Goal: Information Seeking & Learning: Learn about a topic

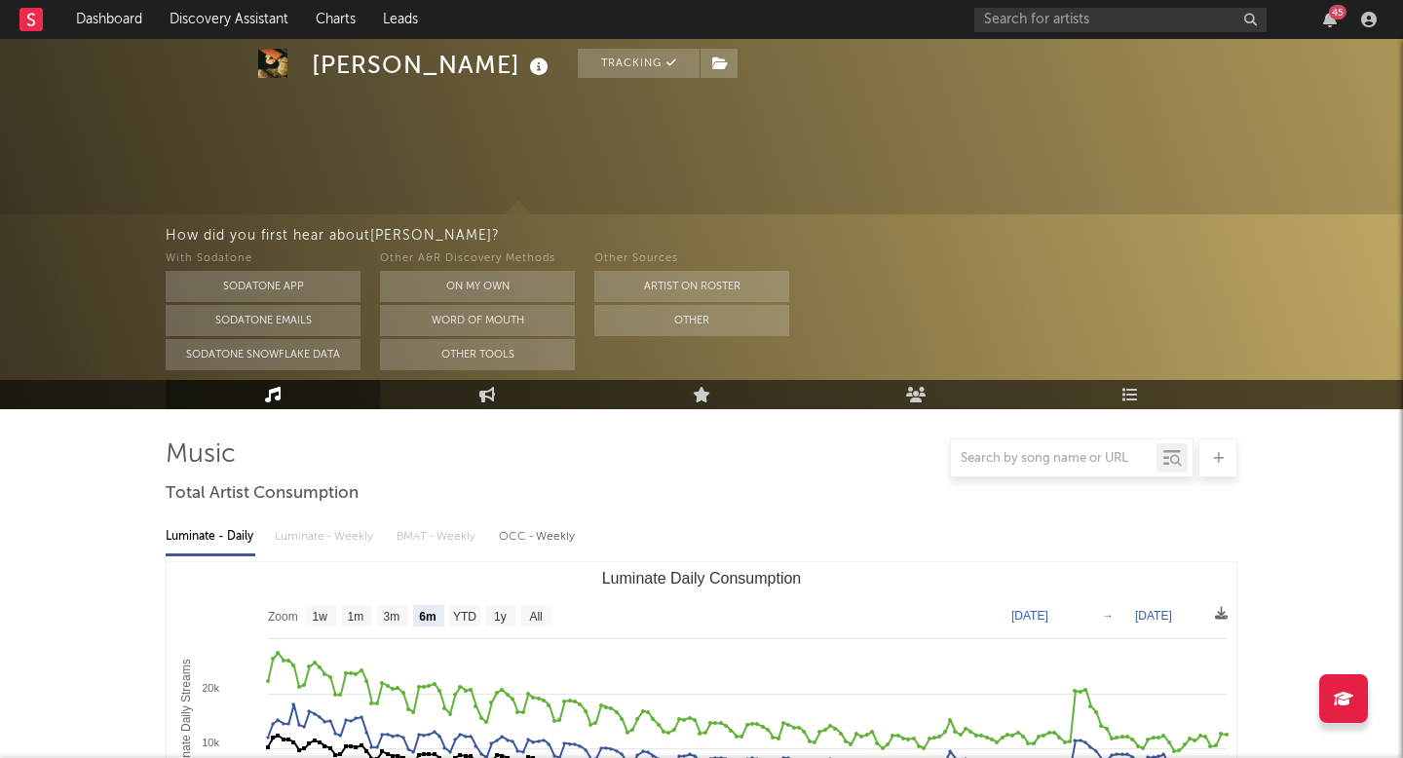
select select "6m"
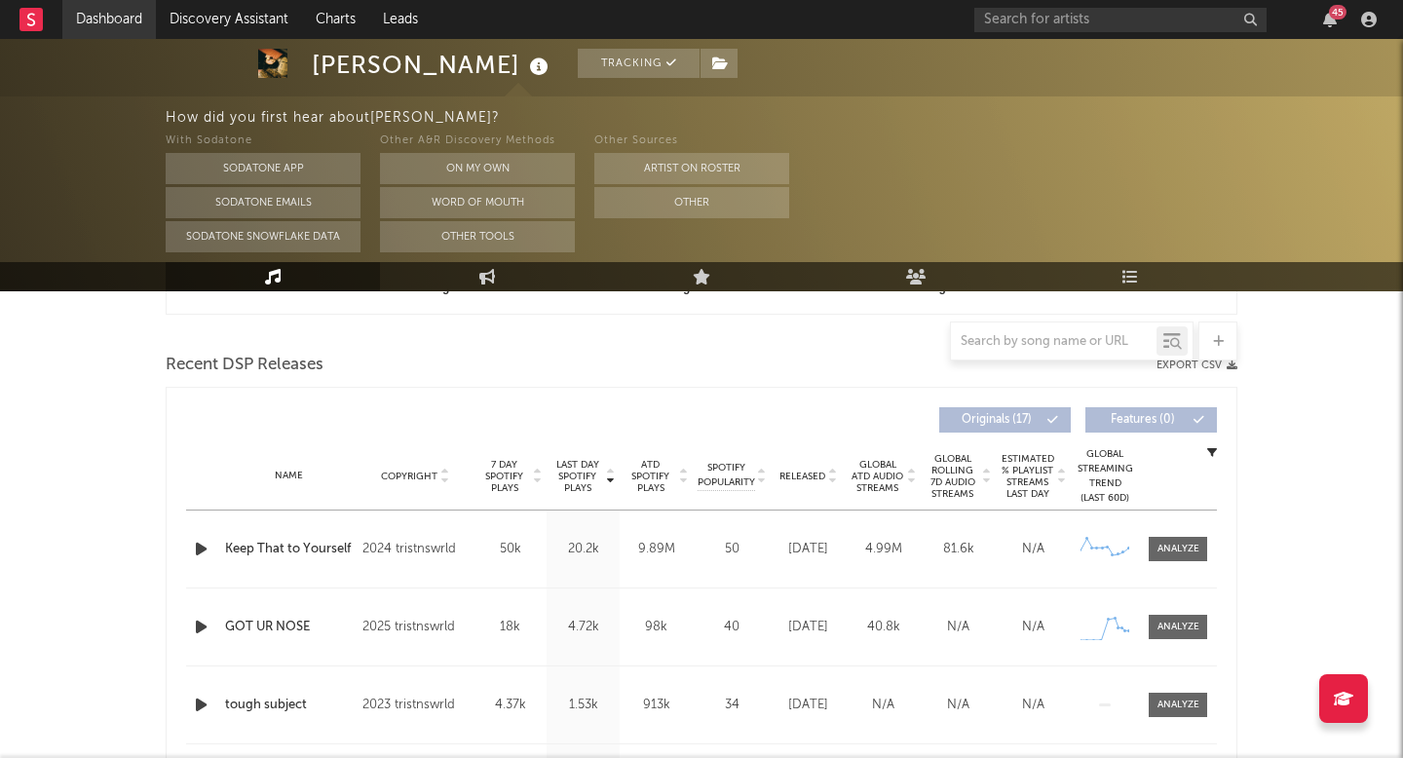
click at [98, 28] on link "Dashboard" at bounding box center [109, 19] width 94 height 39
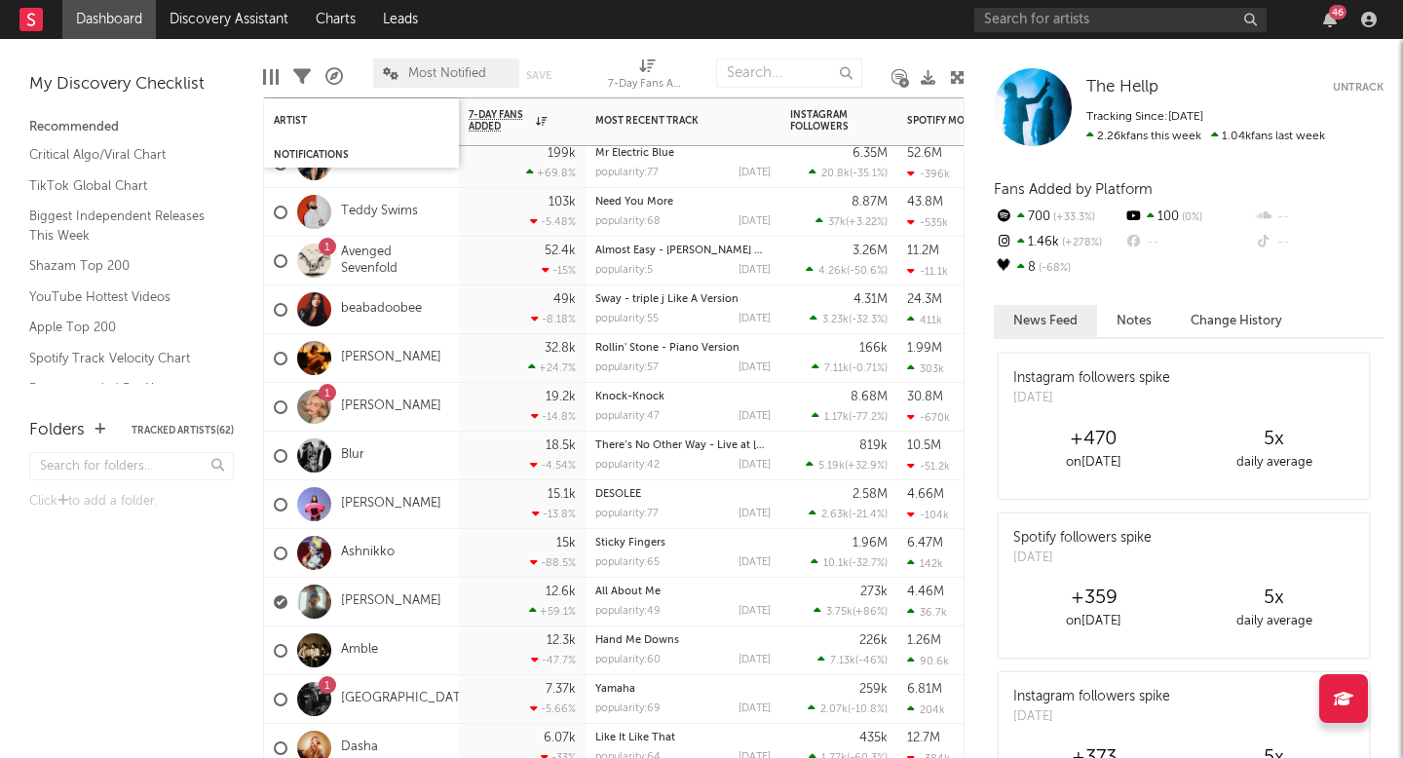
click at [325, 143] on div "Notifications" at bounding box center [361, 154] width 195 height 25
click at [323, 155] on div "Notifications" at bounding box center [347, 155] width 146 height 12
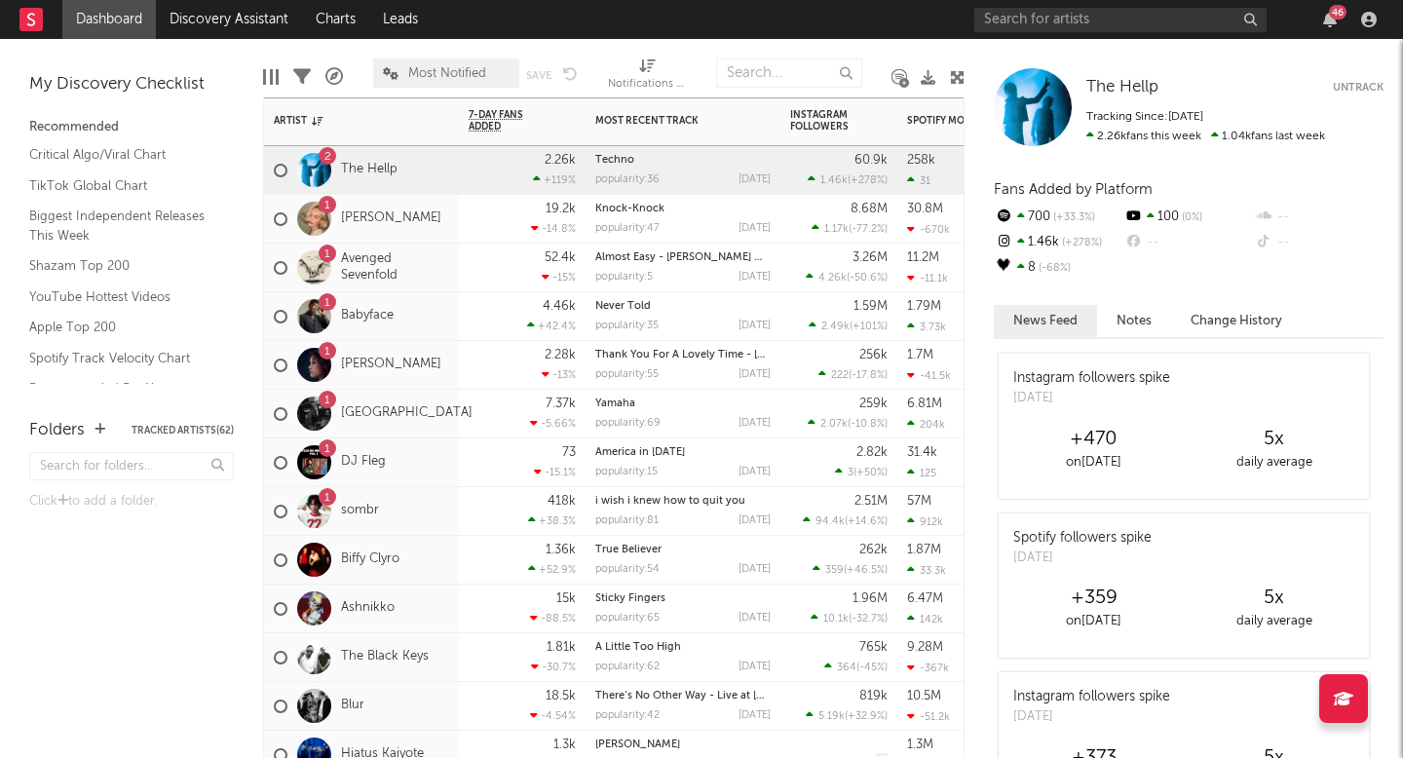
click at [689, 466] on div "America in 2020 popularity: 15 2024-08-05" at bounding box center [682, 462] width 175 height 48
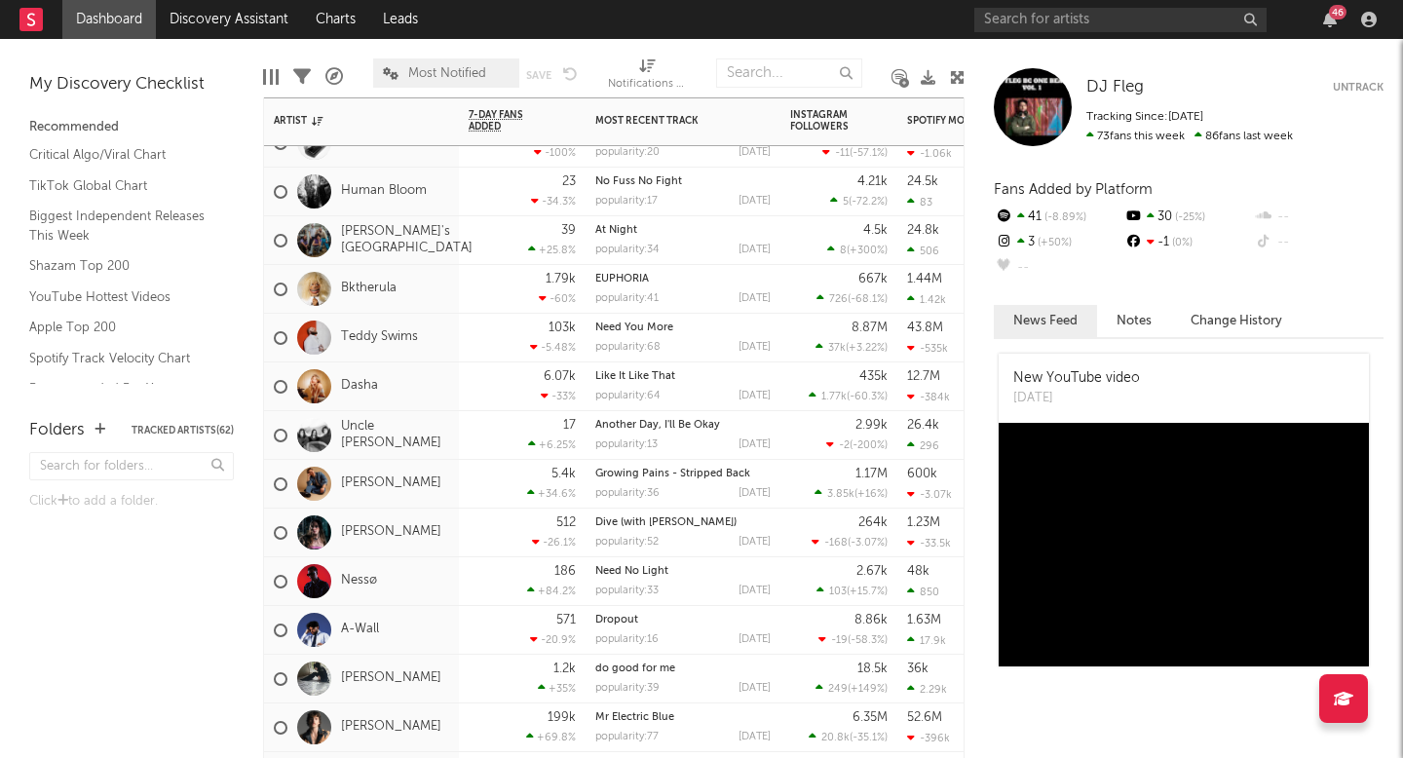
click at [684, 440] on div "popularity: 13 2024-09-27" at bounding box center [682, 444] width 175 height 11
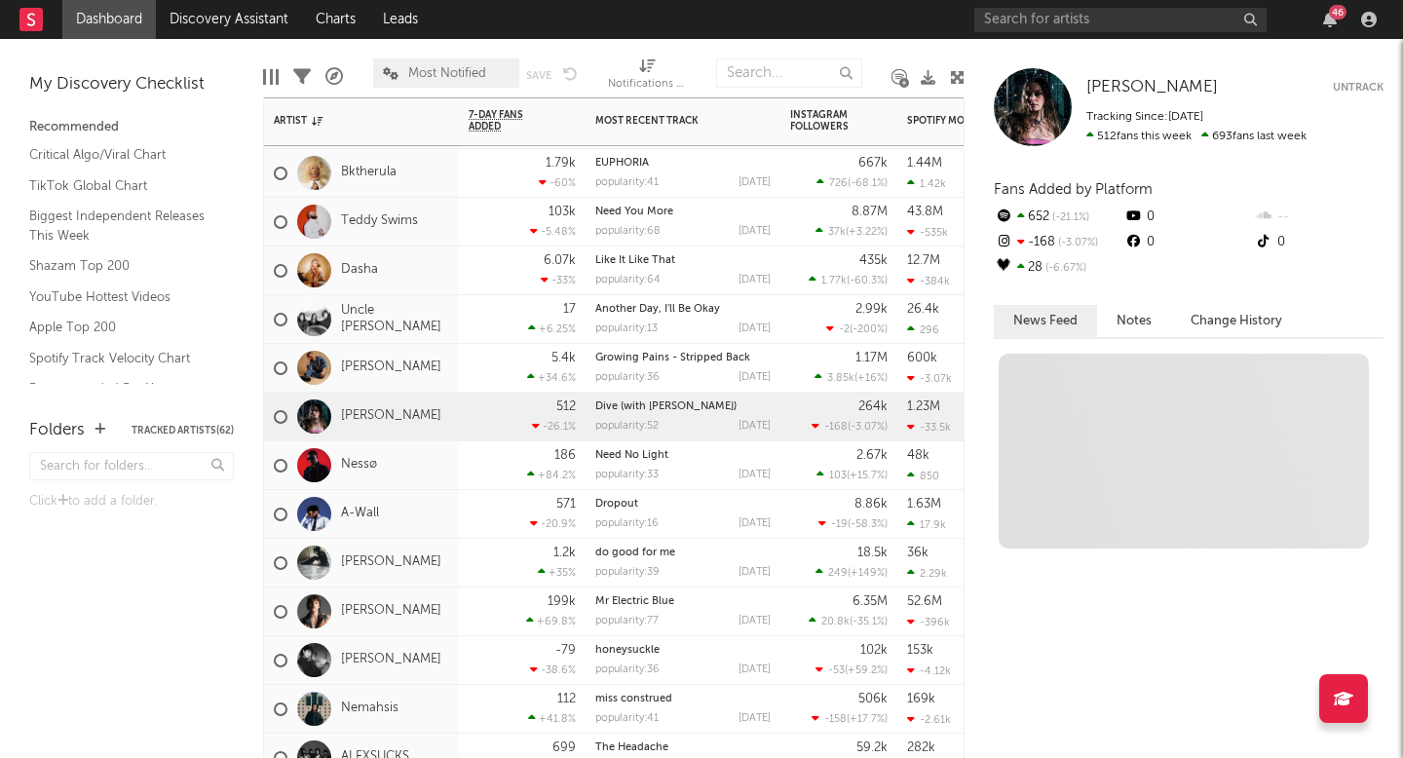
click at [681, 426] on div "popularity: 52 2025-07-24" at bounding box center [682, 426] width 175 height 11
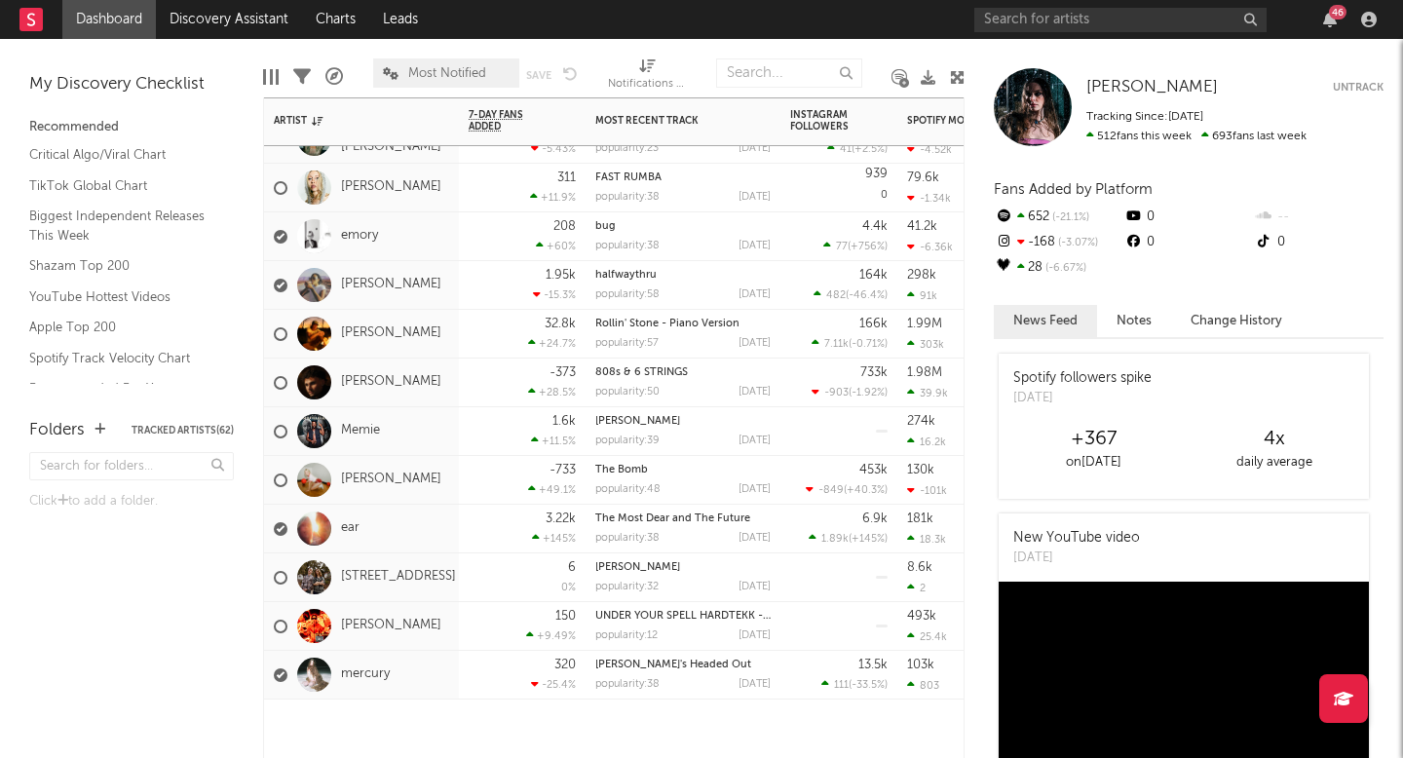
click at [686, 536] on div "popularity: 38 2025-09-02" at bounding box center [682, 538] width 175 height 11
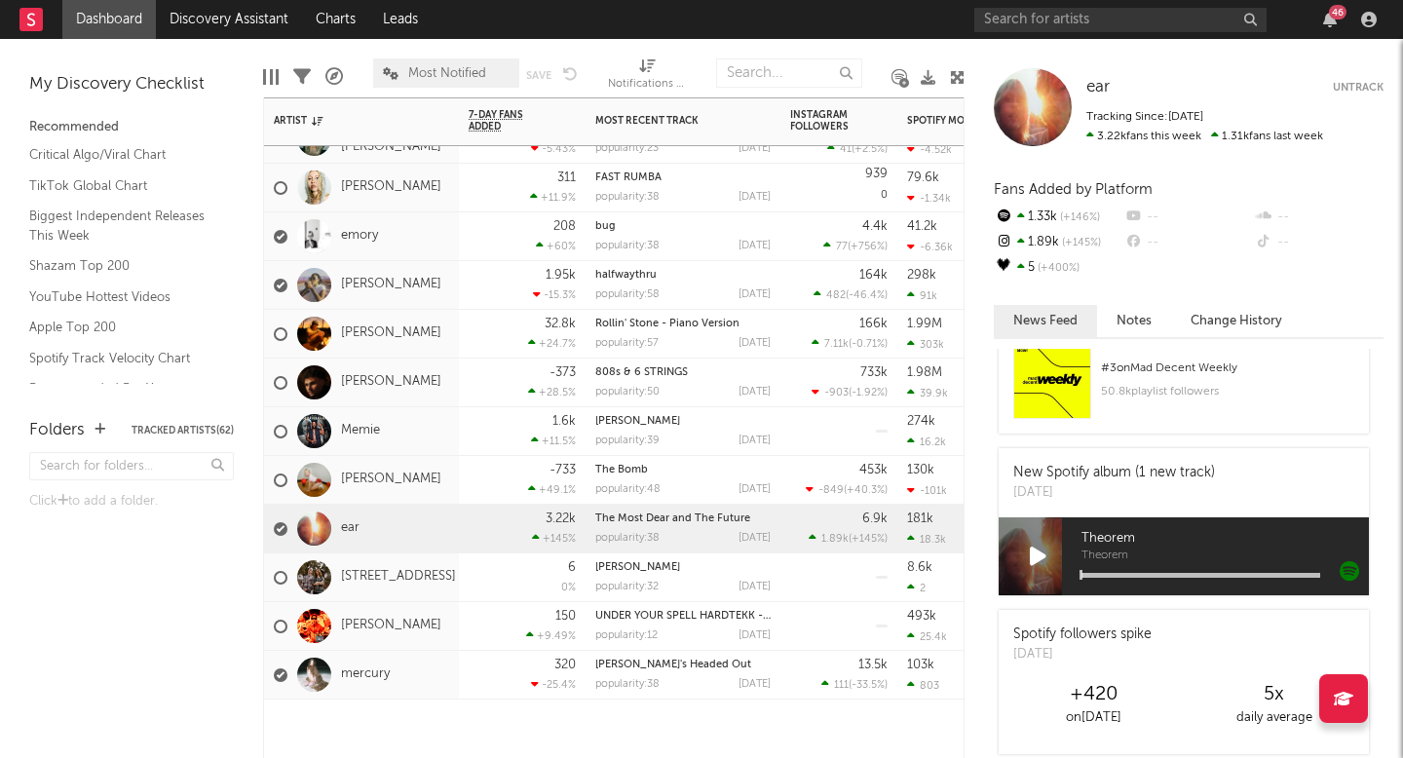
scroll to position [2034, 0]
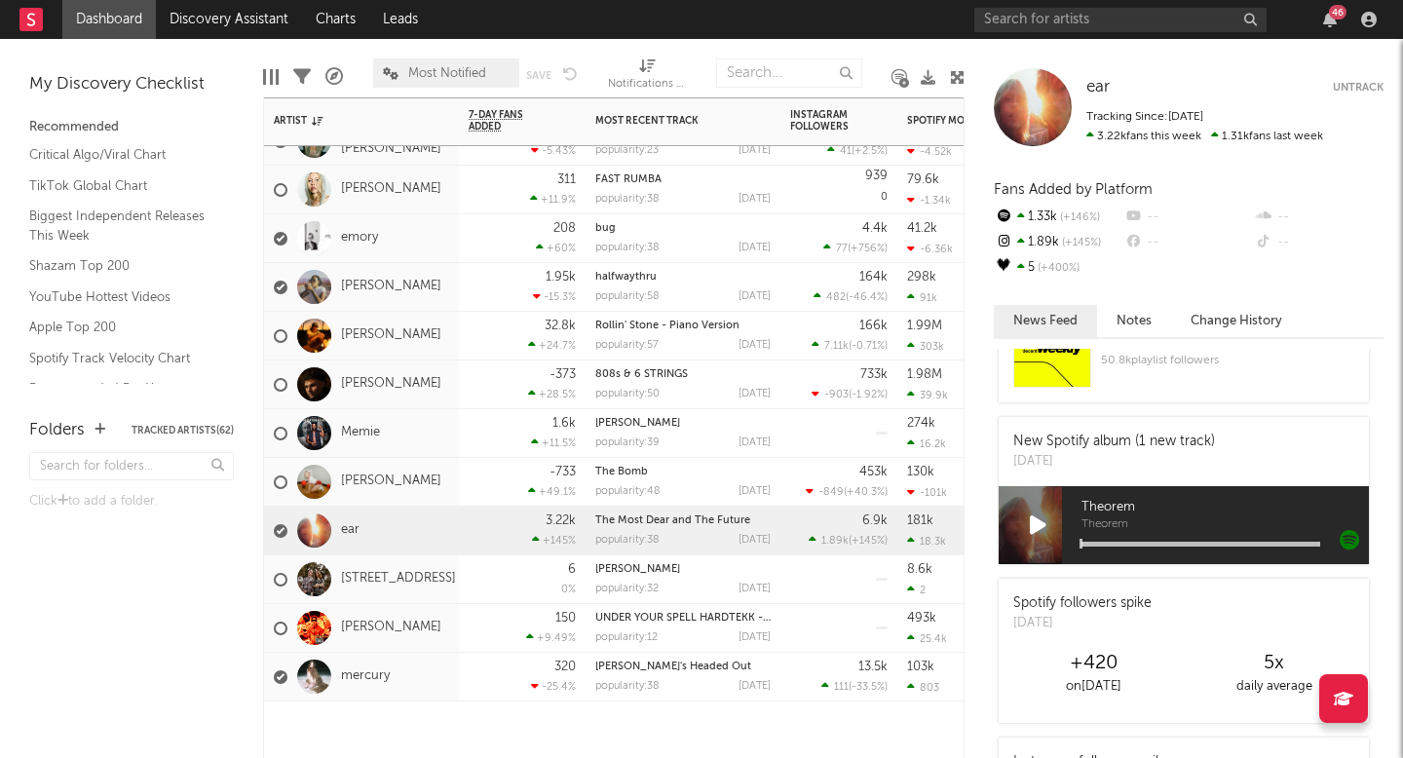
click at [381, 528] on div "ear" at bounding box center [361, 531] width 195 height 49
click at [348, 529] on link "ear" at bounding box center [350, 530] width 19 height 17
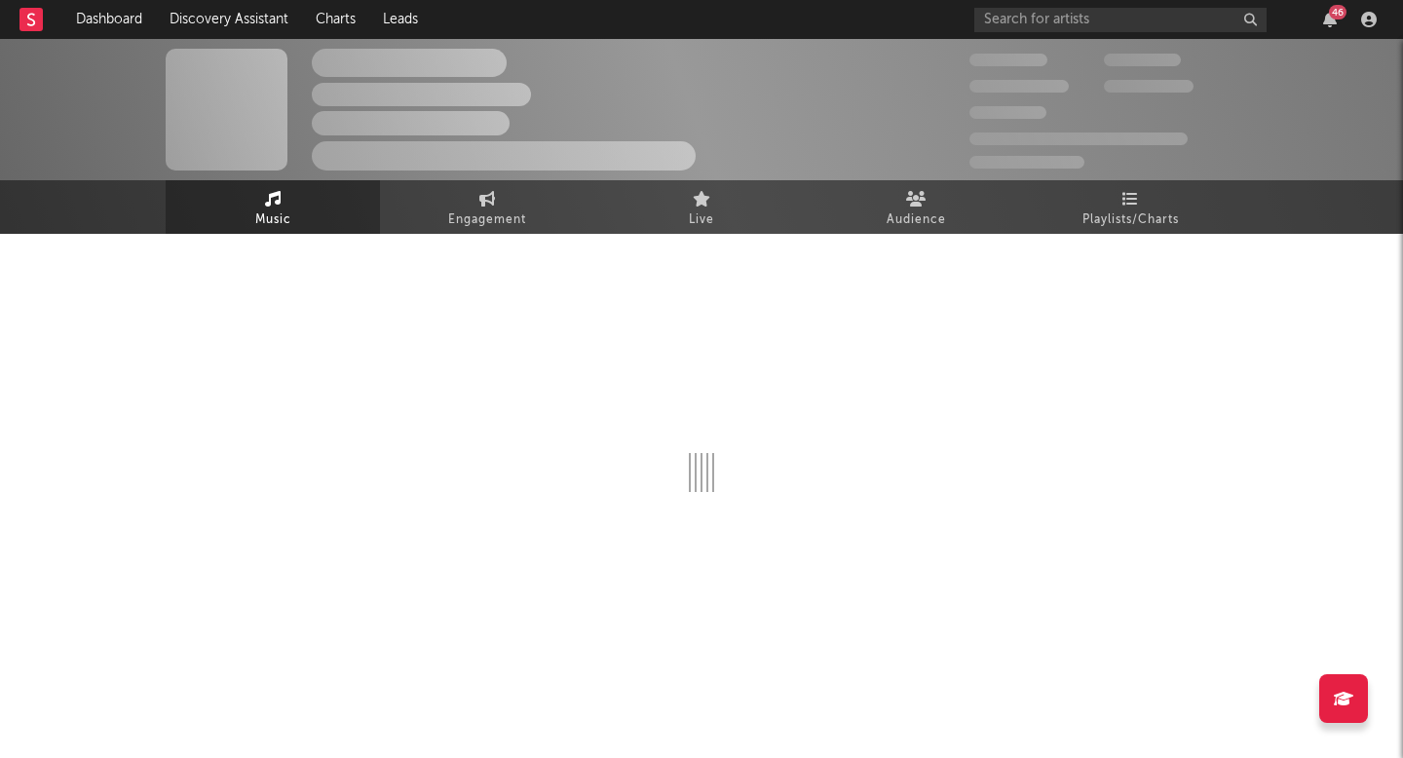
select select "1w"
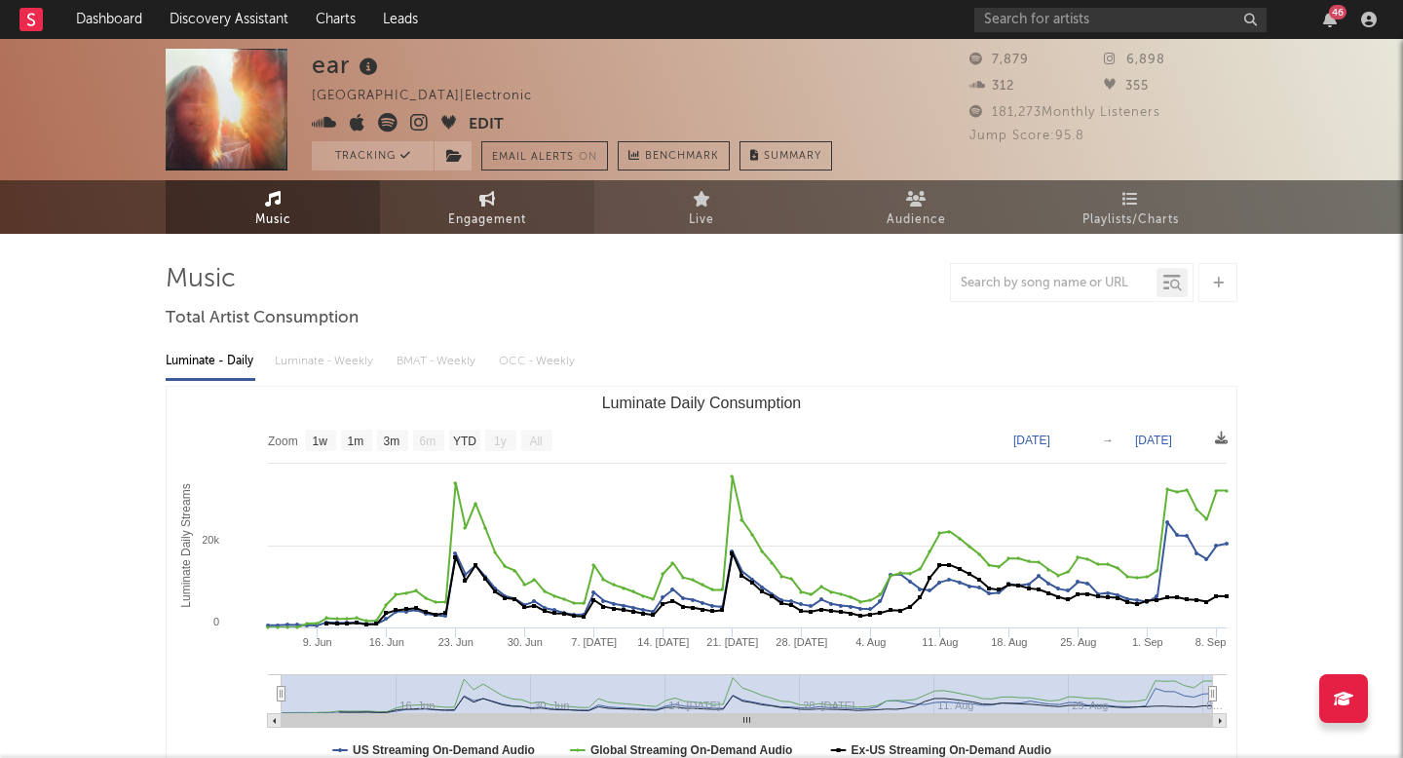
click at [472, 214] on span "Engagement" at bounding box center [487, 219] width 78 height 23
select select "1w"
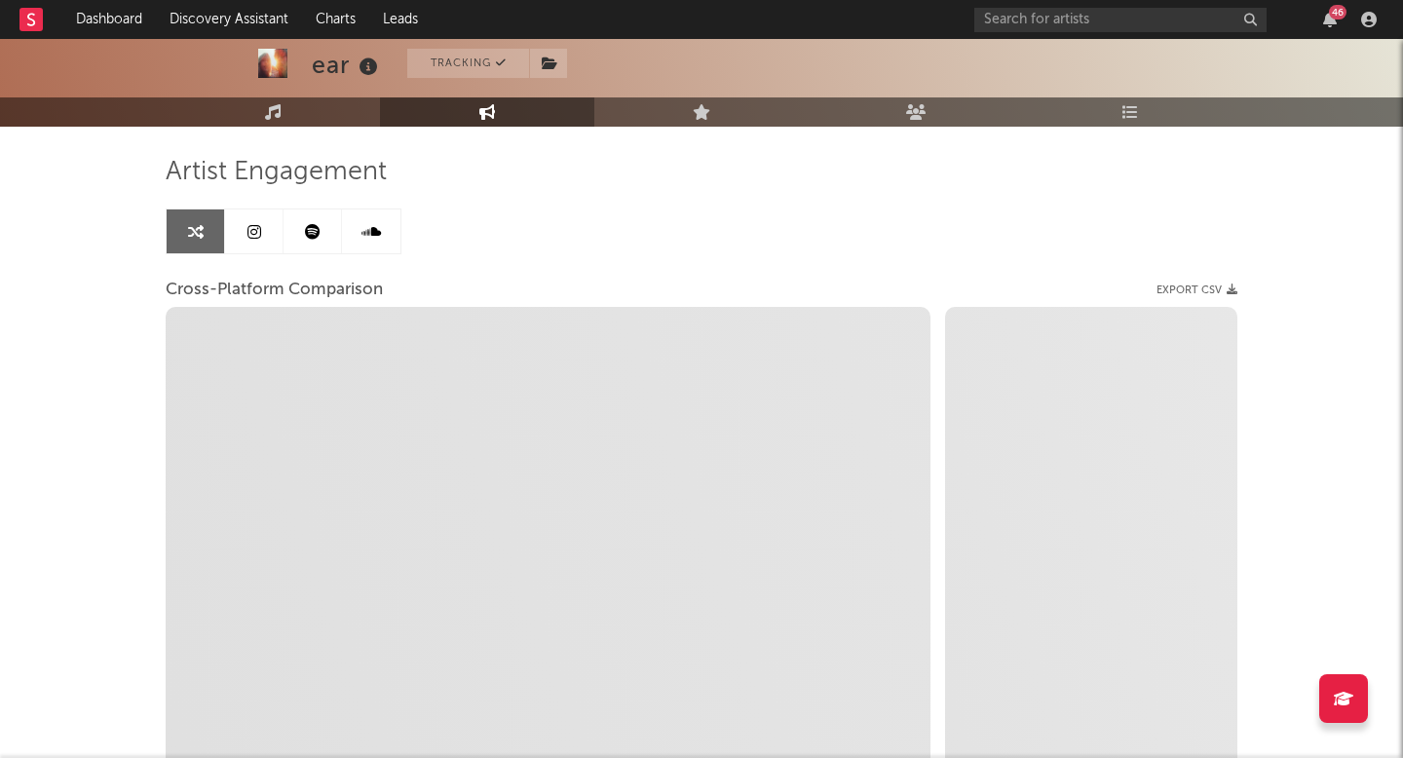
scroll to position [304, 0]
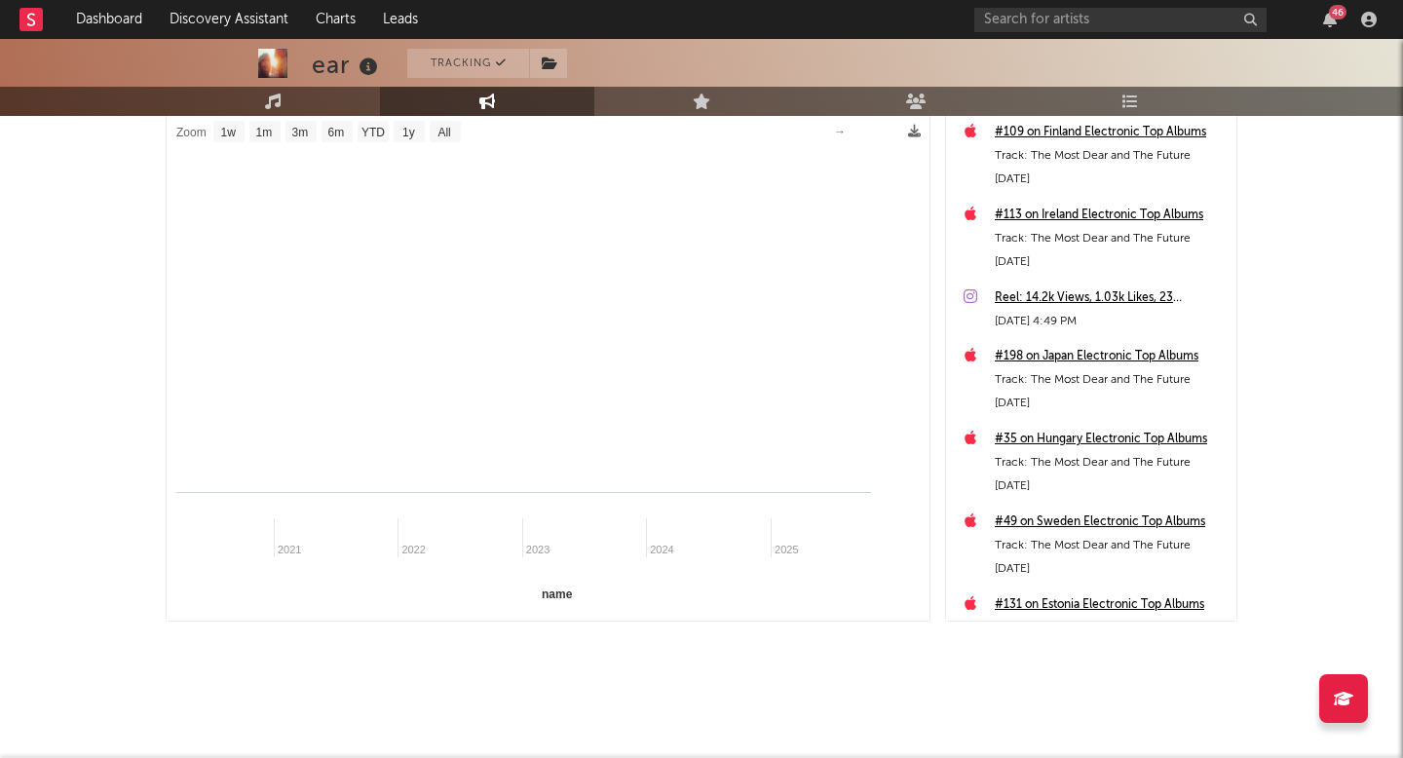
select select "1m"
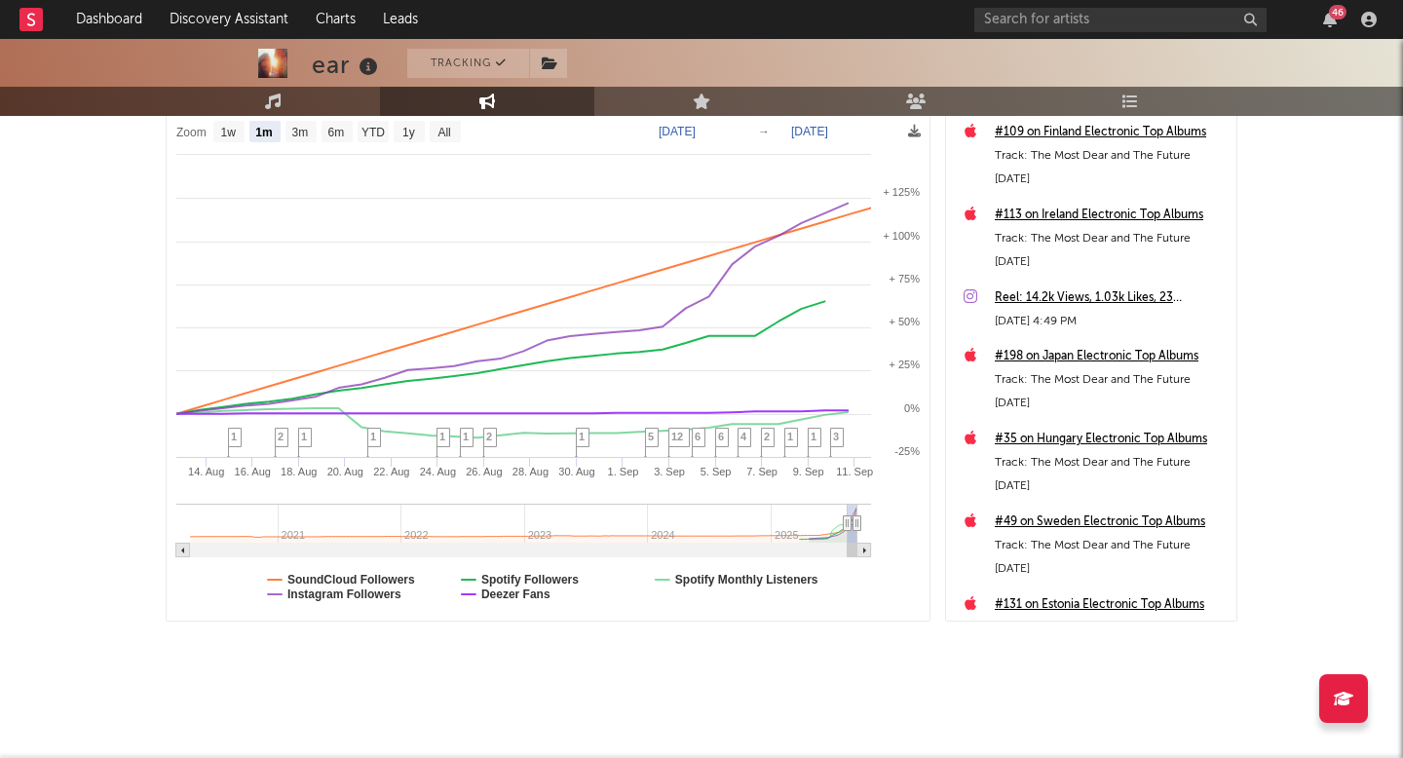
scroll to position [0, 0]
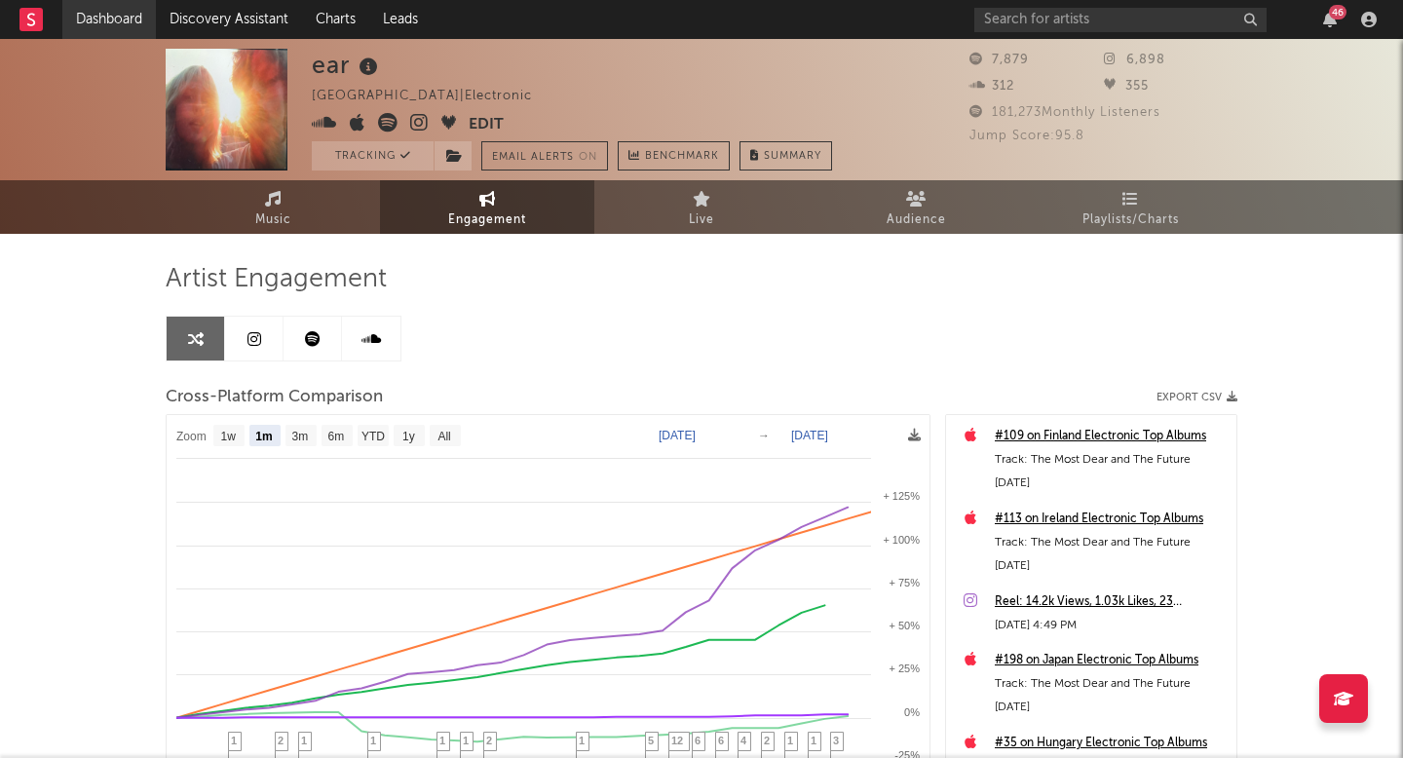
click at [113, 20] on link "Dashboard" at bounding box center [109, 19] width 94 height 39
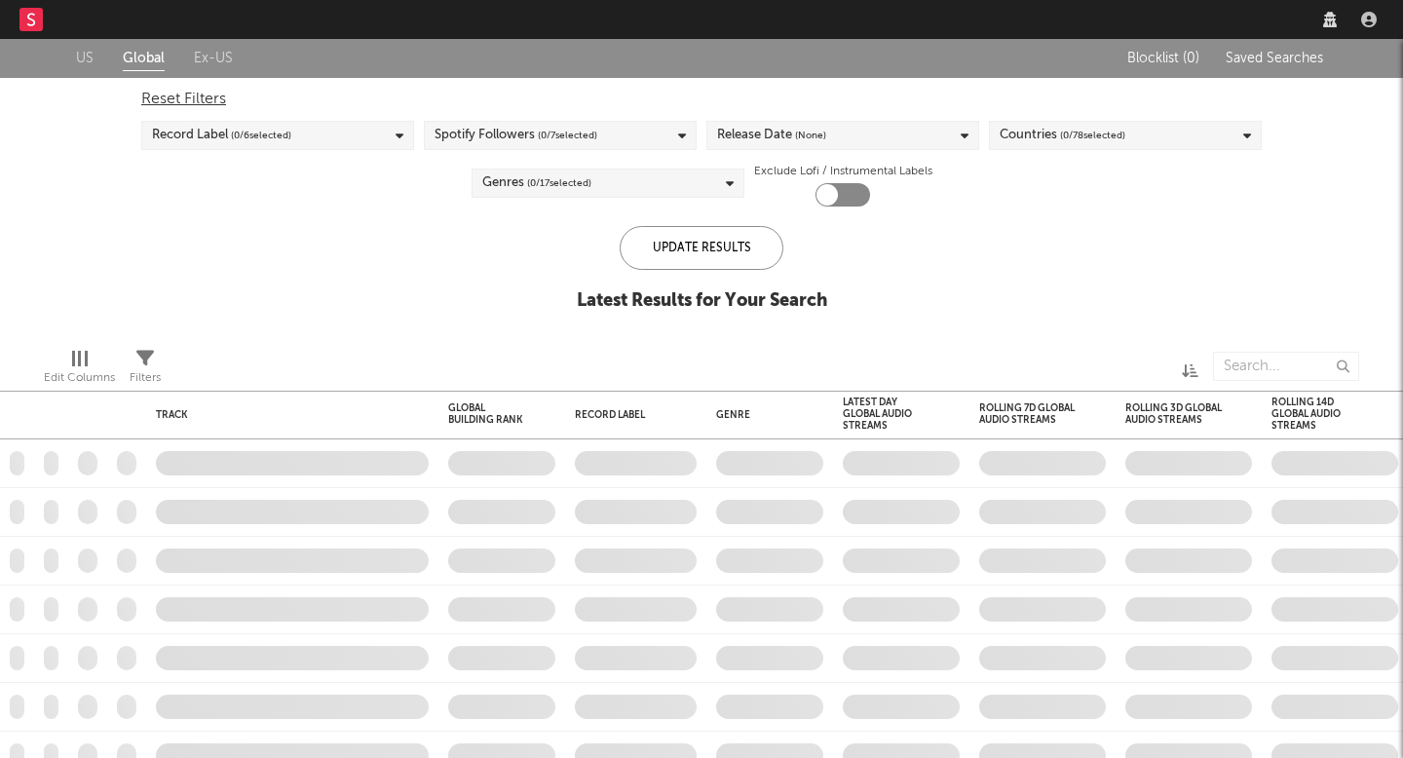
checkbox input "true"
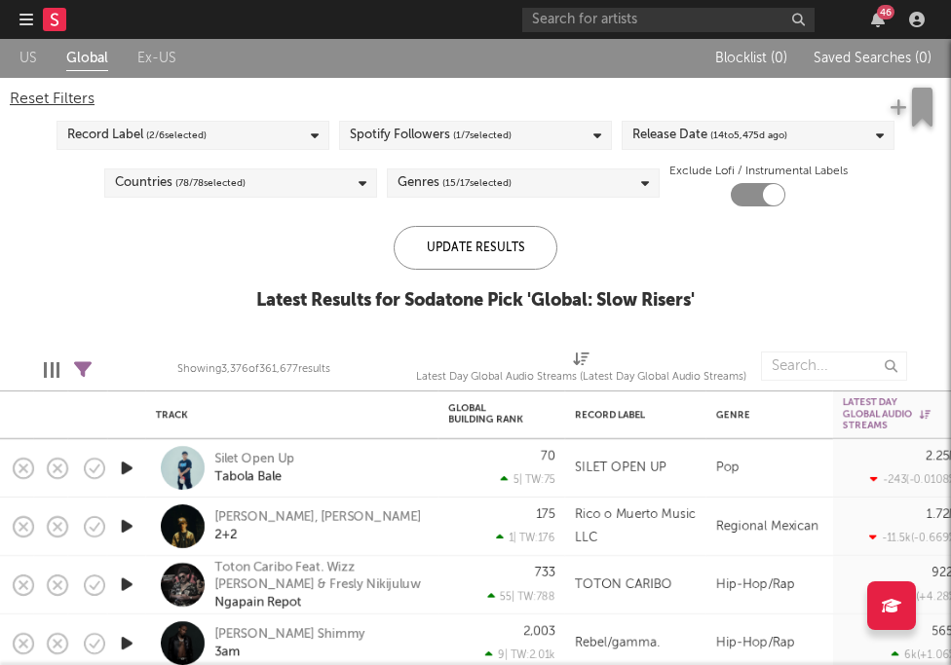
click at [24, 24] on icon "button" at bounding box center [26, 20] width 14 height 16
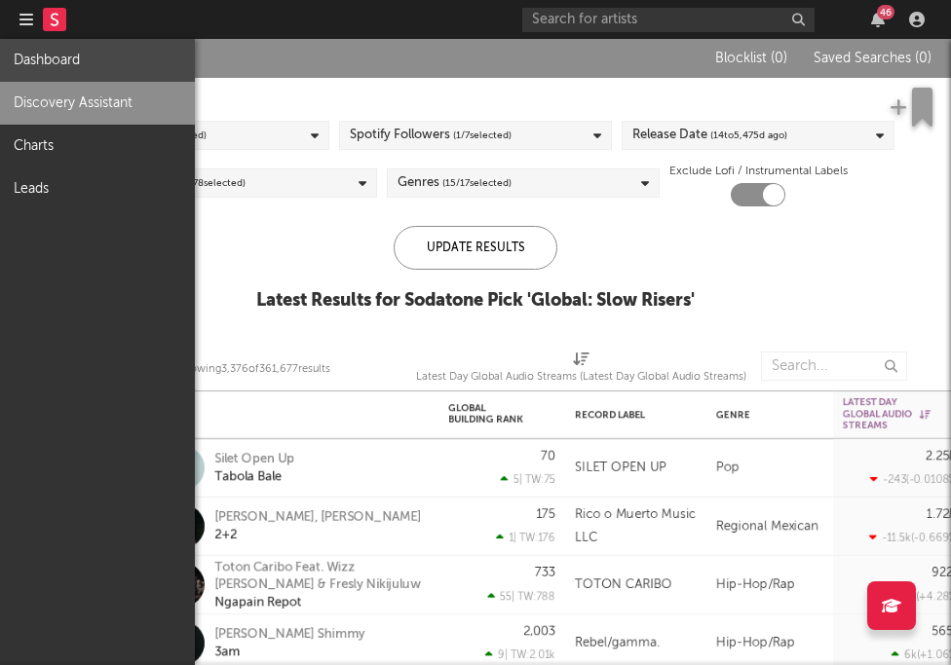
click at [55, 56] on link "Dashboard" at bounding box center [97, 60] width 195 height 43
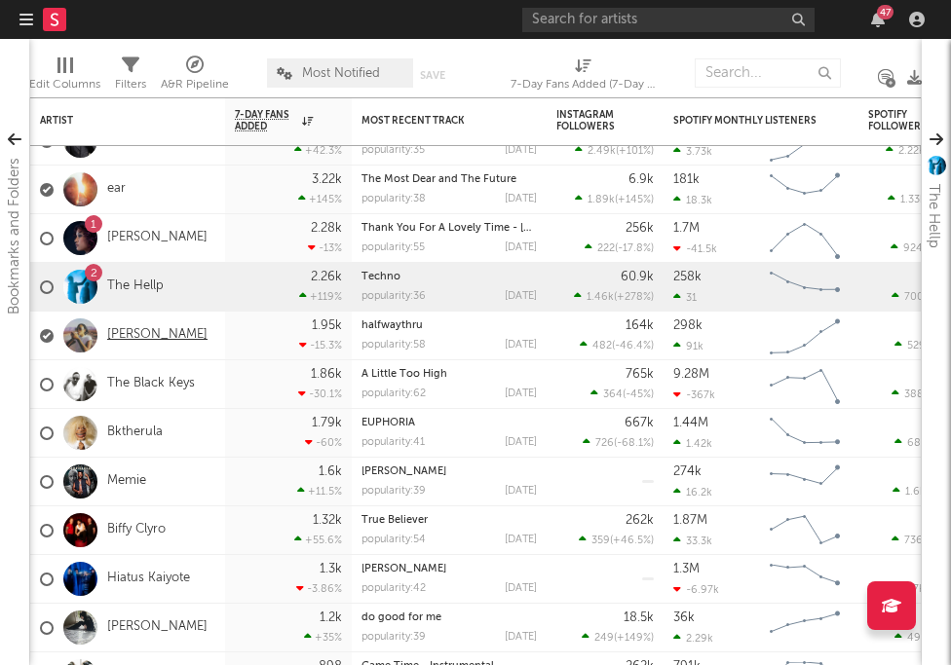
click at [157, 335] on link "[PERSON_NAME]" at bounding box center [157, 335] width 100 height 17
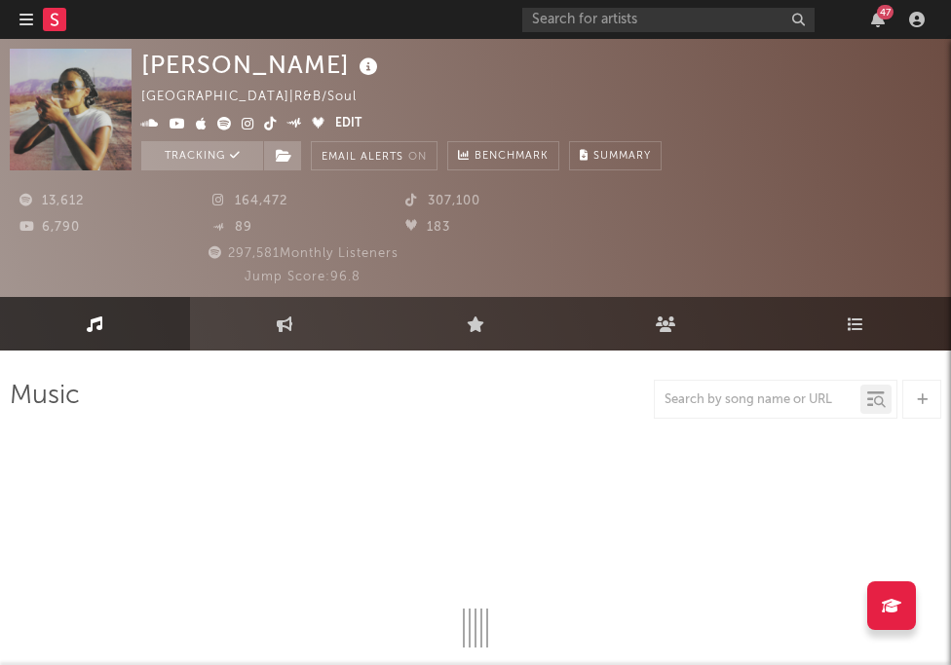
select select "6m"
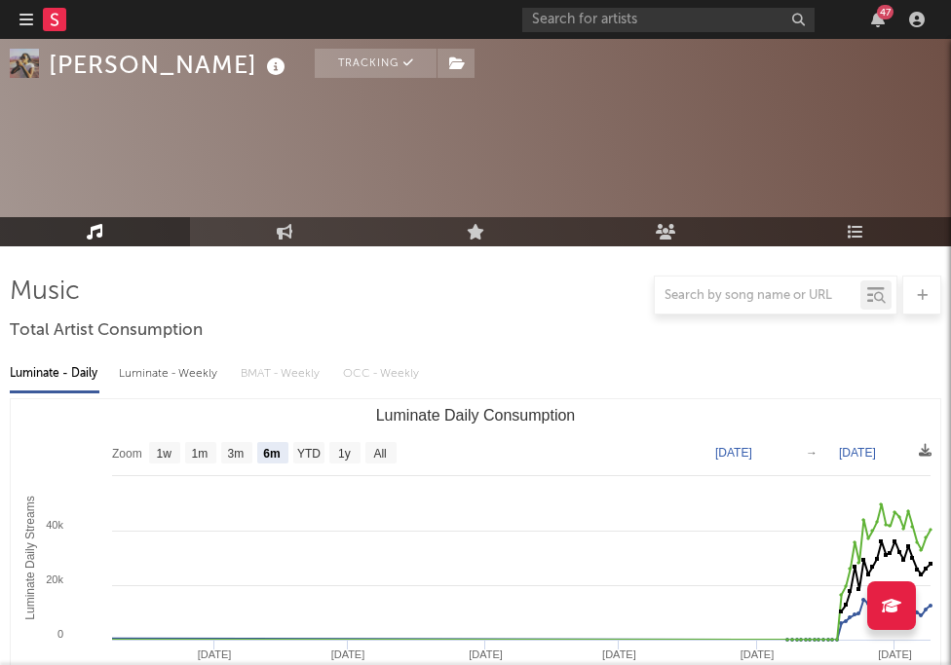
scroll to position [94, 0]
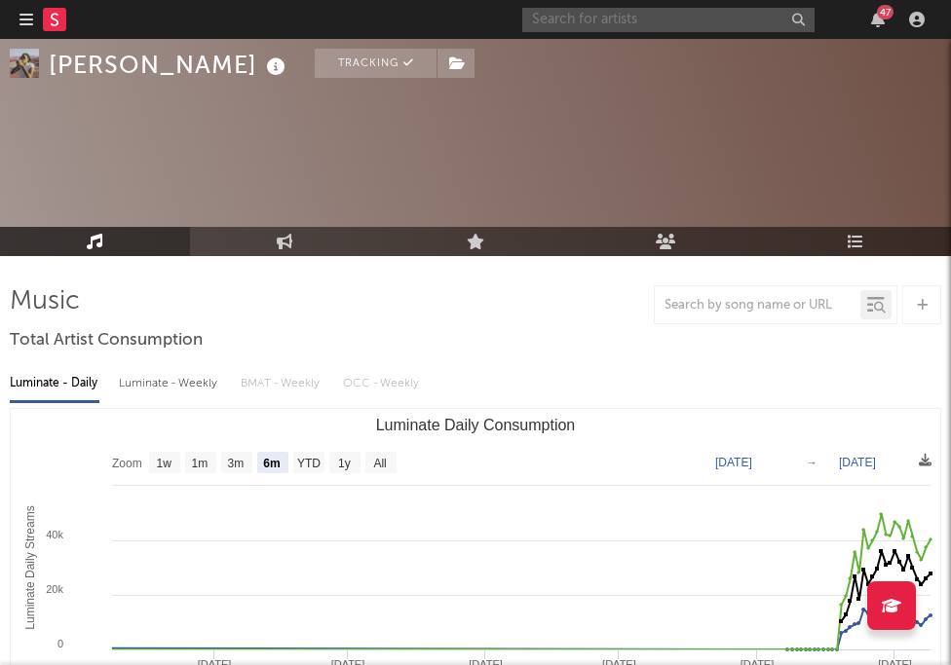
click at [583, 17] on input "text" at bounding box center [668, 20] width 292 height 24
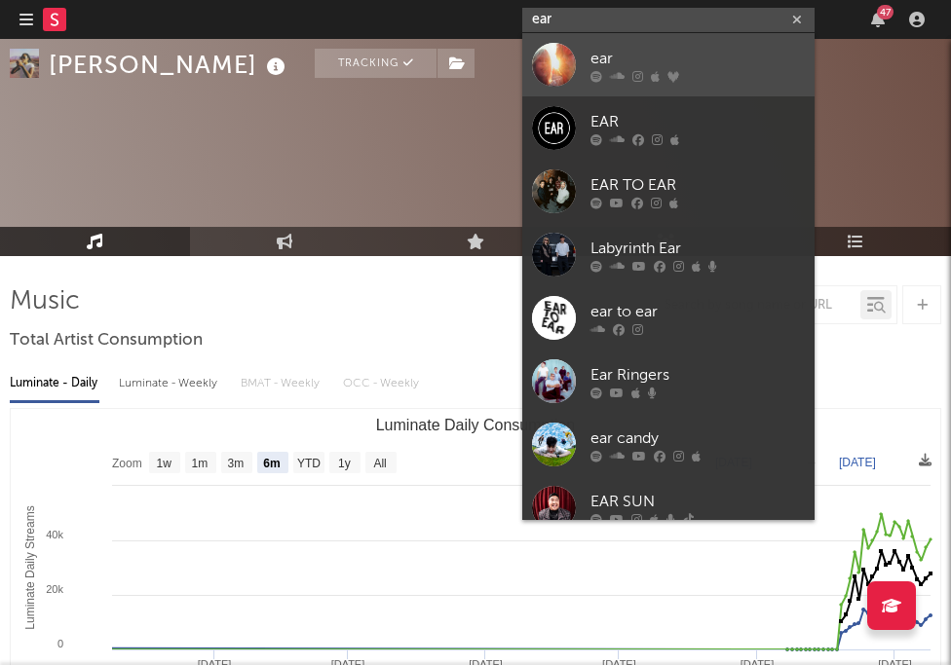
type input "ear"
click at [575, 67] on div at bounding box center [554, 65] width 44 height 44
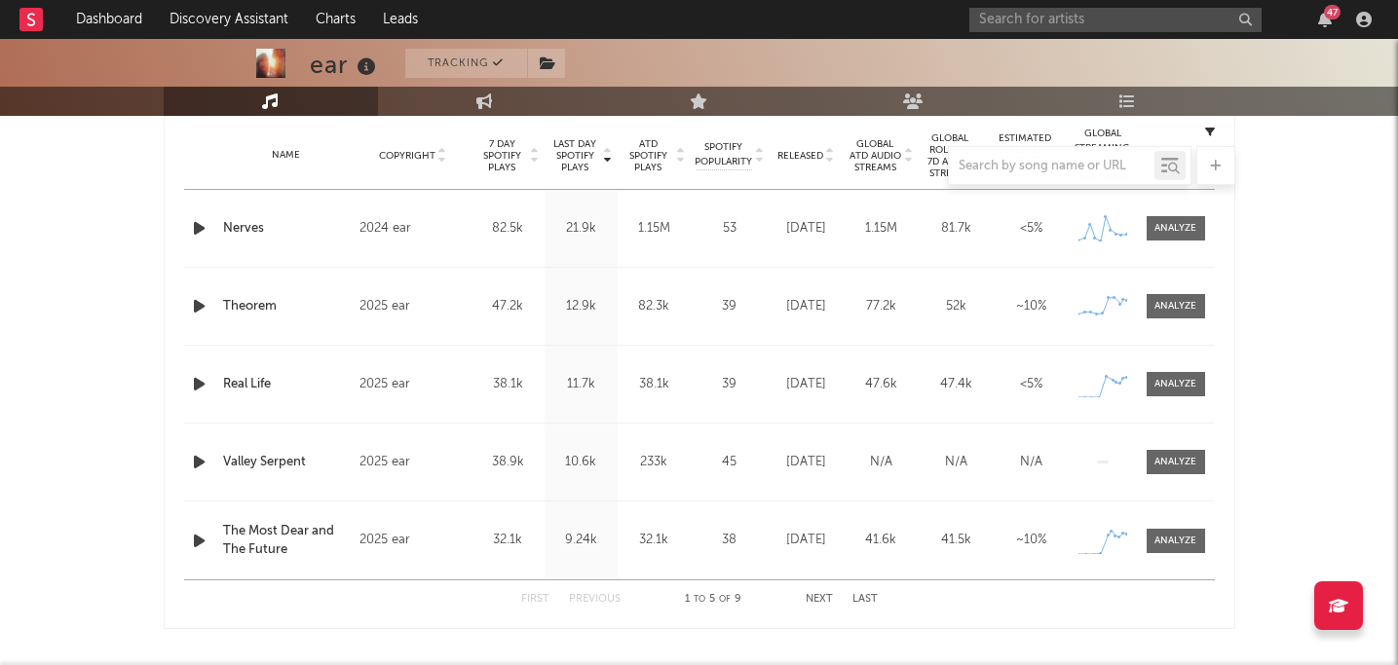
scroll to position [786, 0]
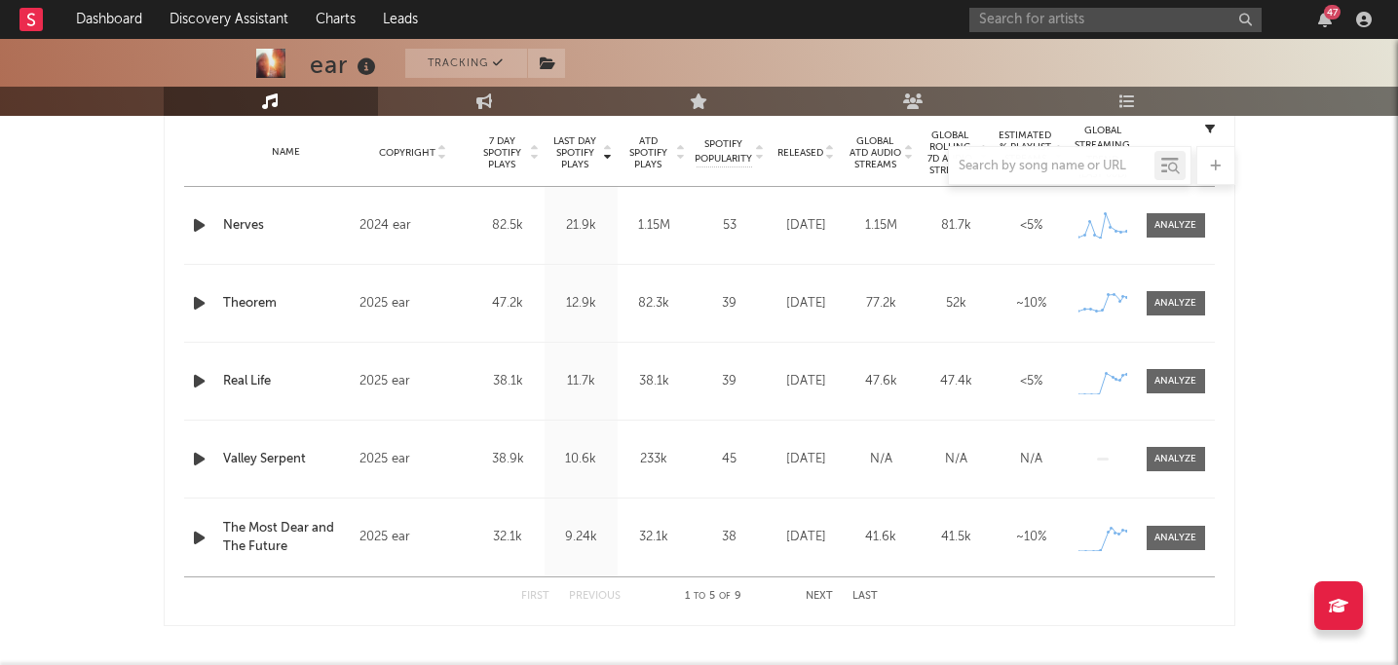
click at [827, 596] on button "Next" at bounding box center [819, 596] width 27 height 11
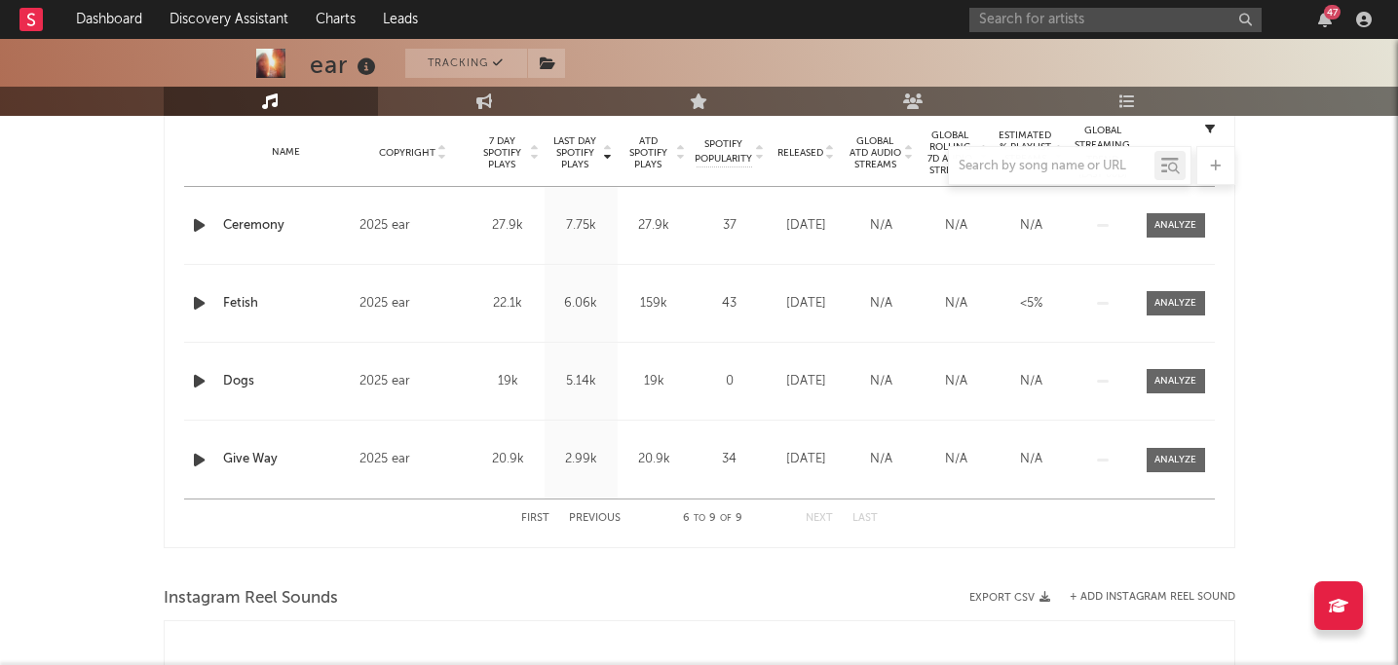
click at [582, 516] on button "Previous" at bounding box center [595, 518] width 52 height 11
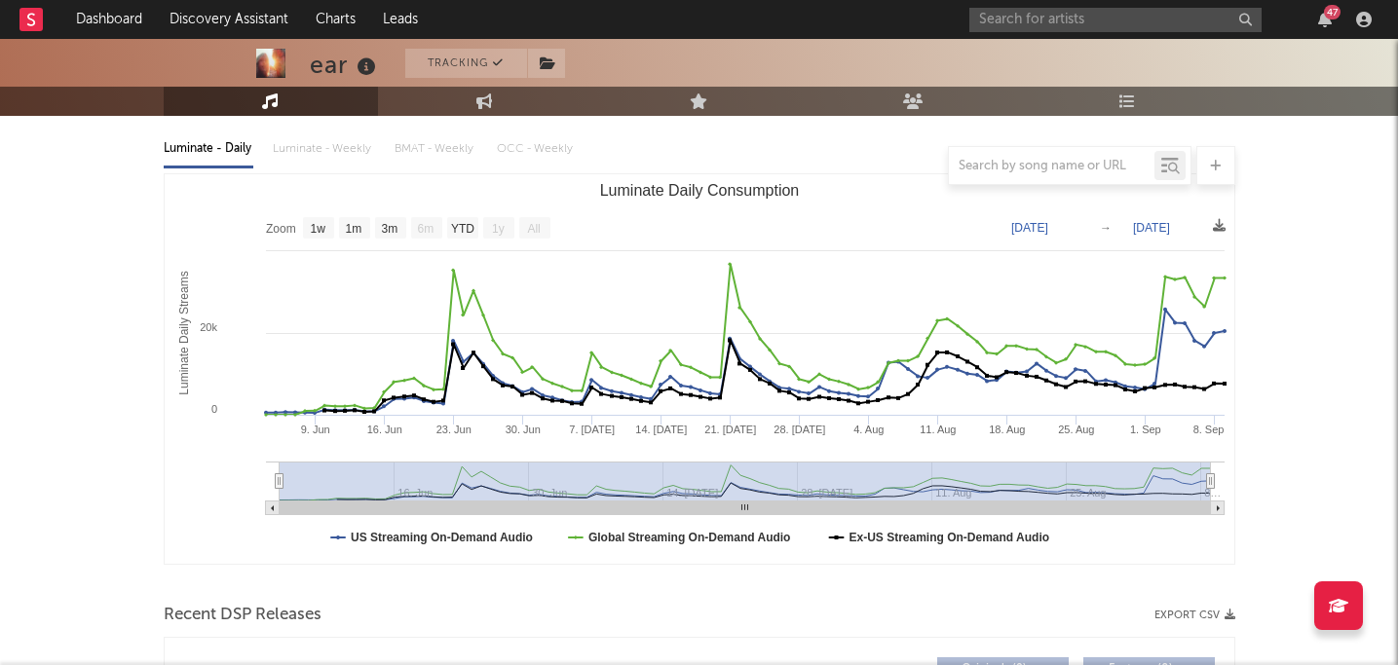
scroll to position [213, 0]
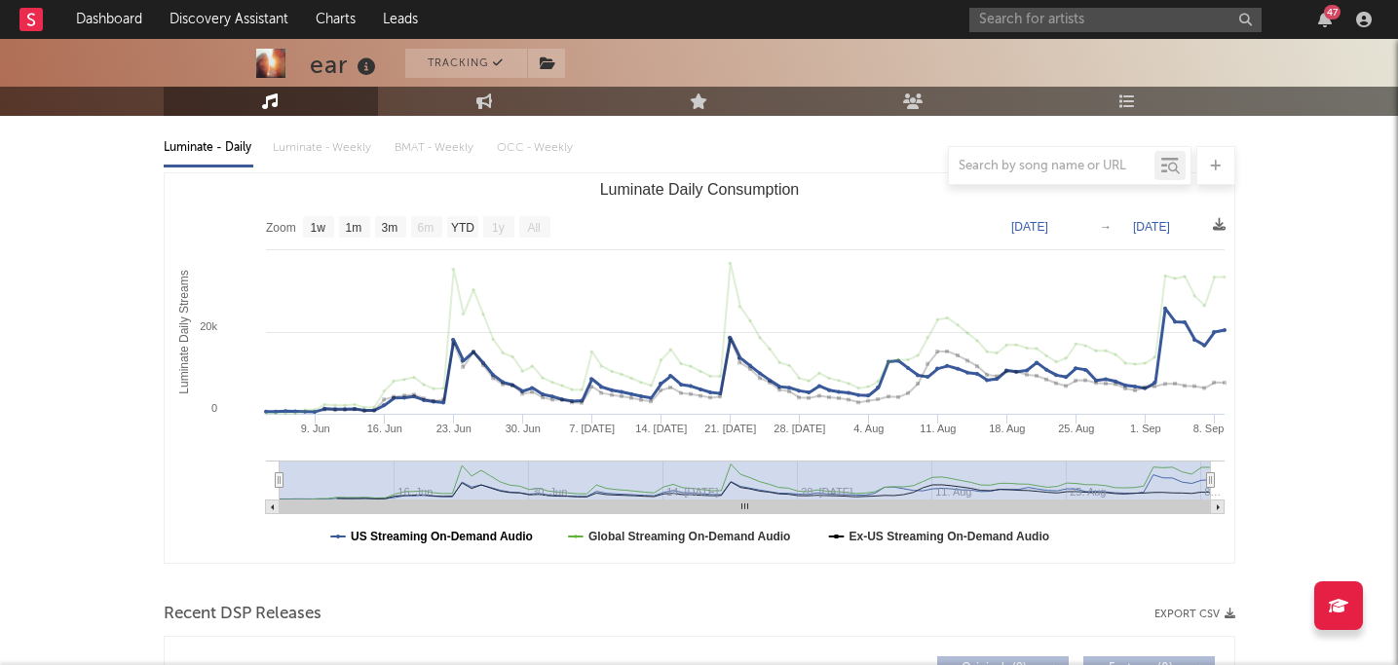
click at [503, 540] on text "US Streaming On-Demand Audio" at bounding box center [442, 537] width 182 height 14
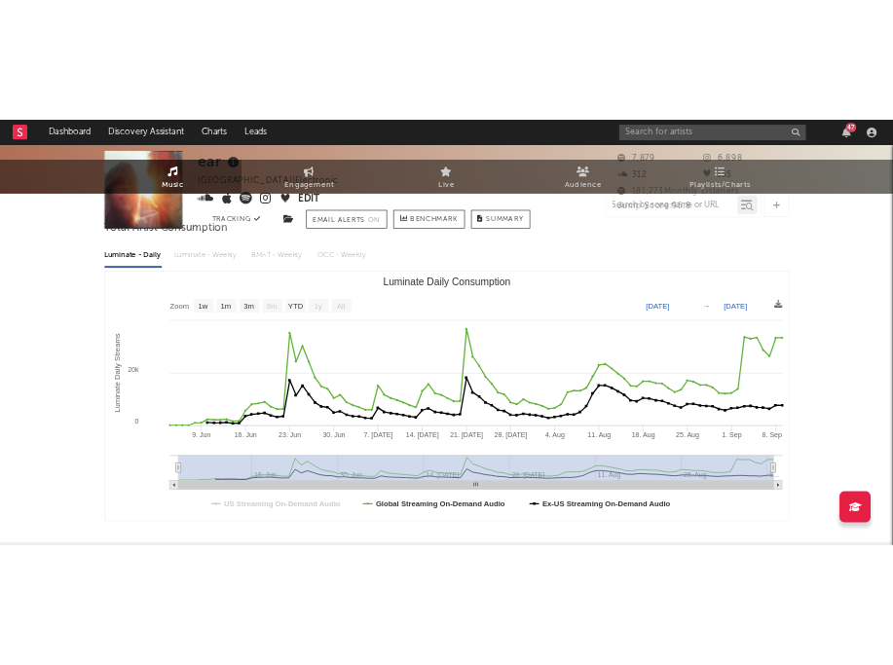
scroll to position [0, 0]
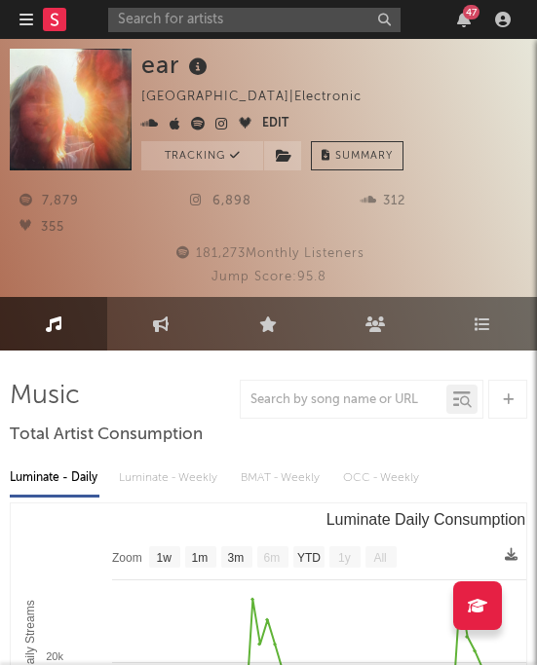
select select "Zoom"
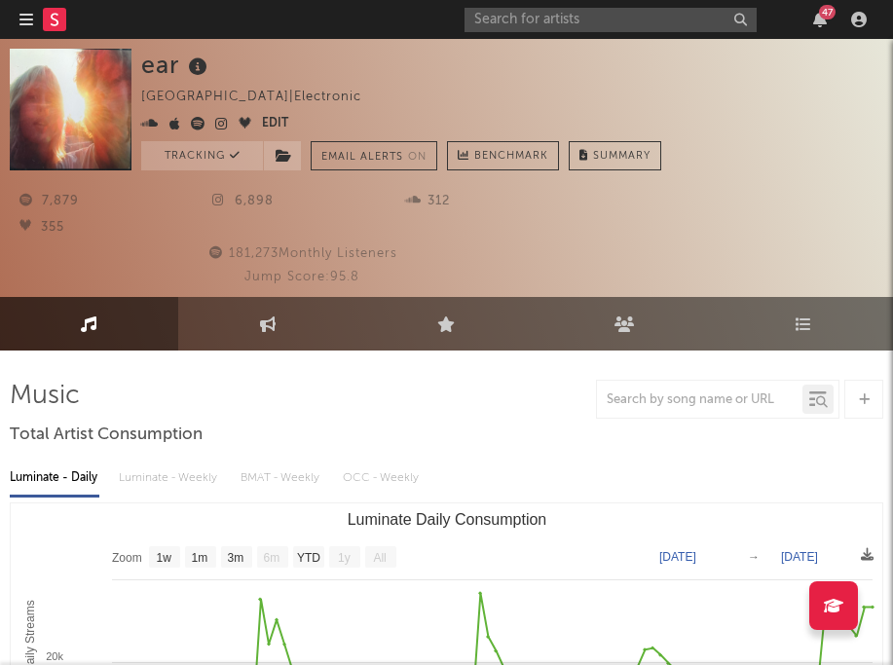
click at [274, 123] on button "Edit" at bounding box center [275, 124] width 26 height 23
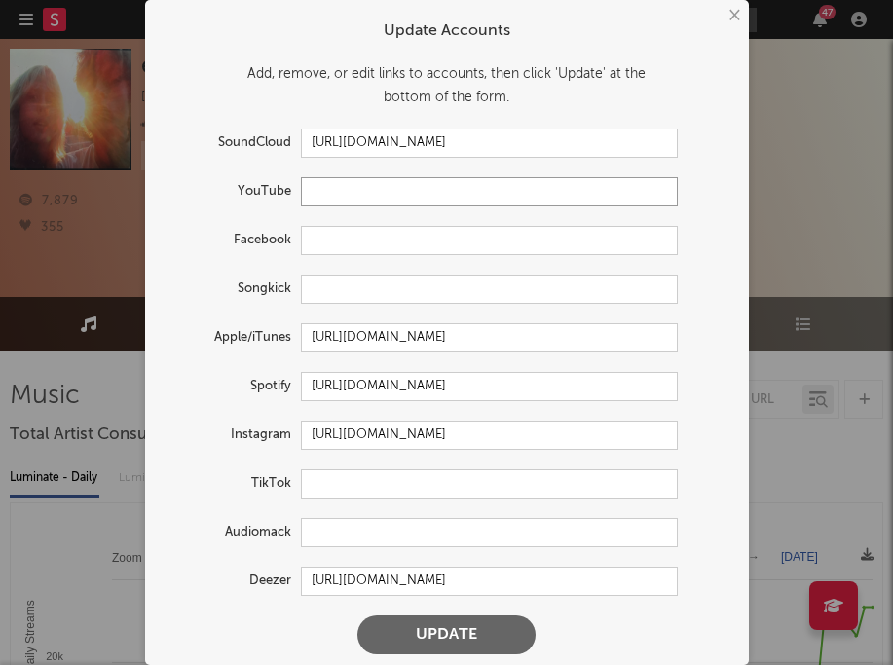
click at [337, 187] on input "text" at bounding box center [489, 191] width 377 height 29
paste input "https://www.youtube.com/channel/UChluzLvKSyquHhdcZkjqGsA"
type input "https://www.youtube.com/channel/UChluzLvKSyquHhdcZkjqGsA"
click at [428, 636] on button "Update" at bounding box center [446, 635] width 178 height 39
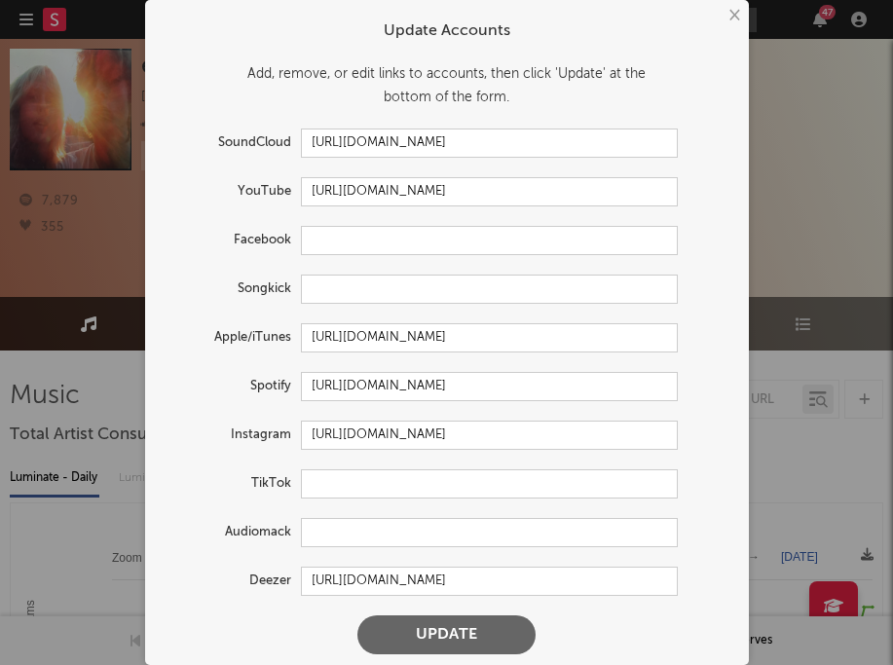
scroll to position [0, 0]
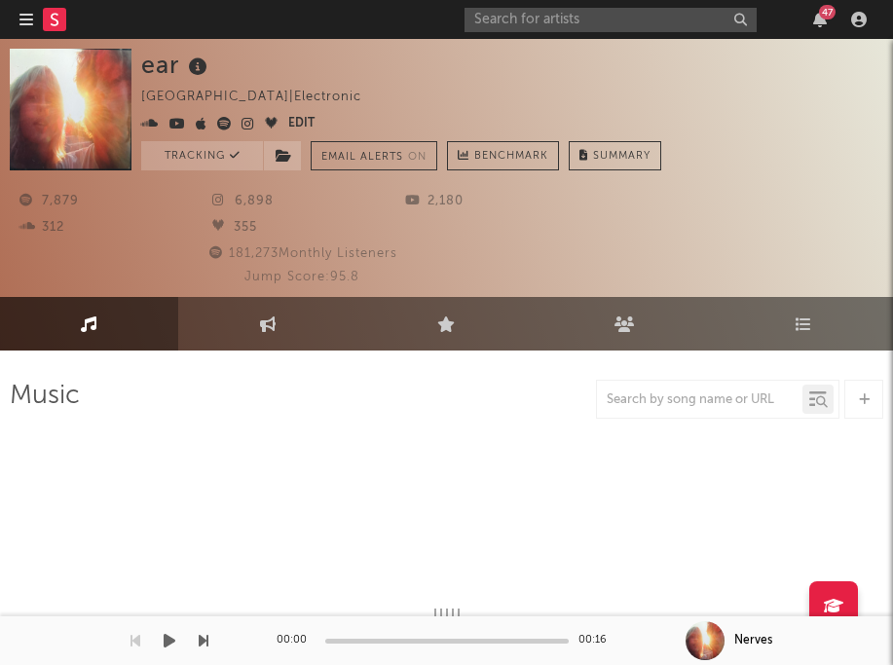
select select "1w"
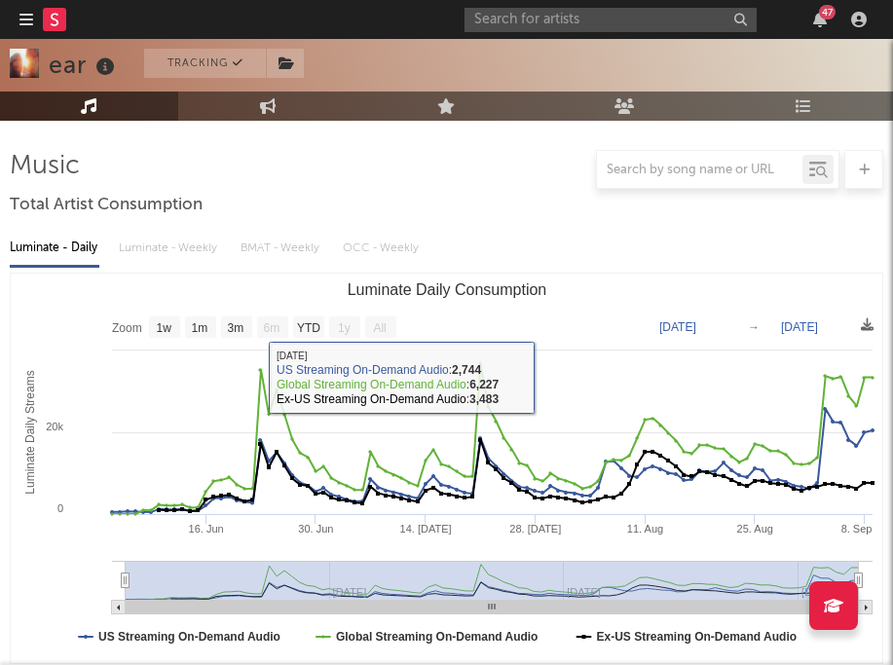
scroll to position [228, 0]
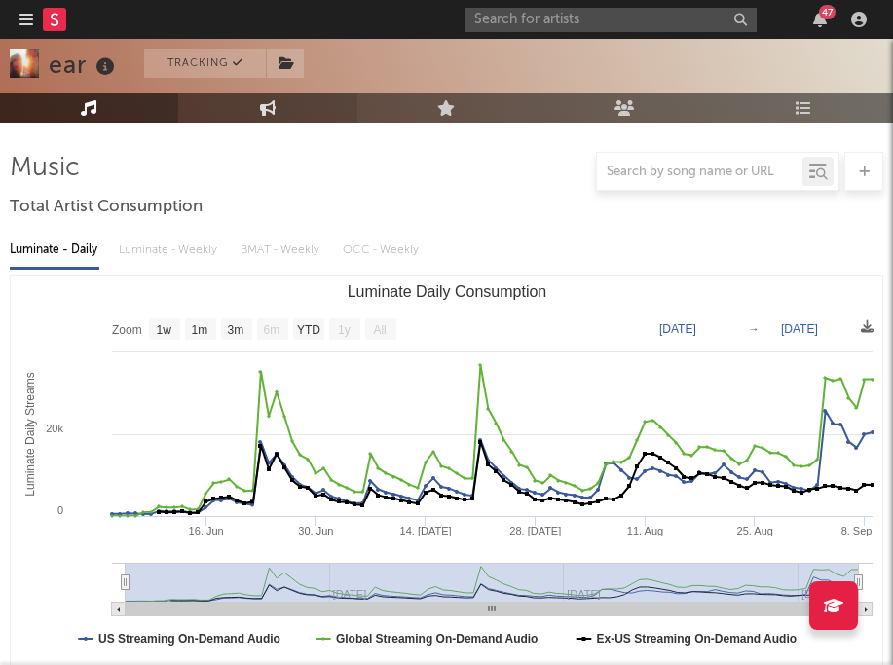
click at [271, 110] on icon at bounding box center [268, 108] width 17 height 16
select select "1w"
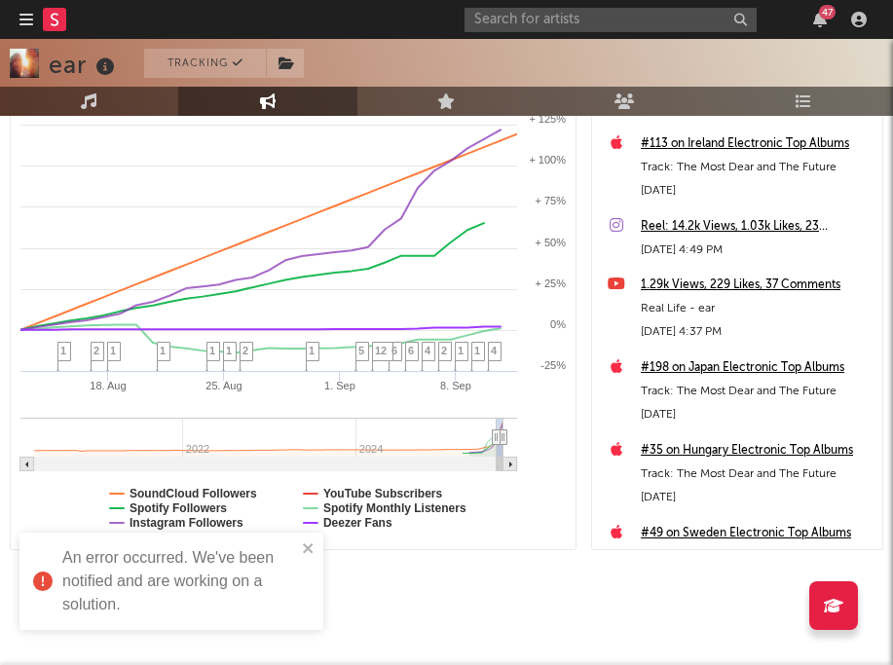
scroll to position [513, 0]
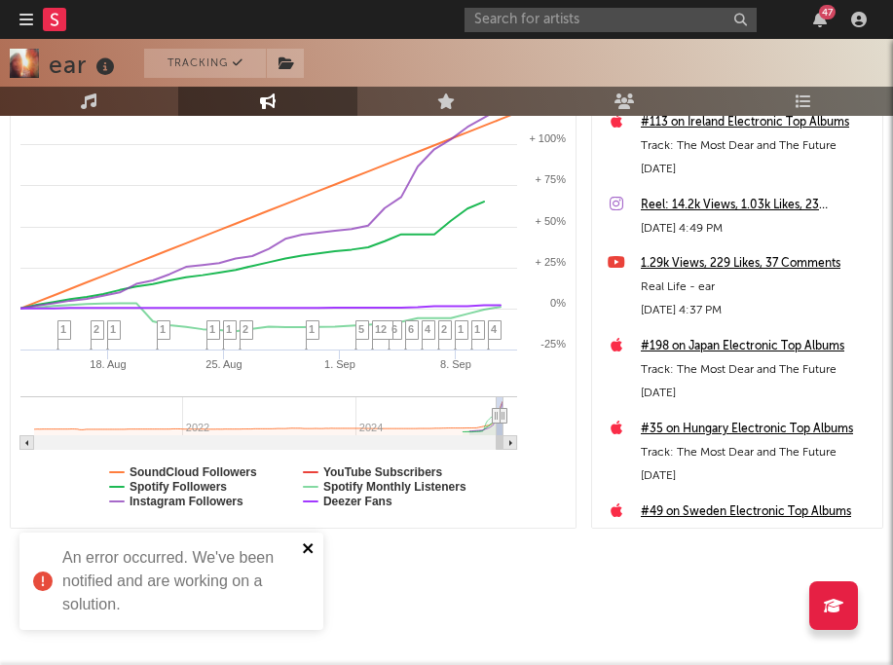
click at [312, 546] on icon "close" at bounding box center [309, 549] width 14 height 16
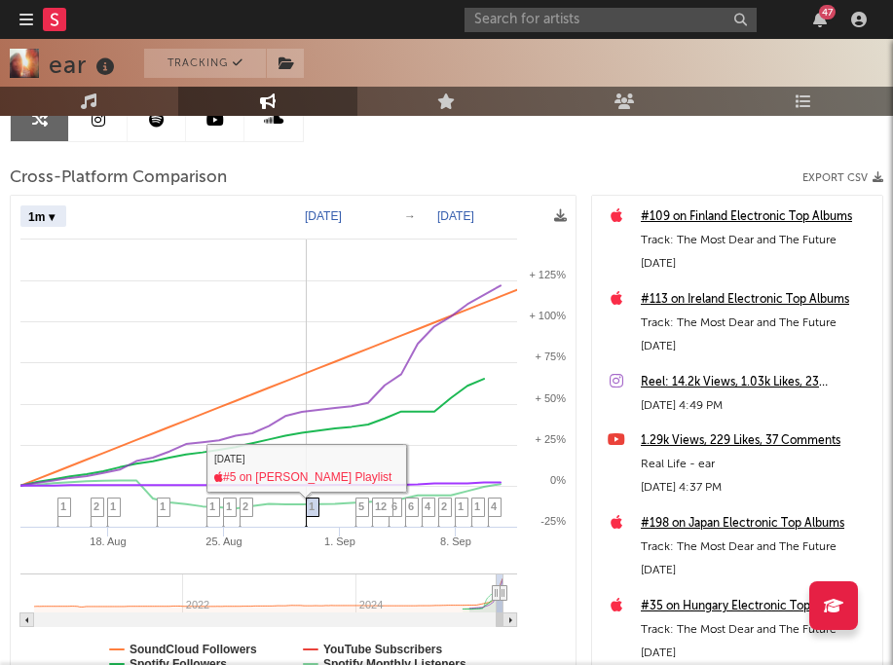
scroll to position [360, 0]
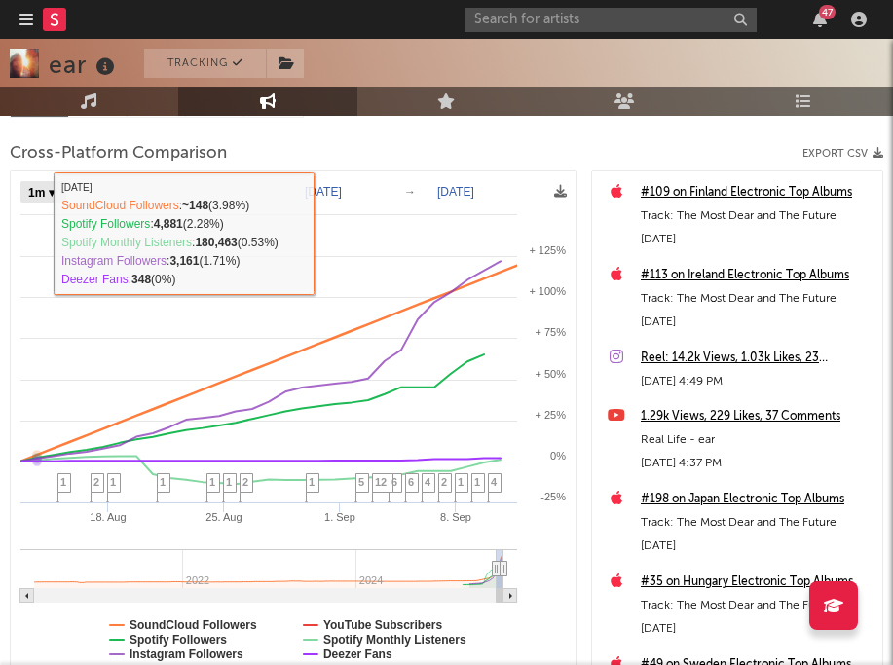
click at [37, 194] on select "Zoom 1w 1m 3m 6m YTD 1y All" at bounding box center [43, 192] width 46 height 21
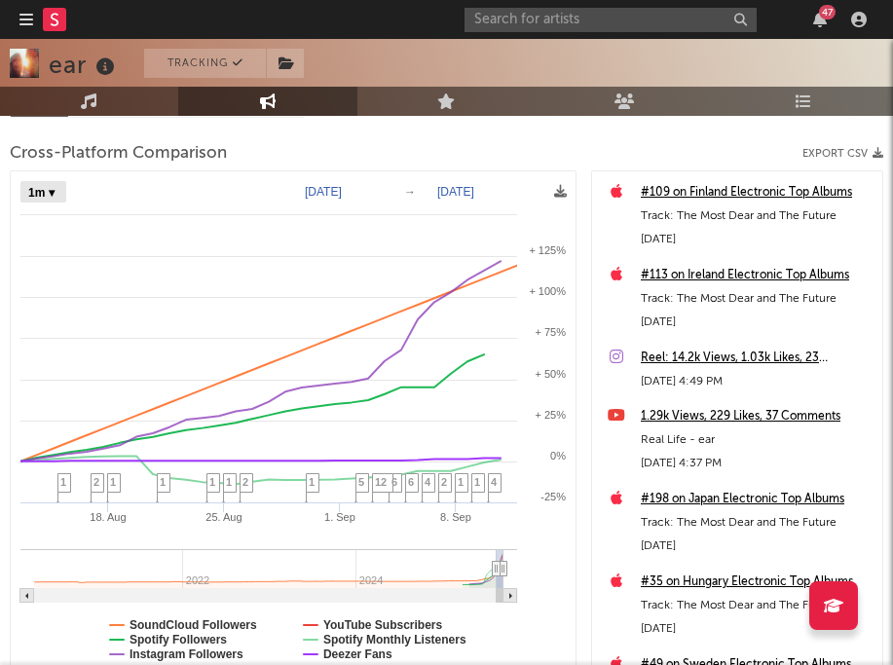
select select "1w"
type input "2025-09-05"
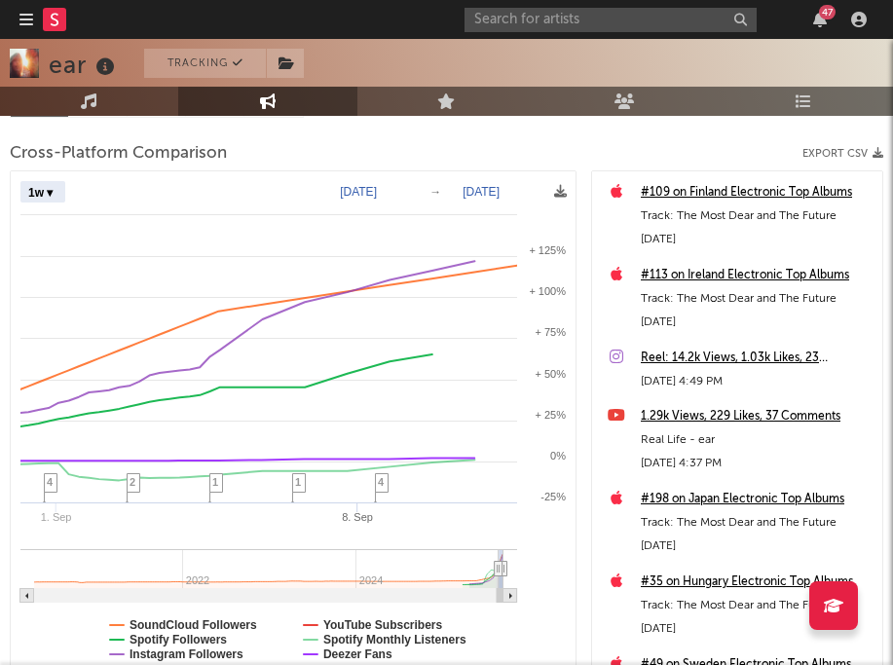
select select "1w"
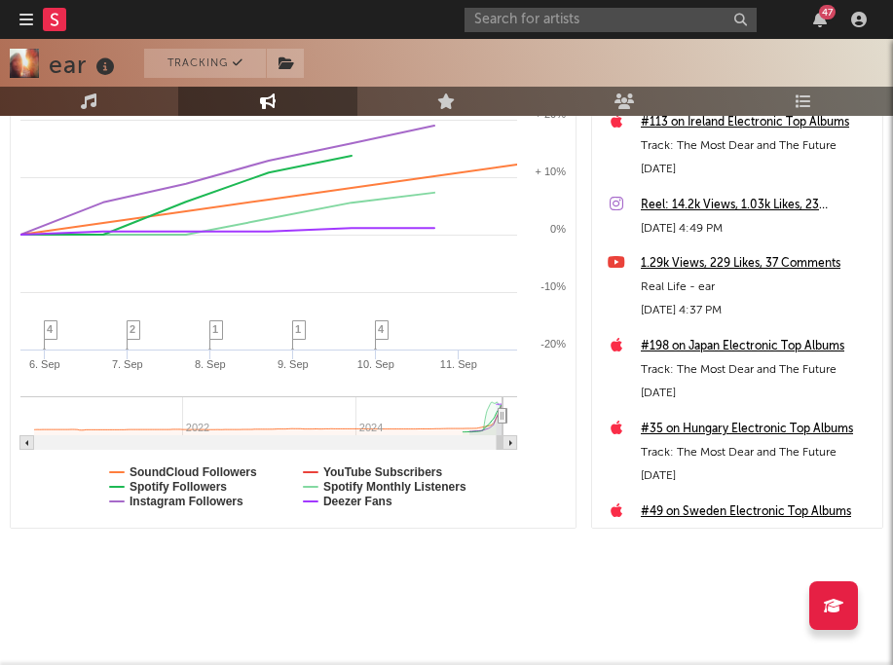
scroll to position [469, 0]
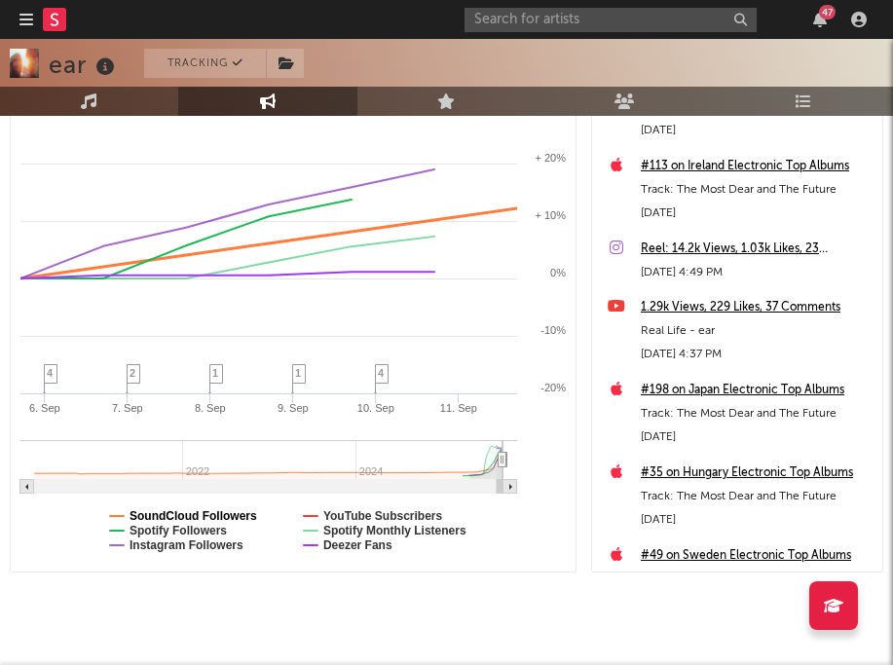
click at [180, 514] on text "SoundCloud Followers" at bounding box center [194, 516] width 128 height 14
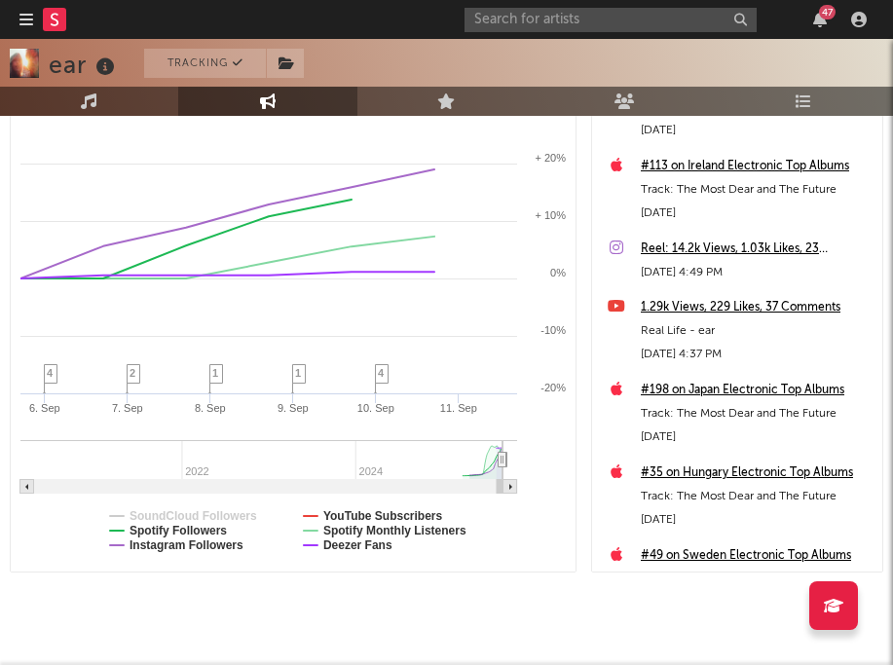
select select "1w"
click at [202, 533] on text "Spotify Followers" at bounding box center [178, 531] width 97 height 14
select select "1w"
click at [343, 516] on text "YouTube Subscribers" at bounding box center [383, 516] width 120 height 14
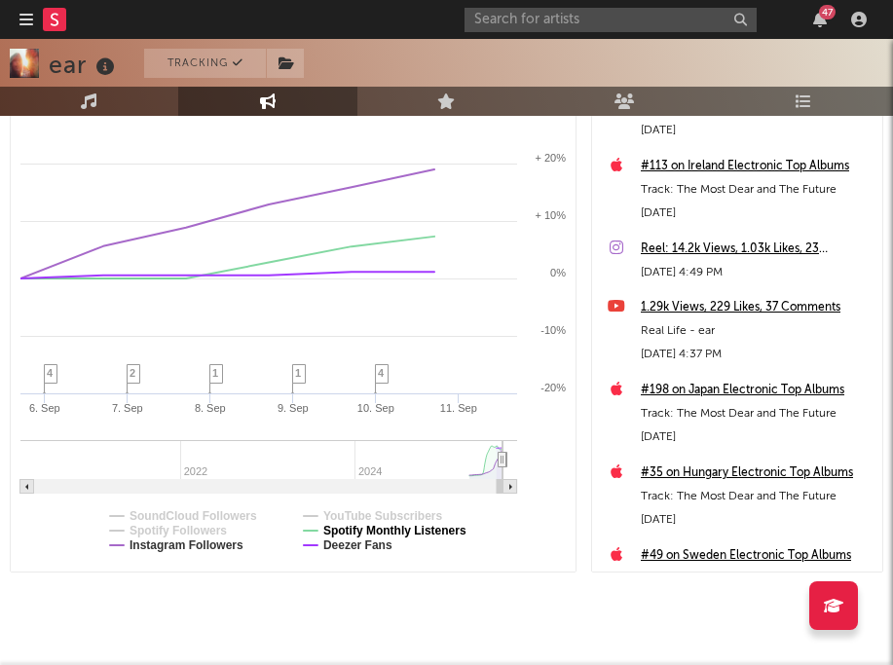
select select "1w"
click at [333, 529] on text "Spotify Monthly Listeners" at bounding box center [394, 531] width 143 height 14
select select "1w"
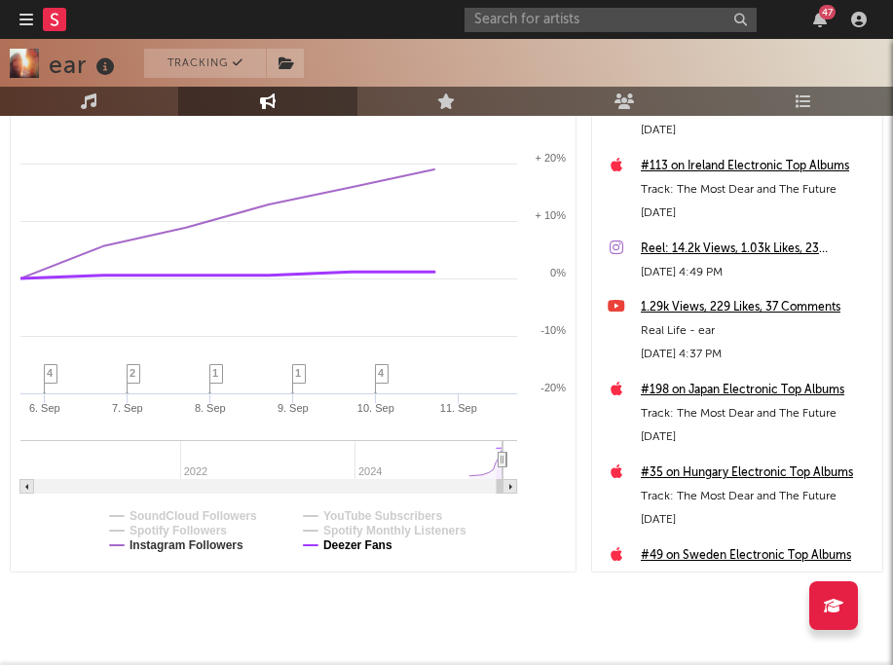
click at [333, 545] on text "Deezer Fans" at bounding box center [357, 546] width 69 height 14
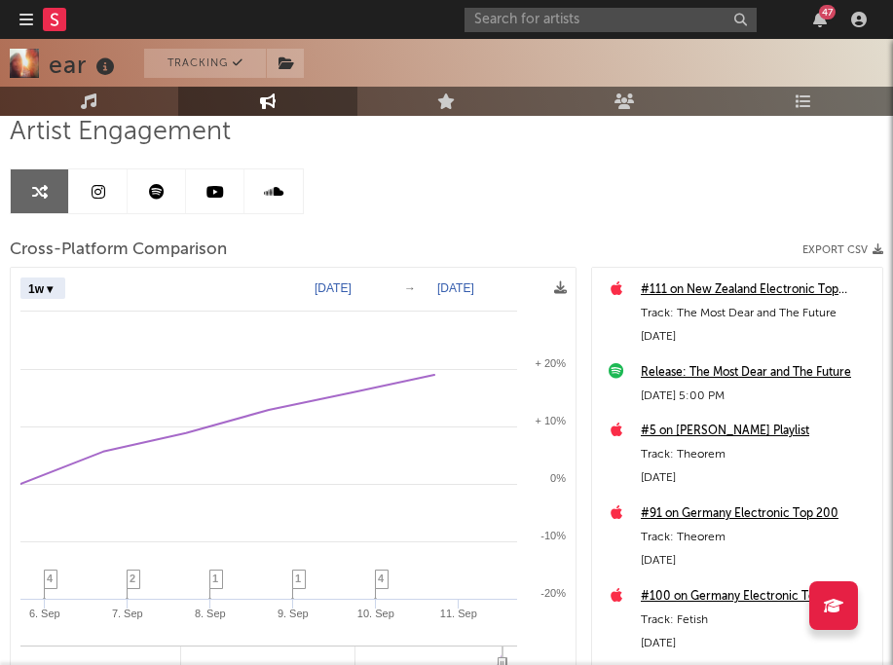
scroll to position [2826, 0]
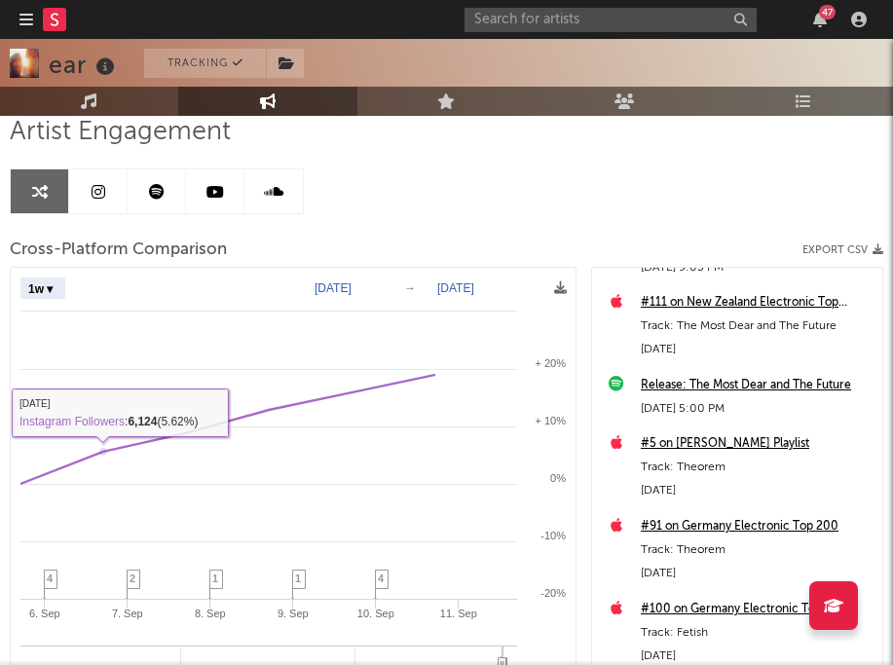
click at [49, 277] on rect at bounding box center [293, 522] width 565 height 509
click at [49, 286] on select "Zoom 1w 1m 3m 6m YTD 1y All" at bounding box center [42, 289] width 45 height 21
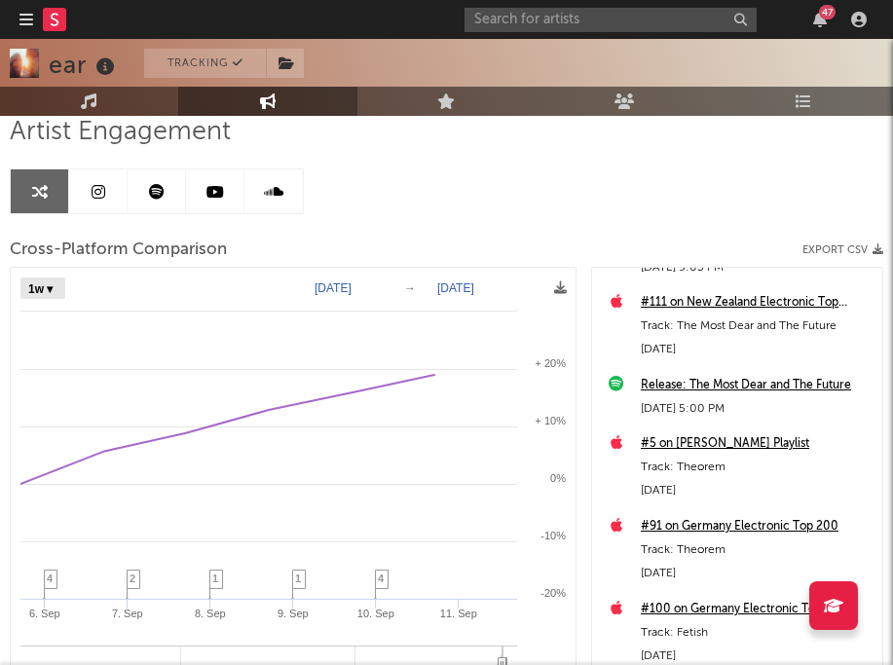
select select "1m"
type input "2025-08-11"
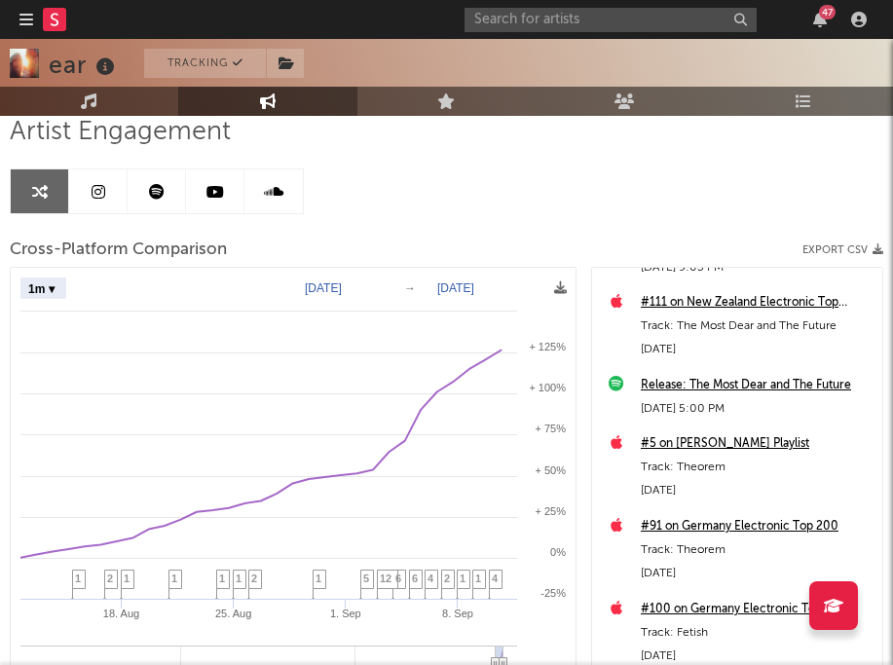
click at [33, 290] on select "Zoom 1w 1m 3m 6m YTD 1y All" at bounding box center [43, 289] width 46 height 21
select select "YTD"
type input "[DATE]"
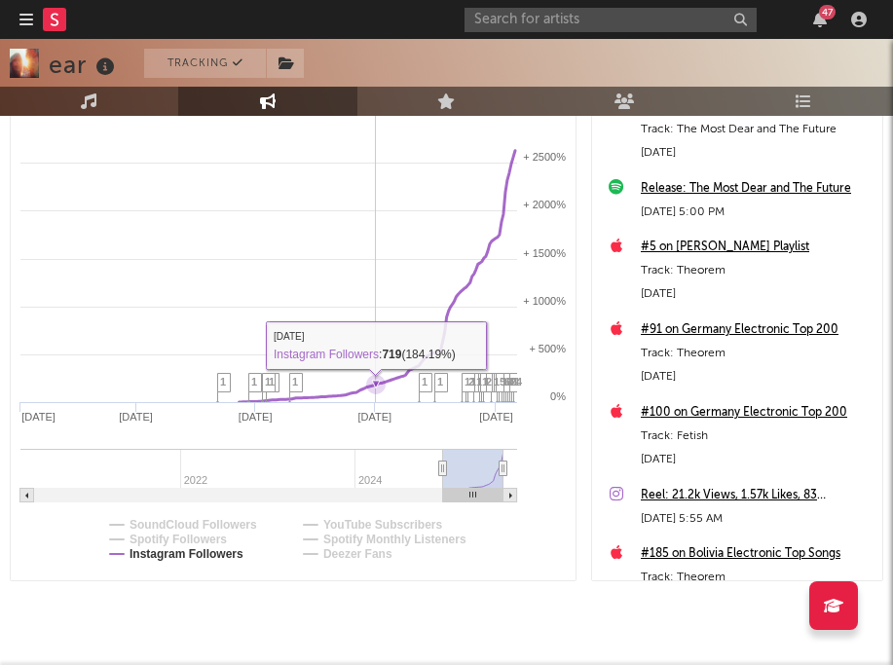
scroll to position [513, 0]
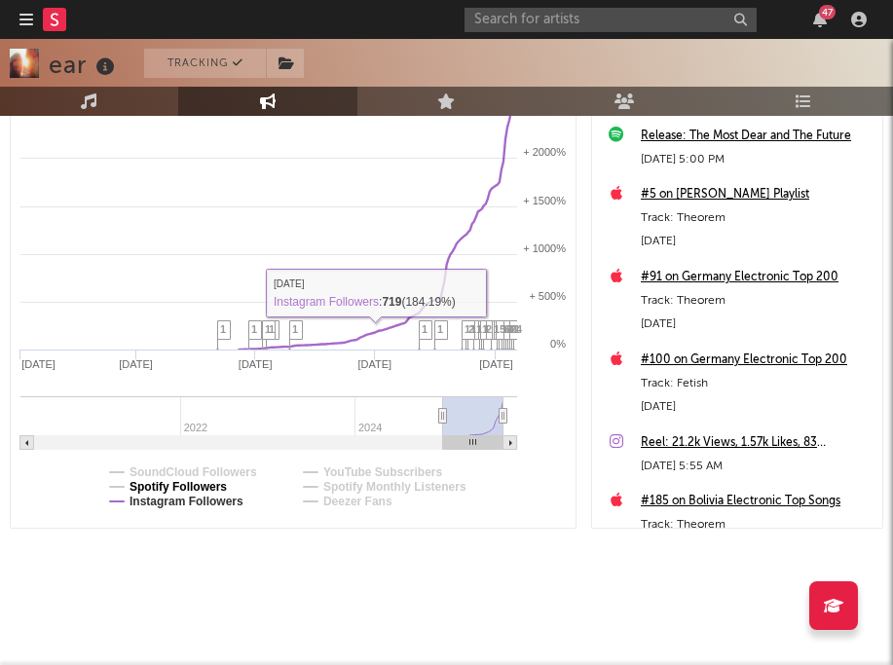
click at [210, 482] on text "Spotify Followers" at bounding box center [178, 487] width 97 height 14
select select "Zoom"
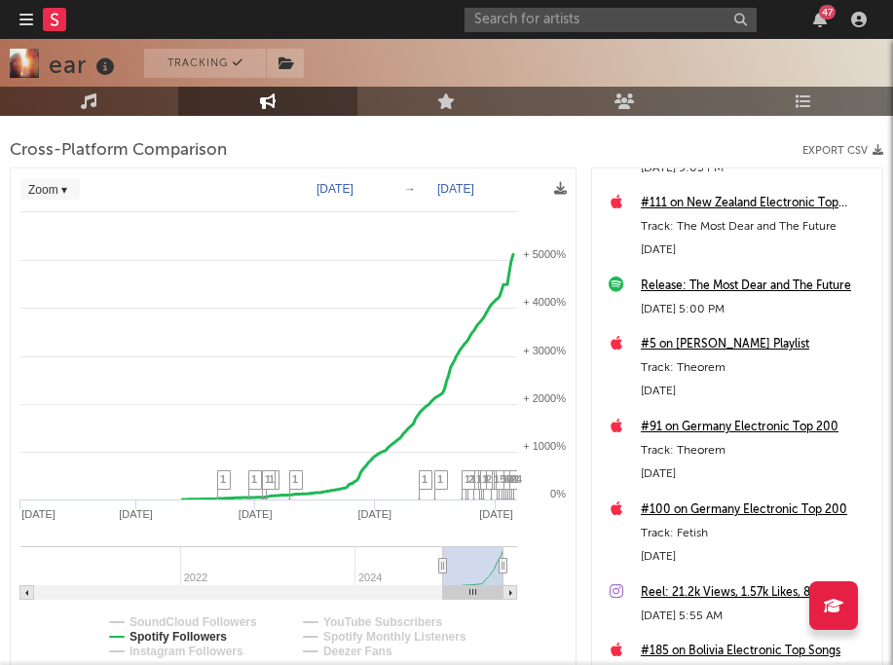
scroll to position [357, 0]
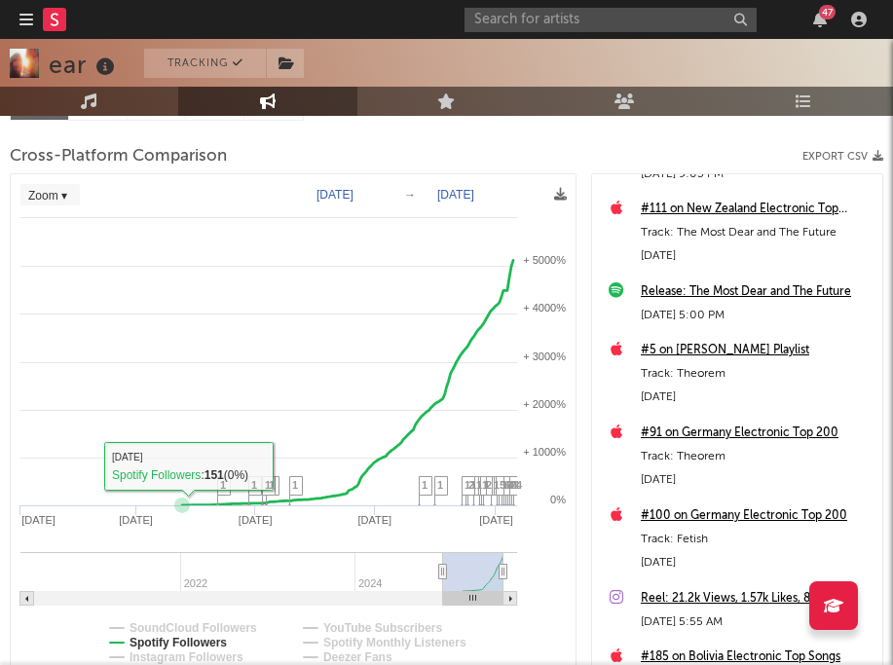
click at [61, 190] on select "Zoom 1w 1m 3m 6m YTD 1y All" at bounding box center [49, 195] width 59 height 21
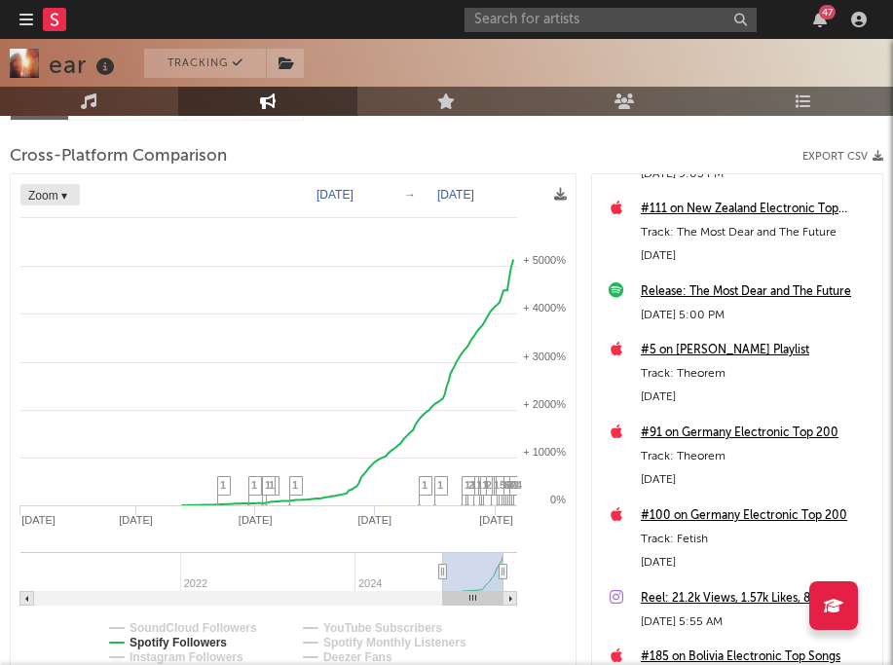
select select "1w"
type input "2025-09-05"
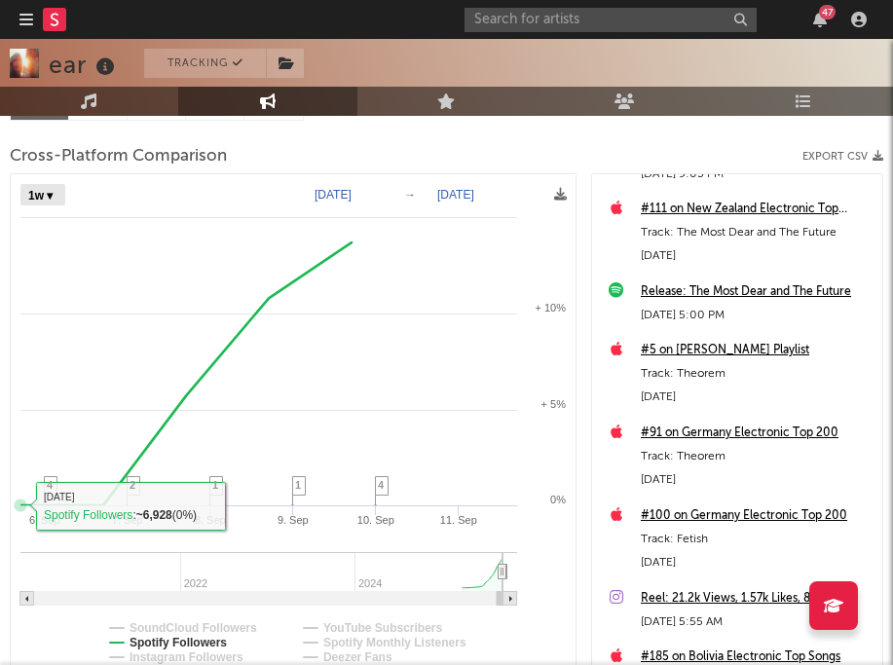
click at [33, 189] on select "Zoom 1w 1m 3m 6m YTD 1y All" at bounding box center [42, 195] width 45 height 21
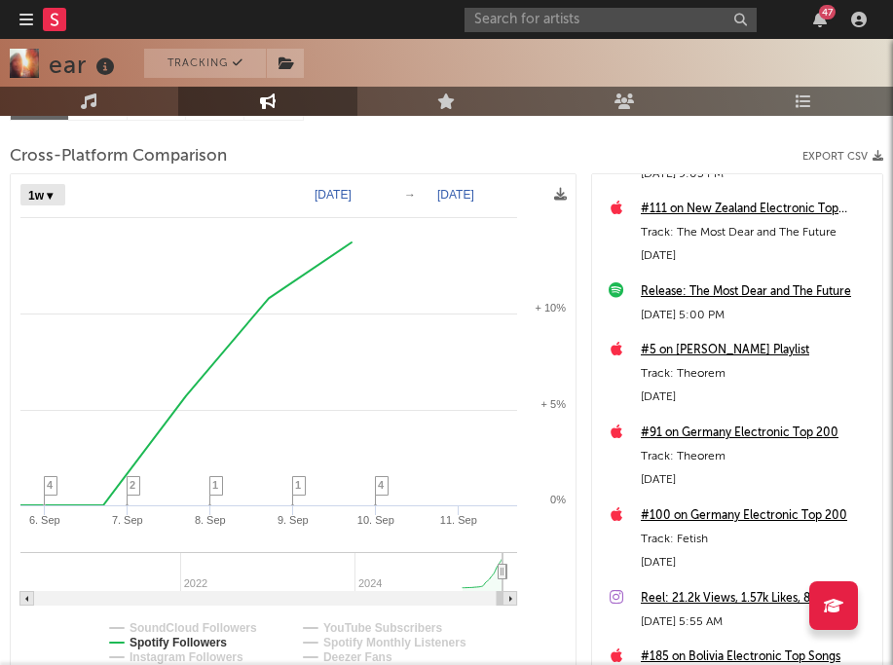
select select "1m"
type input "2025-08-11"
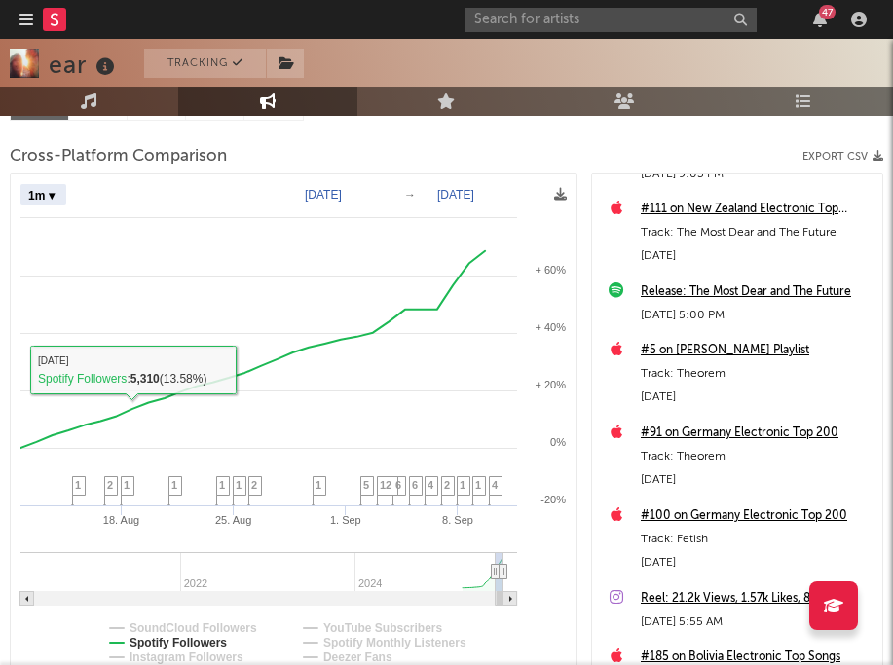
click at [40, 194] on select "Zoom 1w 1m 3m 6m YTD 1y All" at bounding box center [43, 195] width 46 height 21
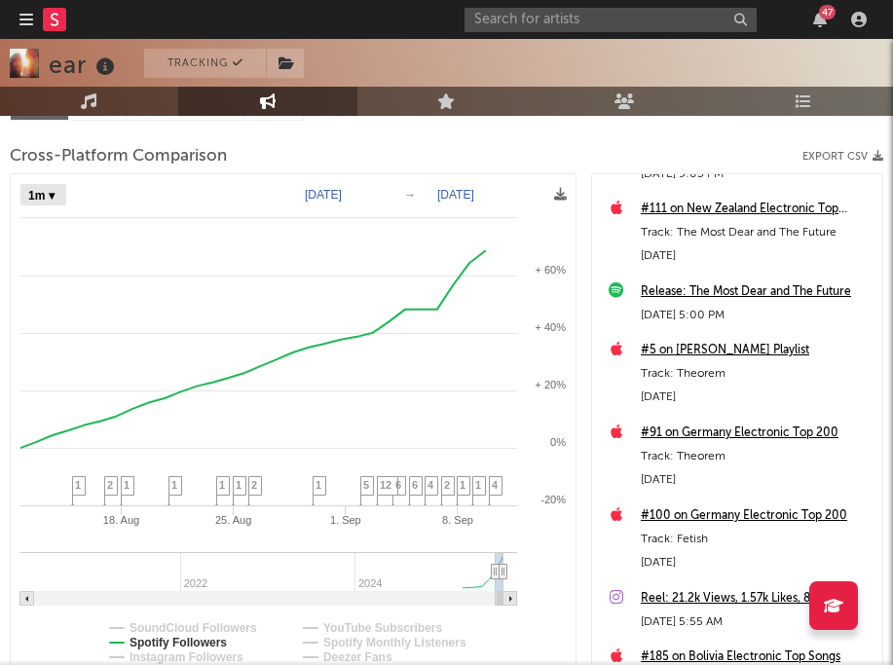
select select "1y"
type input "2024-09-11"
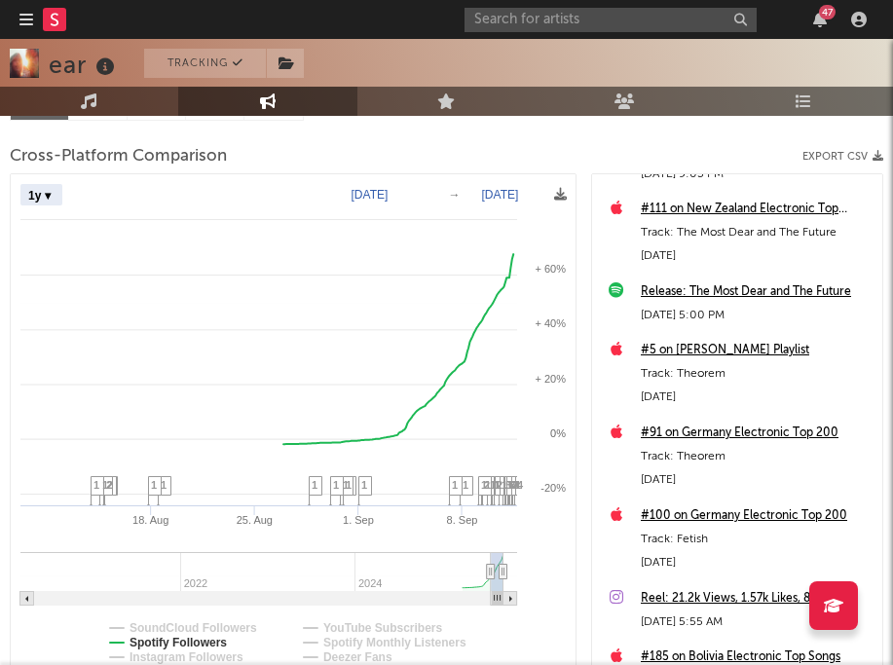
select select "1y"
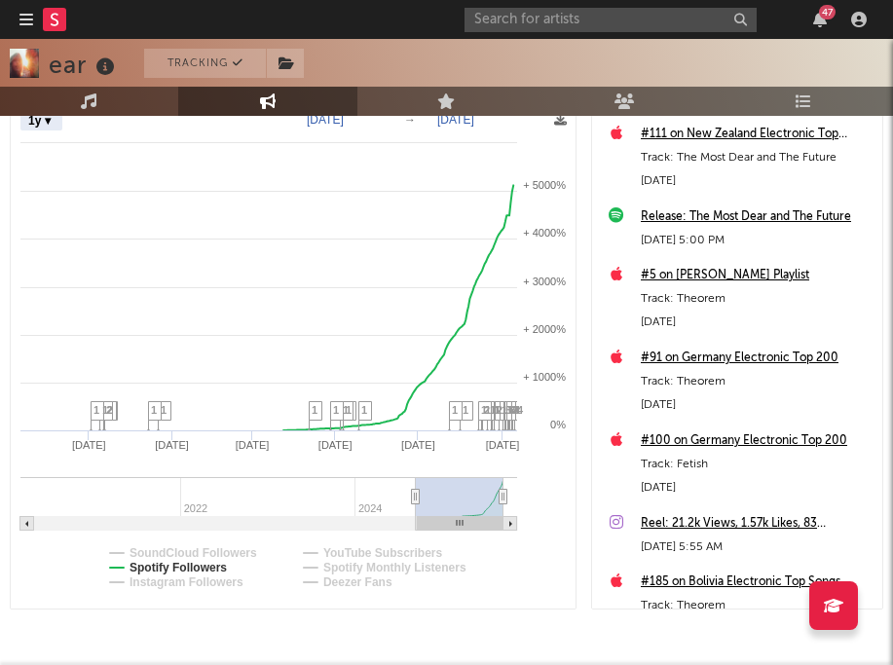
scroll to position [513, 0]
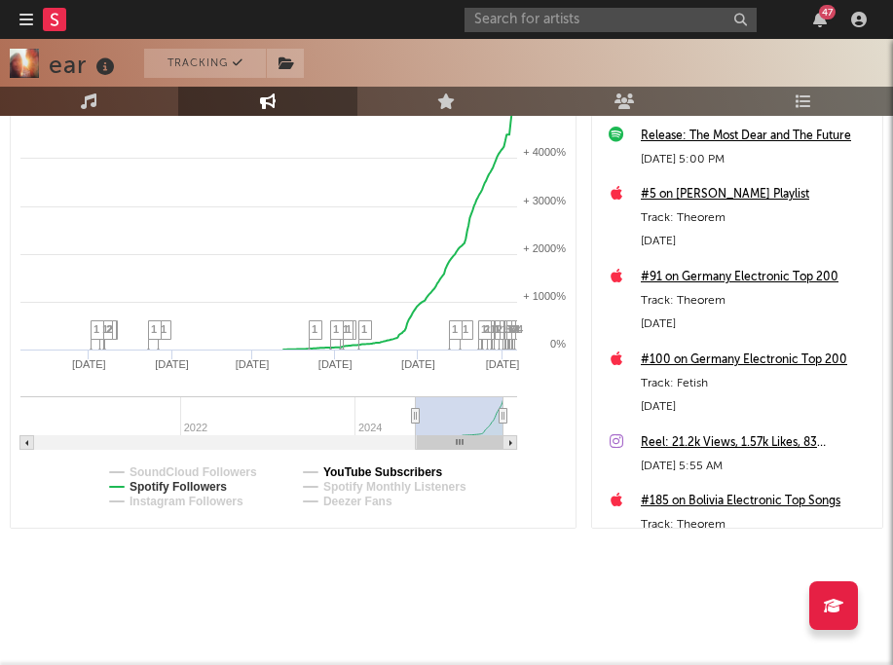
click at [365, 469] on text "YouTube Subscribers" at bounding box center [383, 473] width 120 height 14
select select "1y"
drag, startPoint x: 218, startPoint y: 480, endPoint x: 198, endPoint y: 492, distance: 23.6
click at [198, 492] on text "Spotify Followers" at bounding box center [178, 487] width 97 height 14
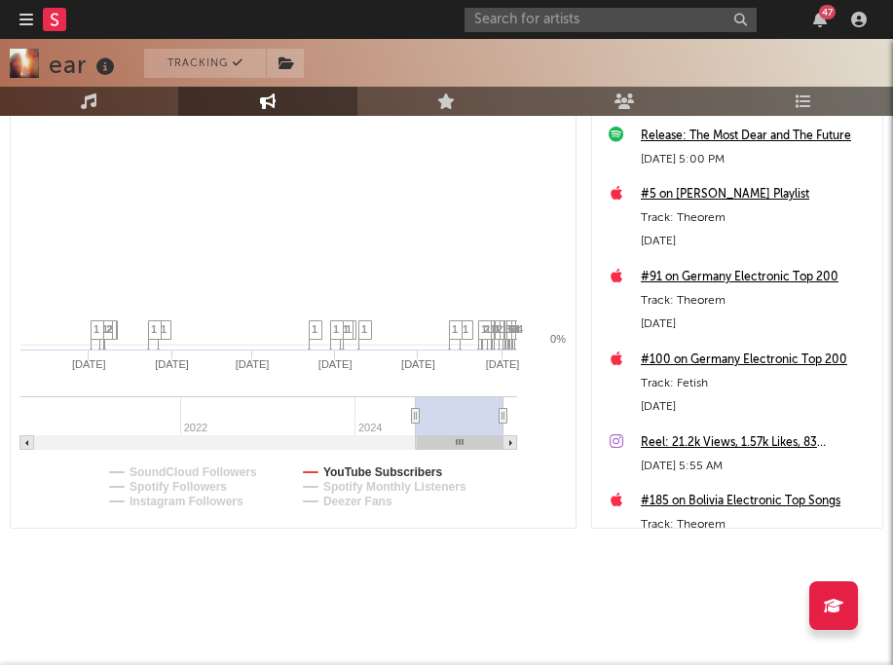
select select "1y"
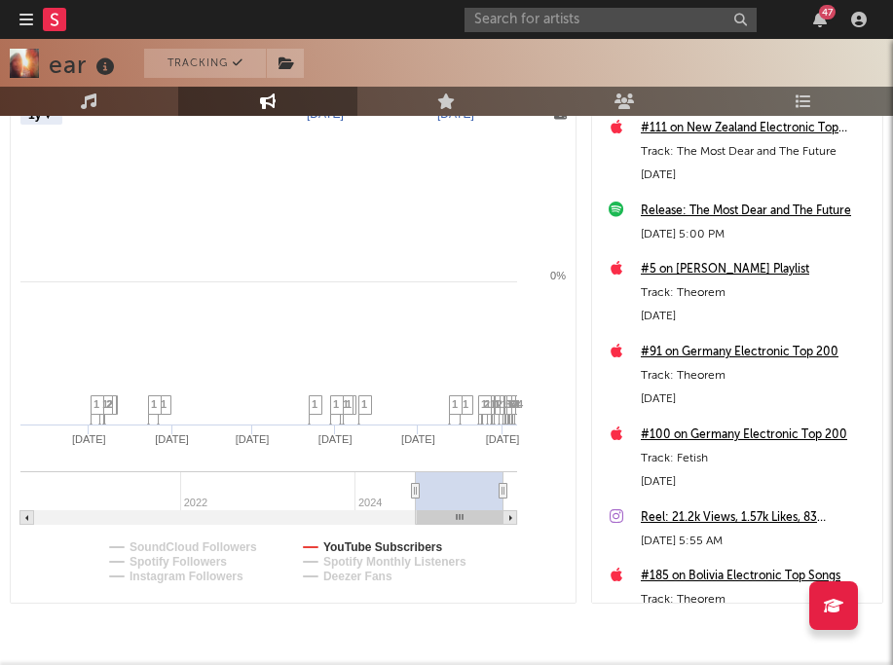
scroll to position [493, 0]
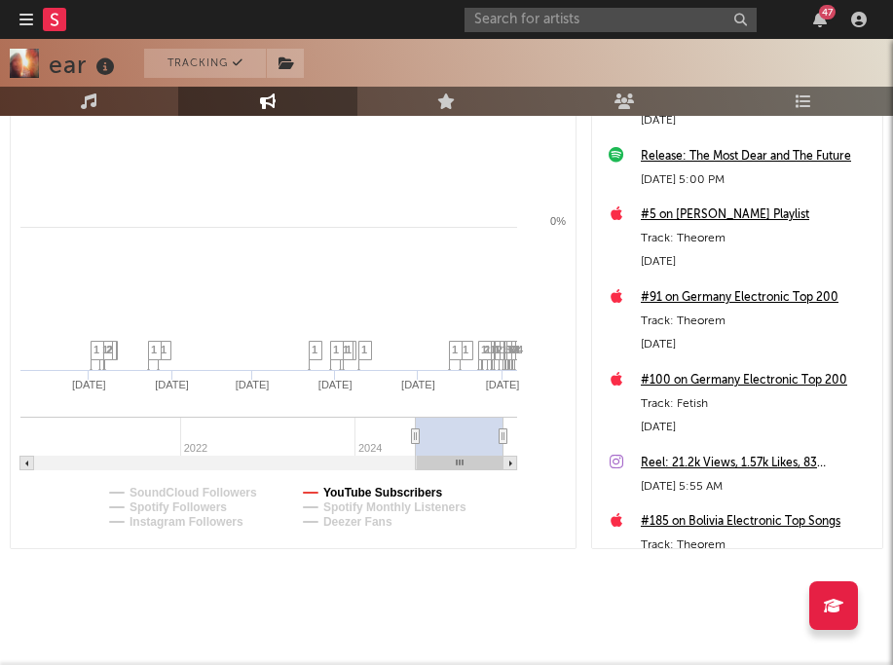
click at [367, 490] on text "YouTube Subscribers" at bounding box center [383, 493] width 120 height 14
select select "1y"
click at [367, 490] on text "YouTube Subscribers" at bounding box center [383, 493] width 120 height 14
select select "1y"
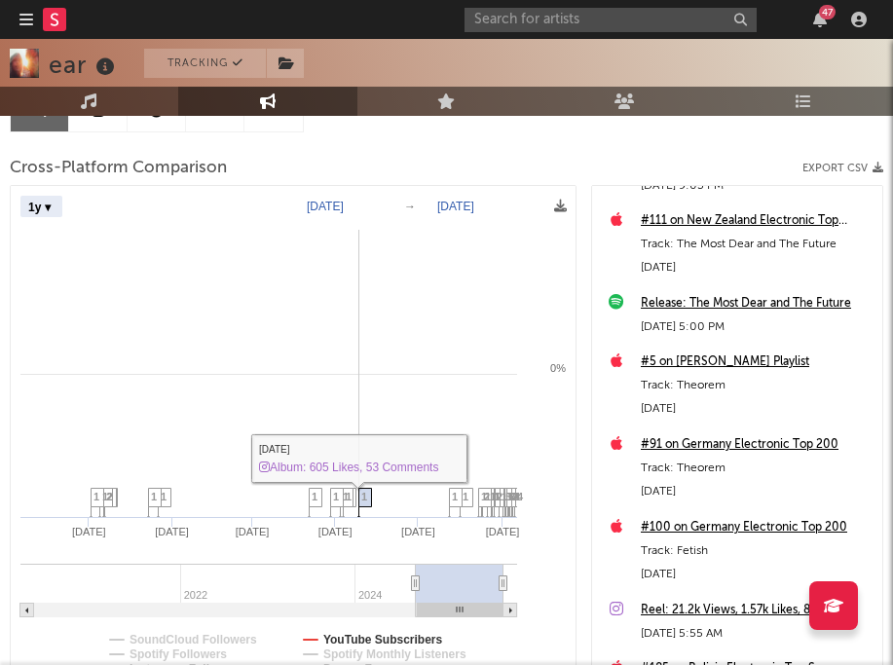
scroll to position [297, 0]
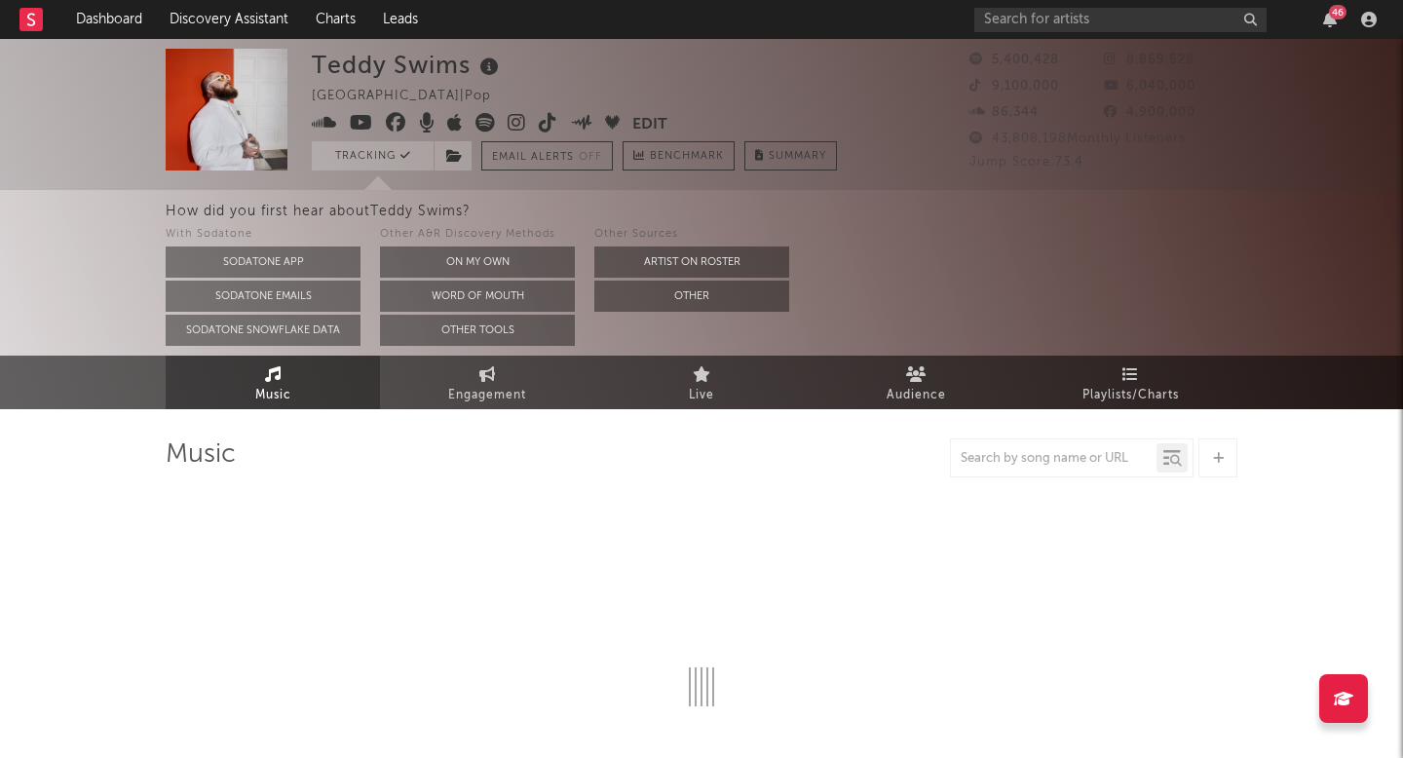
select select "6m"
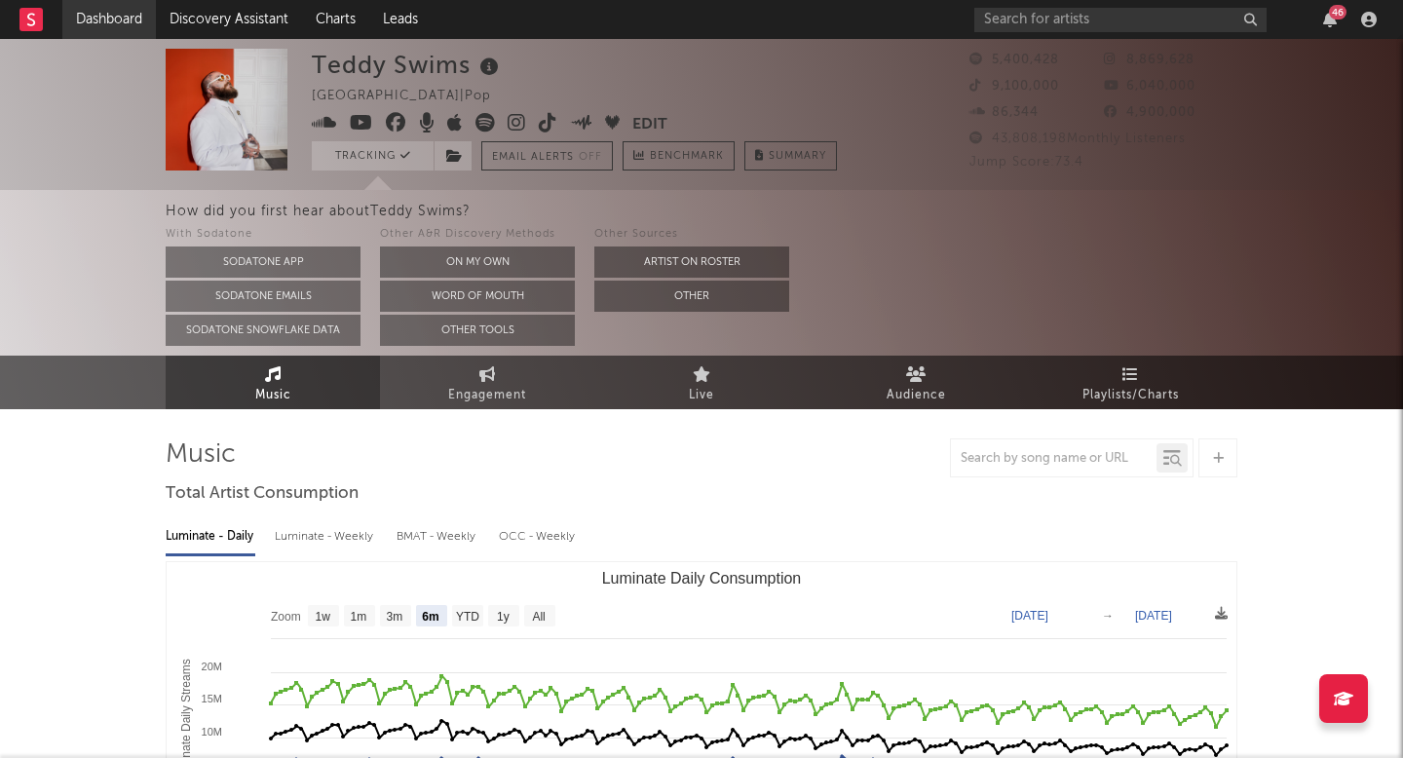
click at [112, 2] on link "Dashboard" at bounding box center [109, 19] width 94 height 39
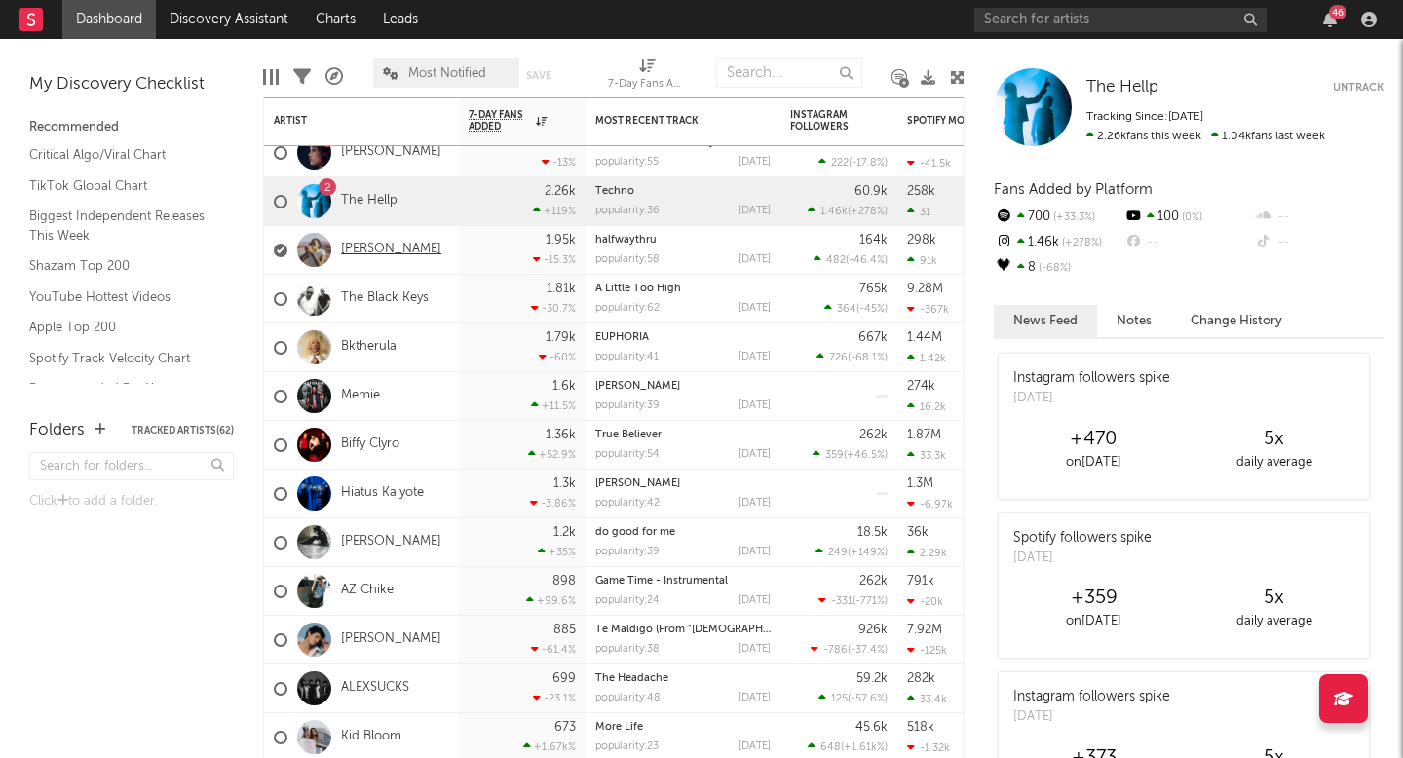
click at [372, 252] on link "[PERSON_NAME]" at bounding box center [391, 250] width 100 height 17
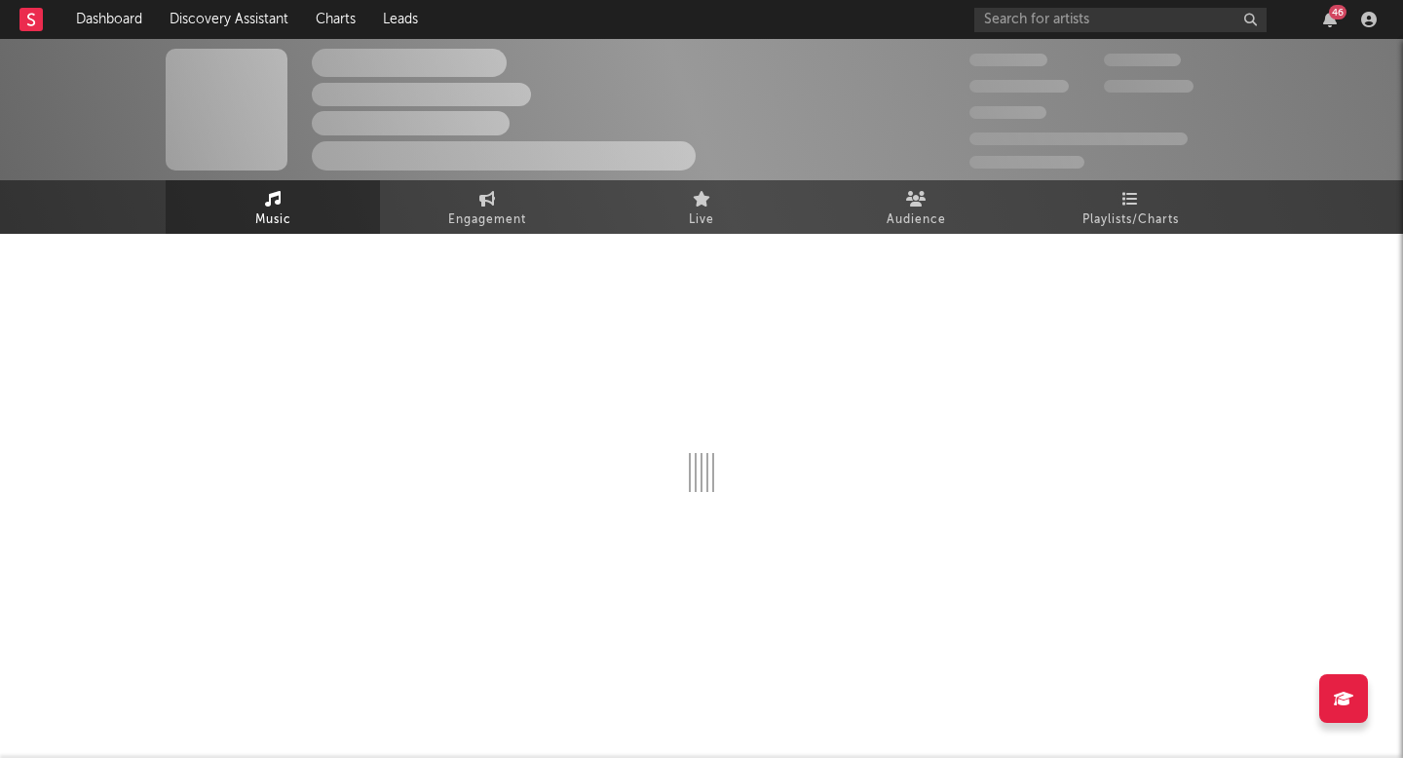
select select "6m"
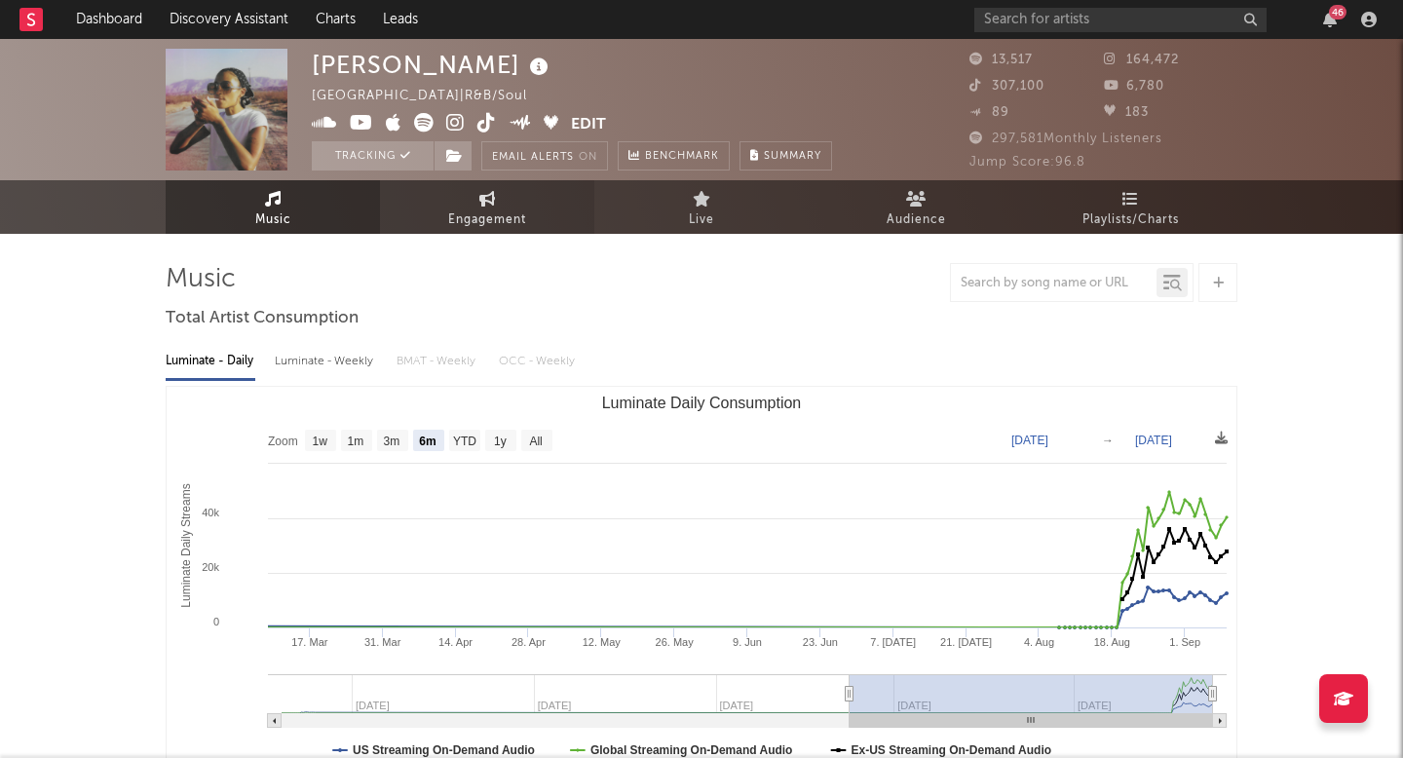
click at [525, 207] on link "Engagement" at bounding box center [487, 207] width 214 height 54
select select "1w"
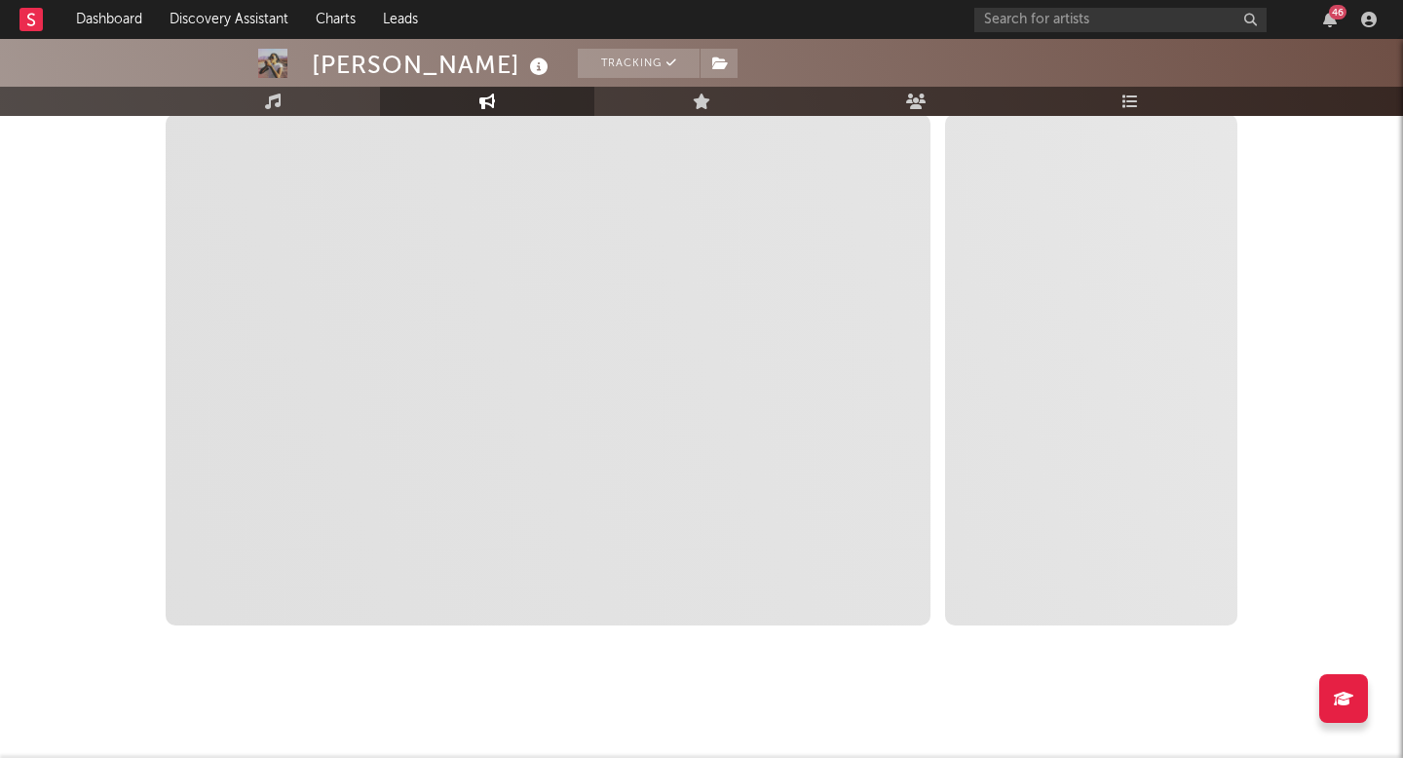
scroll to position [304, 0]
select select "1m"
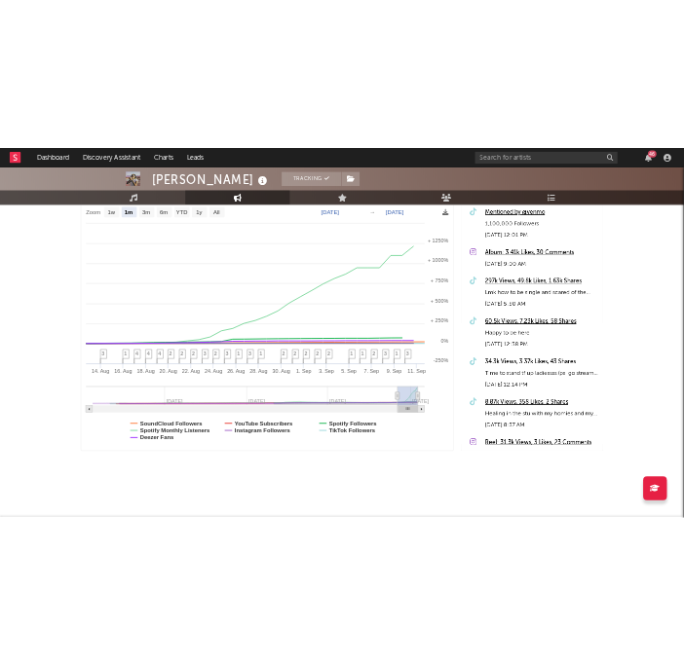
scroll to position [0, 0]
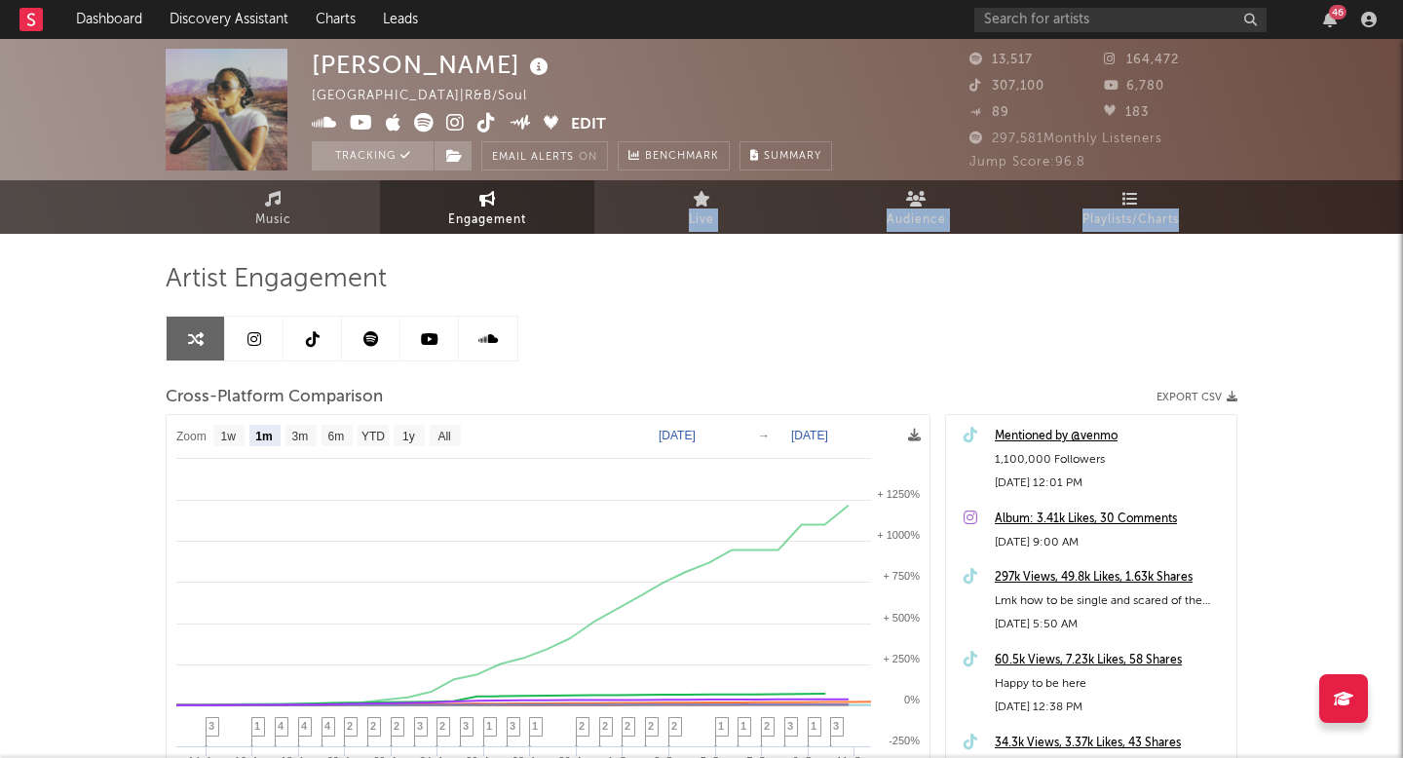
drag, startPoint x: 1402, startPoint y: 209, endPoint x: 559, endPoint y: 211, distance: 842.6
click at [559, 211] on div "Dashboard Discovery Assistant Charts Leads 46 Notifications Settings Mark all a…" at bounding box center [701, 550] width 1403 height 1023
click at [1215, 321] on div "Artist Engagement Cross-Platform Comparison Export CSV Zoom 1w 1m 3m 6m YTD 1y …" at bounding box center [701, 594] width 1071 height 662
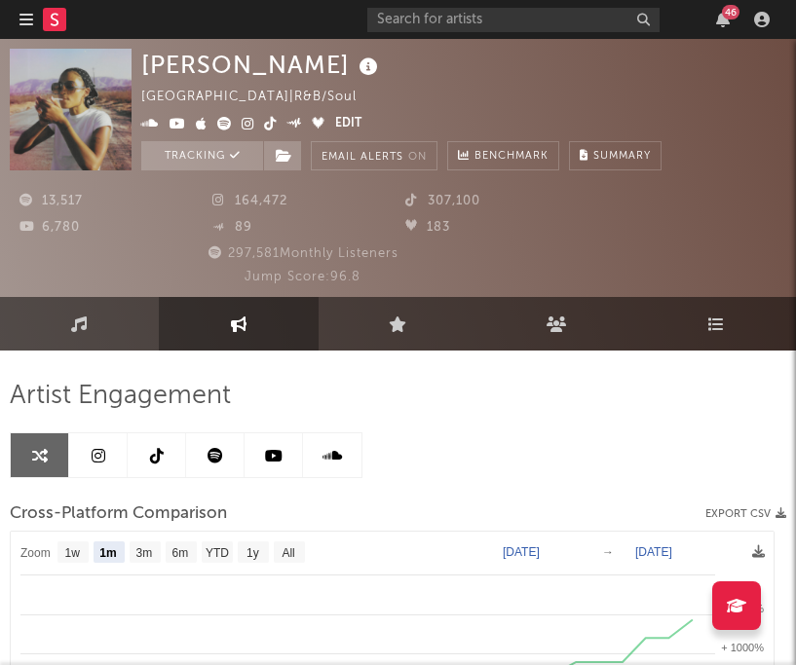
select select "1m"
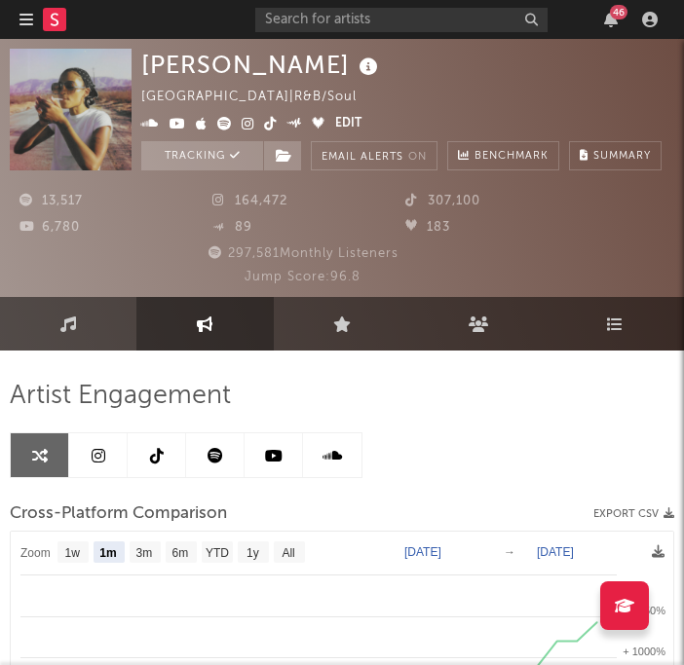
select select "1m"
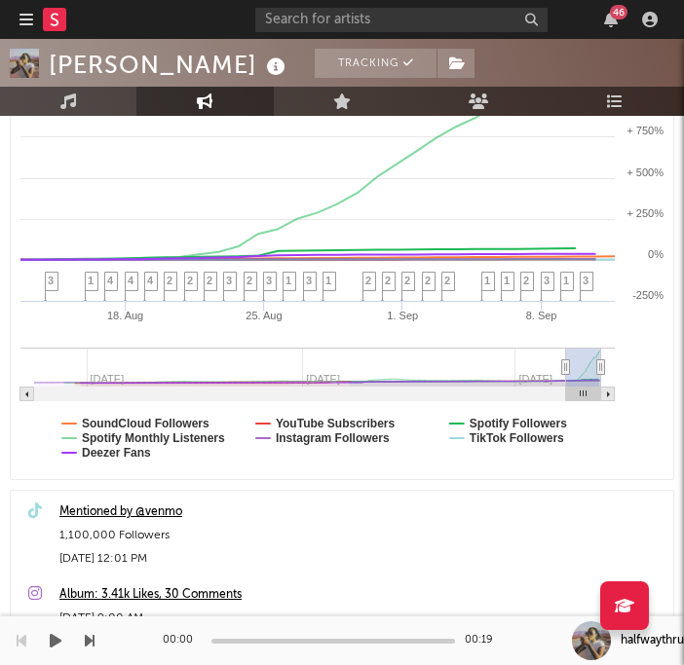
scroll to position [569, 0]
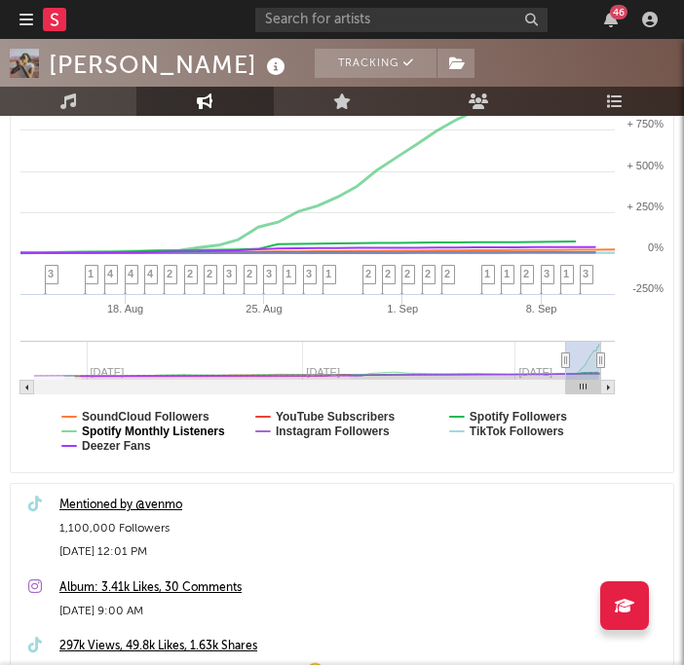
click at [129, 437] on text "Spotify Monthly Listeners" at bounding box center [153, 432] width 143 height 14
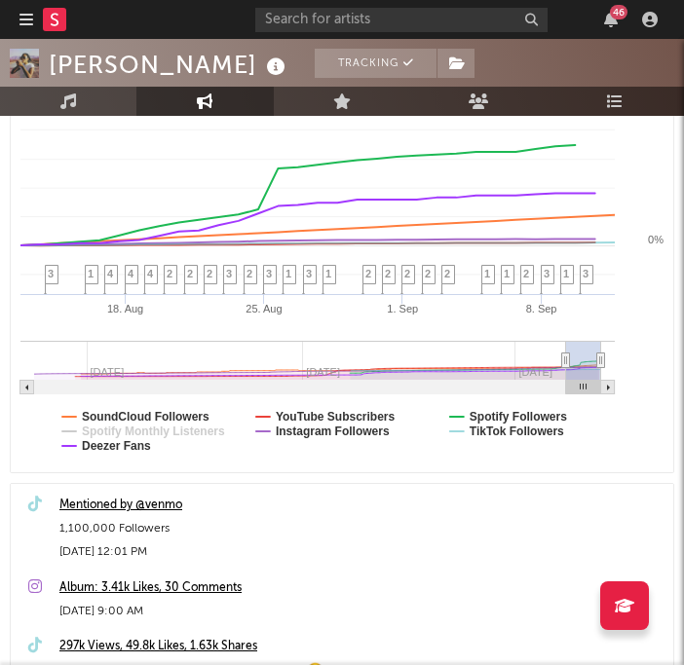
select select "1m"
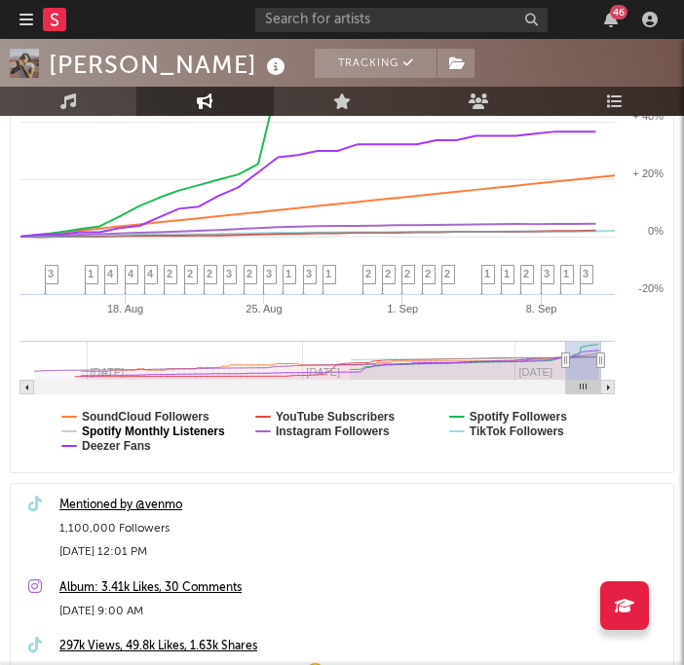
click at [127, 429] on text "Spotify Monthly Listeners" at bounding box center [153, 432] width 143 height 14
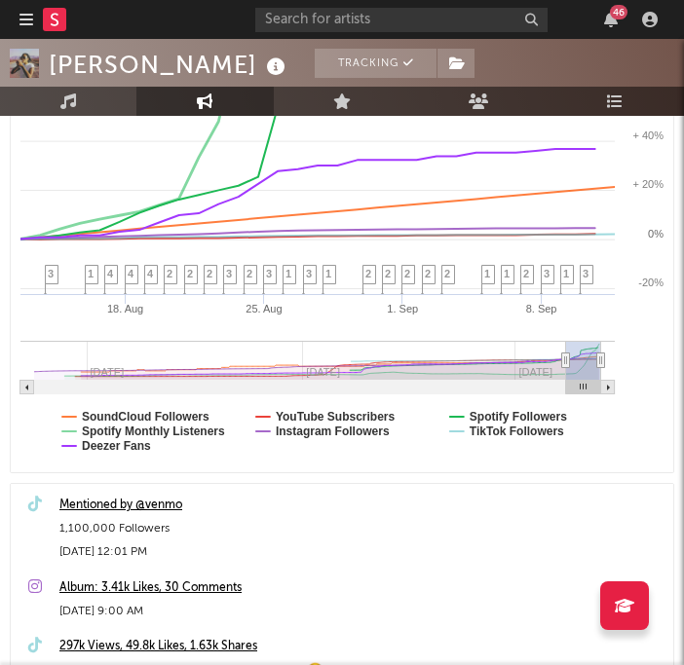
select select "1m"
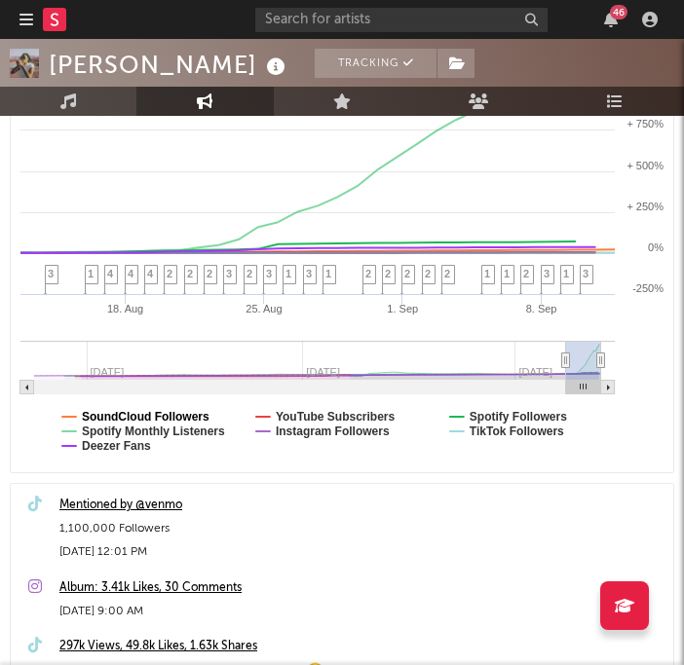
click at [127, 414] on text "SoundCloud Followers" at bounding box center [146, 417] width 128 height 14
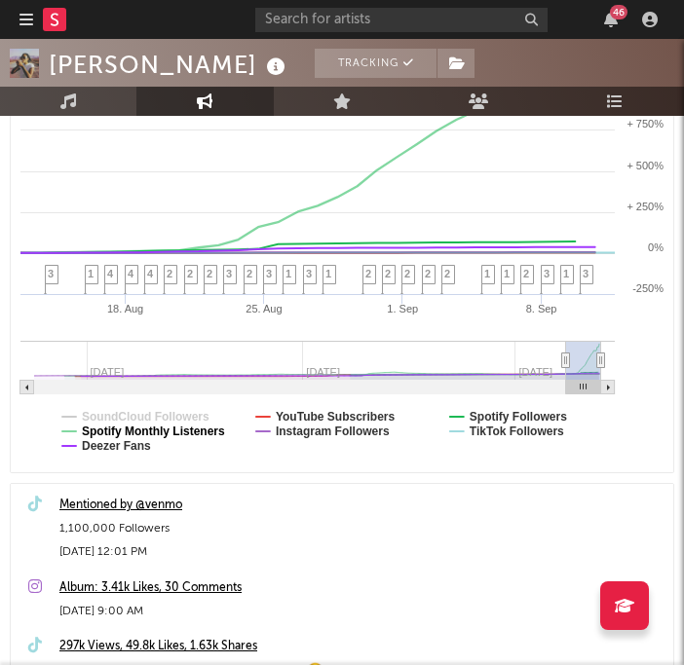
select select "1m"
click at [124, 450] on text "Deezer Fans" at bounding box center [116, 446] width 69 height 14
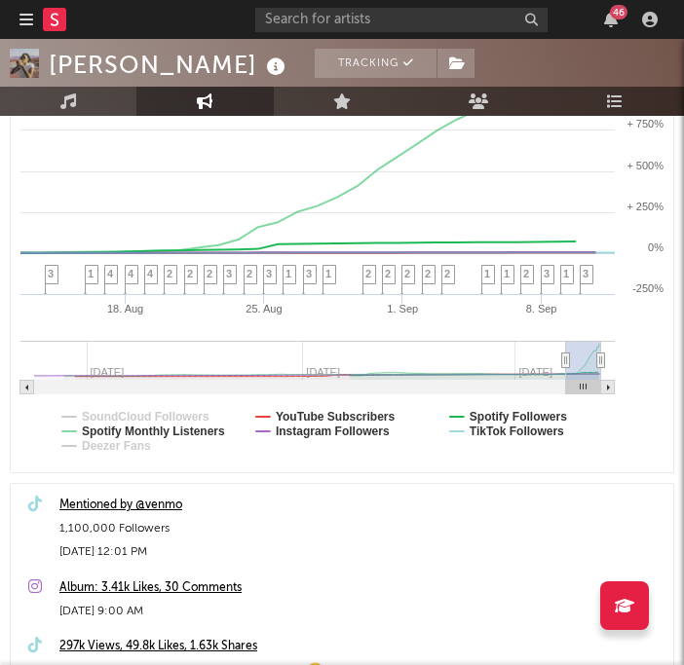
select select "1m"
click at [326, 414] on text "YouTube Subscribers" at bounding box center [336, 417] width 120 height 14
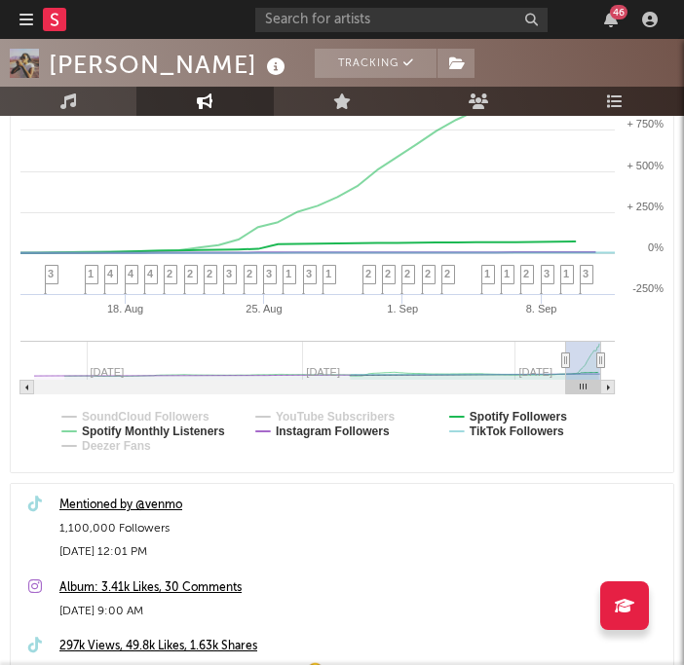
select select "1m"
click at [484, 417] on text "Spotify Followers" at bounding box center [517, 417] width 97 height 14
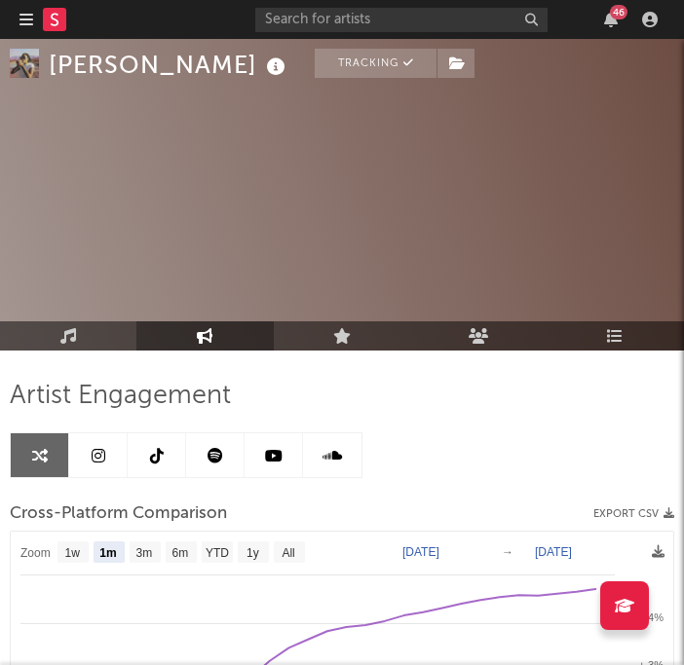
scroll to position [338, 0]
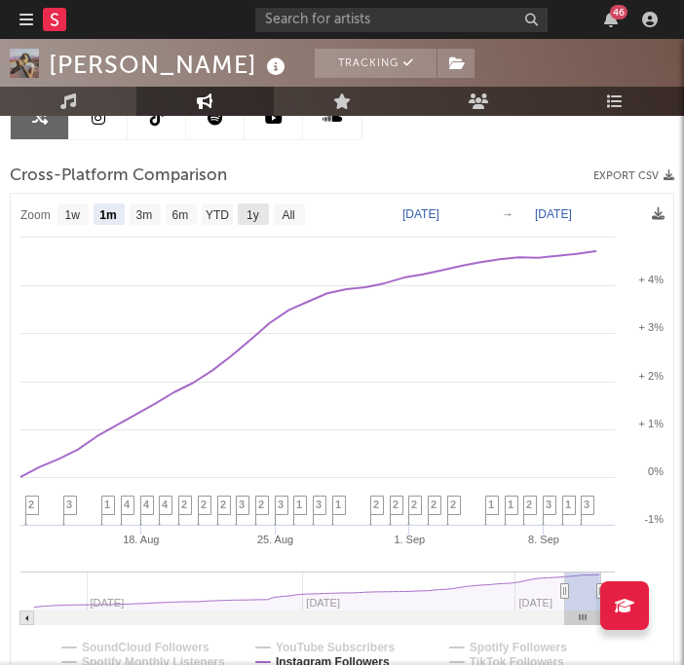
click at [258, 217] on text "1y" at bounding box center [252, 215] width 13 height 14
select select "1y"
type input "[DATE]"
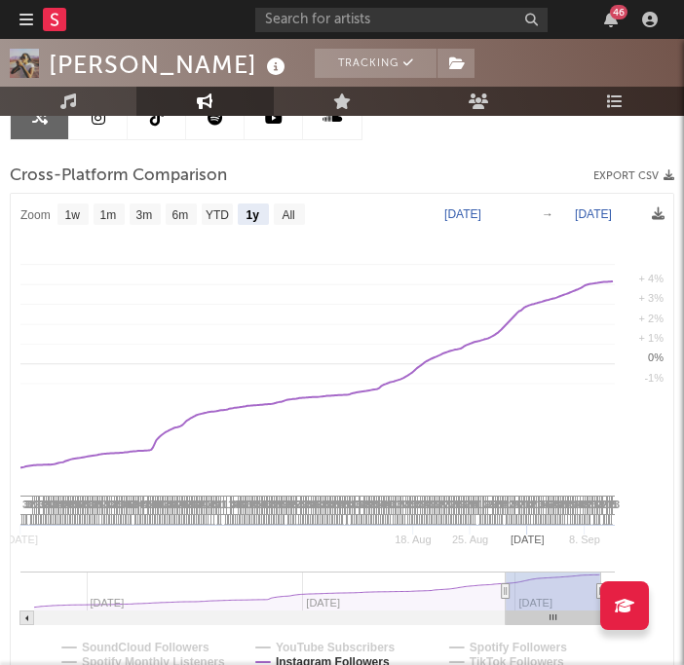
select select "1y"
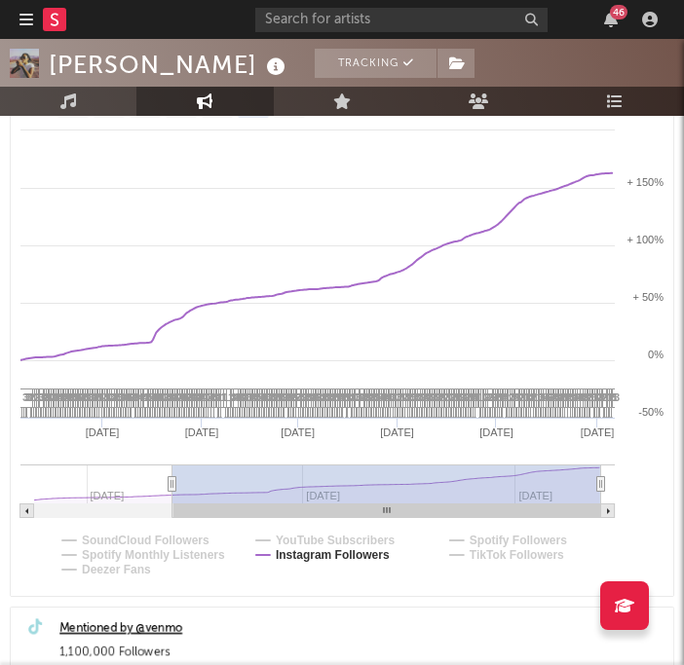
scroll to position [545, 0]
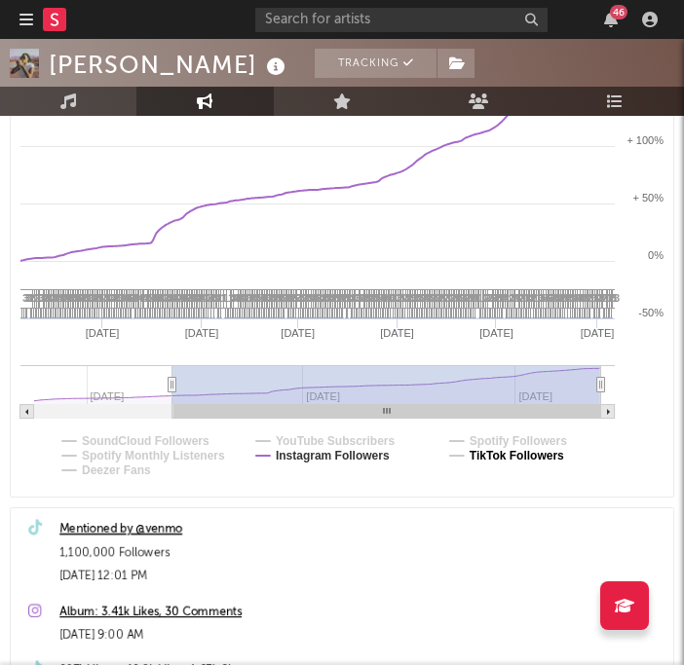
click at [489, 457] on text "TikTok Followers" at bounding box center [516, 456] width 94 height 14
select select "1y"
click at [374, 456] on text "Instagram Followers" at bounding box center [333, 456] width 114 height 14
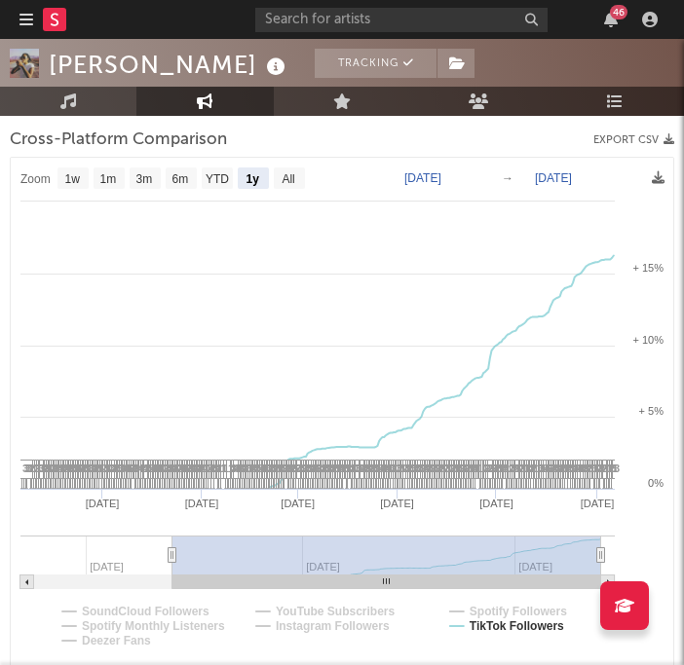
scroll to position [347, 0]
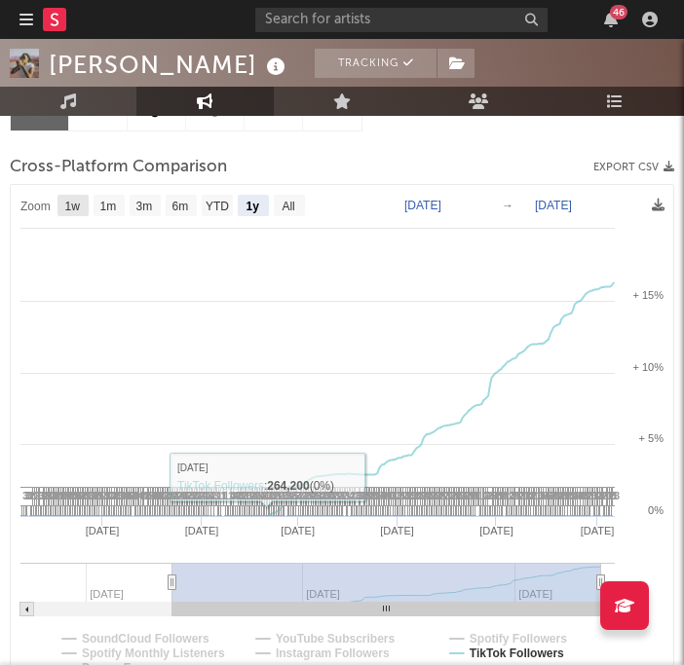
click at [76, 204] on text "1w" at bounding box center [73, 207] width 16 height 14
select select "1w"
type input "2025-09-05"
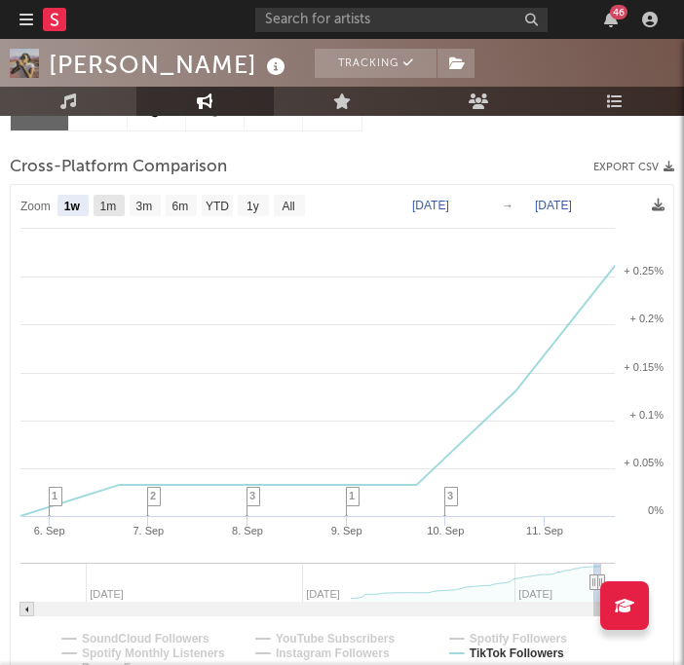
click at [107, 206] on text "1m" at bounding box center [108, 207] width 17 height 14
select select "1m"
type input "2025-08-11"
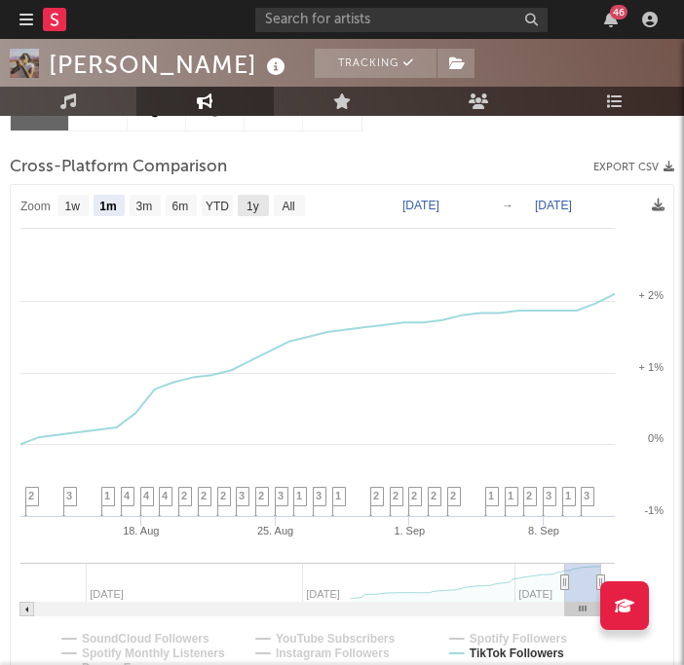
click at [257, 207] on text "1y" at bounding box center [252, 207] width 13 height 14
select select "1y"
type input "2024-09-11"
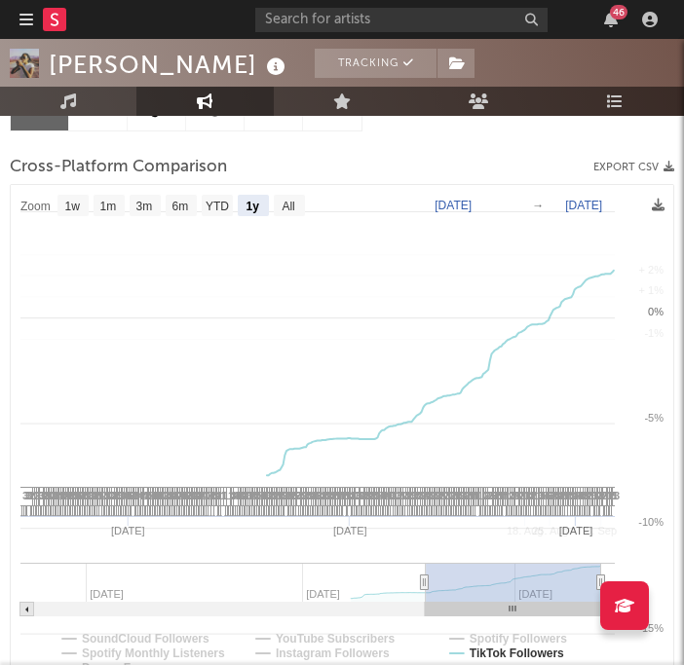
select select "1y"
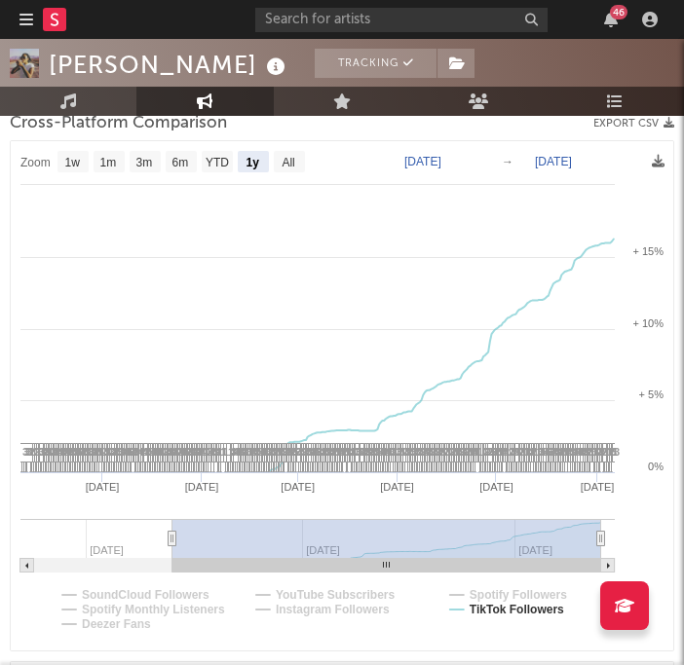
scroll to position [575, 0]
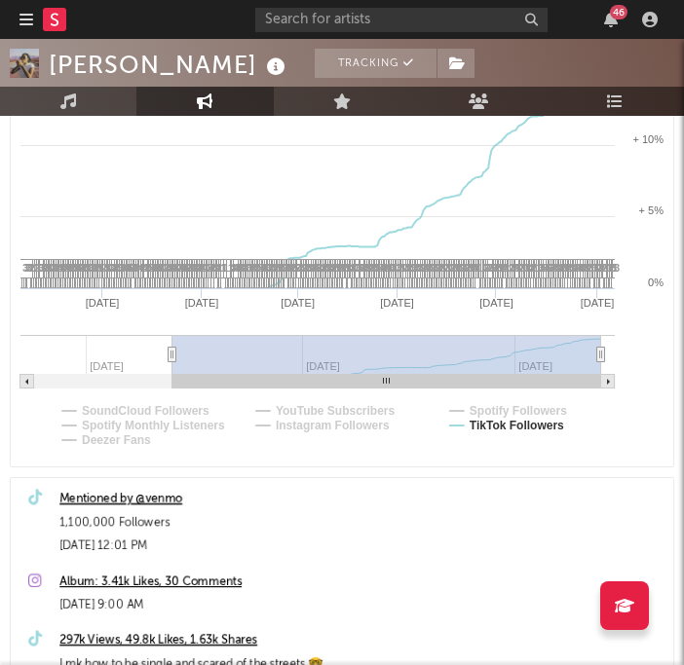
click at [497, 399] on rect at bounding box center [342, 211] width 662 height 509
click at [481, 415] on text "Spotify Followers" at bounding box center [517, 411] width 97 height 14
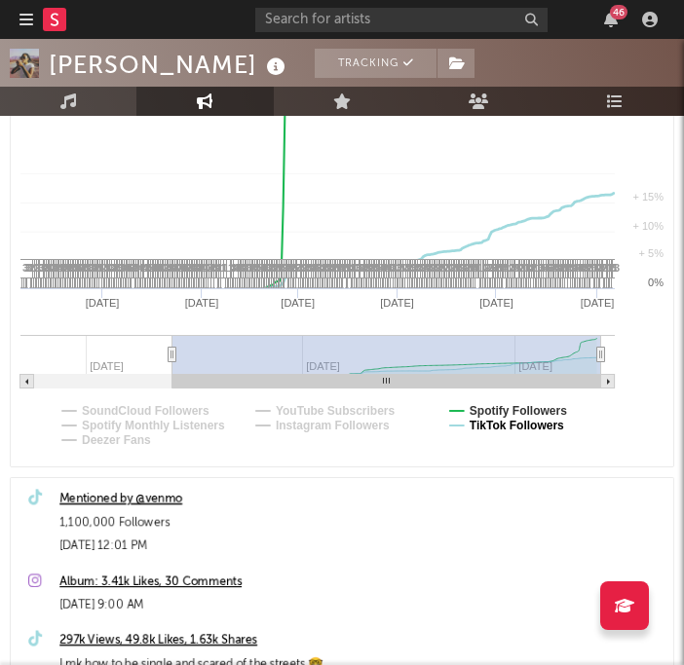
select select "1y"
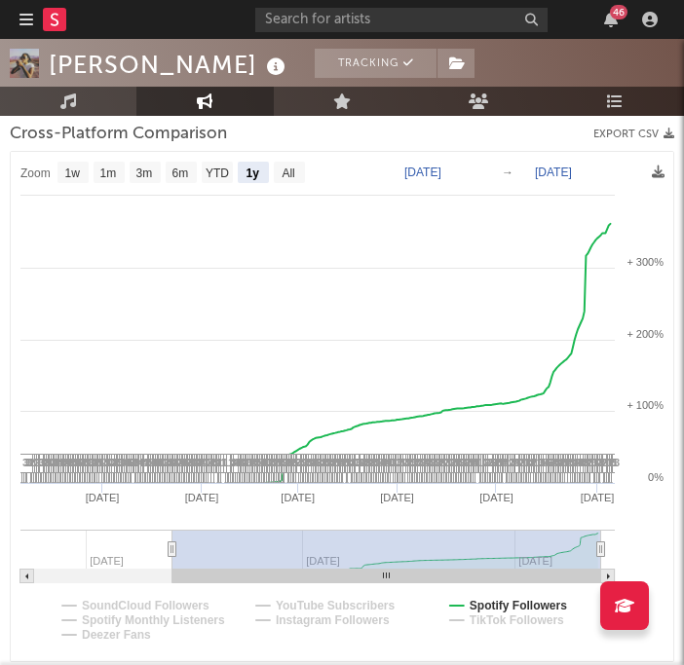
scroll to position [360, 0]
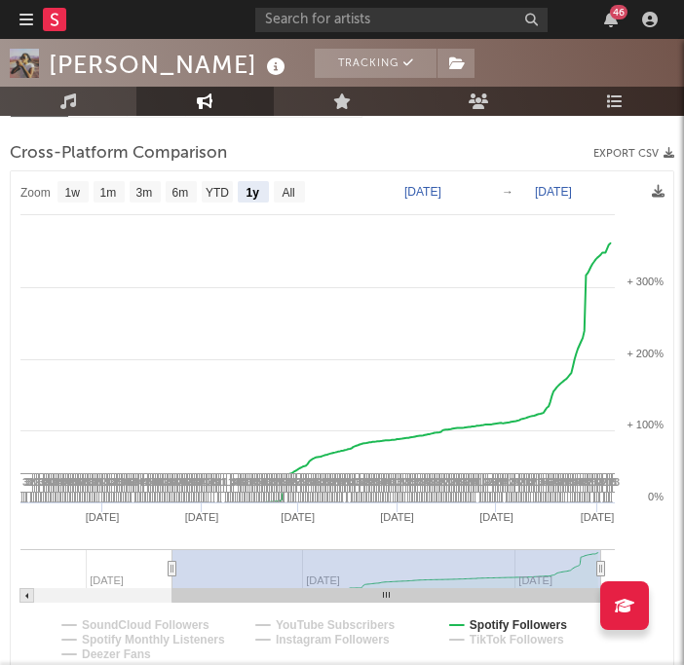
click at [78, 190] on text "1w" at bounding box center [73, 193] width 16 height 14
select select "1w"
type input "2025-09-05"
click at [78, 190] on text "1w" at bounding box center [73, 193] width 16 height 14
select select "1w"
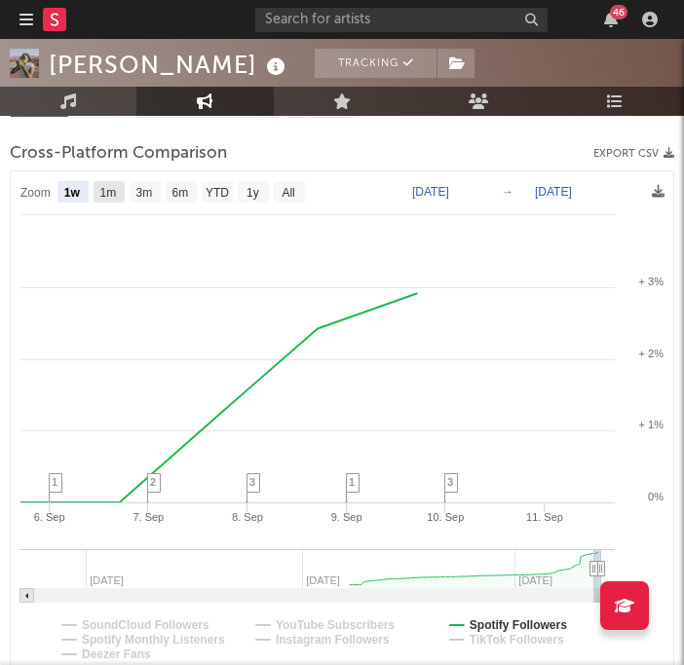
click at [111, 194] on text "1m" at bounding box center [108, 193] width 17 height 14
select select "1m"
type input "2025-08-11"
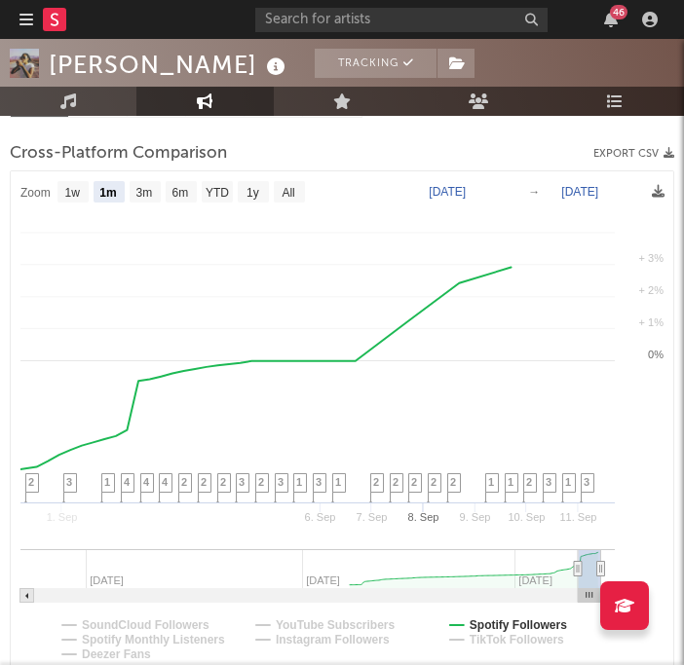
select select "1m"
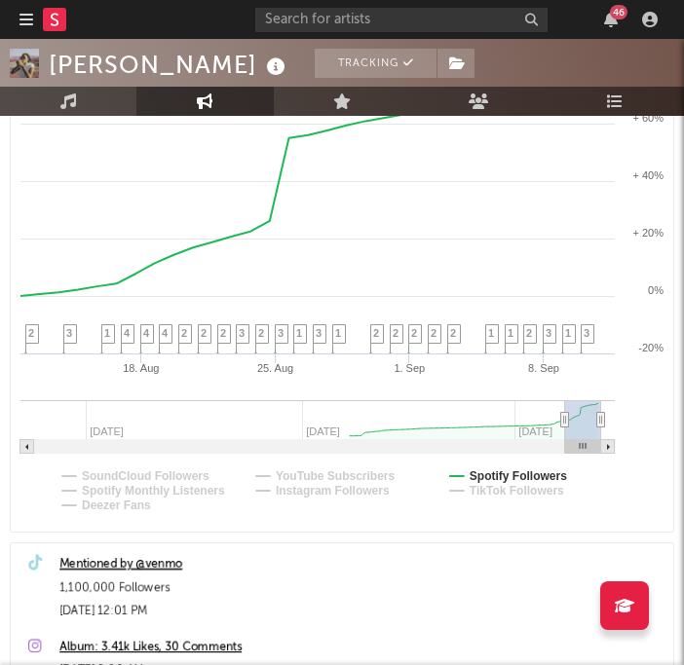
scroll to position [545, 0]
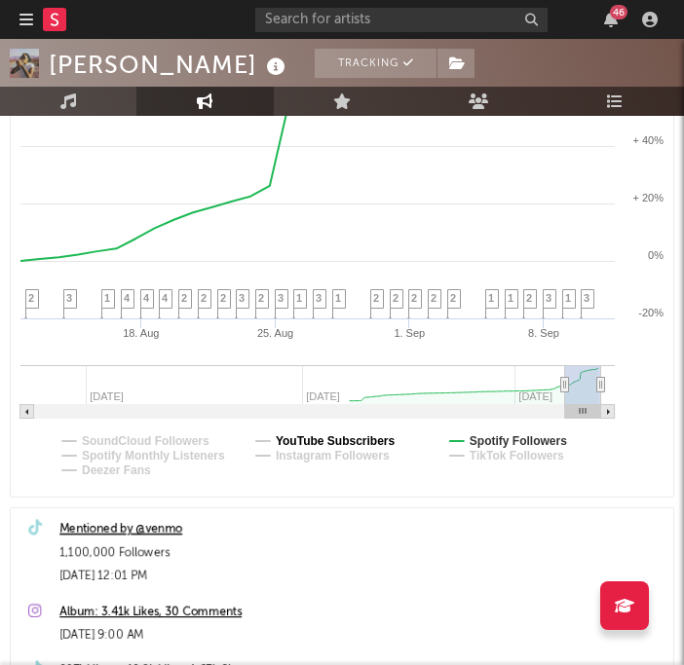
click at [306, 442] on text "YouTube Subscribers" at bounding box center [336, 441] width 120 height 14
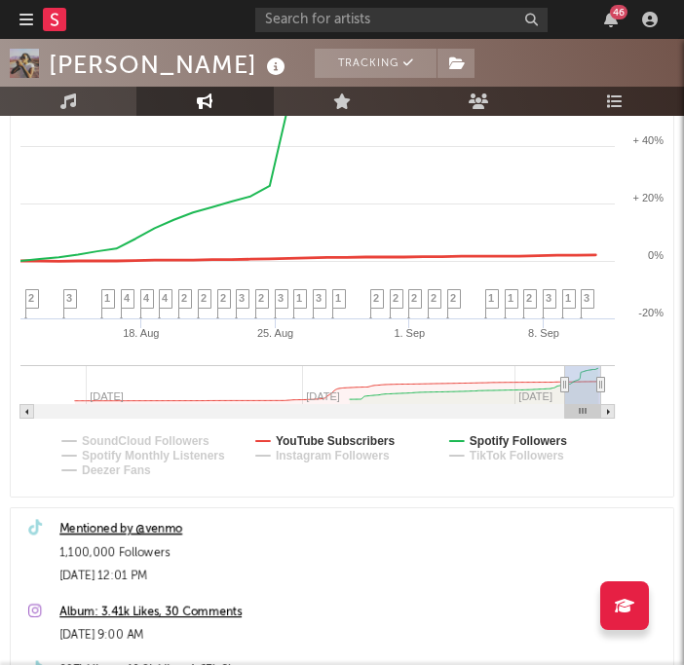
select select "1m"
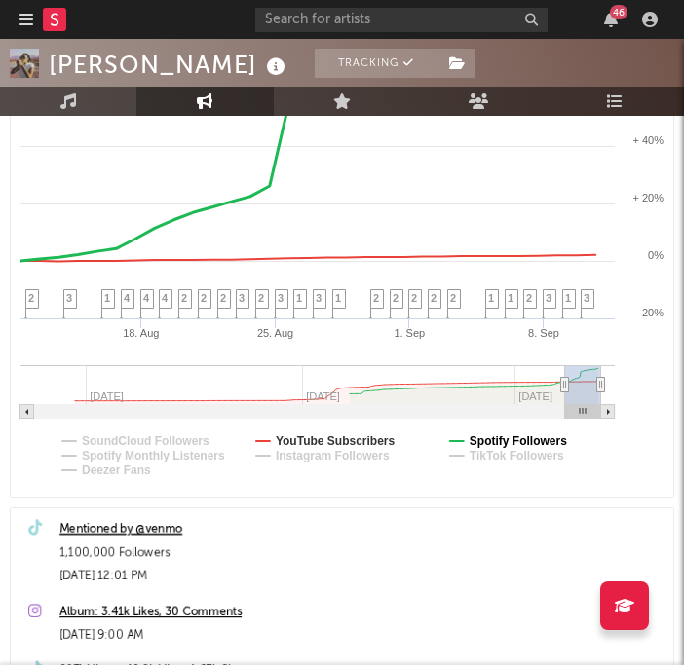
click at [489, 437] on text "Spotify Followers" at bounding box center [517, 441] width 97 height 14
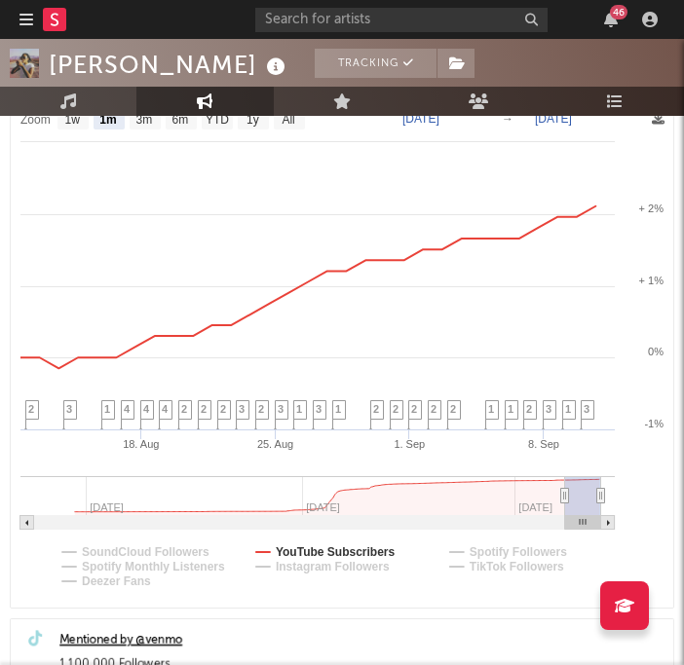
scroll to position [325, 0]
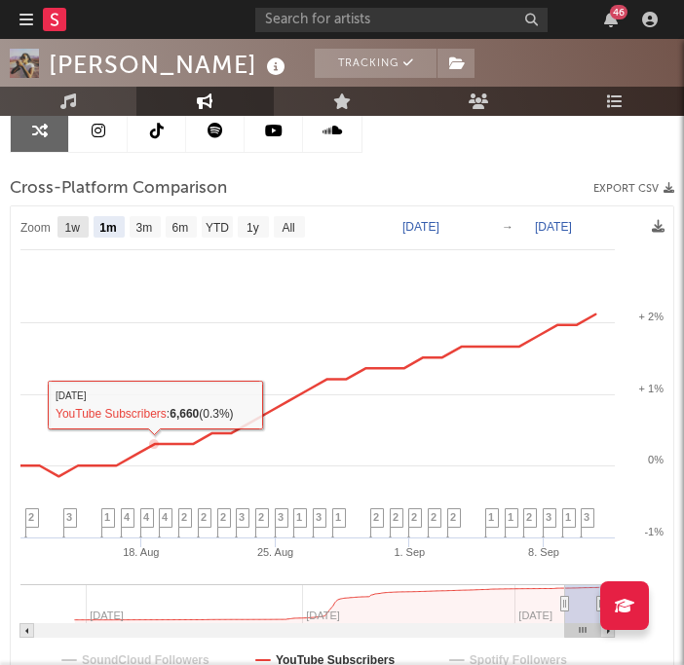
click at [75, 226] on text "1w" at bounding box center [73, 228] width 16 height 14
select select "1w"
type input "2025-09-05"
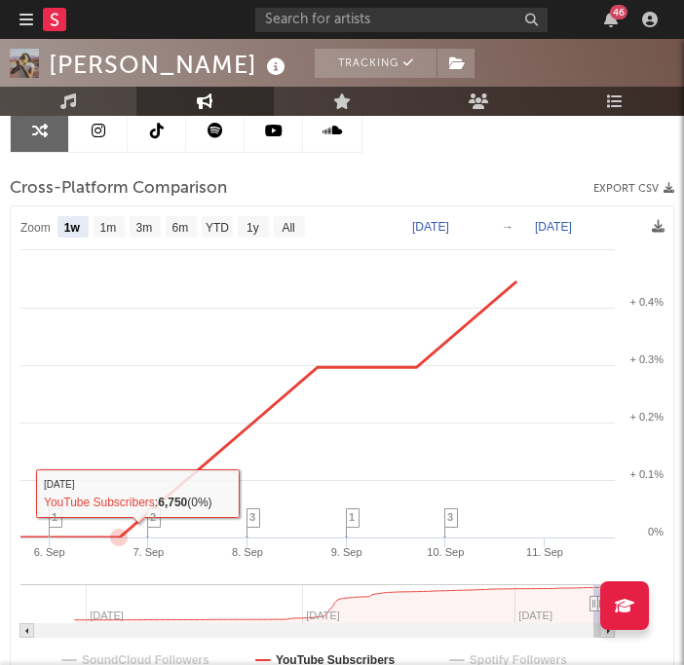
click at [122, 234] on rect at bounding box center [109, 226] width 31 height 21
select select "1m"
type input "2025-08-11"
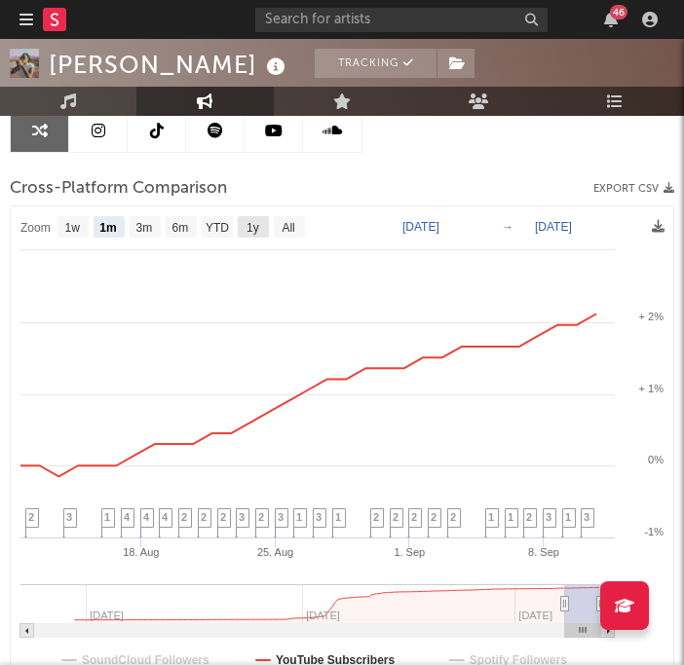
click at [252, 228] on text "1y" at bounding box center [252, 228] width 13 height 14
select select "1y"
type input "[DATE]"
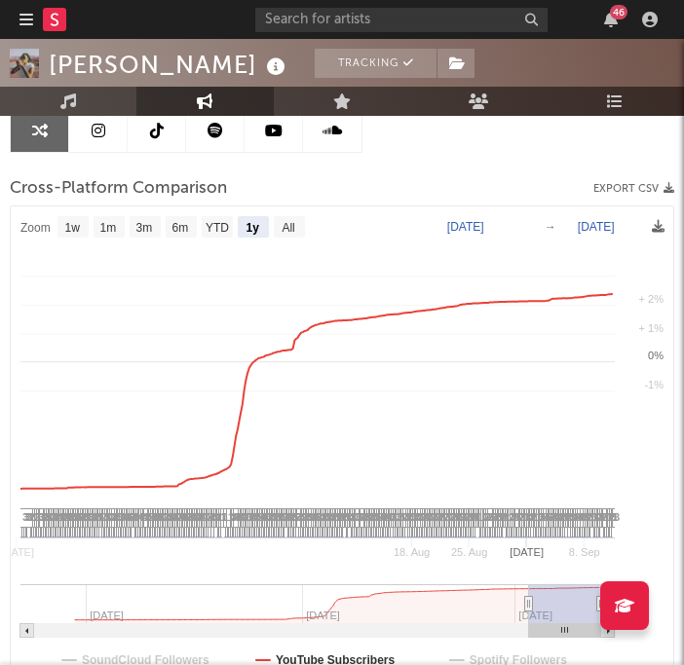
select select "1y"
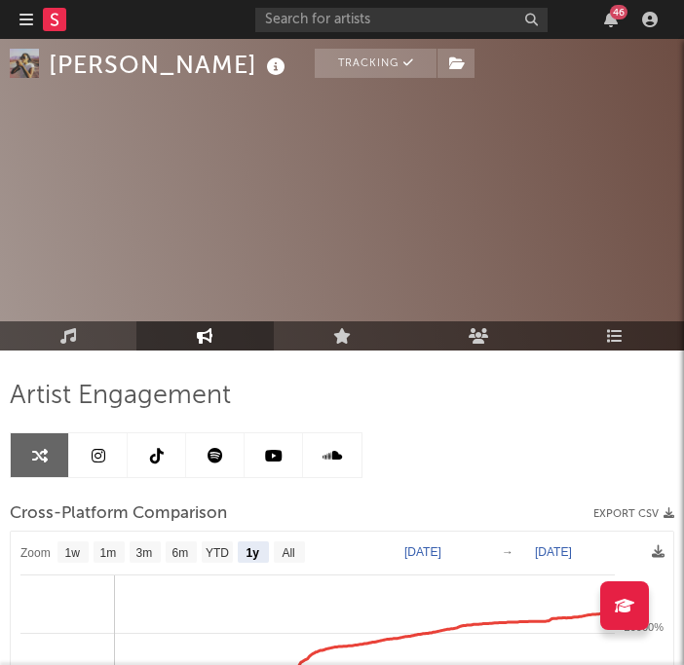
select select "1y"
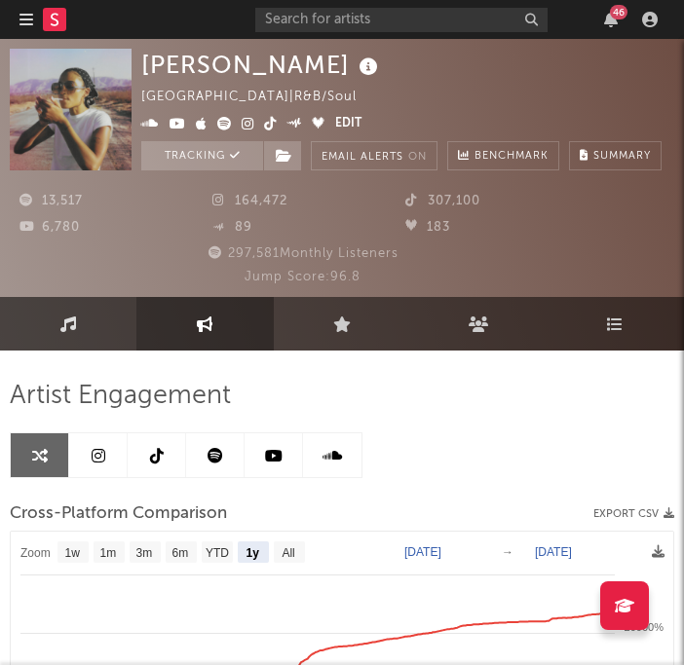
click at [91, 328] on link "Music" at bounding box center [68, 324] width 136 height 54
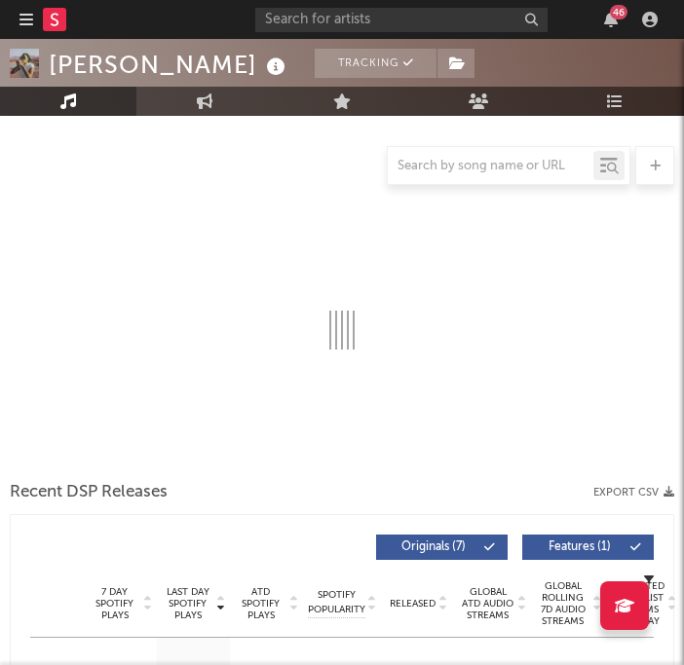
select select "6m"
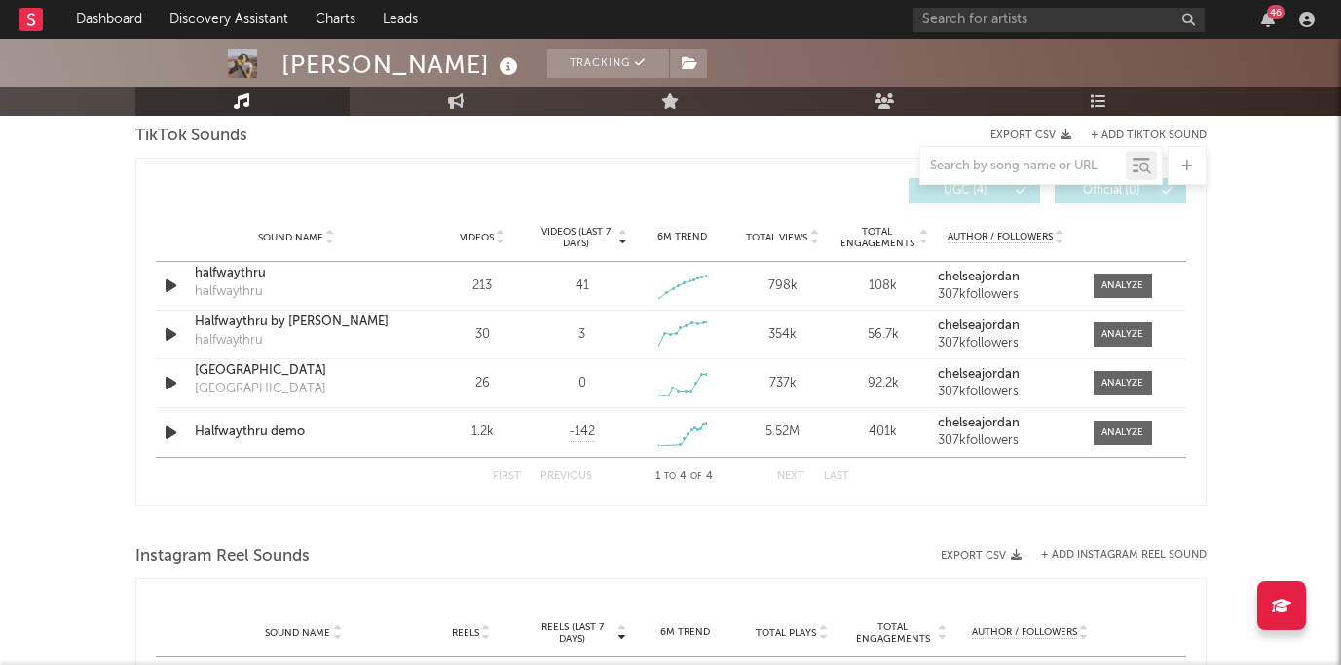
scroll to position [1325, 0]
click at [683, 488] on div "First Previous 1 to 4 of 4 Next Last" at bounding box center [671, 479] width 357 height 38
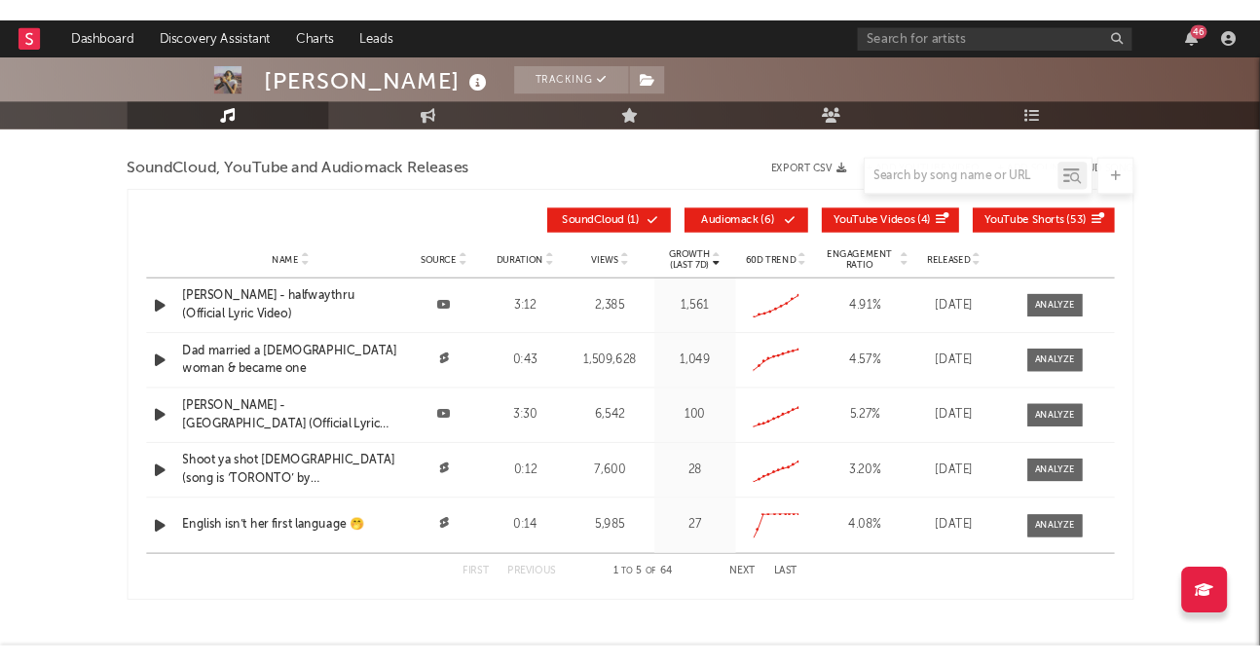
scroll to position [2173, 0]
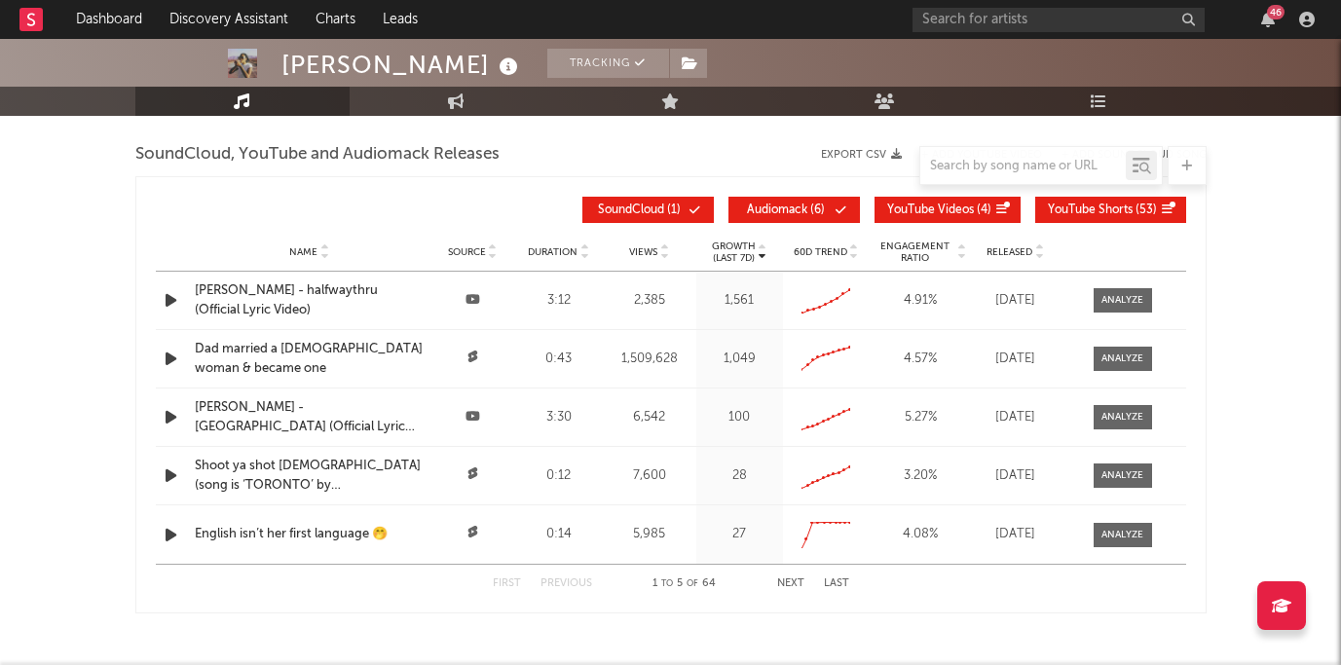
click at [323, 324] on div "Name Chelsea Jordan - halfwaythru (Official Lyric Video) Source Duration 3:12 V…" at bounding box center [671, 300] width 1031 height 57
click at [290, 347] on div "Dad married a Jamaican woman & became one" at bounding box center [310, 359] width 230 height 38
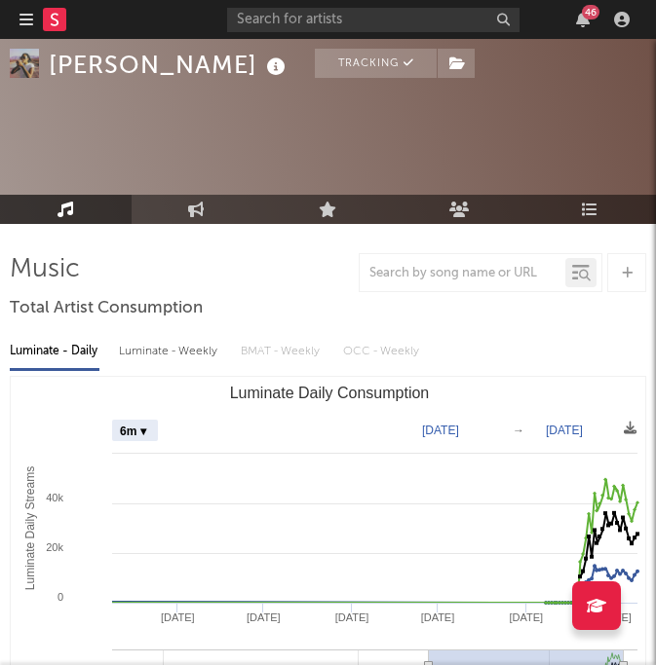
scroll to position [0, 0]
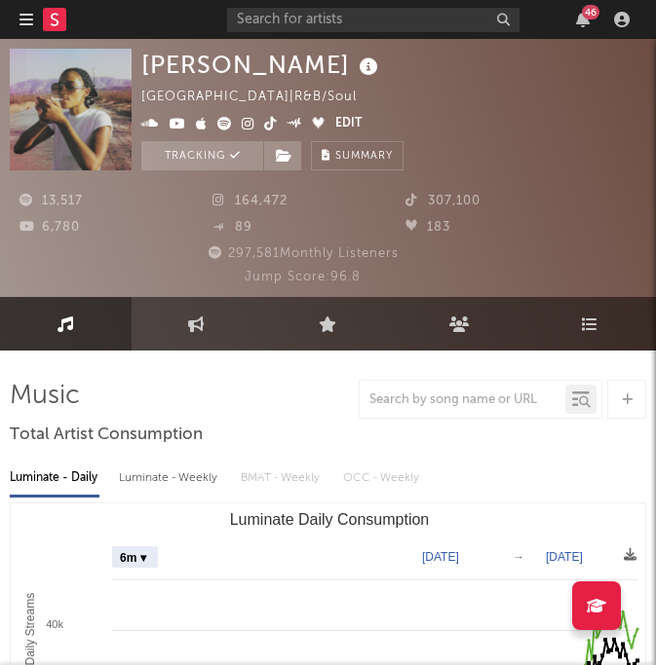
click at [223, 206] on icon at bounding box center [221, 200] width 19 height 13
click at [212, 200] on icon at bounding box center [221, 200] width 19 height 13
click at [264, 202] on span "164,472" at bounding box center [249, 201] width 75 height 13
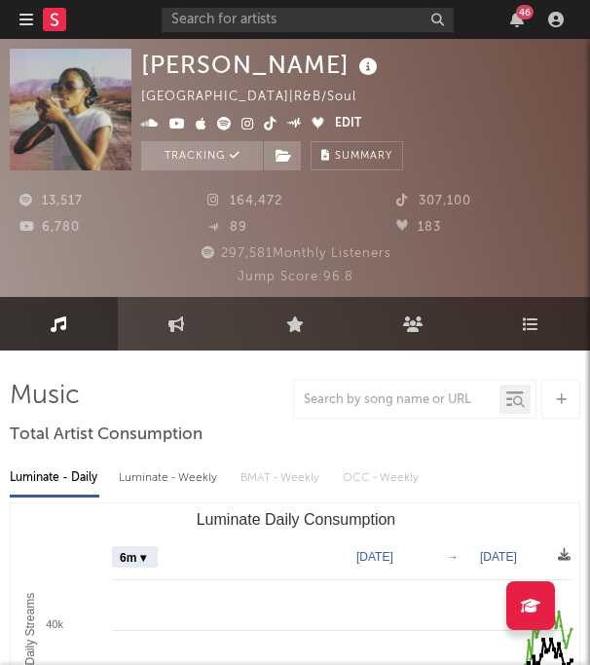
click at [248, 121] on icon at bounding box center [248, 124] width 13 height 14
click at [274, 124] on icon at bounding box center [270, 124] width 13 height 14
click at [179, 117] on icon at bounding box center [177, 124] width 17 height 14
click at [270, 43] on div "Chelsea Jordan United States | R&B/Soul Edit Tracking Email Alerts On Benchmark…" at bounding box center [295, 168] width 590 height 258
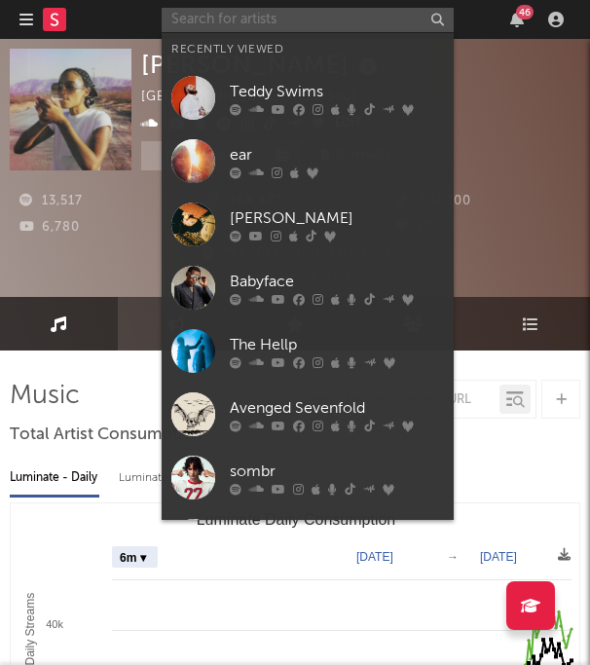
click at [256, 23] on input "text" at bounding box center [308, 20] width 292 height 24
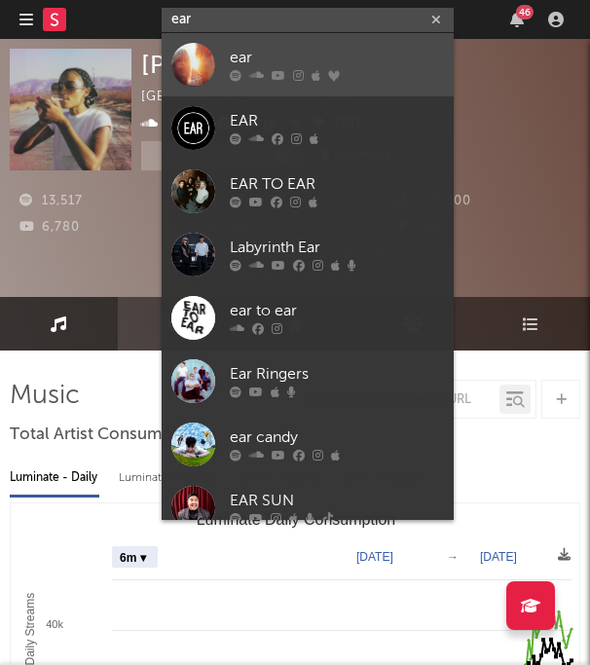
type input "ear"
click at [366, 68] on div "ear" at bounding box center [337, 58] width 214 height 23
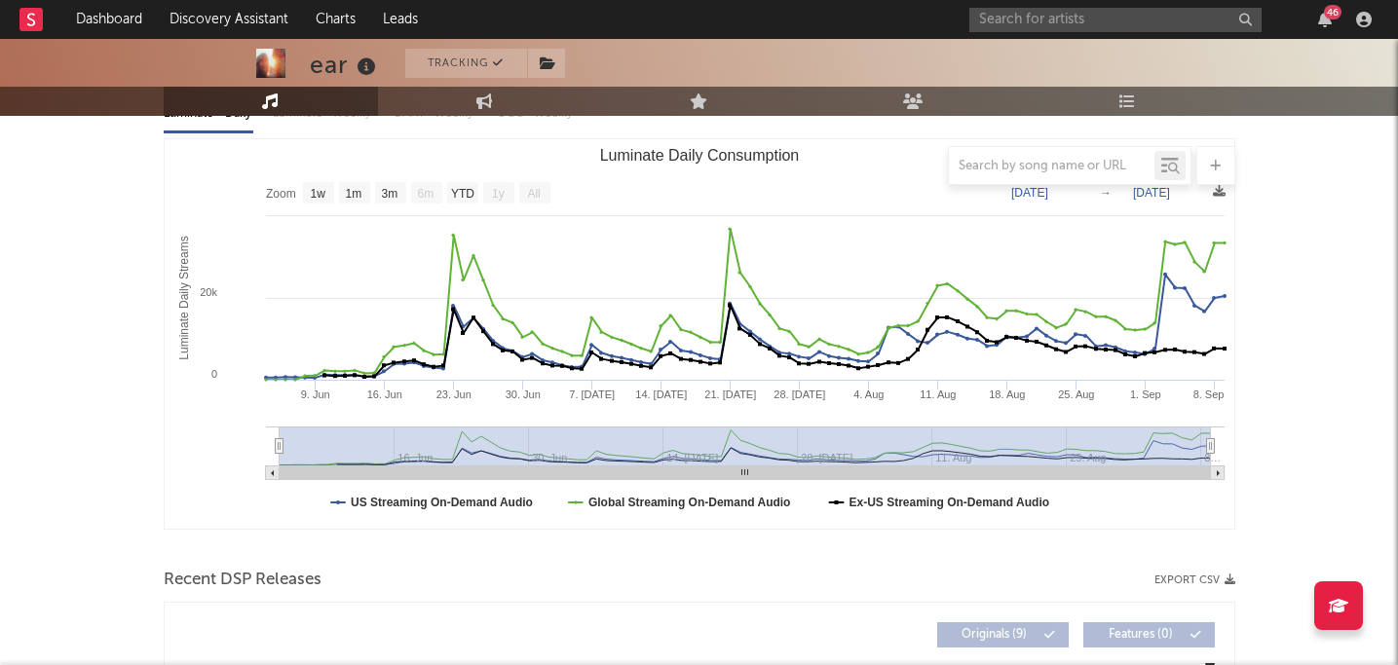
scroll to position [253, 0]
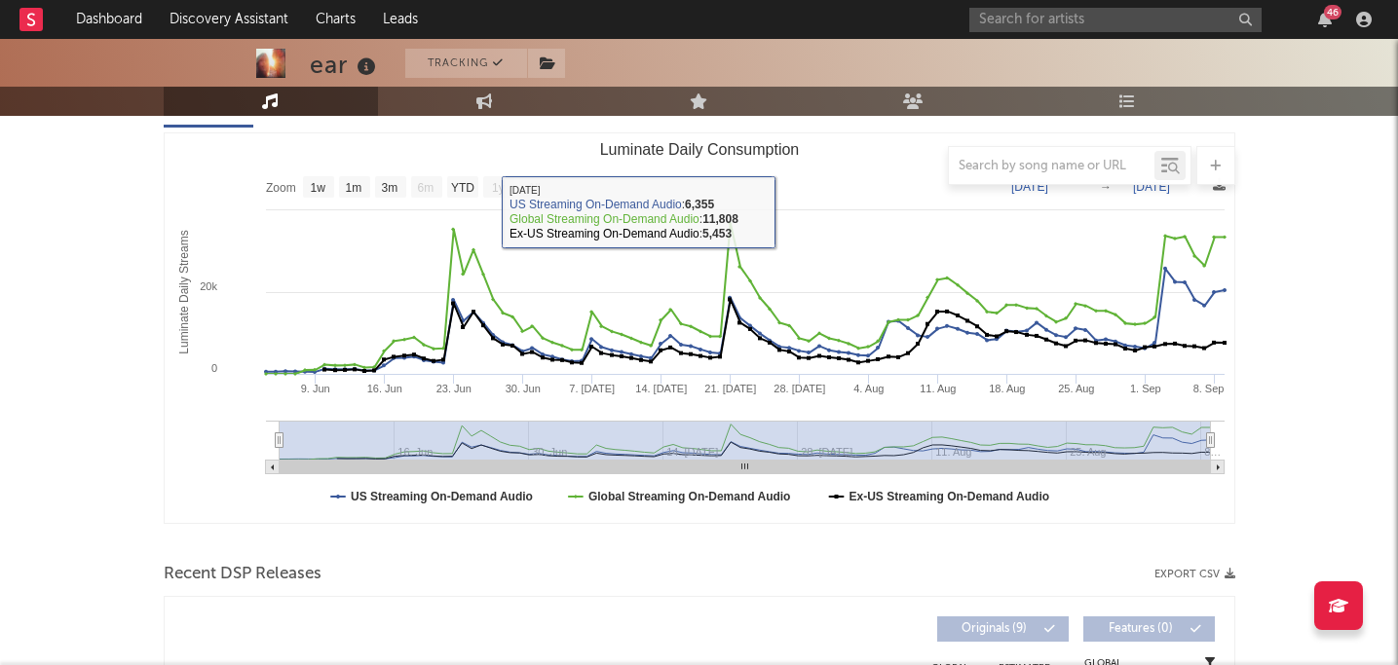
click at [468, 182] on div at bounding box center [699, 165] width 1071 height 39
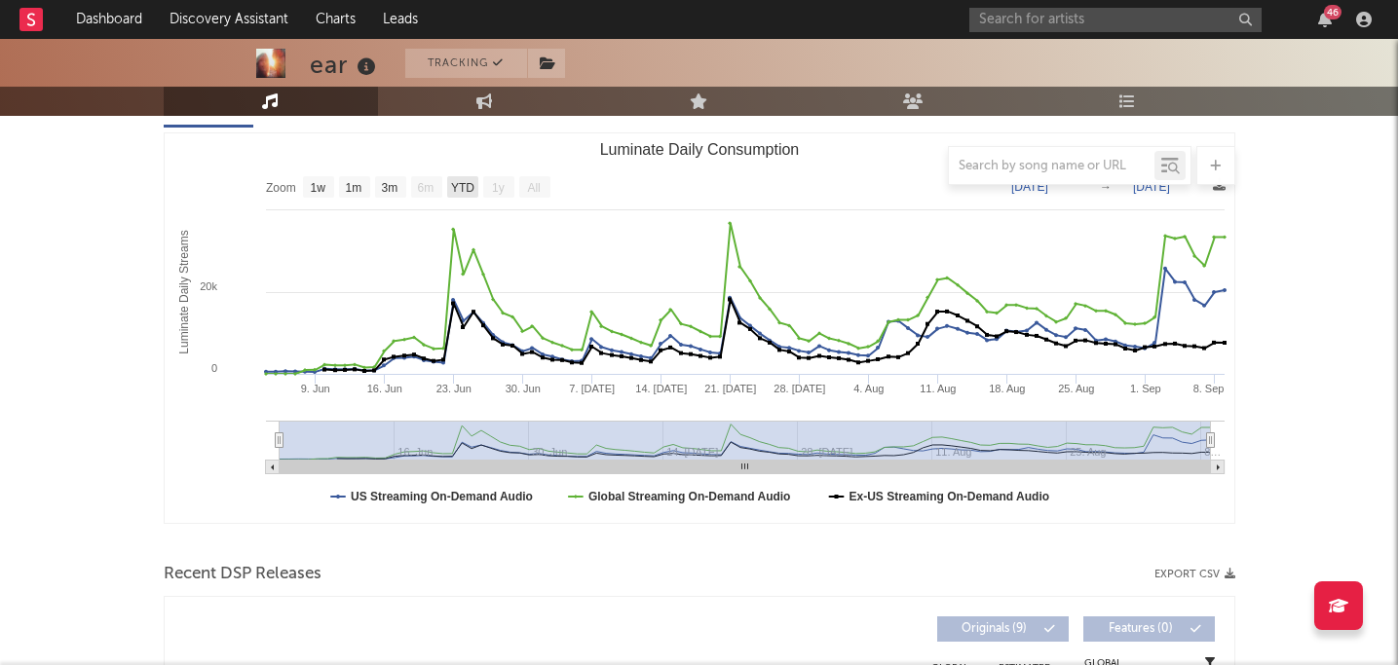
click at [465, 188] on text "YTD" at bounding box center [461, 188] width 23 height 14
select select "YTD"
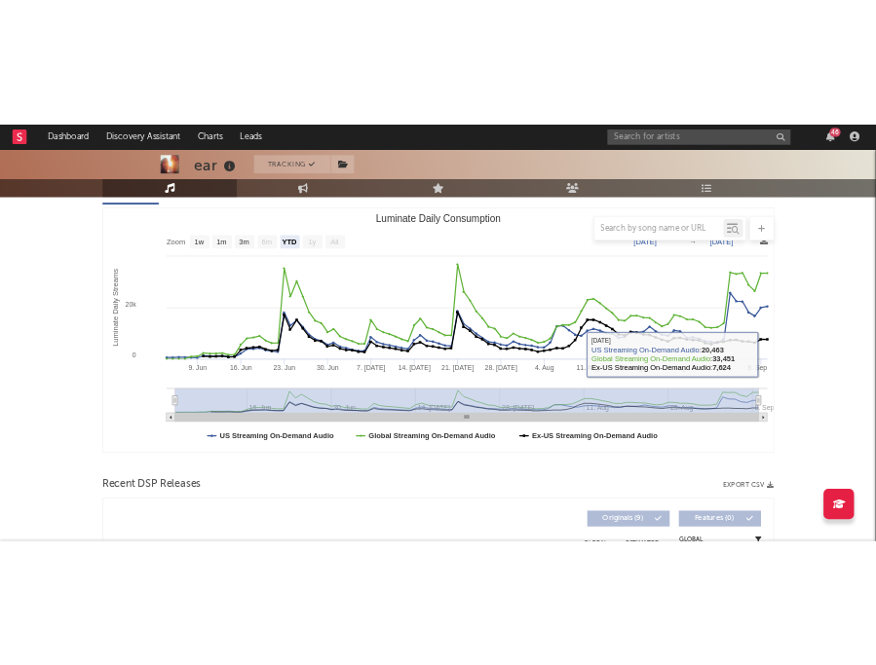
scroll to position [201, 0]
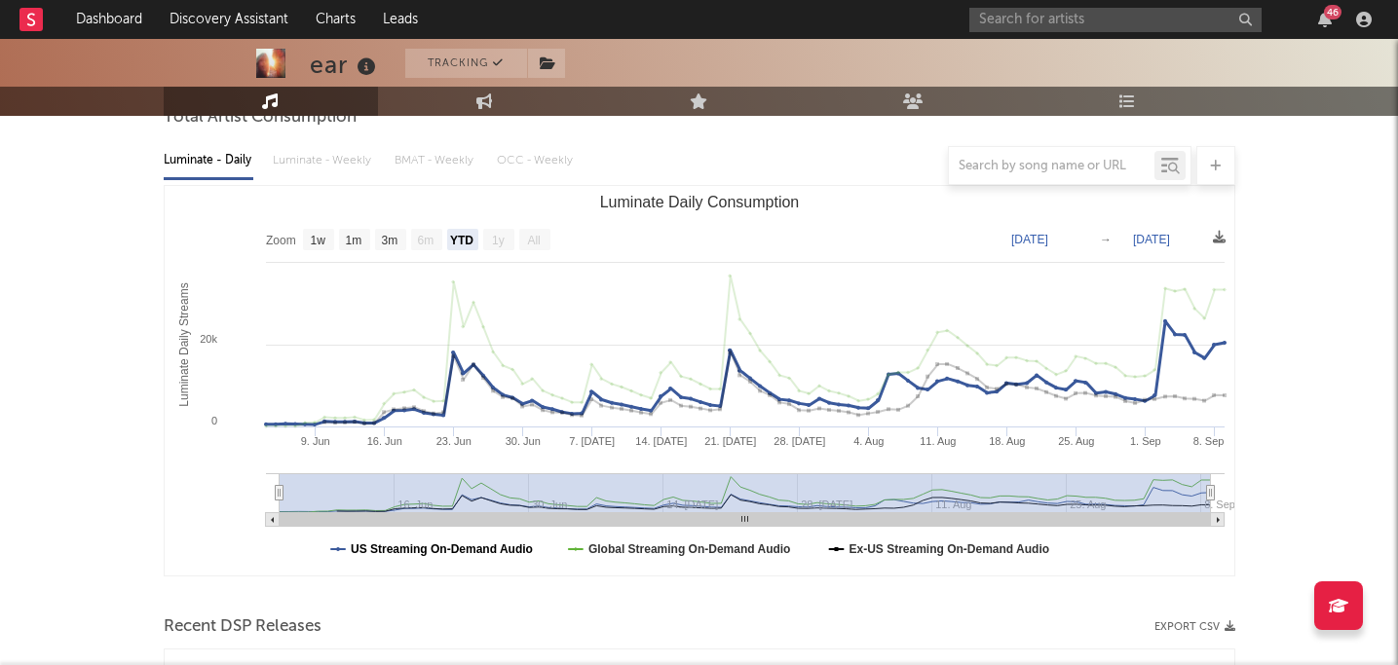
click at [493, 551] on text "US Streaming On-Demand Audio" at bounding box center [442, 550] width 182 height 14
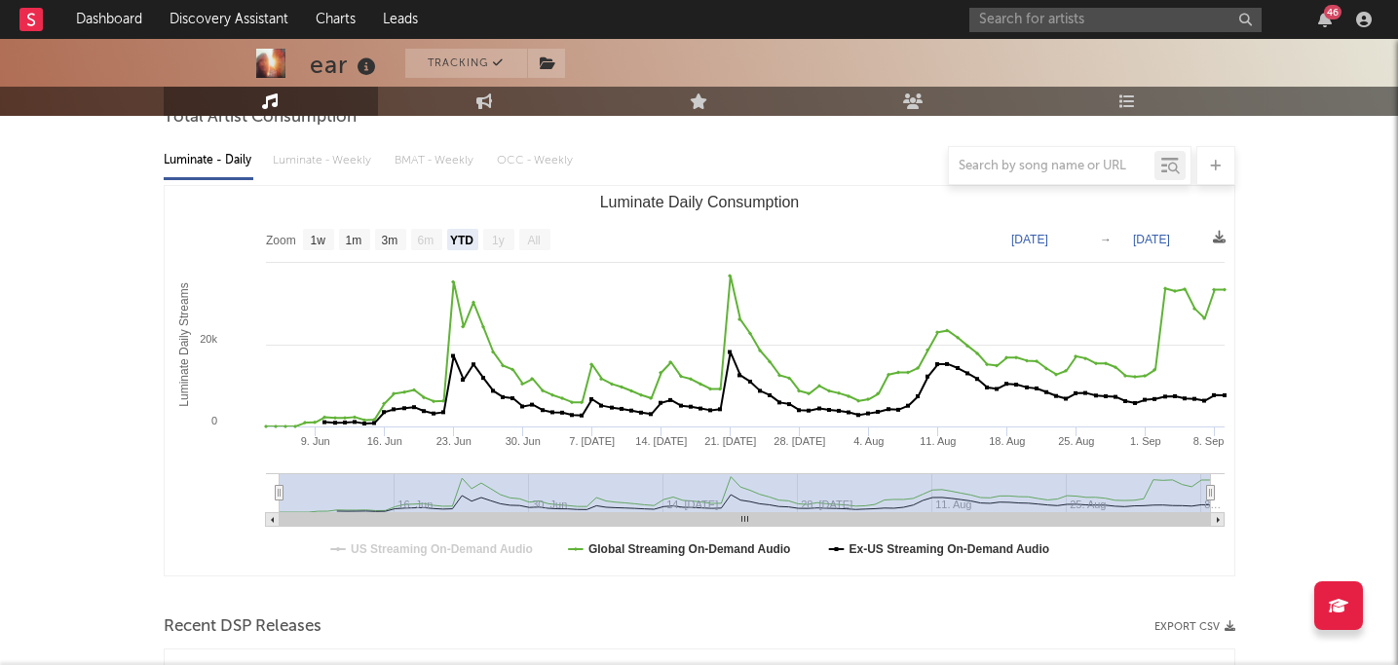
click at [475, 552] on text "US Streaming On-Demand Audio" at bounding box center [442, 550] width 182 height 14
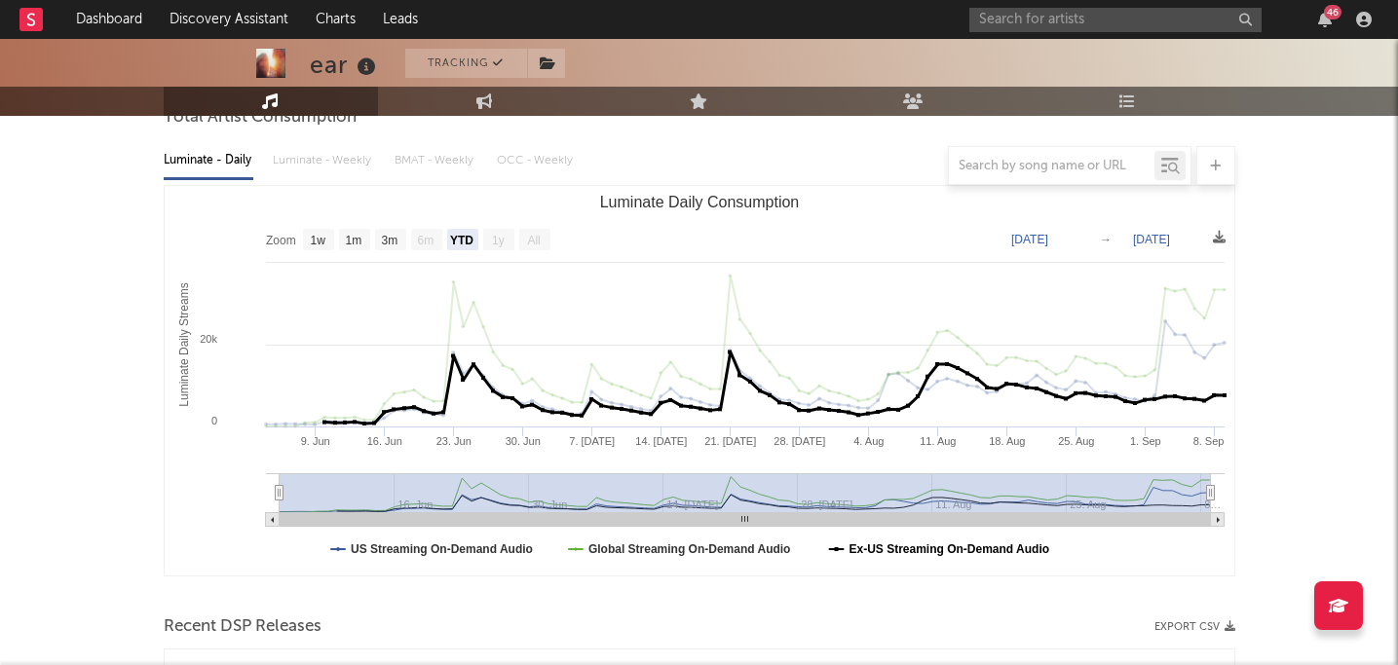
click at [683, 553] on text "Ex-US Streaming On-Demand Audio" at bounding box center [948, 550] width 201 height 14
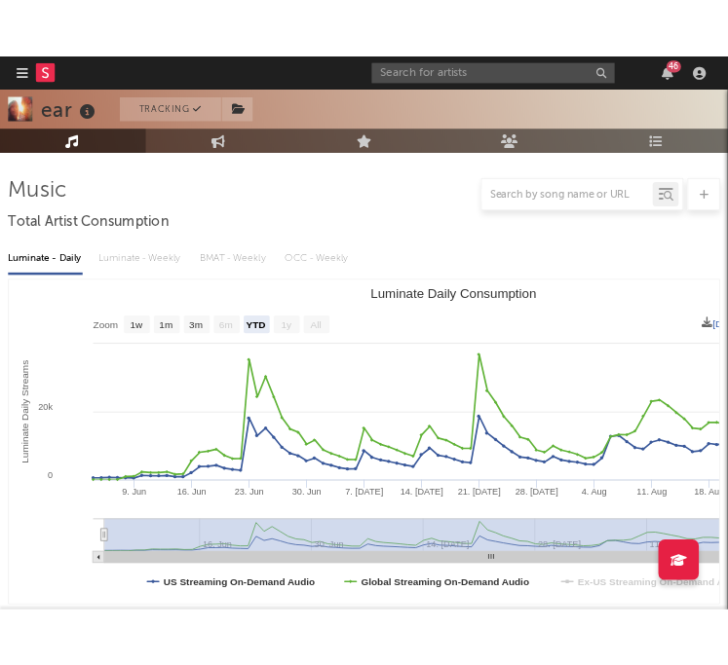
scroll to position [254, 0]
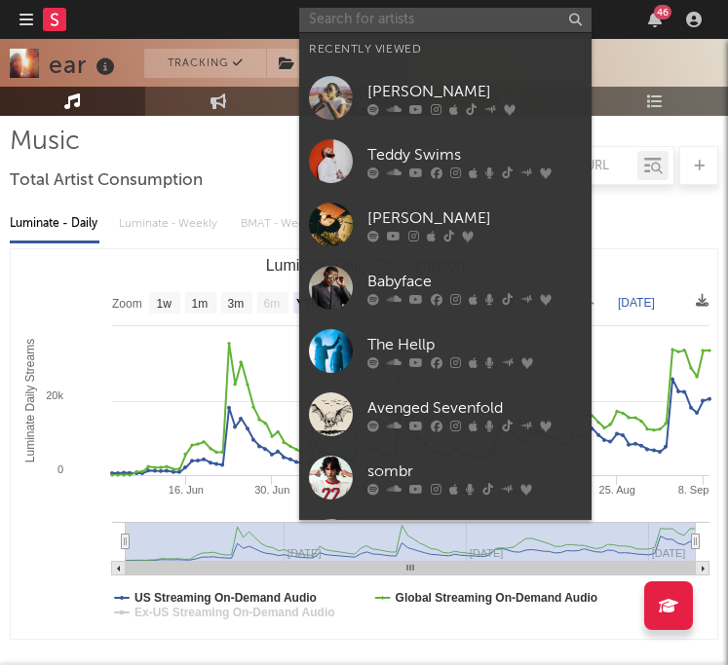
click at [371, 12] on input "text" at bounding box center [445, 20] width 292 height 24
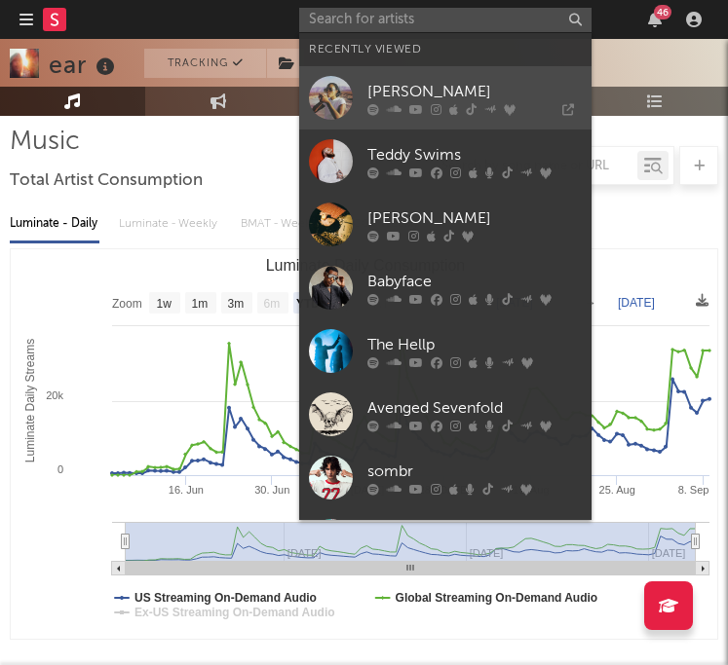
click at [433, 93] on div "Chelsea Jordan" at bounding box center [474, 91] width 214 height 23
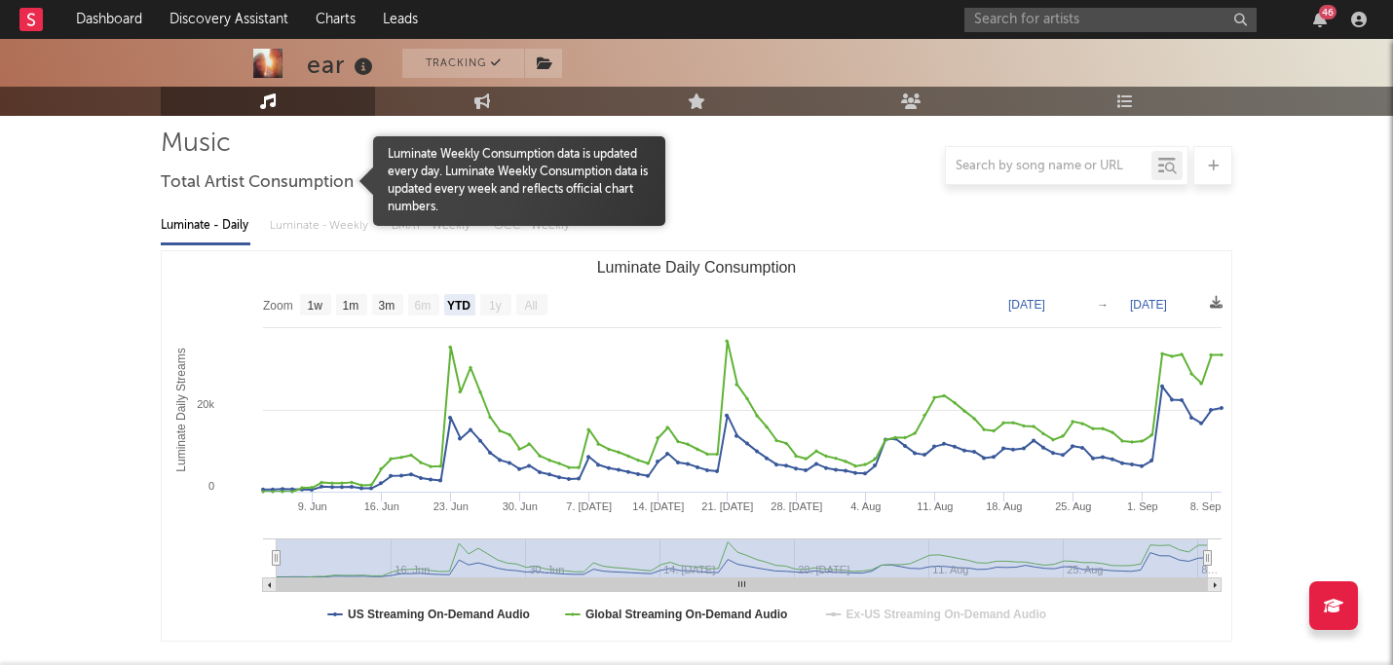
scroll to position [0, 0]
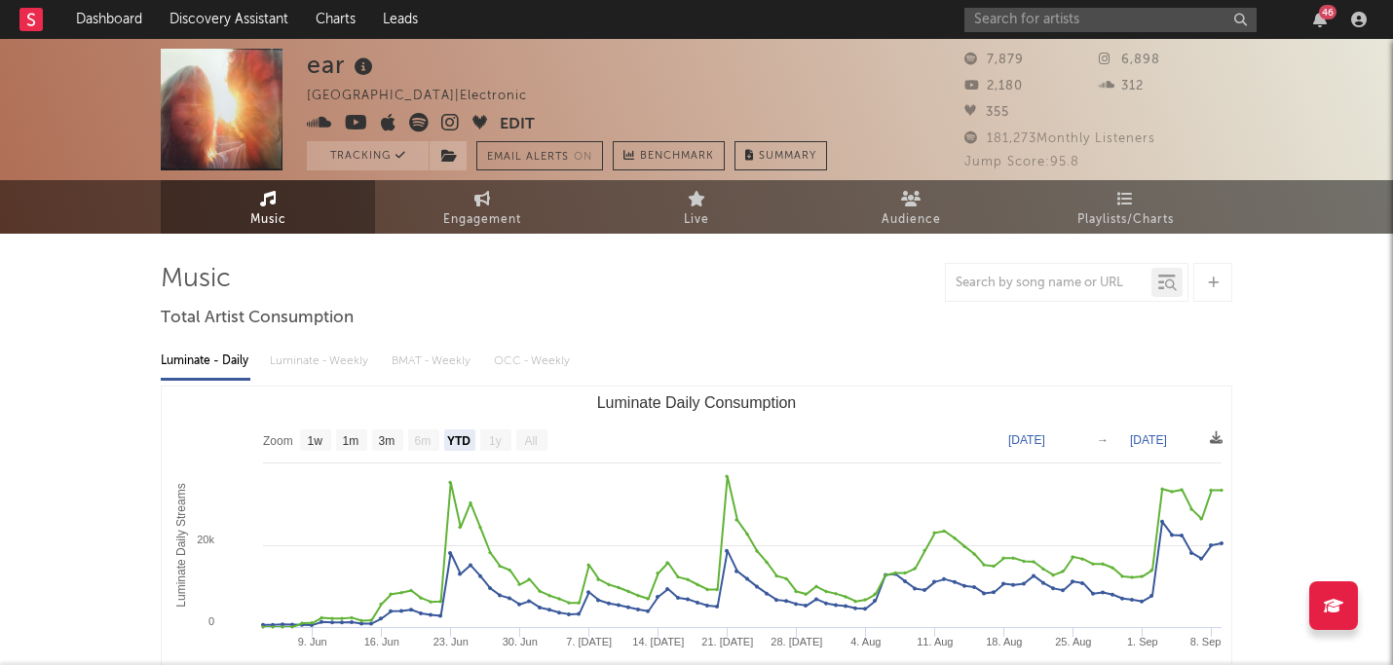
click at [454, 123] on icon at bounding box center [450, 122] width 19 height 19
click at [106, 23] on link "Dashboard" at bounding box center [109, 19] width 94 height 39
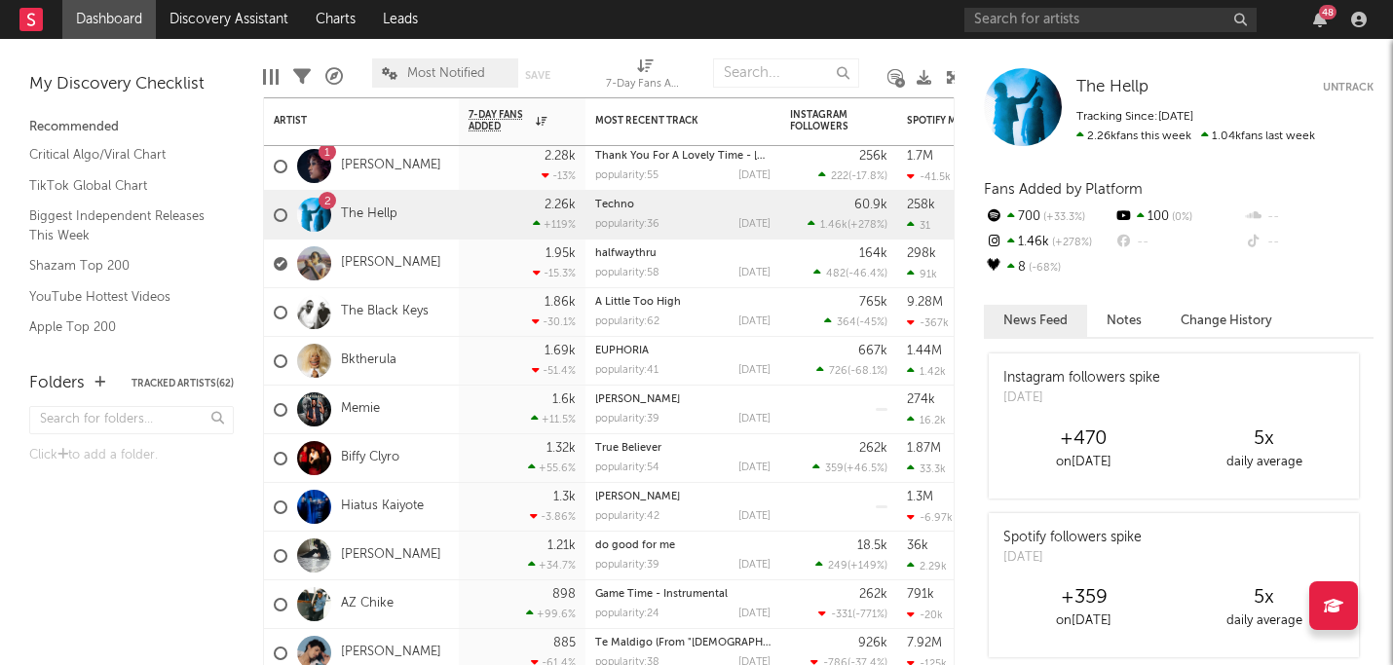
click at [322, 212] on div at bounding box center [314, 215] width 34 height 34
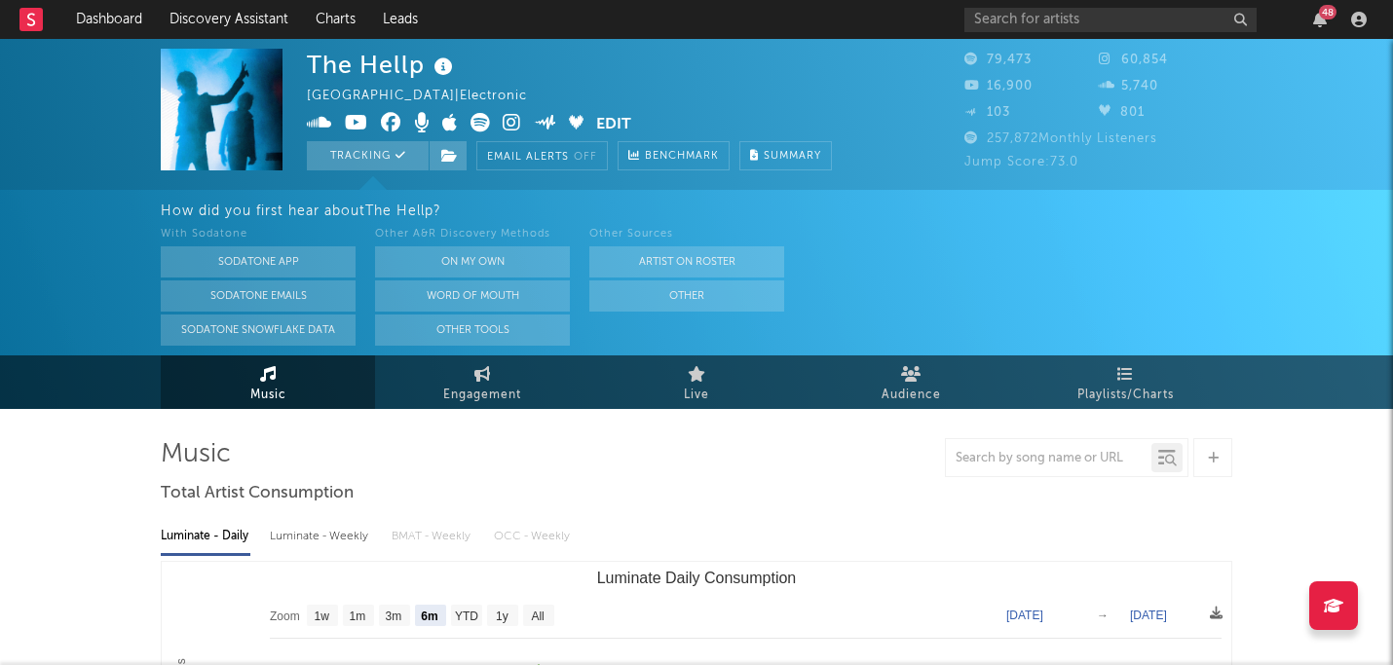
select select "6m"
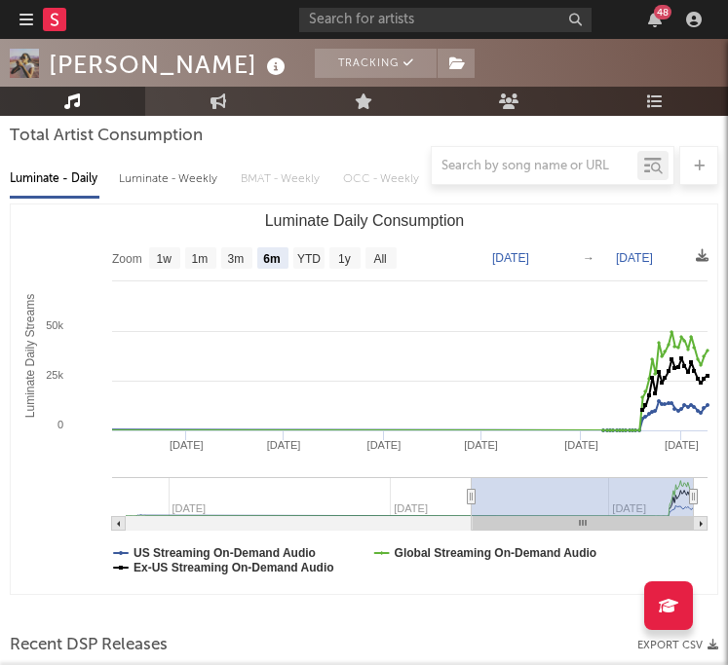
scroll to position [294, 0]
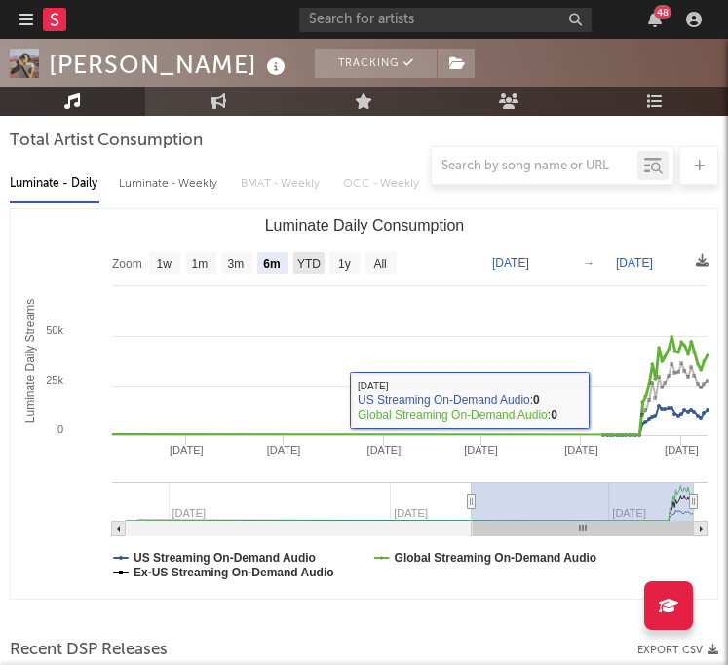
click at [319, 258] on text "YTD" at bounding box center [308, 264] width 23 height 14
select select "YTD"
type input "[DATE]"
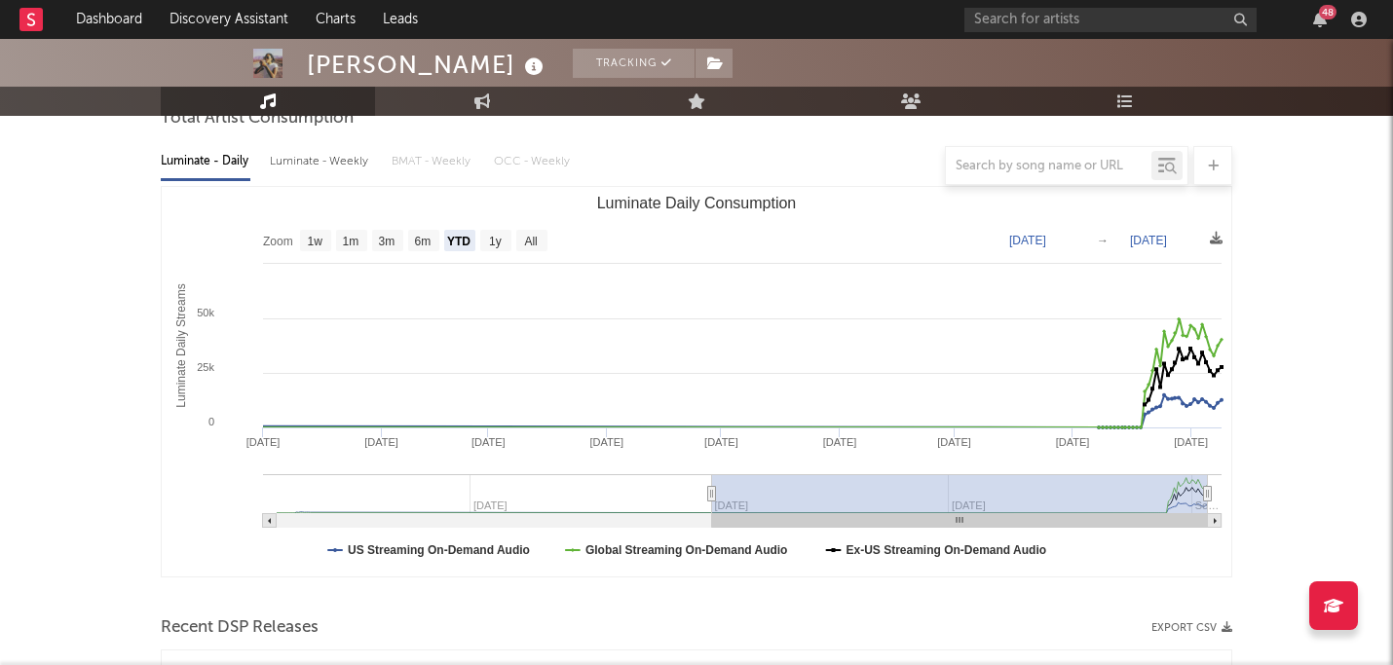
scroll to position [177, 0]
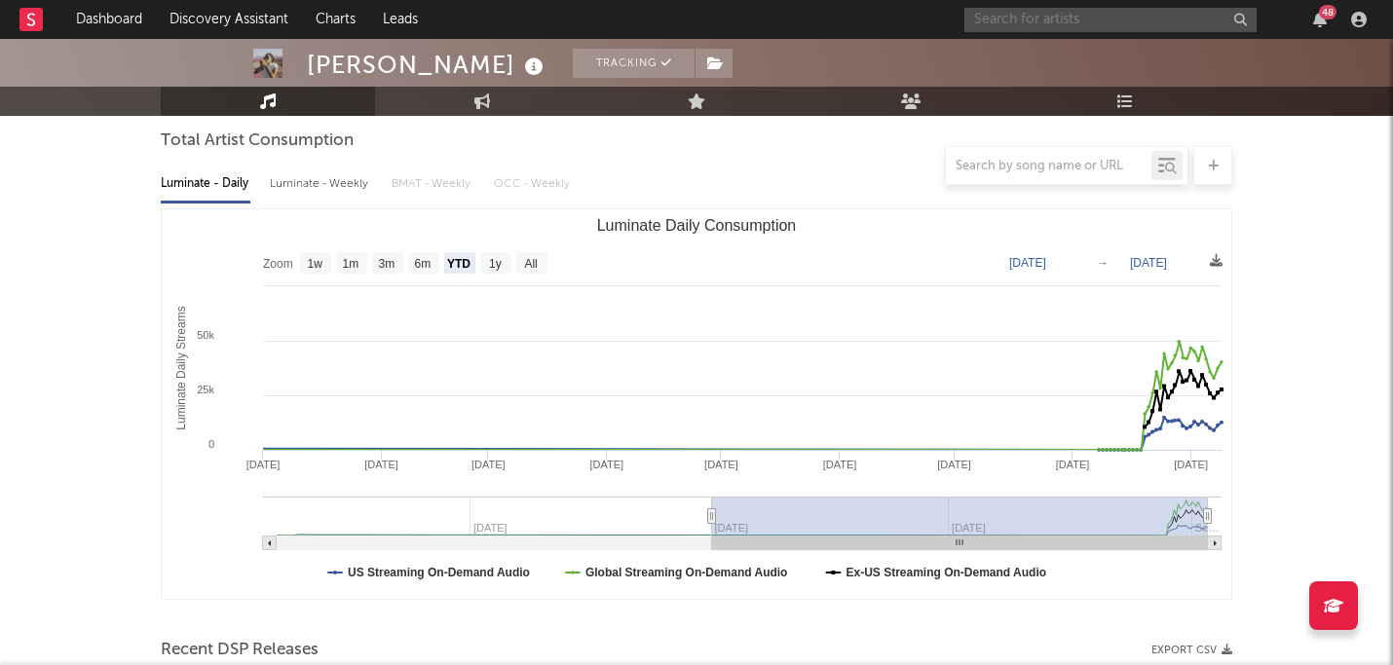
click at [727, 24] on input "text" at bounding box center [1110, 20] width 292 height 24
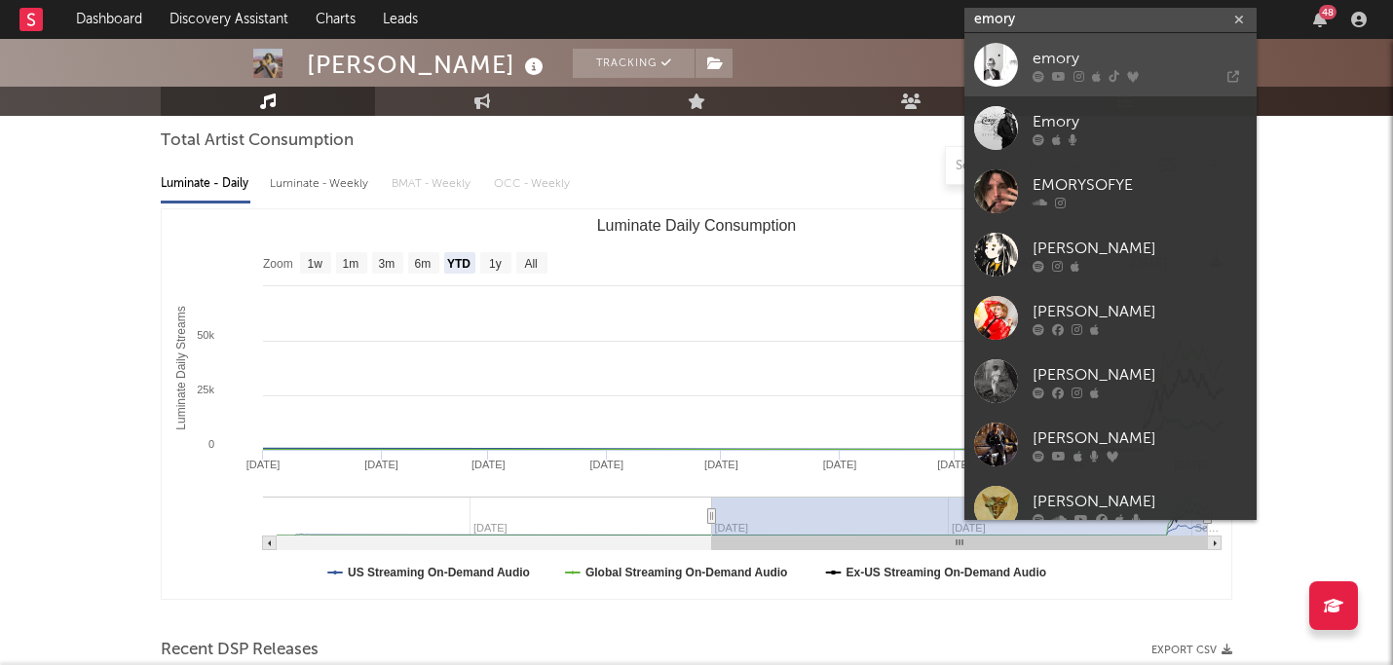
type input "emory"
click at [727, 57] on div "emory" at bounding box center [1140, 58] width 214 height 23
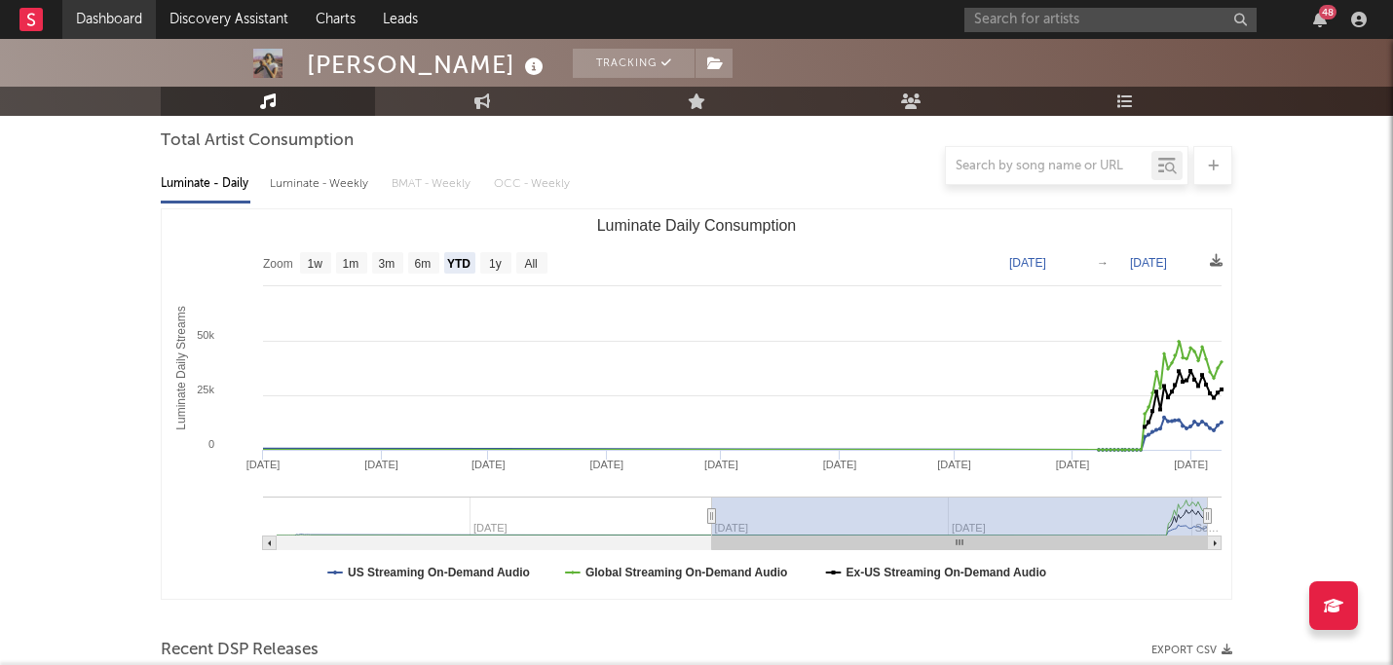
click at [95, 26] on link "Dashboard" at bounding box center [109, 19] width 94 height 39
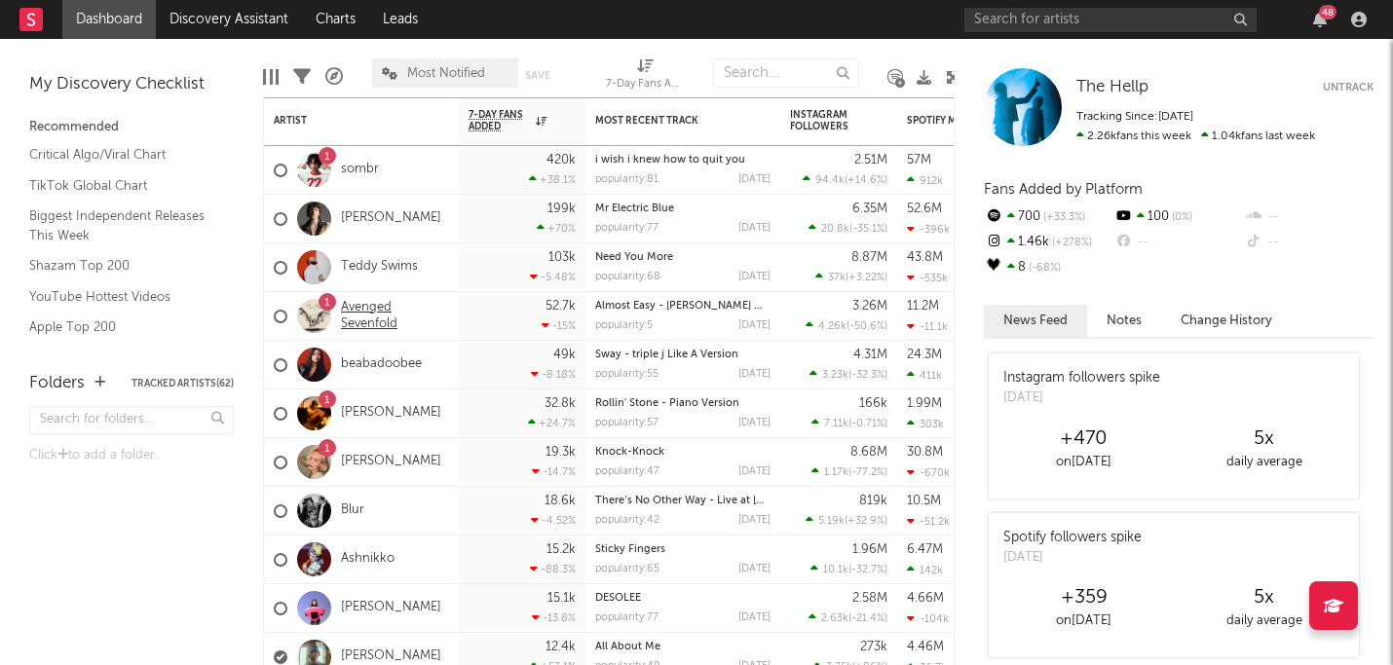
click at [422, 319] on link "Avenged Sevenfold" at bounding box center [395, 316] width 108 height 33
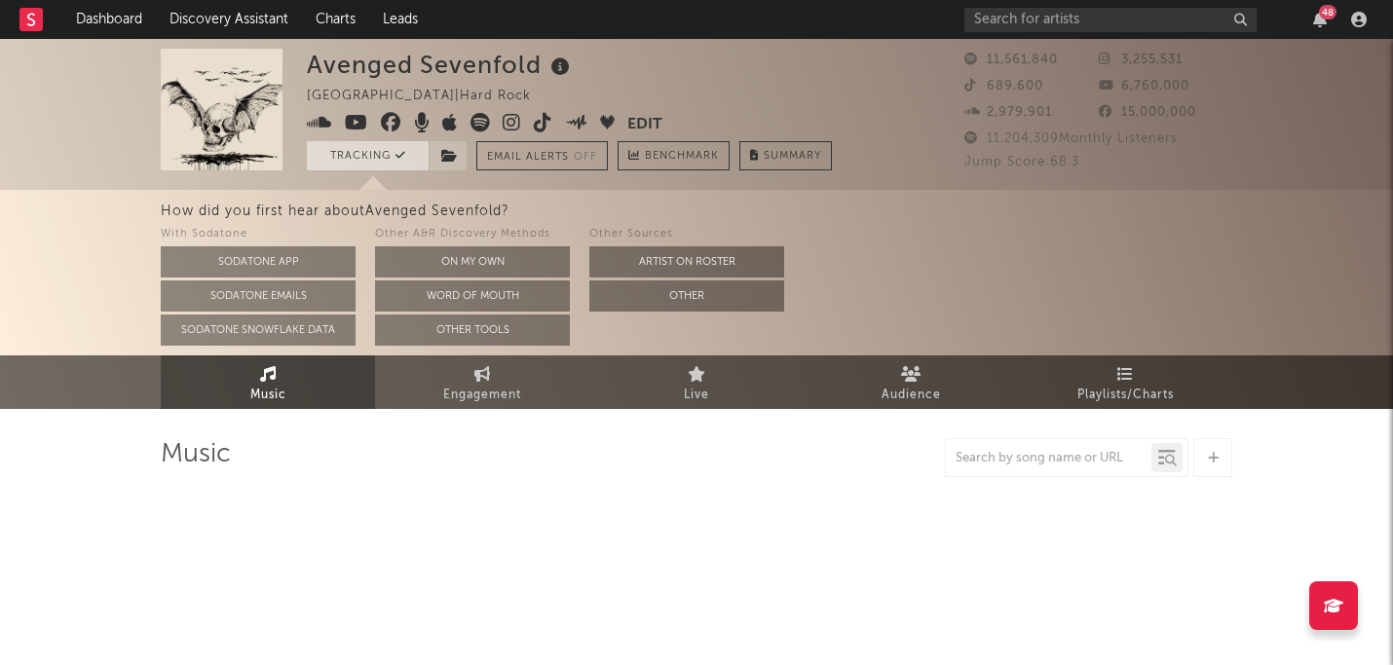
select select "6m"
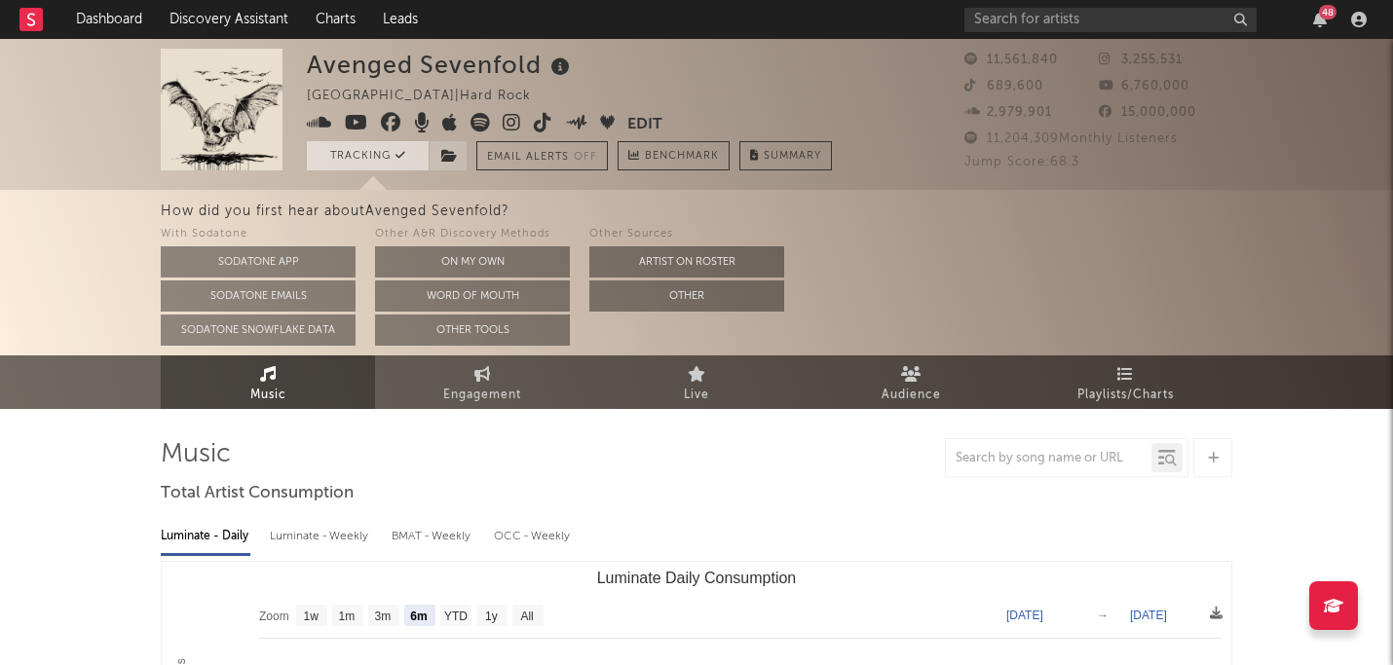
select select "6m"
click at [353, 154] on button "Tracking" at bounding box center [368, 155] width 122 height 29
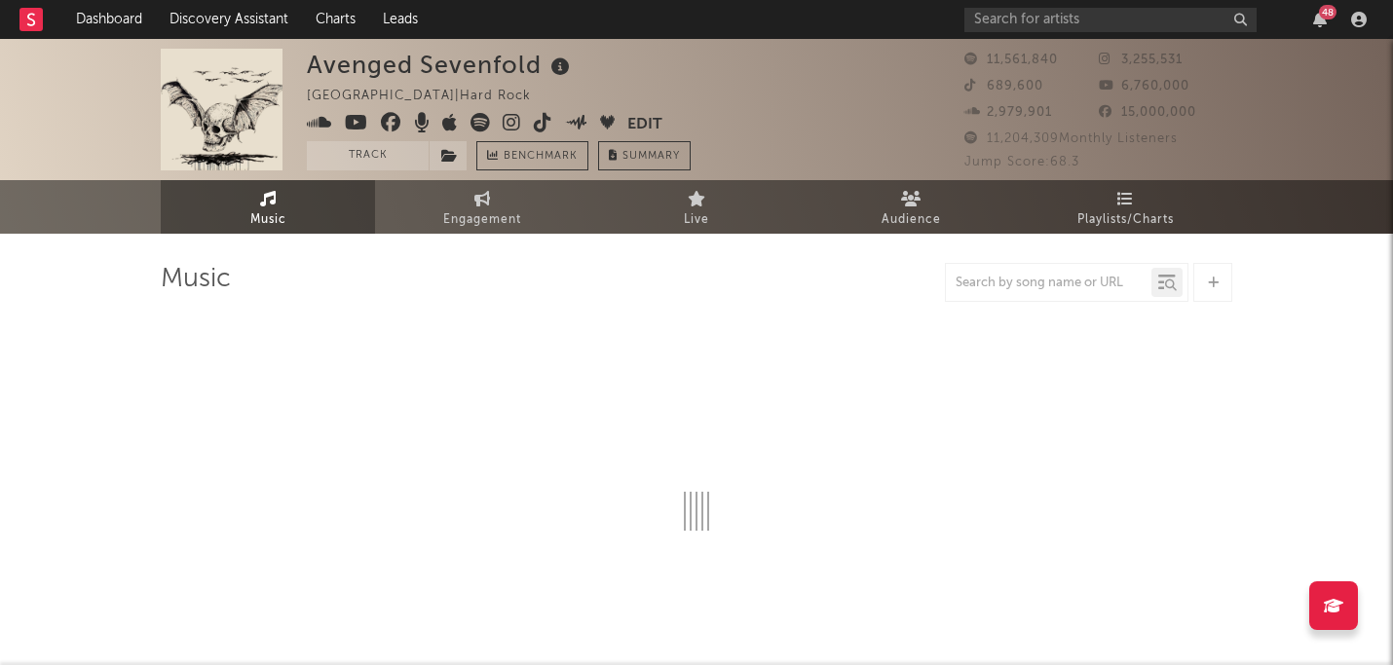
select select "6m"
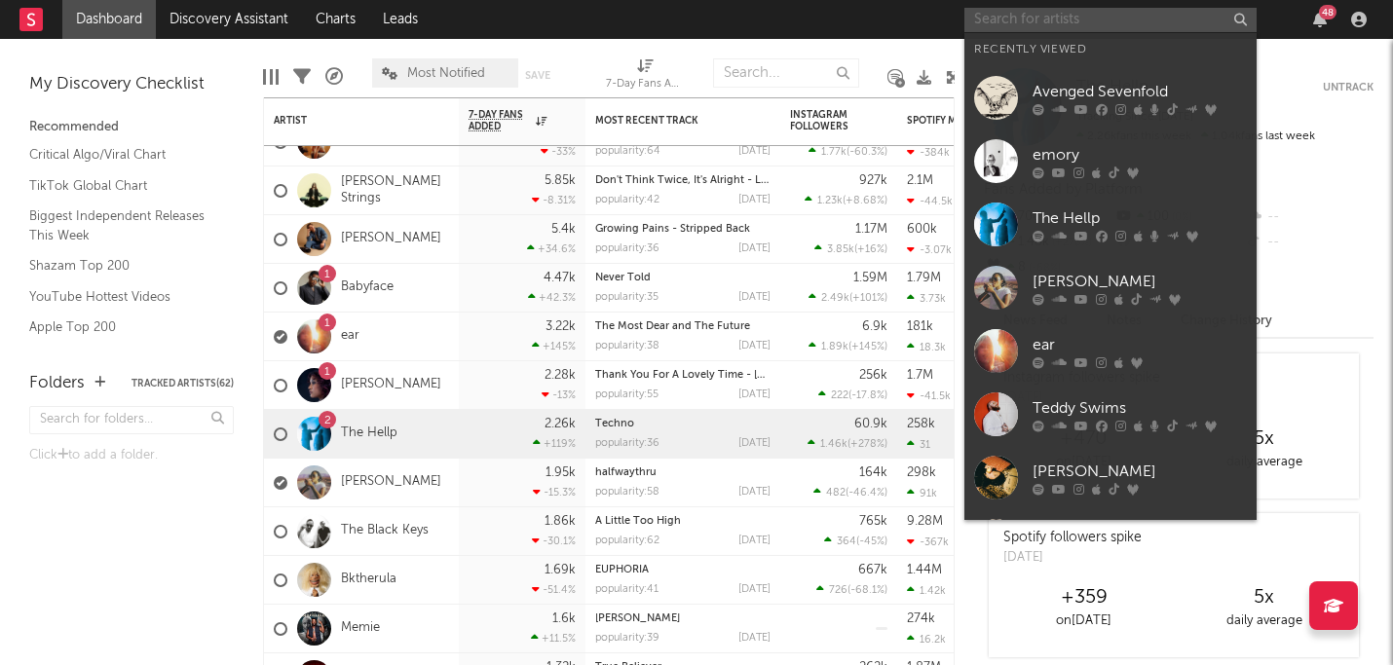
click at [727, 13] on input "text" at bounding box center [1110, 20] width 292 height 24
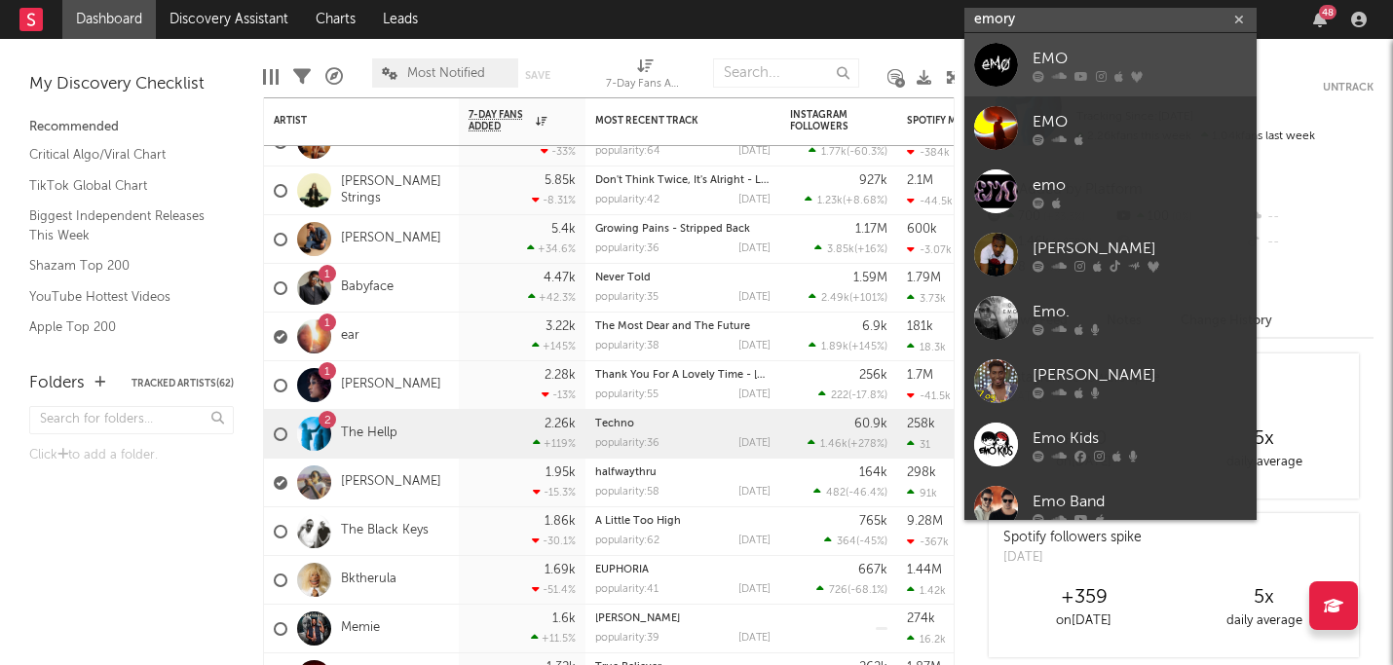
type input "emory"
click at [727, 61] on div "EMO" at bounding box center [1140, 58] width 214 height 23
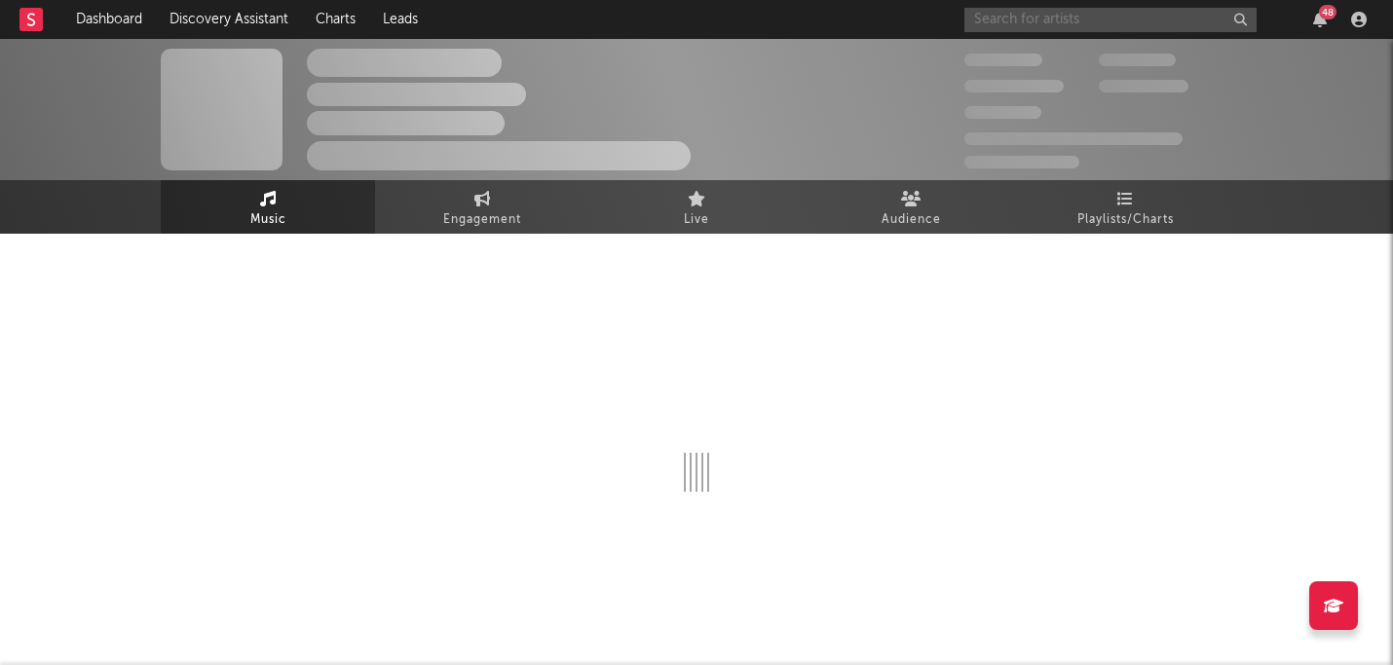
click at [727, 24] on input "text" at bounding box center [1110, 20] width 292 height 24
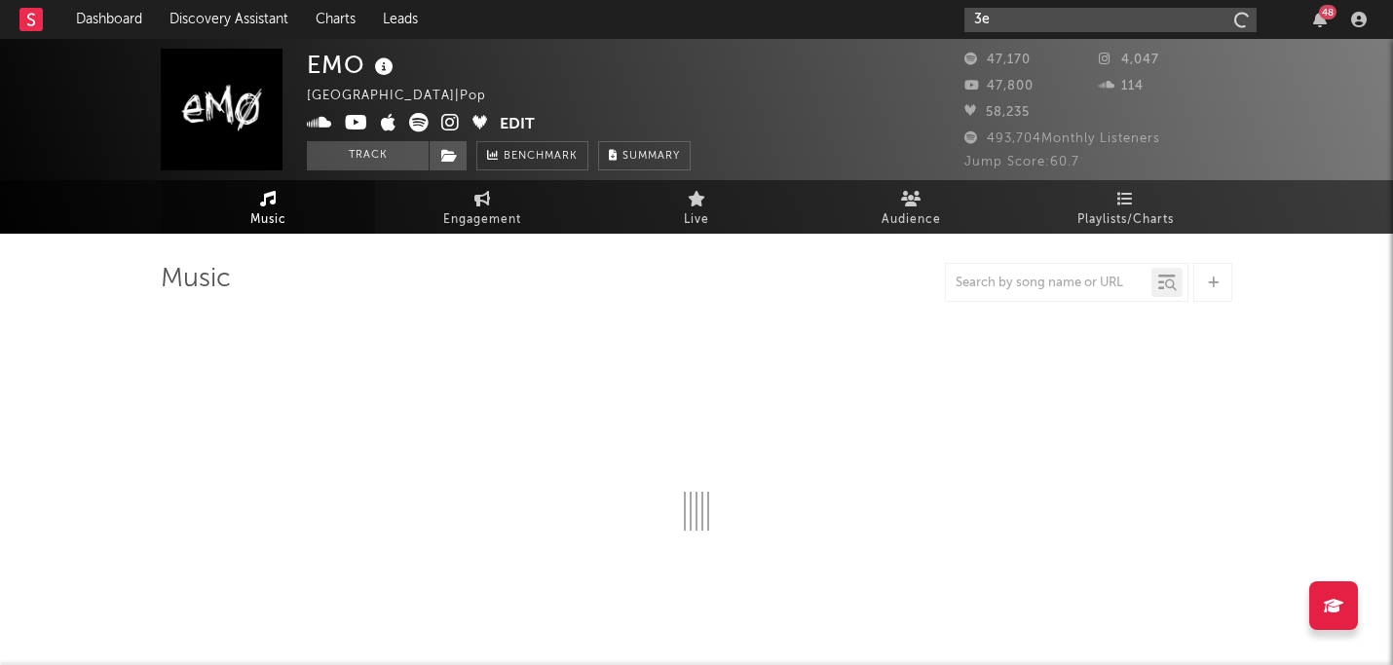
type input "3em"
select select "6m"
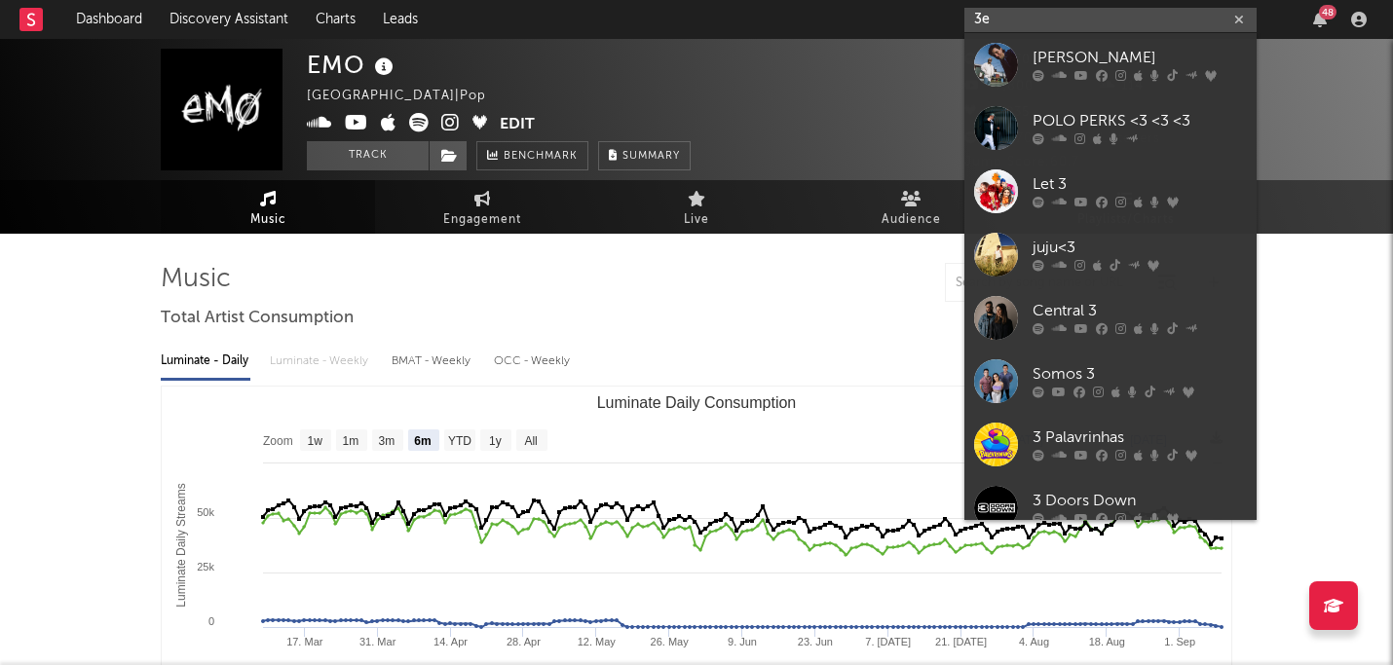
type input "3"
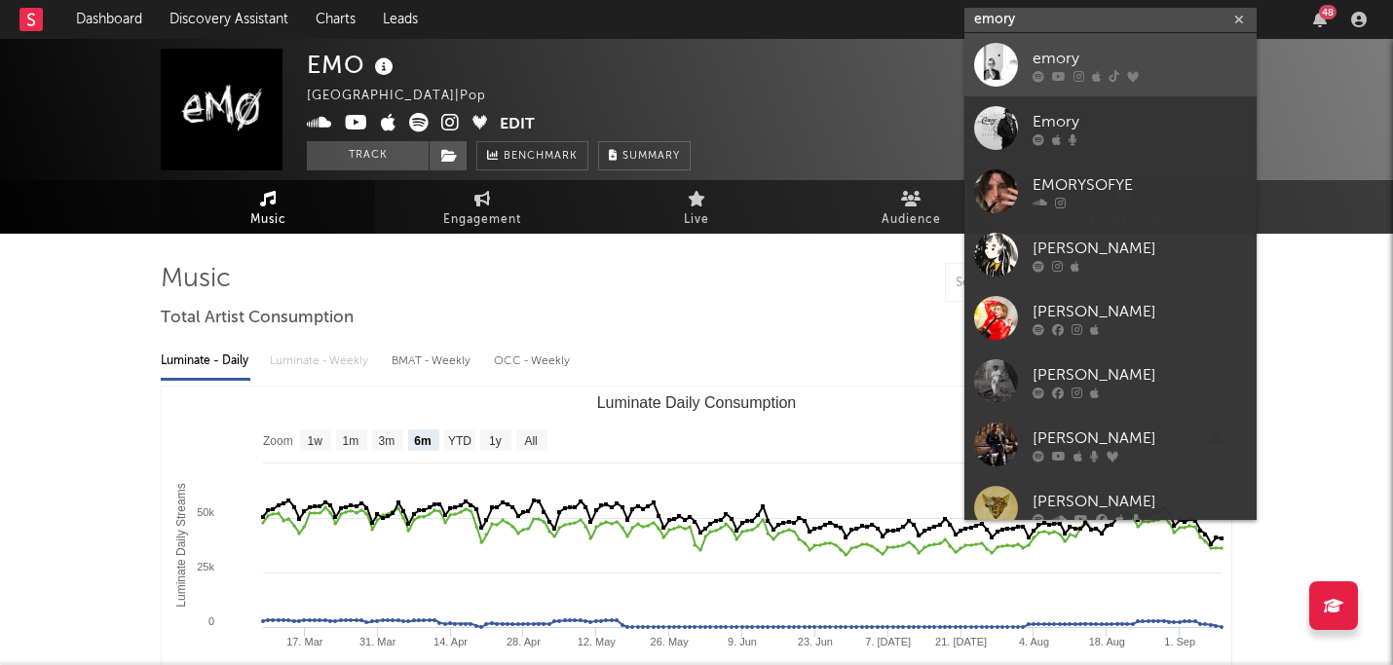
type input "emory"
click at [727, 56] on div "emory" at bounding box center [1140, 58] width 214 height 23
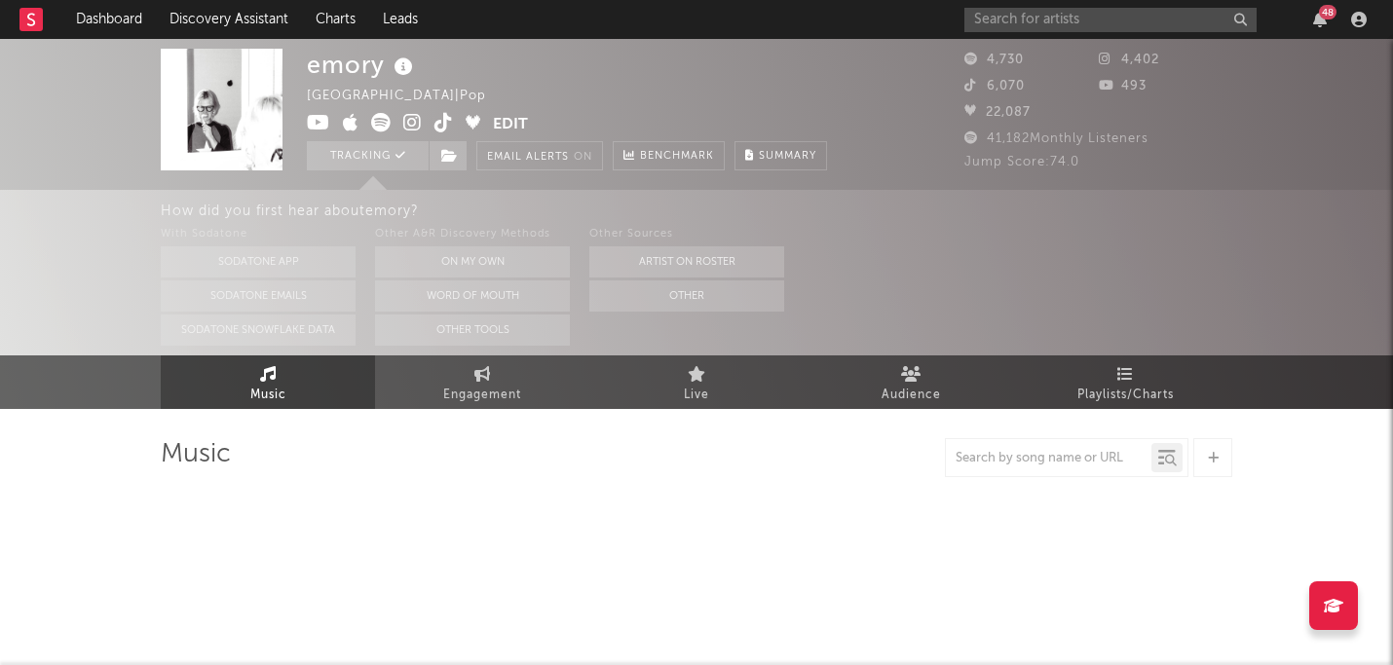
select select "6m"
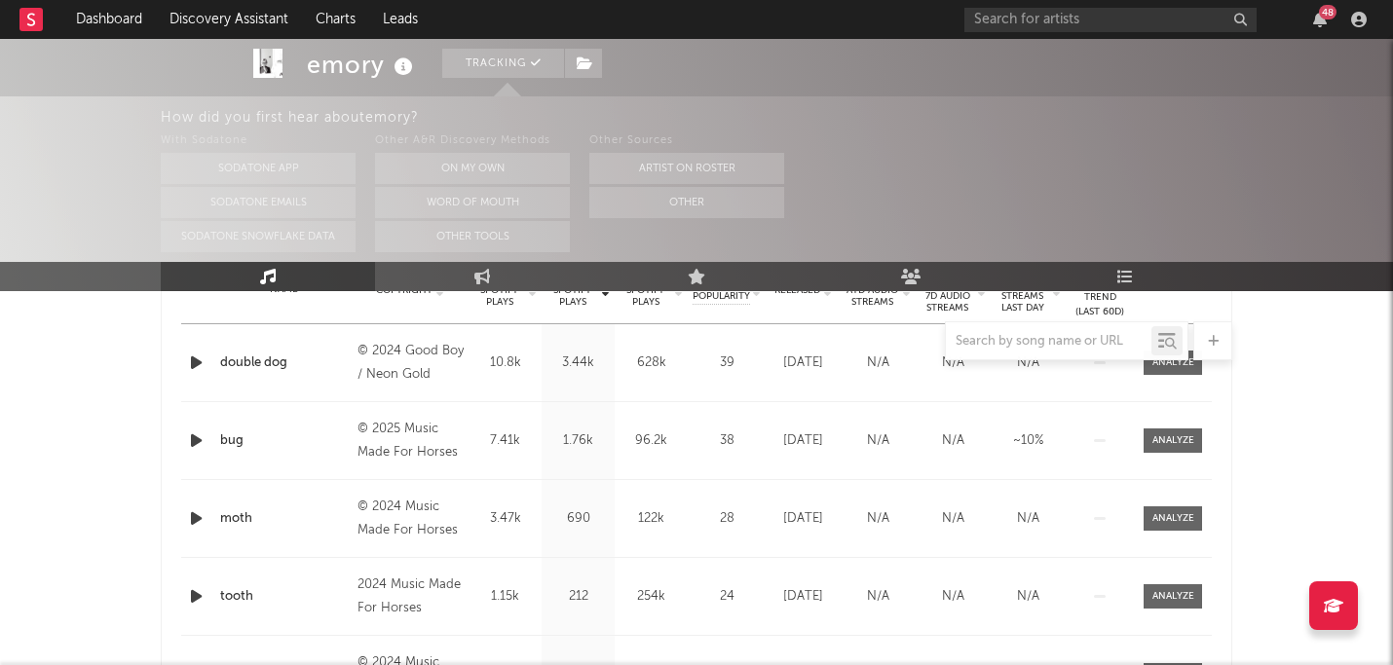
scroll to position [804, 0]
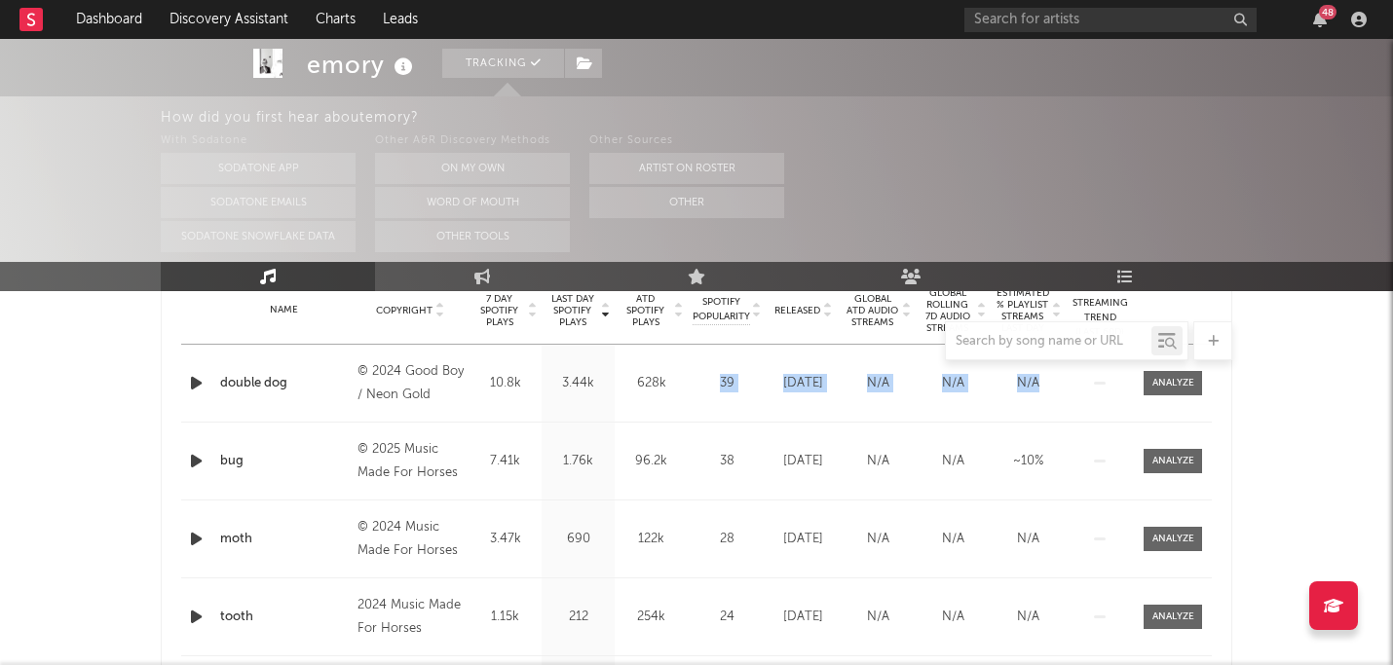
drag, startPoint x: 695, startPoint y: 384, endPoint x: 210, endPoint y: 375, distance: 484.2
click at [97, 413] on div "emory Tracking [GEOGRAPHIC_DATA] | Pop Edit Tracking Email Alerts On Benchmark …" at bounding box center [696, 559] width 1393 height 2648
click at [79, 437] on div "emory Tracking [GEOGRAPHIC_DATA] | Pop Edit Tracking Email Alerts On Benchmark …" at bounding box center [696, 559] width 1393 height 2648
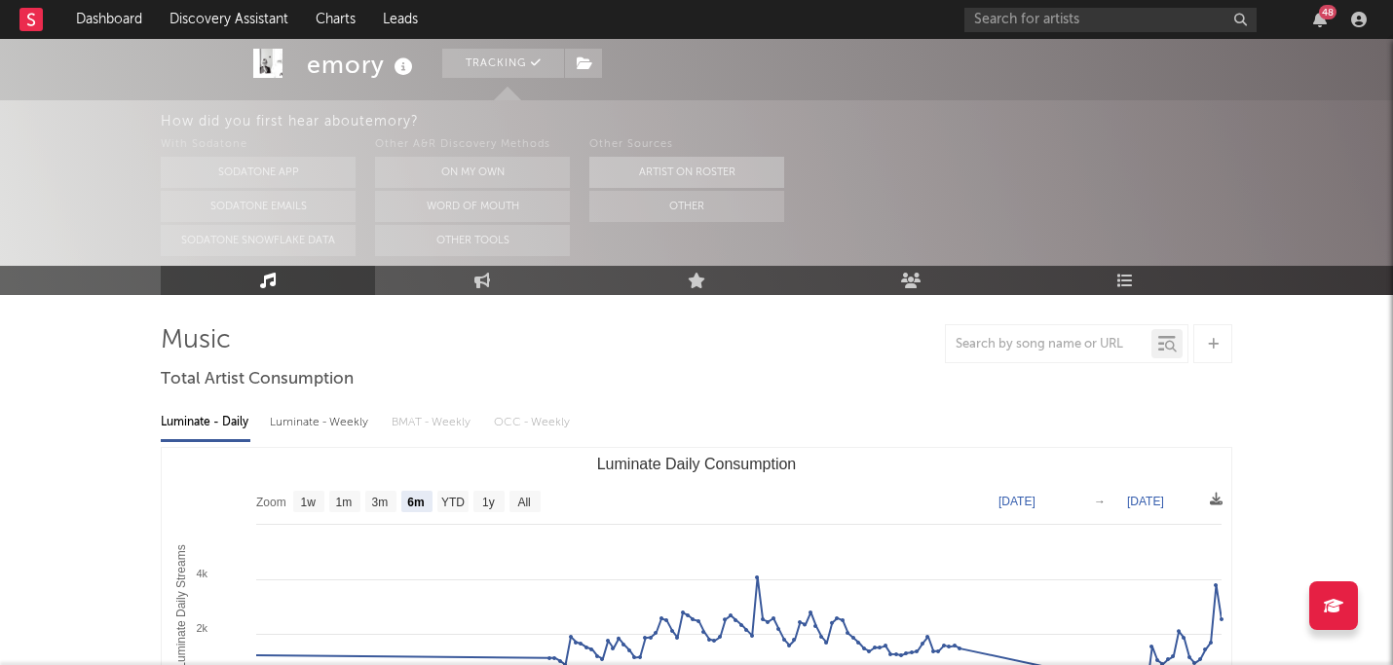
scroll to position [0, 0]
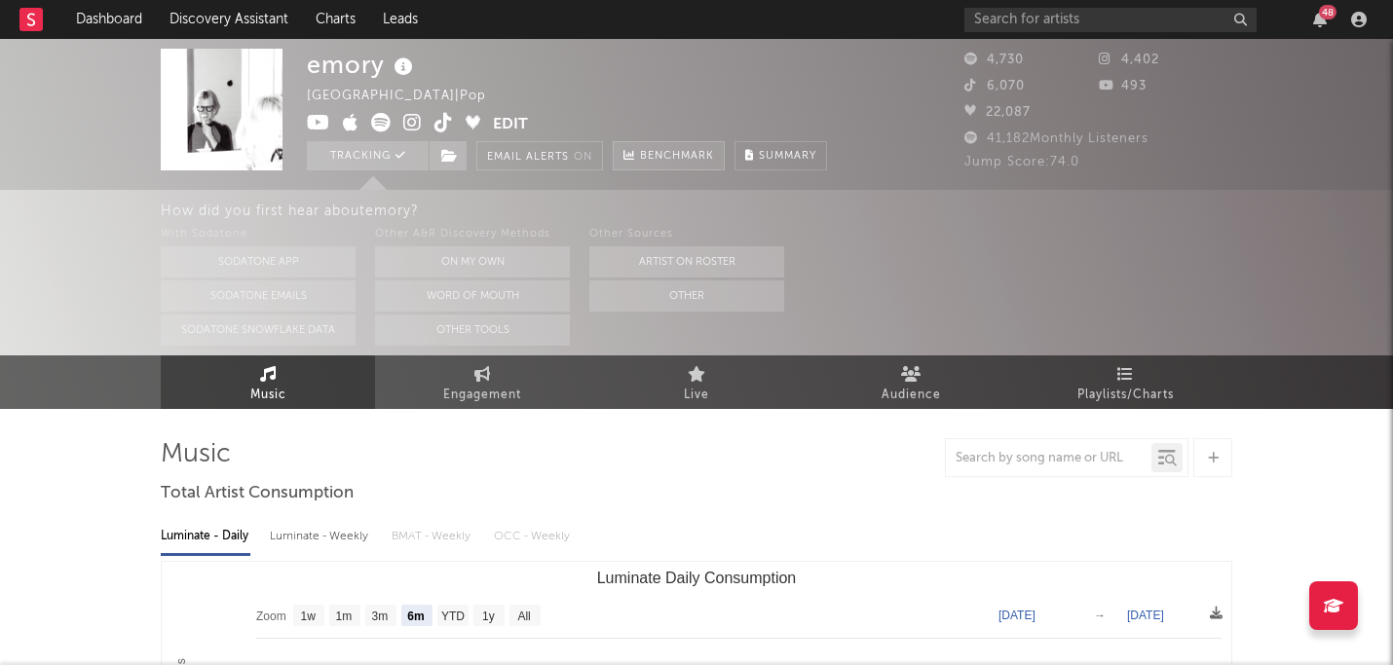
click at [661, 163] on span "Benchmark" at bounding box center [677, 156] width 74 height 23
click at [120, 22] on link "Dashboard" at bounding box center [109, 19] width 94 height 39
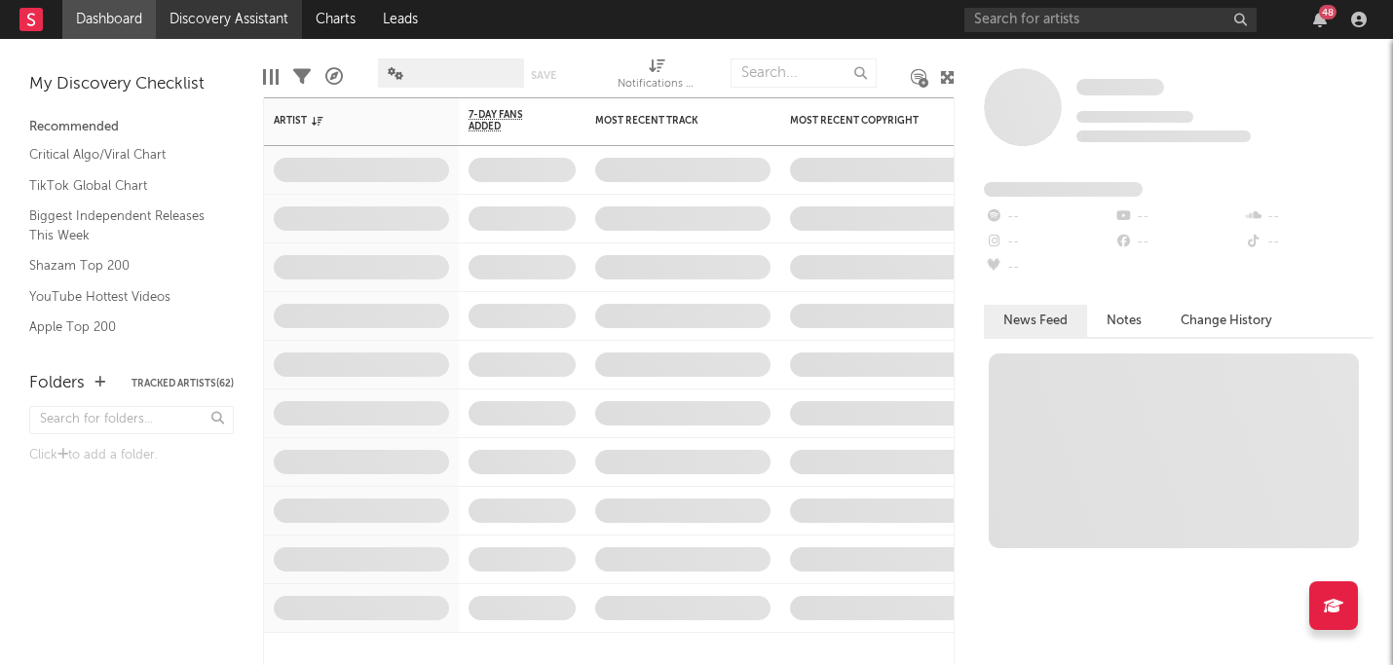
click at [222, 21] on link "Discovery Assistant" at bounding box center [229, 19] width 146 height 39
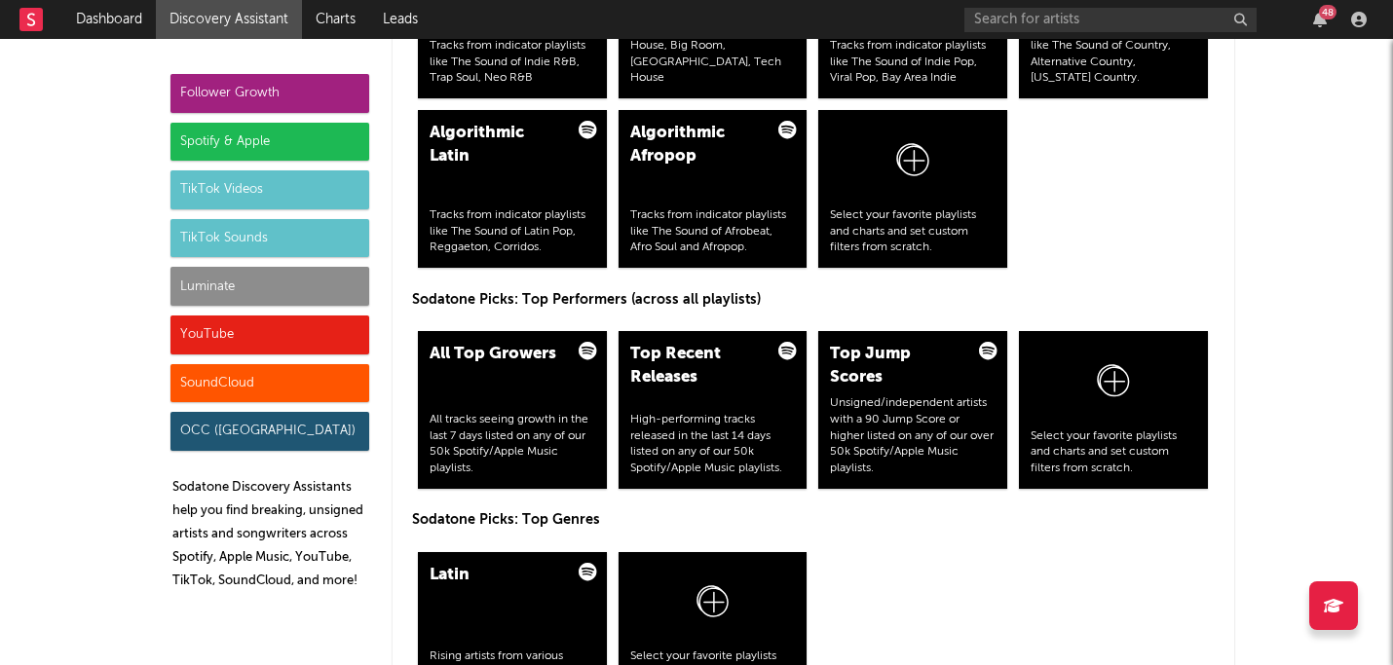
scroll to position [2799, 0]
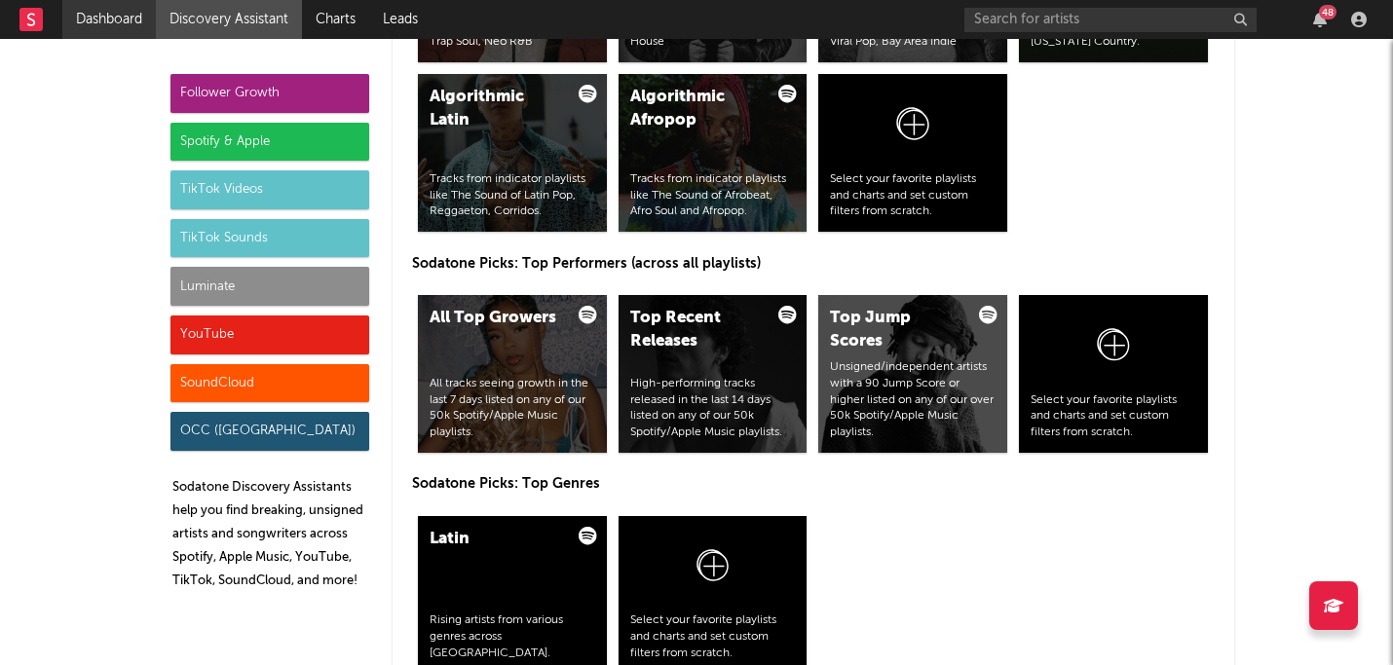
click at [99, 35] on link "Dashboard" at bounding box center [109, 19] width 94 height 39
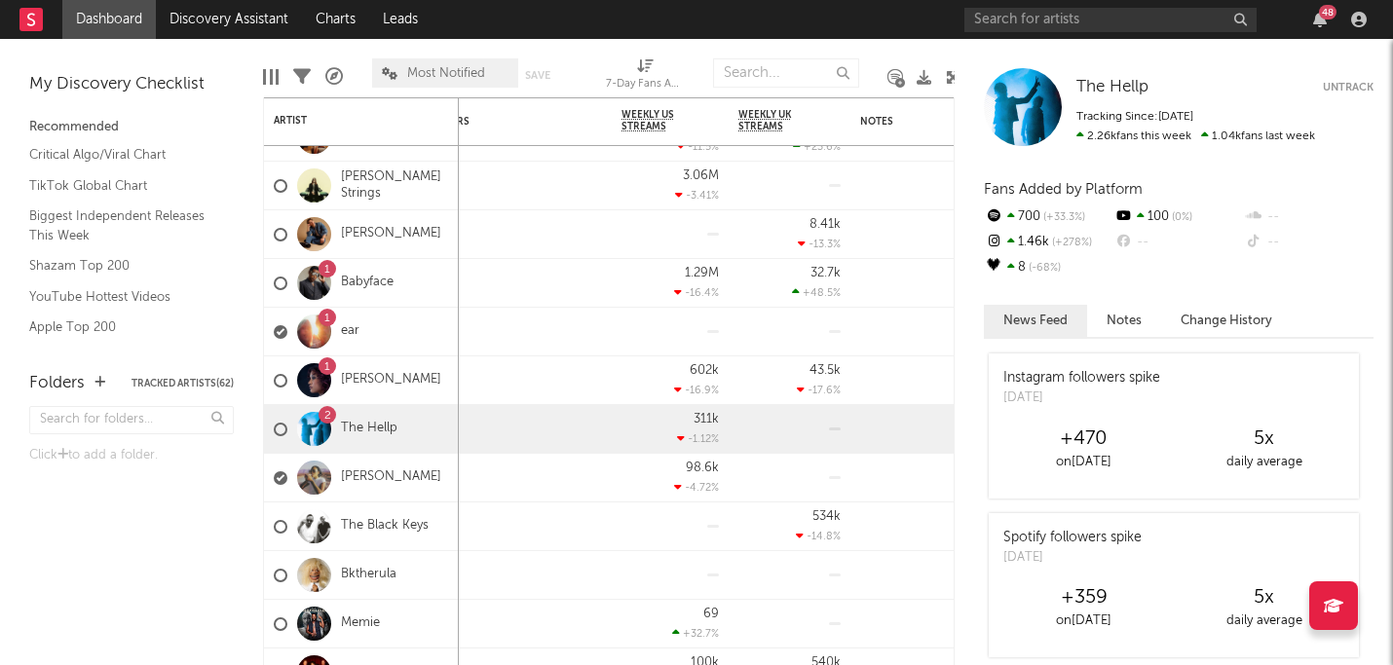
click at [266, 67] on div "Edit Columns" at bounding box center [271, 77] width 16 height 56
click at [268, 80] on div at bounding box center [271, 77] width 16 height 16
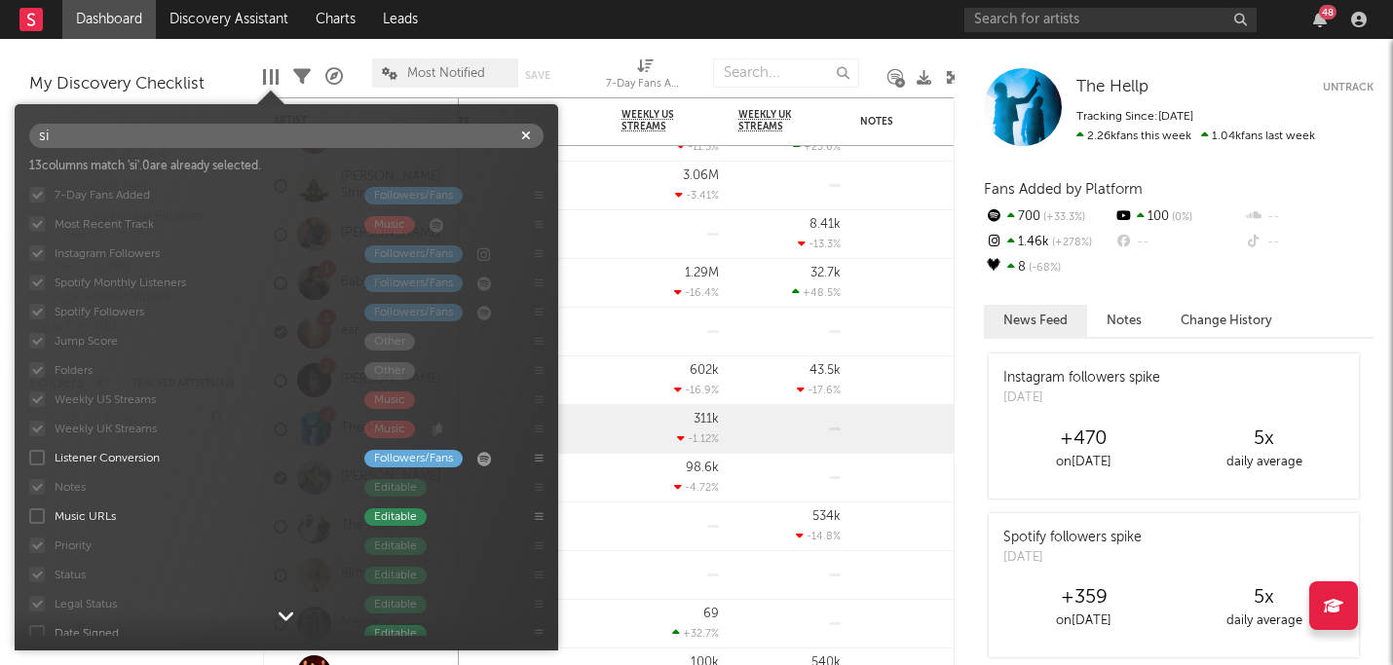
type input "s"
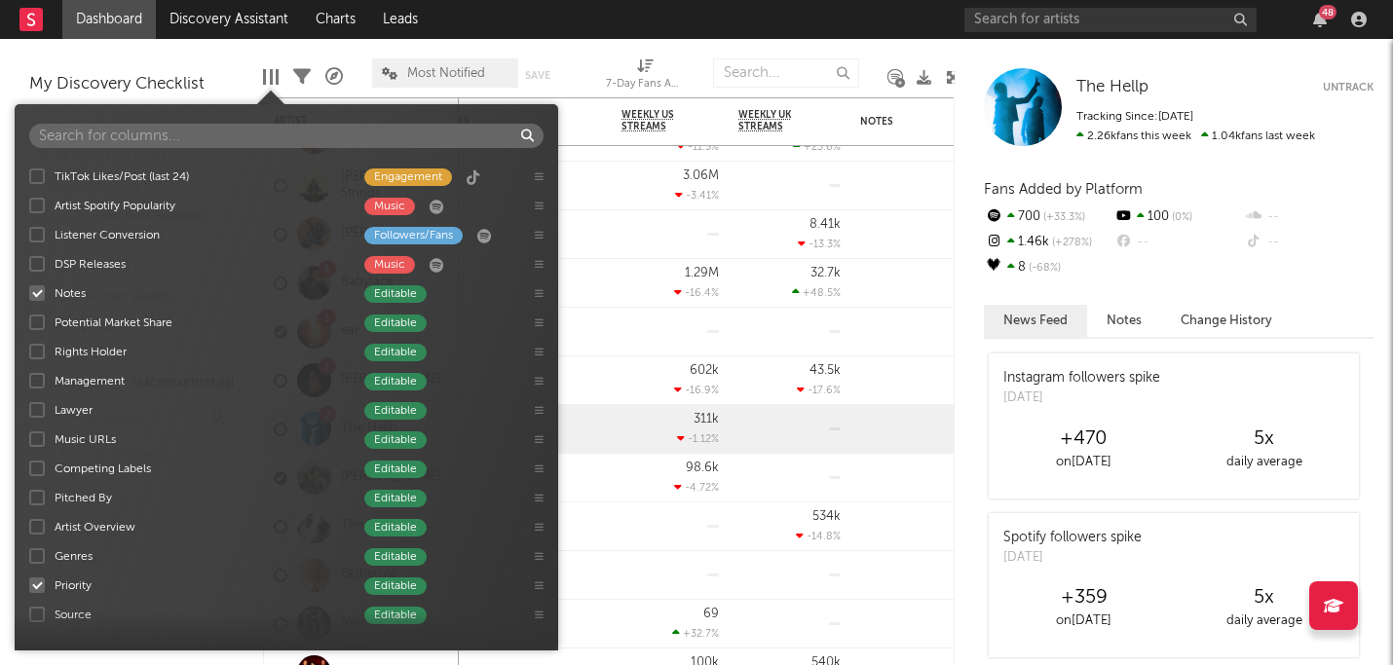
scroll to position [743, 0]
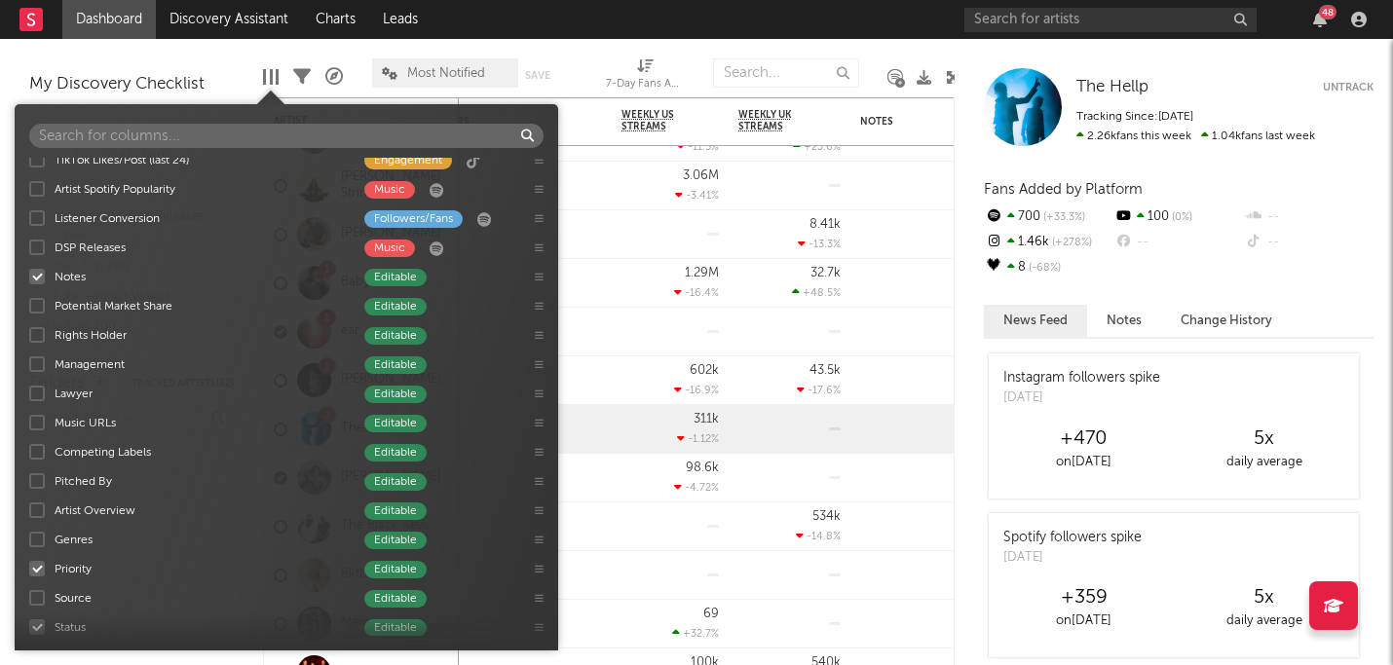
click at [41, 331] on div at bounding box center [37, 335] width 16 height 16
click at [29, 331] on input "Rights Holder Editable" at bounding box center [29, 334] width 0 height 19
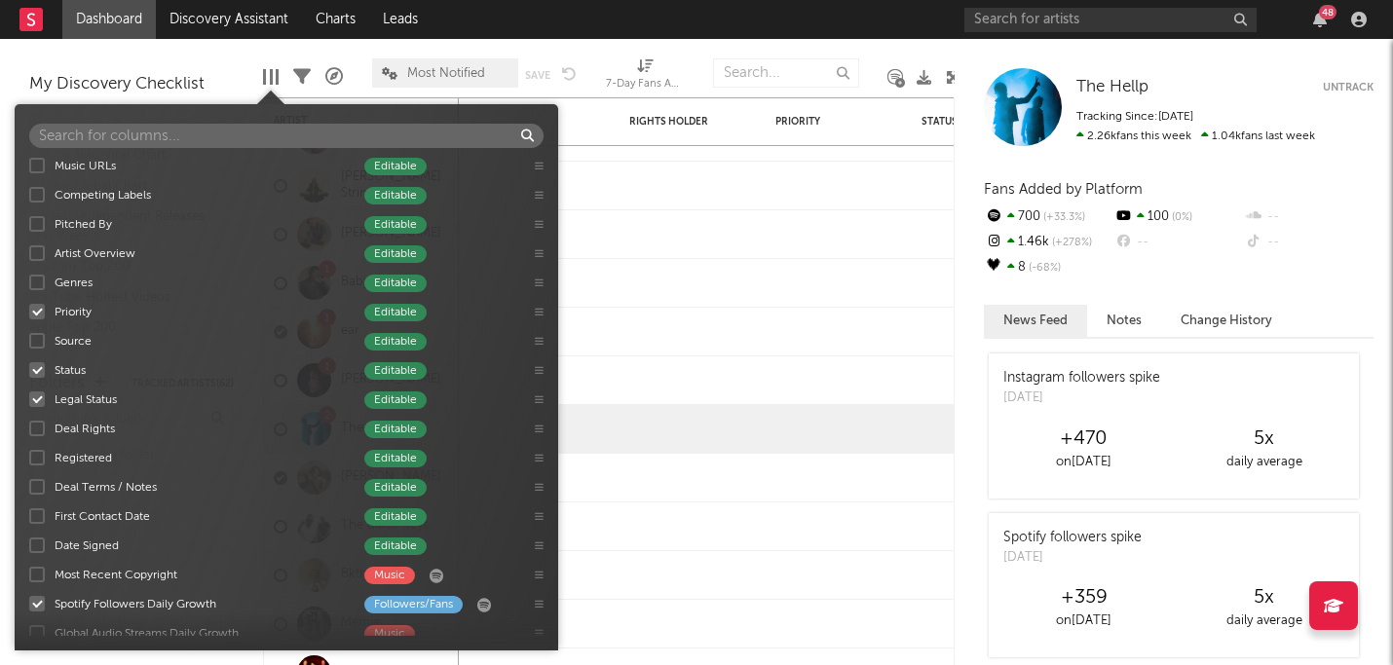
scroll to position [1004, 0]
click at [39, 421] on div at bounding box center [37, 425] width 16 height 16
click at [29, 421] on input "Deal Rights Editable" at bounding box center [29, 424] width 0 height 19
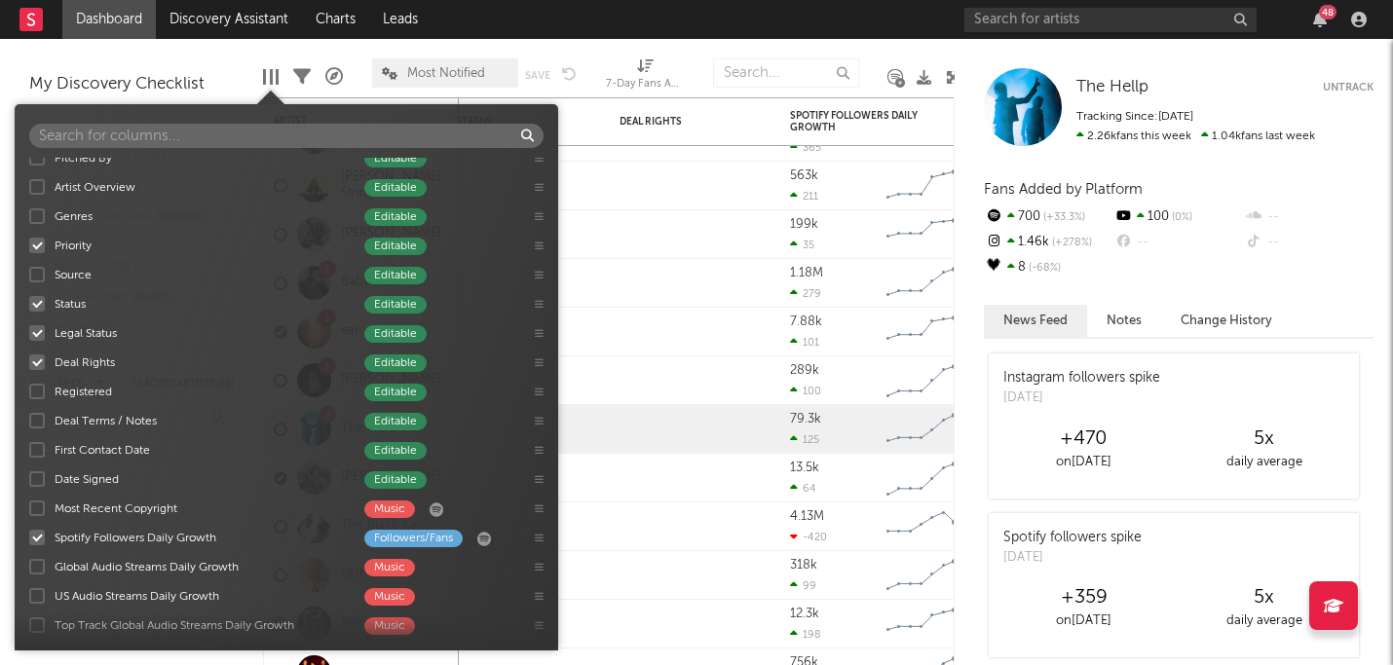
scroll to position [1102, 0]
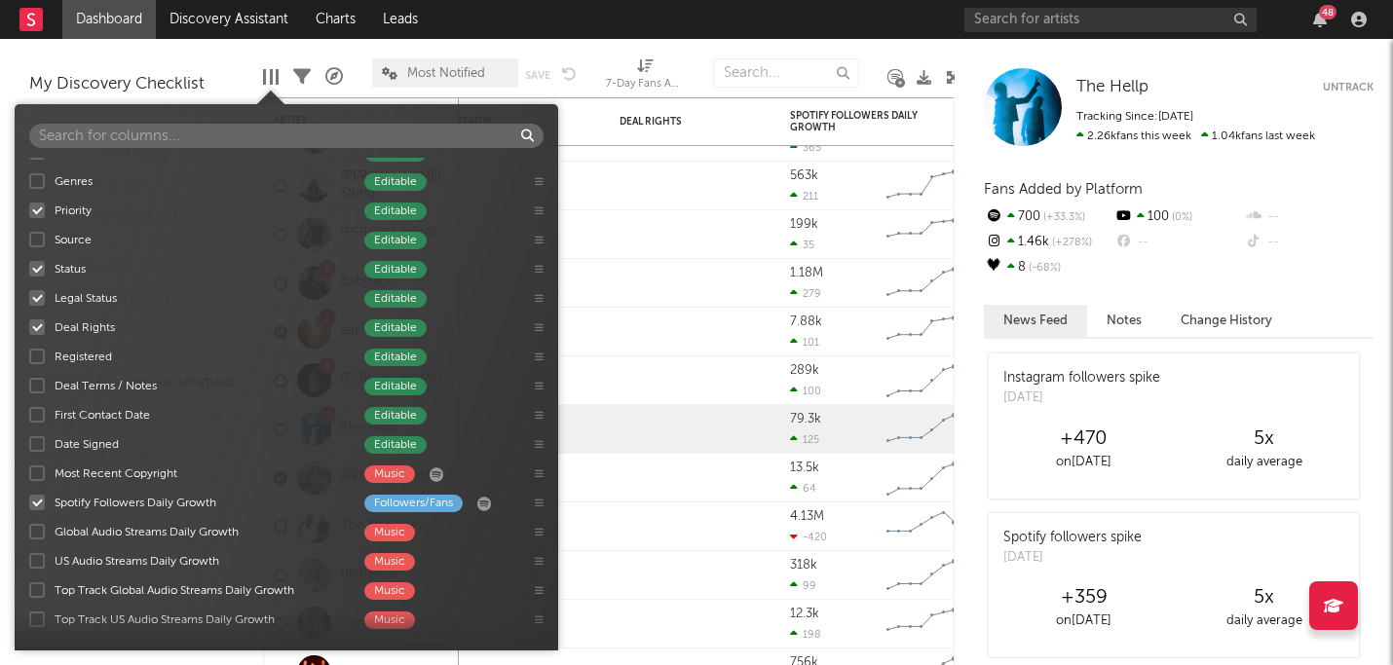
click at [41, 446] on div at bounding box center [37, 444] width 16 height 16
click at [29, 446] on input "Date Signed Editable" at bounding box center [29, 443] width 0 height 19
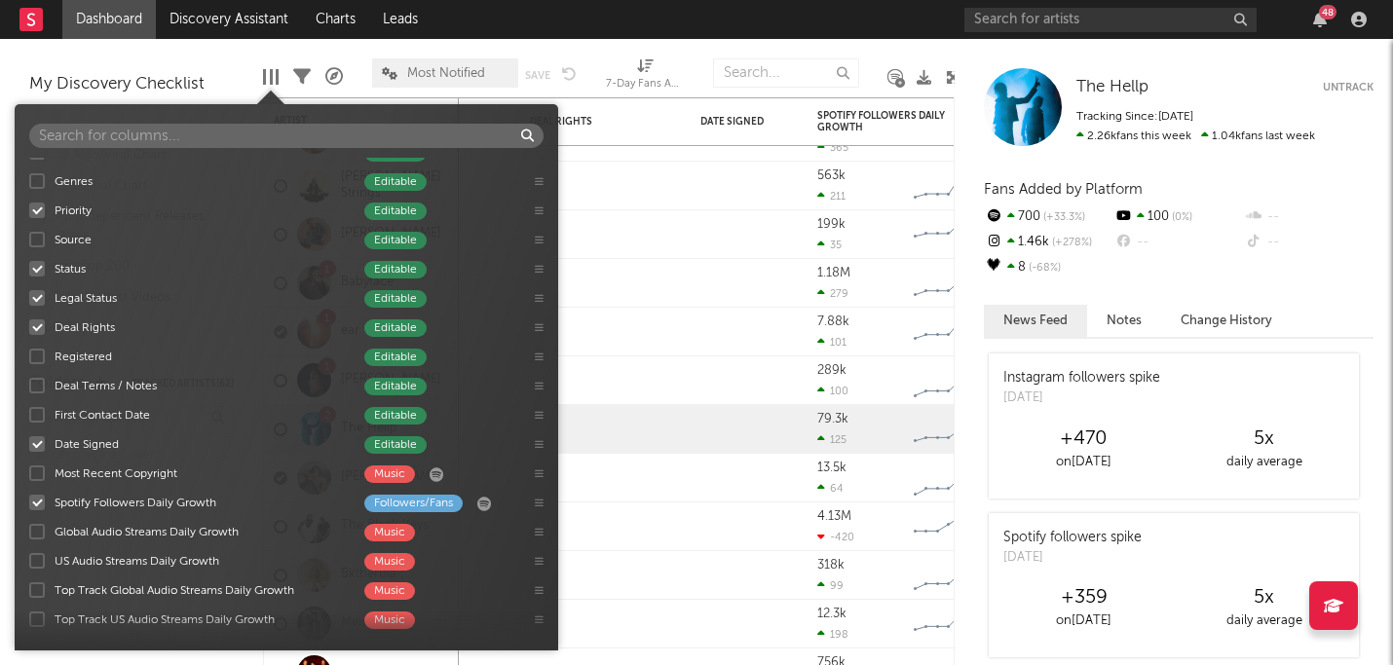
click at [40, 444] on div at bounding box center [37, 444] width 16 height 16
click at [29, 444] on input "Date Signed Editable" at bounding box center [29, 443] width 0 height 19
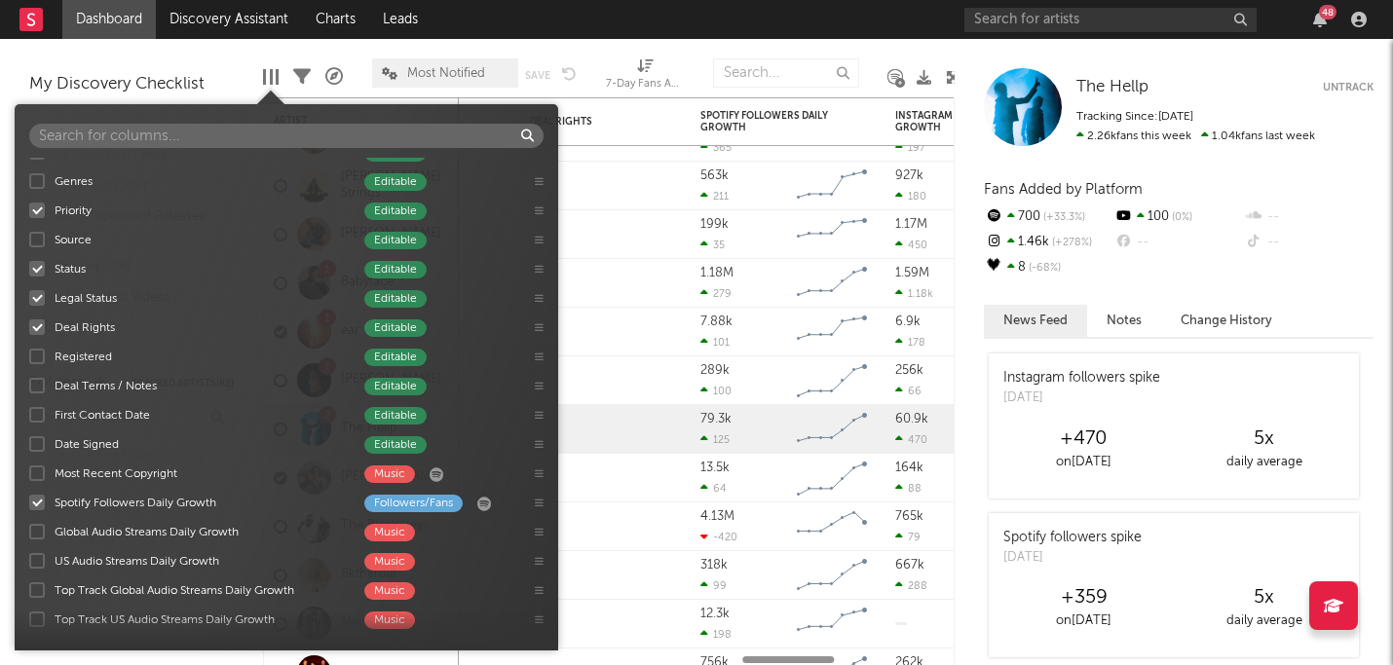
click at [38, 445] on div at bounding box center [37, 444] width 16 height 16
click at [29, 445] on input "Date Signed Editable" at bounding box center [29, 443] width 0 height 19
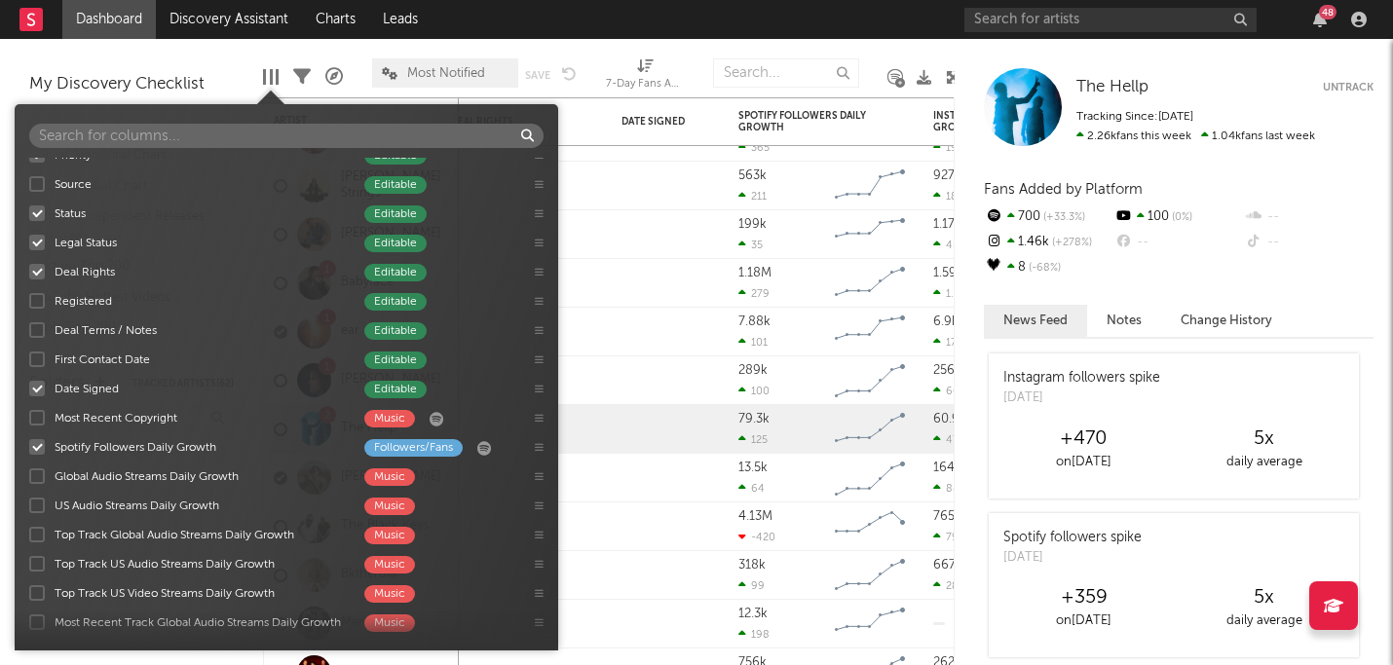
scroll to position [1158, 0]
click at [37, 390] on div at bounding box center [37, 388] width 16 height 16
click at [29, 390] on input "Date Signed Editable" at bounding box center [29, 387] width 0 height 19
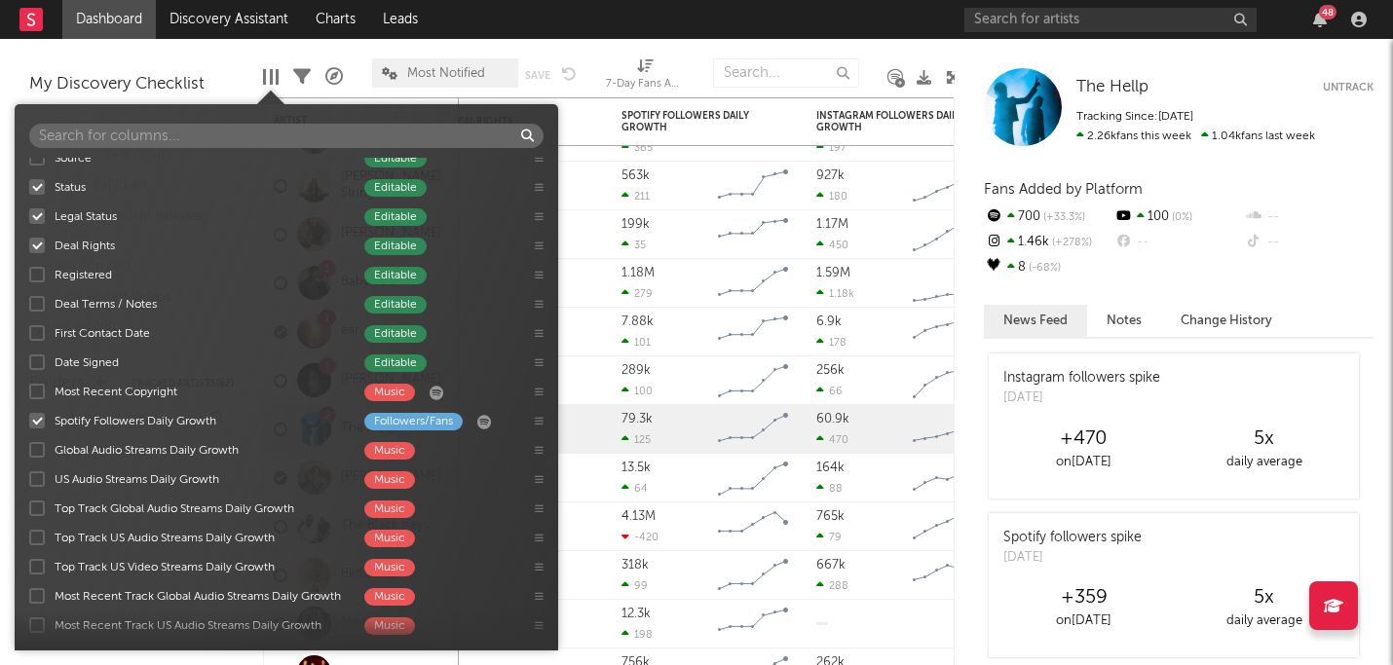
scroll to position [1143, 0]
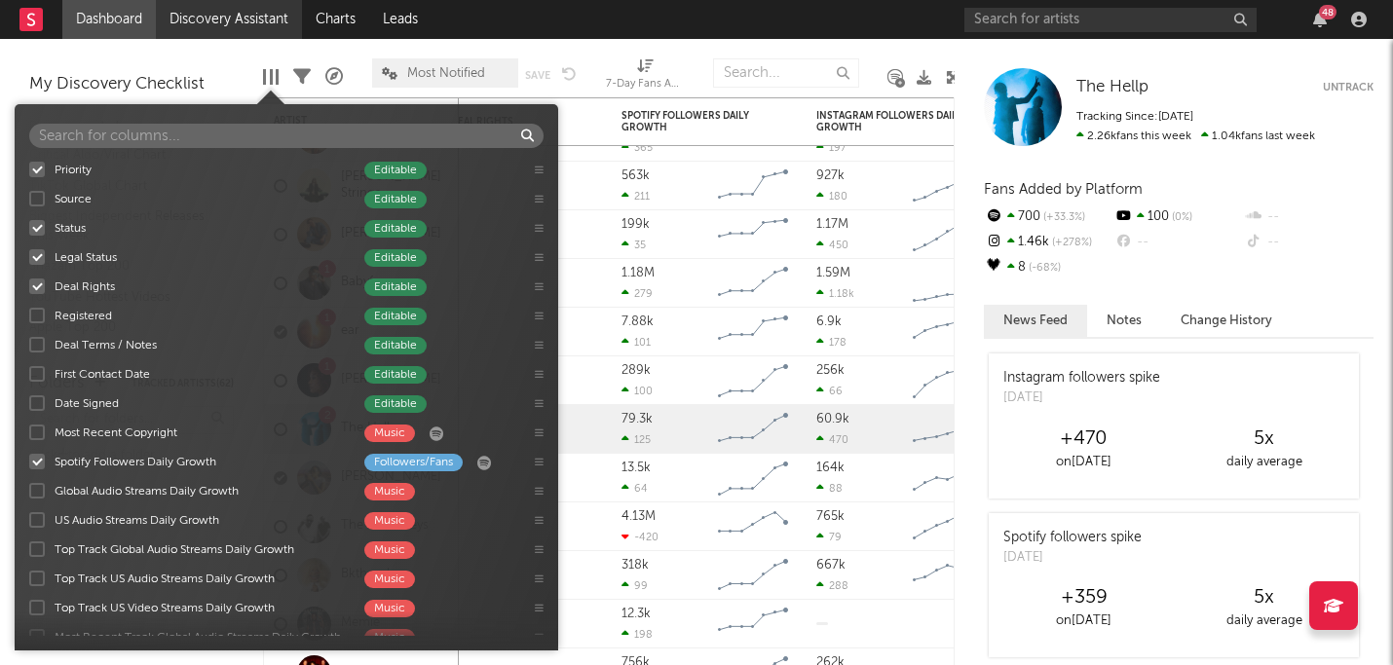
click at [226, 15] on link "Discovery Assistant" at bounding box center [229, 19] width 146 height 39
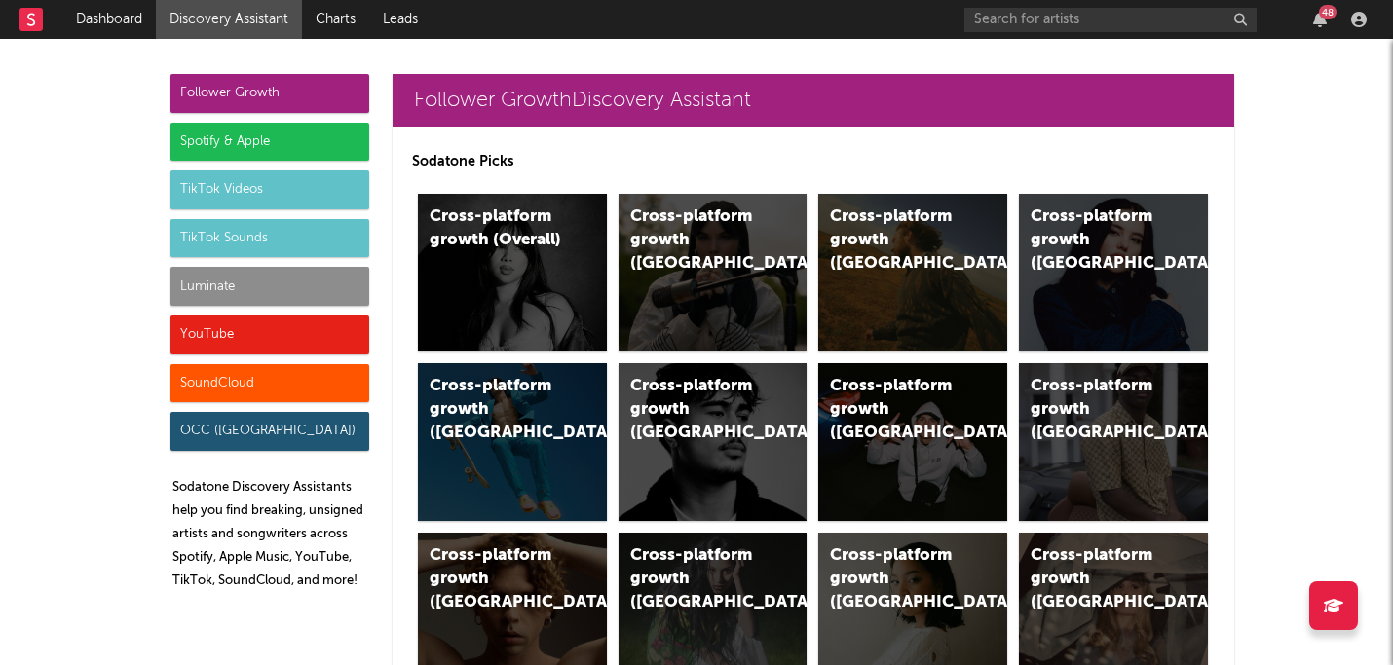
click at [307, 146] on div "Spotify & Apple" at bounding box center [269, 142] width 199 height 39
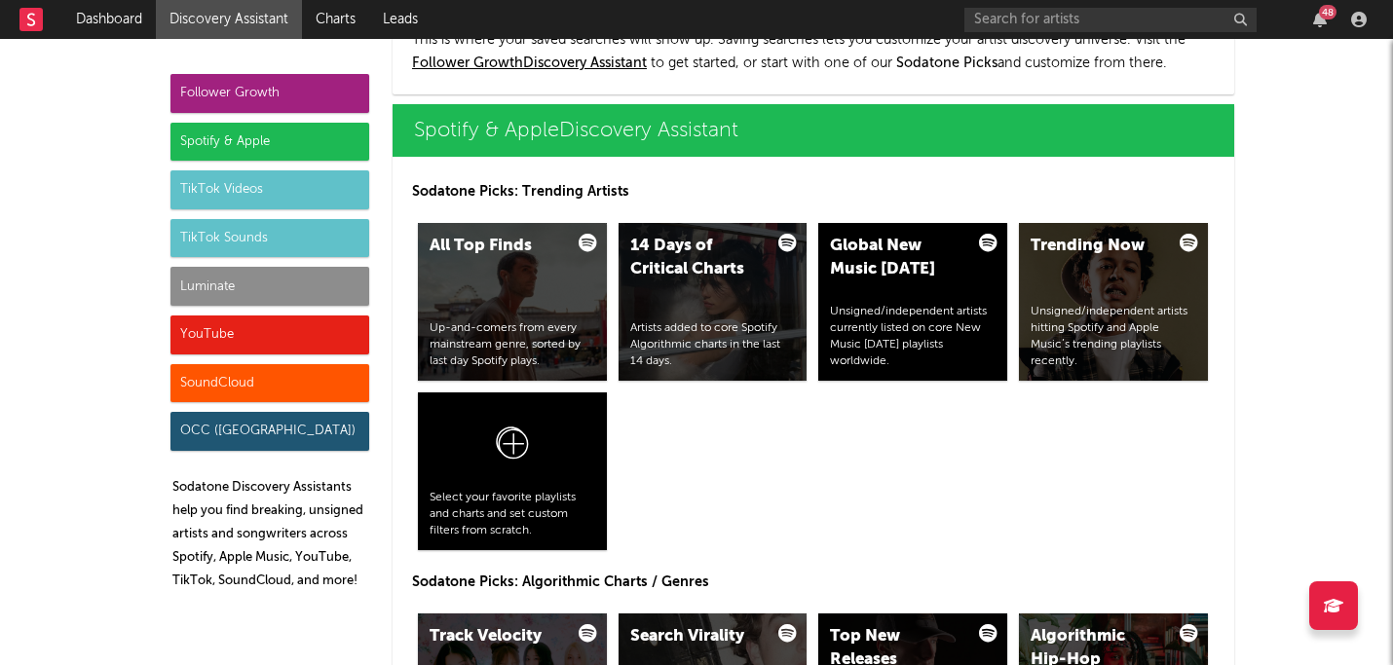
scroll to position [1947, 0]
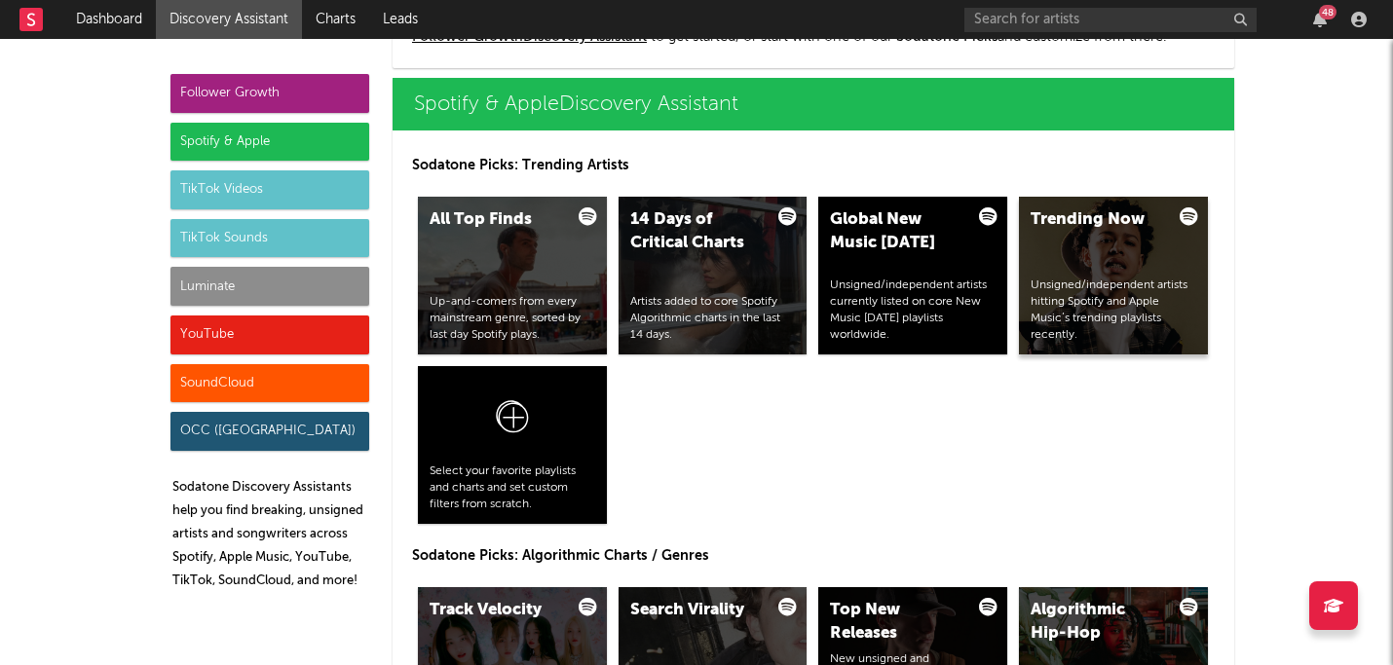
click at [1155, 268] on div "Trending Now Unsigned/independent artists hitting Spotify and Apple Music’s tre…" at bounding box center [1113, 276] width 189 height 158
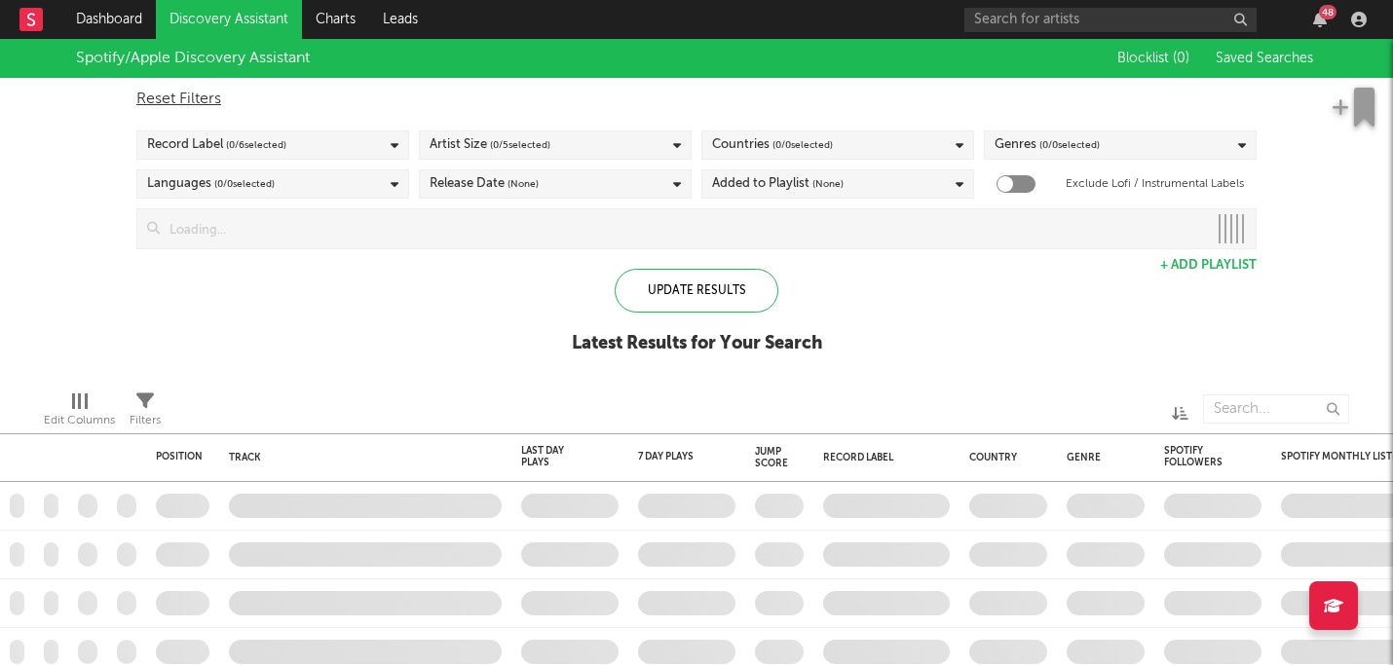
checkbox input "true"
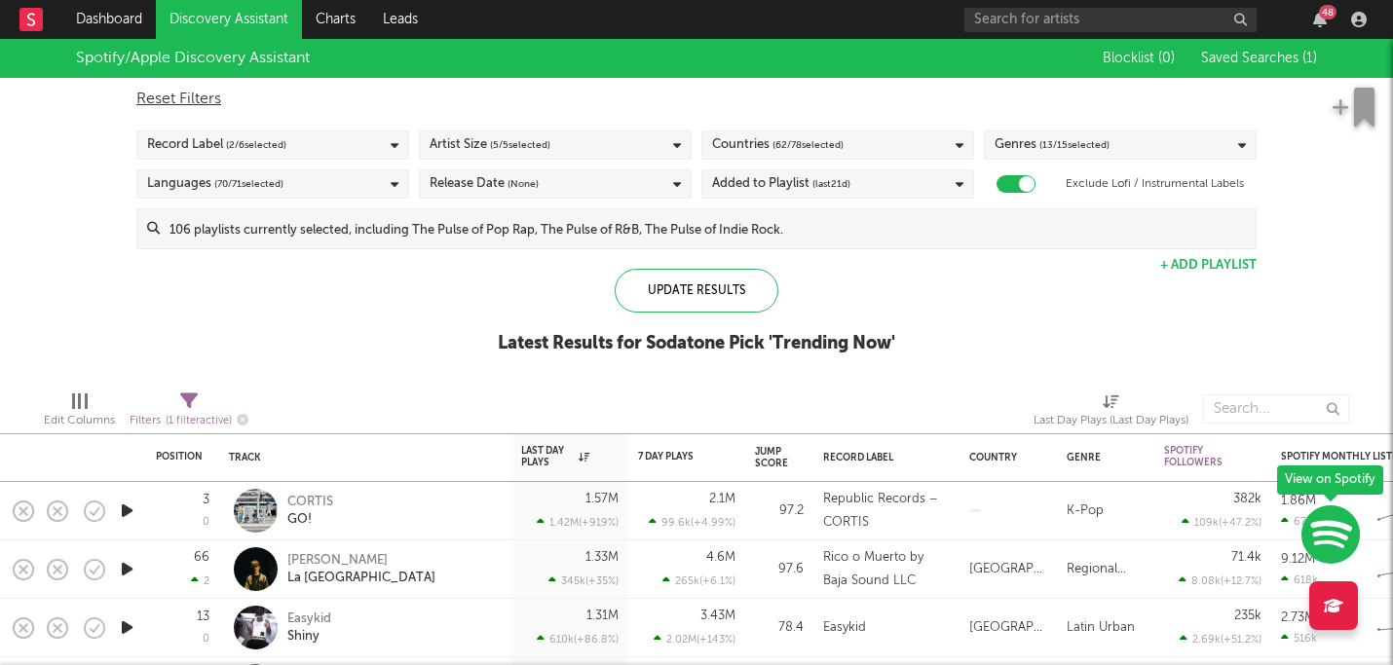
click at [919, 241] on input at bounding box center [708, 228] width 1096 height 39
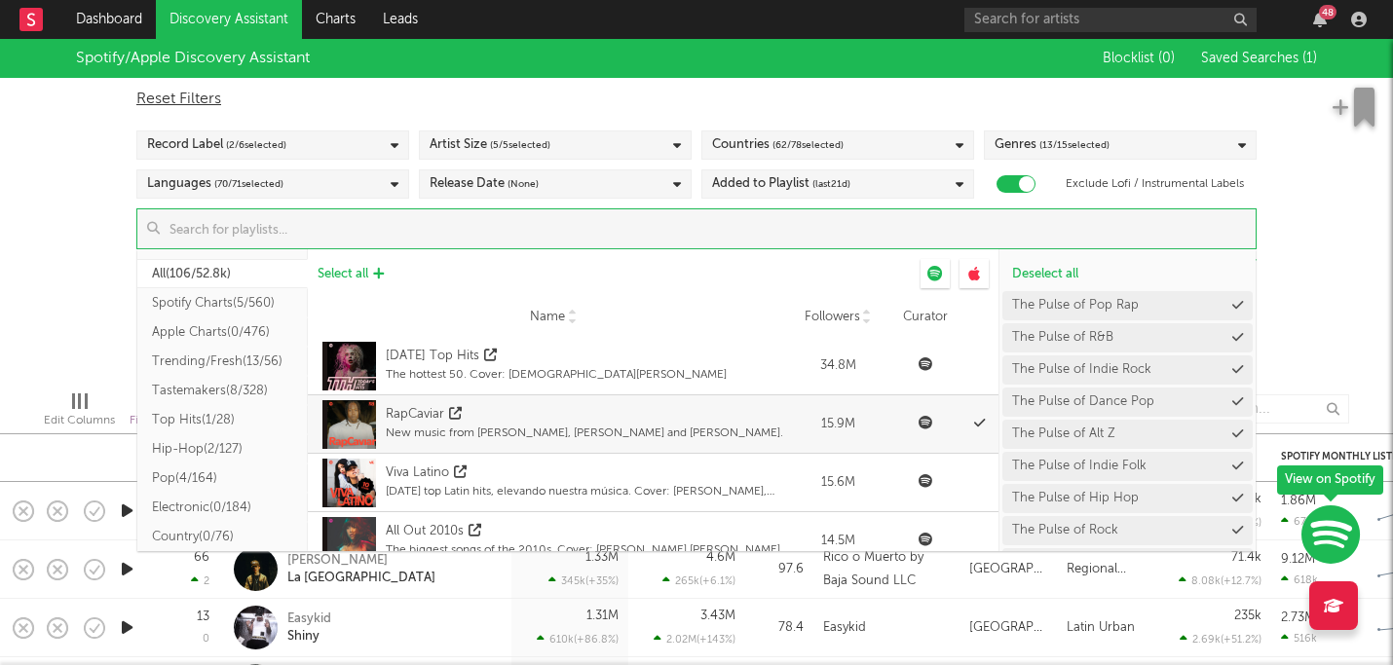
click at [340, 268] on span "Select all" at bounding box center [343, 274] width 51 height 13
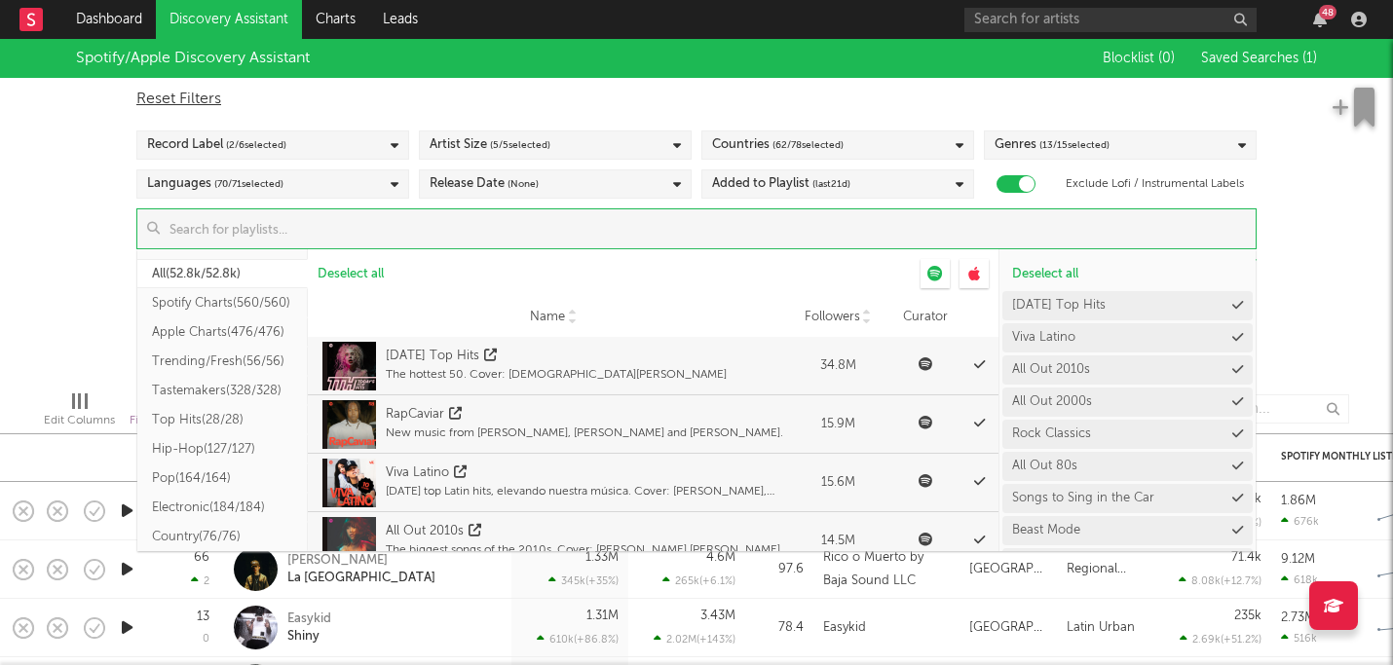
click at [56, 260] on div "Spotify/Apple Discovery Assistant Blocklist ( 0 ) Saved Searches ( 1 ) Reset Fi…" at bounding box center [696, 207] width 1393 height 336
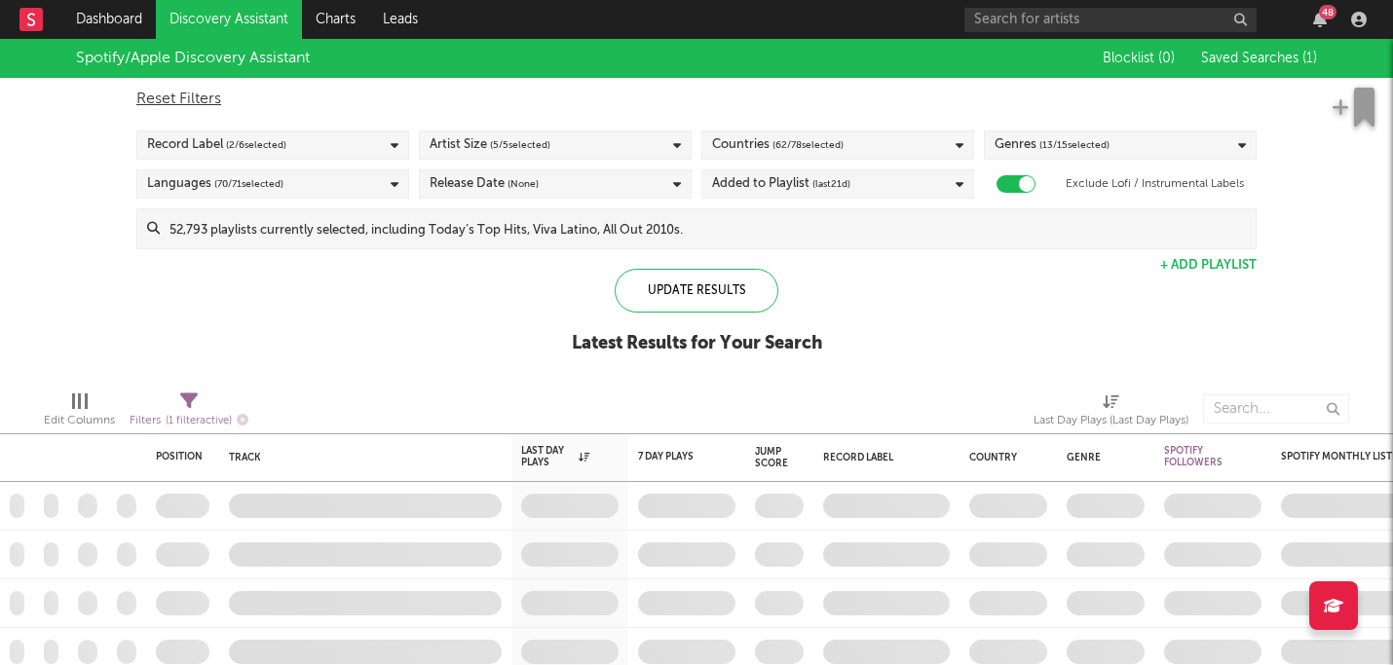
click at [521, 145] on span "( 5 / 5 selected)" at bounding box center [520, 144] width 60 height 23
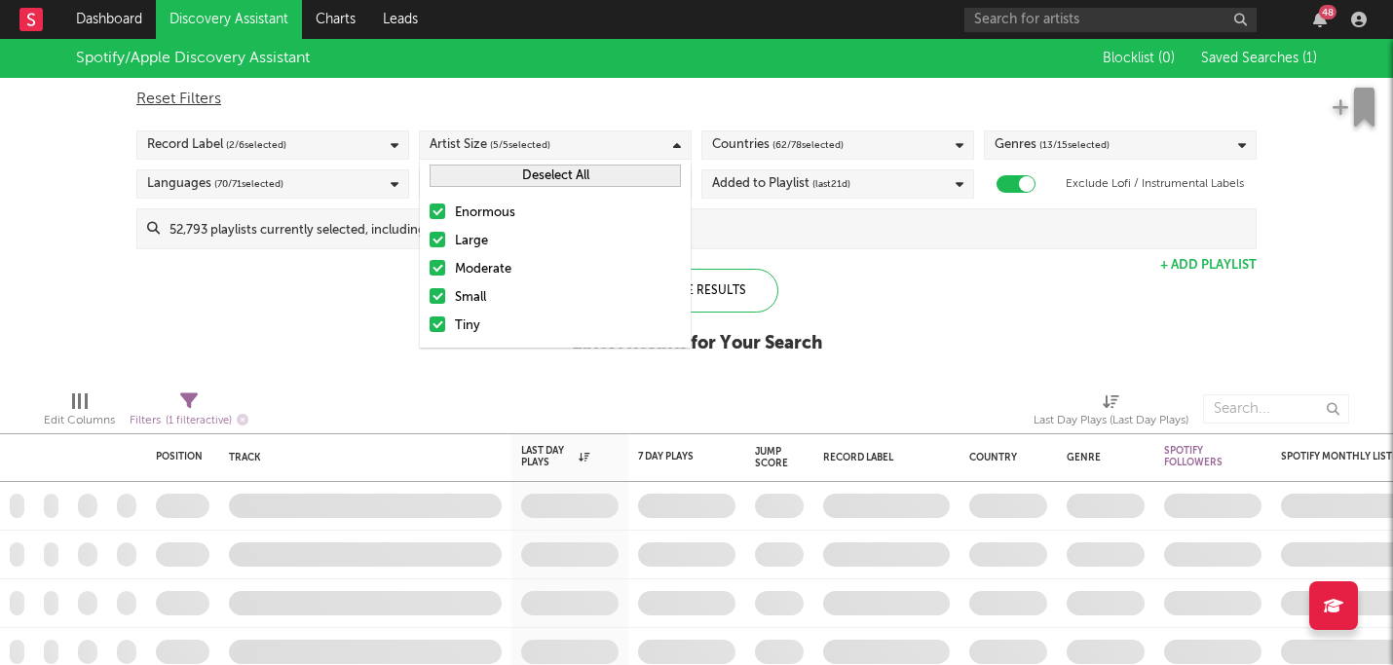
click at [441, 212] on div at bounding box center [438, 212] width 16 height 16
click at [430, 212] on input "Enormous" at bounding box center [430, 213] width 0 height 23
click at [441, 234] on div at bounding box center [438, 240] width 16 height 16
click at [430, 234] on input "Large" at bounding box center [430, 241] width 0 height 23
click at [440, 273] on div at bounding box center [438, 268] width 16 height 16
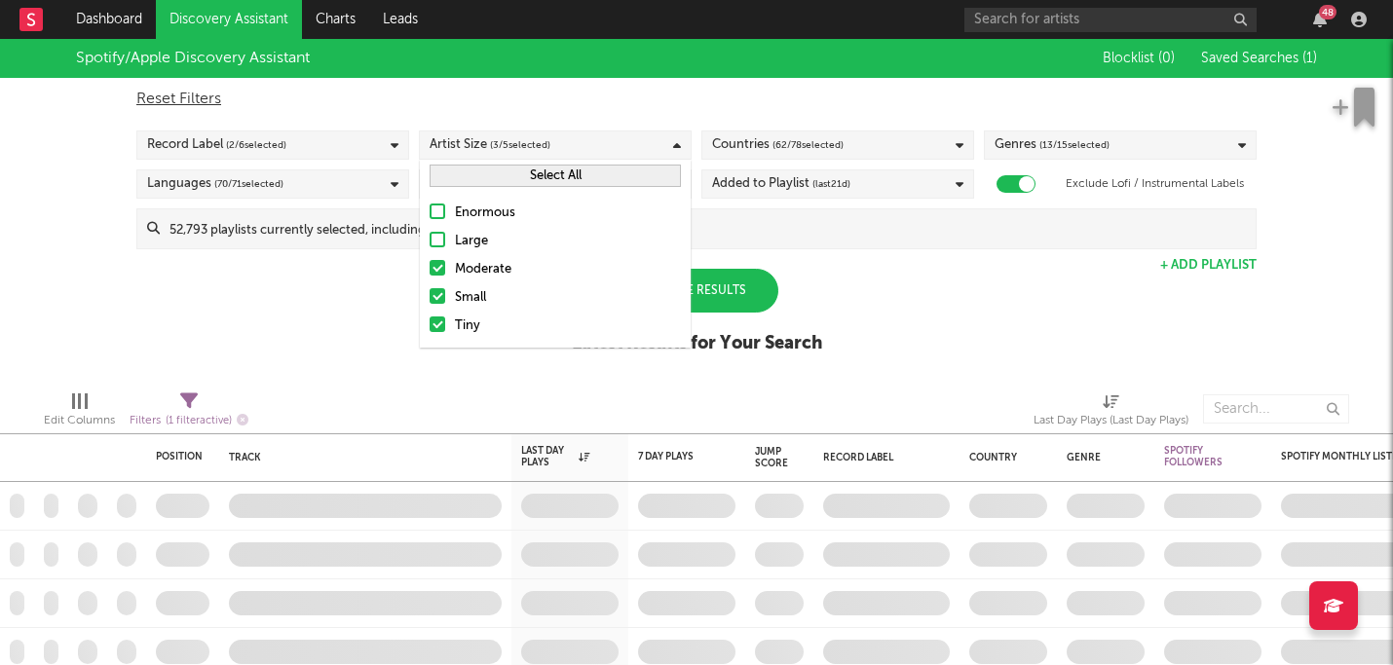
click at [430, 273] on input "Moderate" at bounding box center [430, 269] width 0 height 23
click at [831, 272] on div "Spotify/Apple Discovery Assistant Blocklist ( 0 ) Saved Searches ( 1 ) Reset Fi…" at bounding box center [696, 207] width 1393 height 336
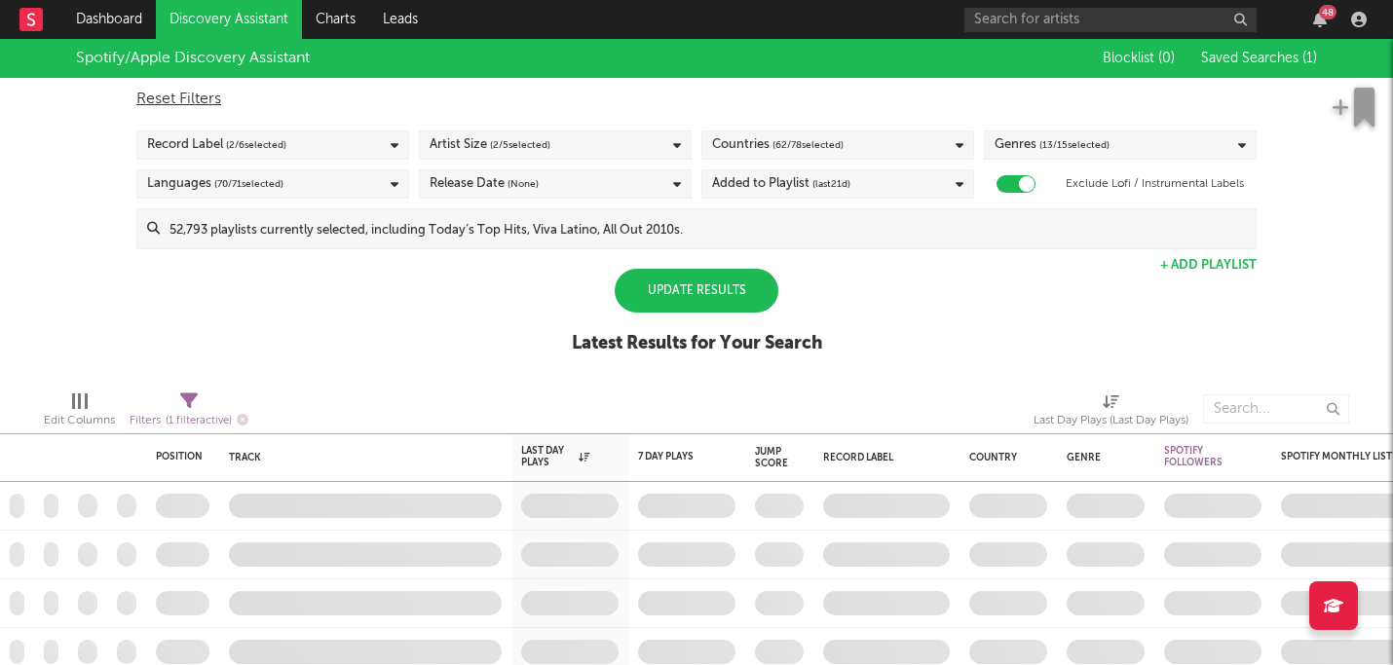
click at [1090, 151] on span "( 13 / 15 selected)" at bounding box center [1074, 144] width 70 height 23
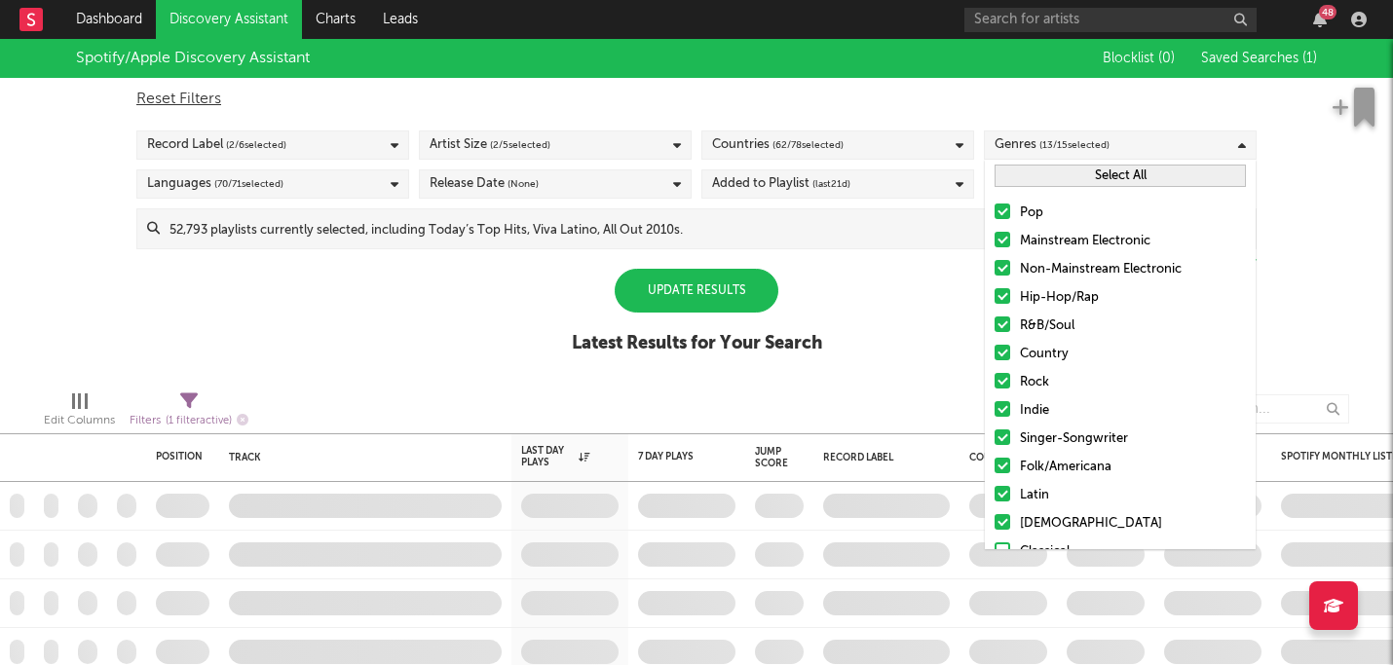
click at [1002, 513] on label "[DEMOGRAPHIC_DATA]" at bounding box center [1120, 523] width 251 height 23
click at [995, 513] on input "[DEMOGRAPHIC_DATA]" at bounding box center [995, 523] width 0 height 23
click at [1001, 499] on div at bounding box center [1003, 494] width 16 height 16
click at [995, 499] on input "Latin" at bounding box center [995, 495] width 0 height 23
click at [1001, 473] on label "Folk/Americana" at bounding box center [1120, 467] width 251 height 23
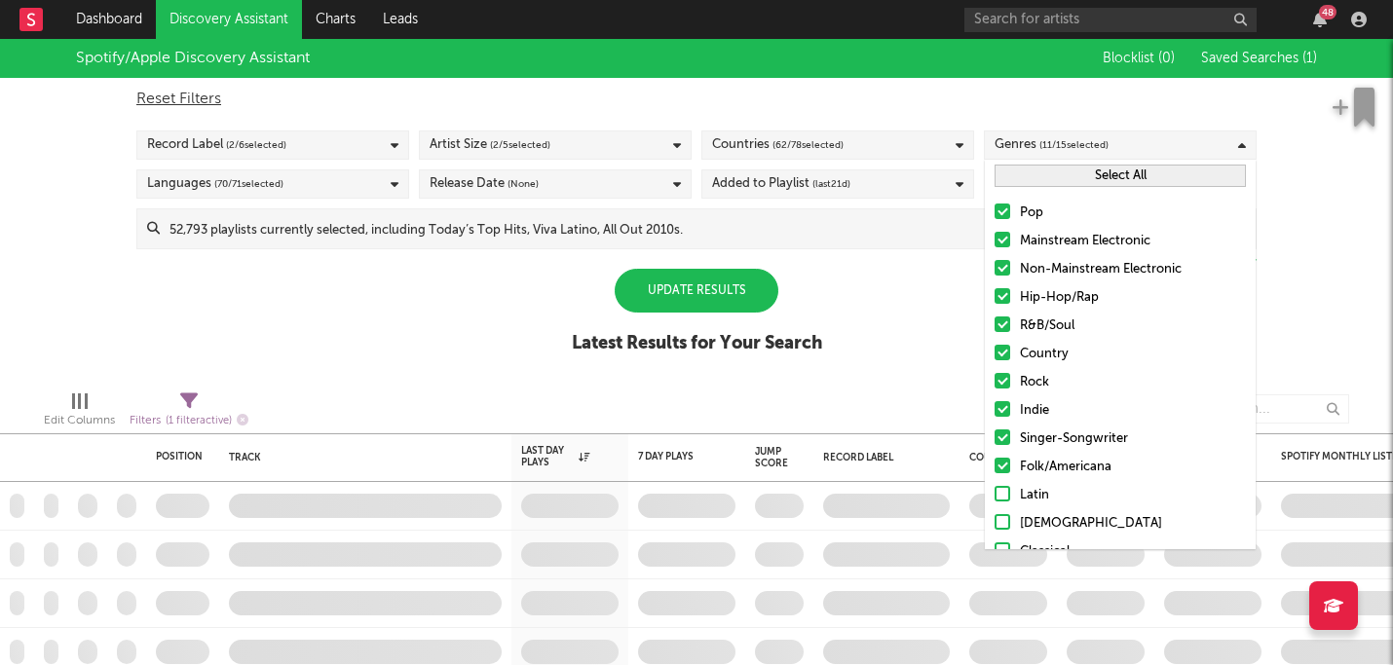
click at [995, 473] on input "Folk/Americana" at bounding box center [995, 467] width 0 height 23
click at [1001, 437] on div at bounding box center [1003, 438] width 16 height 16
click at [995, 437] on input "Singer-Songwriter" at bounding box center [995, 439] width 0 height 23
click at [1001, 411] on div at bounding box center [1003, 409] width 16 height 16
click at [995, 411] on input "Indie" at bounding box center [995, 410] width 0 height 23
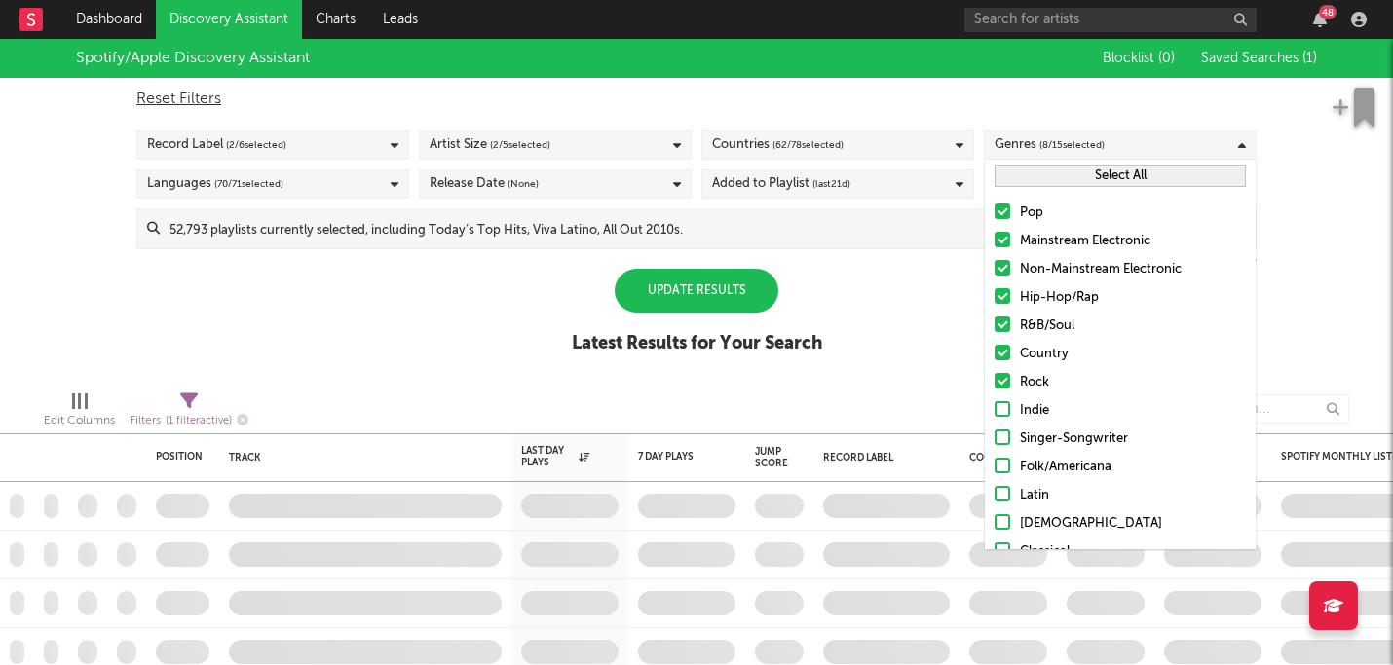
click at [1003, 389] on label "Rock" at bounding box center [1120, 382] width 251 height 23
click at [995, 389] on input "Rock" at bounding box center [995, 382] width 0 height 23
click at [1001, 369] on div "Pop Mainstream Electronic Non-Mainstream Electronic Hip-Hop/Rap R&B/Soul Countr…" at bounding box center [1120, 411] width 271 height 438
click at [1001, 358] on div at bounding box center [1003, 353] width 16 height 16
click at [995, 358] on input "Country" at bounding box center [995, 354] width 0 height 23
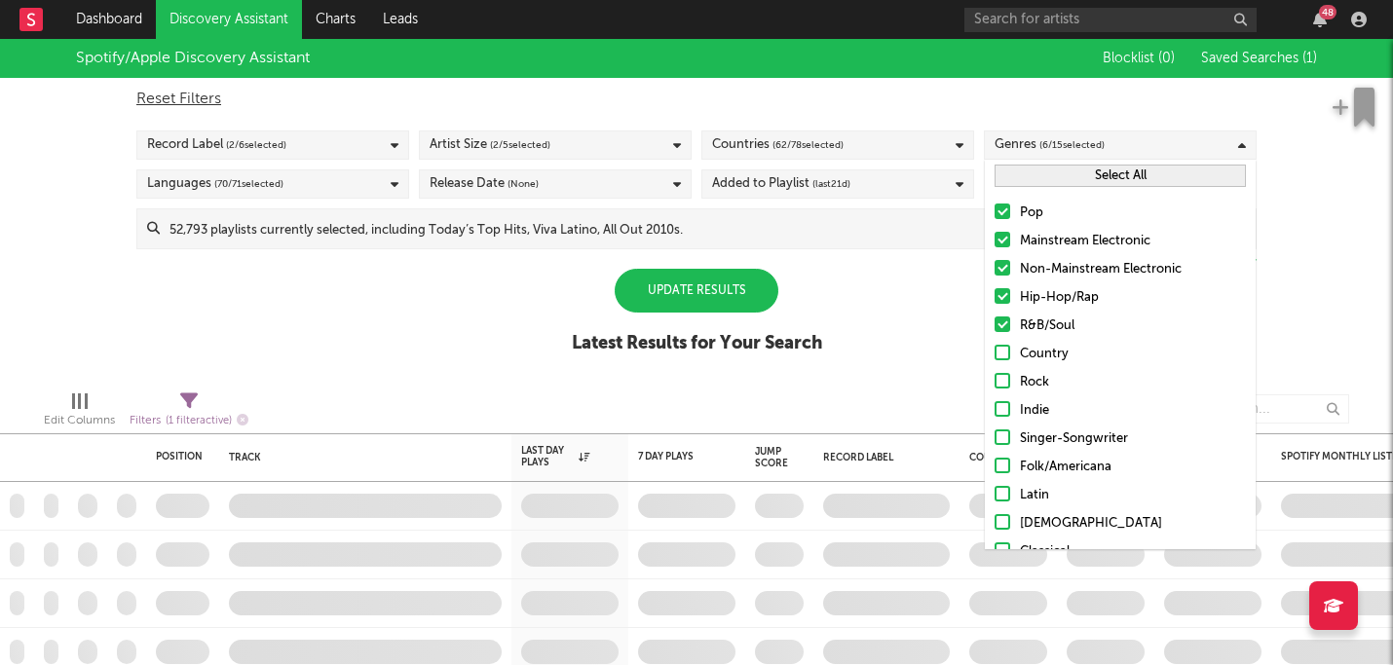
click at [1000, 300] on div at bounding box center [1003, 296] width 16 height 16
click at [995, 300] on input "Hip-Hop/Rap" at bounding box center [995, 297] width 0 height 23
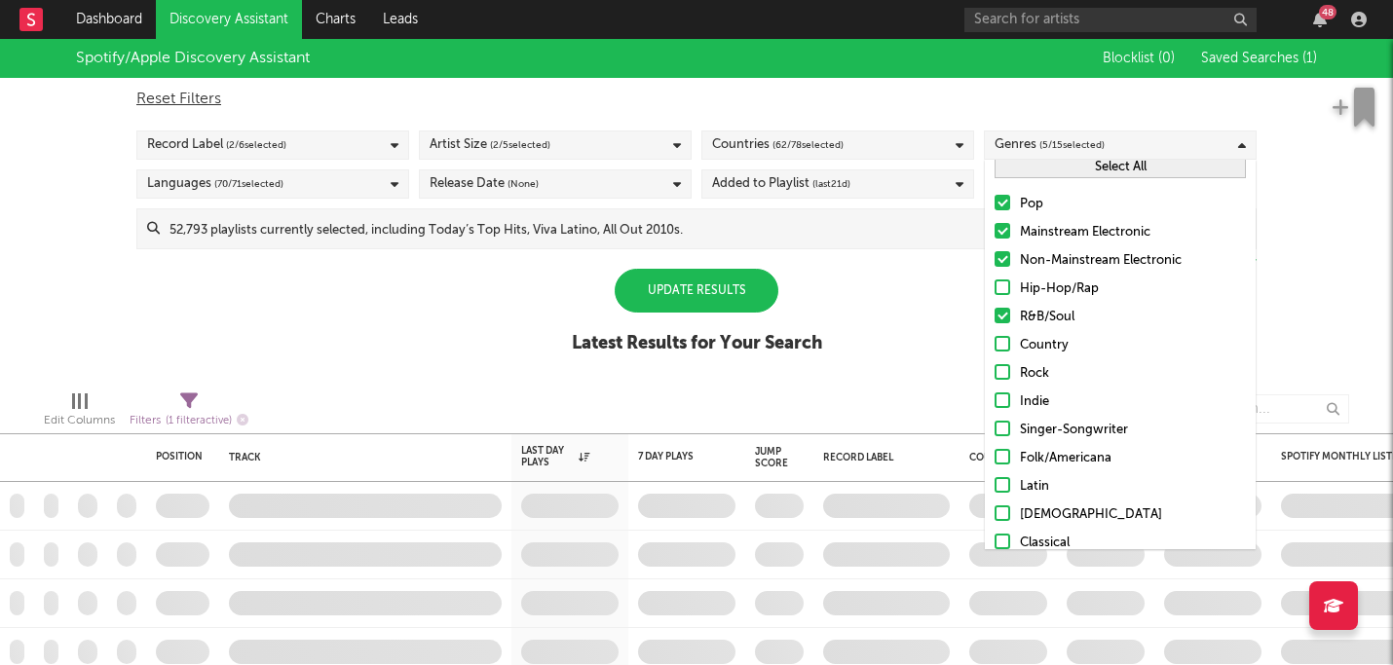
click at [1005, 315] on div at bounding box center [1003, 316] width 16 height 16
click at [995, 315] on input "R&B/Soul" at bounding box center [995, 317] width 0 height 23
click at [1006, 398] on div at bounding box center [1003, 401] width 16 height 16
click at [995, 398] on input "Indie" at bounding box center [995, 402] width 0 height 23
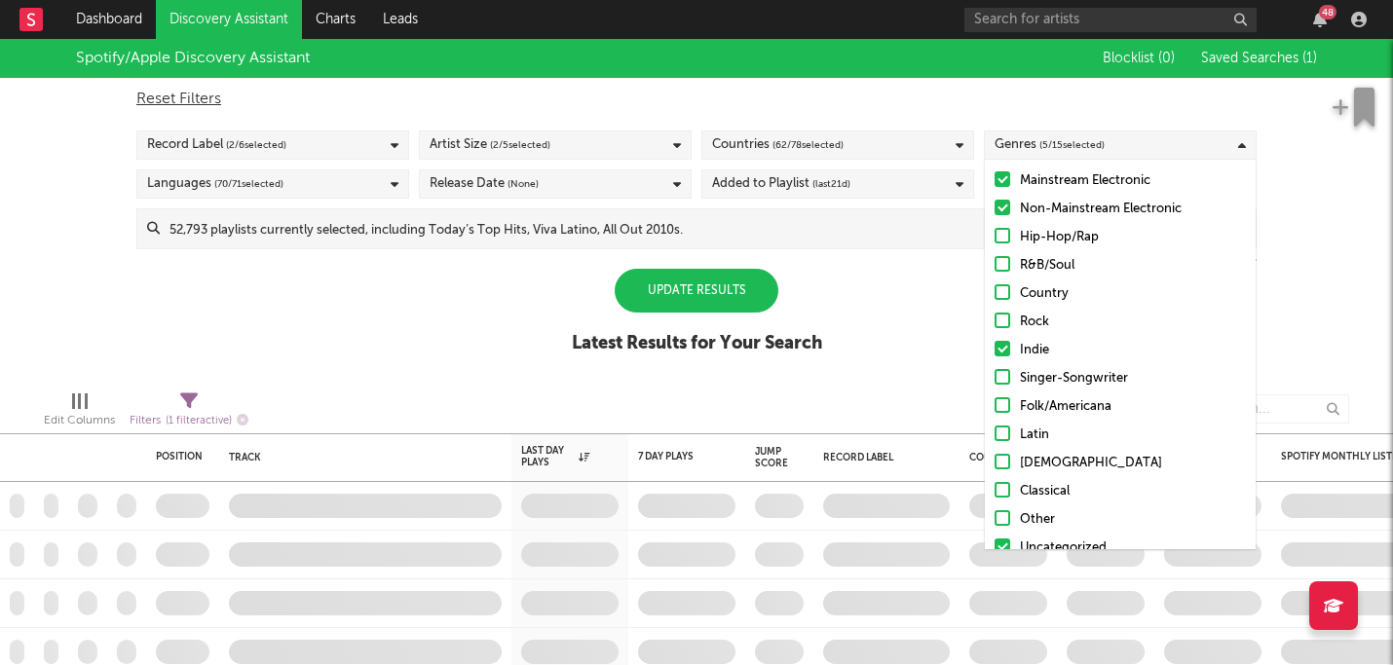
click at [1002, 378] on div at bounding box center [1003, 377] width 16 height 16
click at [995, 378] on input "Singer-Songwriter" at bounding box center [995, 378] width 0 height 23
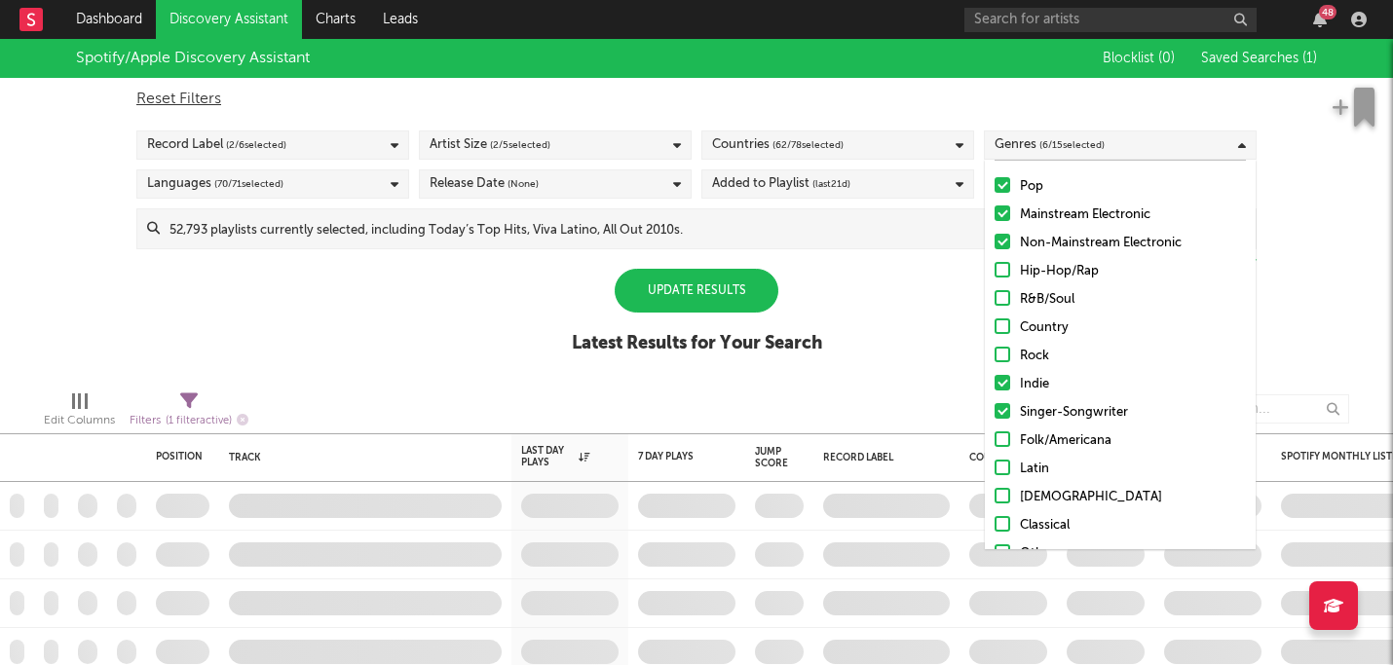
scroll to position [19, 0]
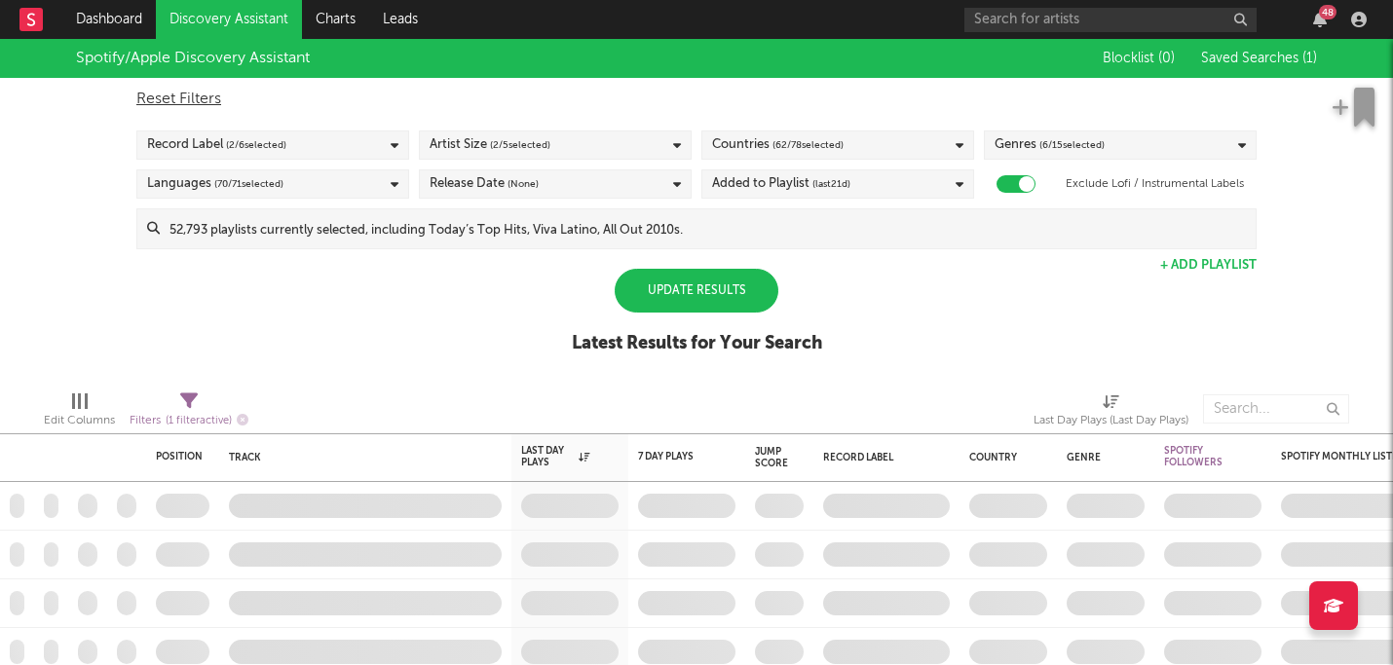
click at [919, 357] on div "Spotify/Apple Discovery Assistant Blocklist ( 0 ) Saved Searches ( 1 ) Reset Fi…" at bounding box center [696, 207] width 1393 height 336
click at [816, 142] on span "( 62 / 78 selected)" at bounding box center [807, 144] width 71 height 23
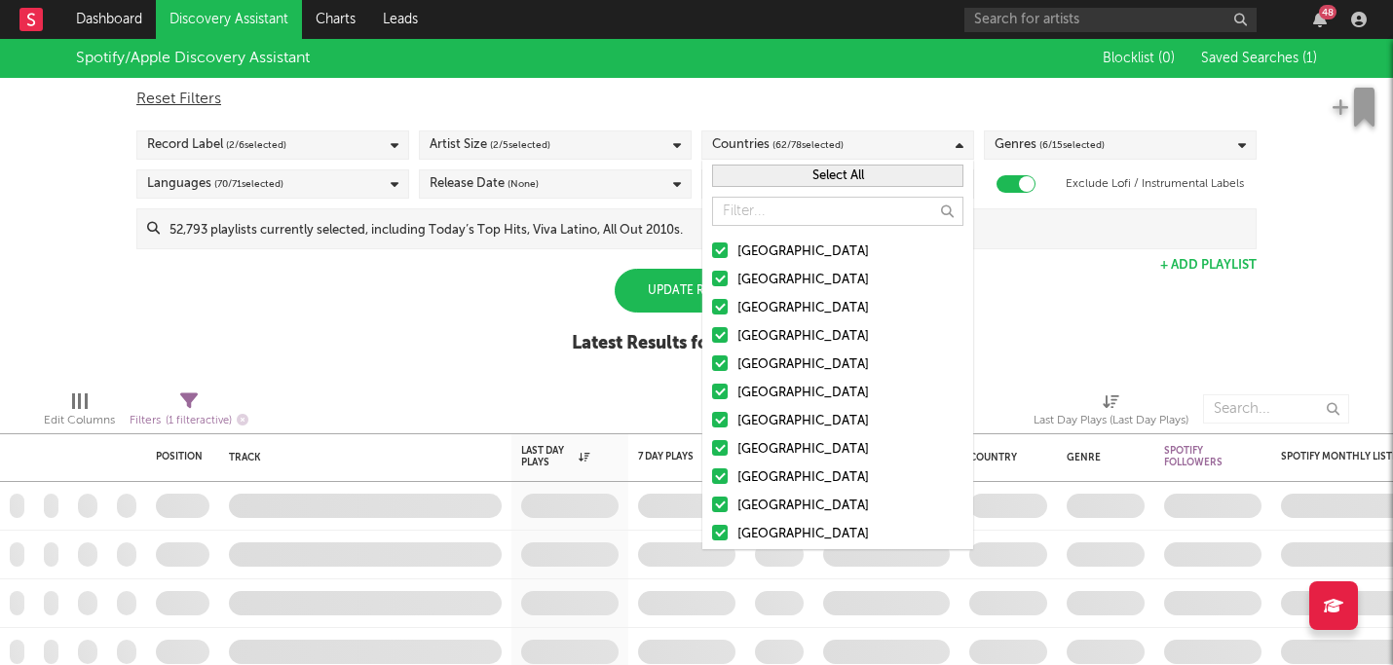
click at [474, 315] on div "Spotify/Apple Discovery Assistant Blocklist ( 0 ) Saved Searches ( 1 ) Reset Fi…" at bounding box center [696, 207] width 1393 height 336
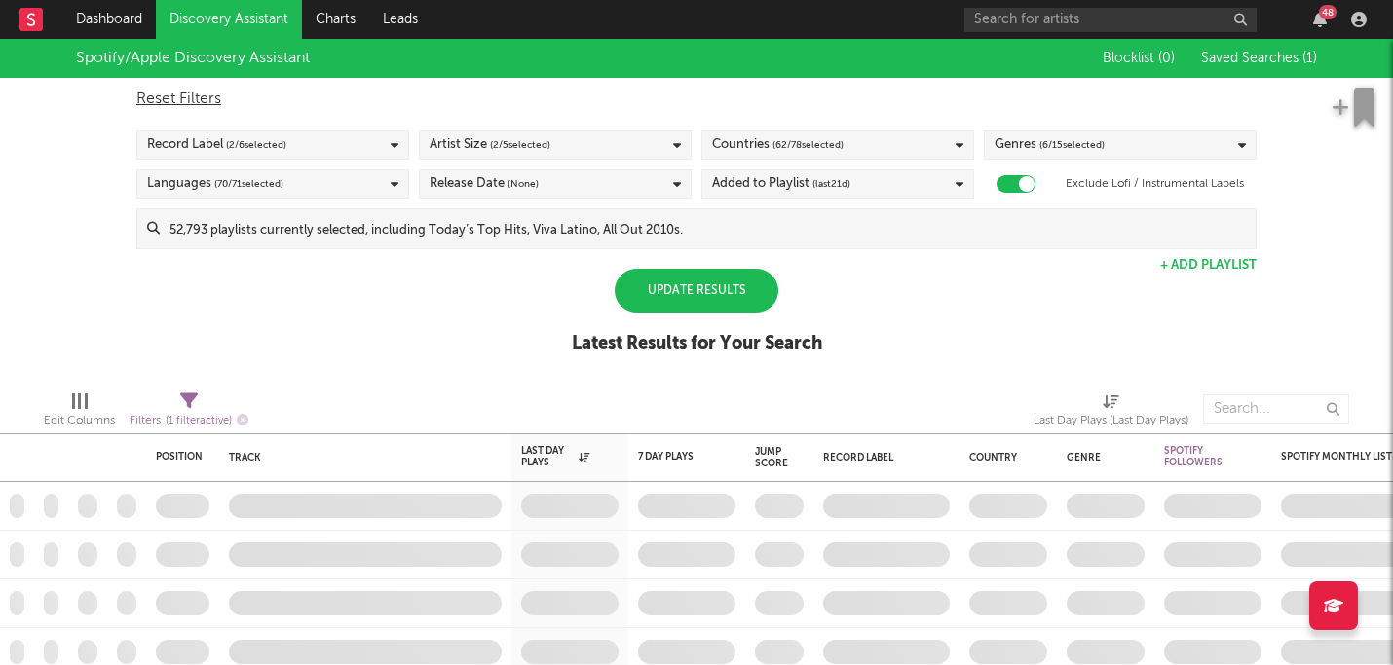
click at [843, 147] on span "( 62 / 78 selected)" at bounding box center [807, 144] width 71 height 23
click at [463, 315] on div "Spotify/Apple Discovery Assistant Blocklist ( 0 ) Saved Searches ( 1 ) Reset Fi…" at bounding box center [696, 207] width 1393 height 336
click at [364, 185] on div "Languages ( 70 / 71 selected)" at bounding box center [272, 183] width 273 height 29
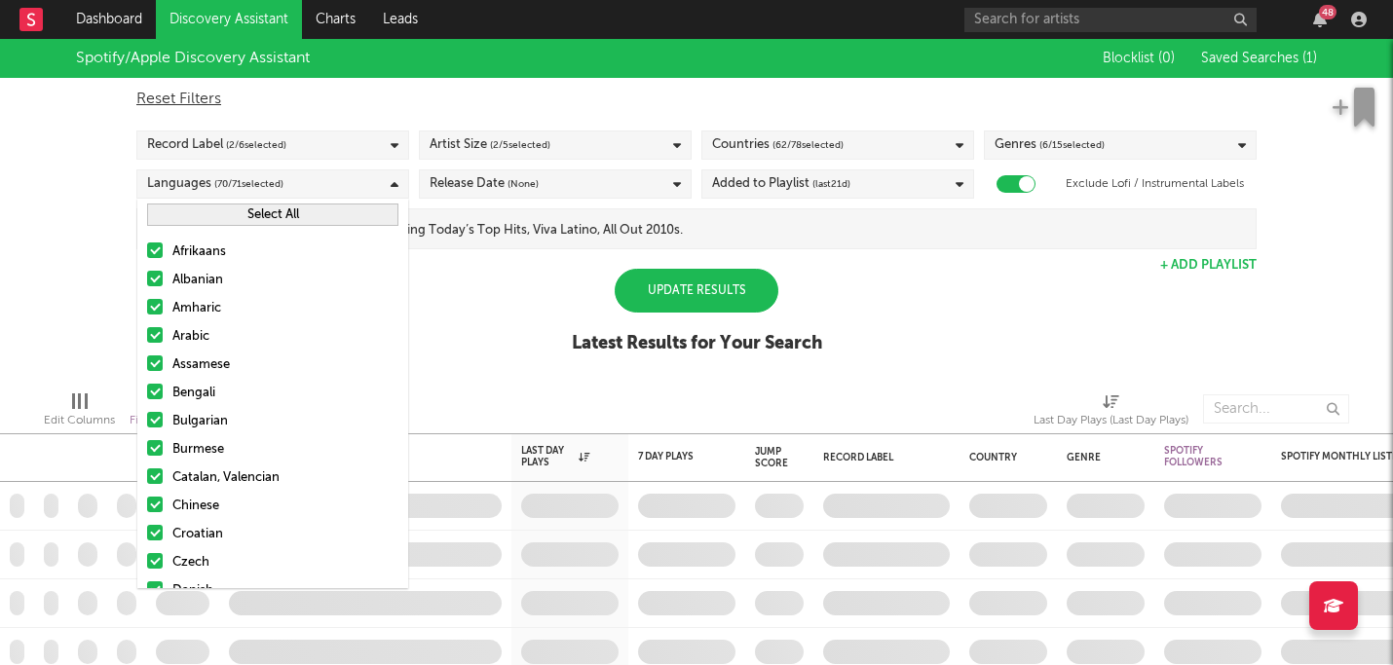
click at [248, 210] on button "Select All" at bounding box center [272, 215] width 251 height 22
click at [248, 210] on button "Deselect All" at bounding box center [272, 215] width 251 height 22
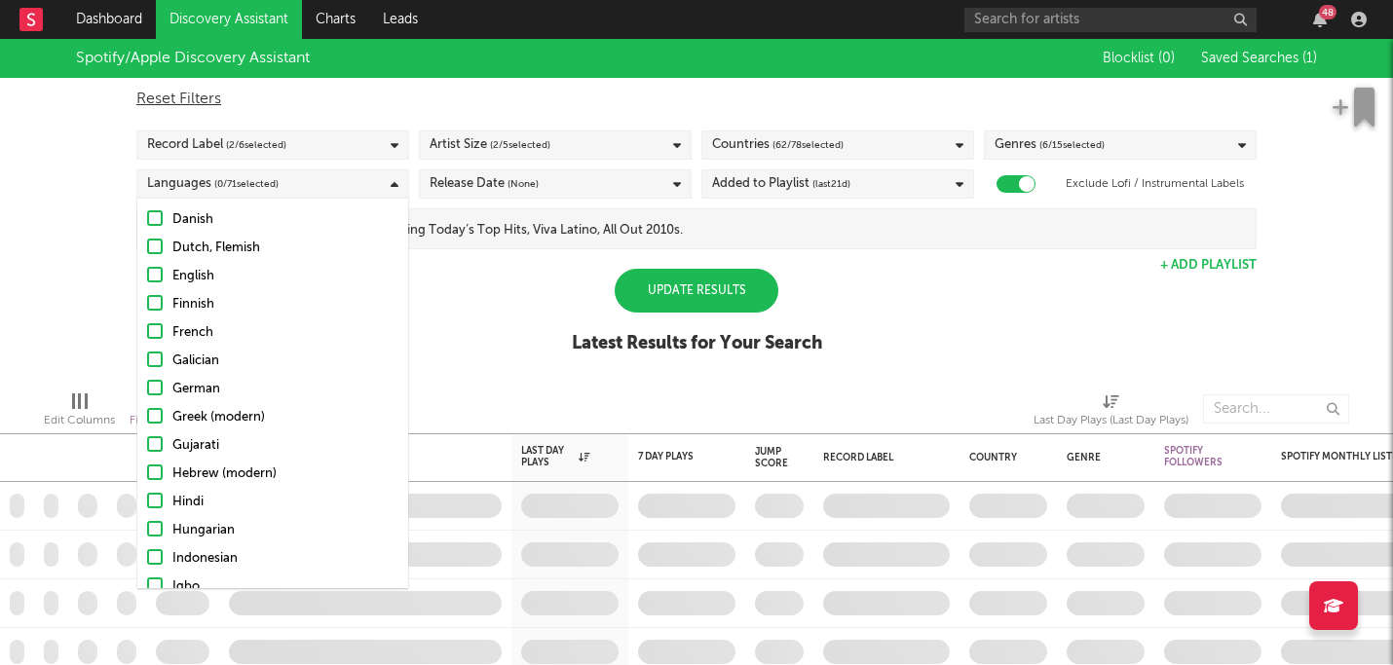
scroll to position [325, 0]
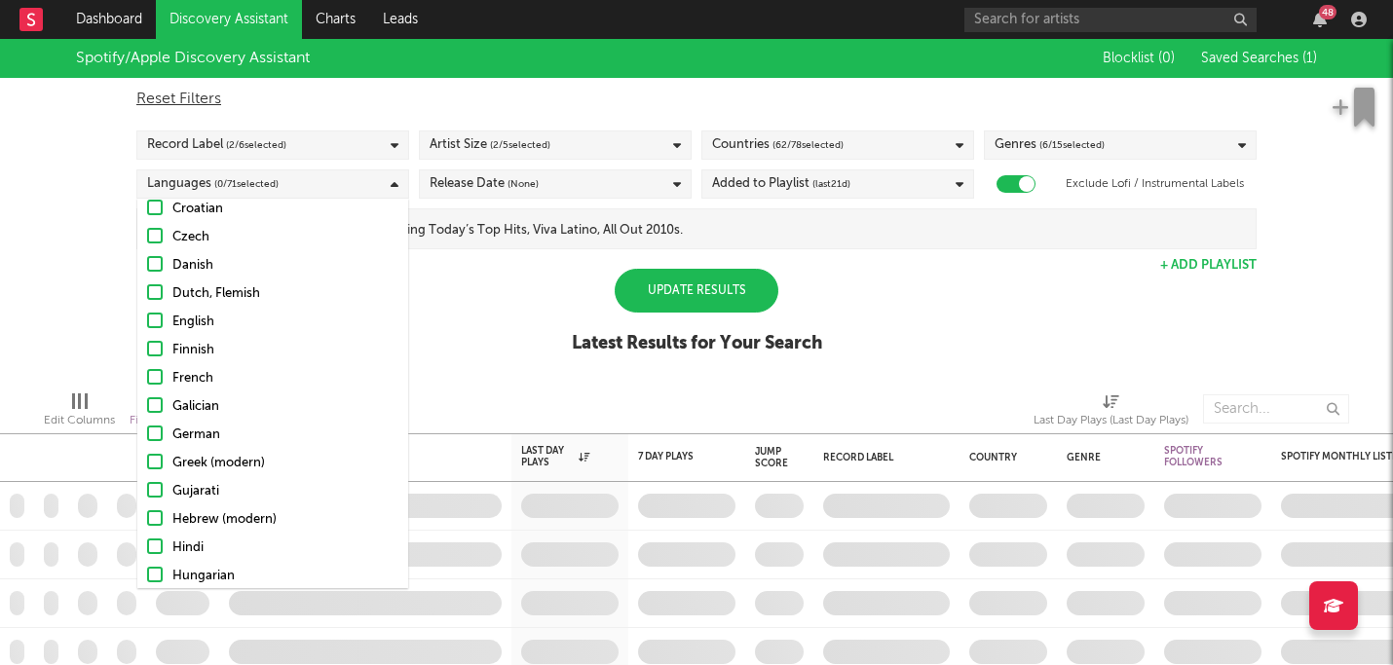
click at [161, 320] on div at bounding box center [155, 321] width 16 height 16
click at [147, 320] on input "English" at bounding box center [147, 322] width 0 height 23
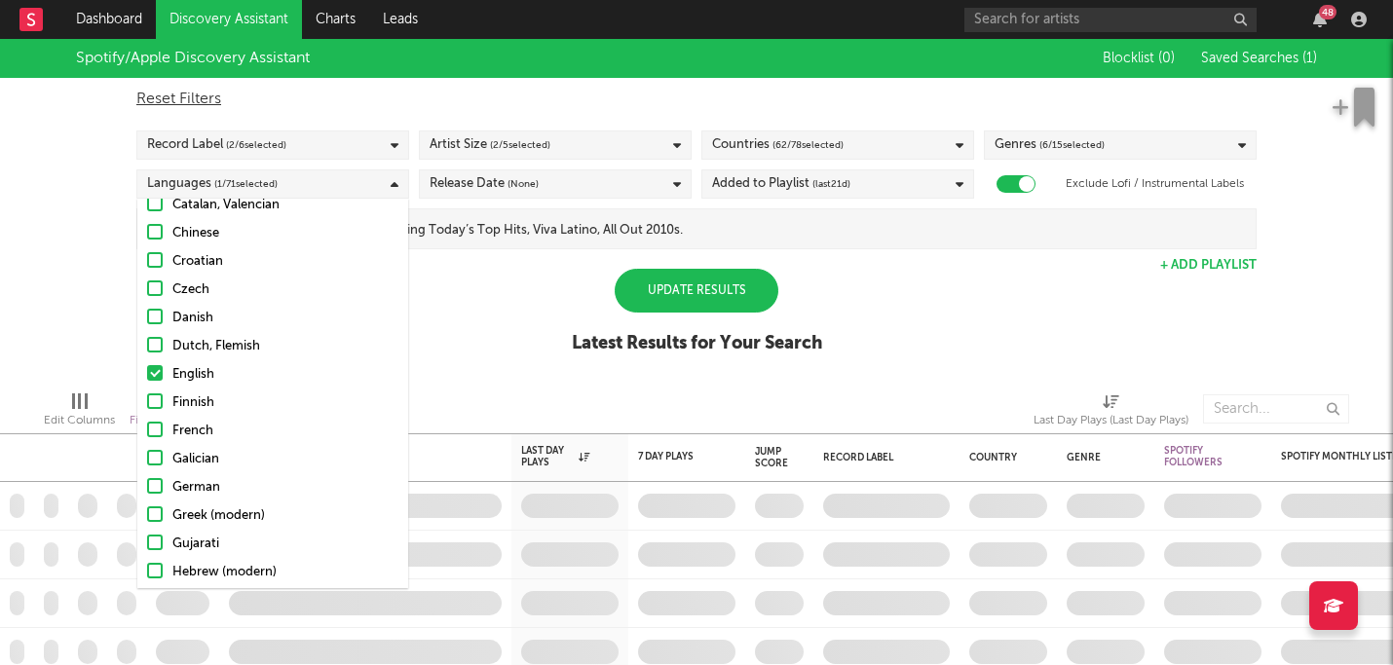
scroll to position [269, 0]
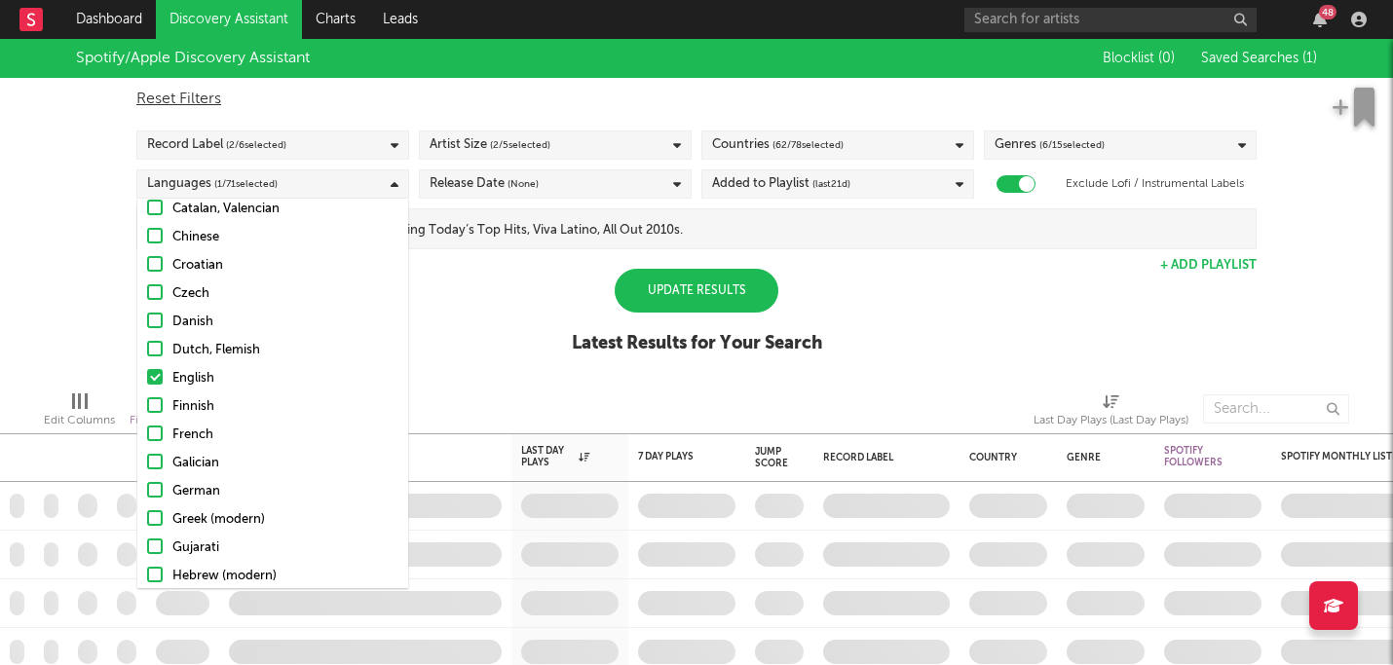
click at [717, 288] on div "Update Results" at bounding box center [697, 291] width 164 height 44
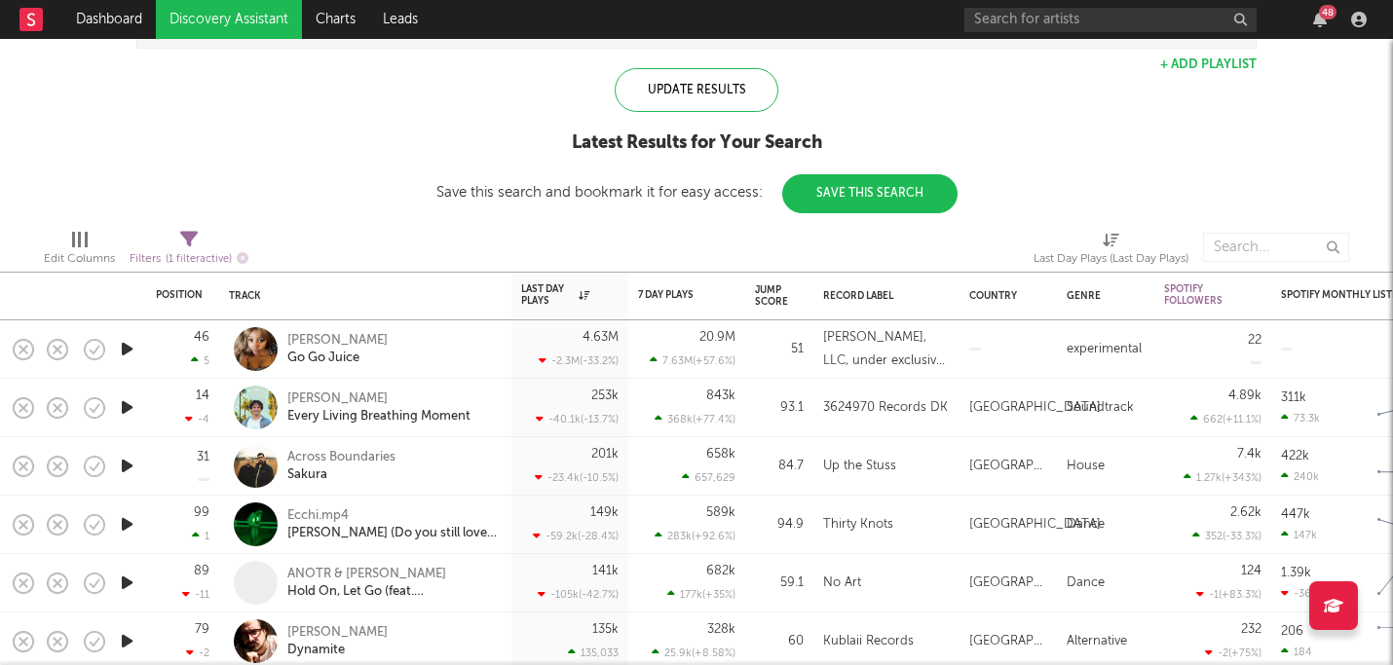
click at [123, 354] on icon "button" at bounding box center [127, 349] width 20 height 24
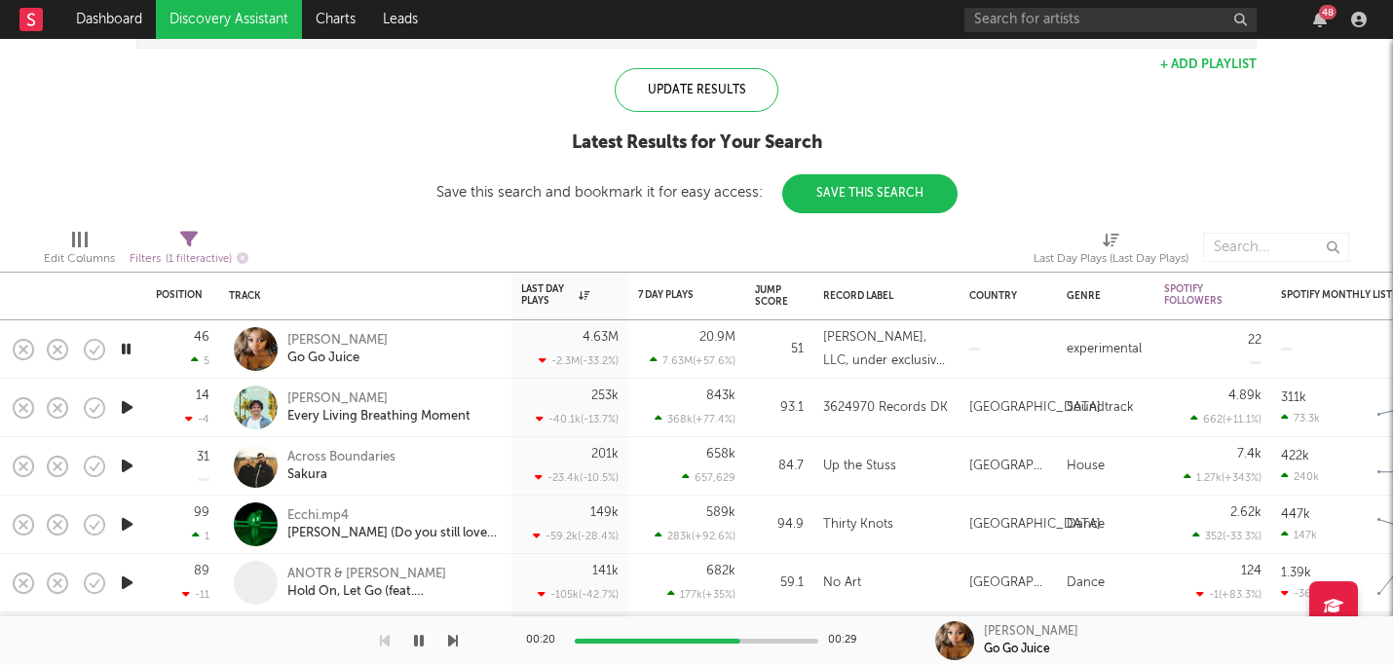
click at [130, 461] on icon "button" at bounding box center [127, 466] width 20 height 24
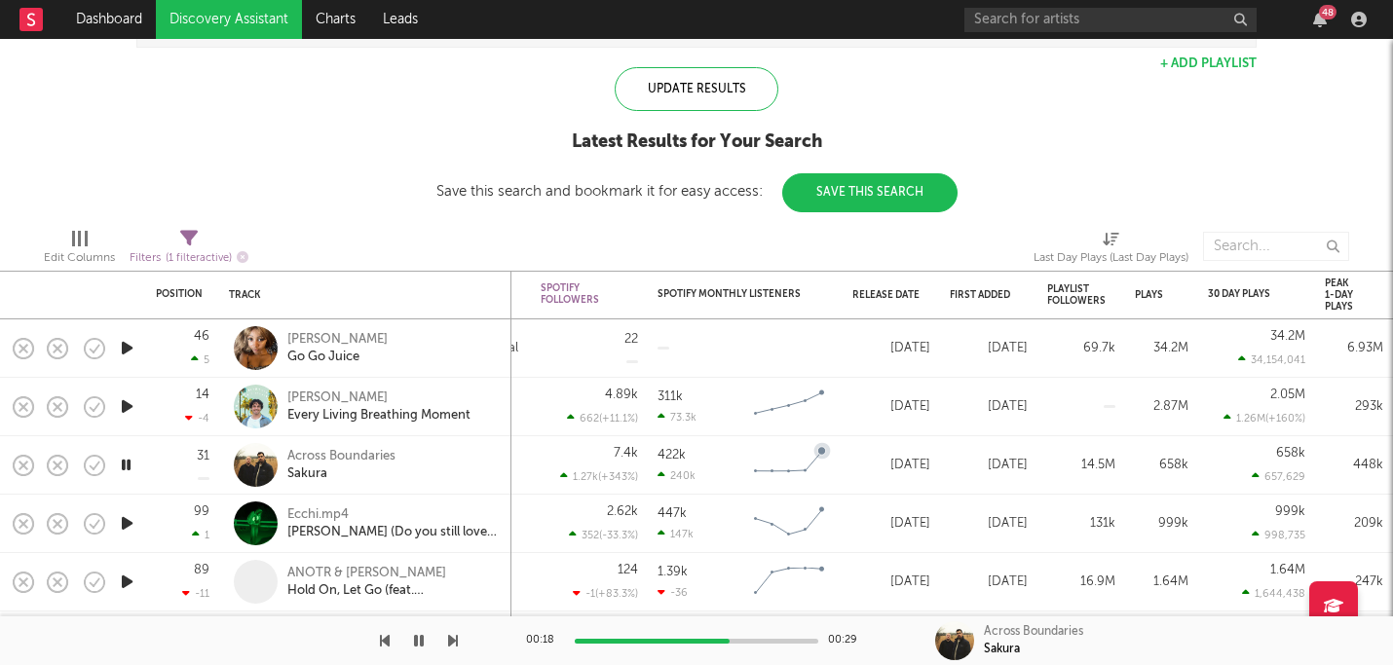
click at [128, 466] on icon "button" at bounding box center [126, 465] width 19 height 24
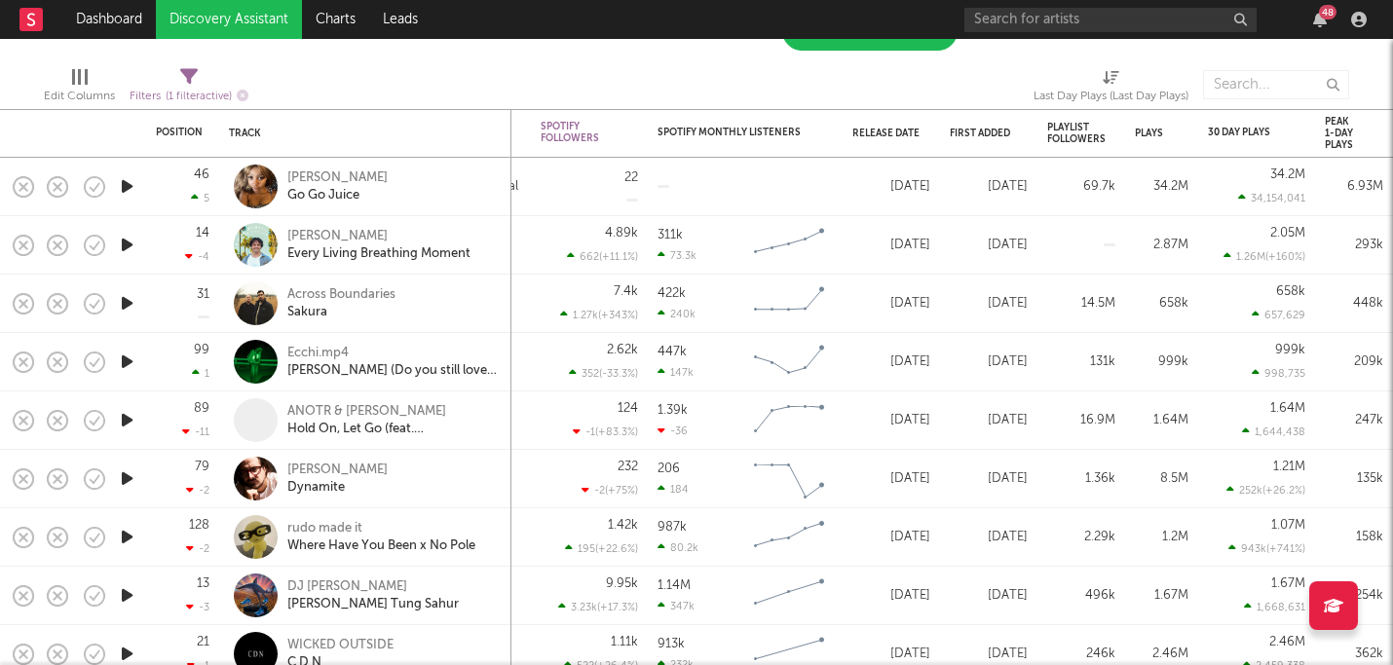
click at [124, 374] on div at bounding box center [126, 362] width 39 height 58
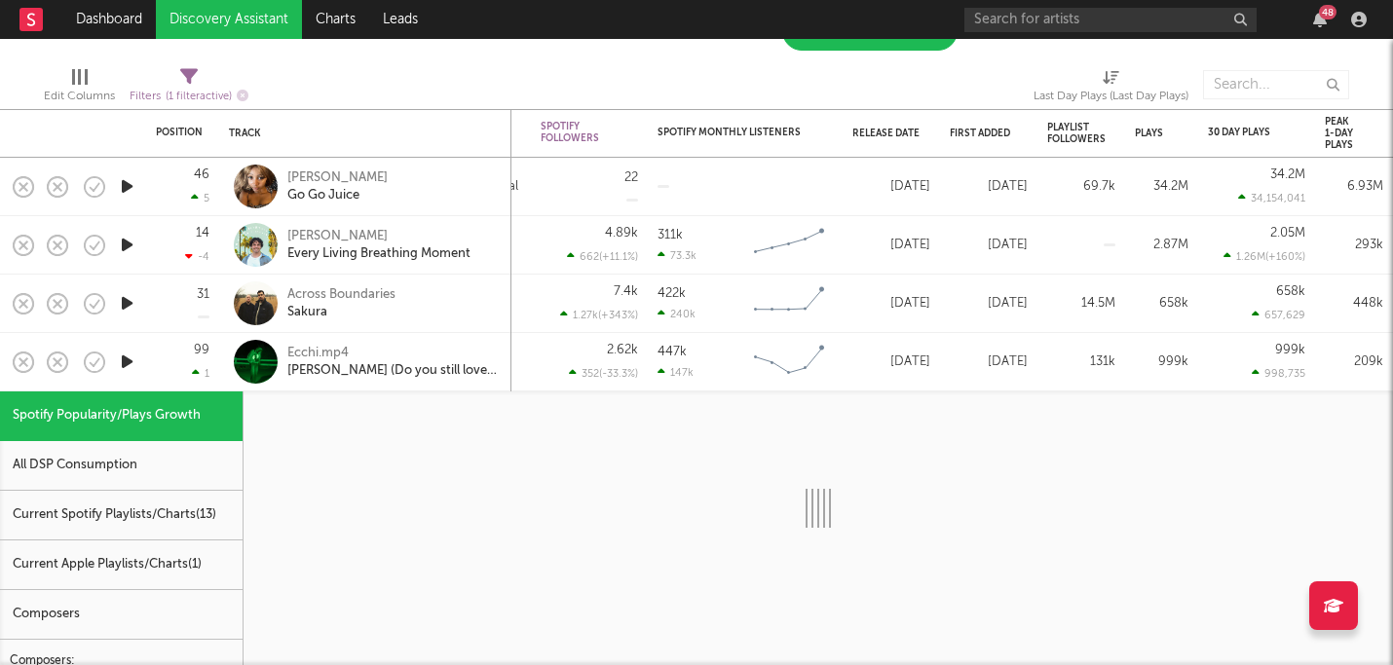
click at [138, 377] on div at bounding box center [126, 362] width 39 height 58
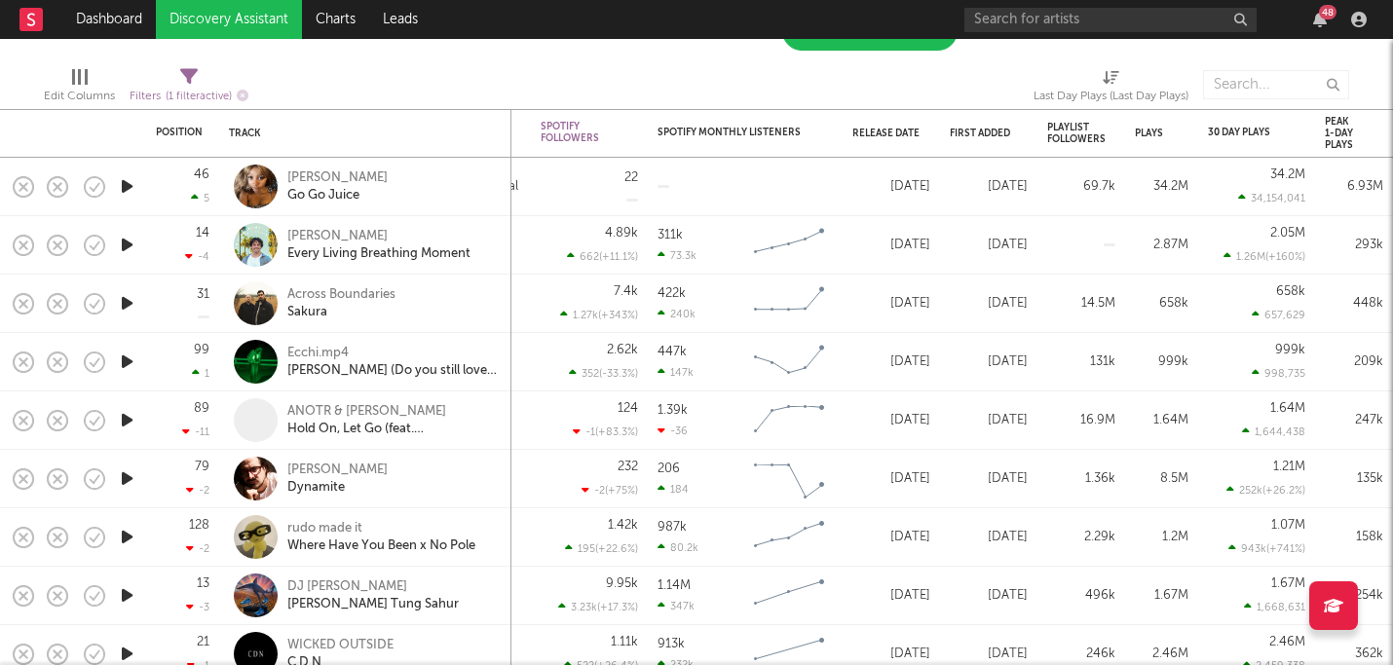
click at [128, 364] on icon "button" at bounding box center [127, 362] width 20 height 24
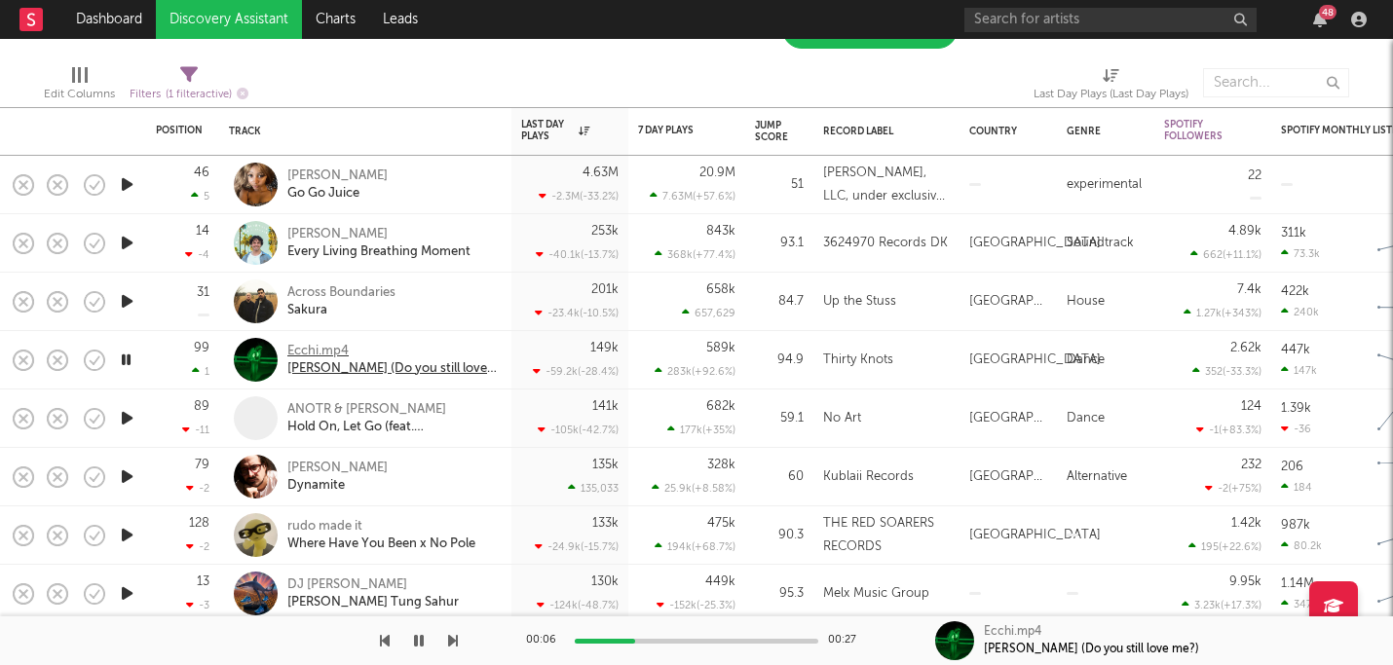
click at [337, 345] on div "Ecchi.mp4" at bounding box center [391, 352] width 209 height 18
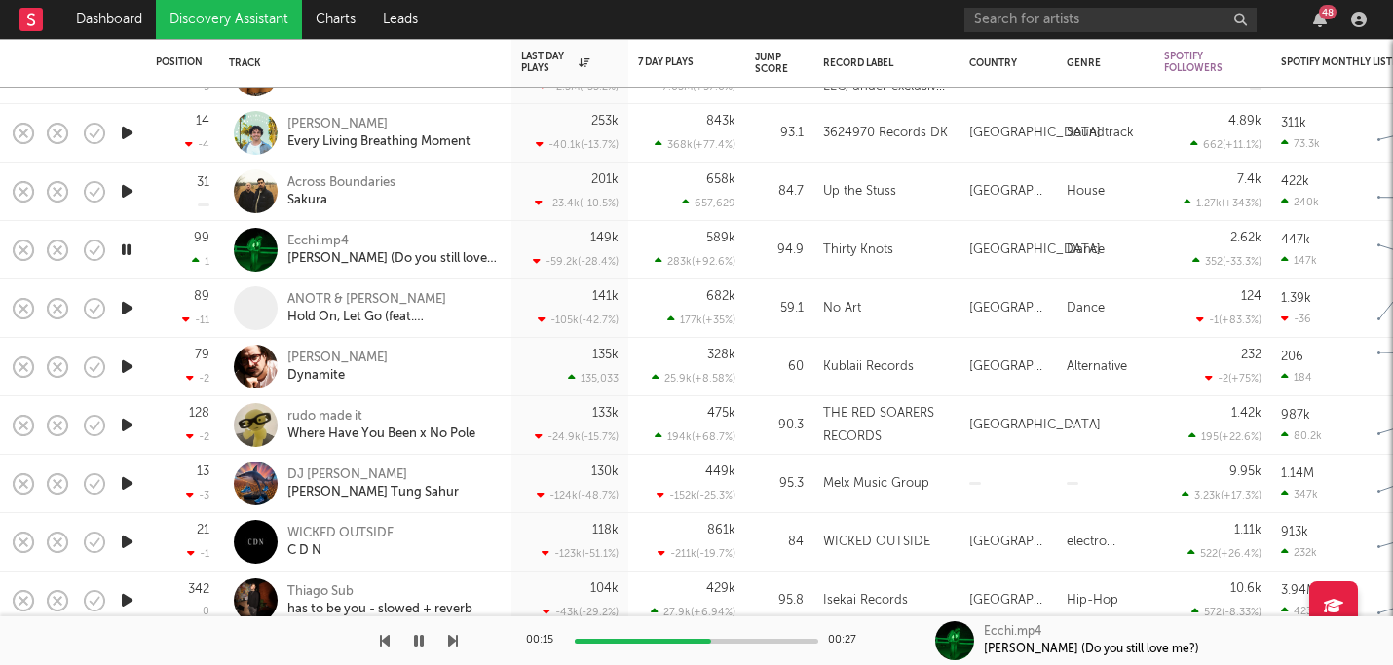
click at [128, 307] on icon "button" at bounding box center [127, 308] width 20 height 24
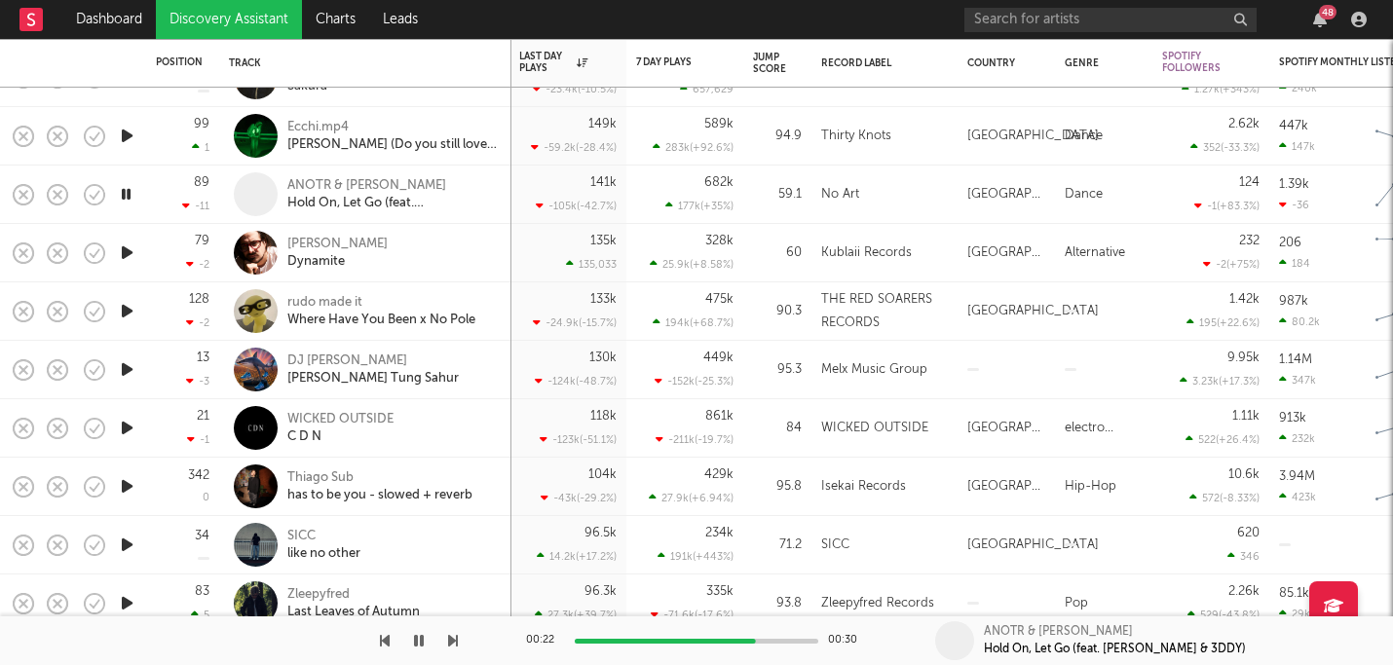
click at [129, 429] on icon "button" at bounding box center [127, 428] width 20 height 24
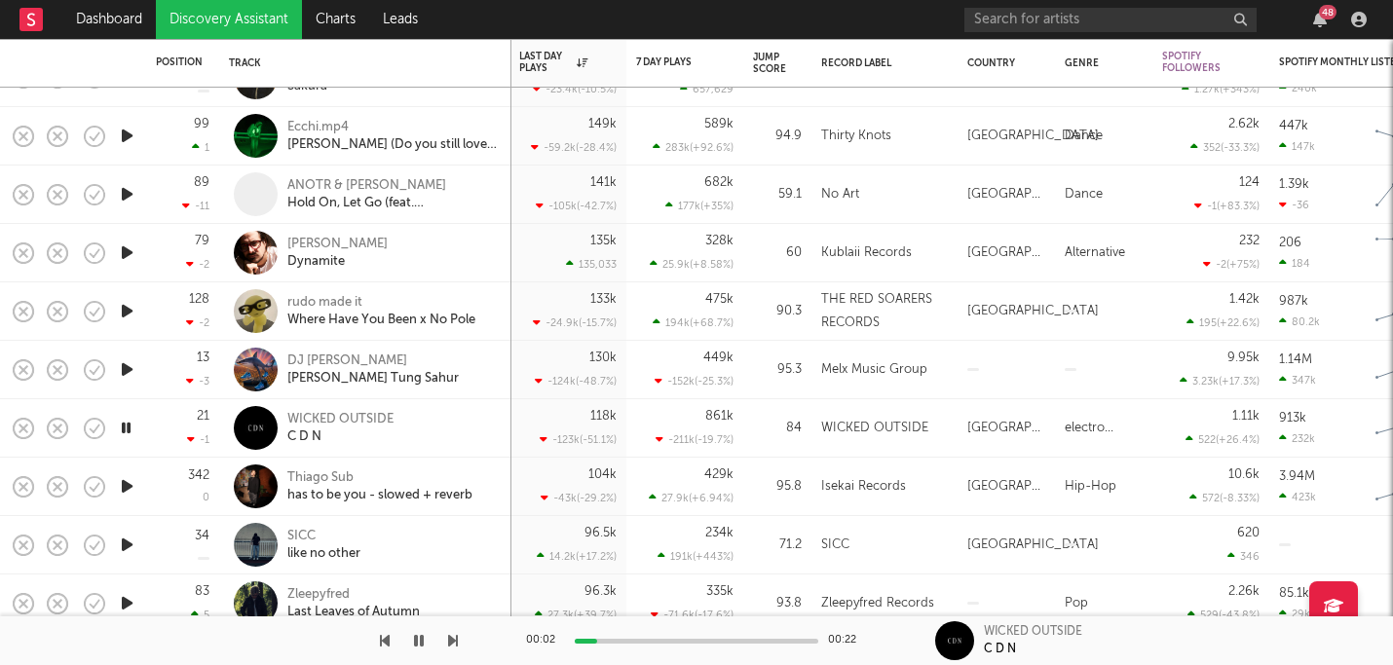
click at [127, 475] on icon "button" at bounding box center [127, 486] width 20 height 24
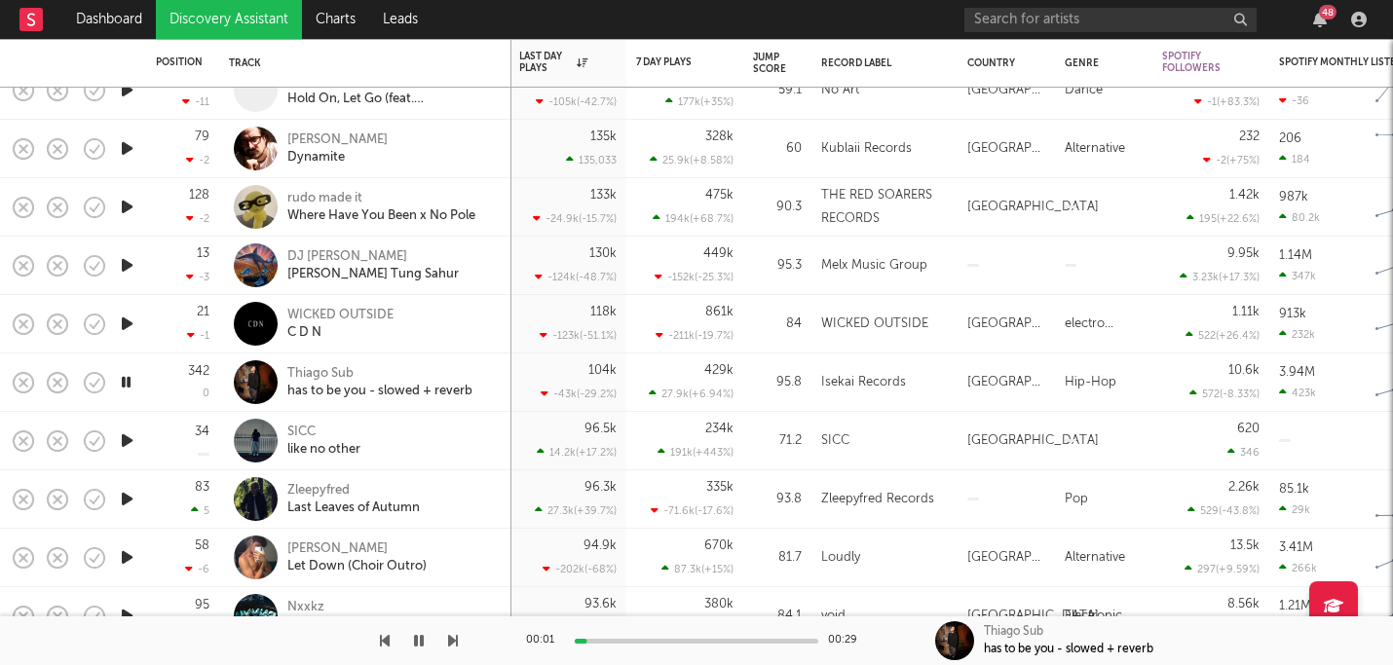
click at [131, 439] on icon "button" at bounding box center [127, 441] width 20 height 24
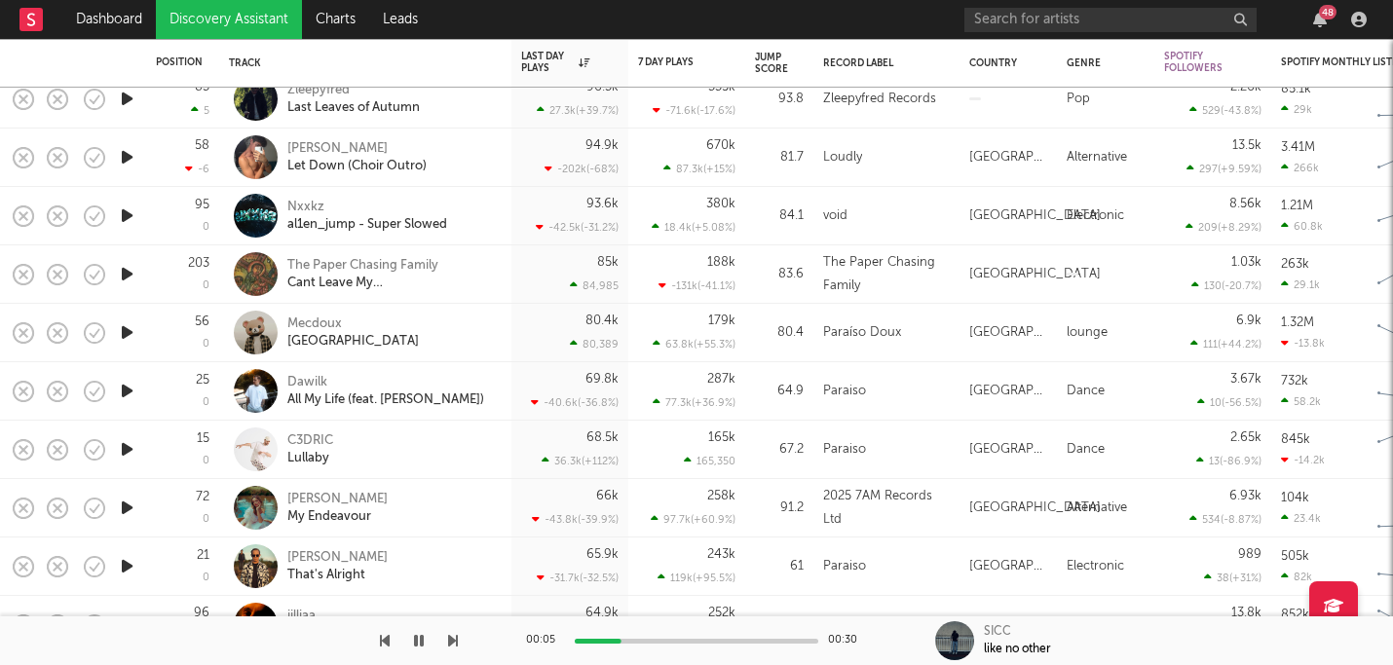
click at [131, 391] on icon "button" at bounding box center [127, 391] width 20 height 24
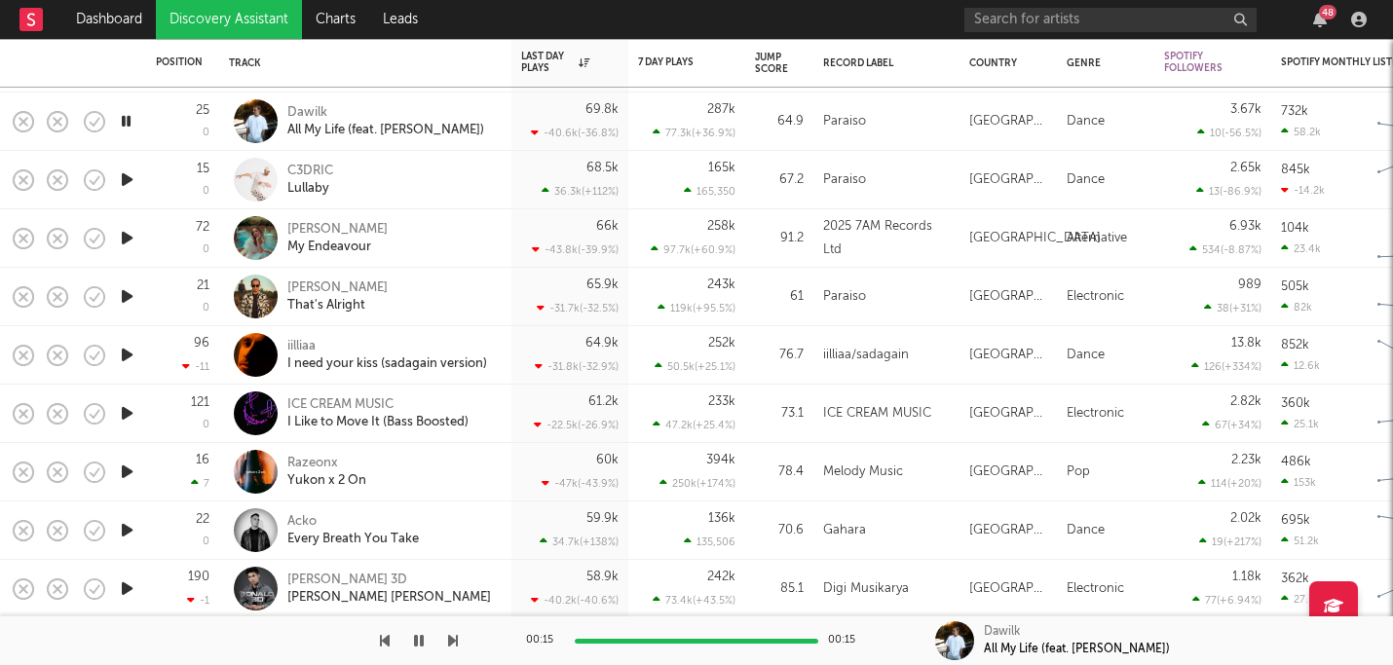
click at [126, 411] on icon "button" at bounding box center [127, 413] width 20 height 24
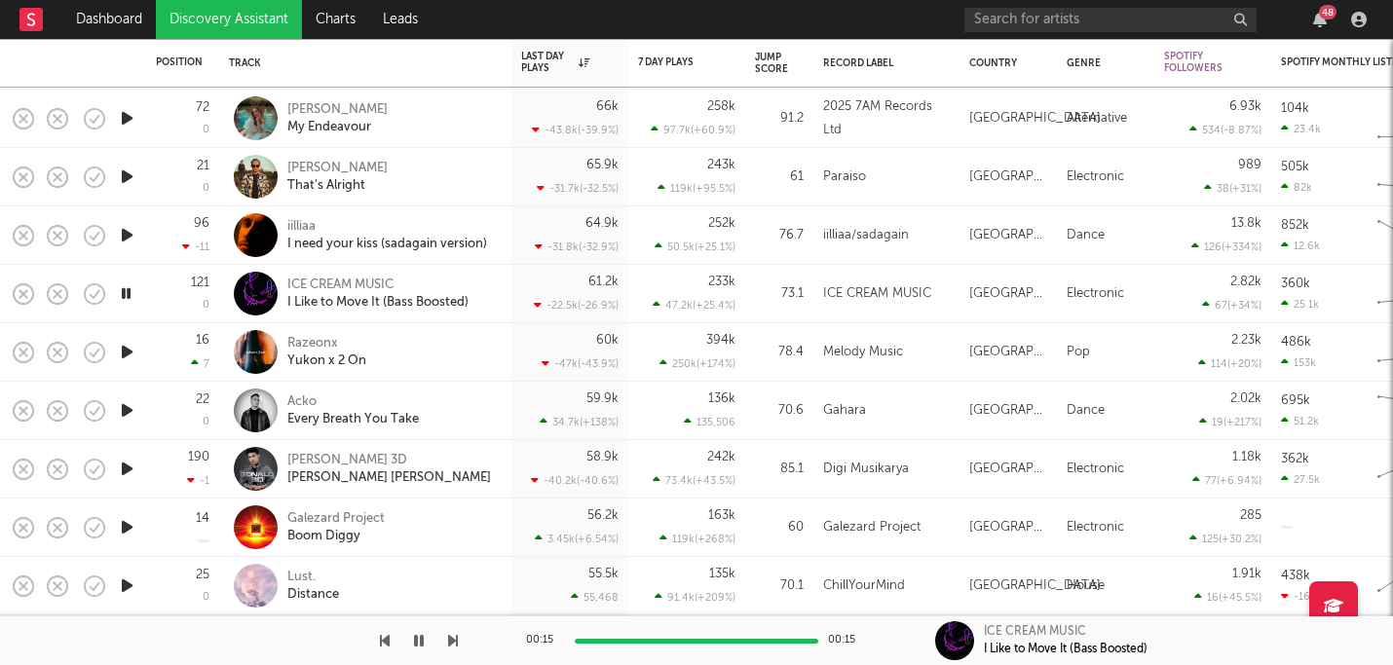
click at [129, 411] on icon "button" at bounding box center [127, 410] width 20 height 24
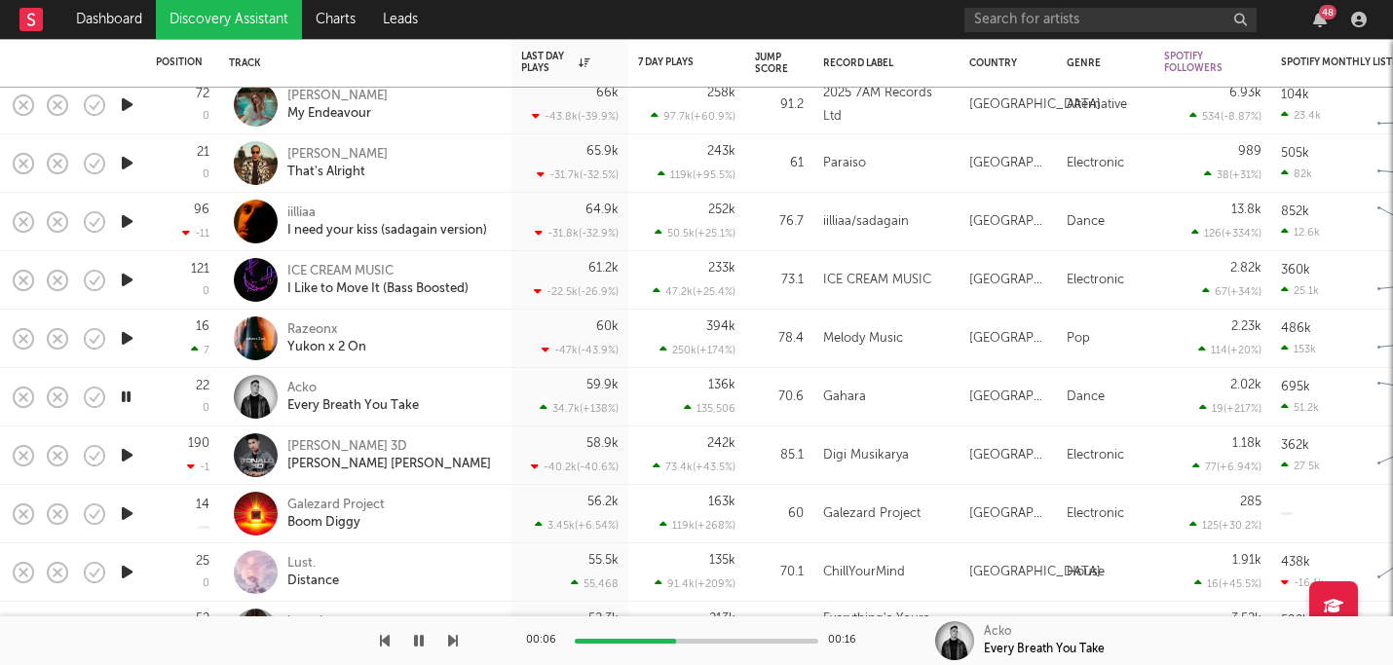
click at [131, 454] on icon "button" at bounding box center [127, 455] width 20 height 24
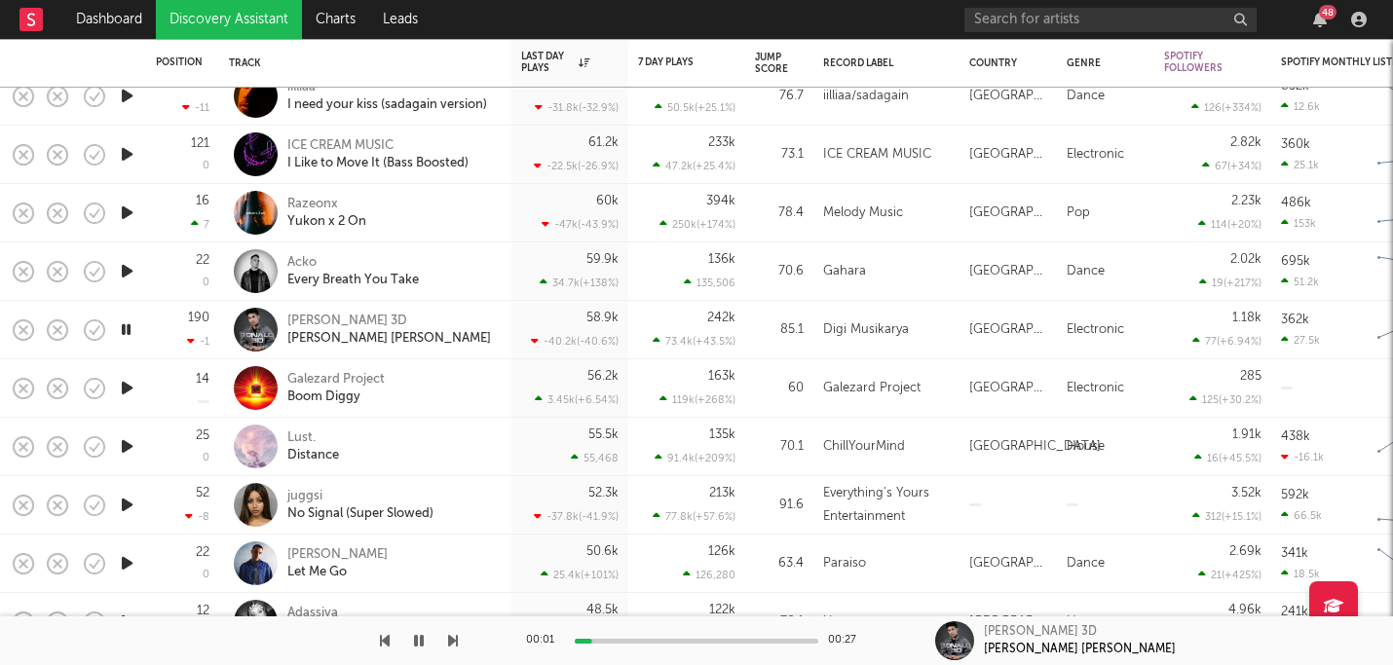
click at [131, 447] on icon "button" at bounding box center [127, 446] width 20 height 24
click at [130, 510] on icon "button" at bounding box center [127, 505] width 20 height 24
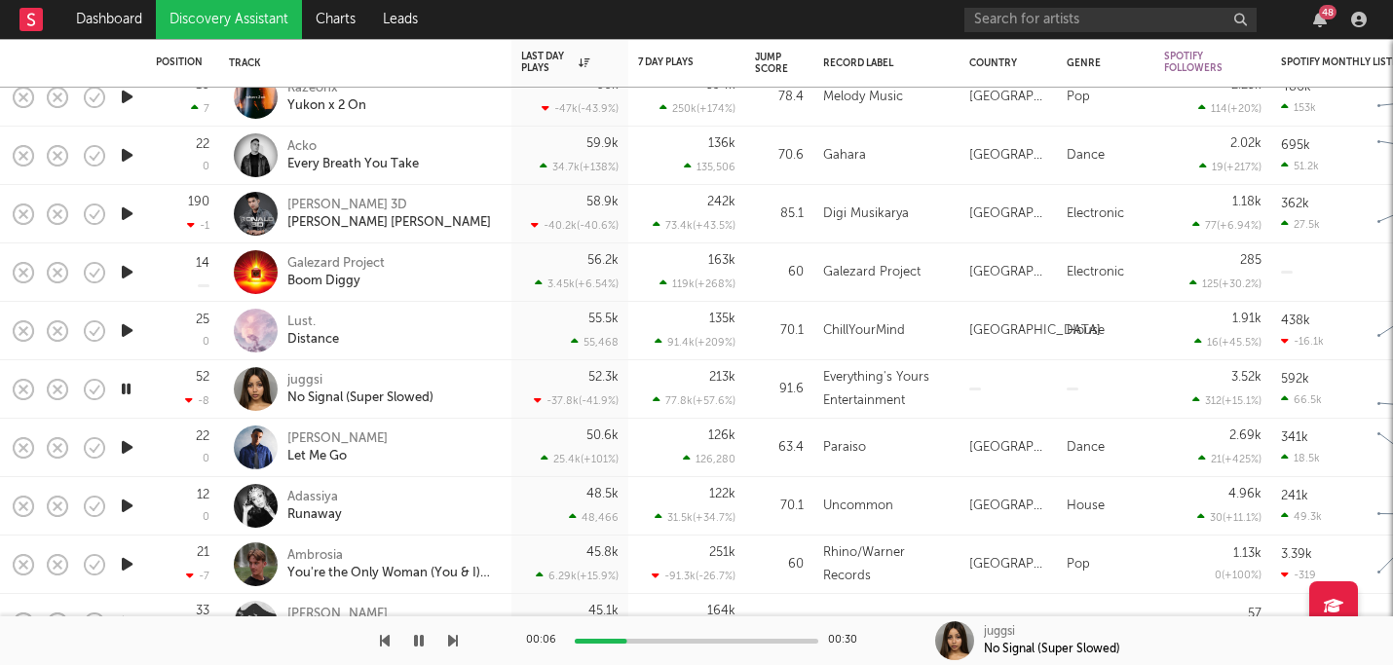
click at [122, 442] on icon "button" at bounding box center [127, 447] width 20 height 24
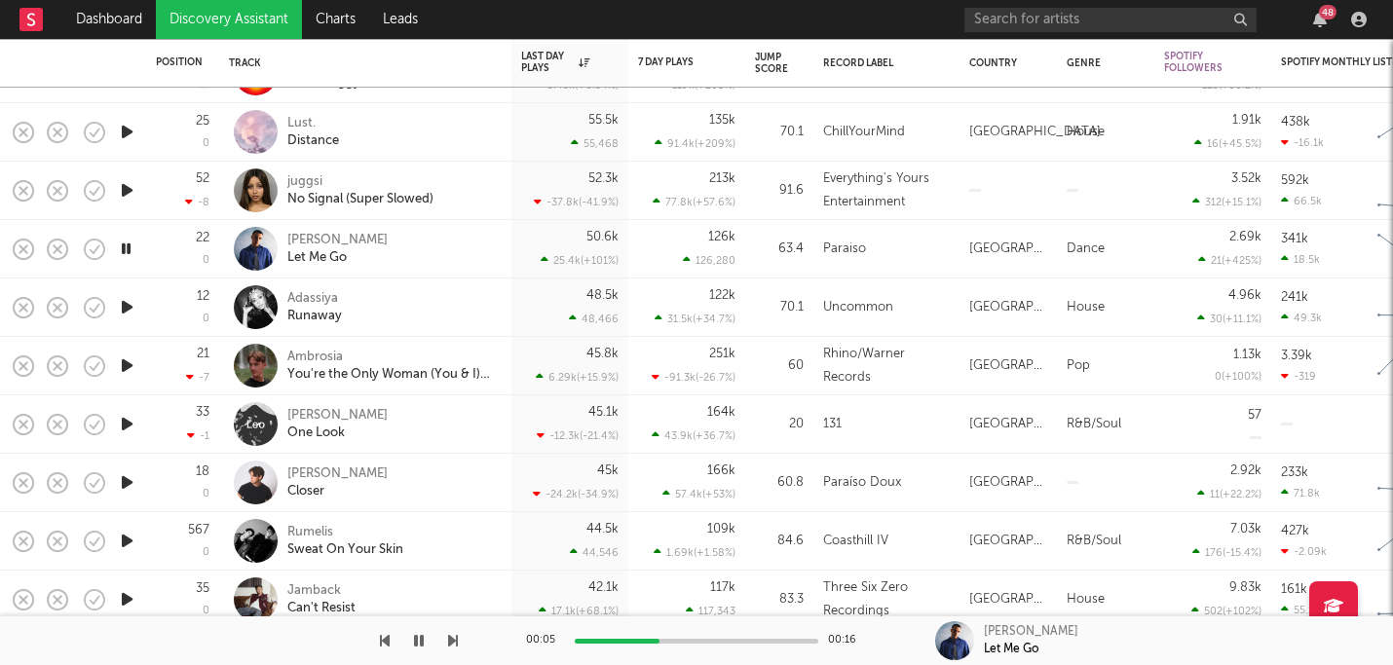
click at [129, 309] on icon "button" at bounding box center [127, 307] width 20 height 24
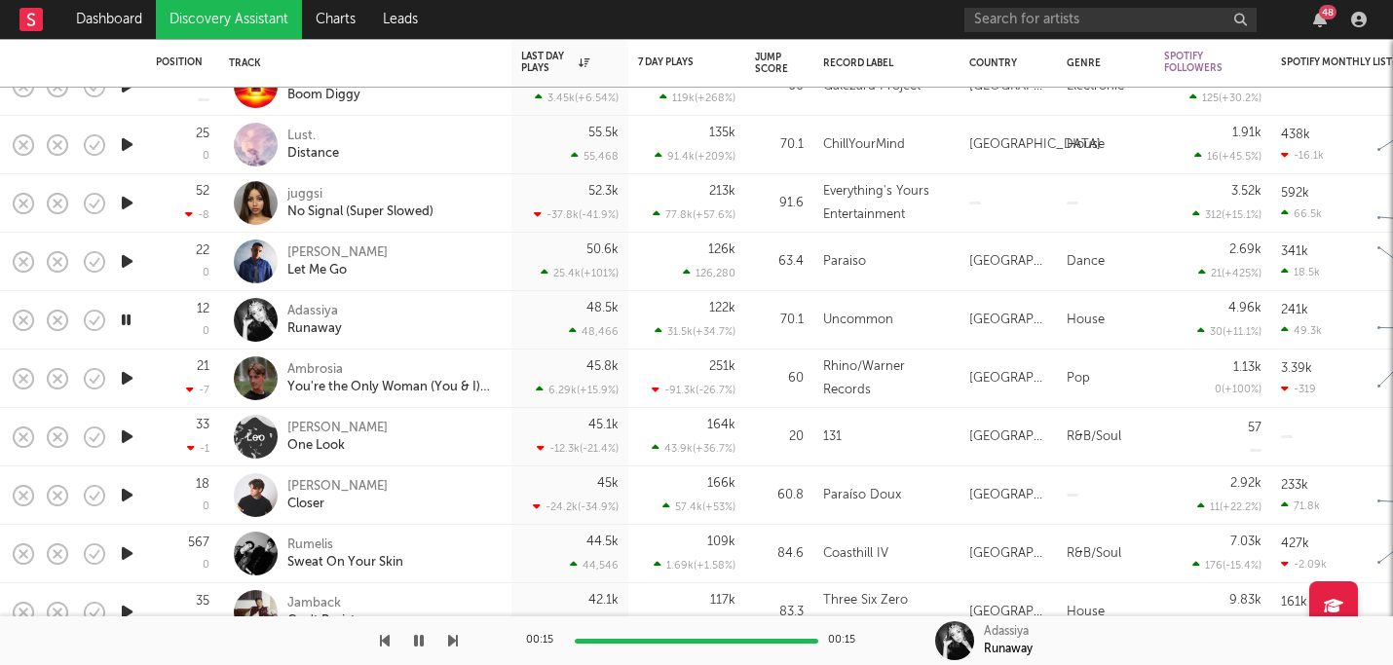
click at [124, 371] on icon "button" at bounding box center [127, 378] width 20 height 24
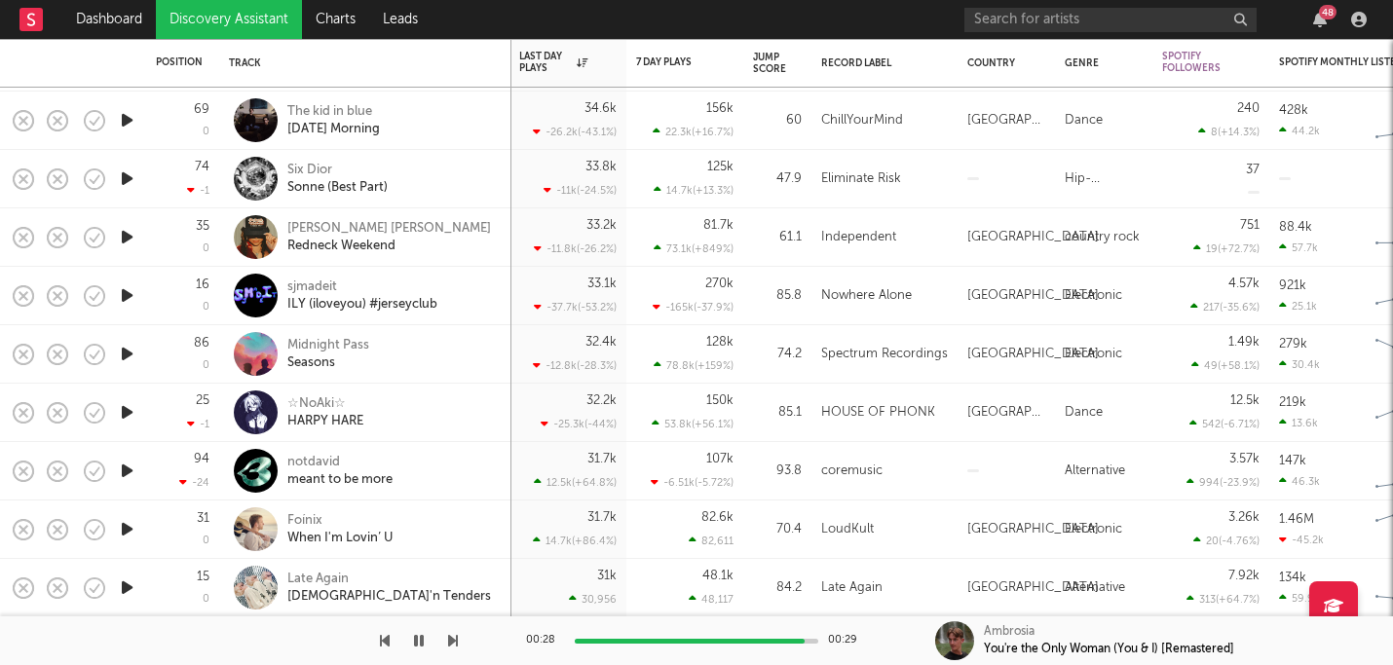
click at [119, 407] on icon "button" at bounding box center [127, 412] width 20 height 24
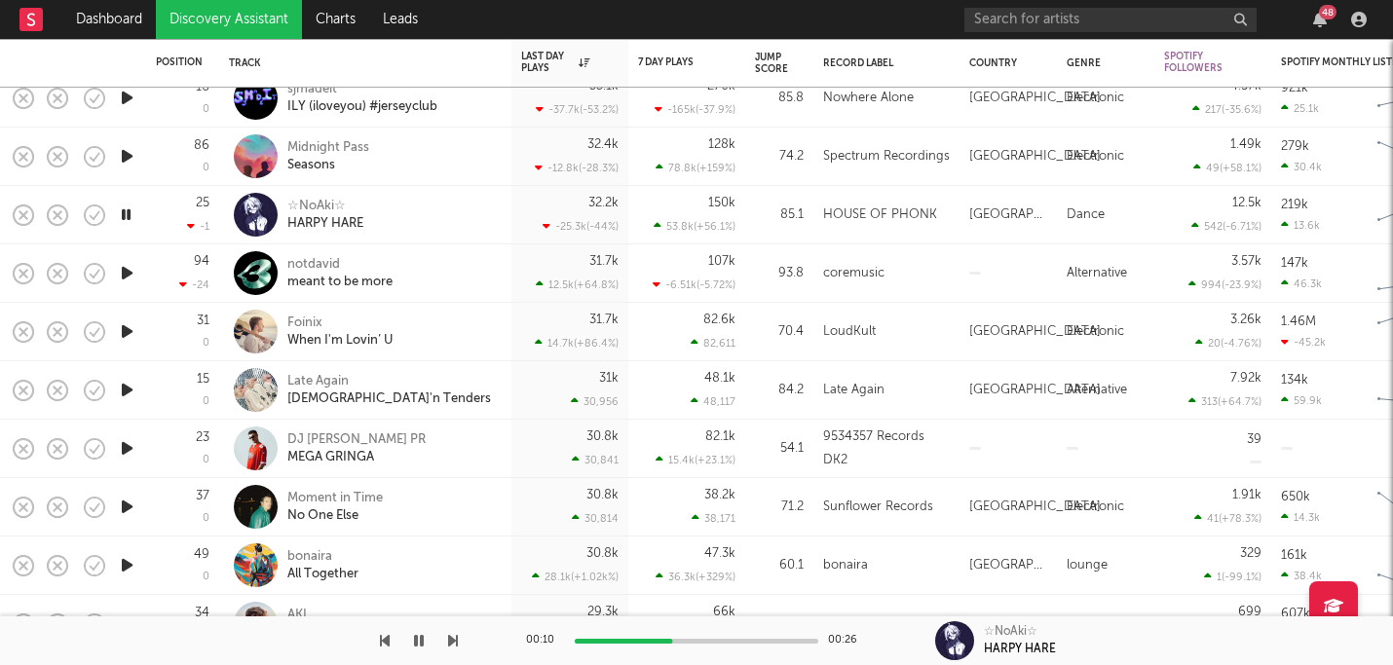
click at [134, 452] on icon "button" at bounding box center [127, 448] width 20 height 24
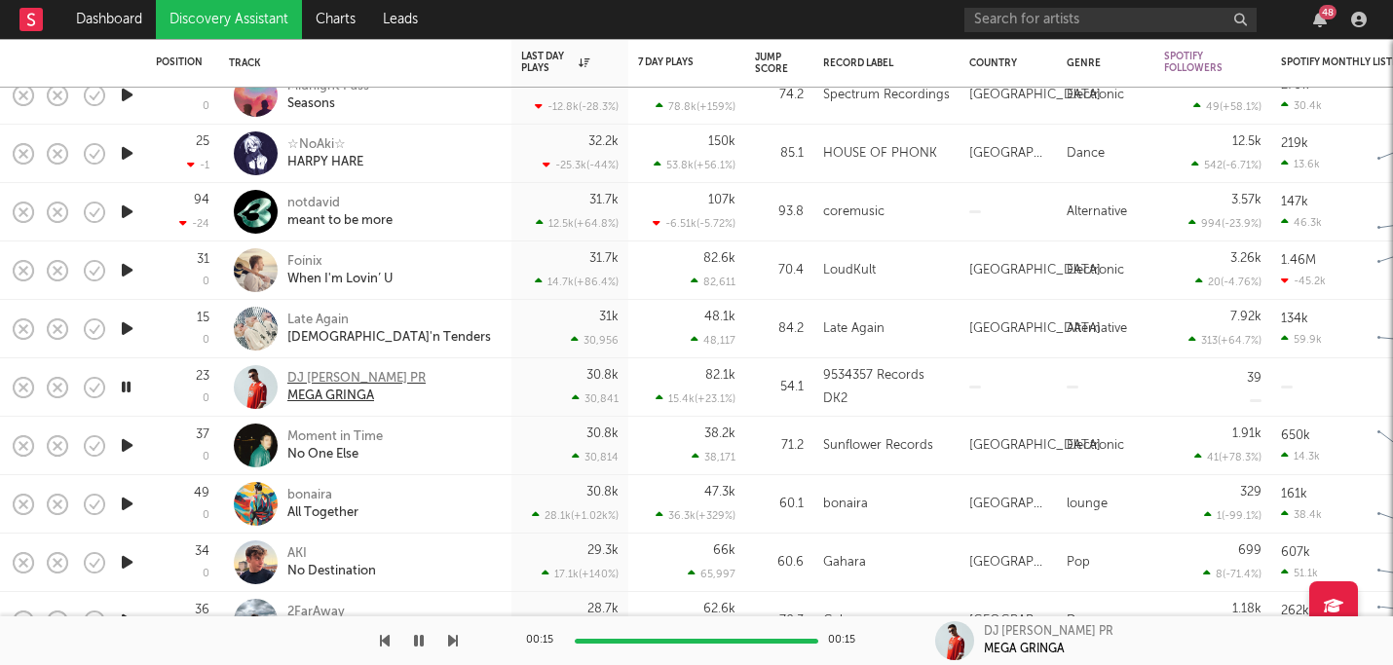
click at [298, 378] on div "DJ [PERSON_NAME] PR" at bounding box center [356, 379] width 138 height 18
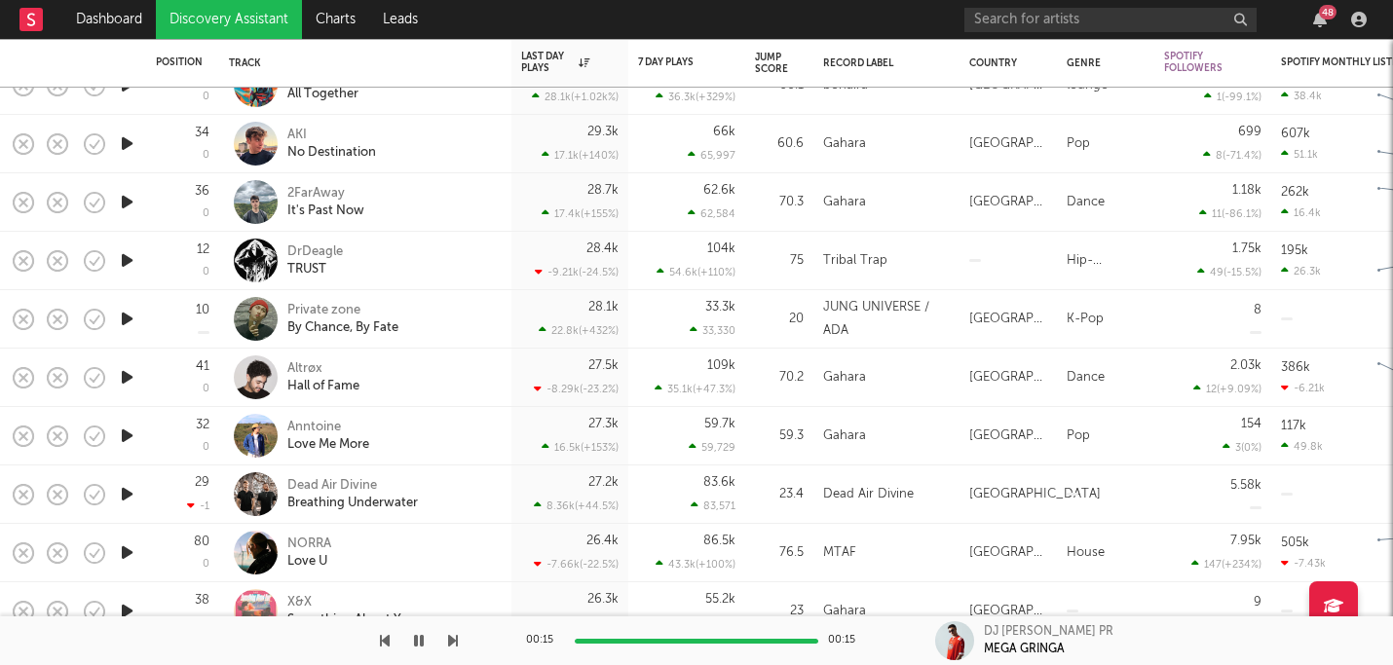
click at [127, 435] on icon "button" at bounding box center [127, 436] width 20 height 24
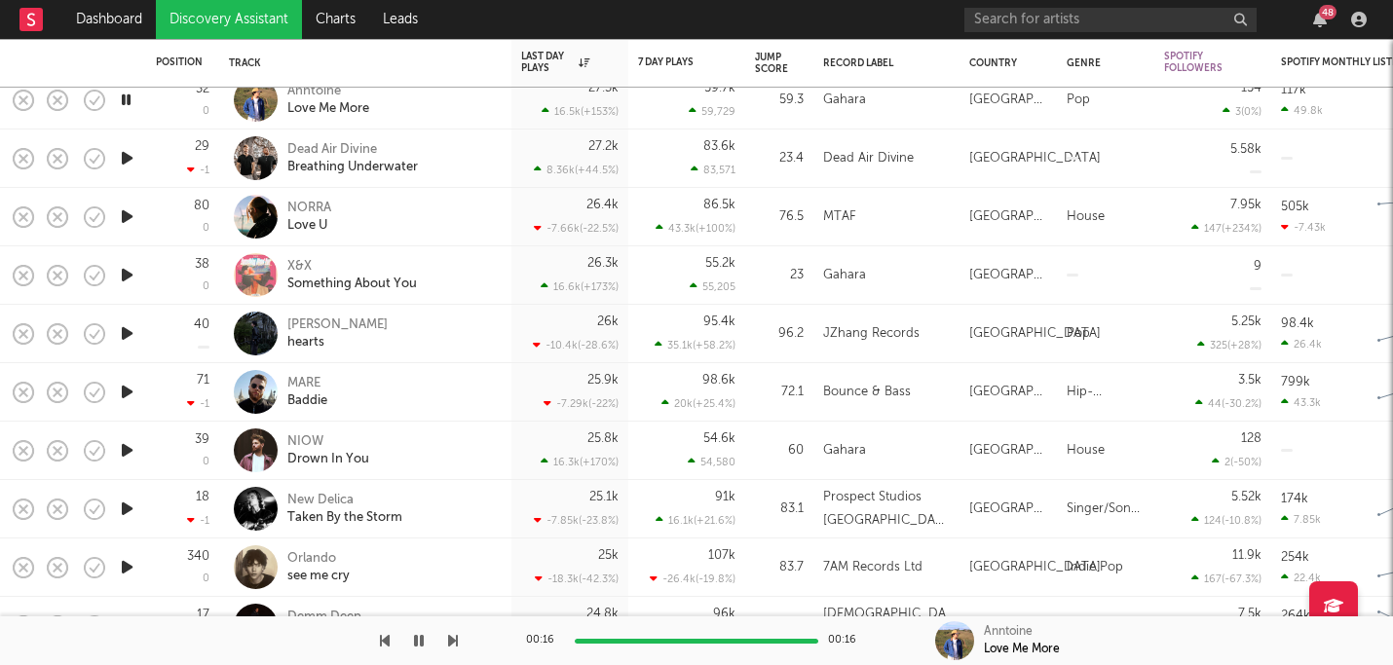
click at [121, 451] on icon "button" at bounding box center [127, 450] width 20 height 24
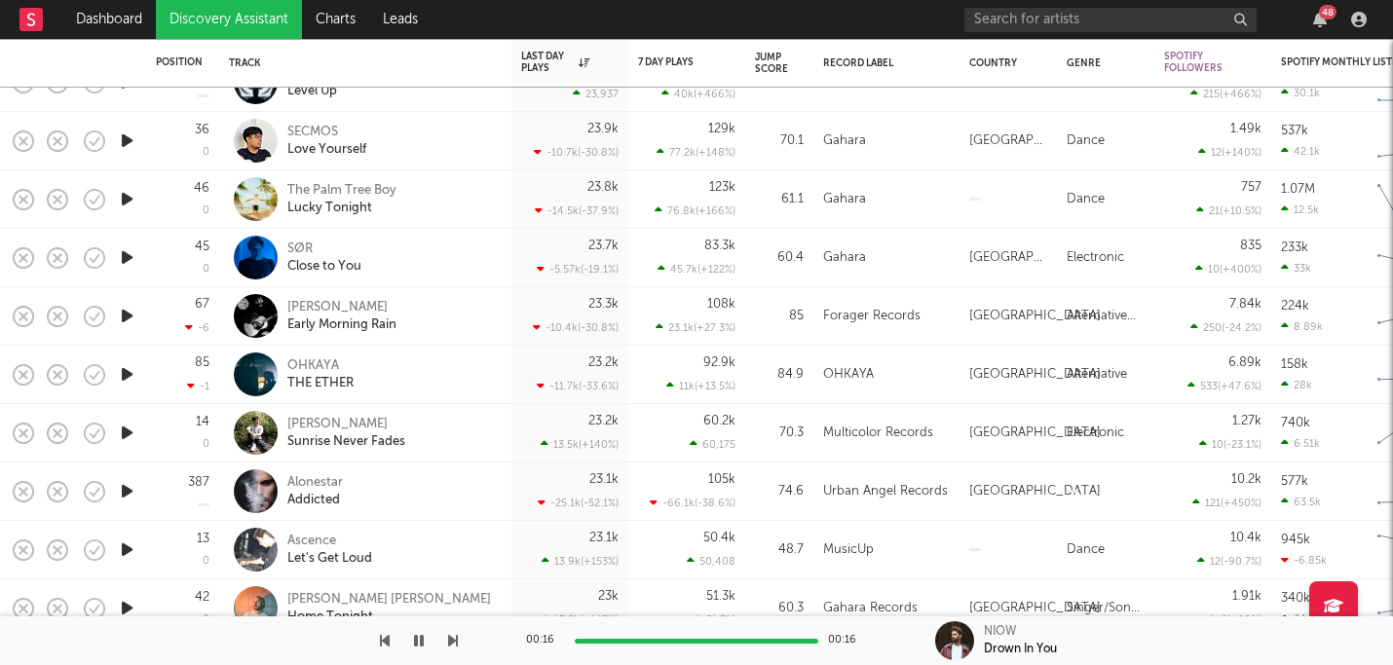
click at [133, 258] on icon "button" at bounding box center [127, 257] width 20 height 24
click at [298, 243] on div "SØR" at bounding box center [324, 250] width 74 height 18
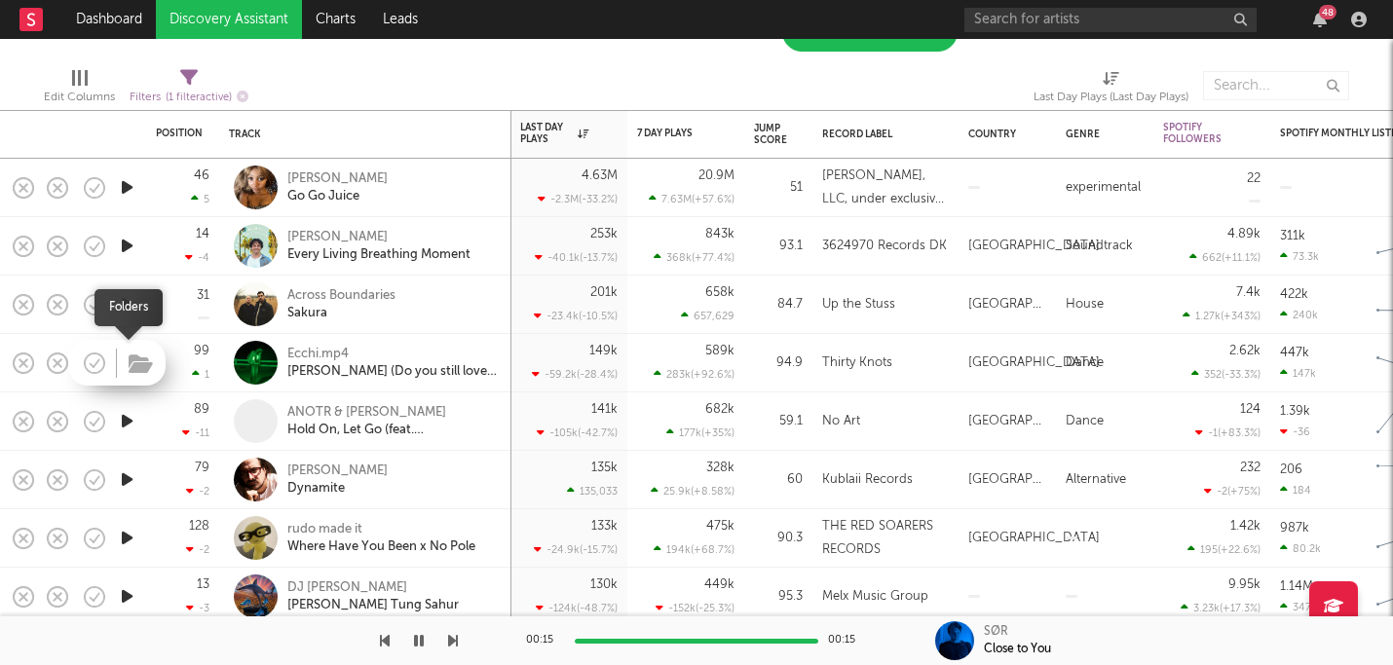
click at [129, 362] on icon "button" at bounding box center [141, 364] width 24 height 21
click at [124, 362] on icon "button" at bounding box center [127, 363] width 20 height 24
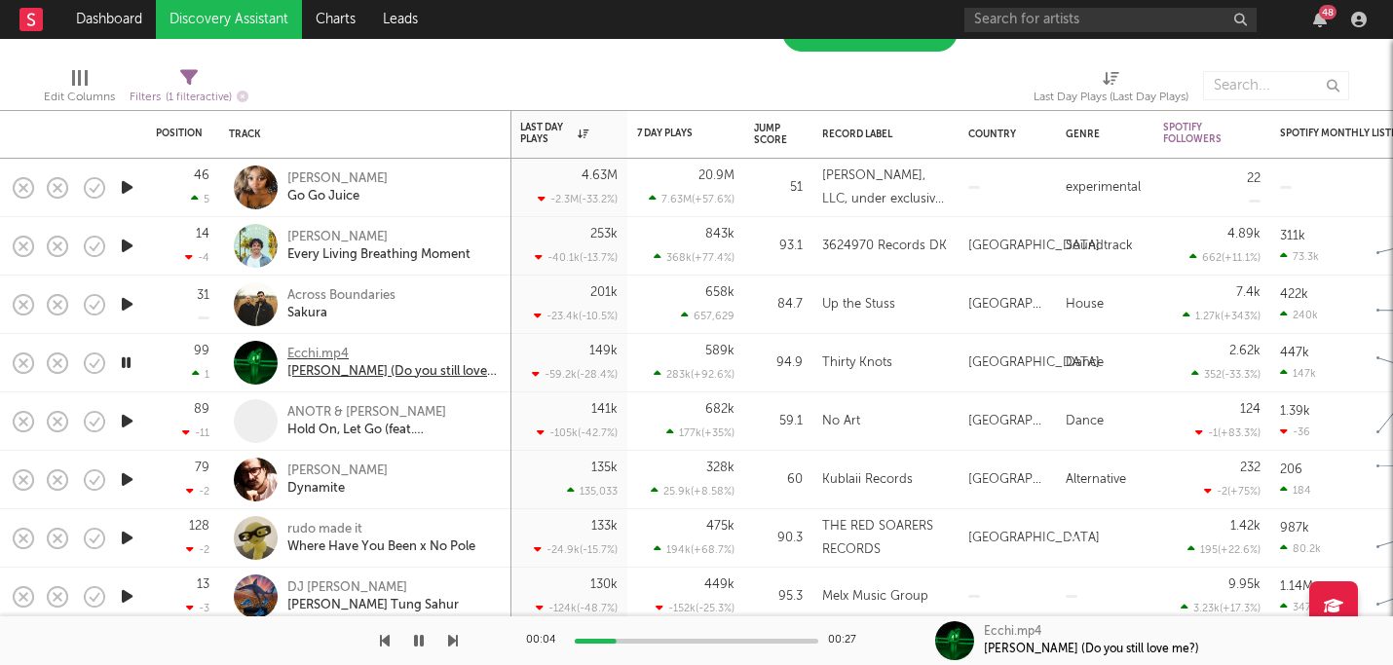
click at [319, 346] on div "Ecchi.mp4" at bounding box center [391, 355] width 209 height 18
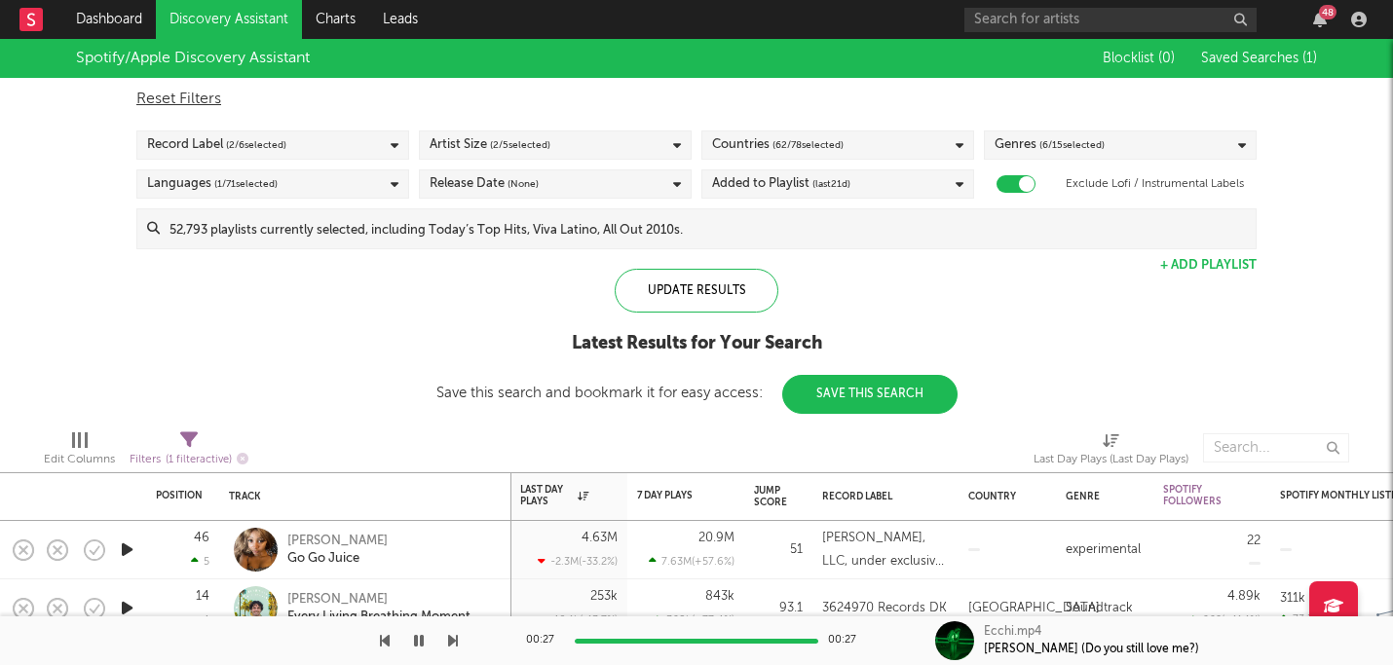
click at [81, 288] on div "Spotify/Apple Discovery Assistant Blocklist ( 0 ) Saved Searches ( 1 ) Reset Fi…" at bounding box center [696, 226] width 1393 height 375
click at [189, 439] on icon at bounding box center [189, 441] width 18 height 18
select select "max"
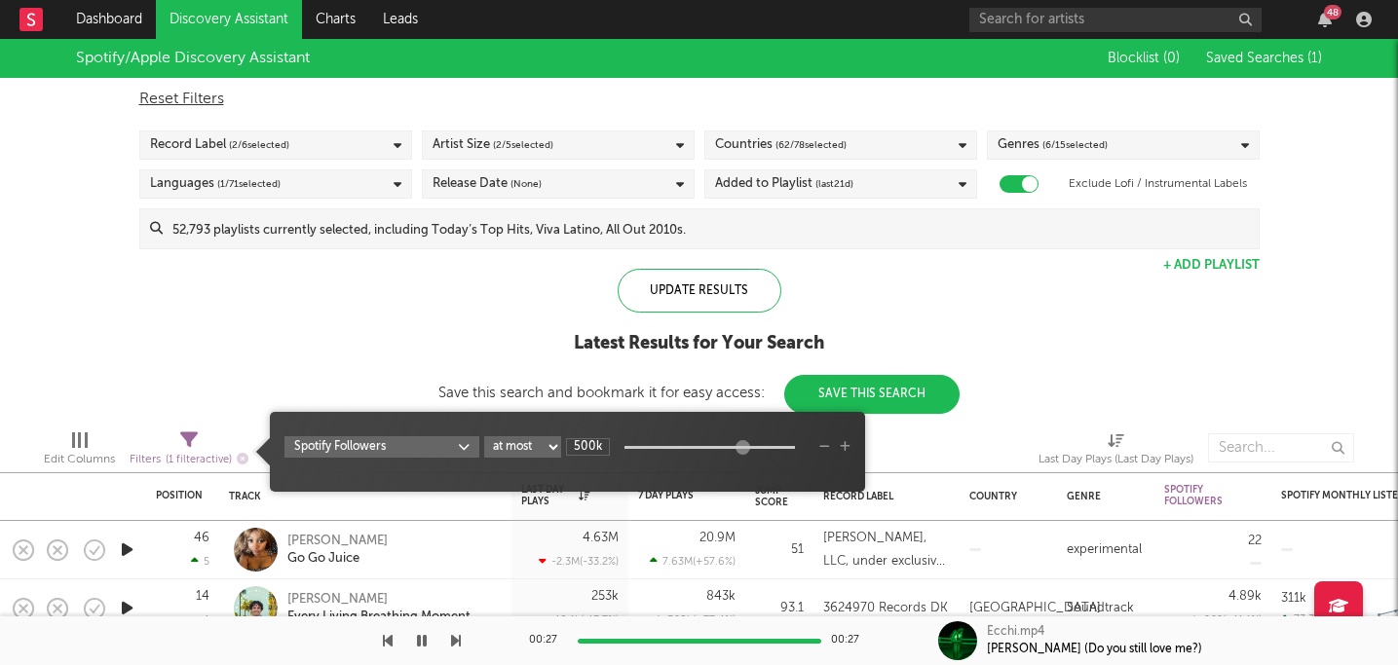
click at [232, 370] on div "Spotify/Apple Discovery Assistant Blocklist ( 0 ) Saved Searches ( 1 ) Reset Fi…" at bounding box center [699, 226] width 1398 height 375
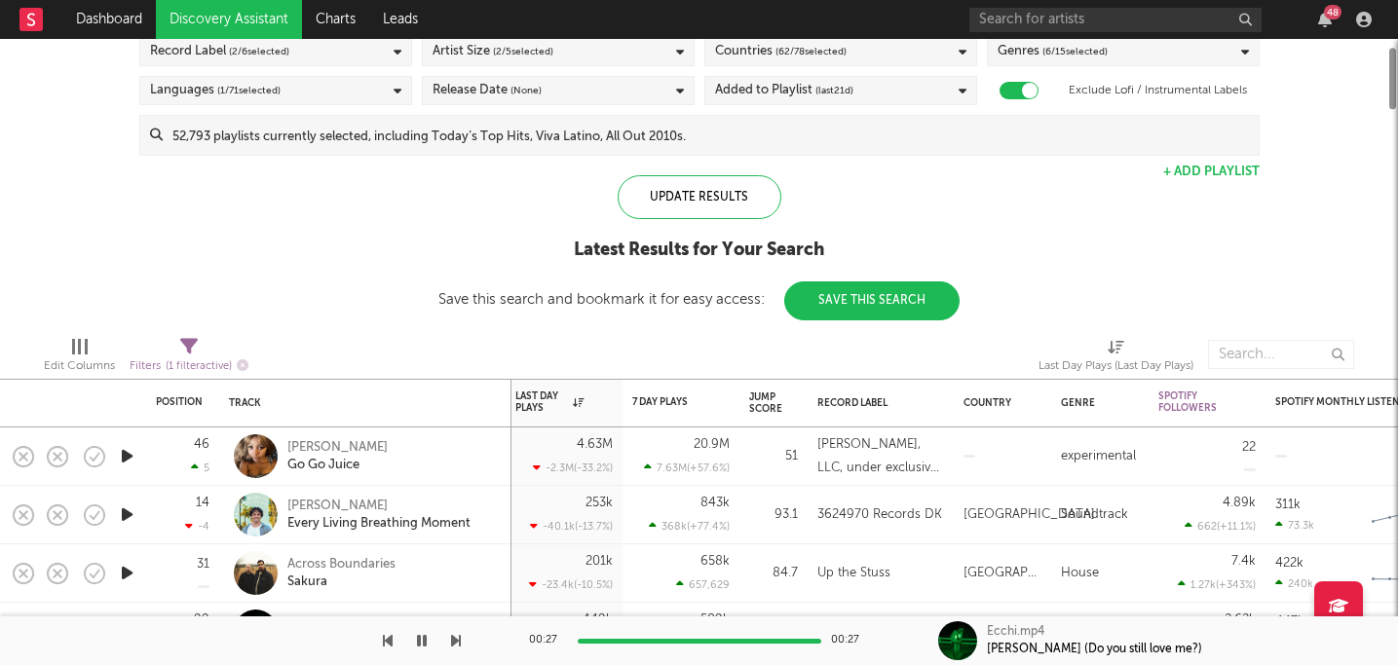
select select "max"
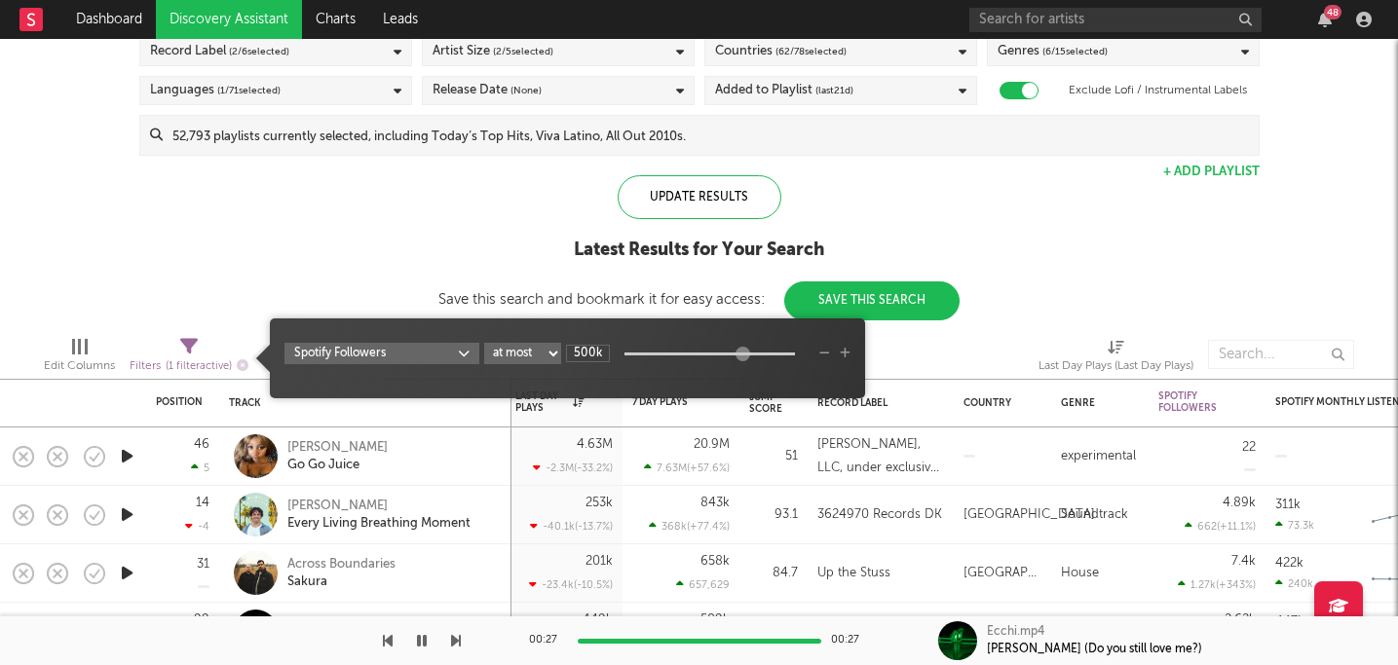
click at [195, 349] on icon at bounding box center [189, 347] width 18 height 18
type input "2"
type input "12k"
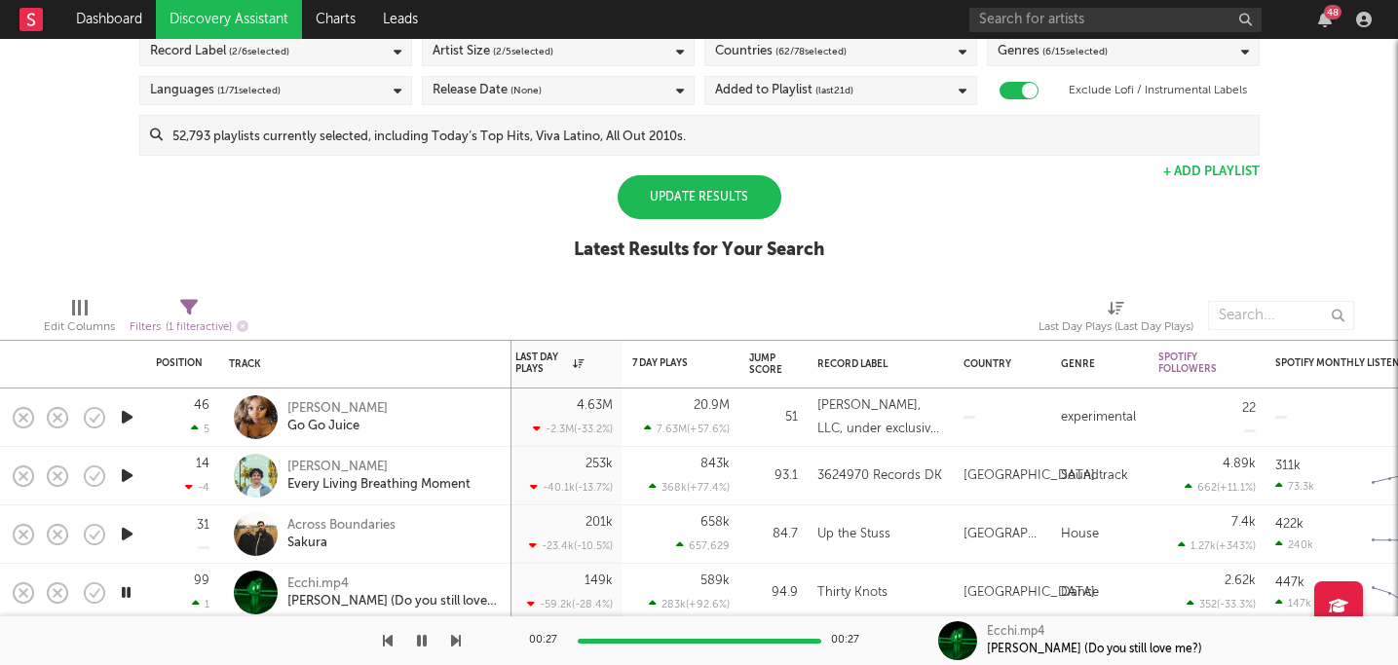
click at [940, 278] on div "Spotify/Apple Discovery Assistant Blocklist ( 0 ) Saved Searches ( 1 ) Reset Fi…" at bounding box center [699, 113] width 1398 height 336
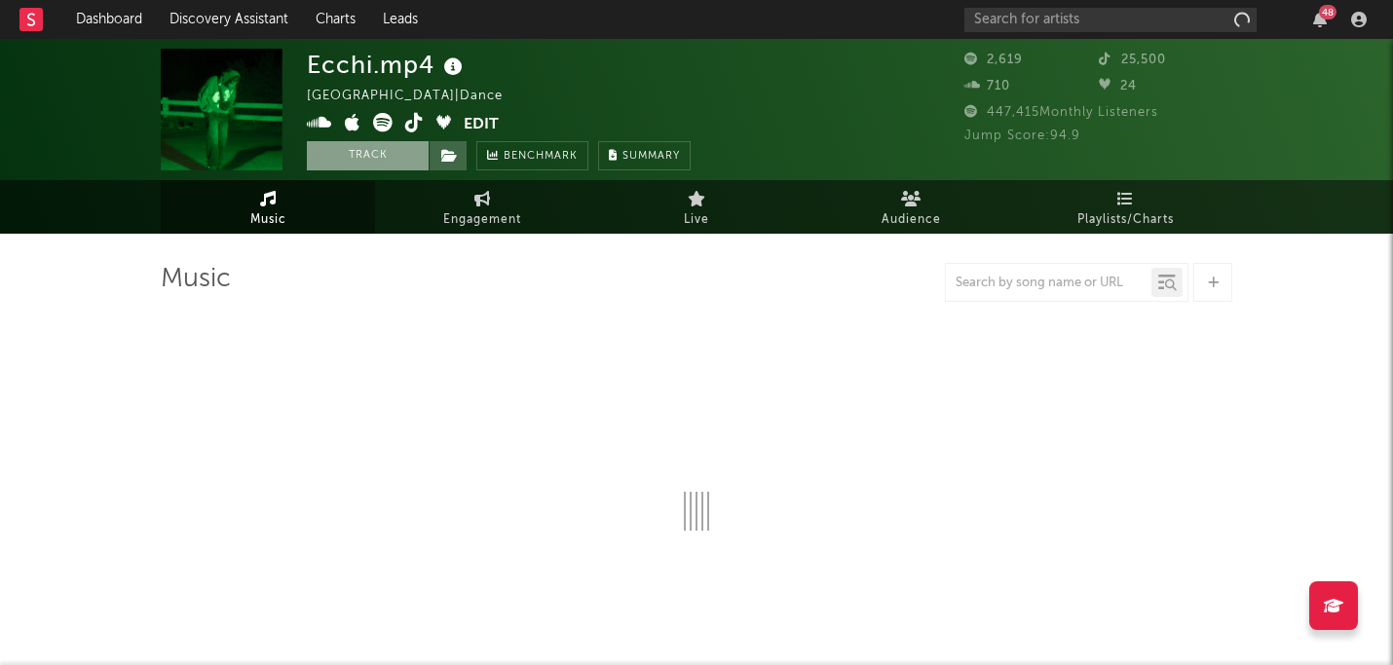
select select "1w"
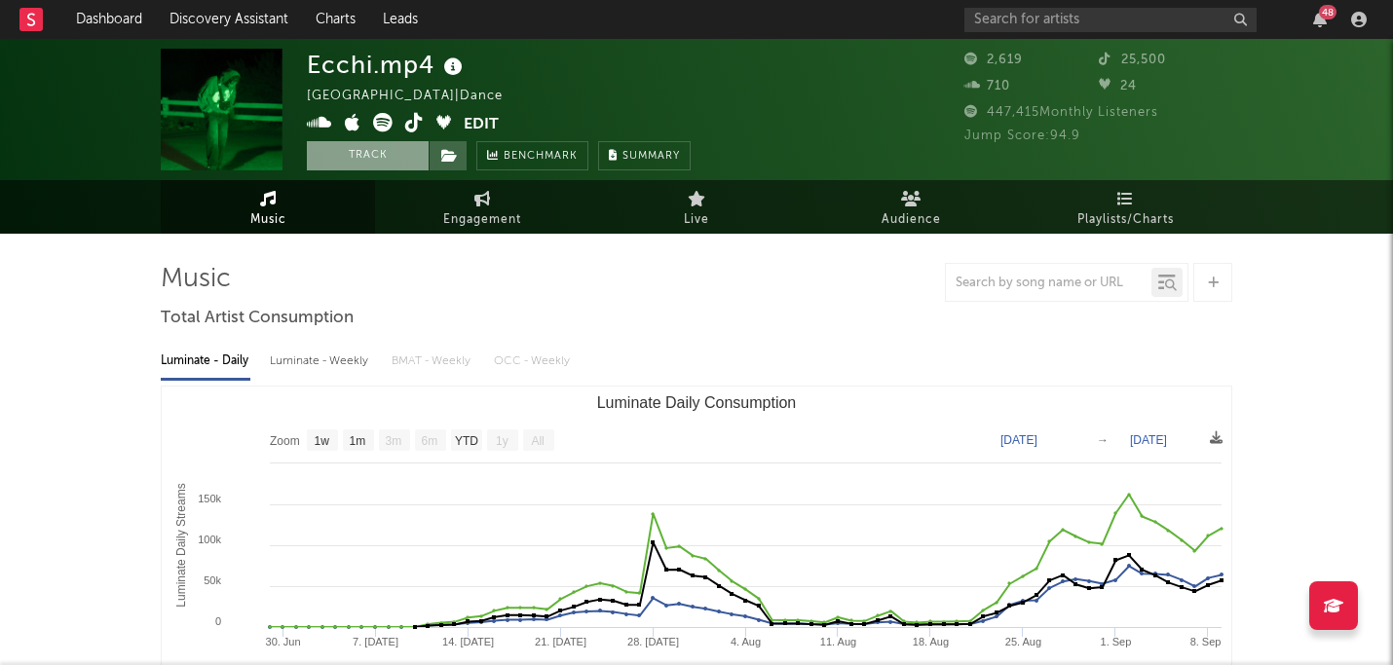
click at [370, 163] on button "Track" at bounding box center [368, 155] width 122 height 29
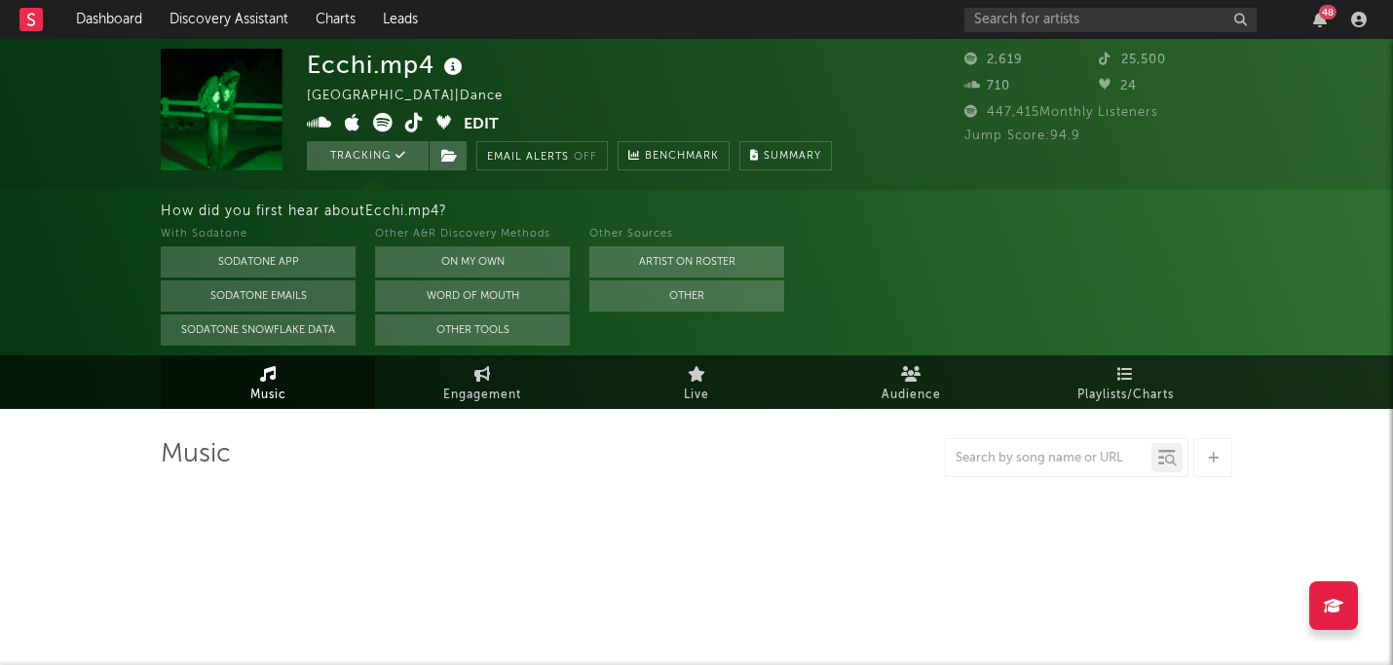
select select "1w"
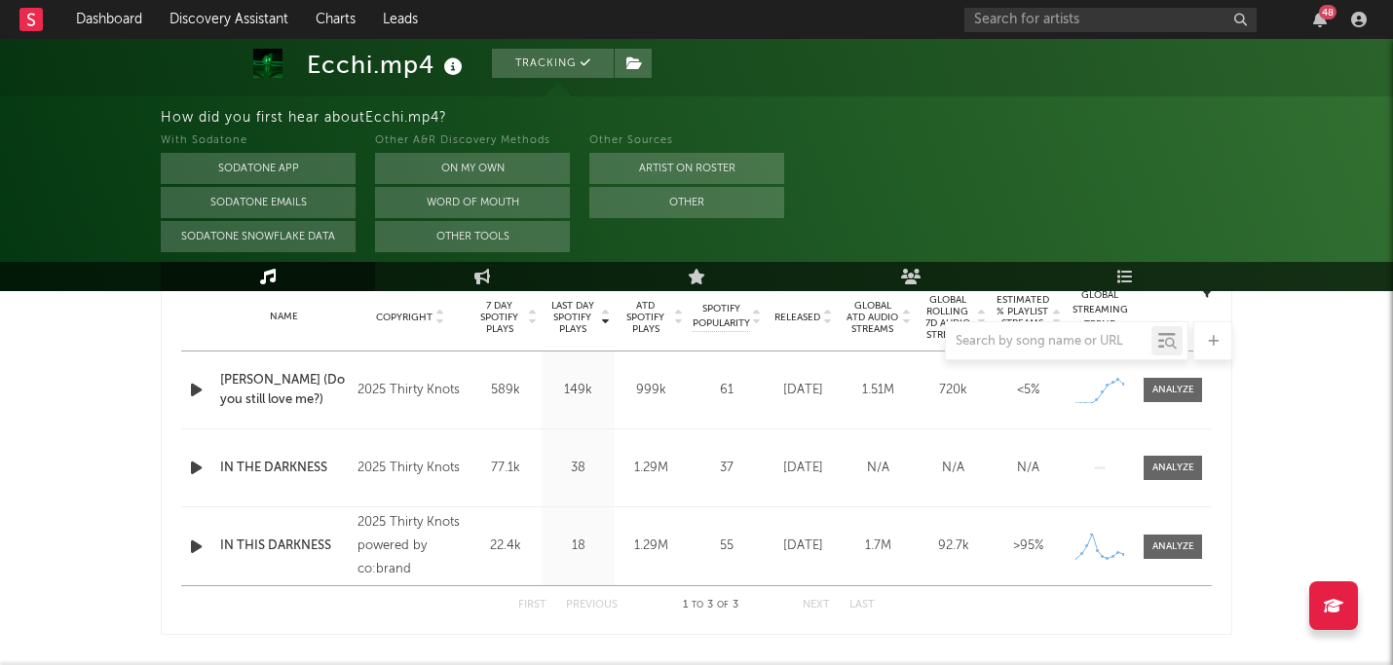
scroll to position [800, 0]
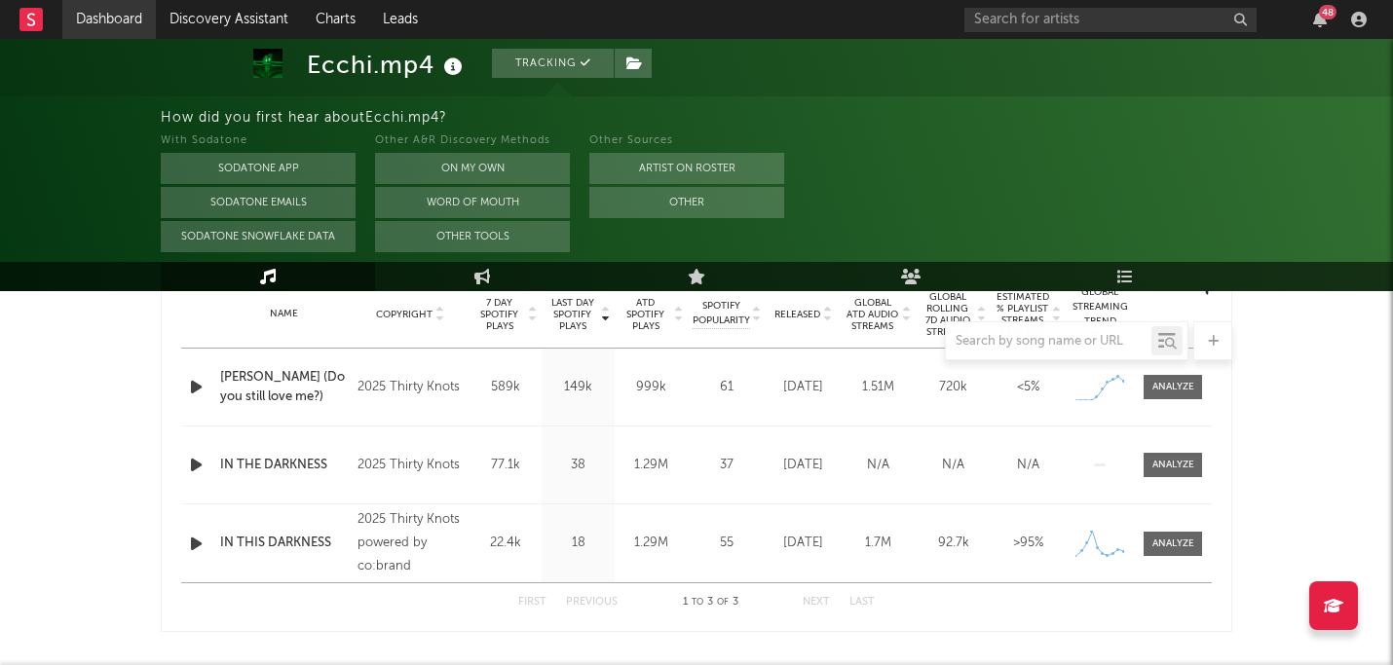
click at [115, 1] on link "Dashboard" at bounding box center [109, 19] width 94 height 39
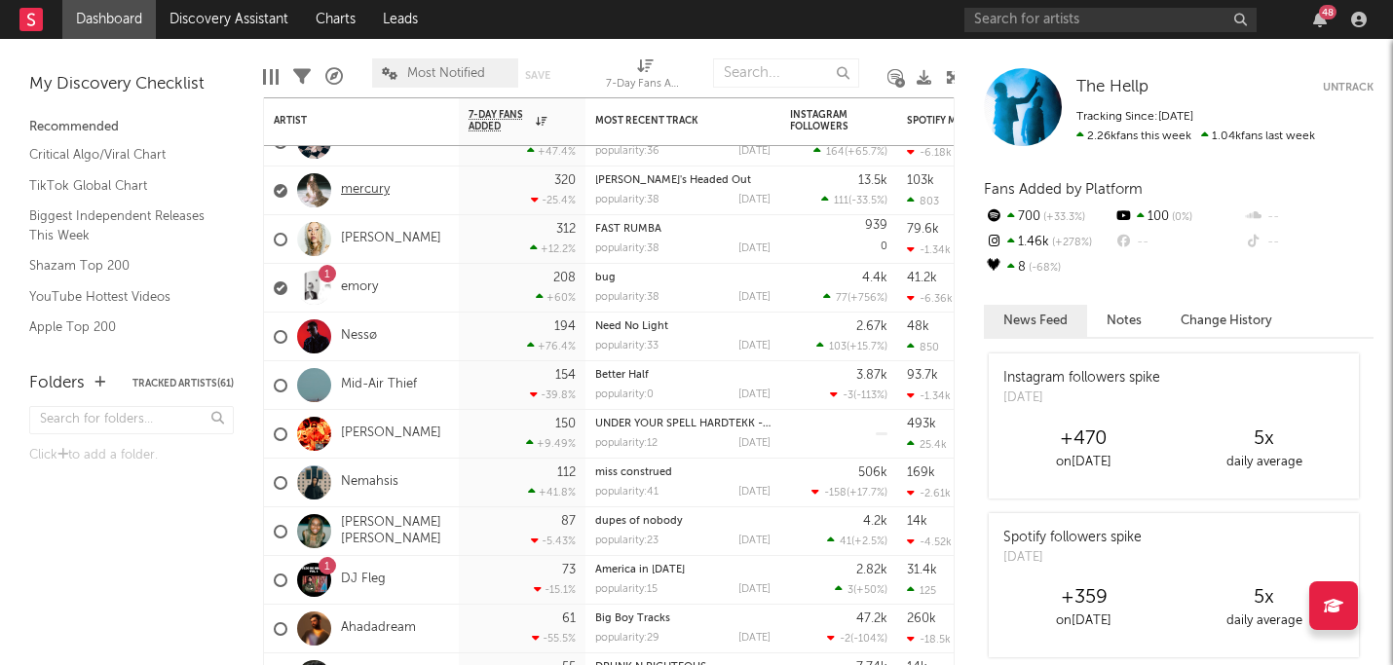
click at [356, 184] on link "mercury" at bounding box center [365, 190] width 49 height 17
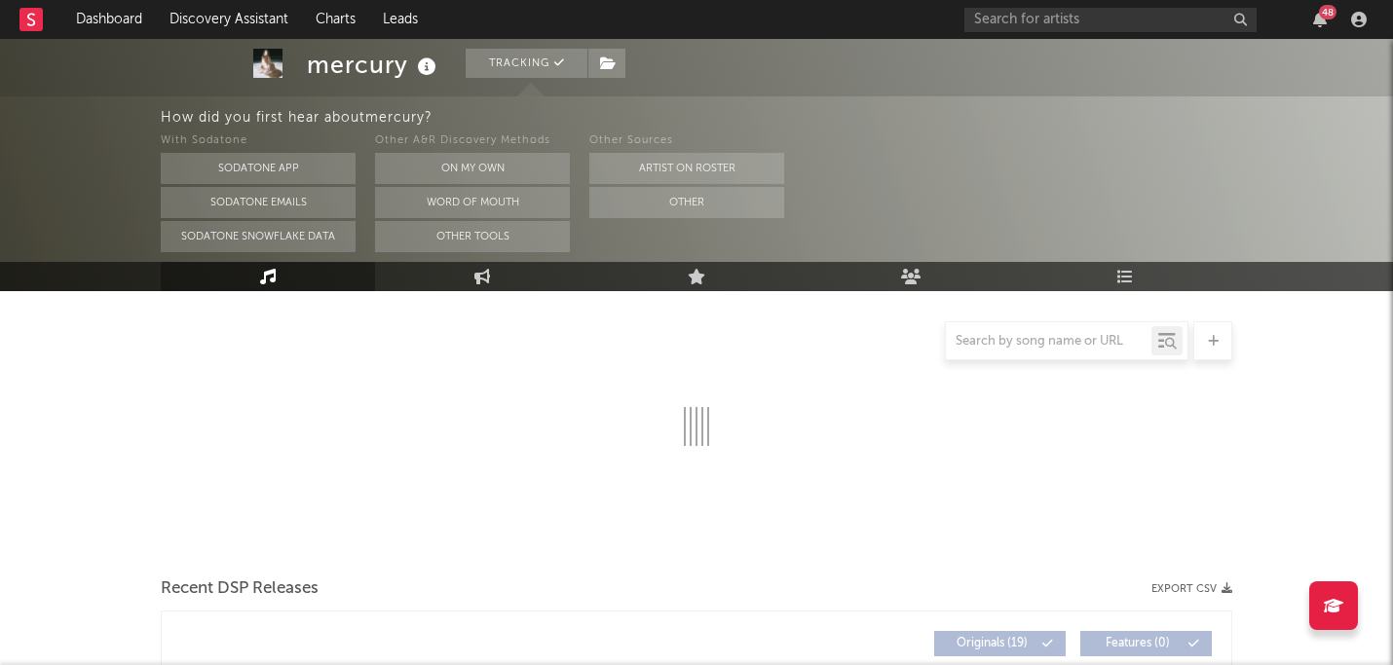
select select "6m"
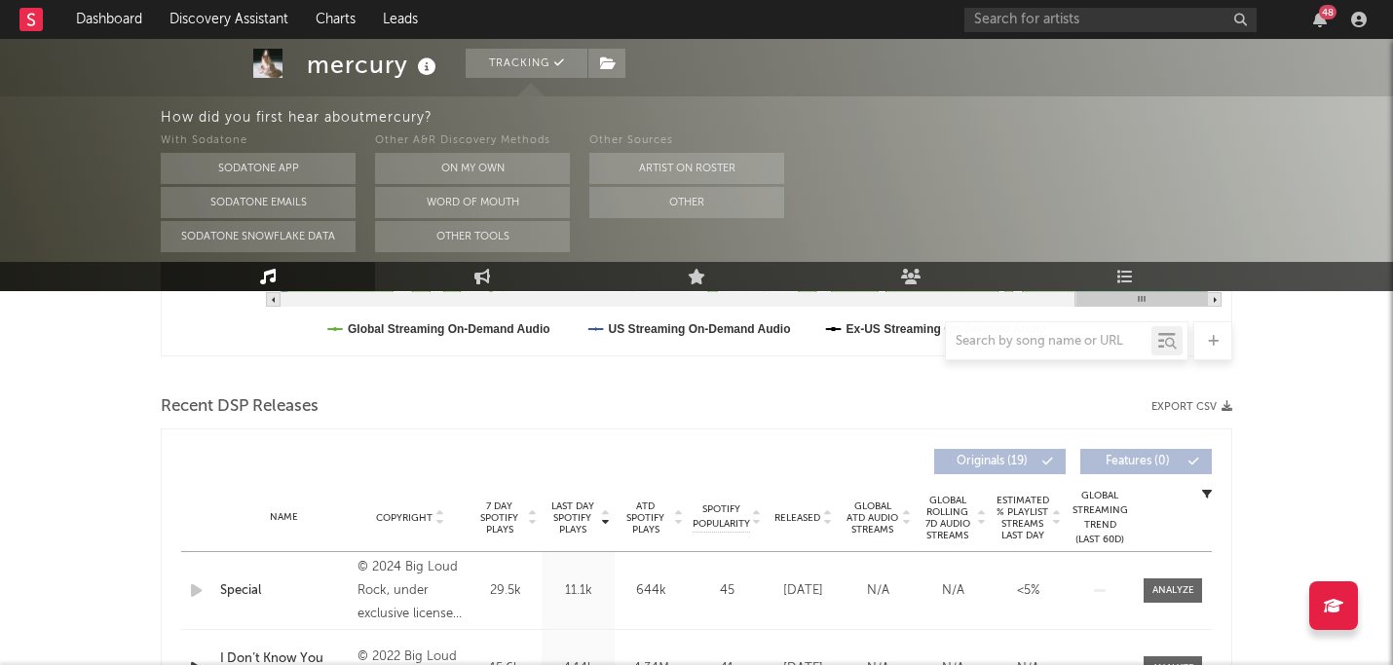
select select "6m"
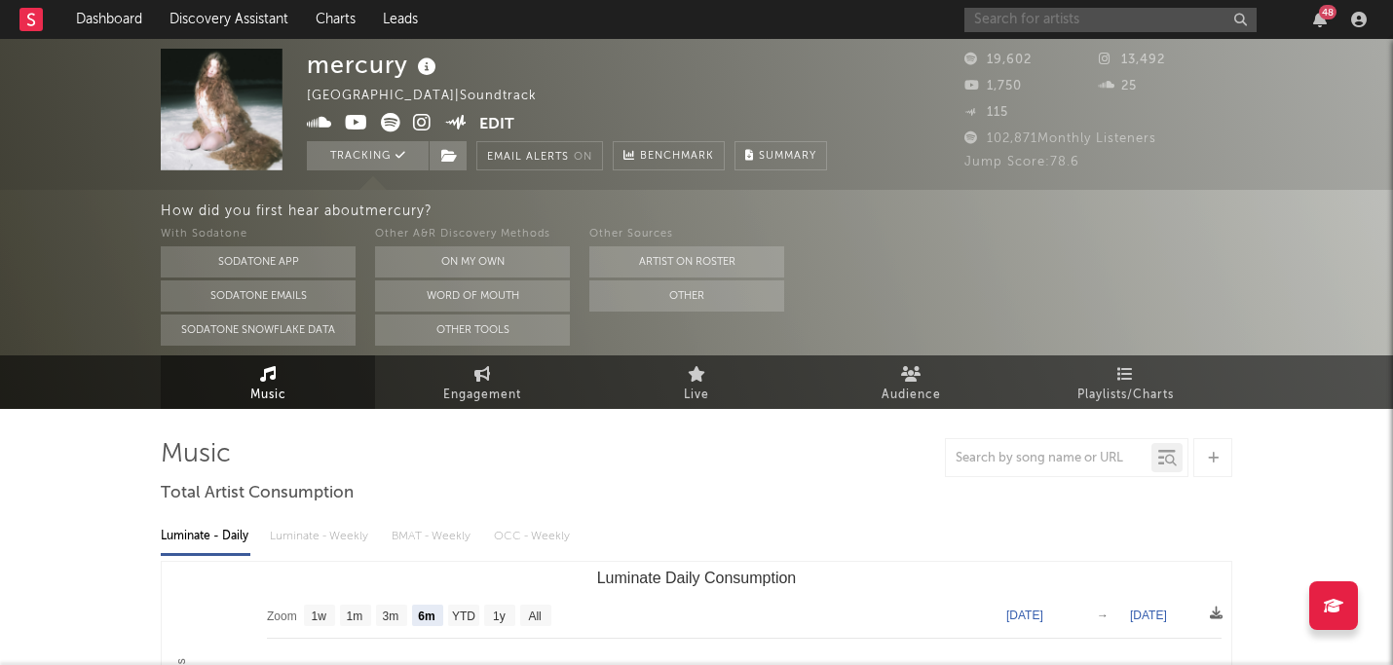
click at [1084, 26] on input "text" at bounding box center [1110, 20] width 292 height 24
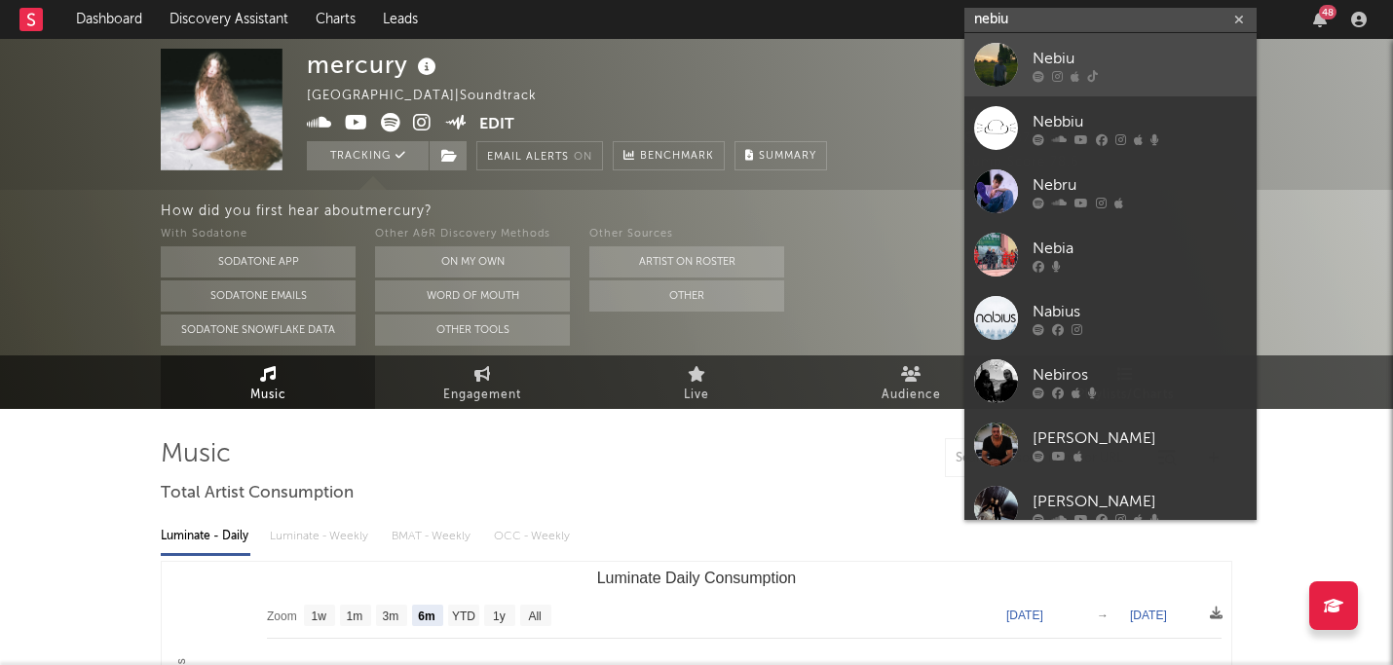
type input "nebiu"
click at [1088, 56] on div "Nebiu" at bounding box center [1140, 58] width 214 height 23
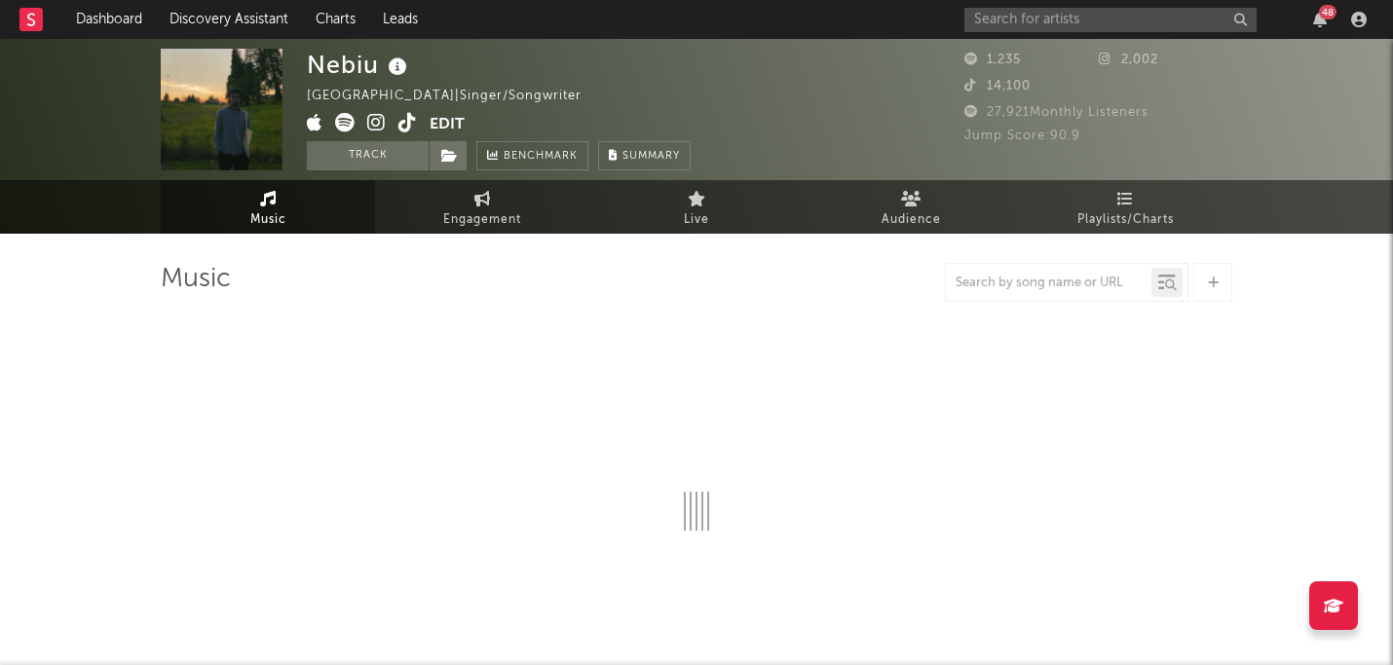
select select "1w"
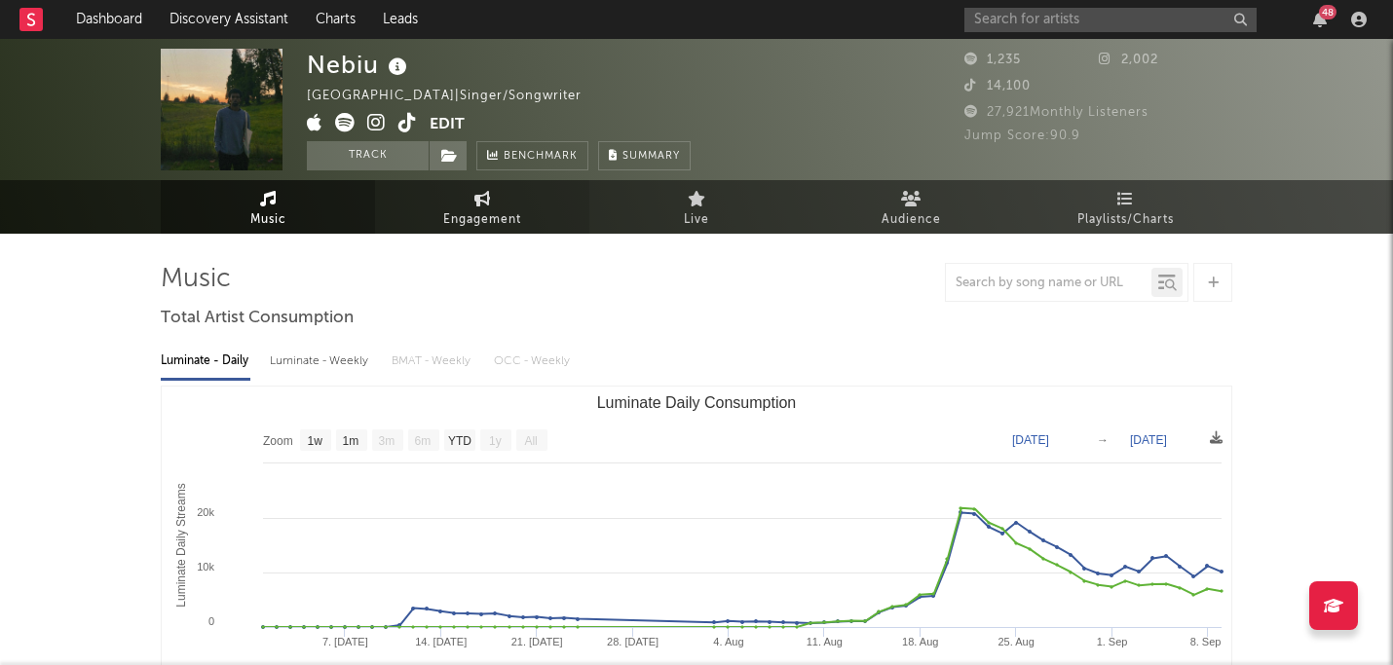
click at [490, 217] on span "Engagement" at bounding box center [482, 219] width 78 height 23
select select "1w"
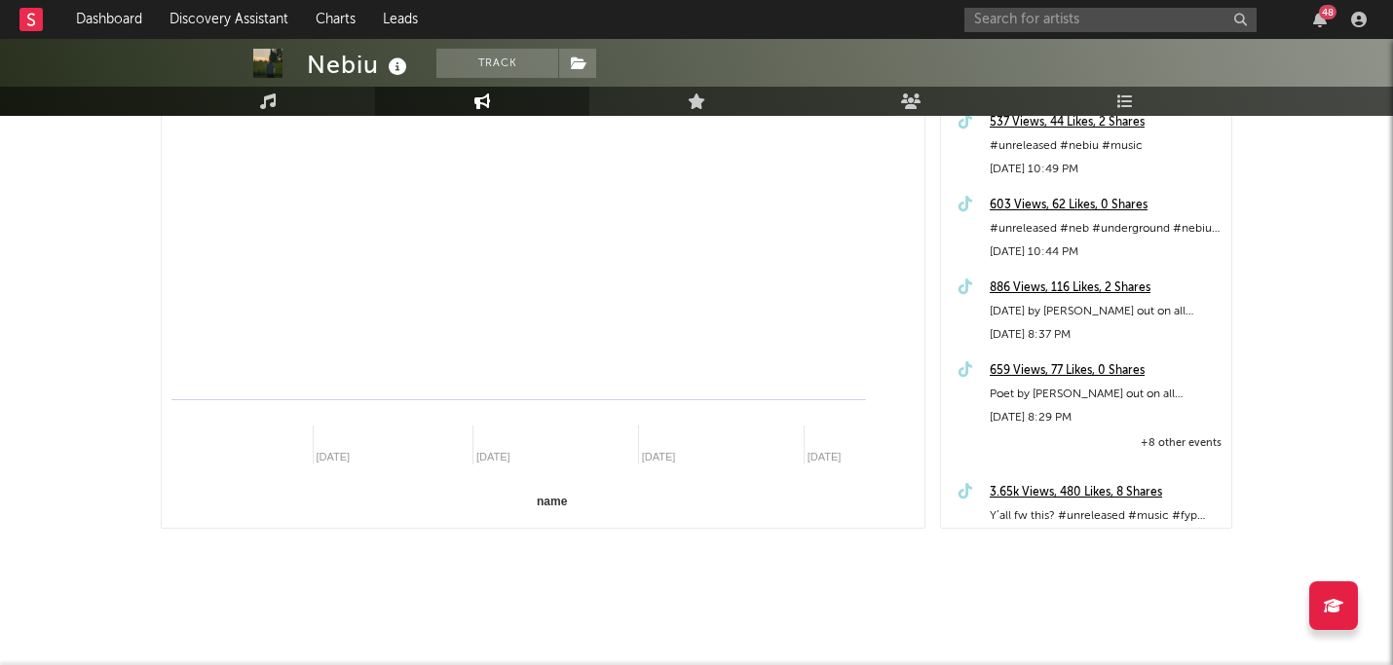
select select "1m"
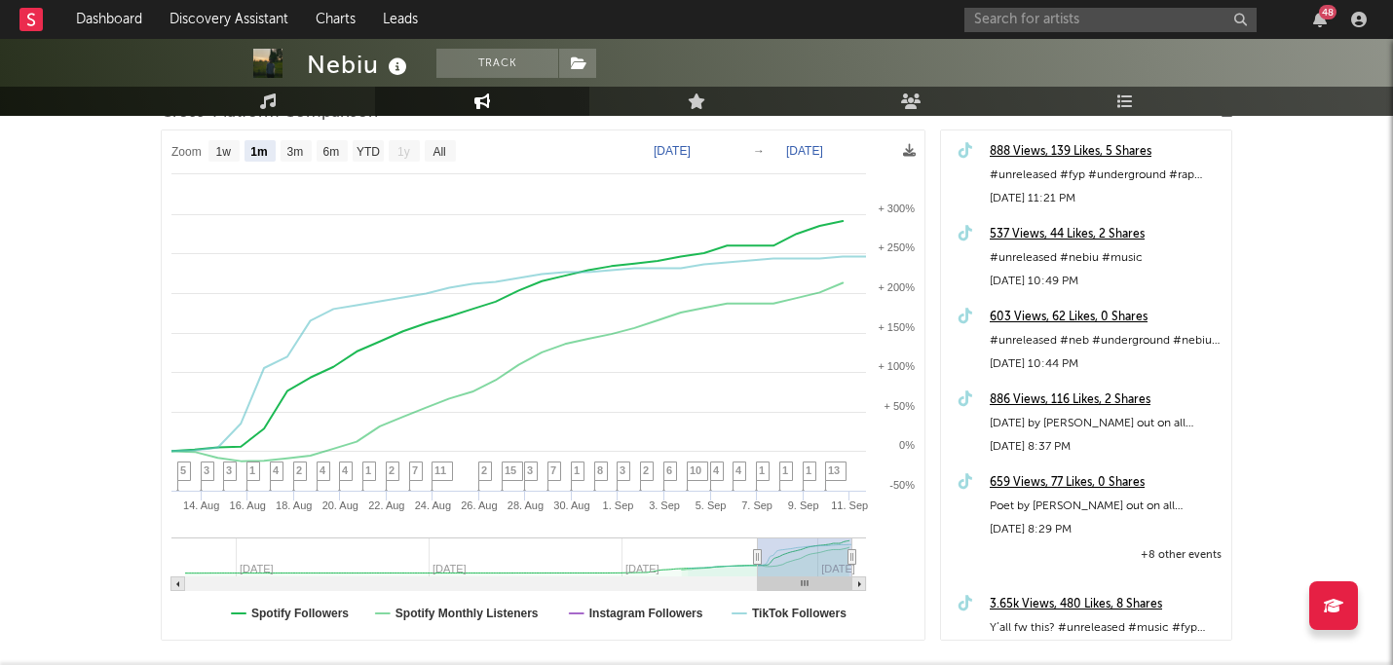
scroll to position [286, 0]
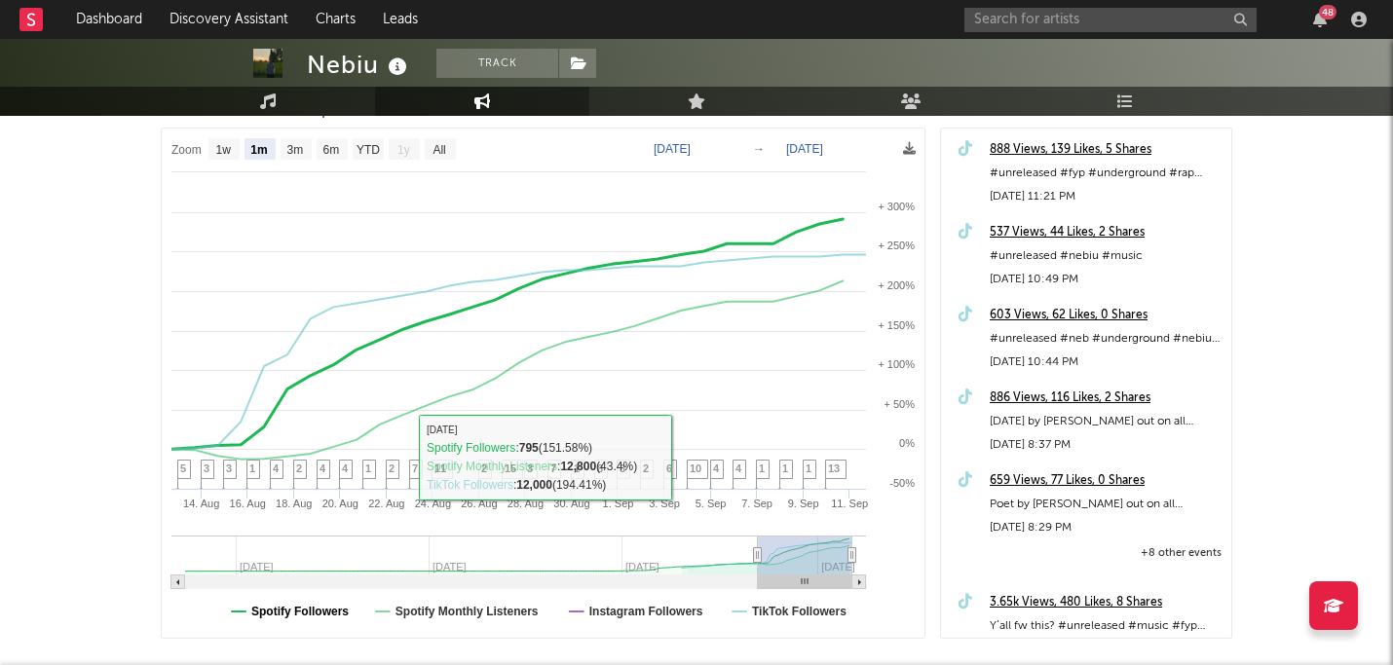
click at [306, 605] on text "Spotify Followers" at bounding box center [299, 612] width 97 height 14
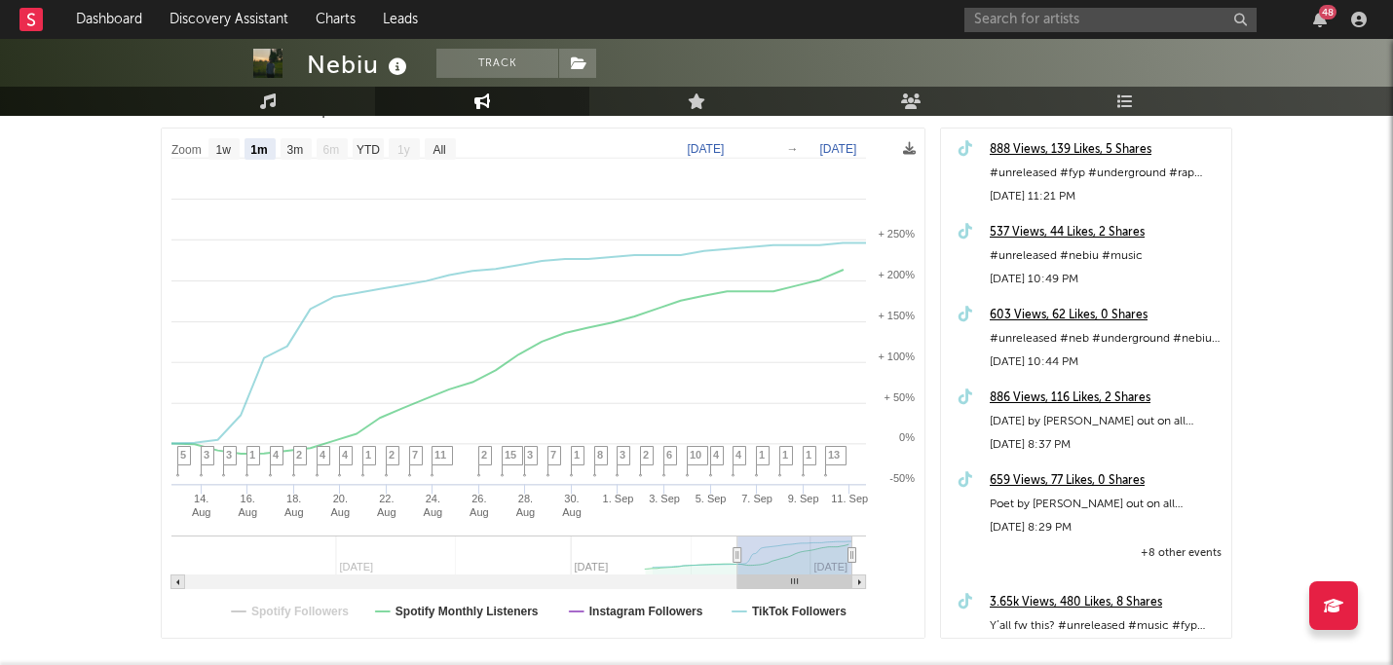
select select "1m"
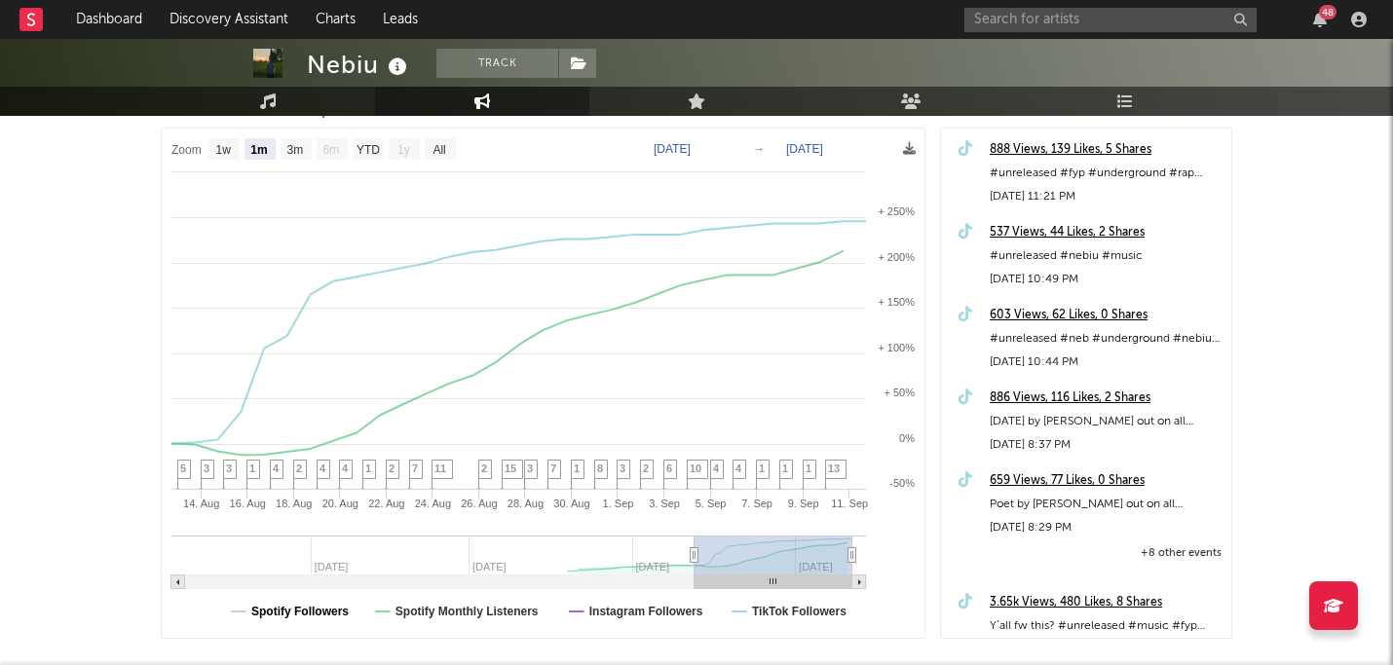
click at [306, 605] on text "Spotify Followers" at bounding box center [299, 612] width 97 height 14
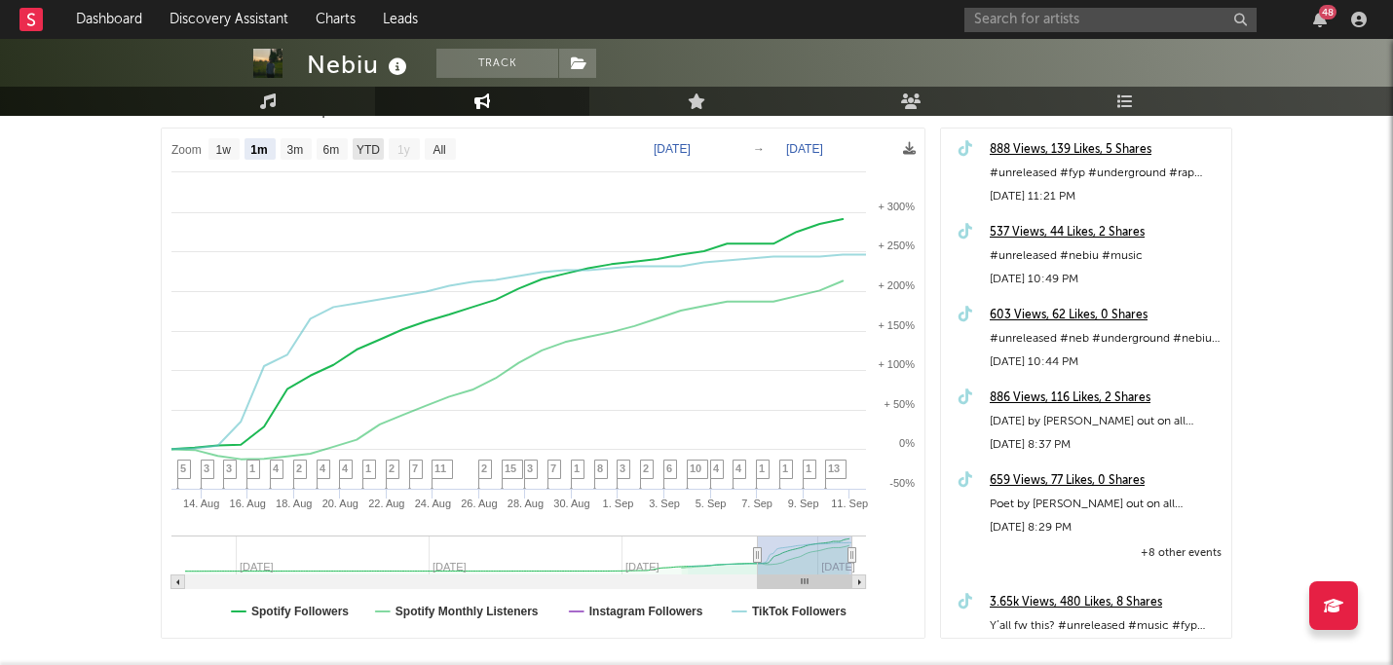
click at [372, 146] on text "YTD" at bounding box center [368, 150] width 23 height 14
select select "YTD"
type input "[DATE]"
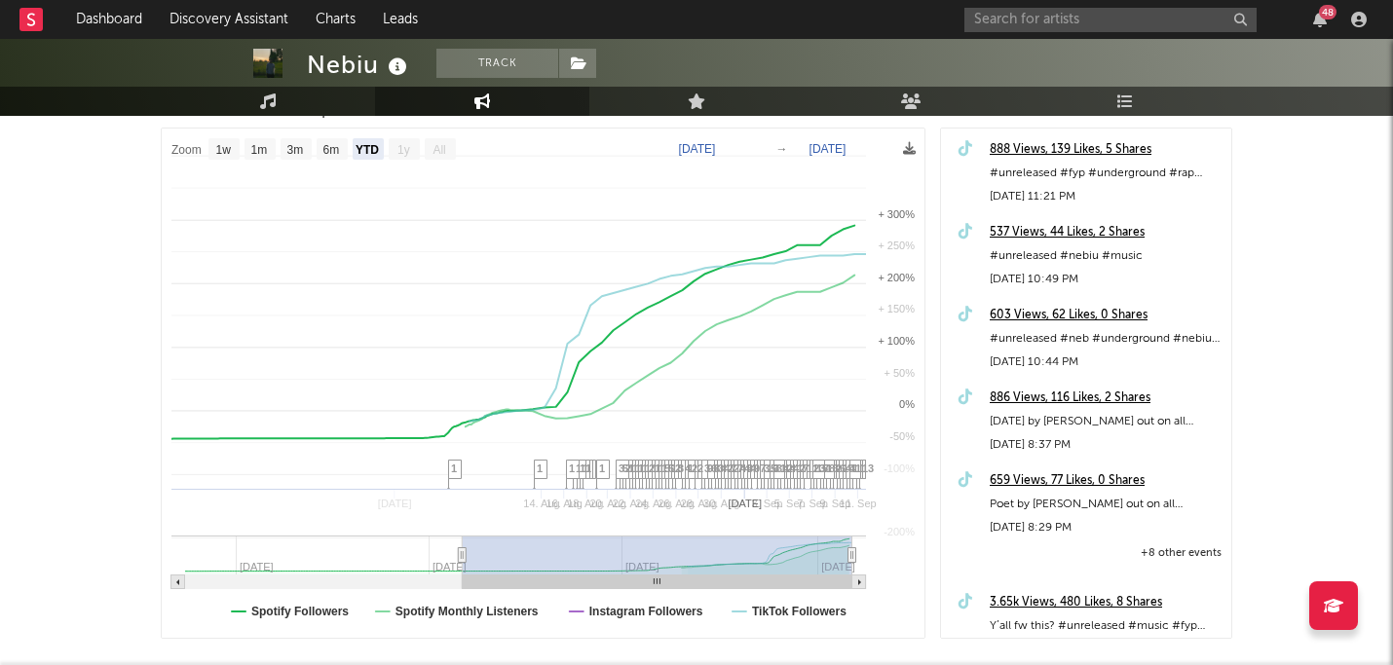
select select "All"
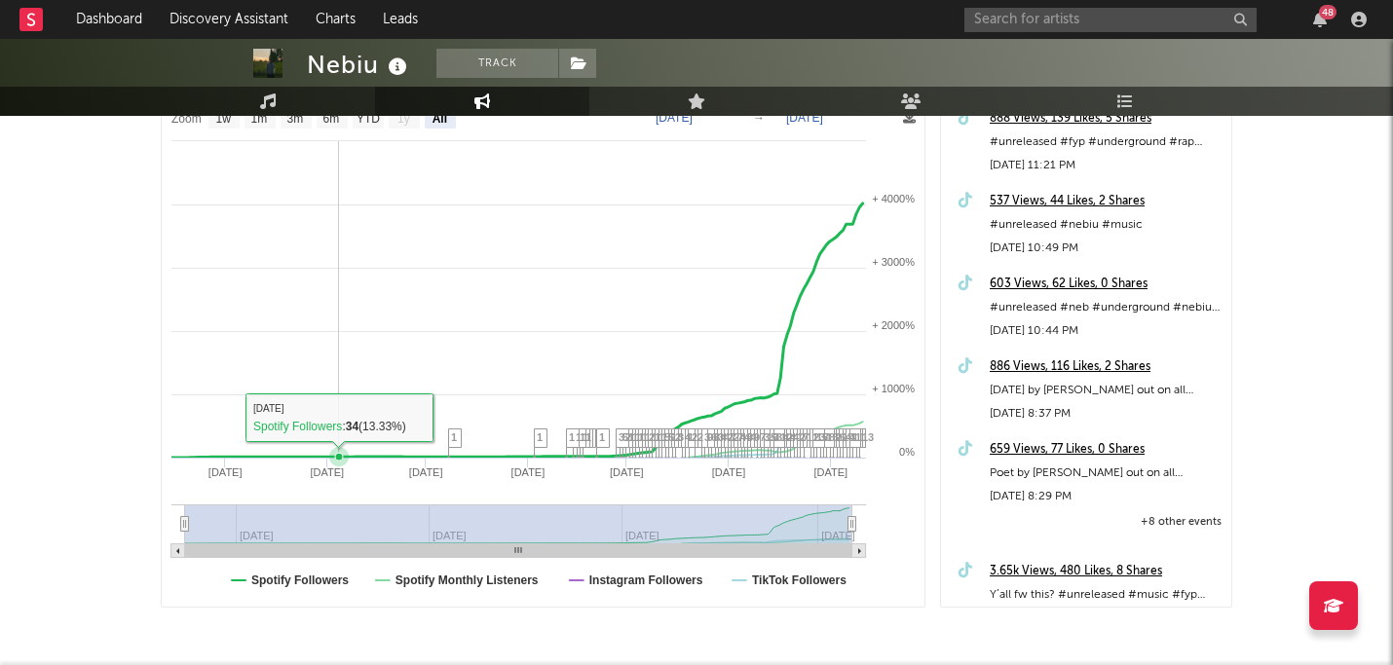
scroll to position [355, 0]
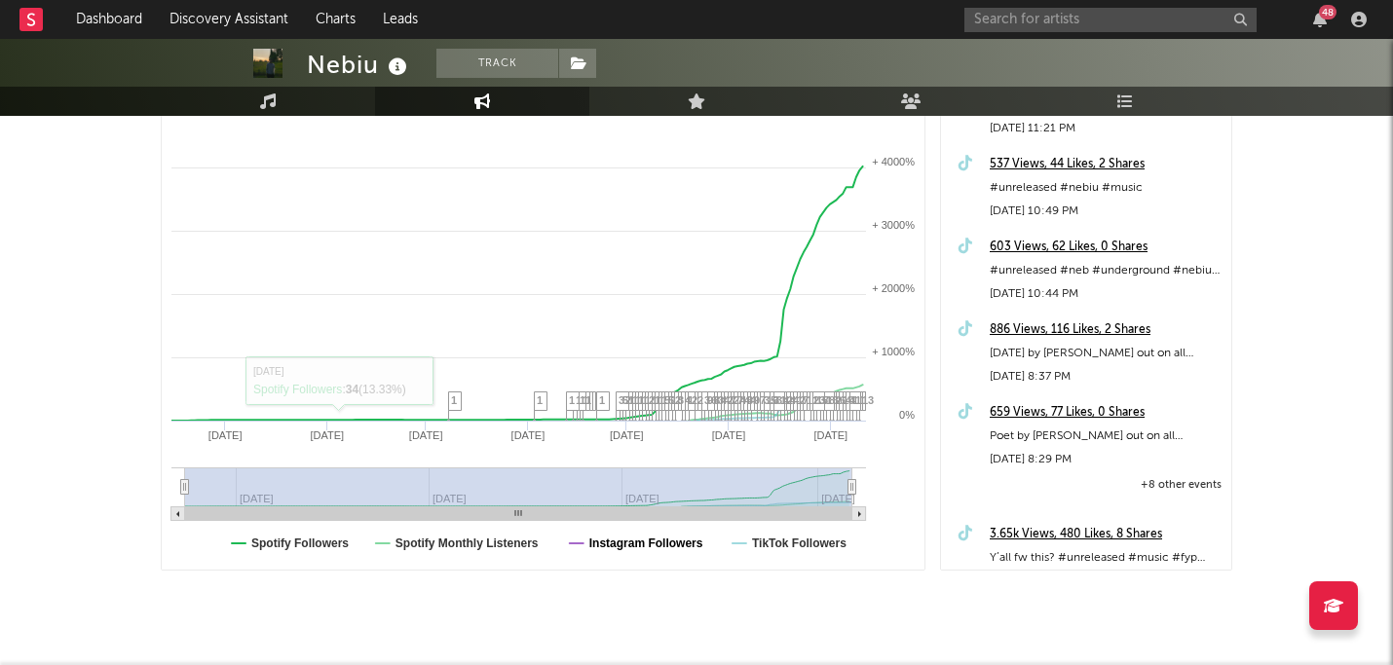
click at [657, 542] on text "Instagram Followers" at bounding box center [646, 544] width 114 height 14
select select "All"
click at [657, 542] on text "Instagram Followers" at bounding box center [646, 544] width 114 height 14
select select "All"
click at [499, 549] on rect at bounding box center [543, 314] width 763 height 509
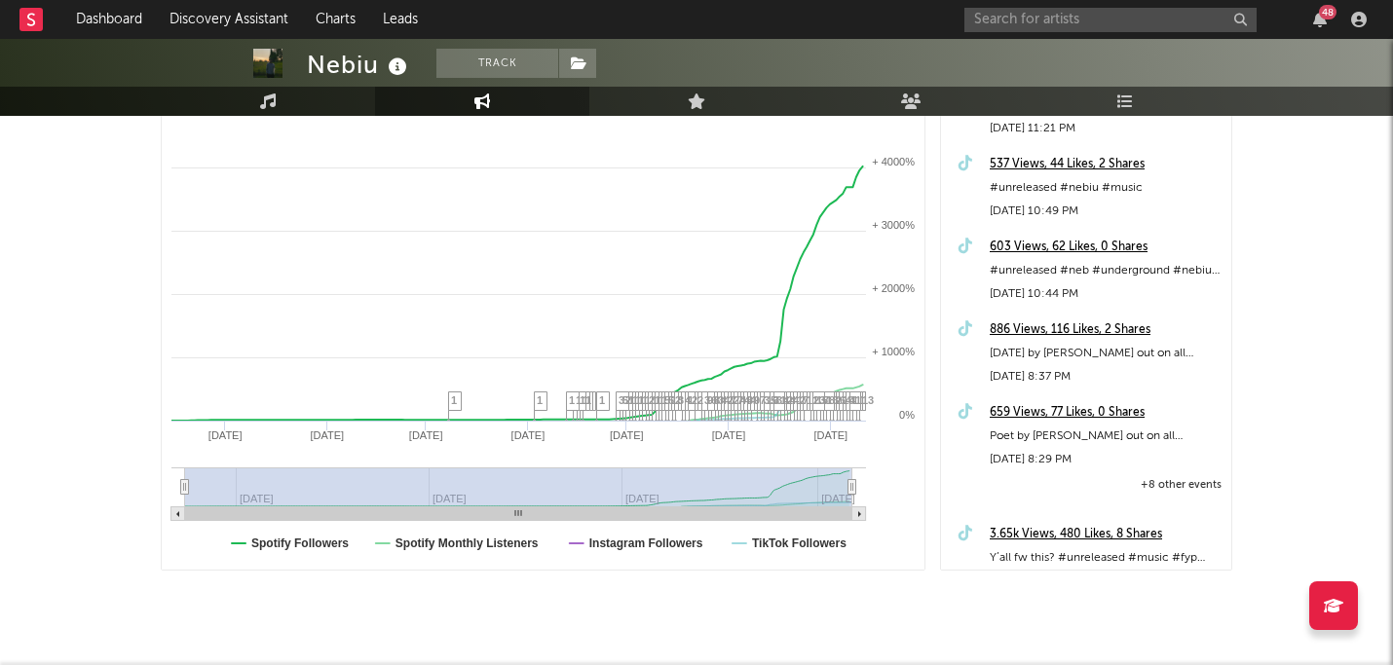
click at [800, 537] on text "TikTok Followers" at bounding box center [799, 544] width 94 height 14
select select "All"
click at [306, 534] on rect at bounding box center [543, 314] width 763 height 509
click at [296, 545] on text "Spotify Followers" at bounding box center [299, 544] width 97 height 14
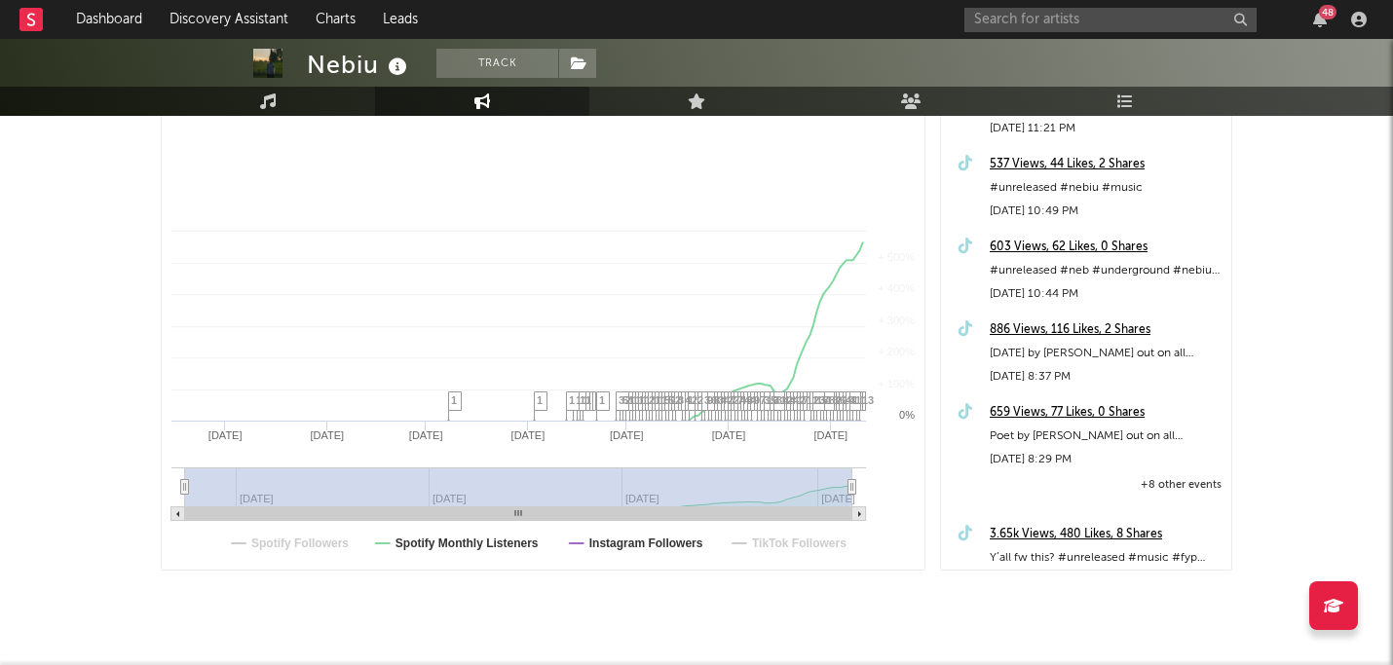
select select "All"
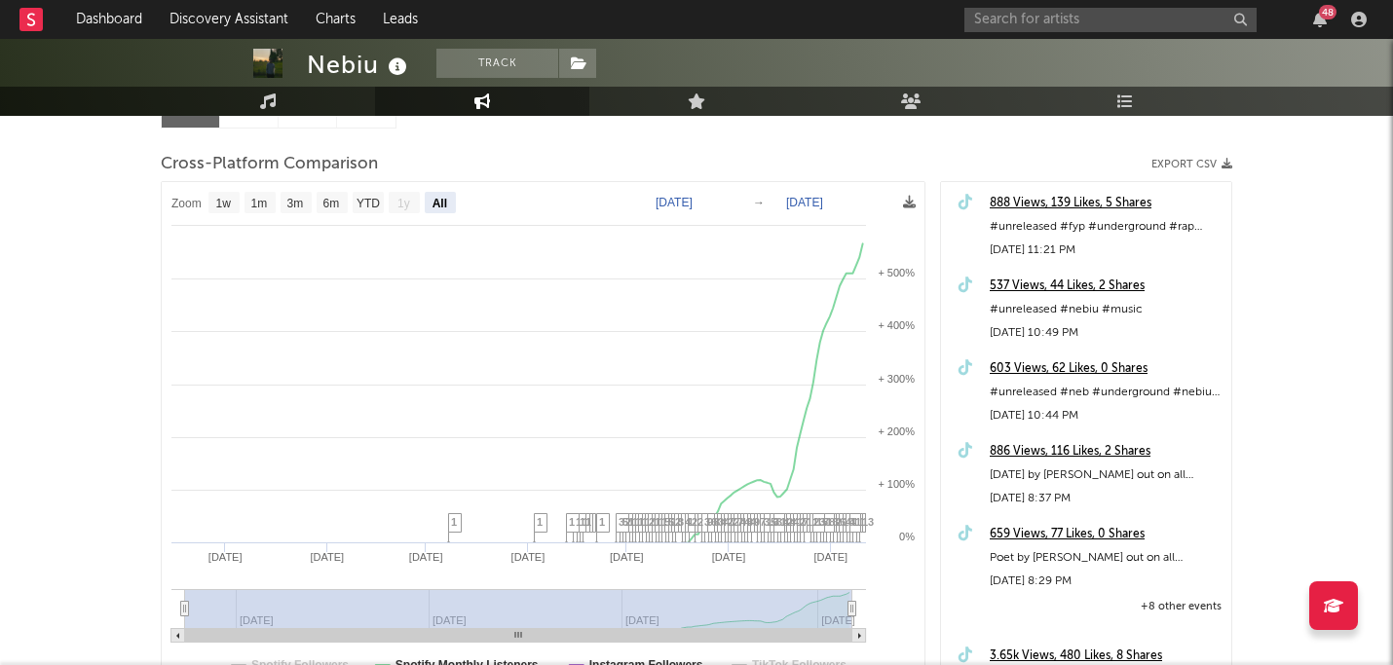
scroll to position [284, 0]
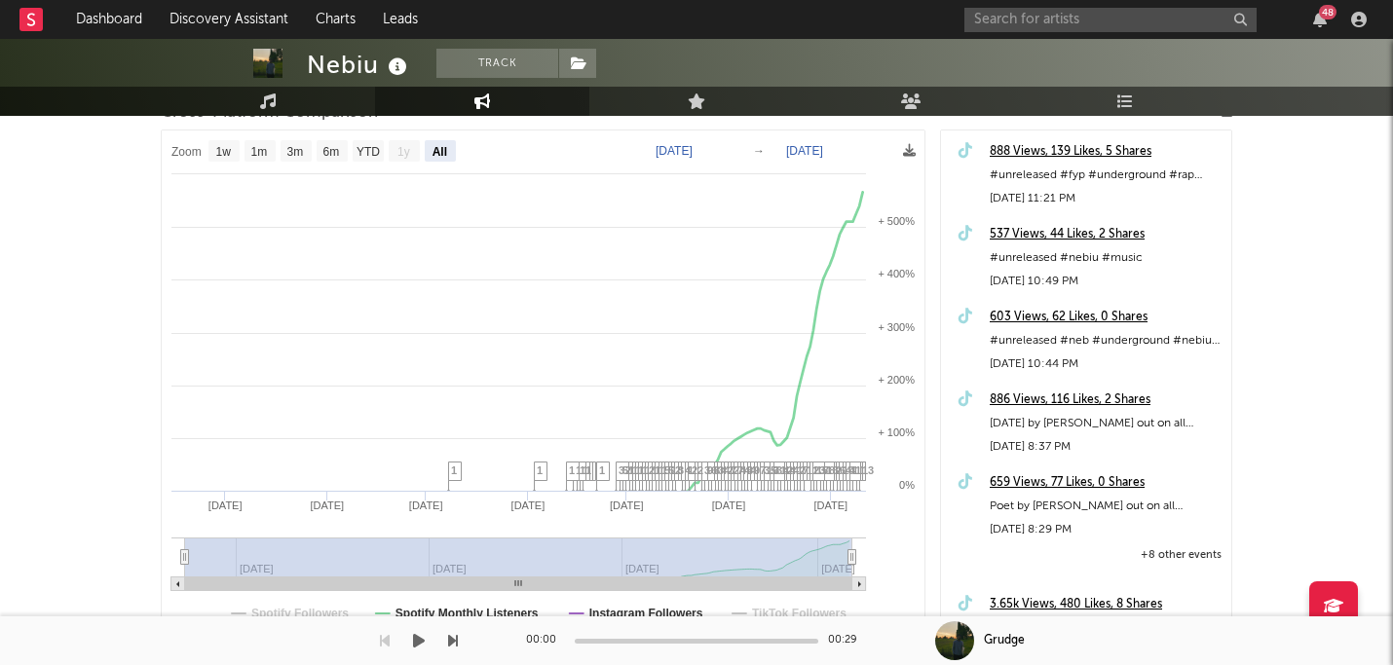
click at [497, 620] on div "Dashboard Discovery Assistant Charts Leads 48 Notifications Settings Mark all a…" at bounding box center [696, 266] width 1393 height 1023
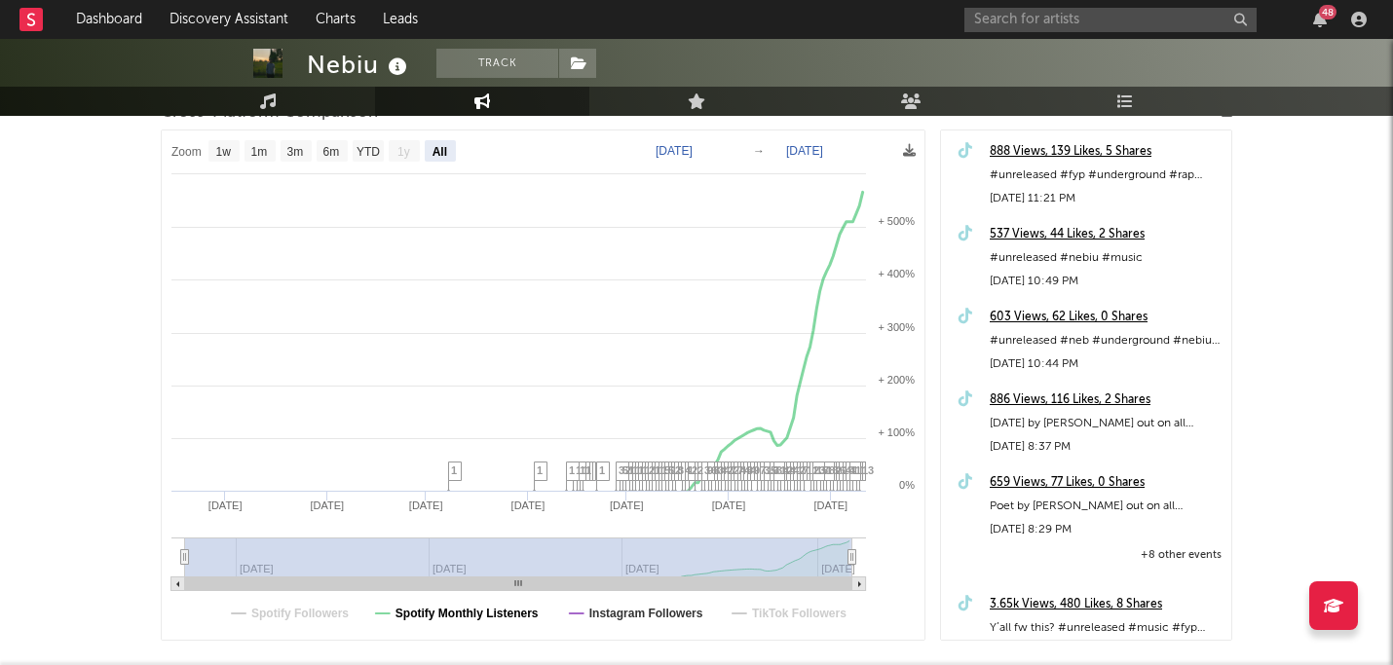
click at [494, 608] on text "Spotify Monthly Listeners" at bounding box center [466, 614] width 143 height 14
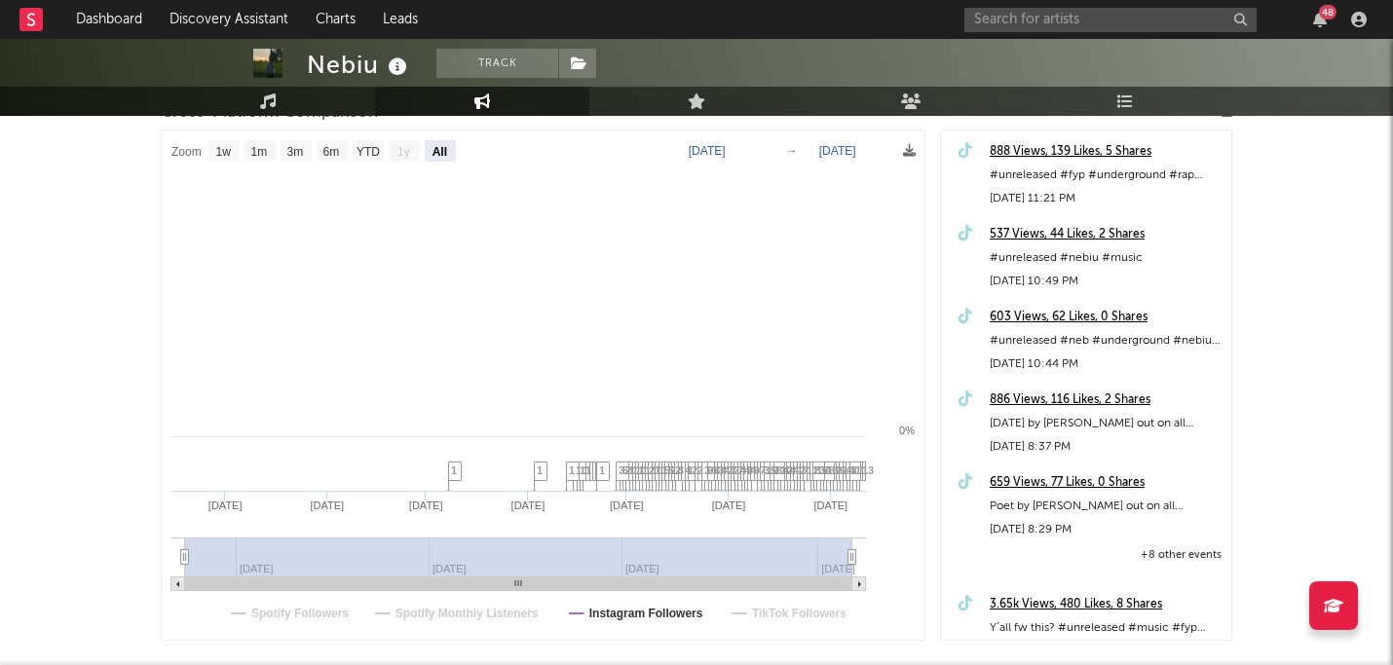
select select "All"
click at [606, 612] on text "Instagram Followers" at bounding box center [646, 614] width 114 height 14
select select "All"
click at [606, 612] on text "Instagram Followers" at bounding box center [646, 614] width 114 height 14
select select "All"
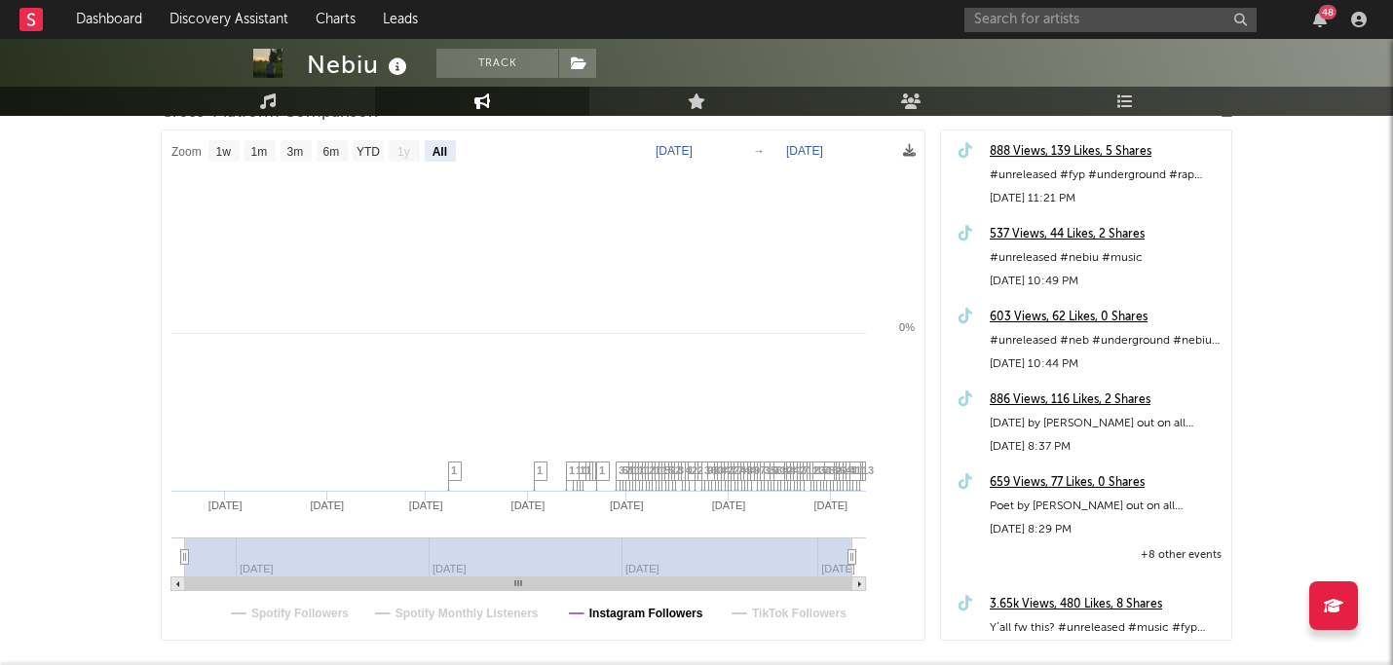
scroll to position [0, 0]
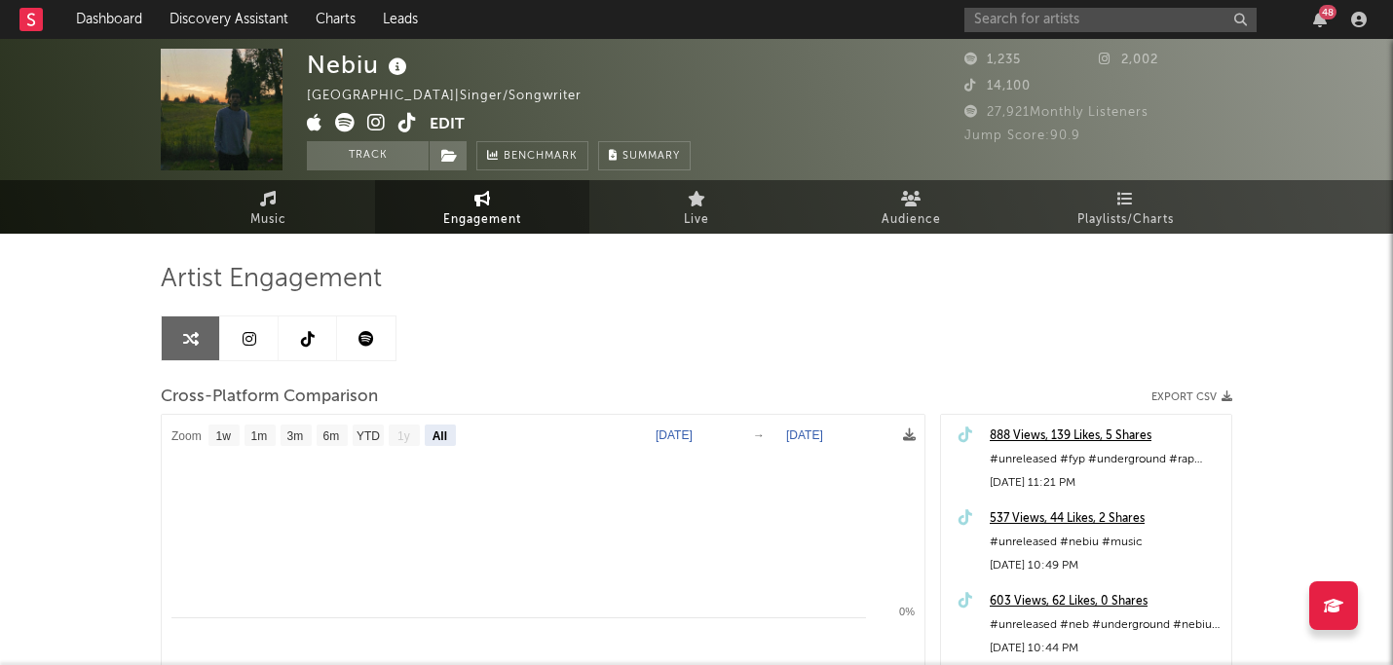
click at [378, 123] on icon at bounding box center [376, 122] width 19 height 19
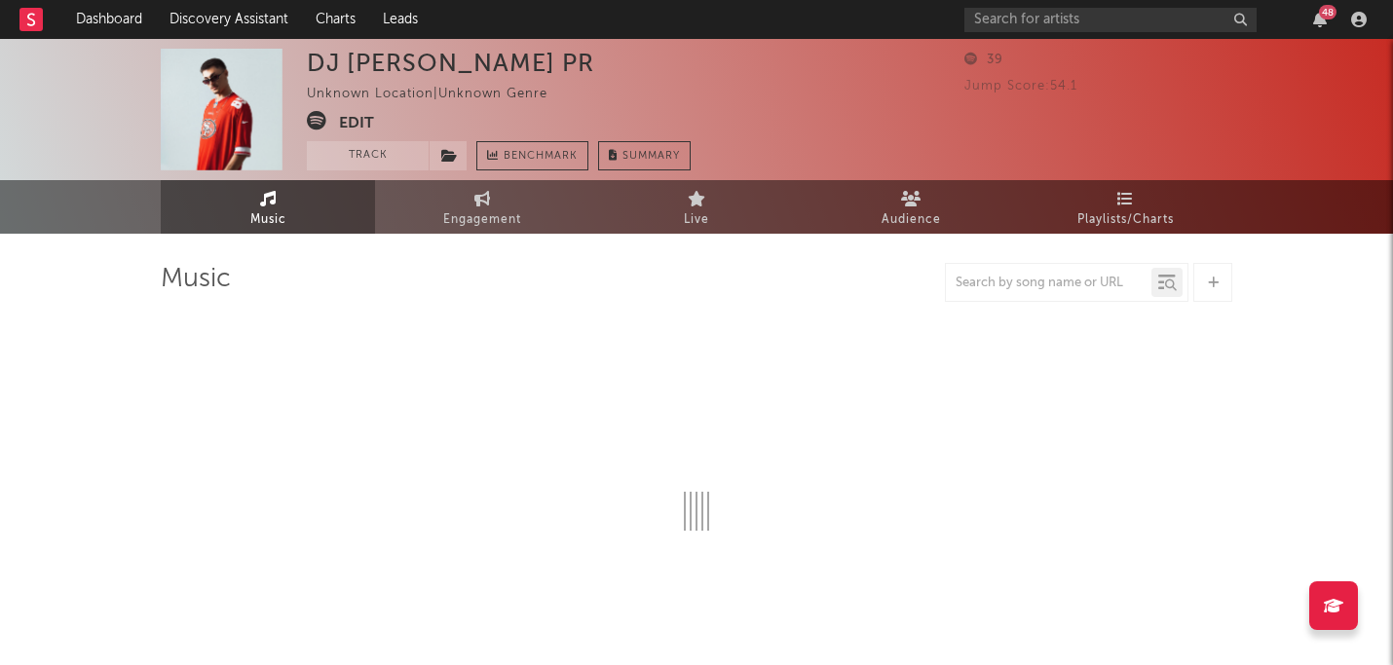
select select "1w"
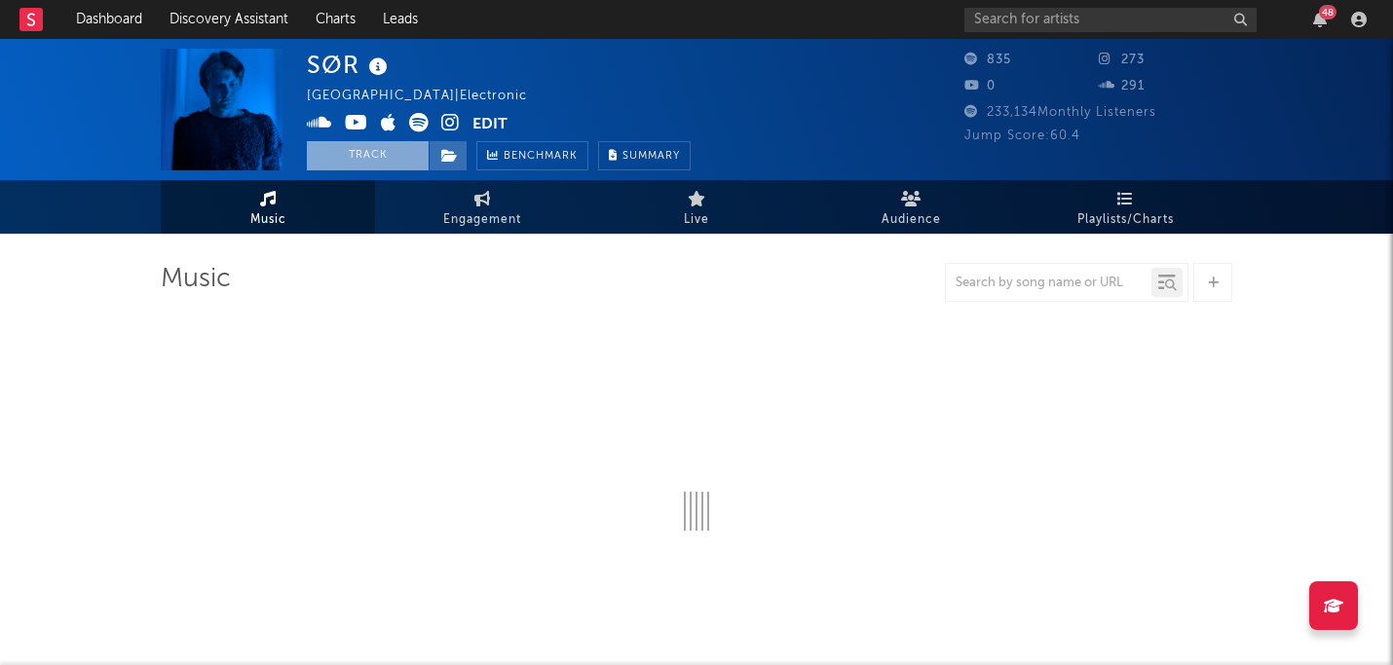
click at [385, 156] on button "Track" at bounding box center [368, 155] width 122 height 29
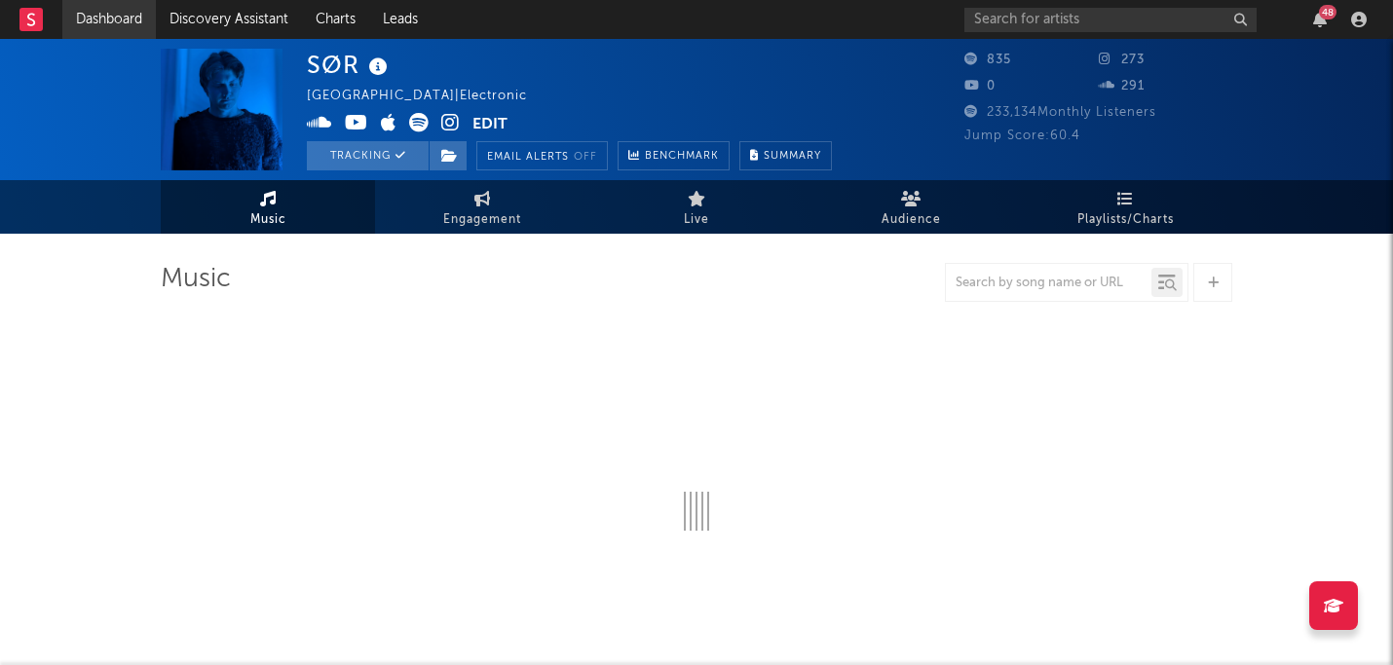
select select "6m"
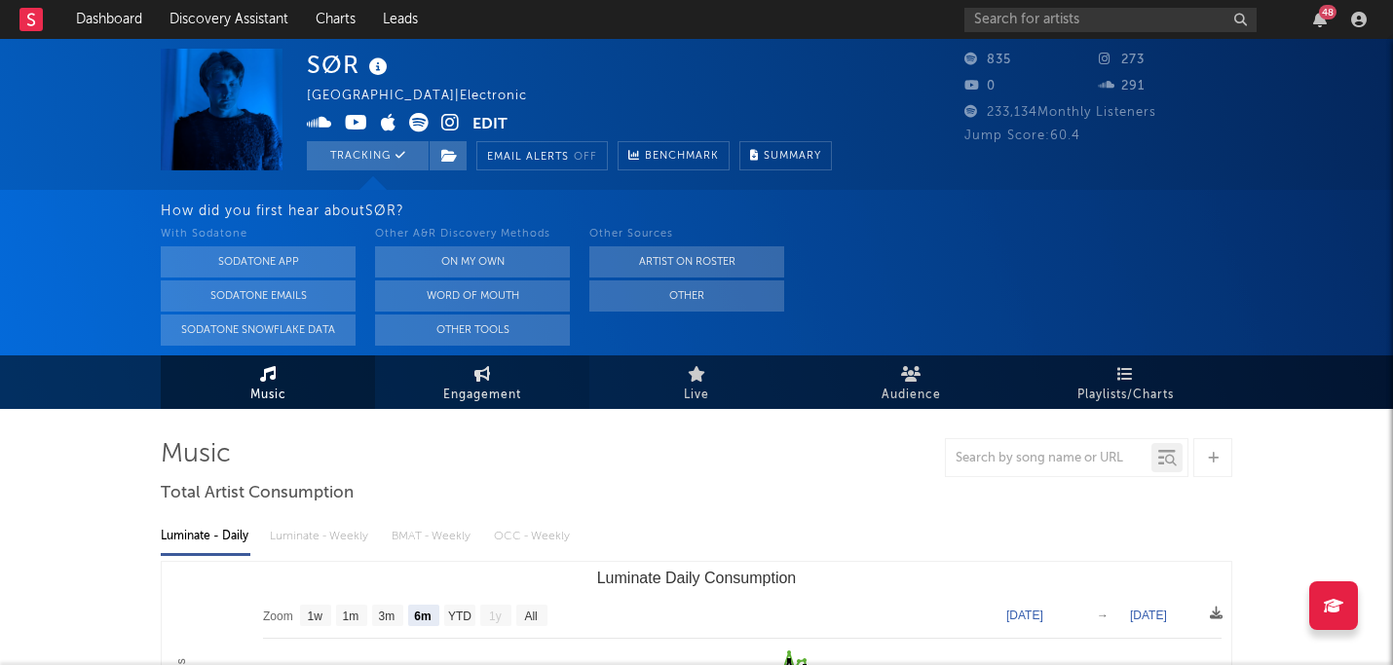
click at [529, 377] on link "Engagement" at bounding box center [482, 383] width 214 height 54
select select "1w"
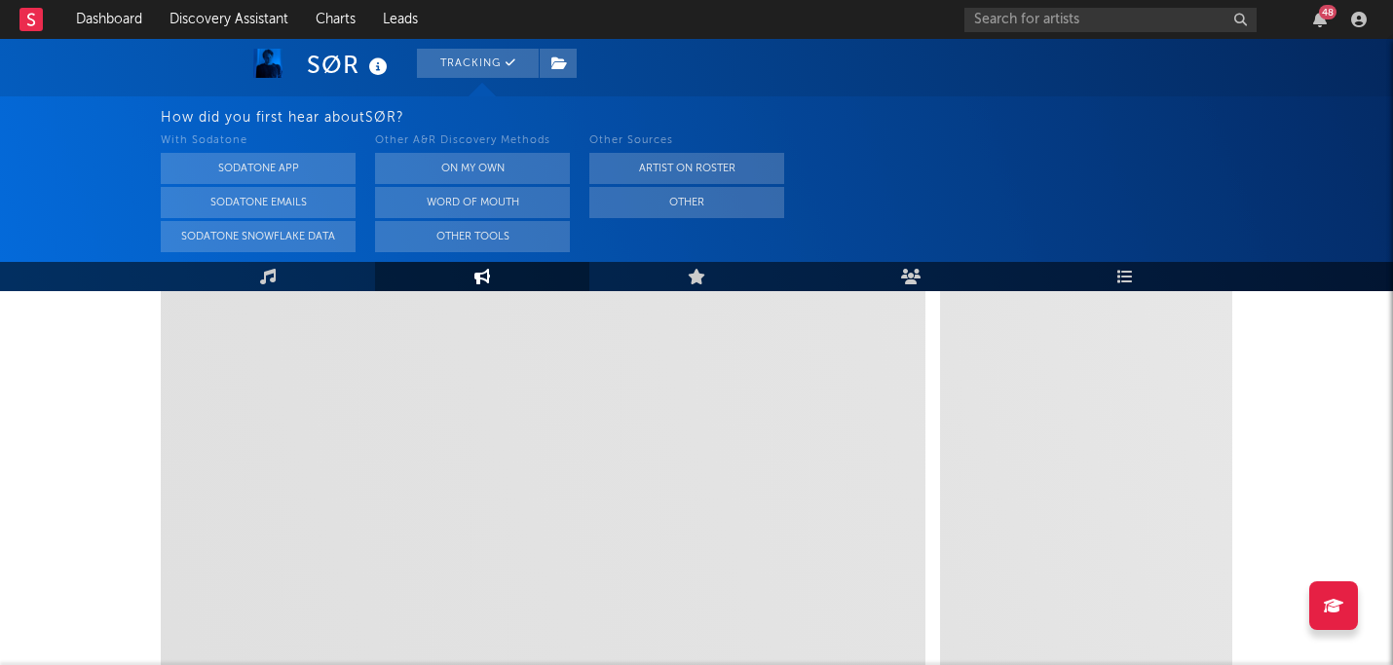
scroll to position [382, 0]
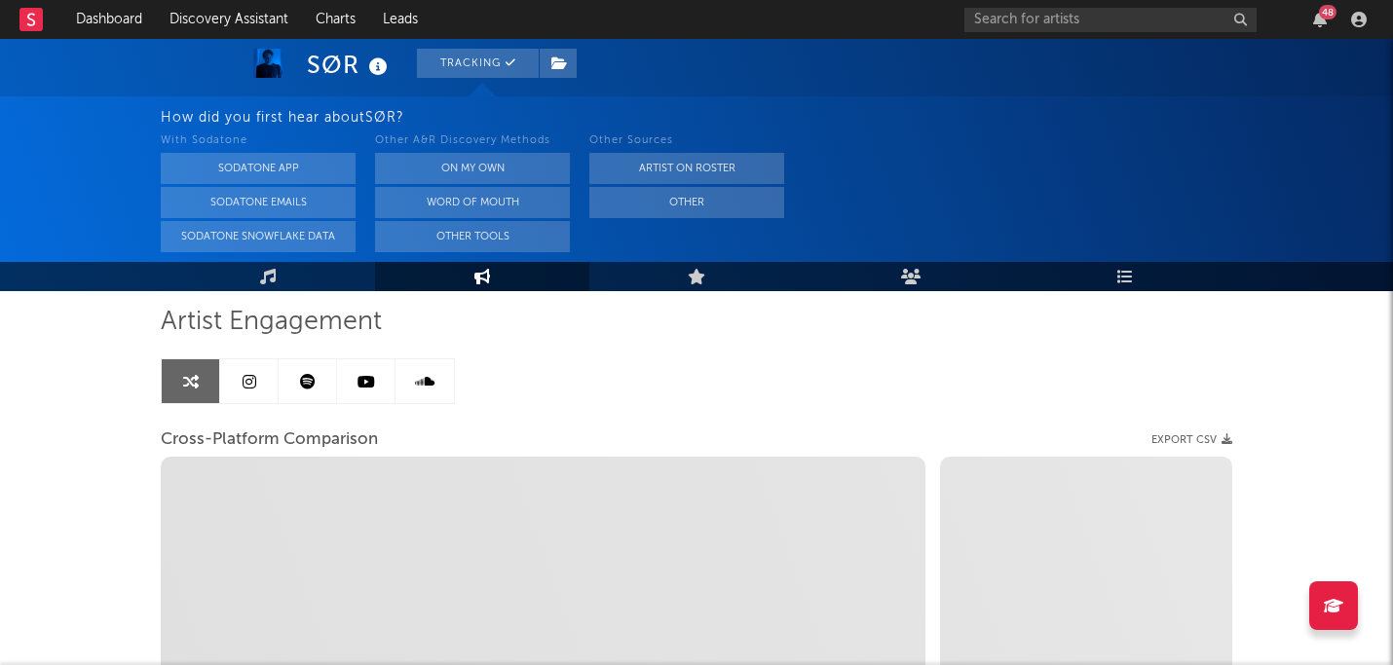
select select "1m"
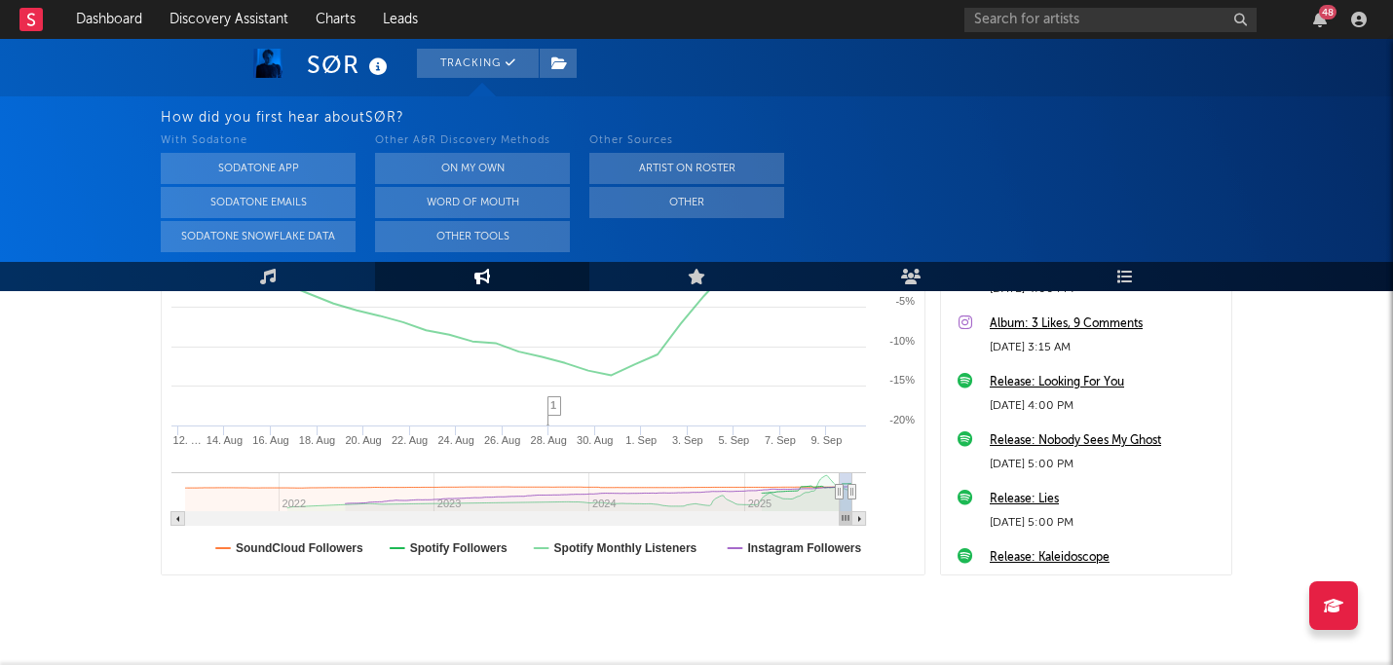
scroll to position [537, 0]
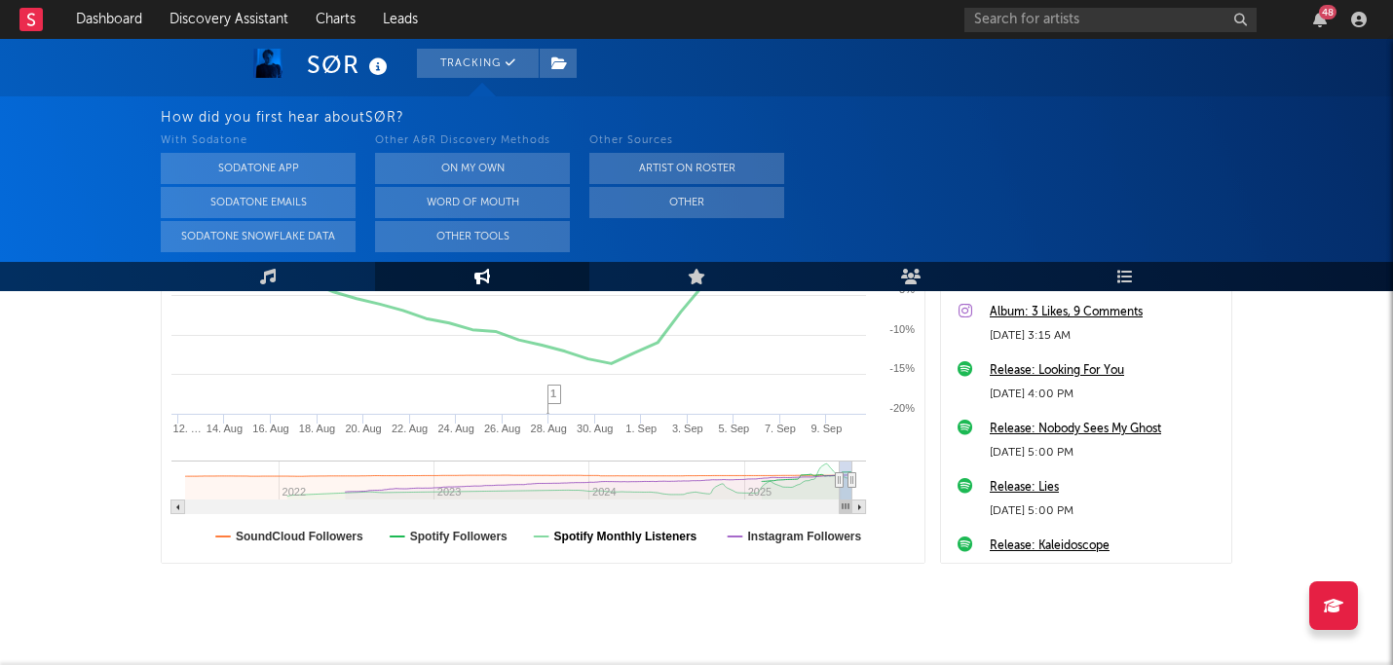
click at [634, 541] on text "Spotify Monthly Listeners" at bounding box center [625, 537] width 143 height 14
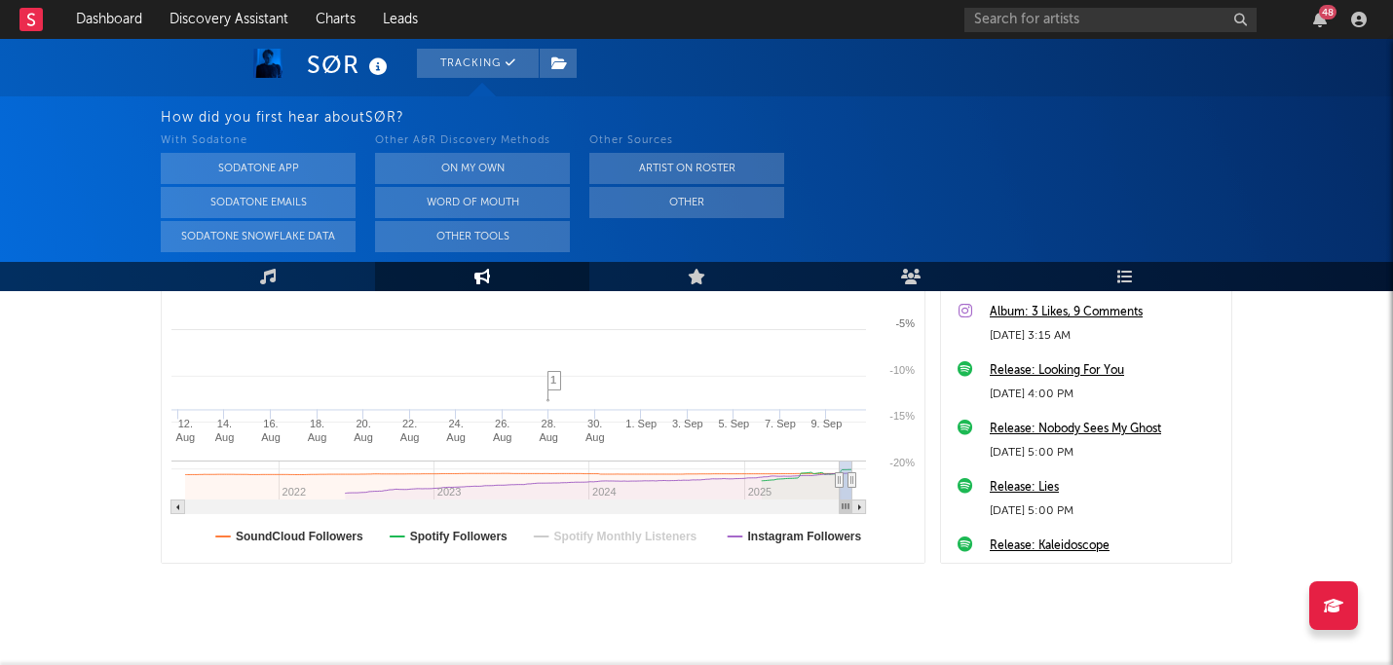
select select "1m"
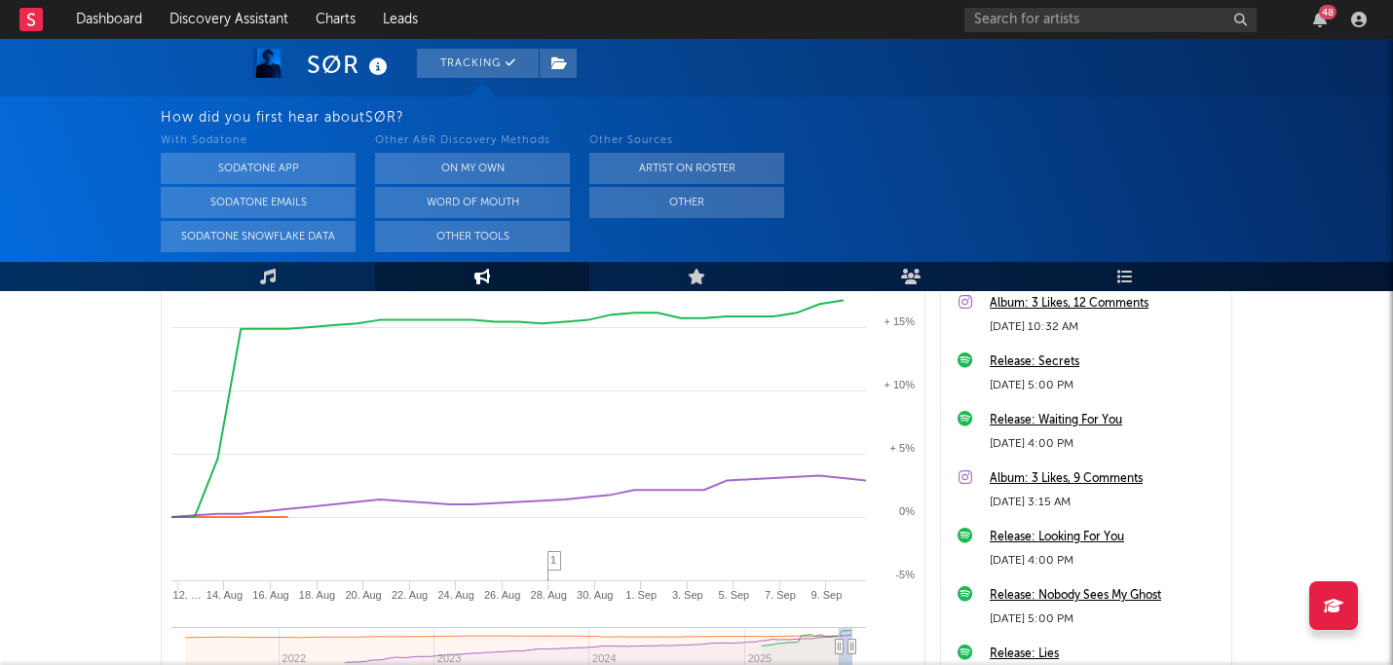
scroll to position [496, 0]
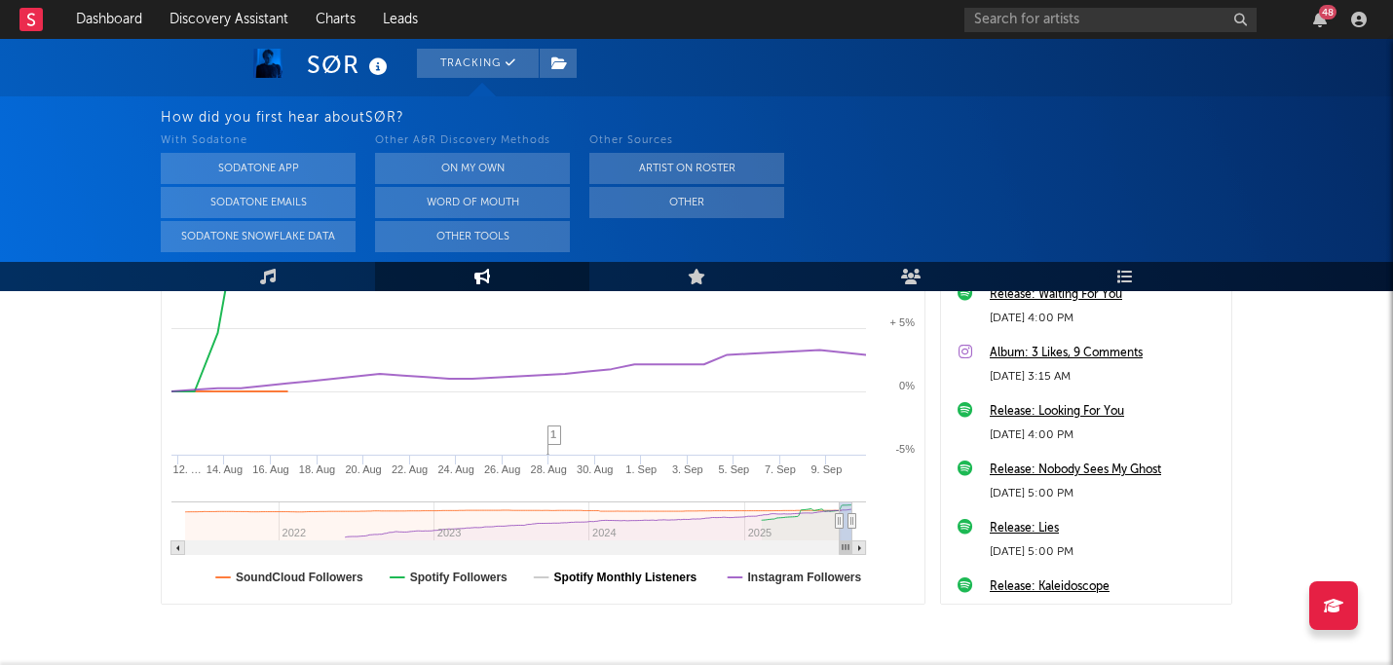
click at [682, 581] on text "Spotify Monthly Listeners" at bounding box center [625, 578] width 143 height 14
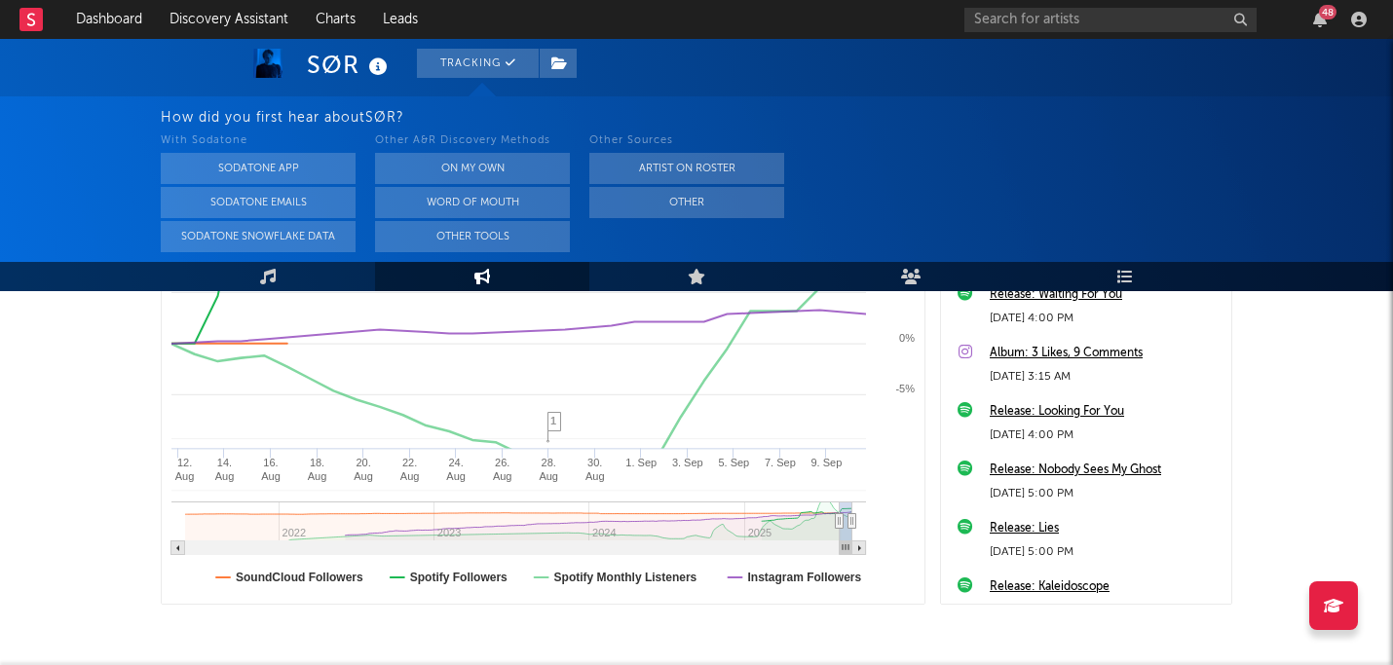
select select "1m"
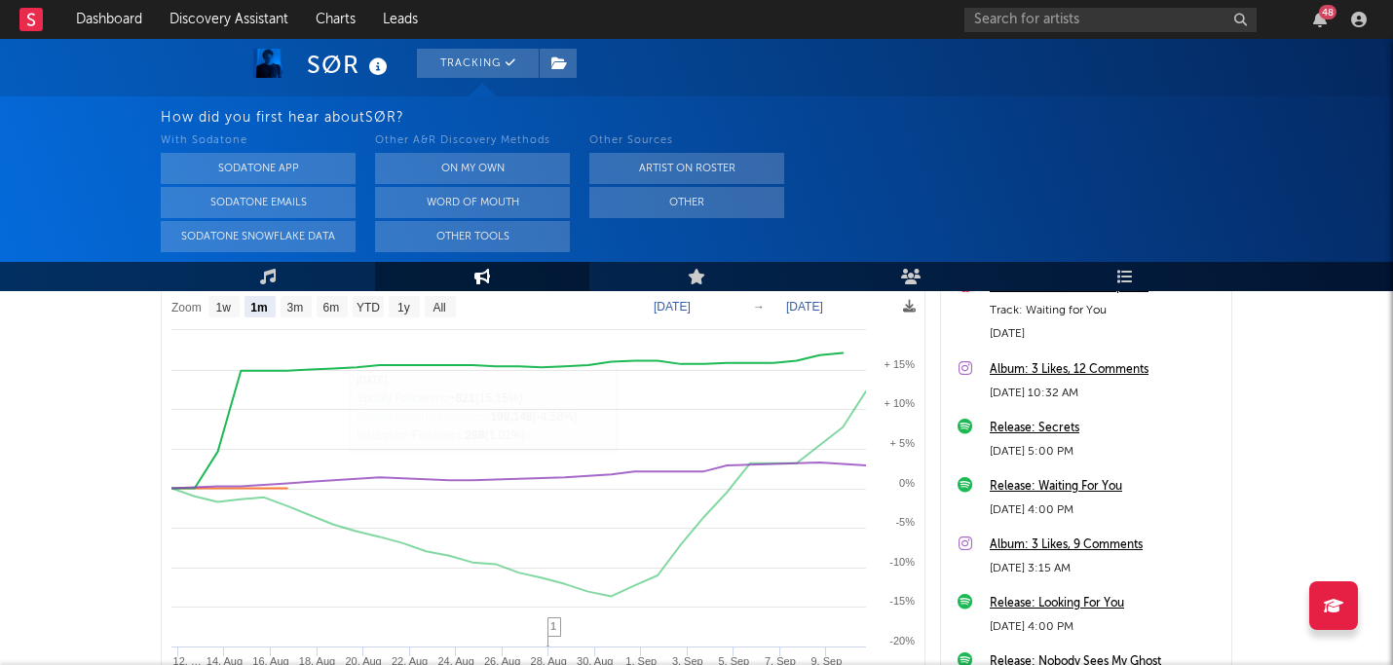
scroll to position [252, 0]
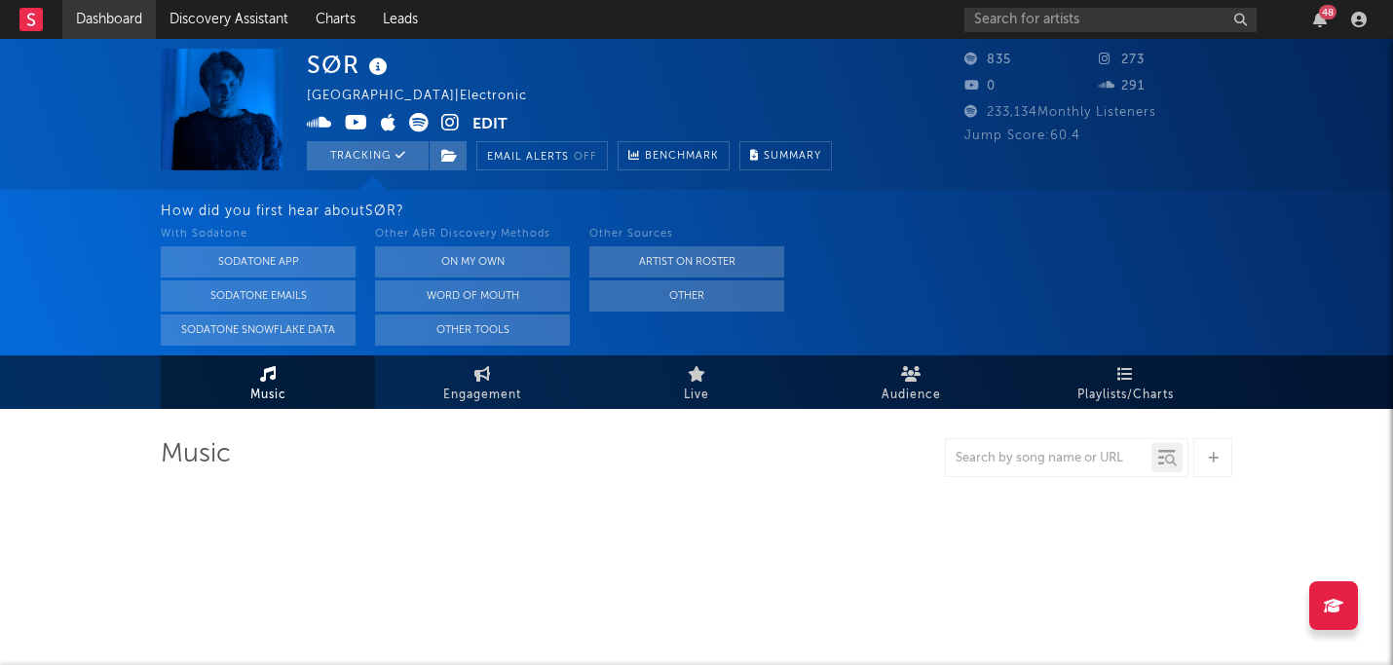
select select "6m"
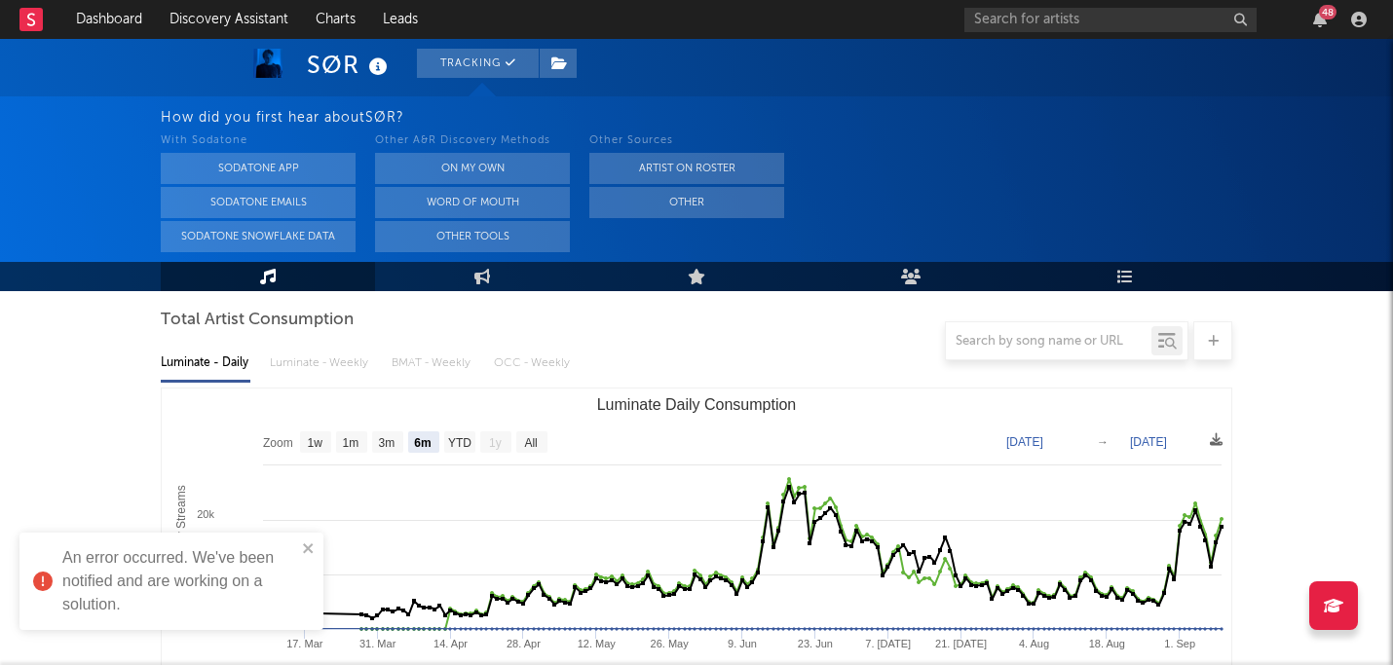
scroll to position [192, 0]
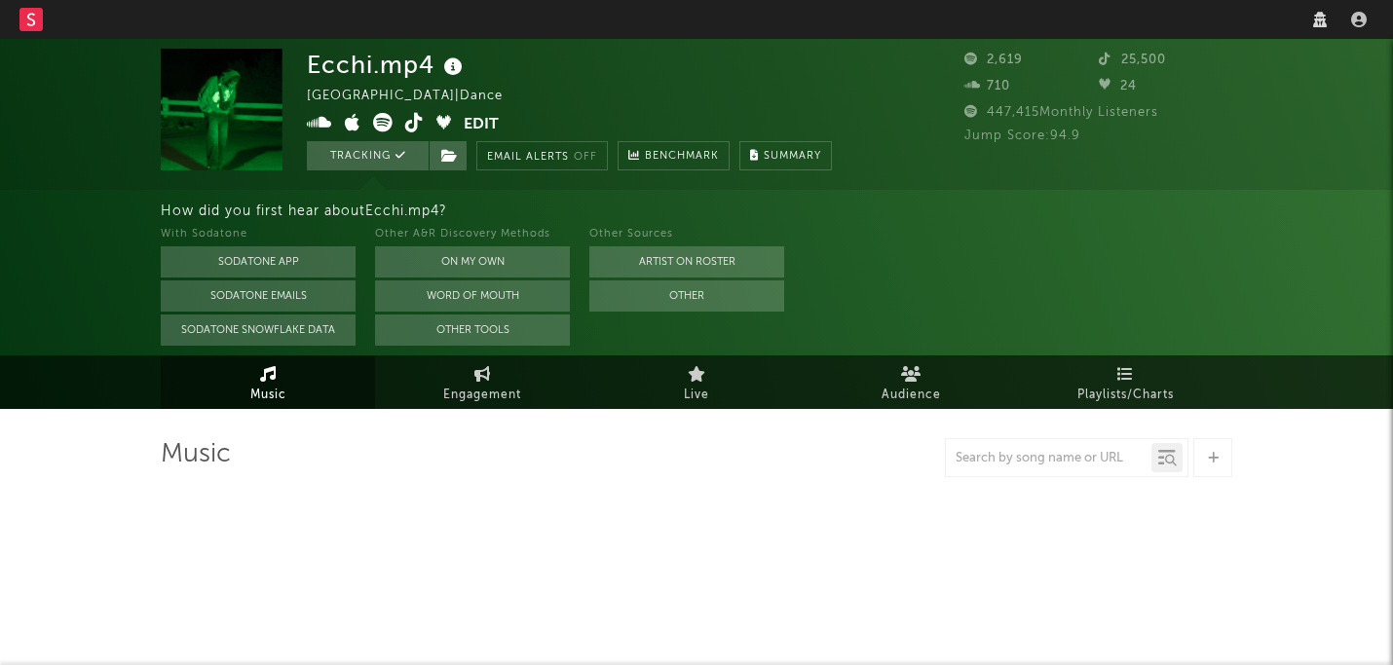
select select "1w"
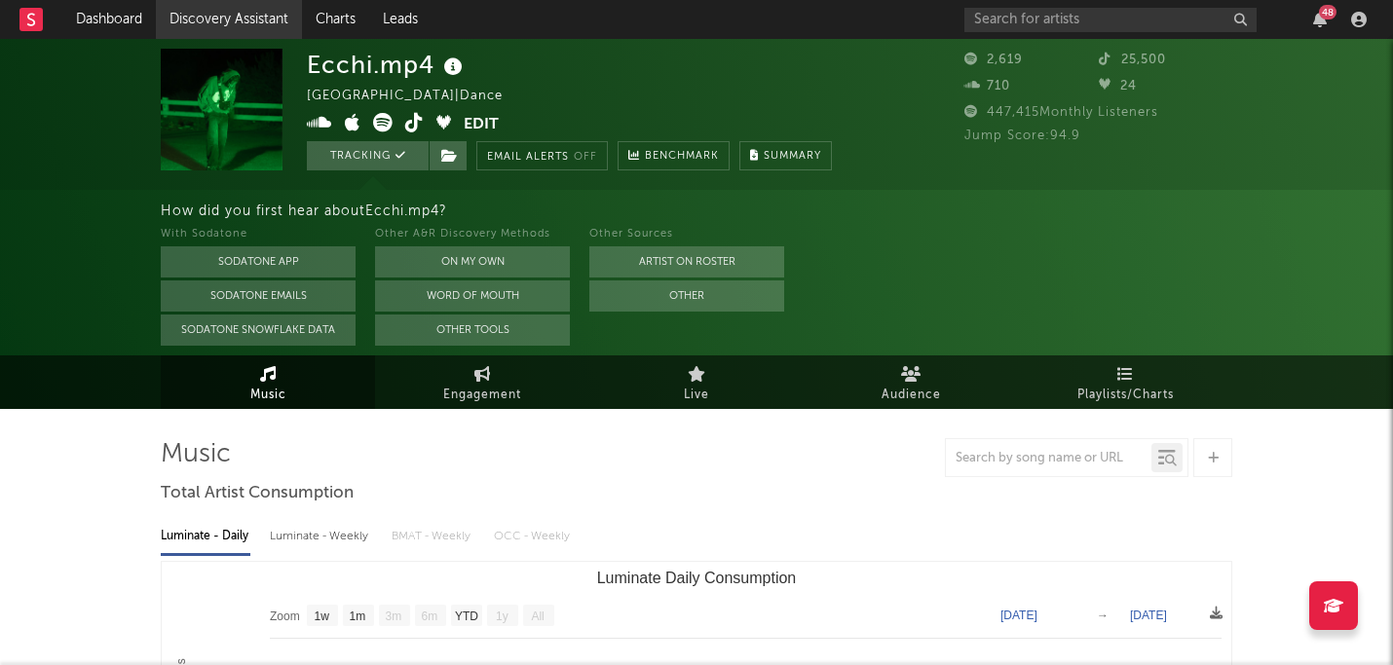
click at [235, 26] on link "Discovery Assistant" at bounding box center [229, 19] width 146 height 39
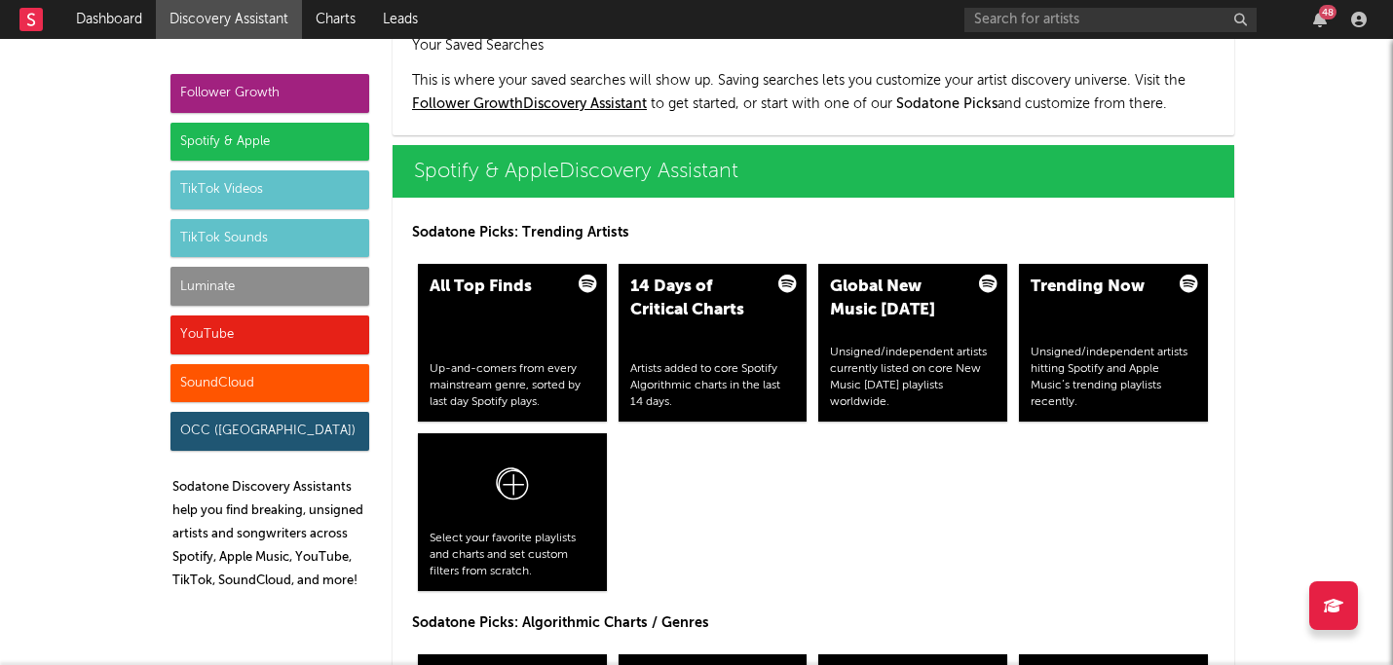
scroll to position [1898, 0]
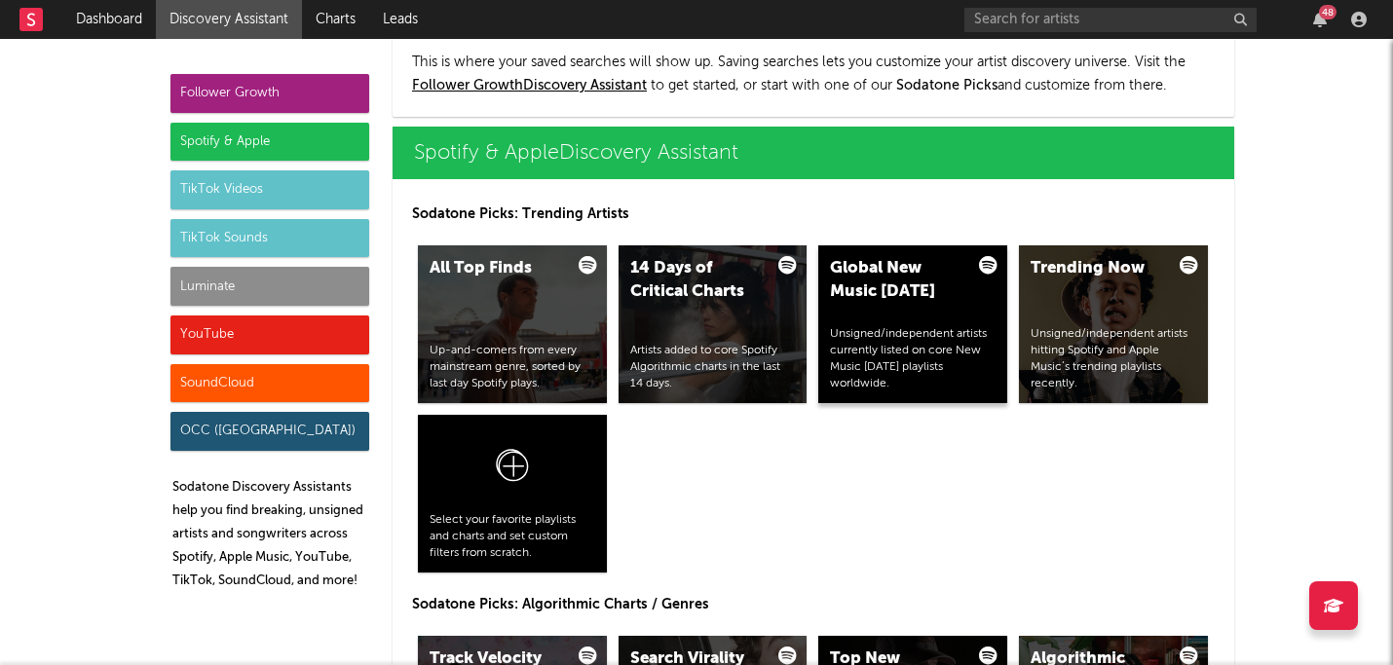
click at [912, 373] on div "Unsigned/independent artists currently listed on core New Music [DATE] playlist…" at bounding box center [913, 358] width 166 height 65
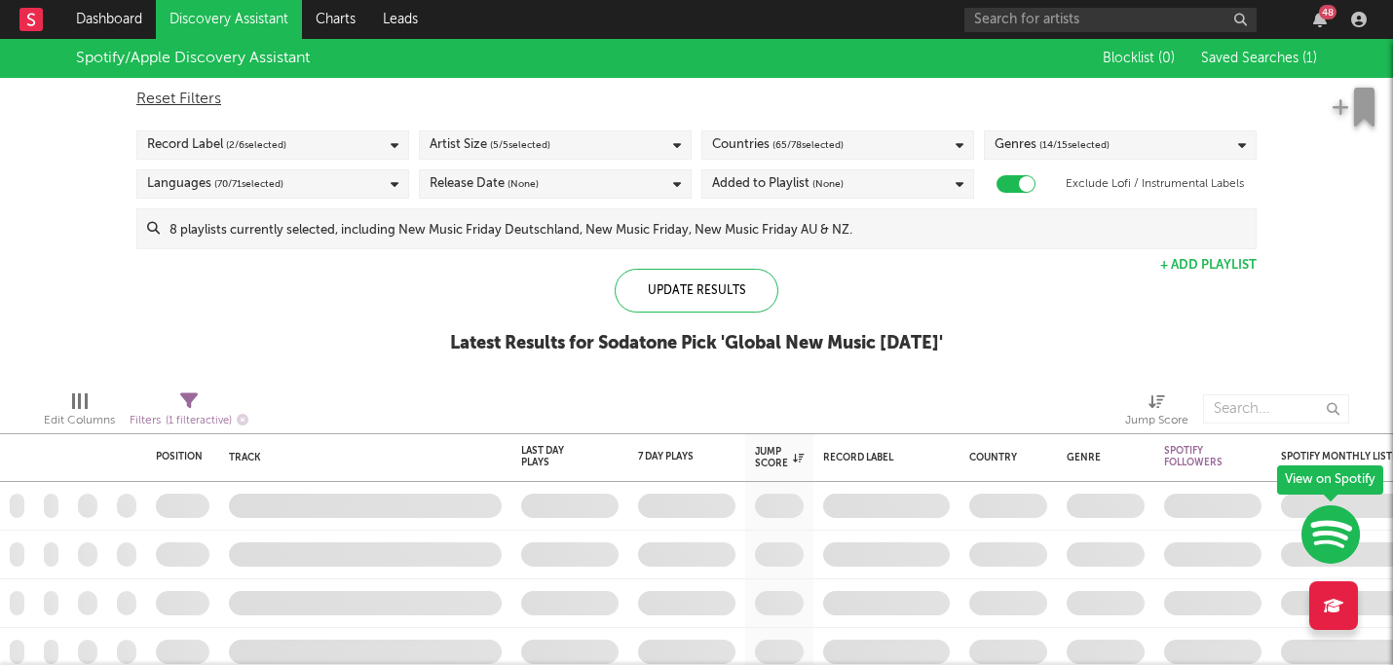
checkbox input "true"
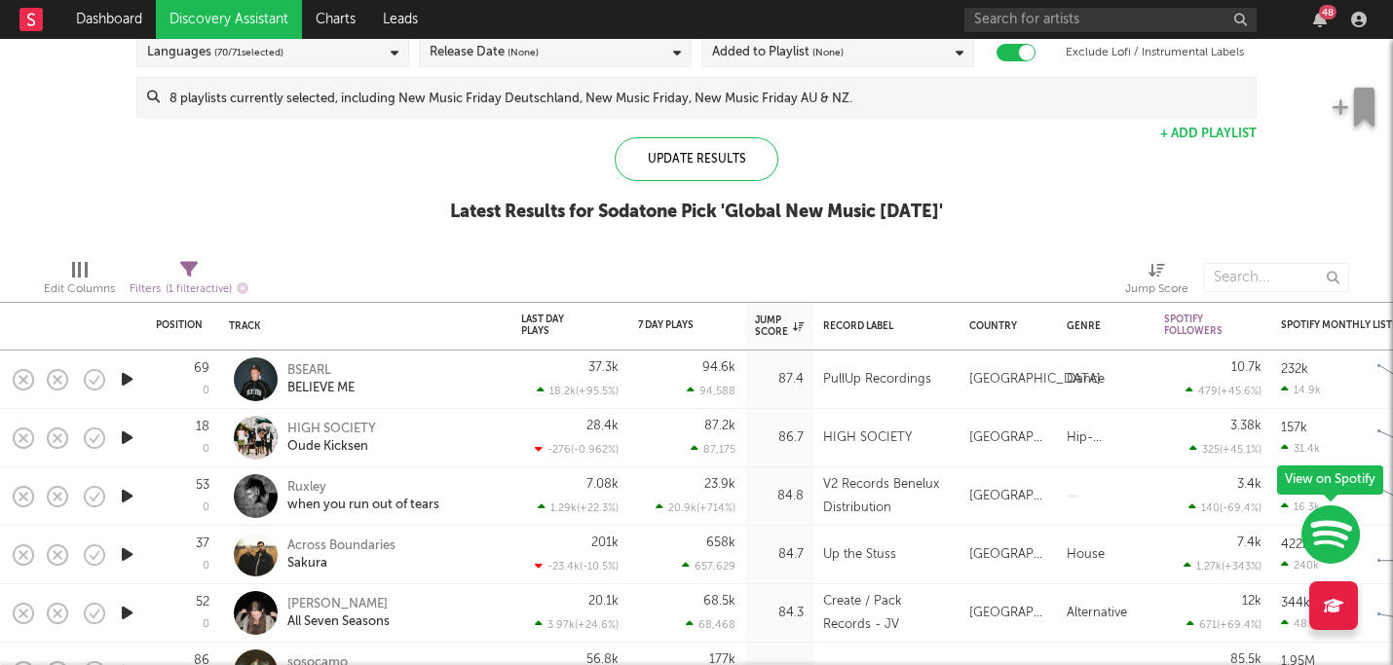
click at [126, 374] on icon "button" at bounding box center [127, 379] width 20 height 24
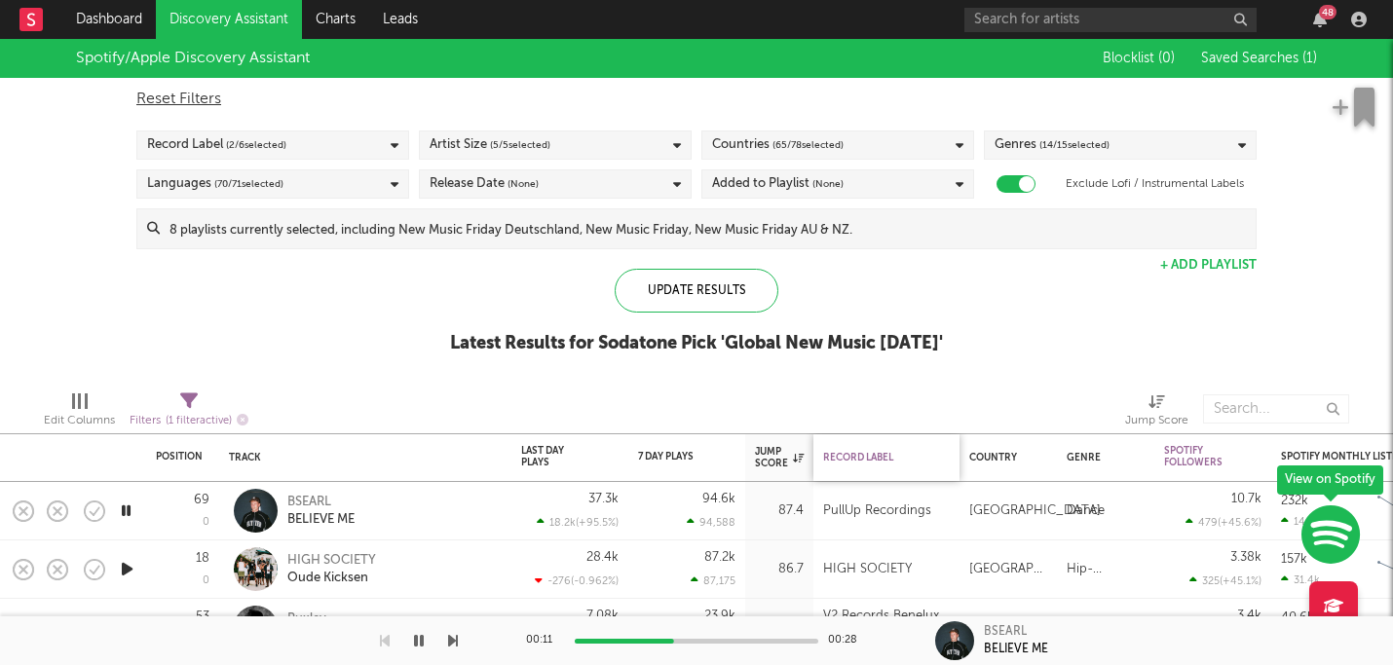
click at [855, 452] on div "Record Label" at bounding box center [881, 458] width 117 height 12
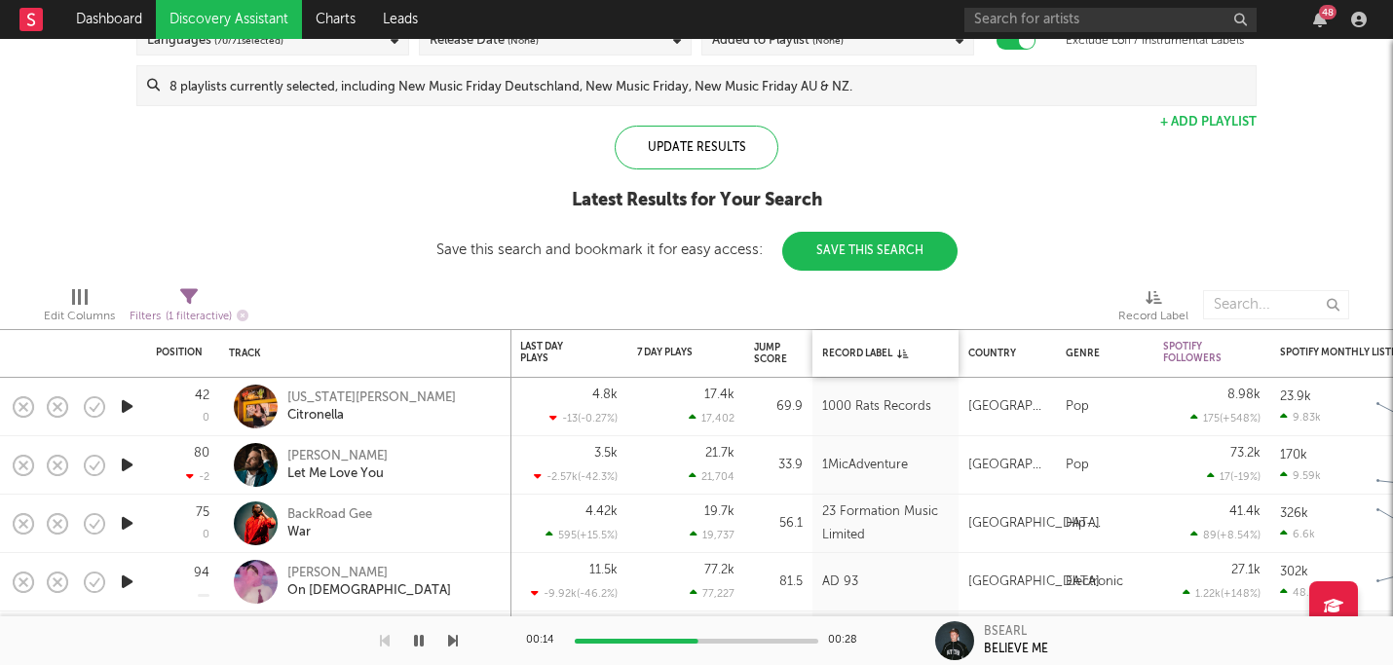
click at [875, 364] on div "Record Label" at bounding box center [885, 353] width 127 height 41
click at [871, 350] on div "Record Label" at bounding box center [880, 354] width 117 height 12
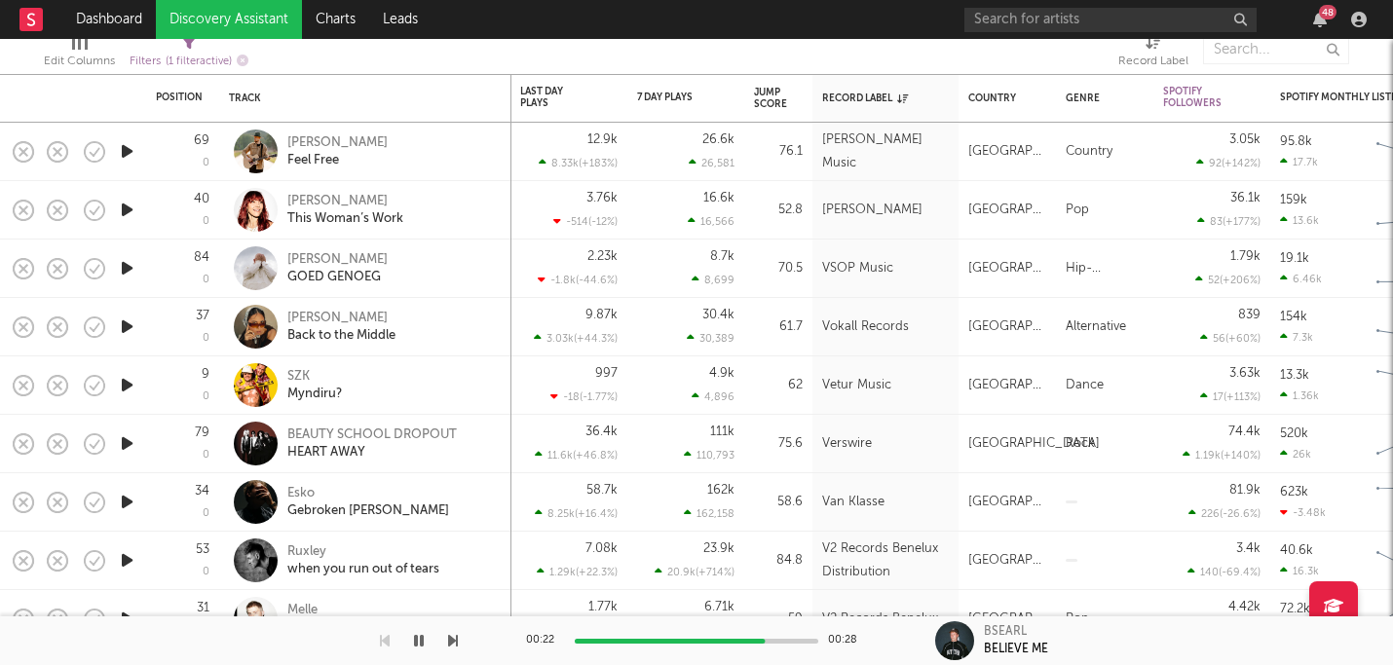
click at [995, 634] on div "BSEARL" at bounding box center [1005, 632] width 43 height 18
click at [996, 650] on div "BELIEVE ME" at bounding box center [1016, 650] width 64 height 18
click at [940, 645] on div at bounding box center [954, 640] width 39 height 39
click at [962, 645] on div at bounding box center [954, 640] width 39 height 39
click at [1073, 11] on input "text" at bounding box center [1110, 20] width 292 height 24
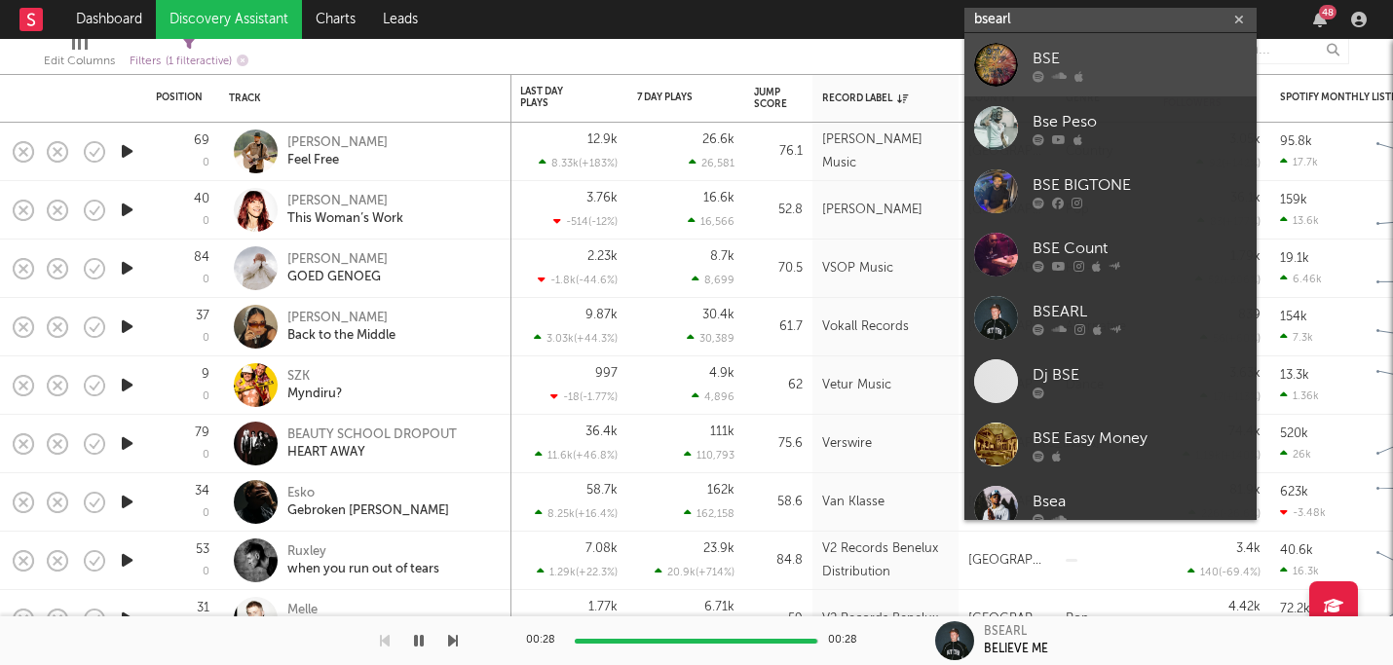
type input "bsearl"
click at [1041, 70] on icon at bounding box center [1039, 76] width 12 height 12
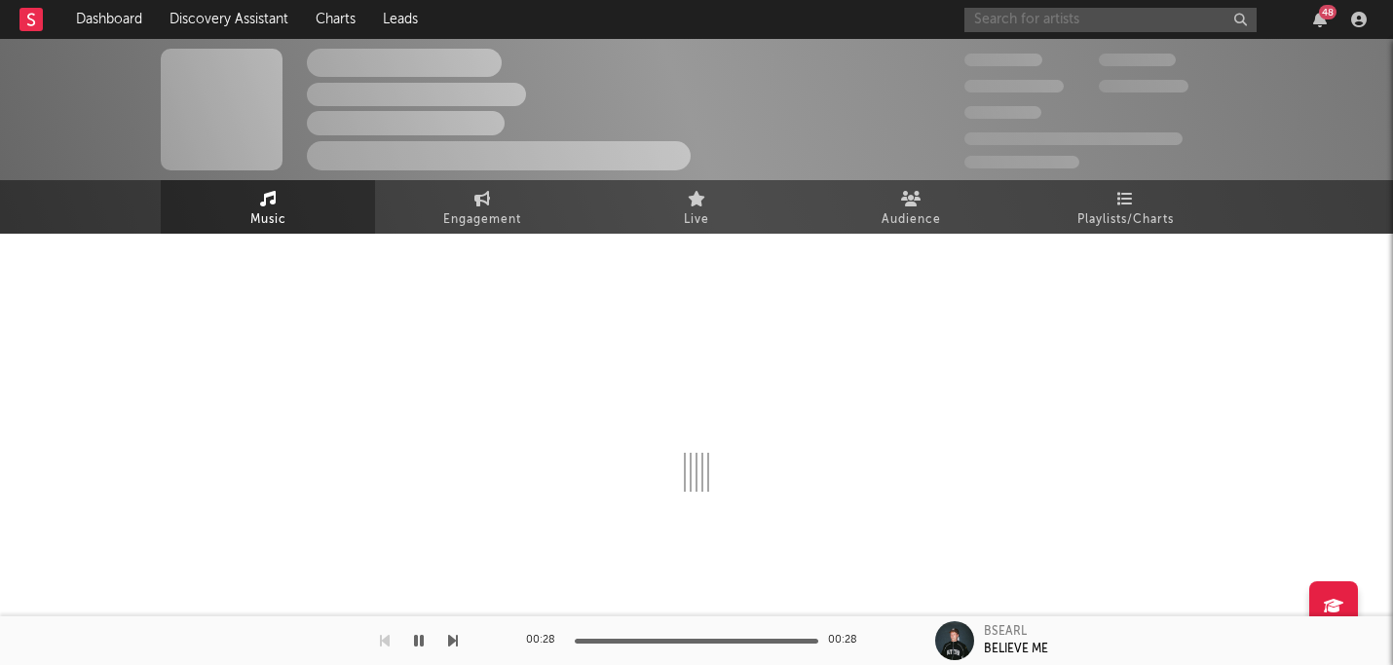
click at [1122, 27] on input "text" at bounding box center [1110, 20] width 292 height 24
type input "bsea"
select select "1w"
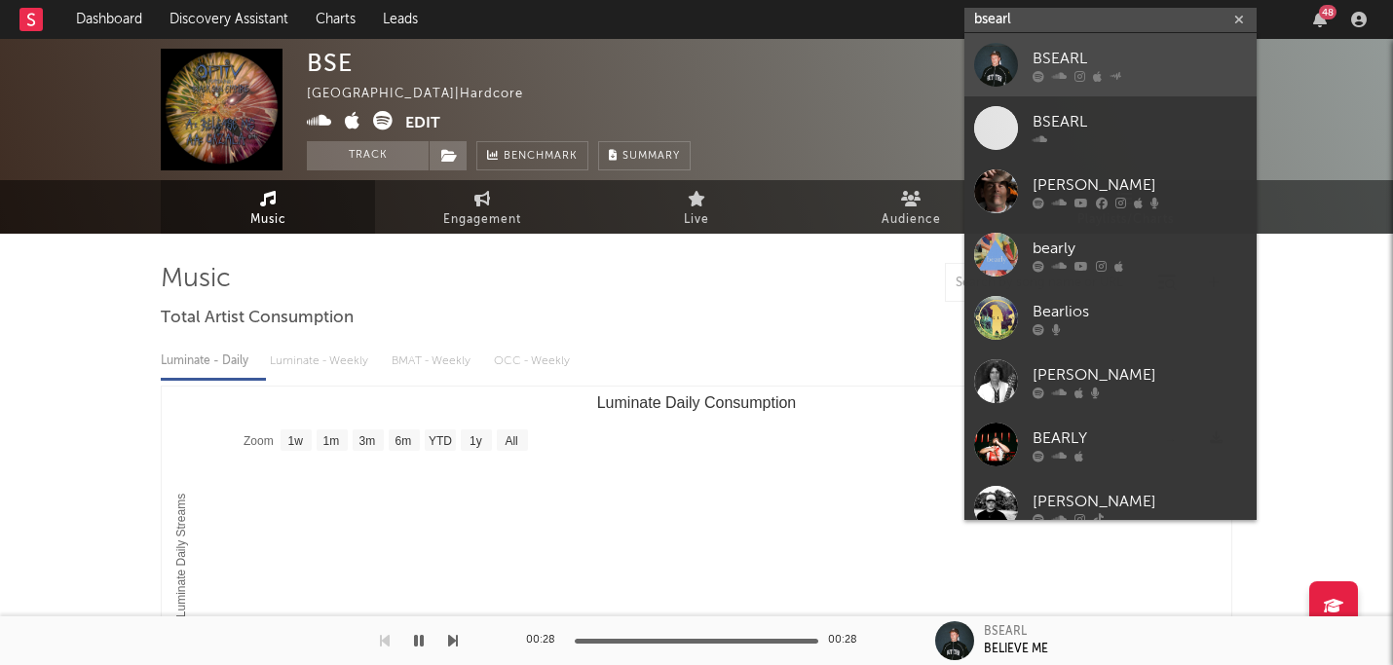
type input "bsearl"
click at [1163, 61] on div "BSEARL" at bounding box center [1140, 58] width 214 height 23
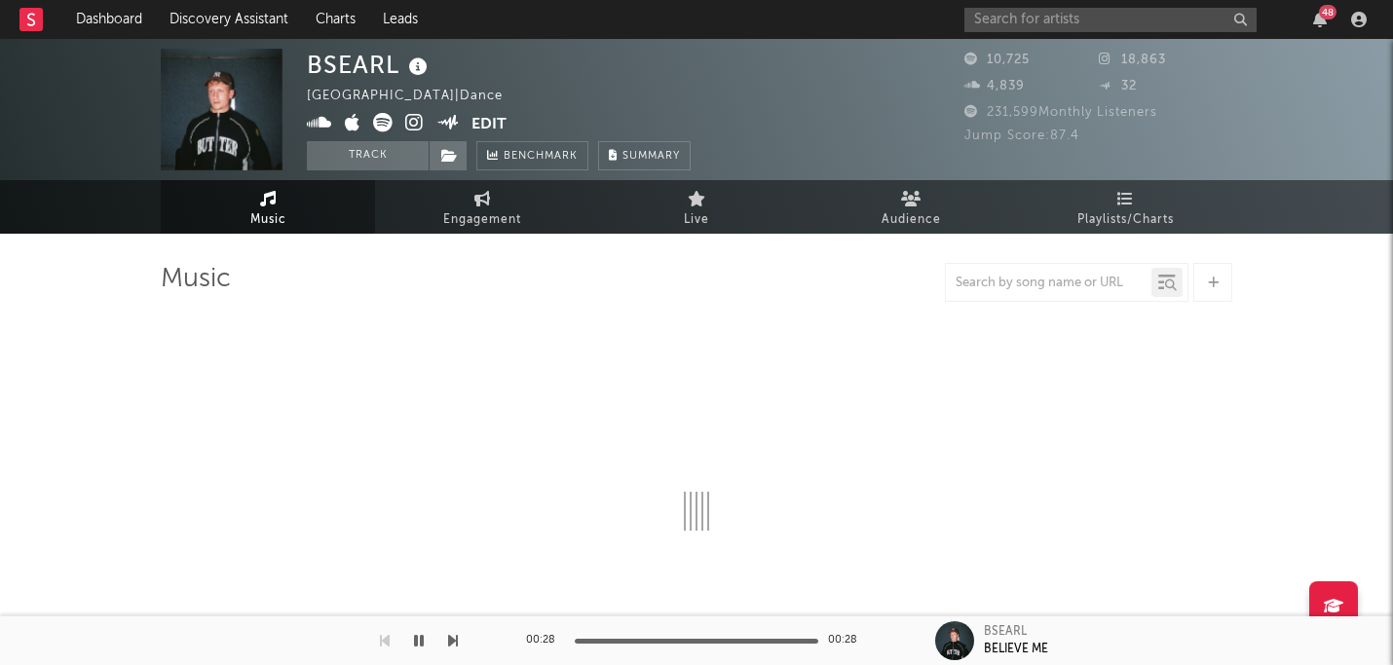
select select "6m"
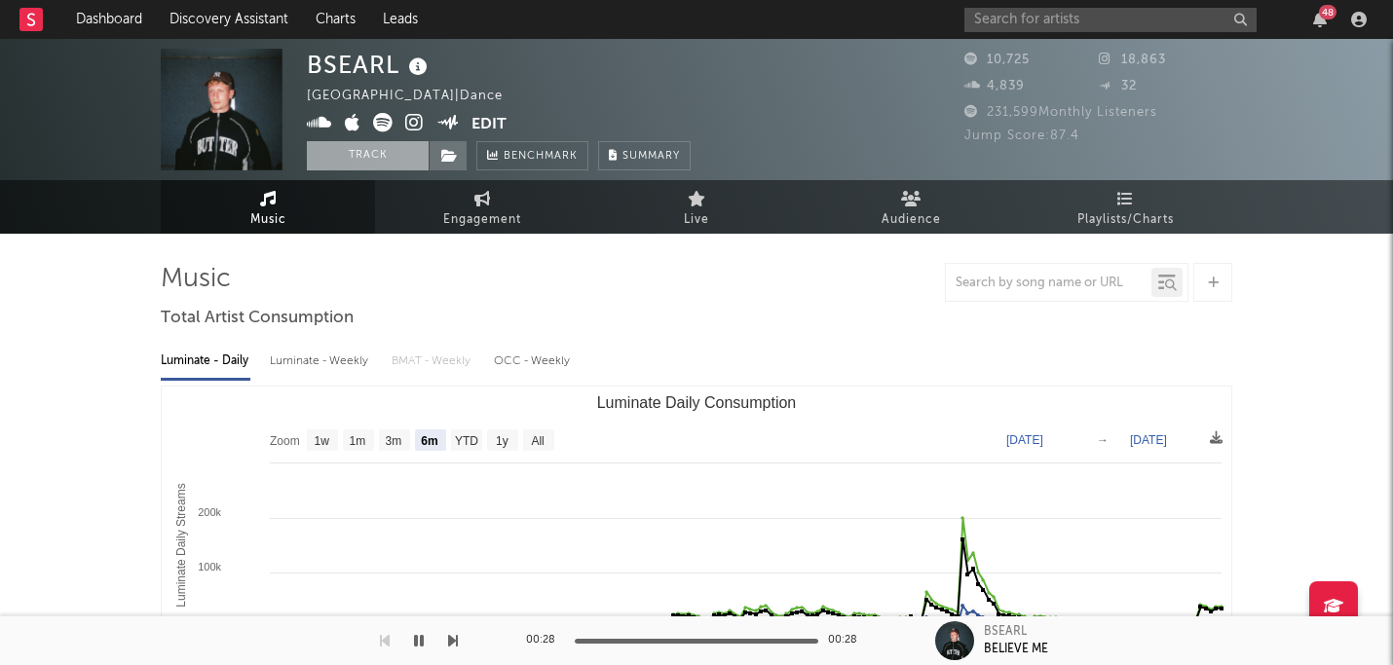
click at [353, 154] on button "Track" at bounding box center [368, 155] width 122 height 29
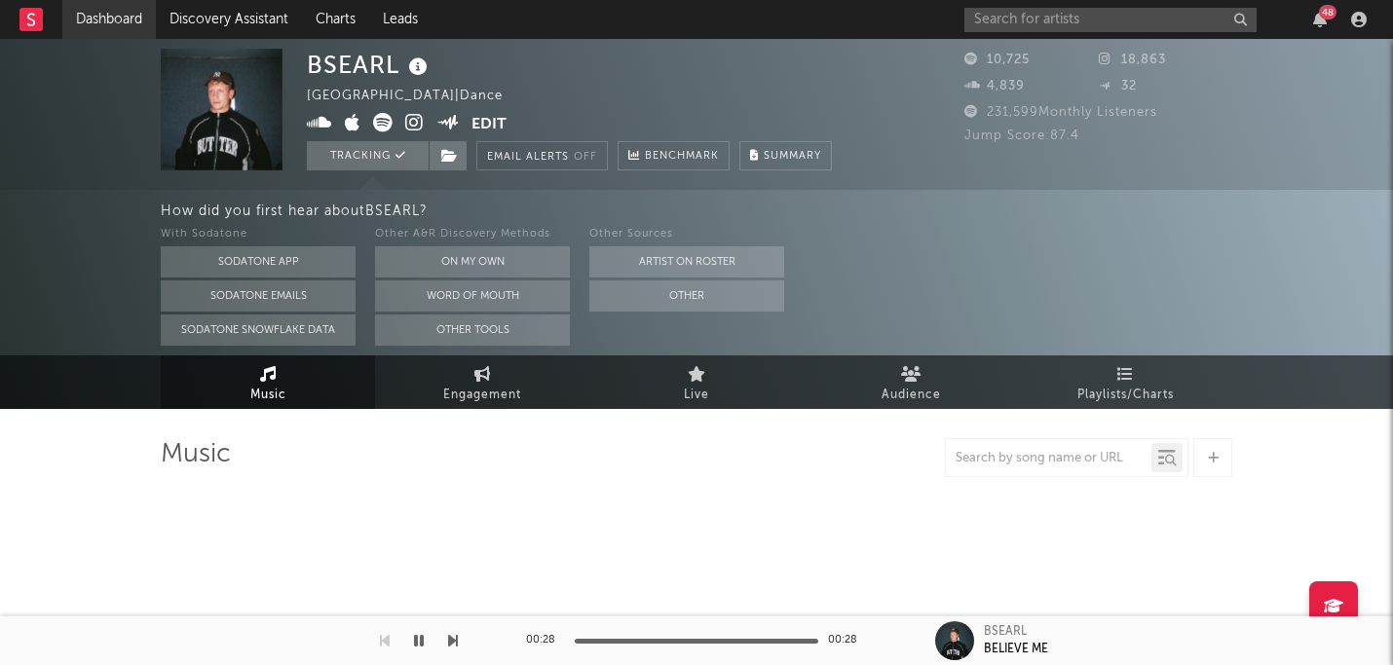
select select "6m"
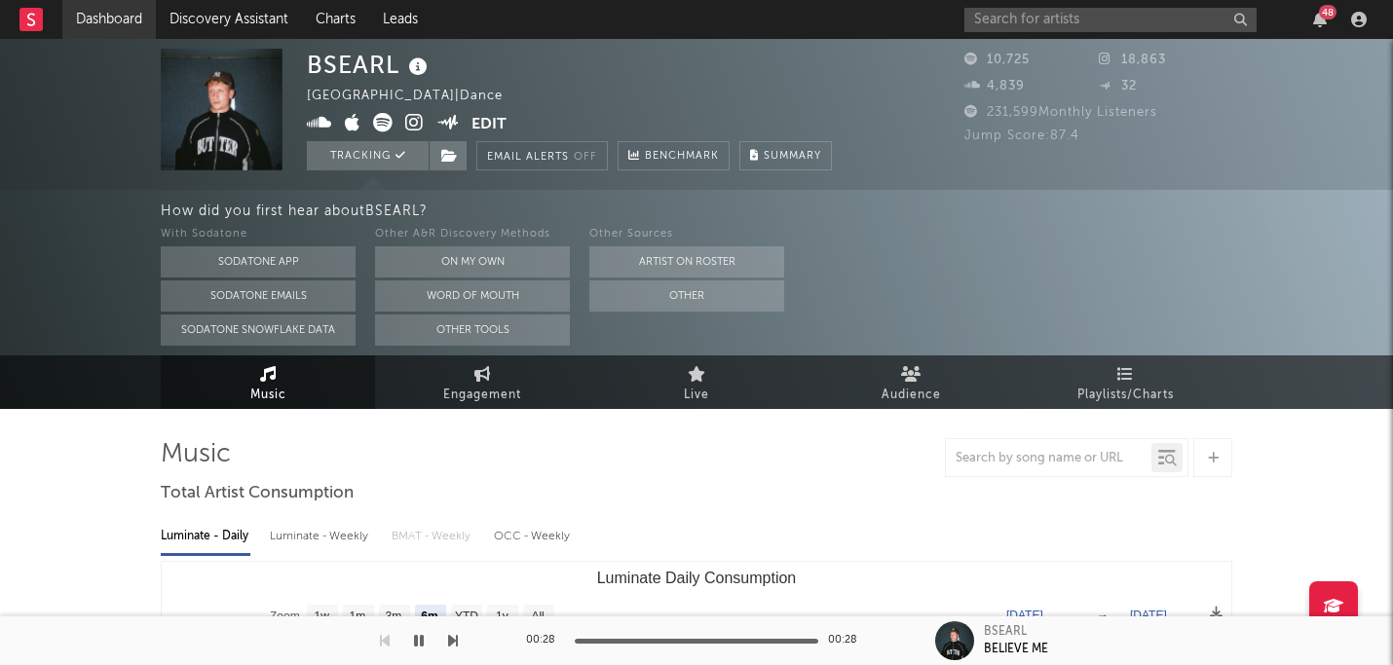
click at [101, 19] on link "Dashboard" at bounding box center [109, 19] width 94 height 39
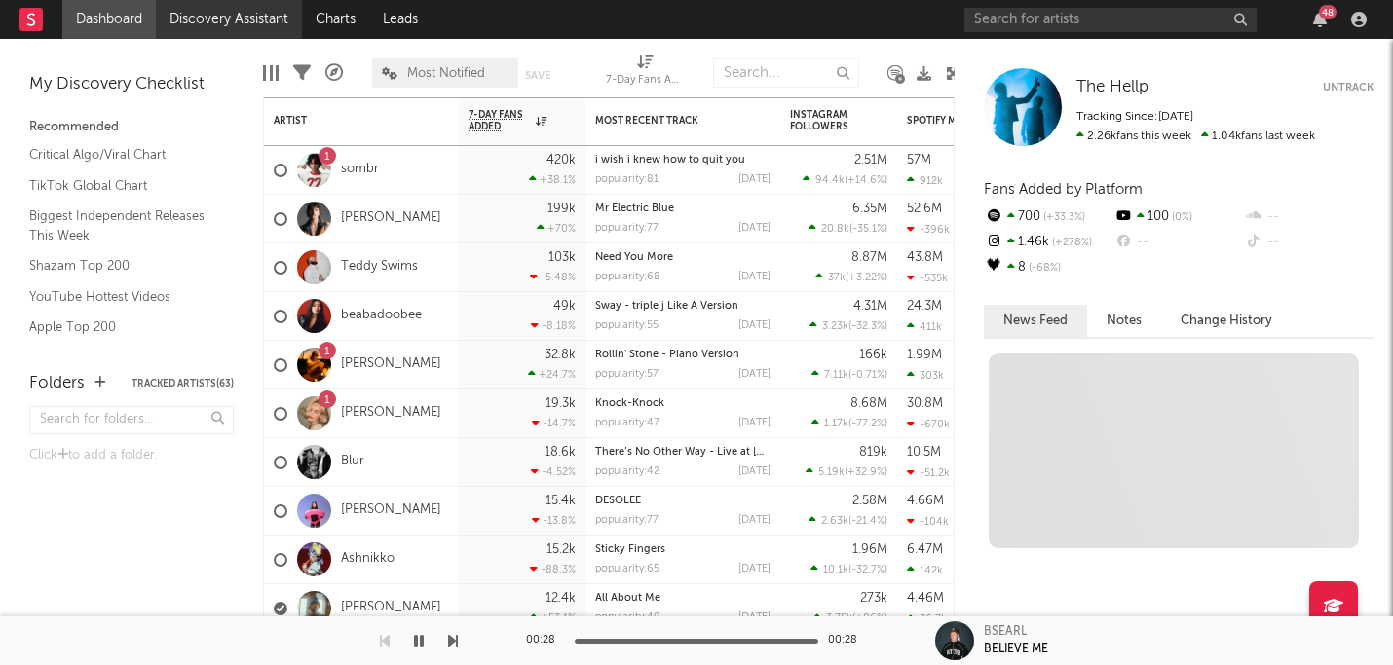
click at [207, 13] on link "Discovery Assistant" at bounding box center [229, 19] width 146 height 39
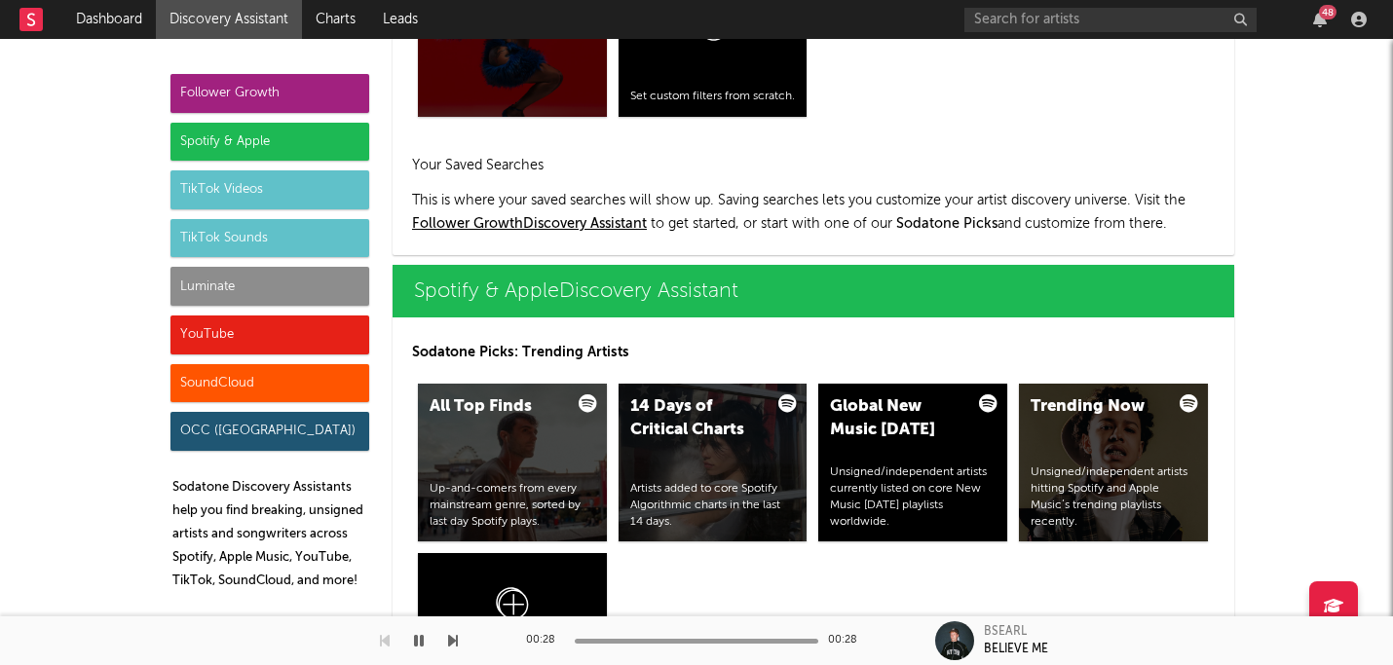
scroll to position [1808, 0]
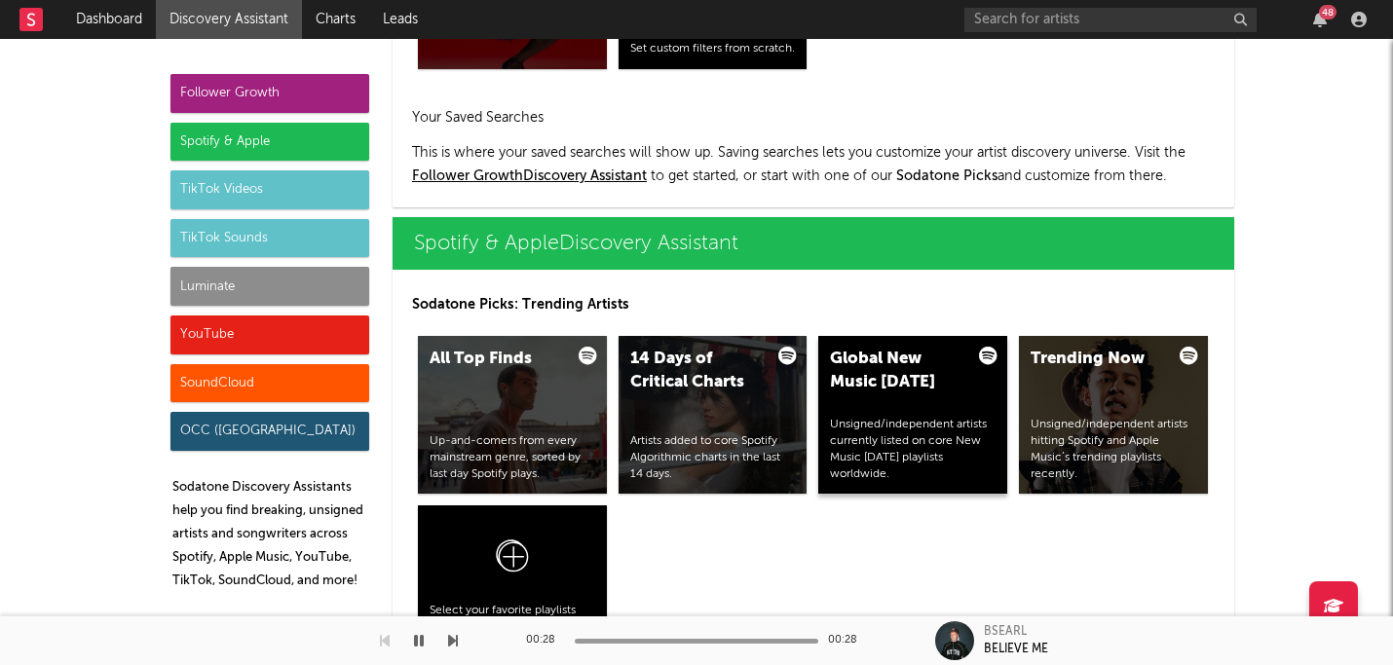
click at [923, 423] on div "Unsigned/independent artists currently listed on core New Music [DATE] playlist…" at bounding box center [913, 449] width 166 height 65
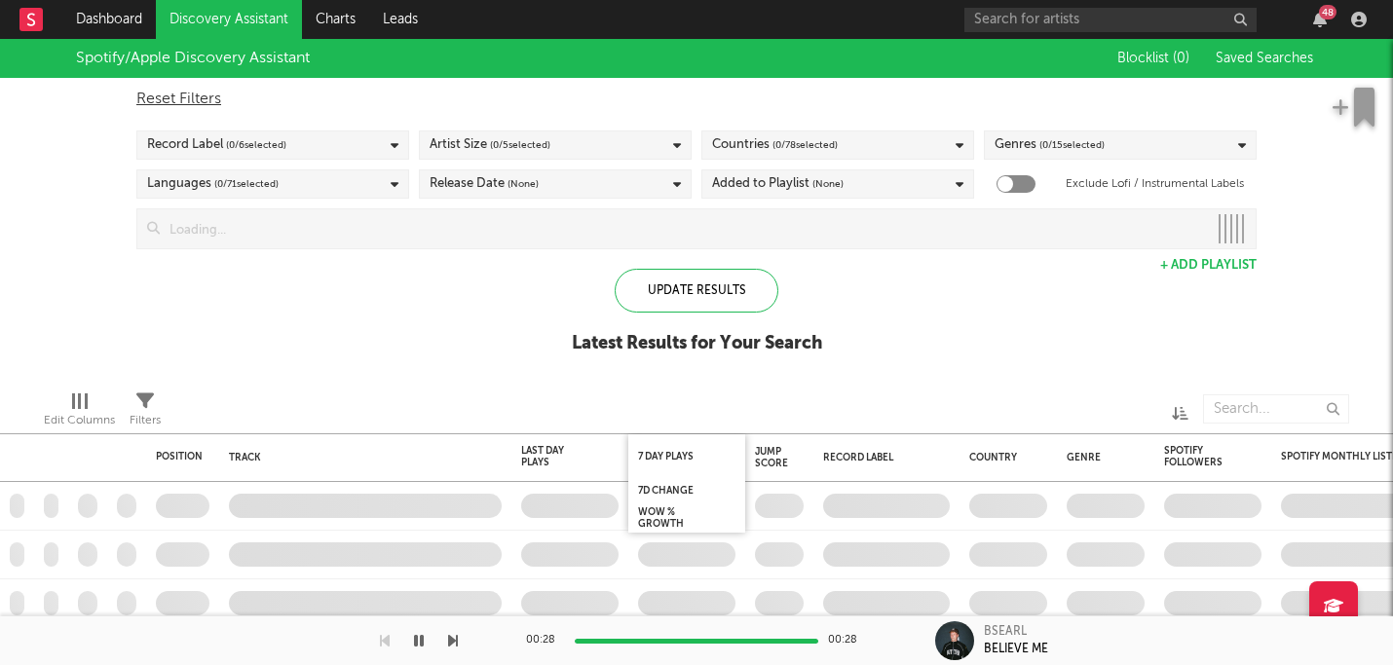
checkbox input "true"
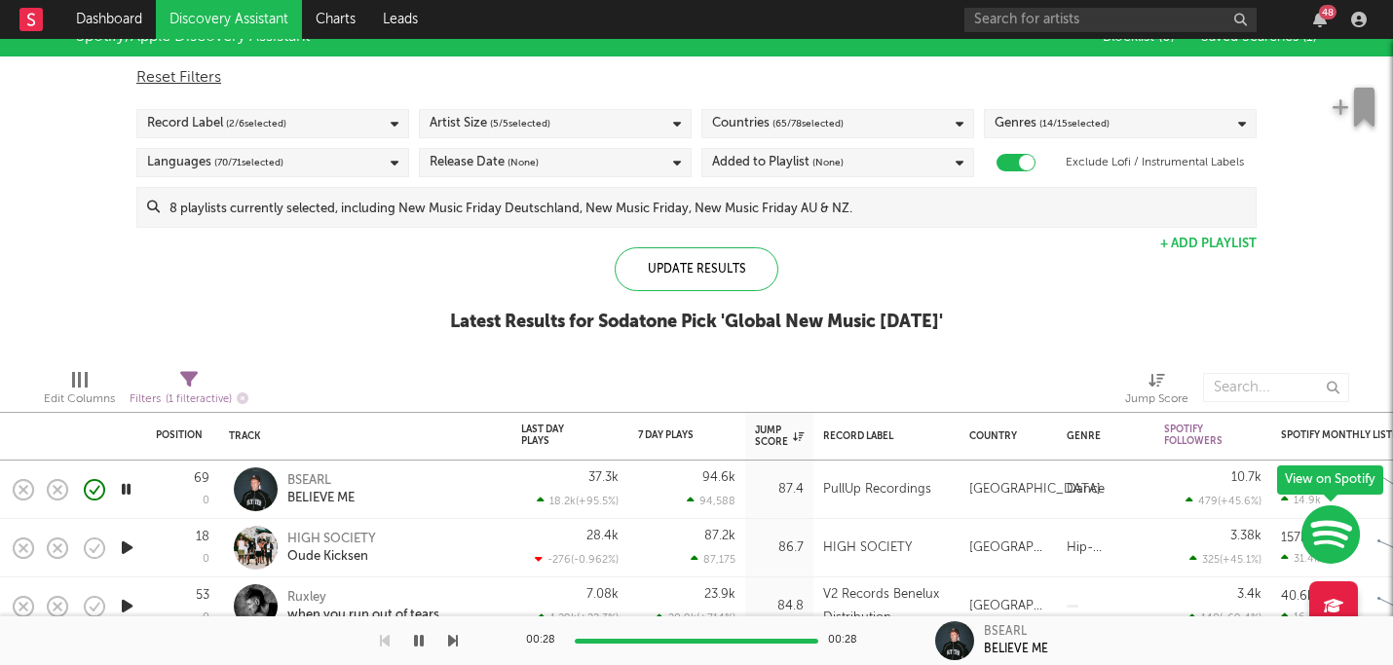
click at [593, 124] on div "Artist Size ( 5 / 5 selected)" at bounding box center [555, 123] width 273 height 29
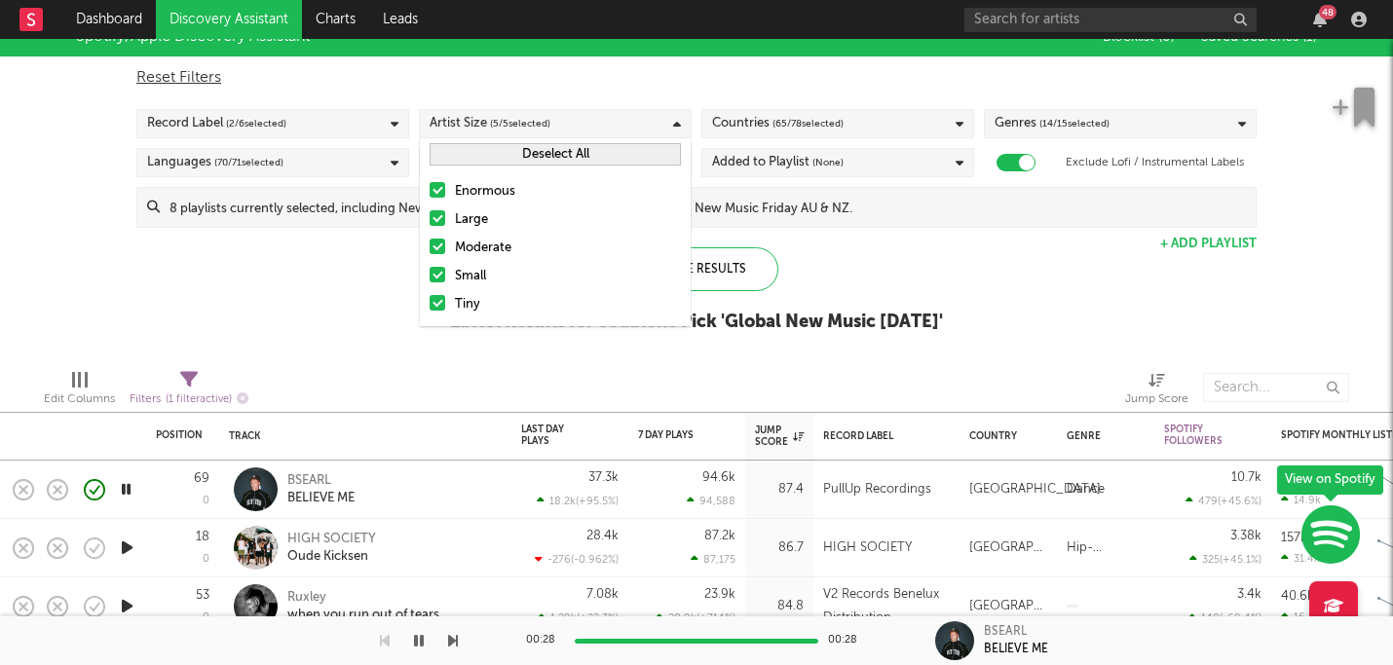
click at [455, 215] on div "Large" at bounding box center [568, 219] width 226 height 23
click at [430, 215] on input "Large" at bounding box center [430, 219] width 0 height 23
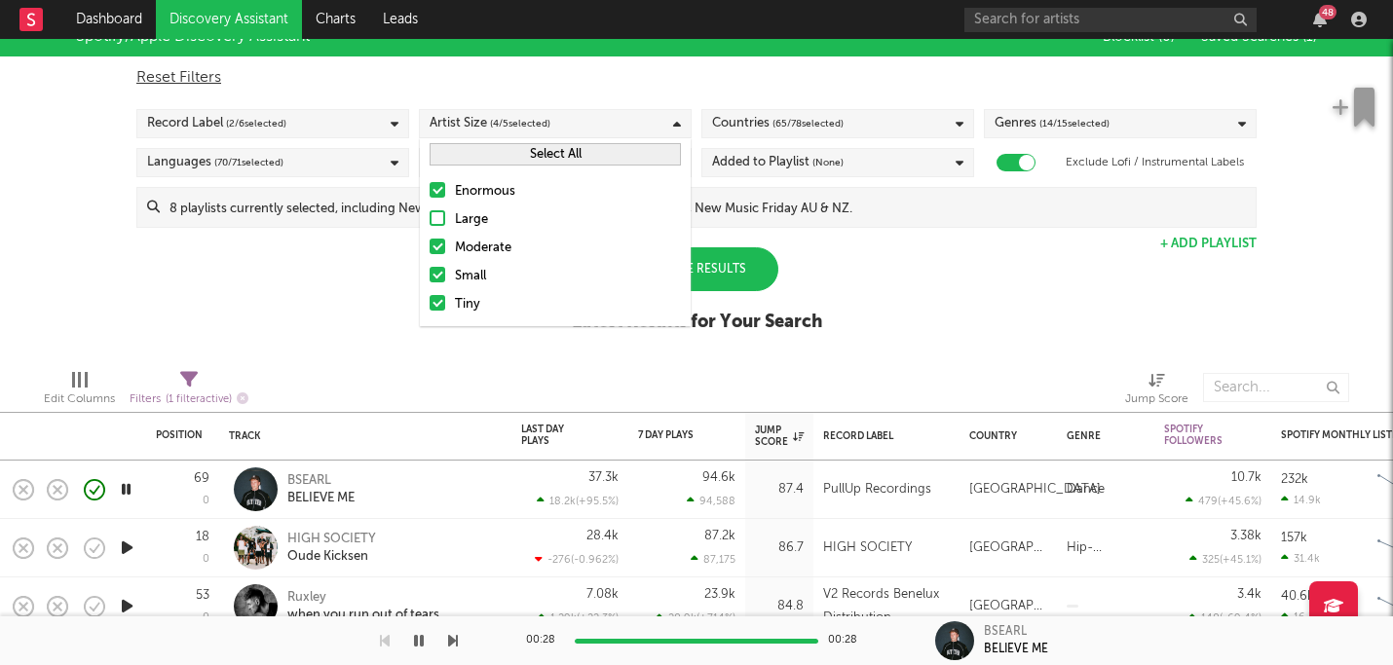
click at [447, 185] on label "Enormous" at bounding box center [555, 191] width 251 height 23
click at [430, 185] on input "Enormous" at bounding box center [430, 191] width 0 height 23
click at [764, 270] on div "Update Results" at bounding box center [697, 269] width 164 height 44
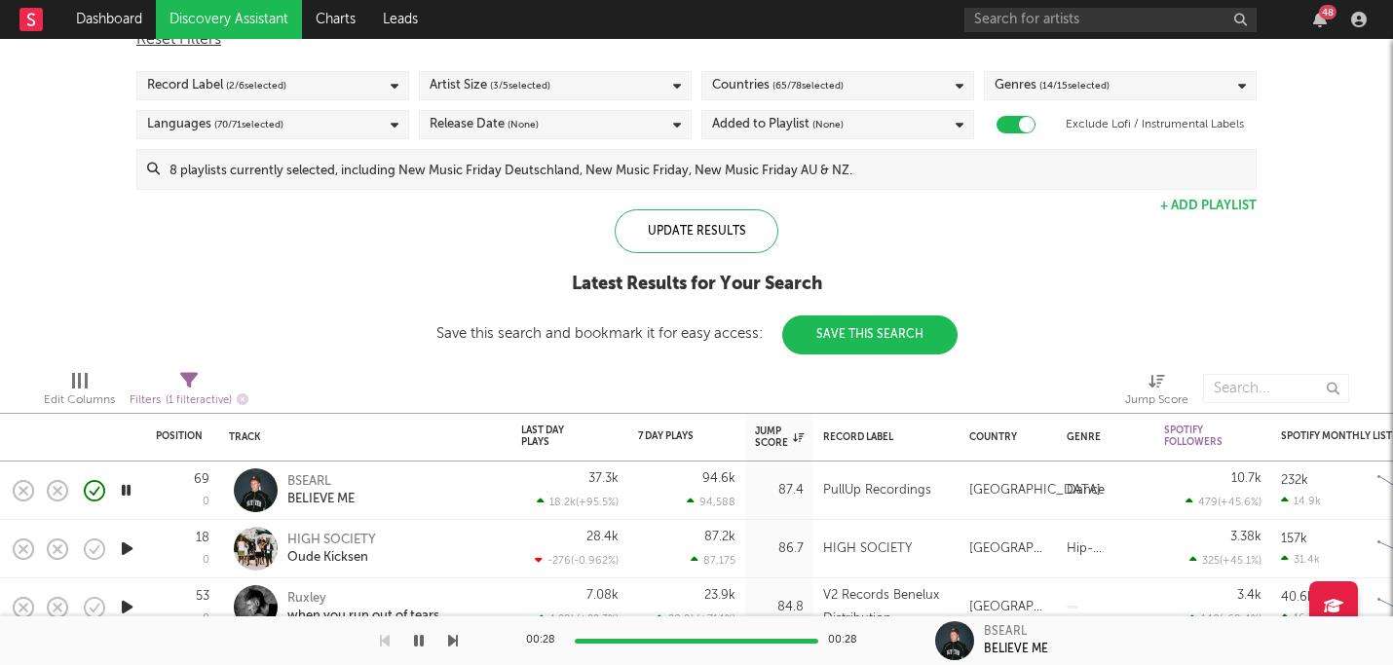
click at [1108, 166] on input at bounding box center [708, 169] width 1096 height 39
click at [56, 272] on div "Spotify/Apple Discovery Assistant Blocklist ( 0 ) Saved Searches ( 1 ) Reset Fi…" at bounding box center [696, 167] width 1393 height 375
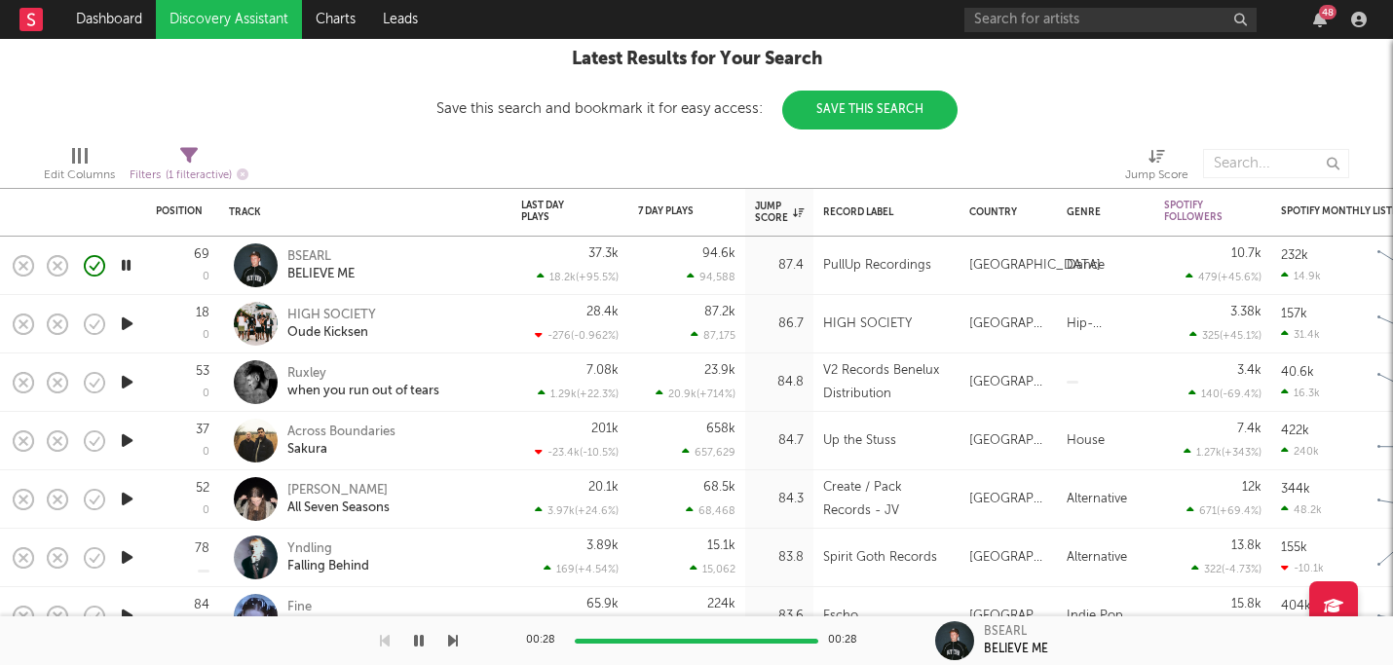
click at [126, 325] on icon "button" at bounding box center [127, 324] width 20 height 24
click at [128, 327] on icon "button" at bounding box center [126, 324] width 19 height 24
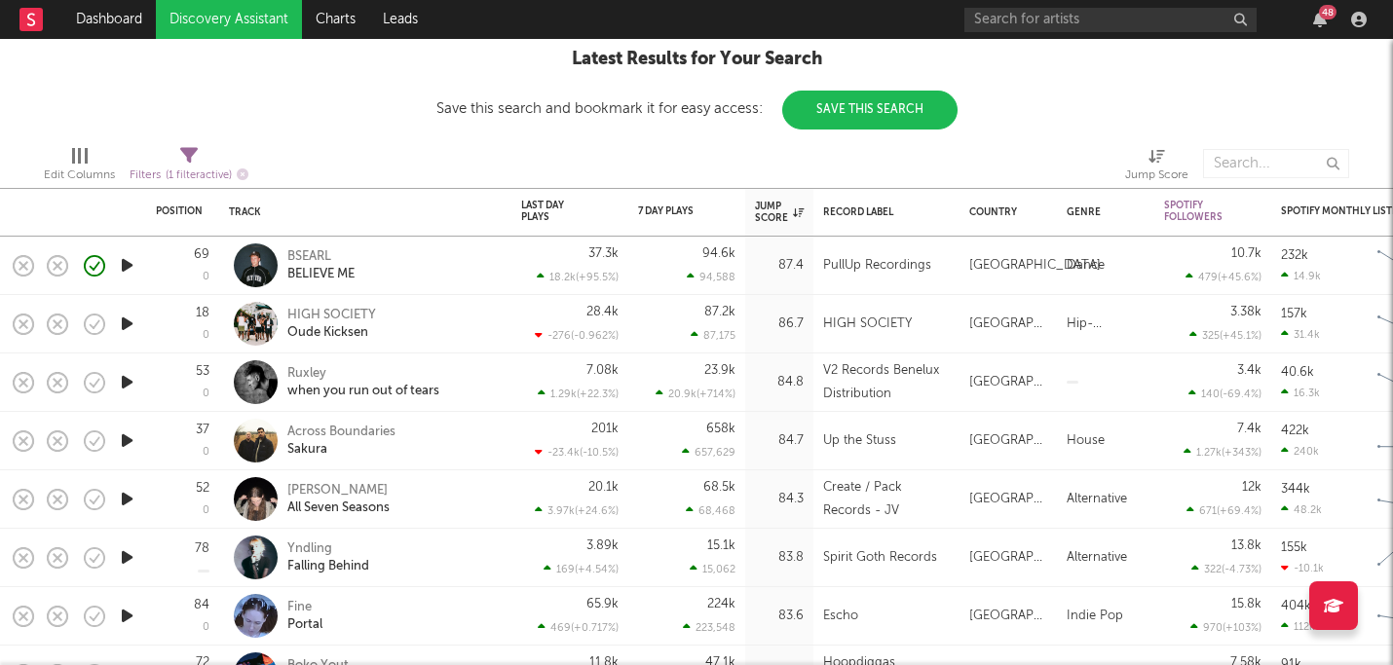
click at [130, 385] on icon "button" at bounding box center [127, 382] width 20 height 24
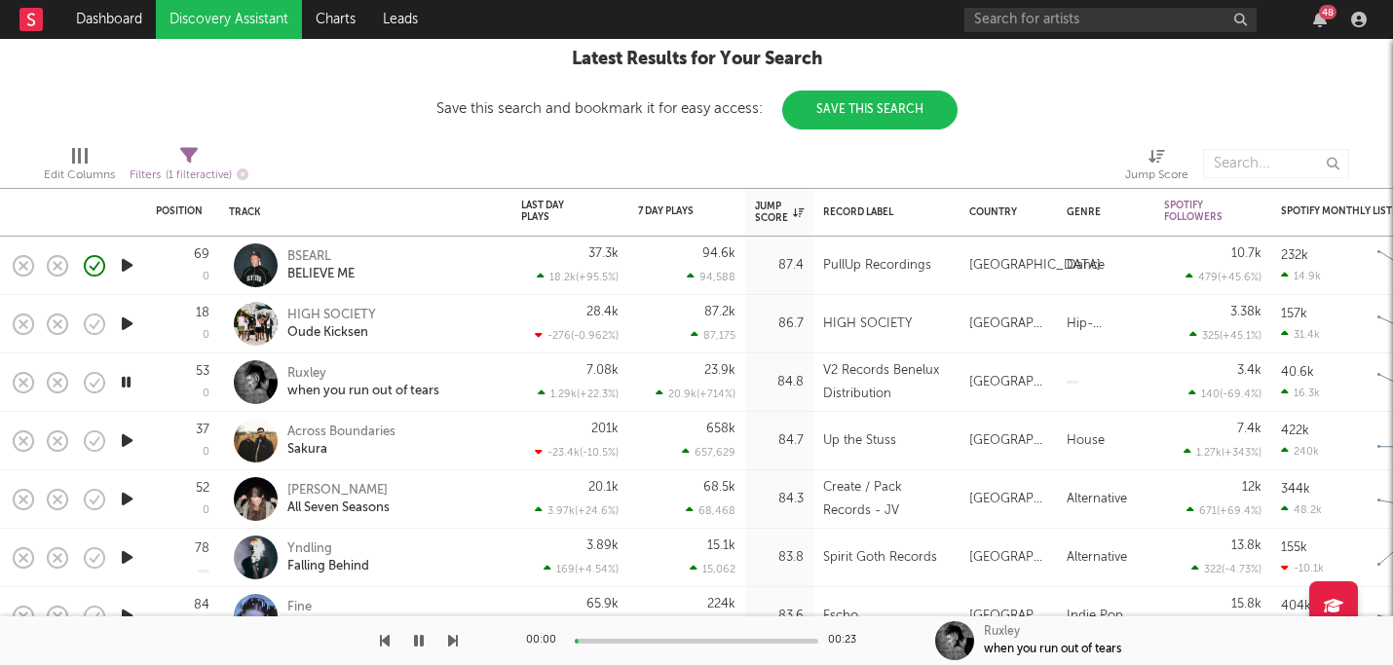
click at [130, 385] on icon "button" at bounding box center [126, 382] width 19 height 24
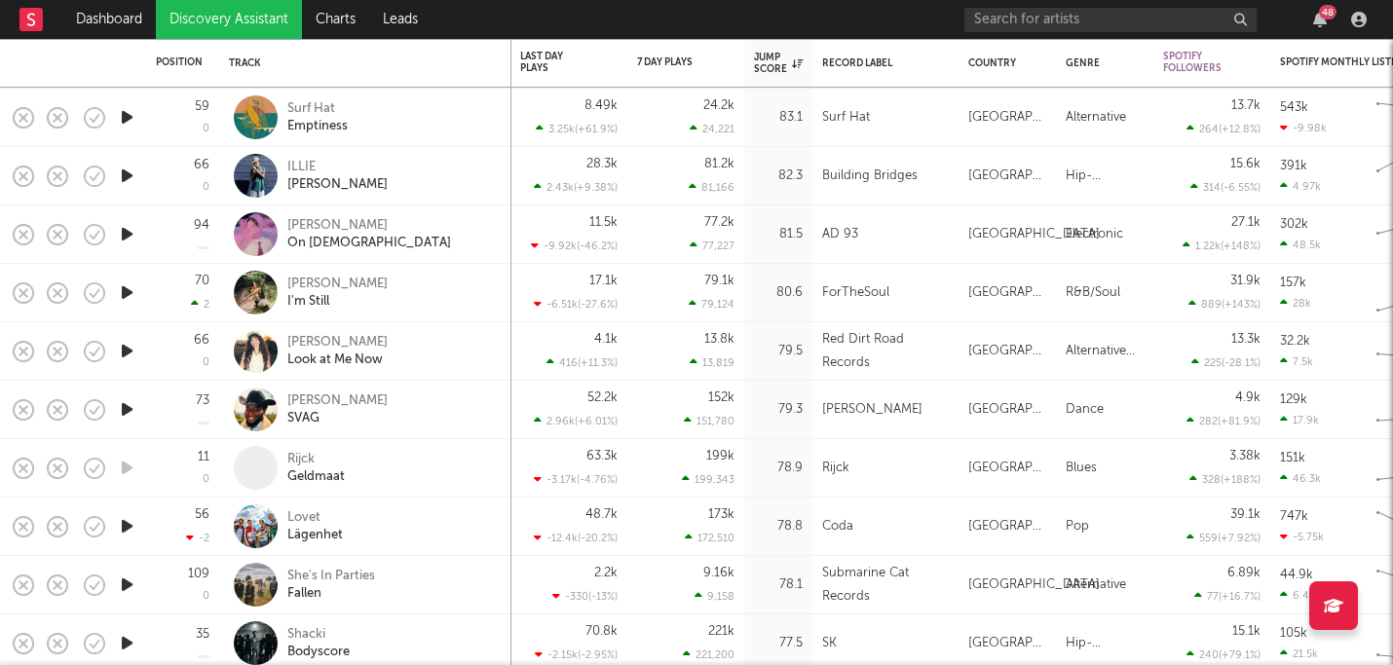
click at [126, 411] on icon "button" at bounding box center [127, 409] width 20 height 24
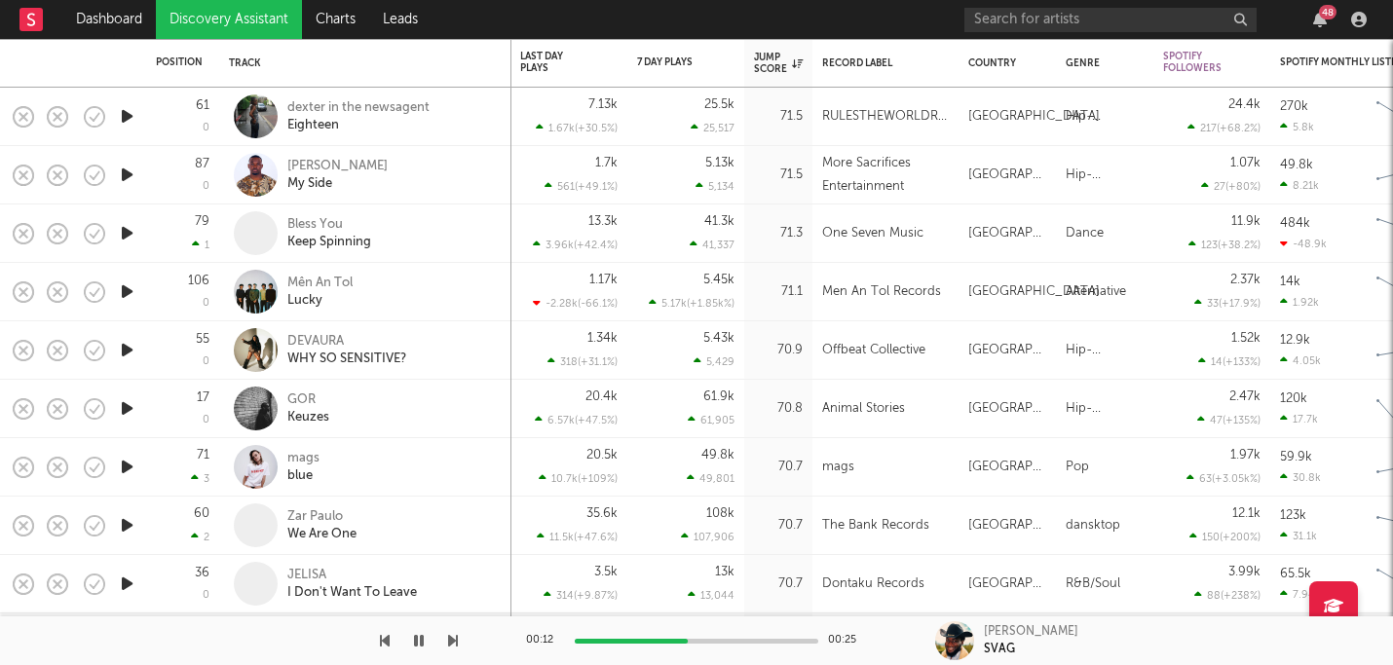
click at [127, 233] on icon "button" at bounding box center [127, 233] width 20 height 24
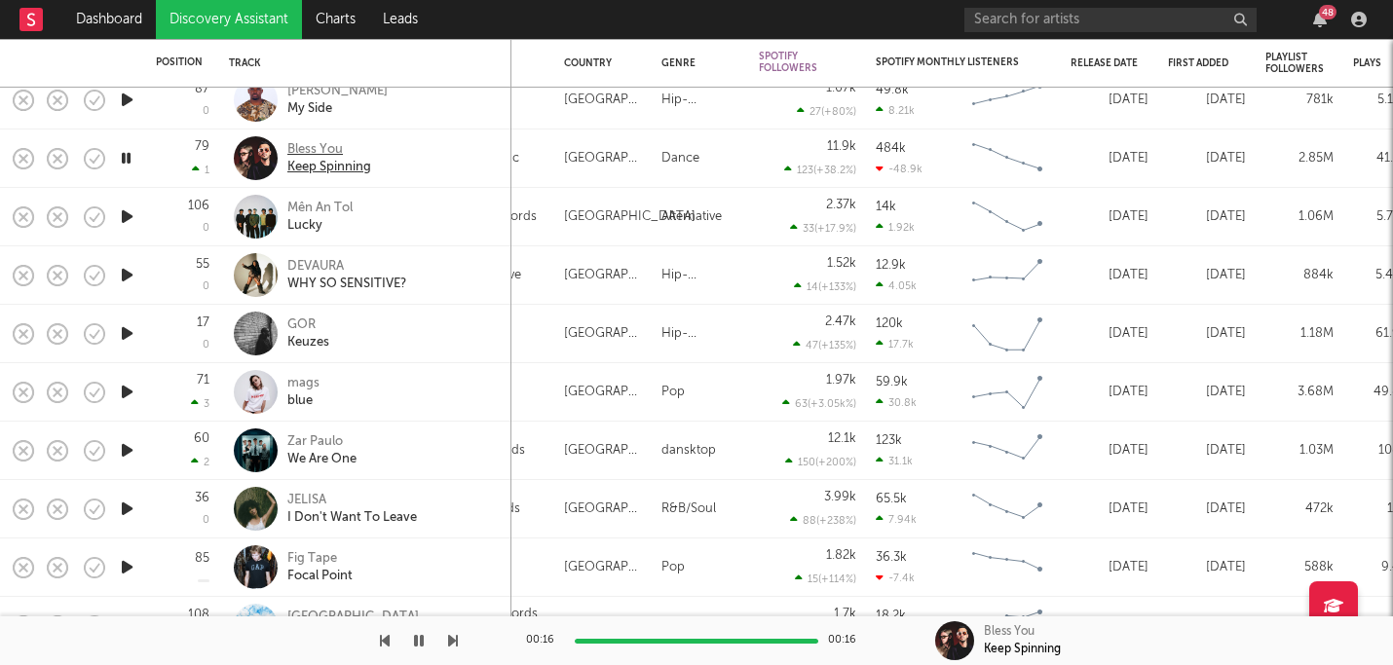
click at [324, 148] on div "Bless You" at bounding box center [329, 150] width 84 height 18
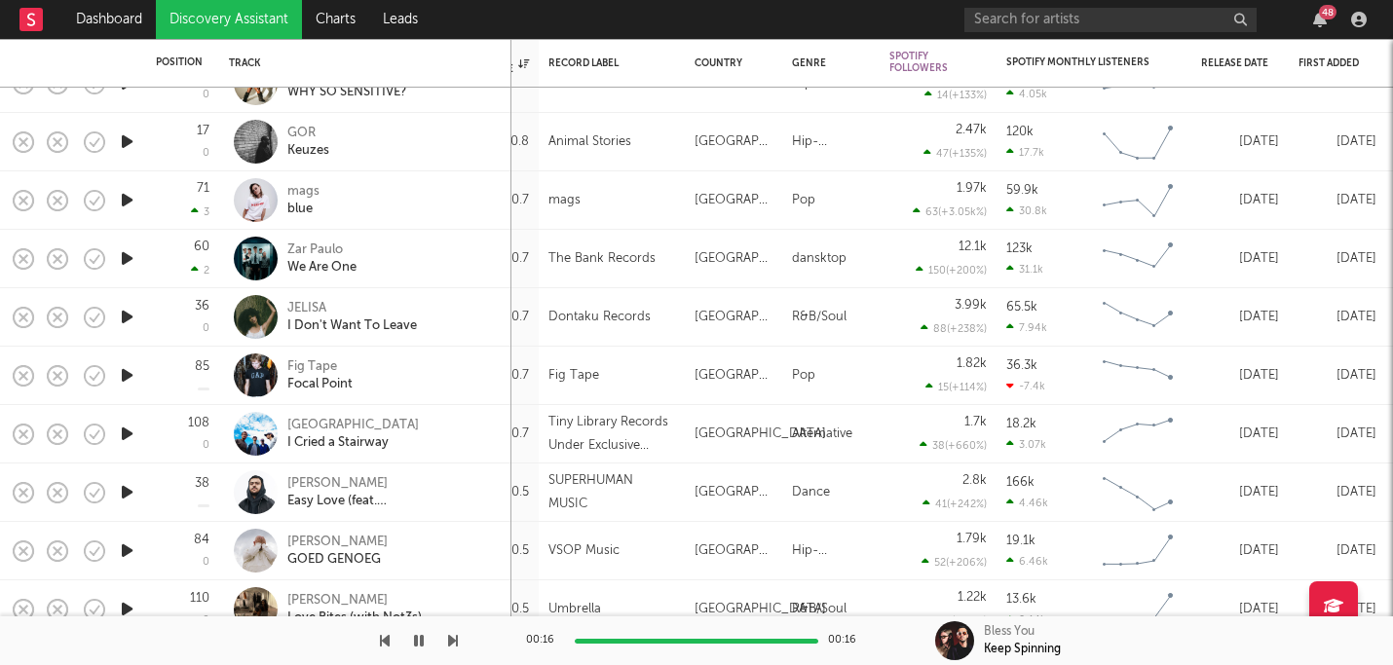
click at [131, 494] on icon "button" at bounding box center [127, 492] width 20 height 24
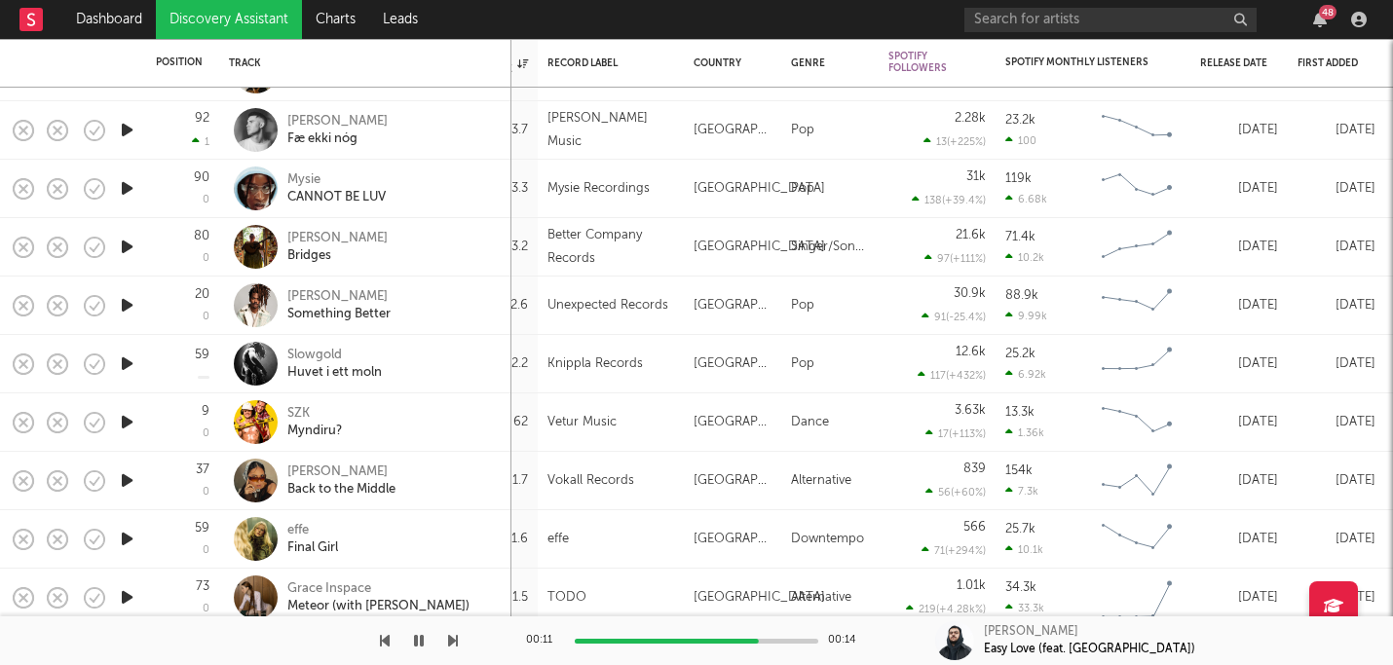
click at [129, 418] on icon "button" at bounding box center [127, 422] width 20 height 24
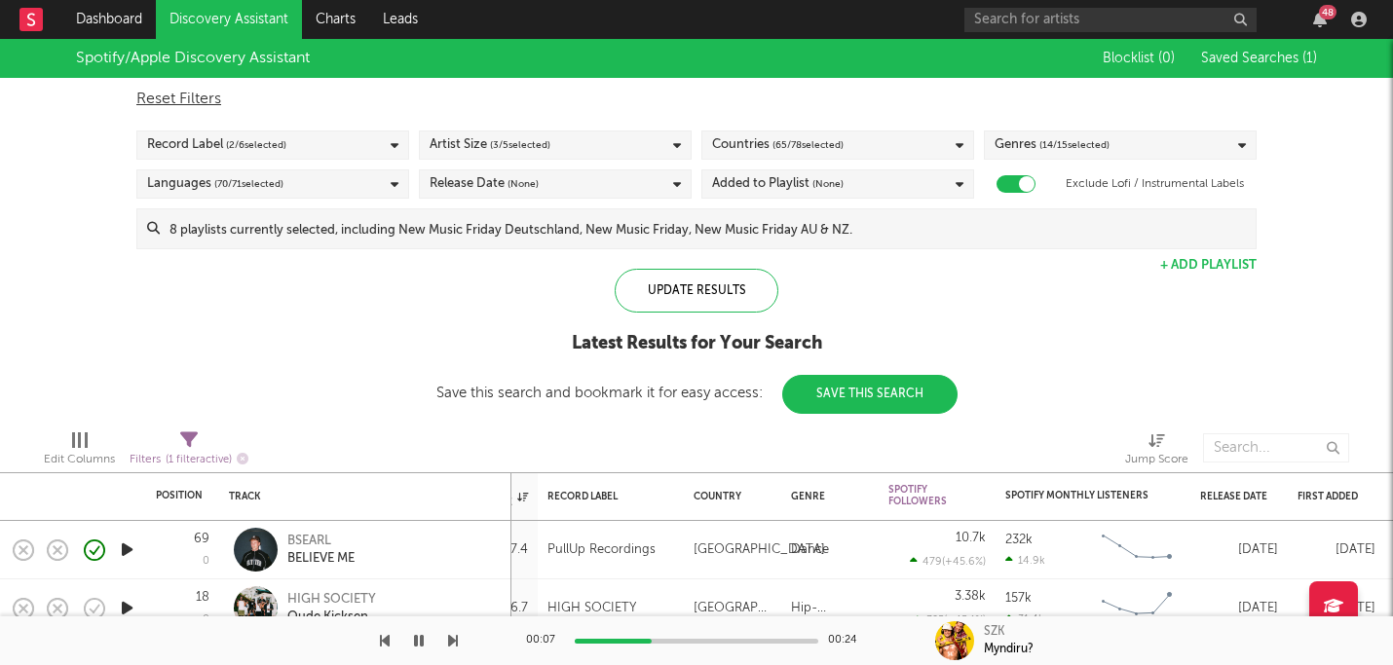
click at [1097, 138] on span "( 14 / 15 selected)" at bounding box center [1074, 144] width 70 height 23
click at [1329, 205] on div "Spotify/Apple Discovery Assistant Blocklist ( 0 ) Saved Searches ( 1 ) Reset Fi…" at bounding box center [696, 226] width 1393 height 375
click at [181, 94] on div "Reset Filters" at bounding box center [696, 99] width 1120 height 23
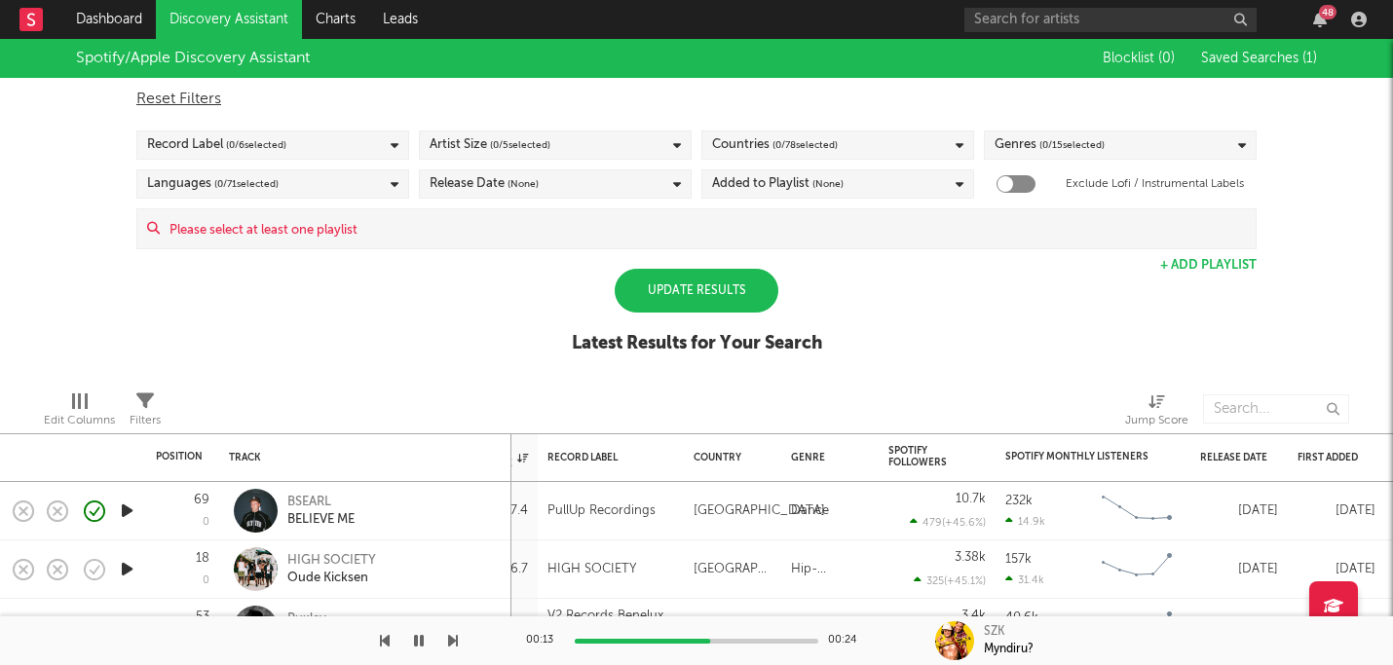
checkbox input "false"
click at [104, 17] on link "Dashboard" at bounding box center [109, 19] width 94 height 39
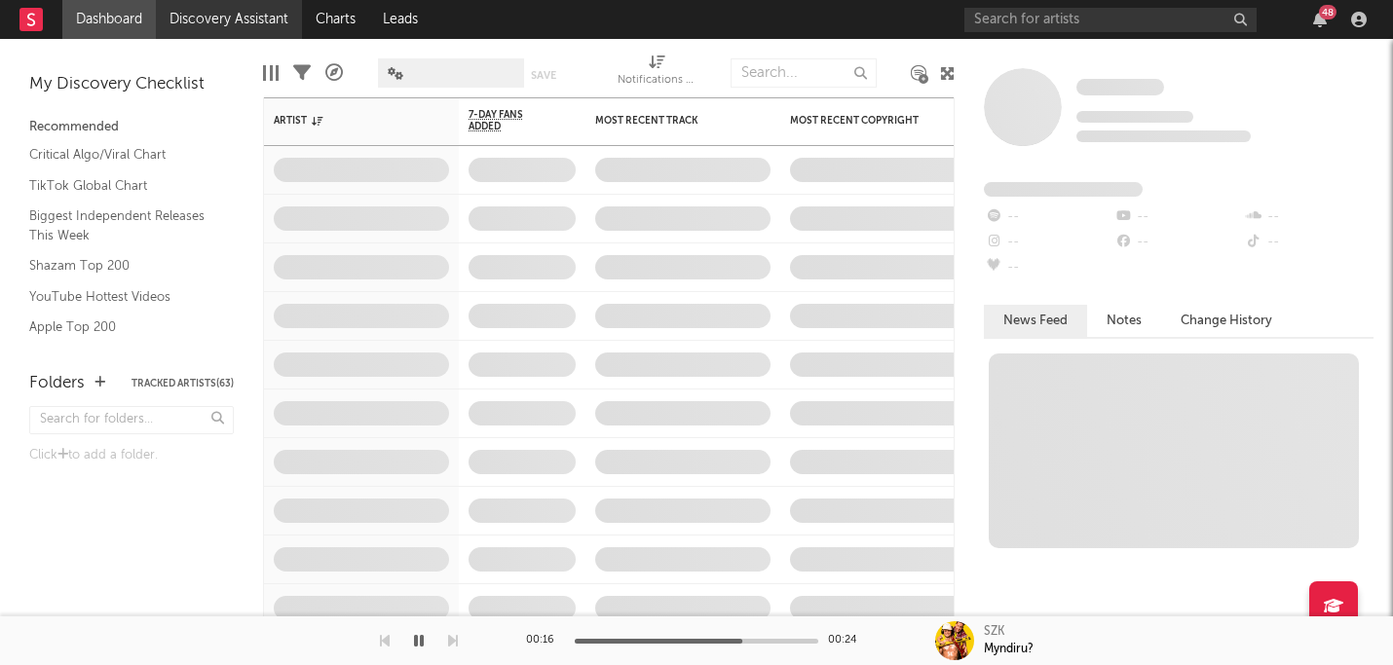
click at [212, 19] on link "Discovery Assistant" at bounding box center [229, 19] width 146 height 39
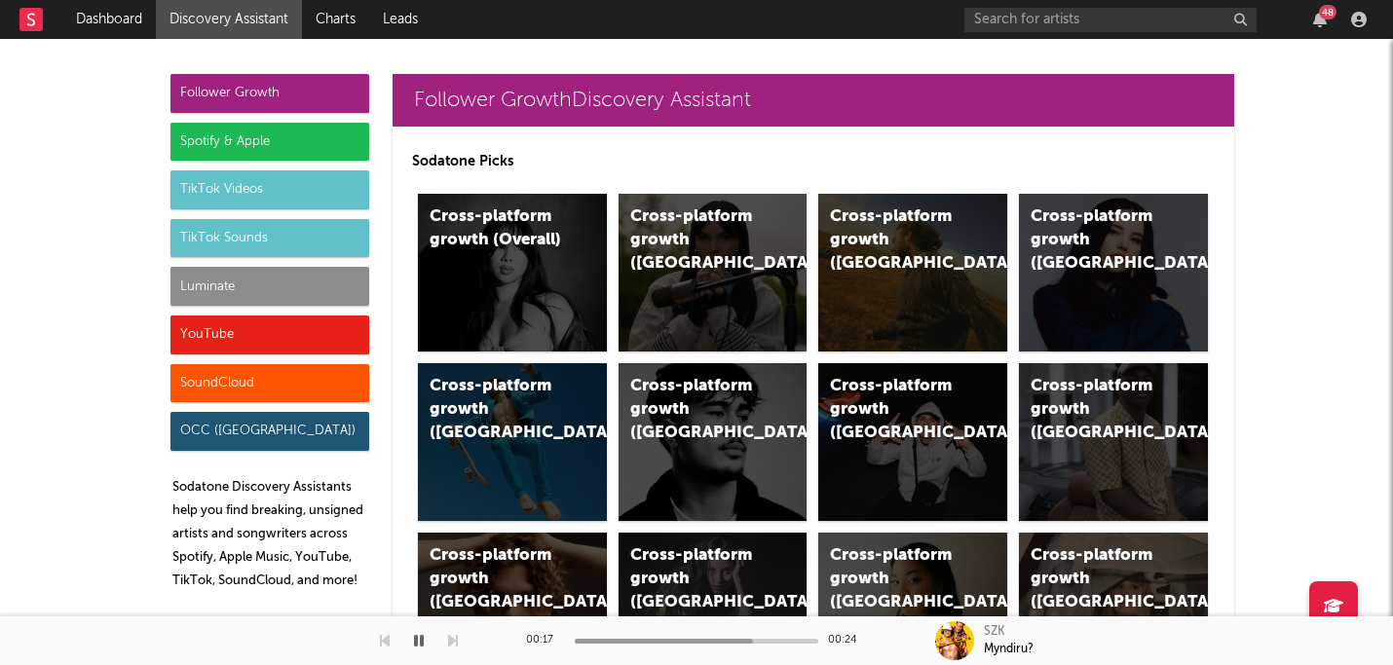
click at [421, 634] on icon "button" at bounding box center [419, 641] width 10 height 16
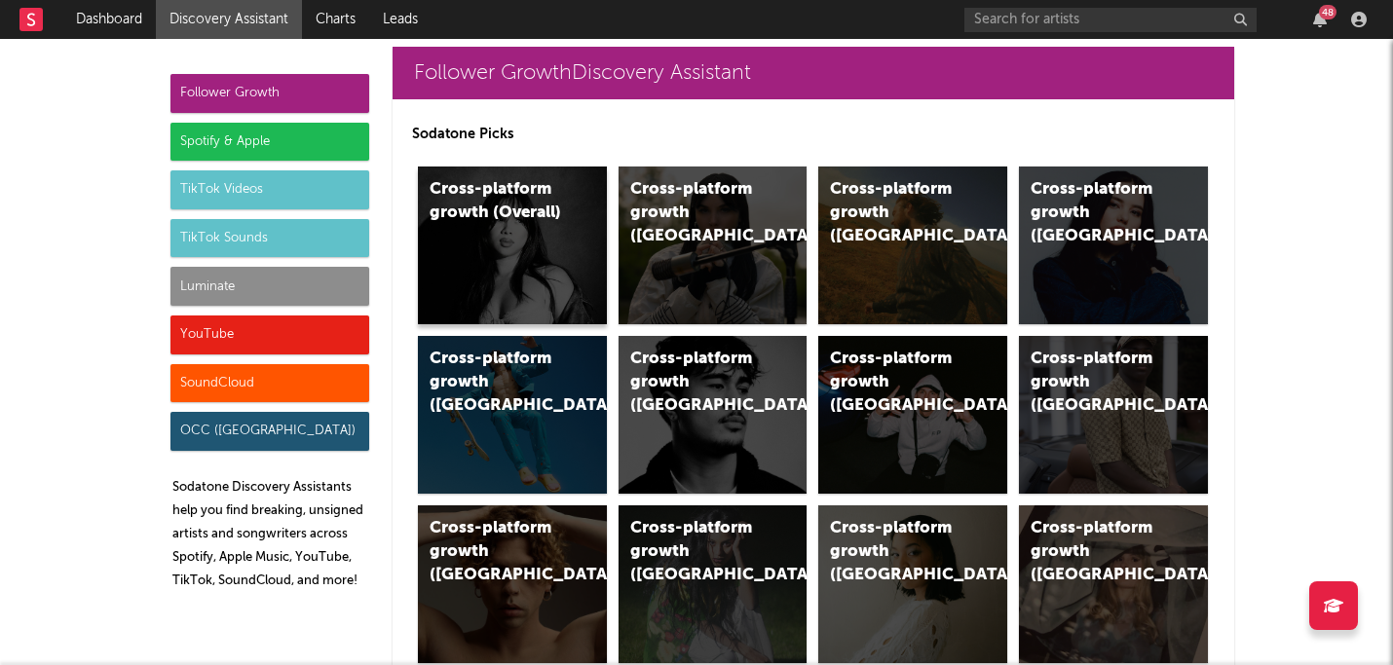
scroll to position [44, 0]
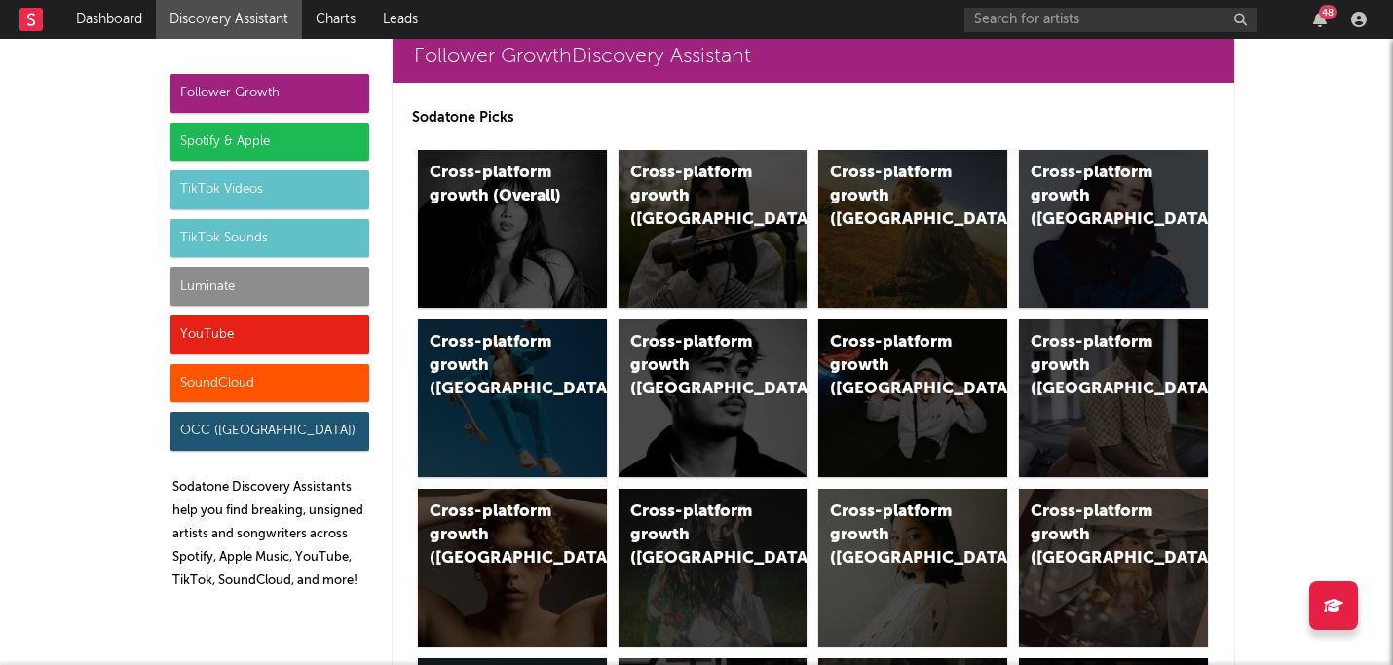
click at [273, 285] on div "Luminate" at bounding box center [269, 286] width 199 height 39
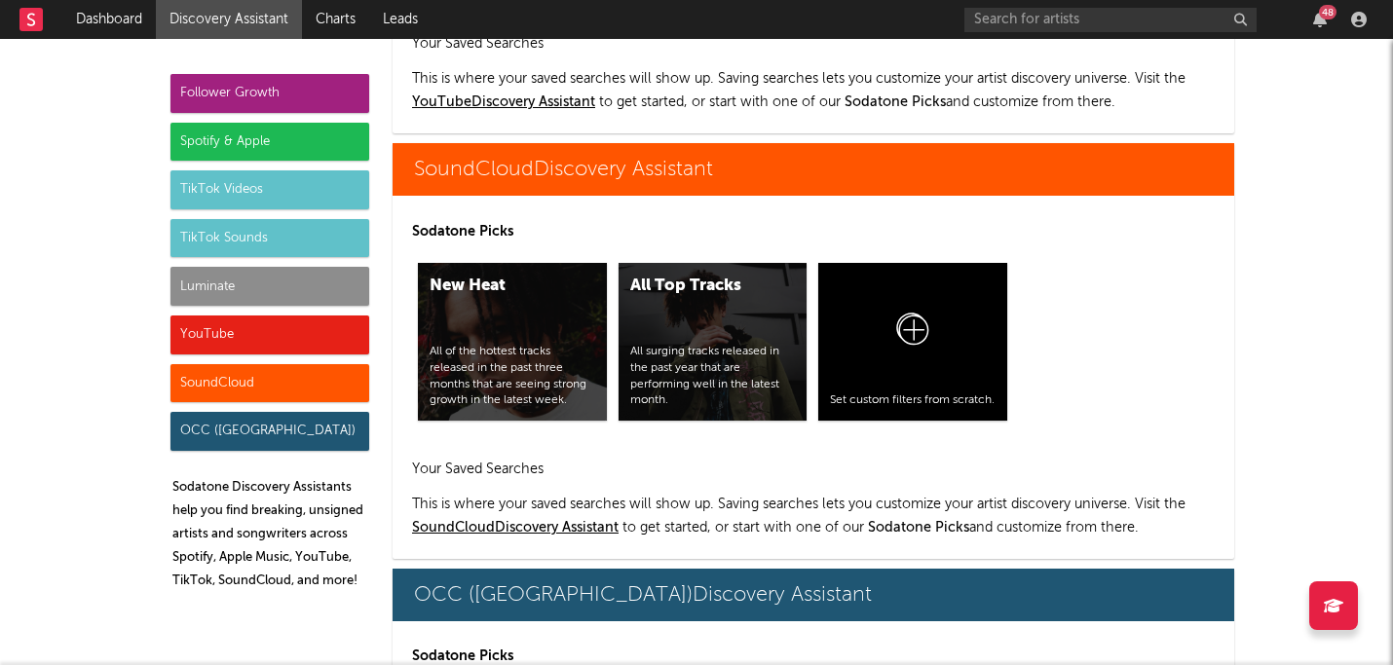
scroll to position [11479, 0]
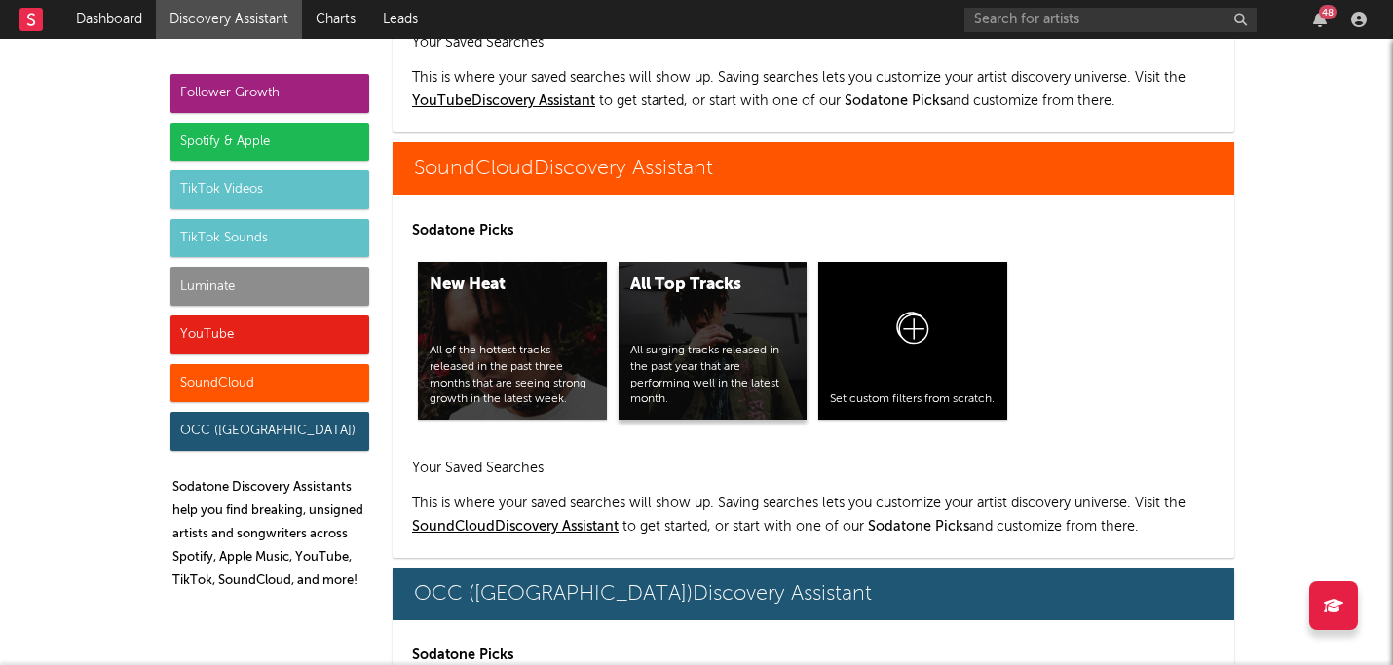
click at [718, 343] on div "All surging tracks released in the past year that are performing well in the la…" at bounding box center [713, 375] width 166 height 65
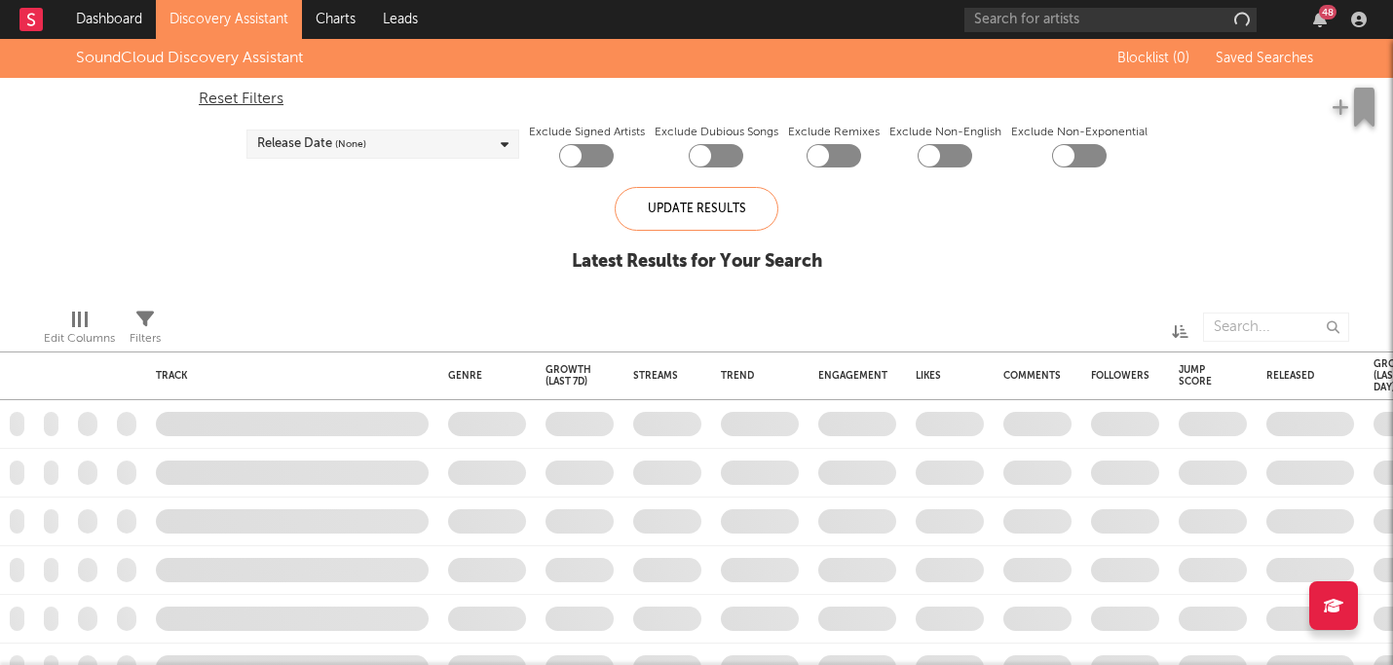
checkbox input "true"
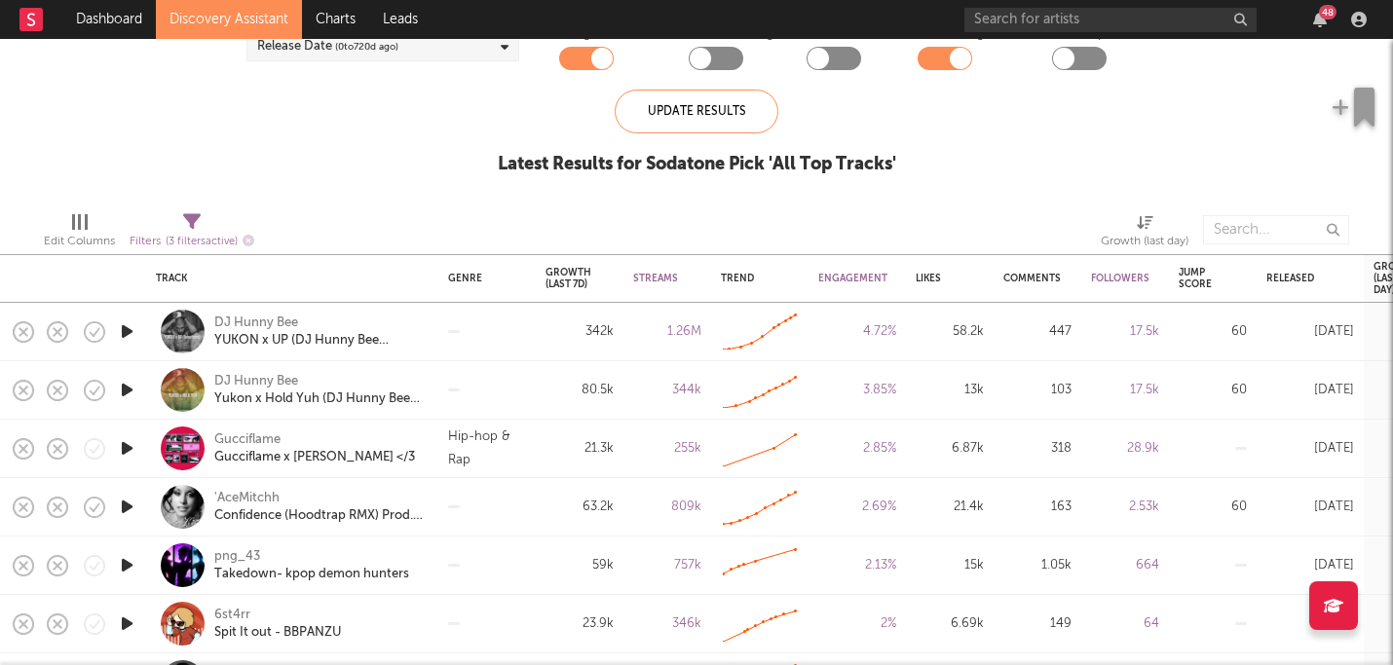
click at [121, 332] on icon "button" at bounding box center [127, 331] width 20 height 24
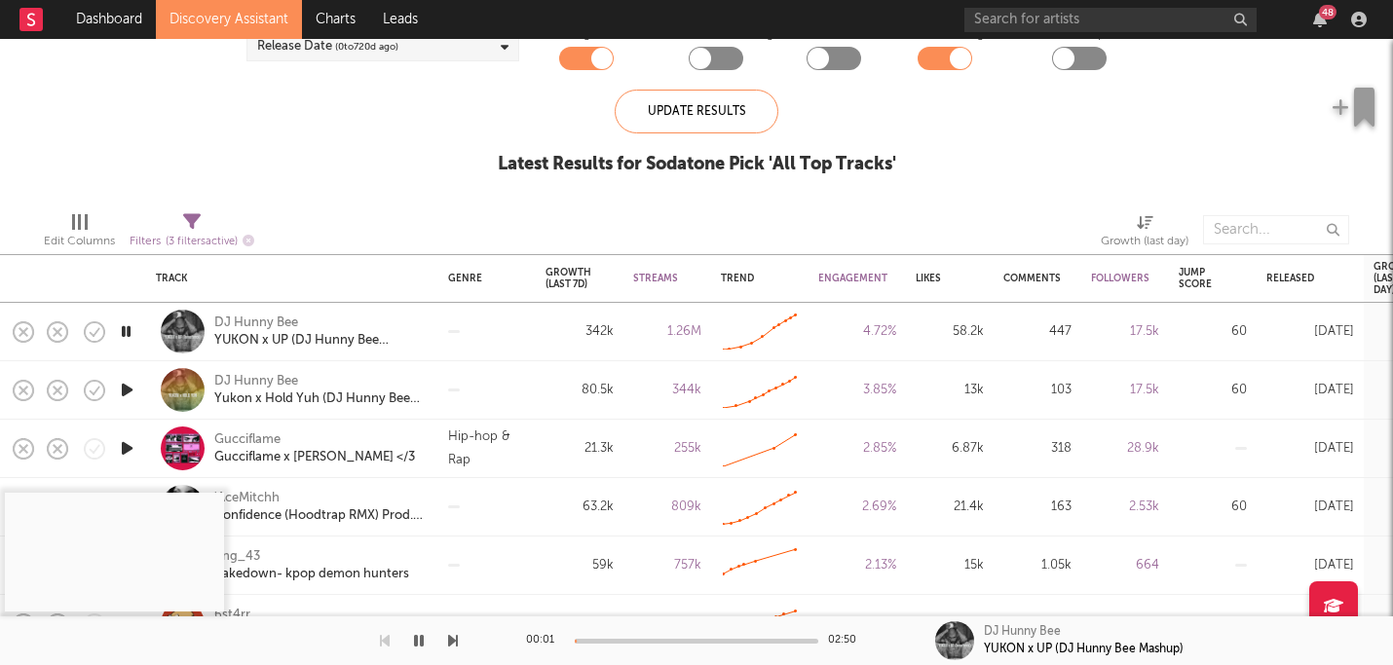
click at [129, 333] on icon "button" at bounding box center [126, 331] width 19 height 24
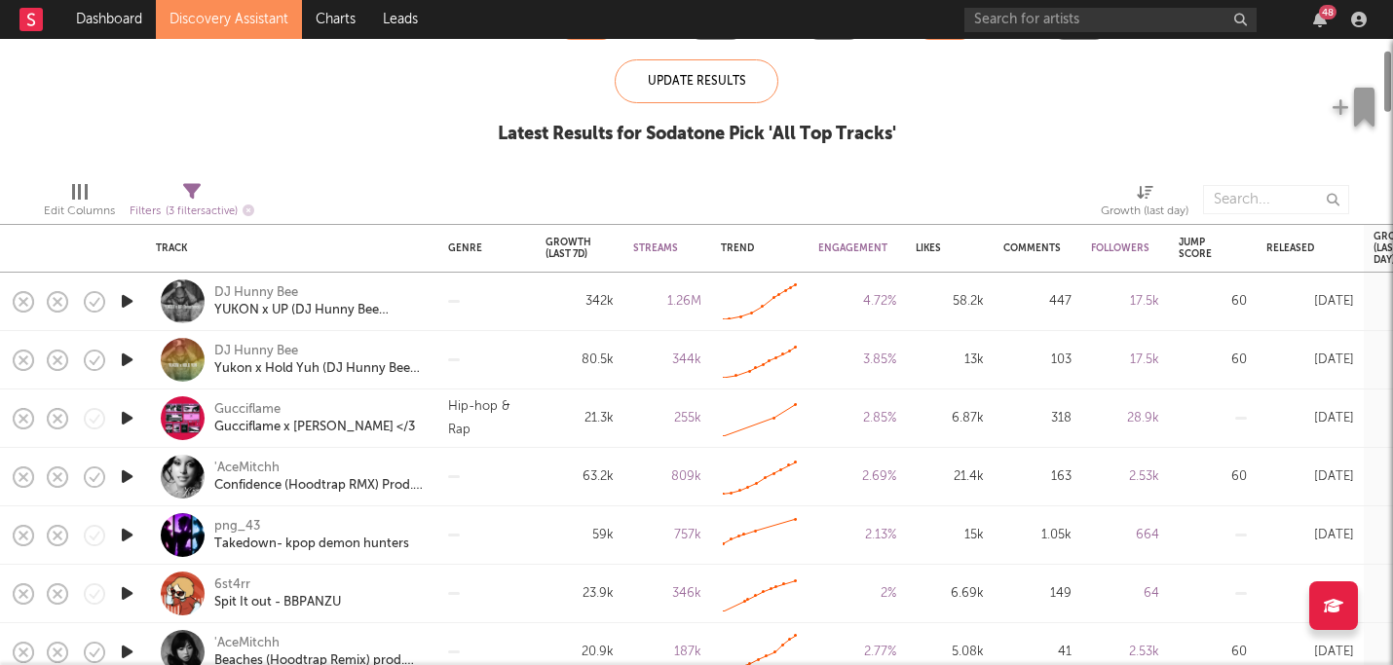
click at [122, 367] on icon "button" at bounding box center [127, 360] width 20 height 24
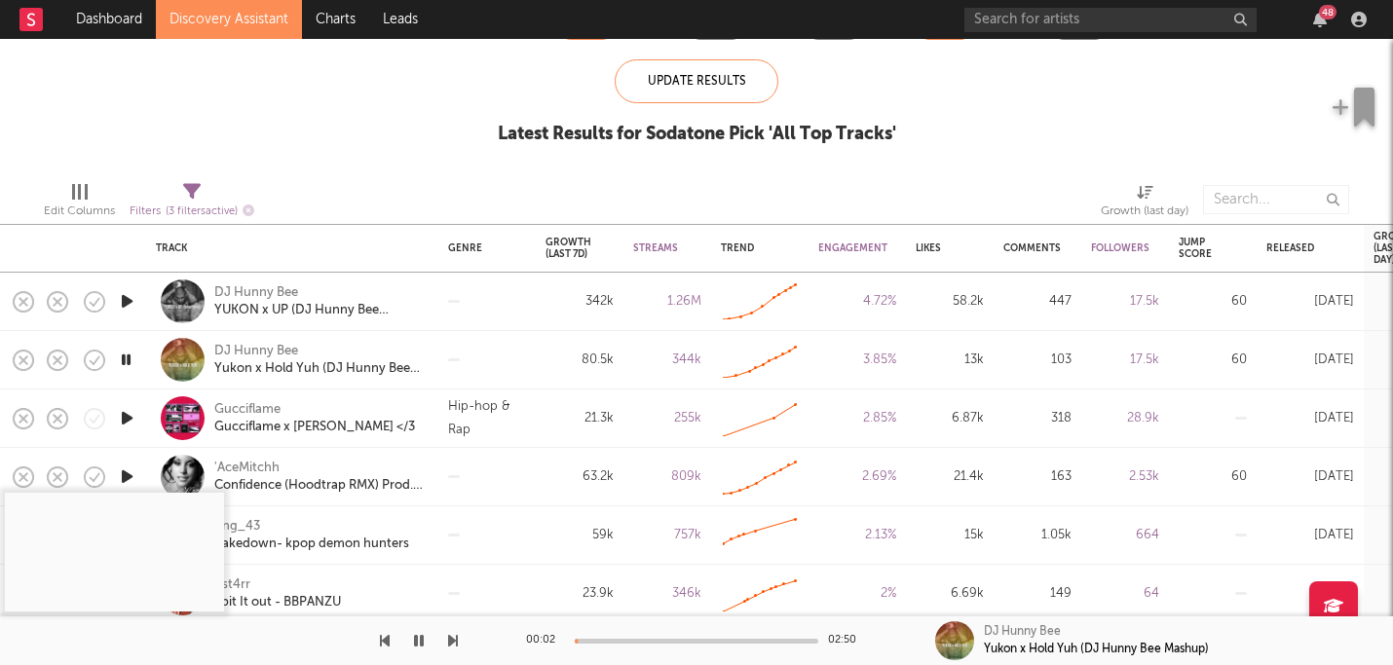
click at [131, 361] on icon "button" at bounding box center [126, 360] width 19 height 24
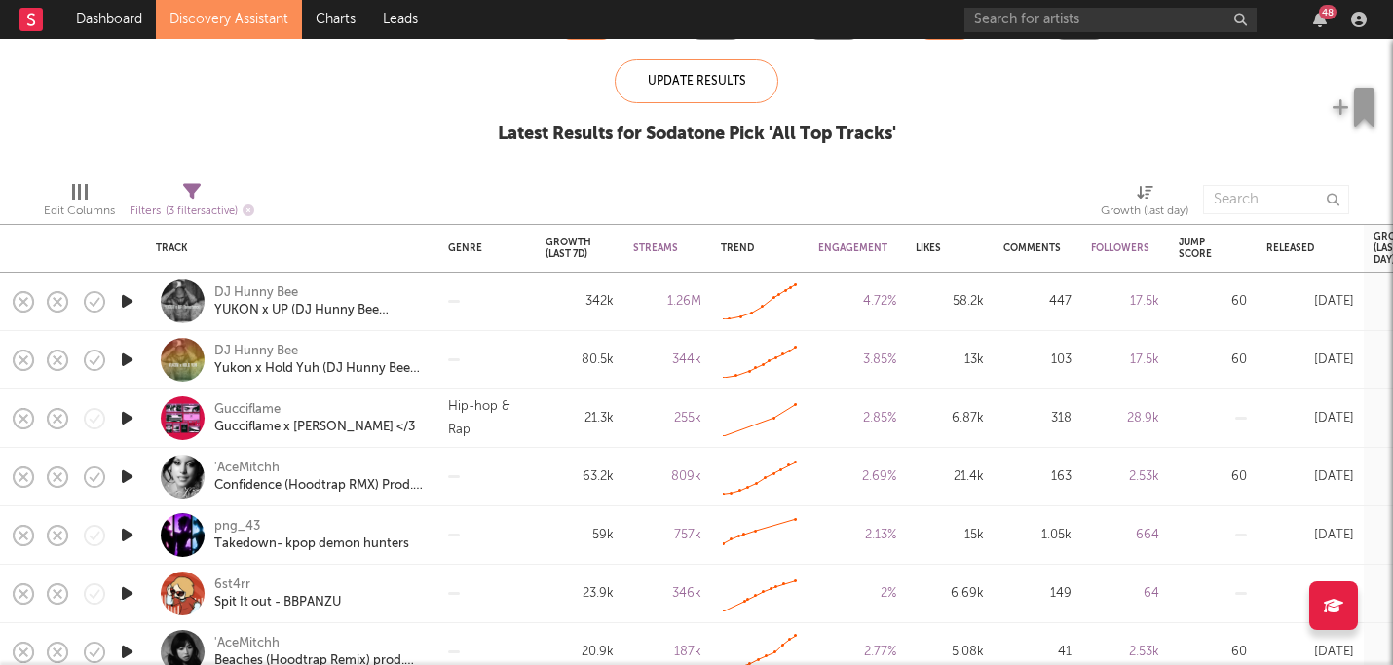
click at [128, 416] on icon "button" at bounding box center [127, 418] width 20 height 24
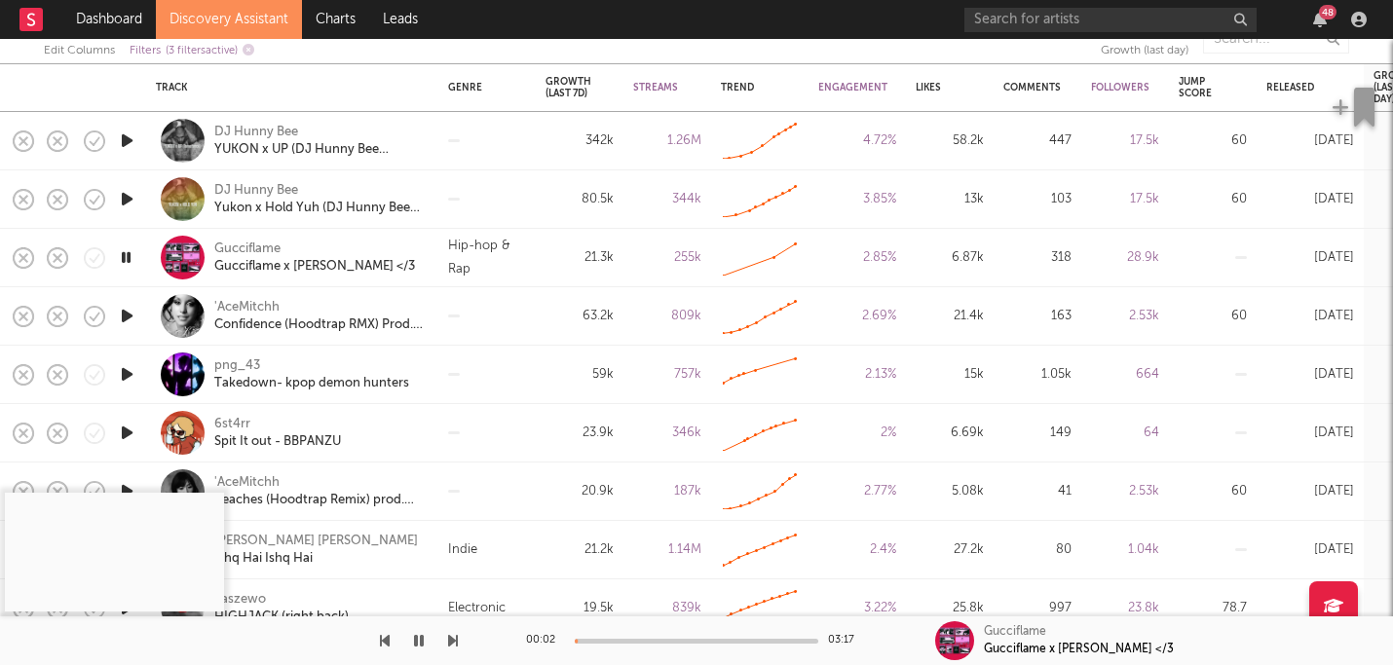
click at [129, 258] on icon "button" at bounding box center [126, 257] width 19 height 24
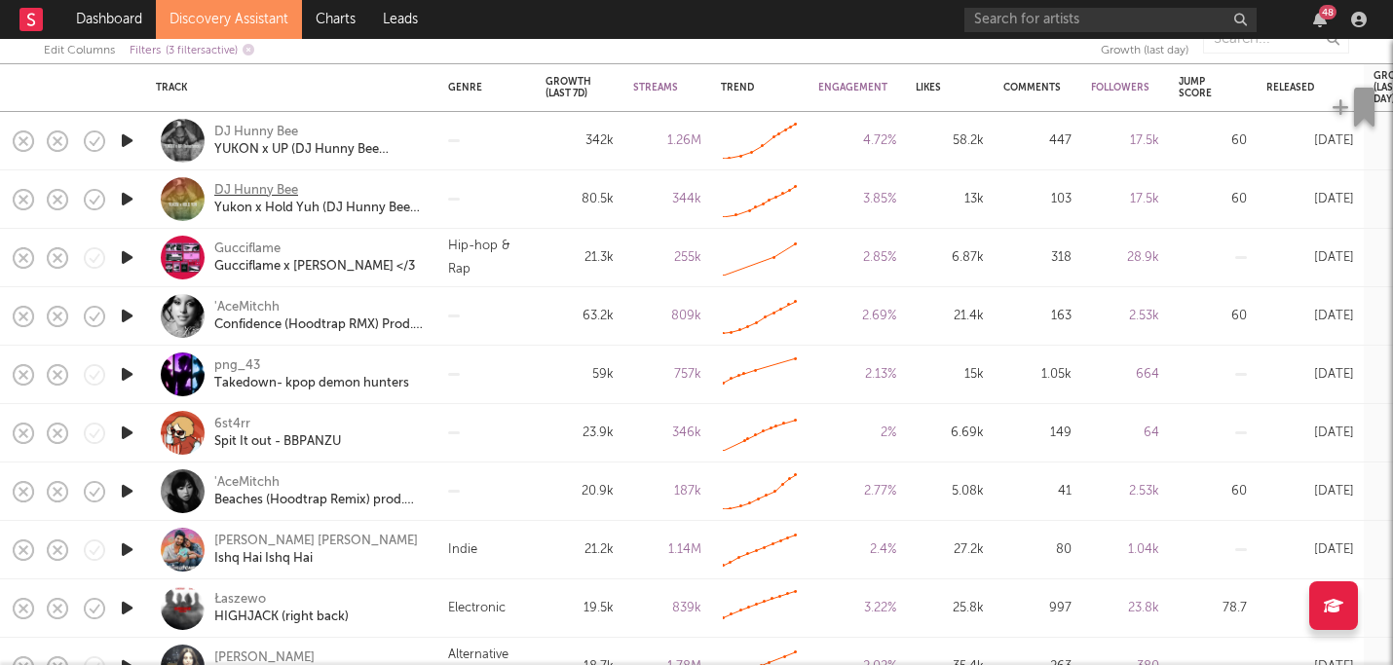
click at [259, 188] on div "DJ Hunny Bee" at bounding box center [256, 191] width 84 height 18
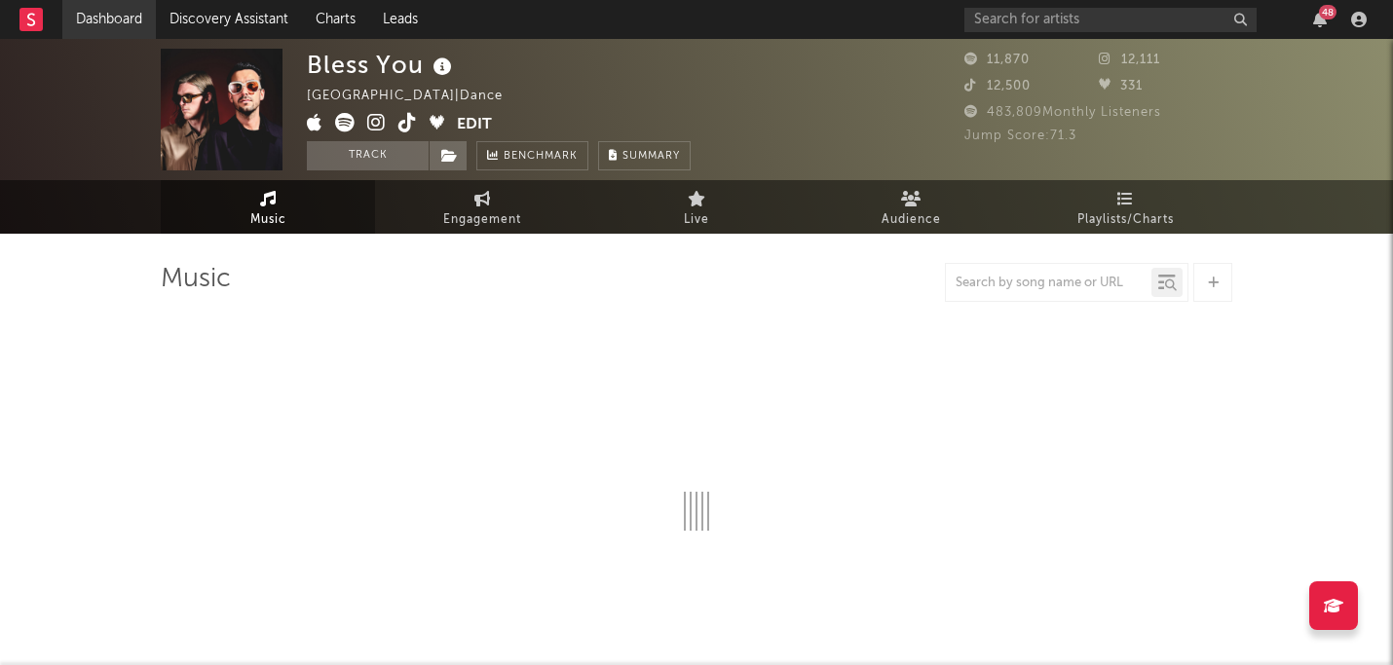
select select "6m"
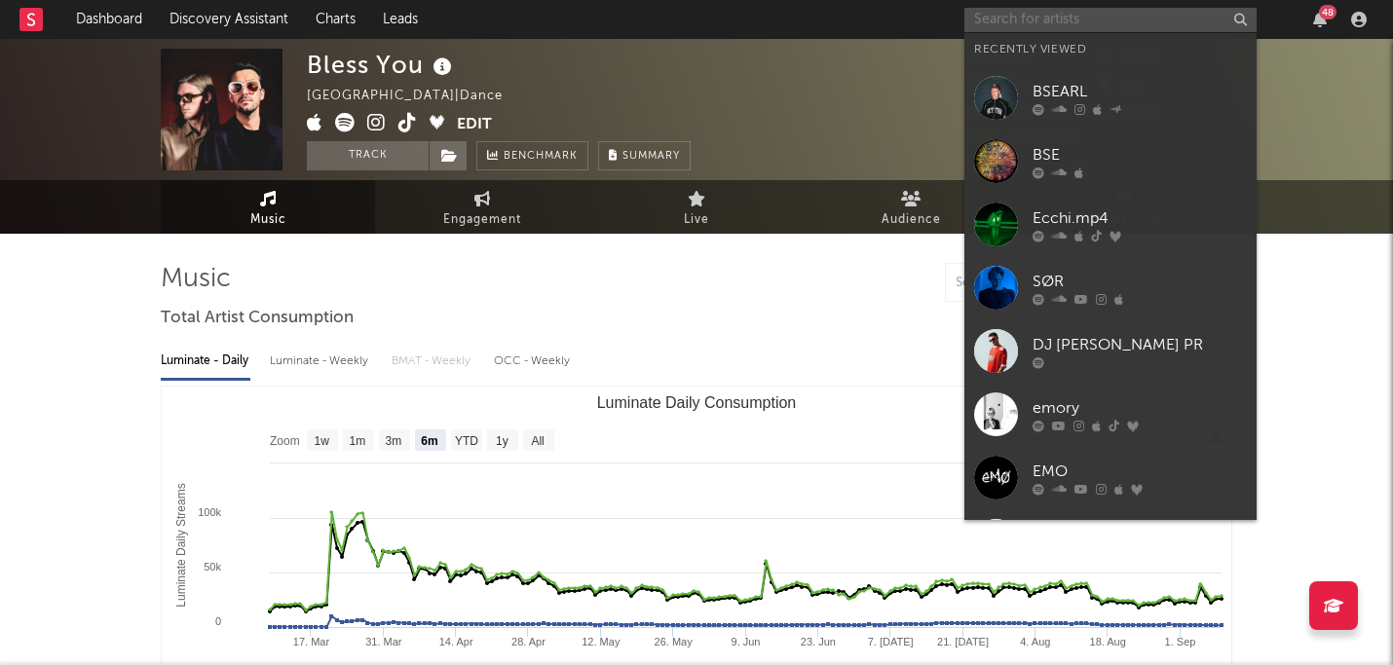
click at [995, 19] on input "text" at bounding box center [1110, 20] width 292 height 24
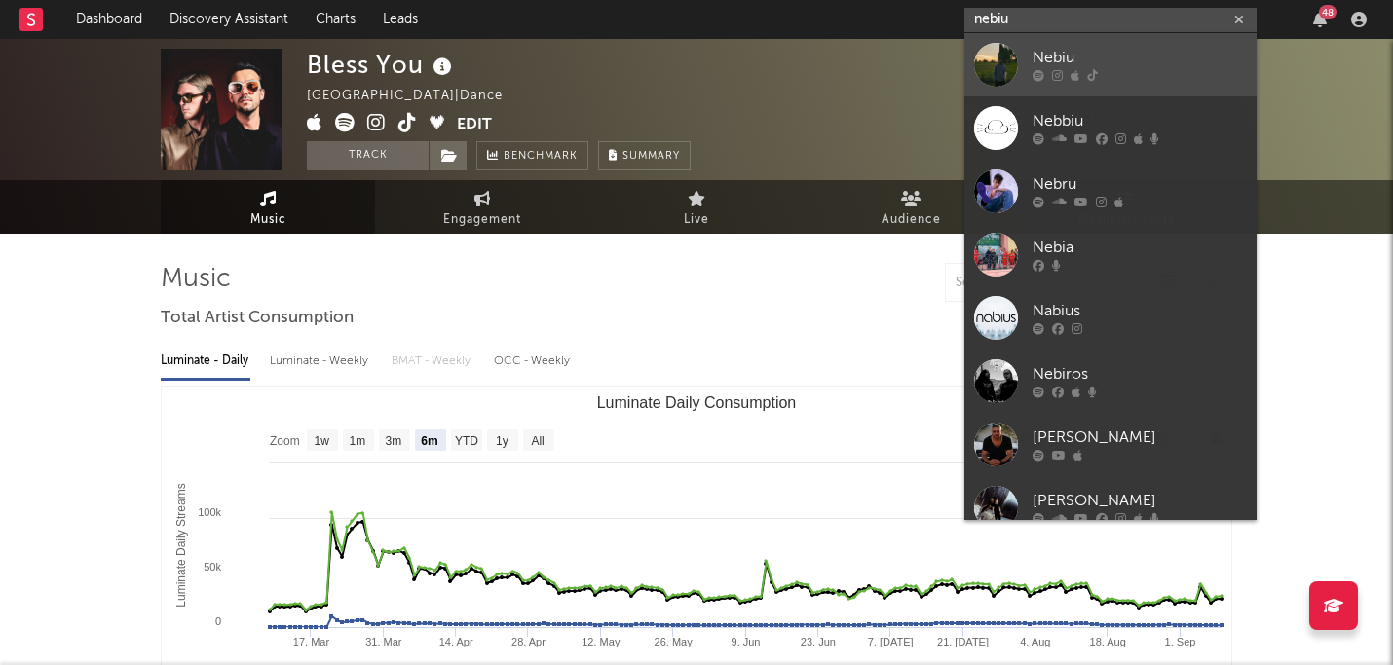
type input "nebiu"
click at [1139, 47] on div "Nebiu" at bounding box center [1140, 58] width 214 height 23
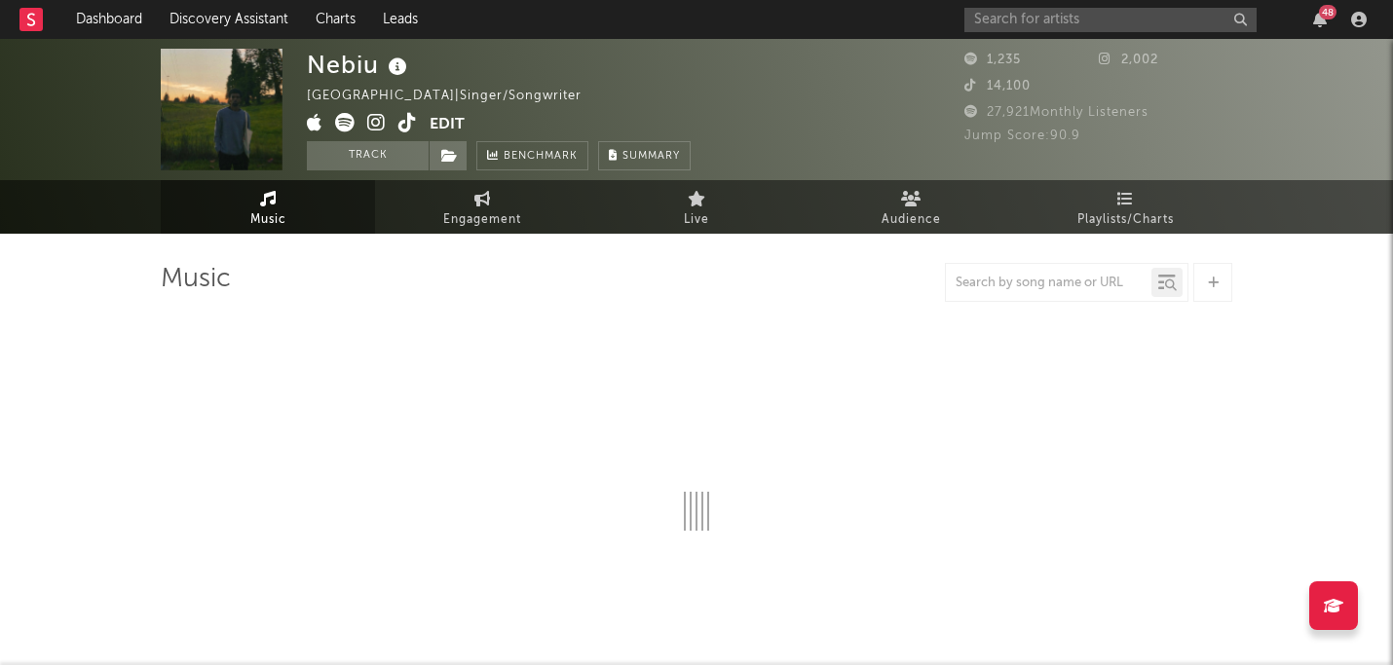
select select "1w"
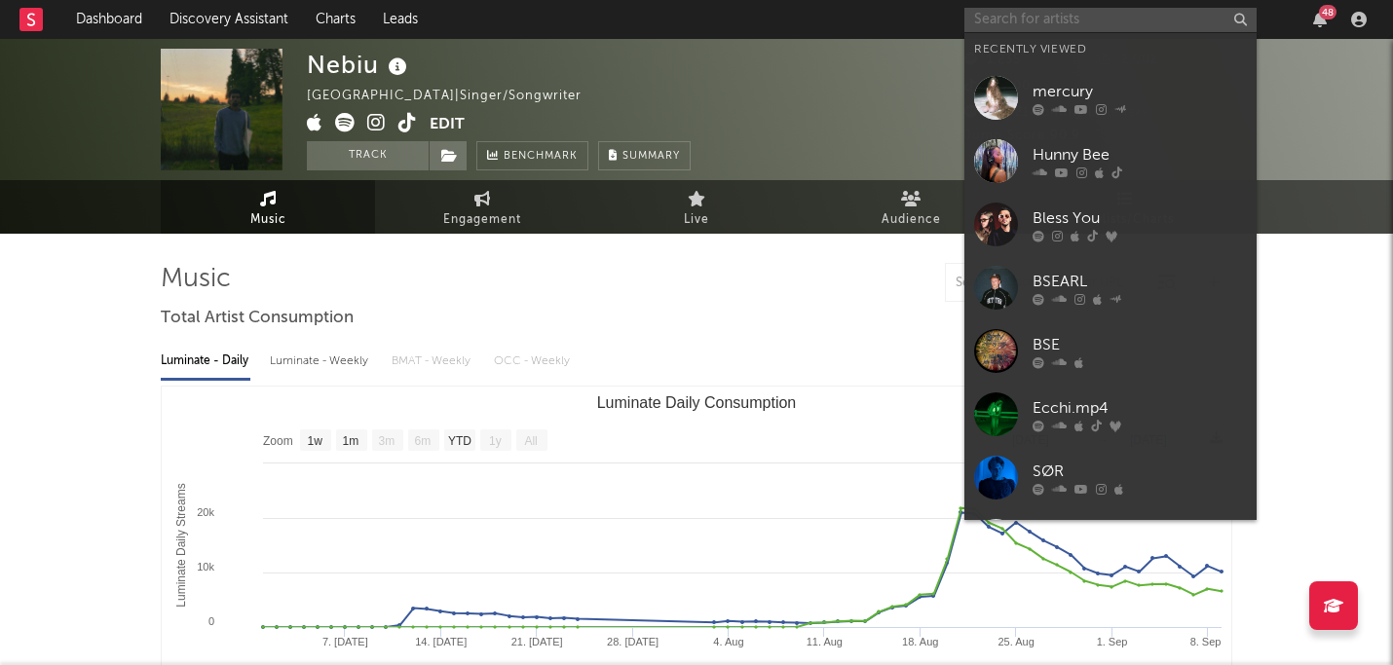
click at [1071, 12] on input "text" at bounding box center [1110, 20] width 292 height 24
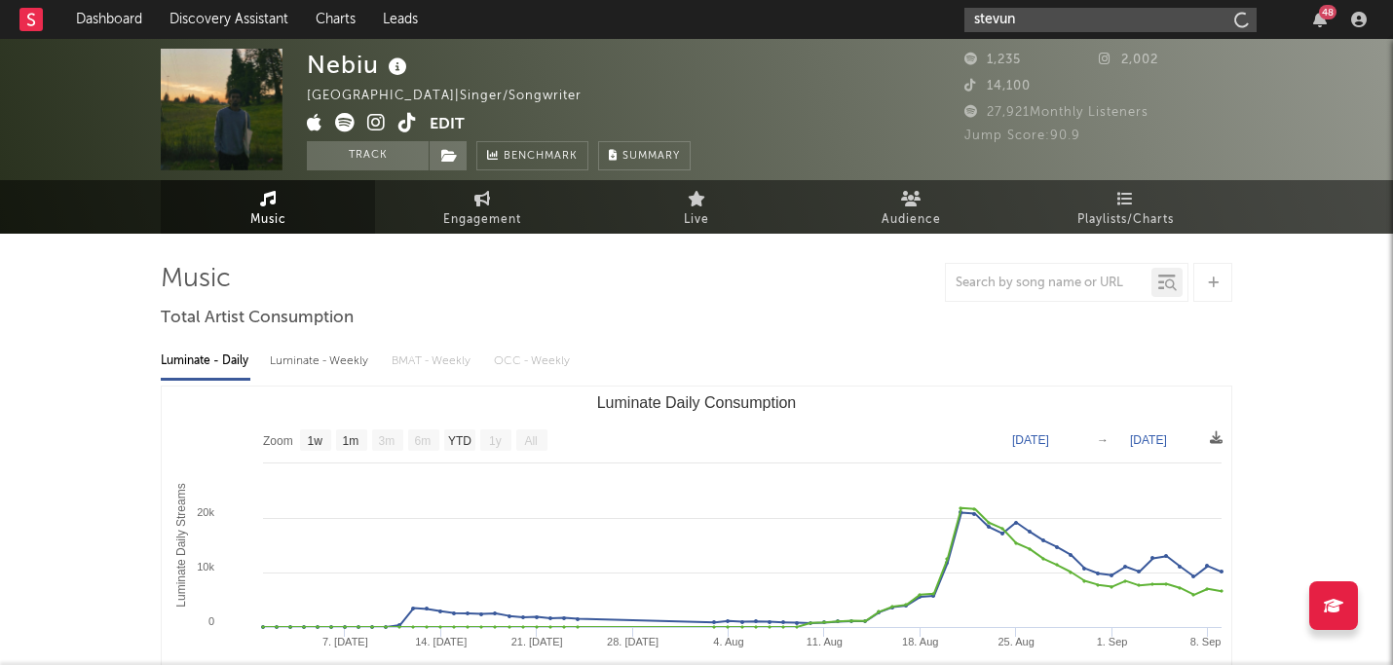
type input "stevun"
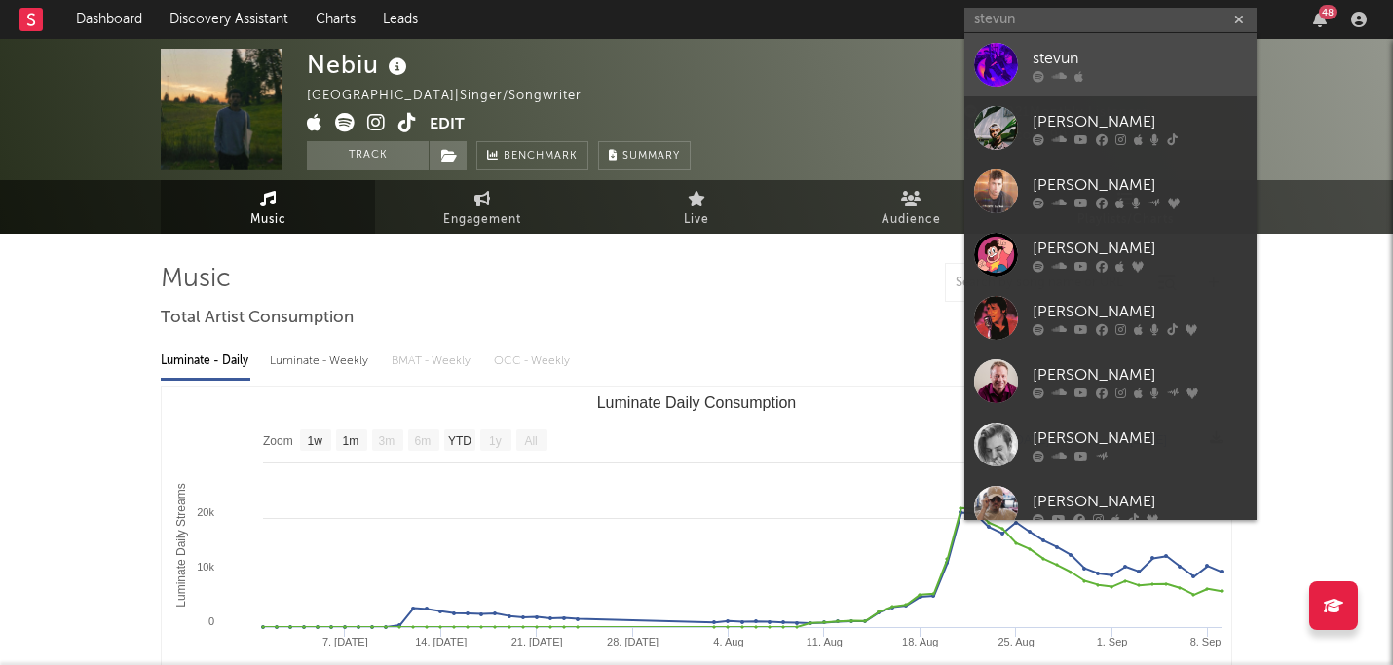
click at [1093, 60] on div "stevun" at bounding box center [1140, 58] width 214 height 23
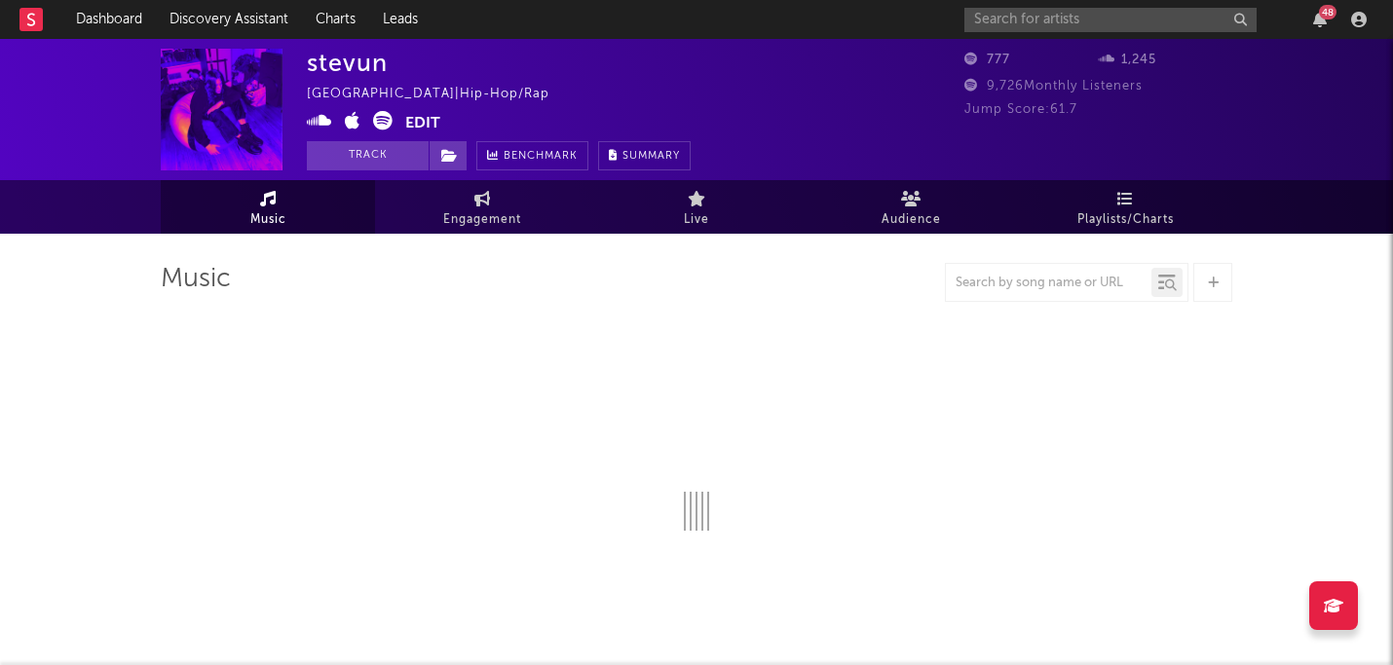
select select "1w"
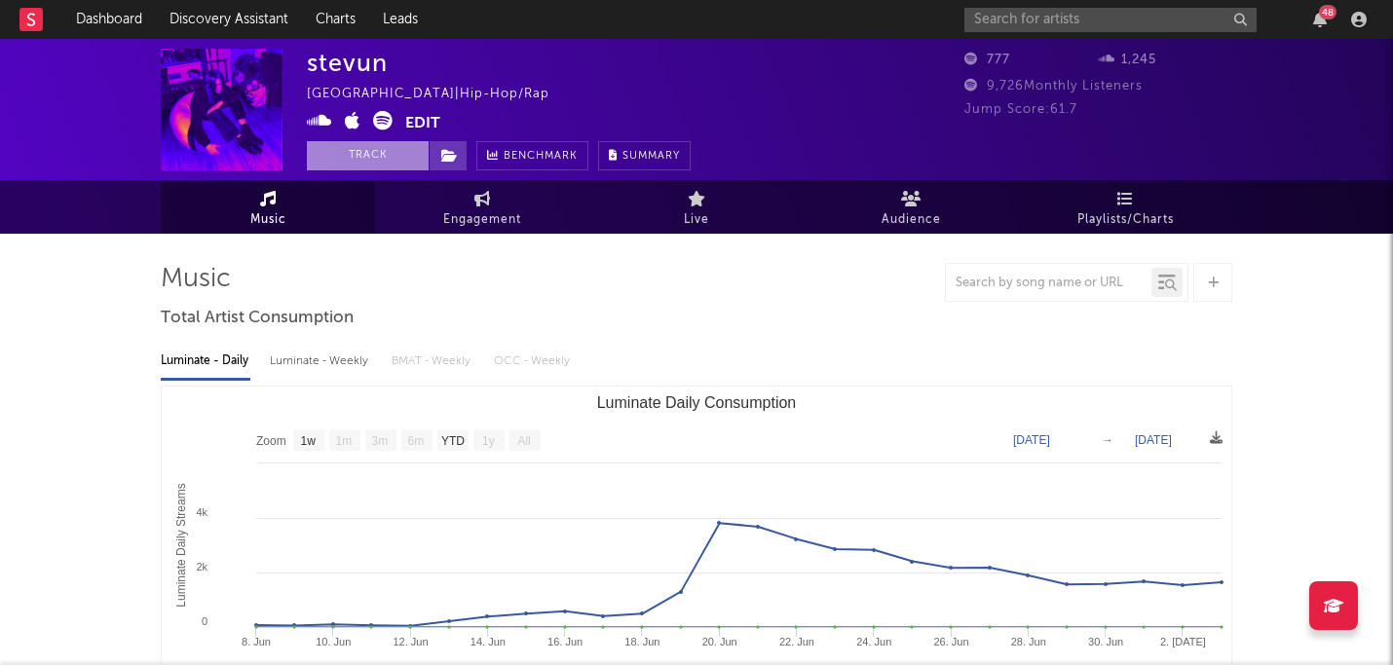
click at [388, 156] on button "Track" at bounding box center [368, 155] width 122 height 29
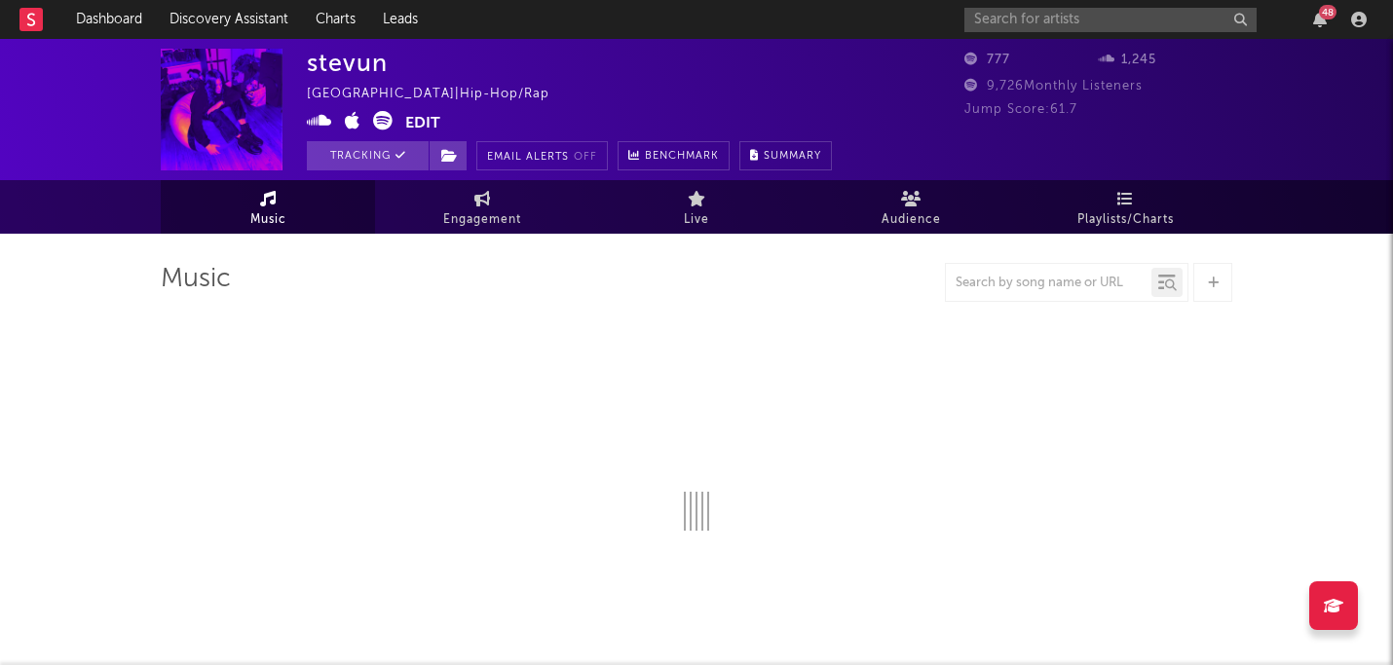
select select "1w"
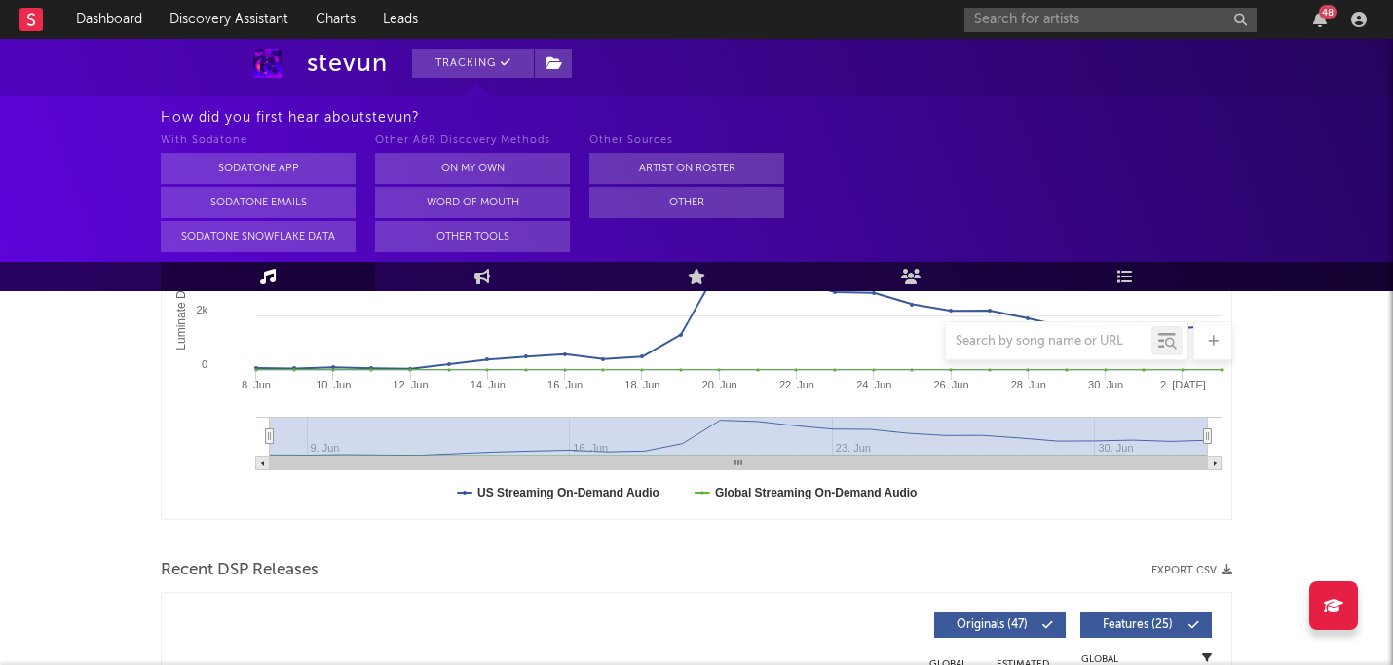
scroll to position [439, 0]
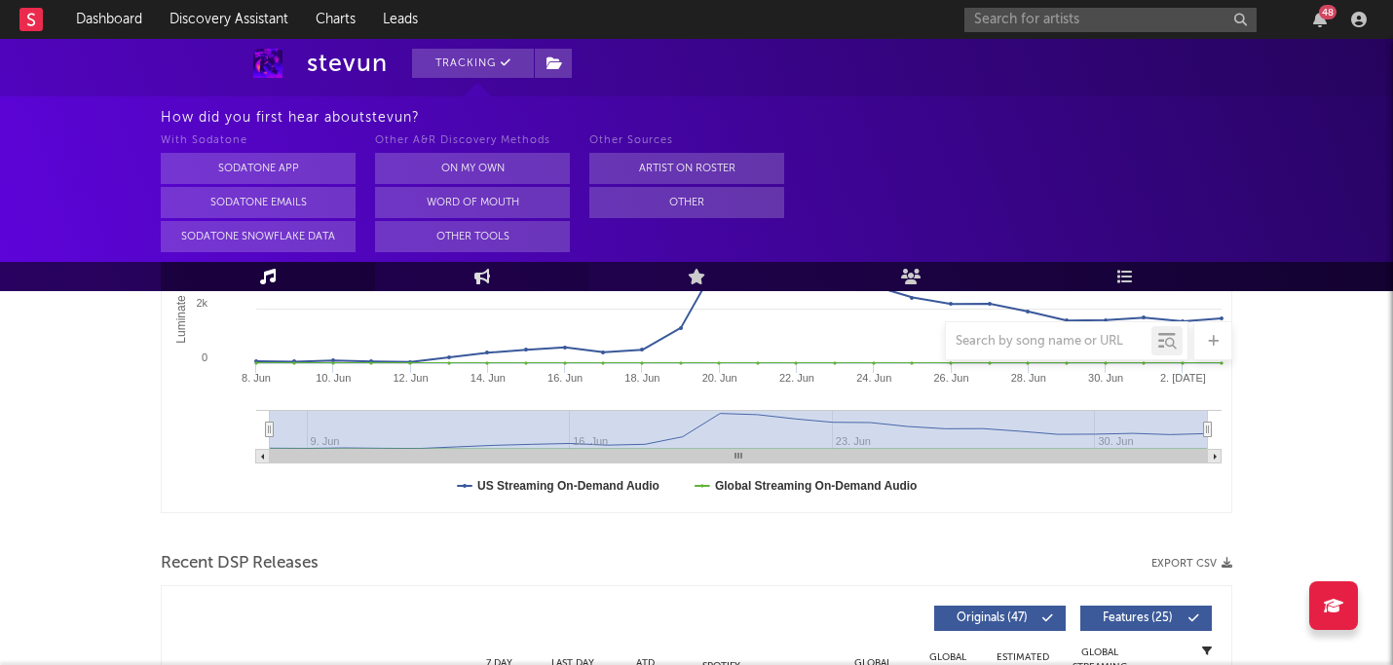
click at [477, 267] on link "Engagement" at bounding box center [482, 276] width 214 height 29
select select "1w"
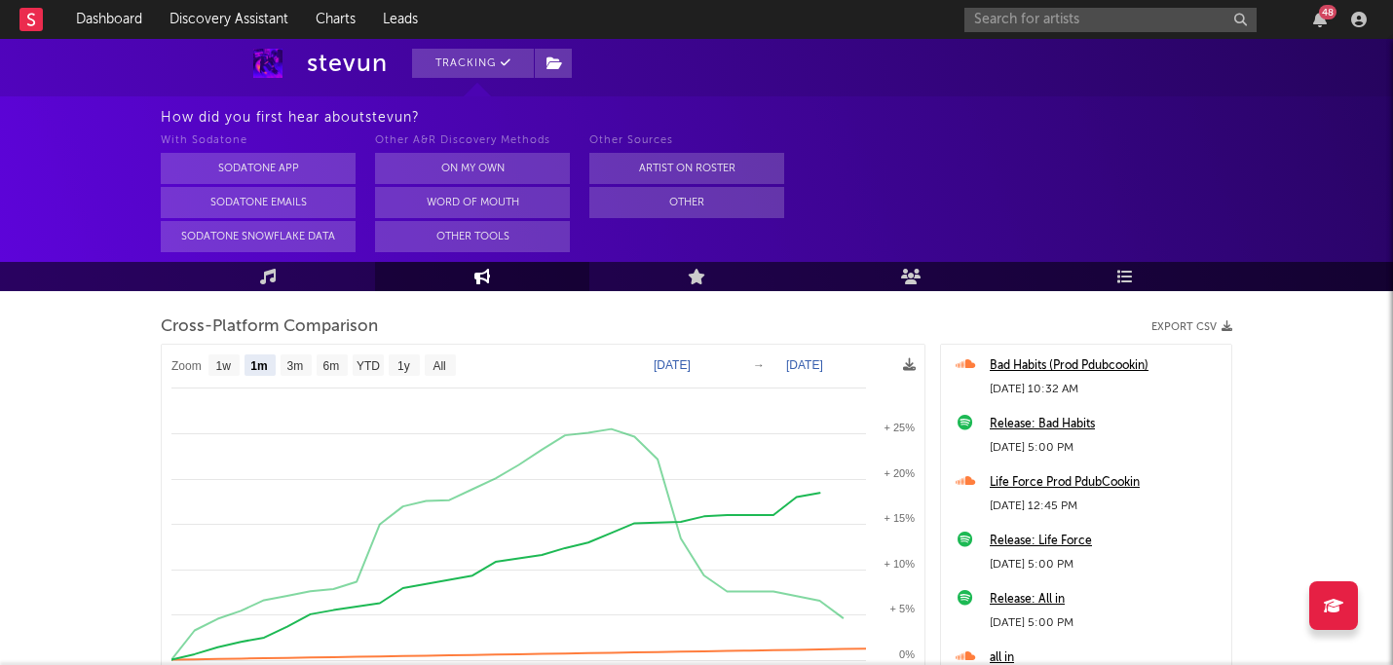
scroll to position [217, 0]
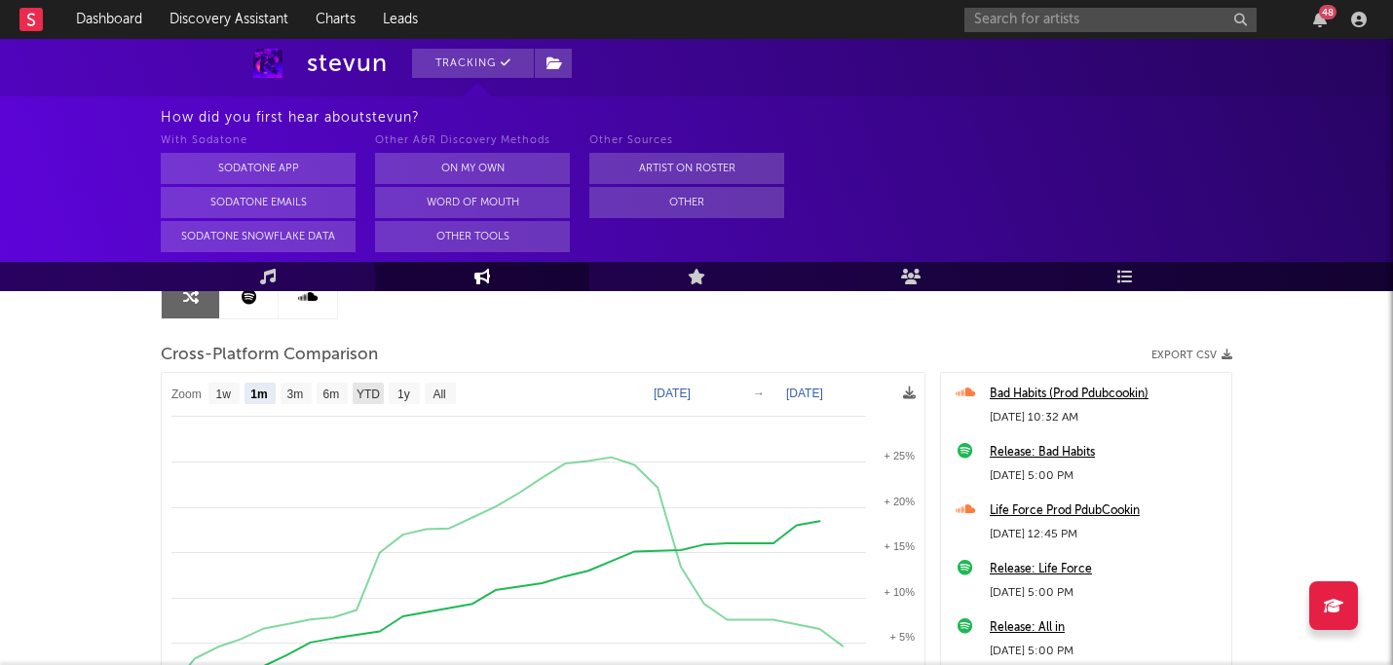
click at [374, 391] on text "YTD" at bounding box center [368, 395] width 23 height 14
select select "YTD"
type input "[DATE]"
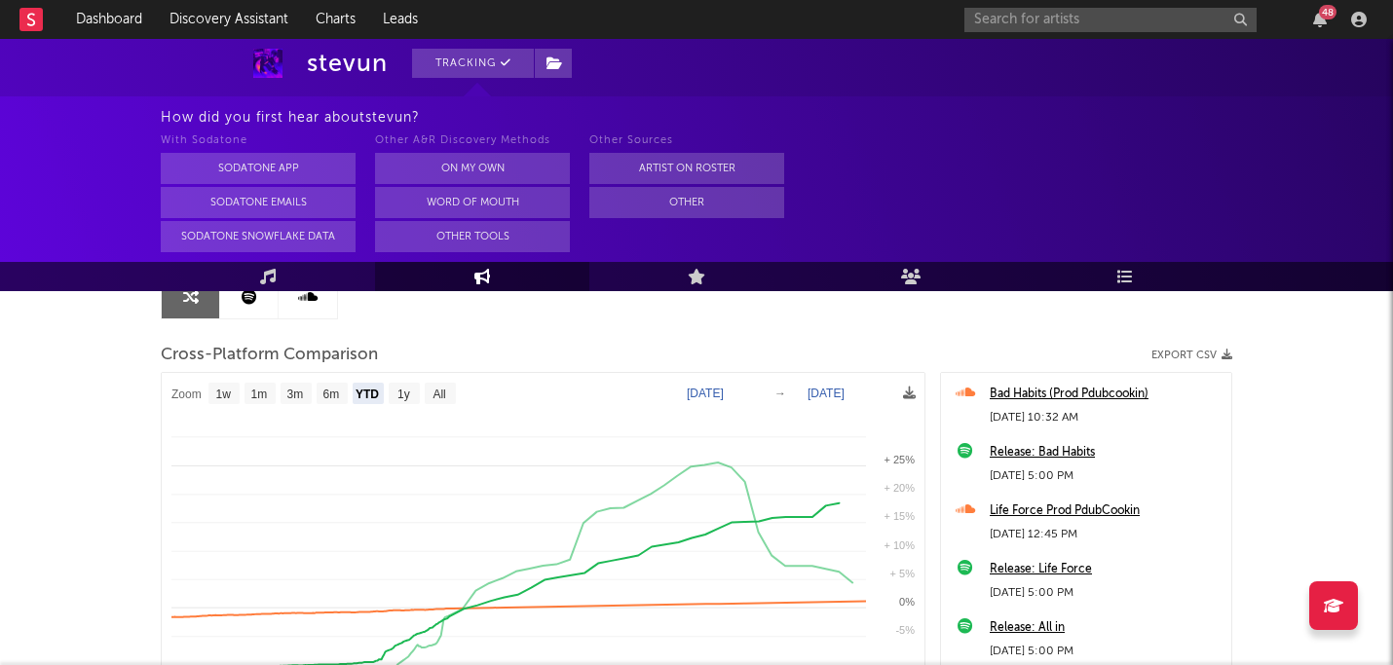
select select "1w"
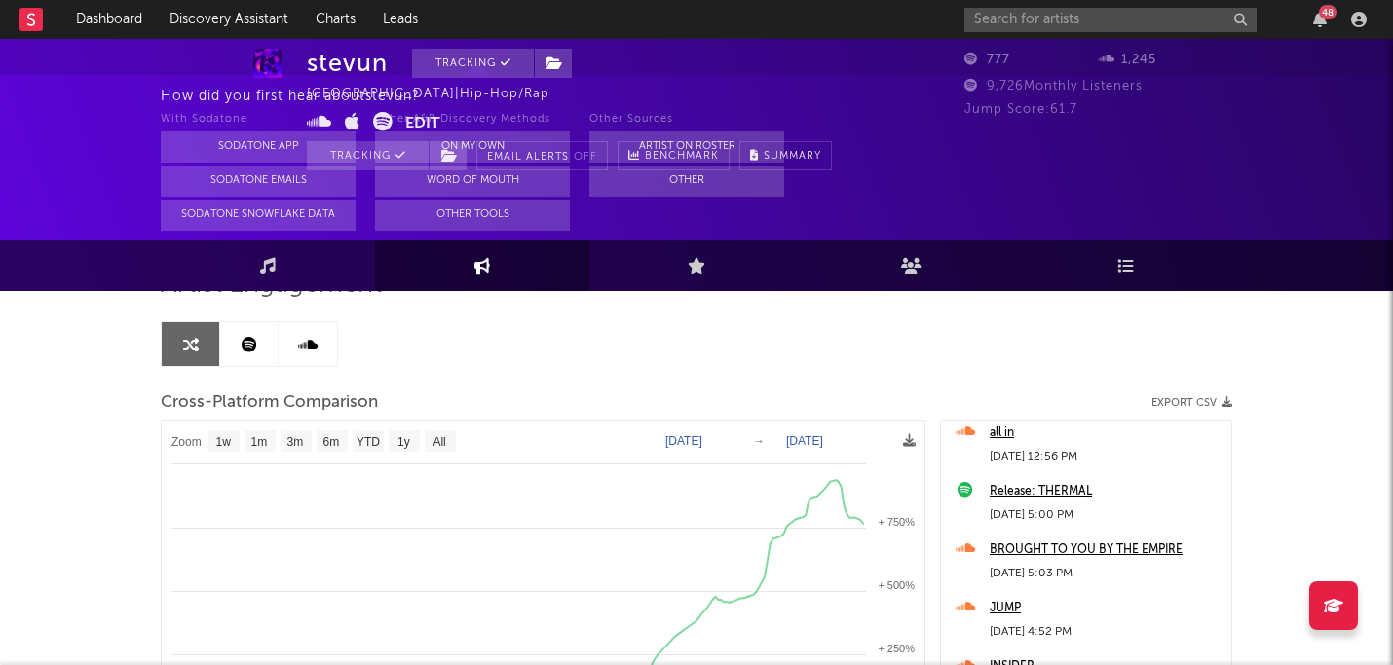
scroll to position [0, 0]
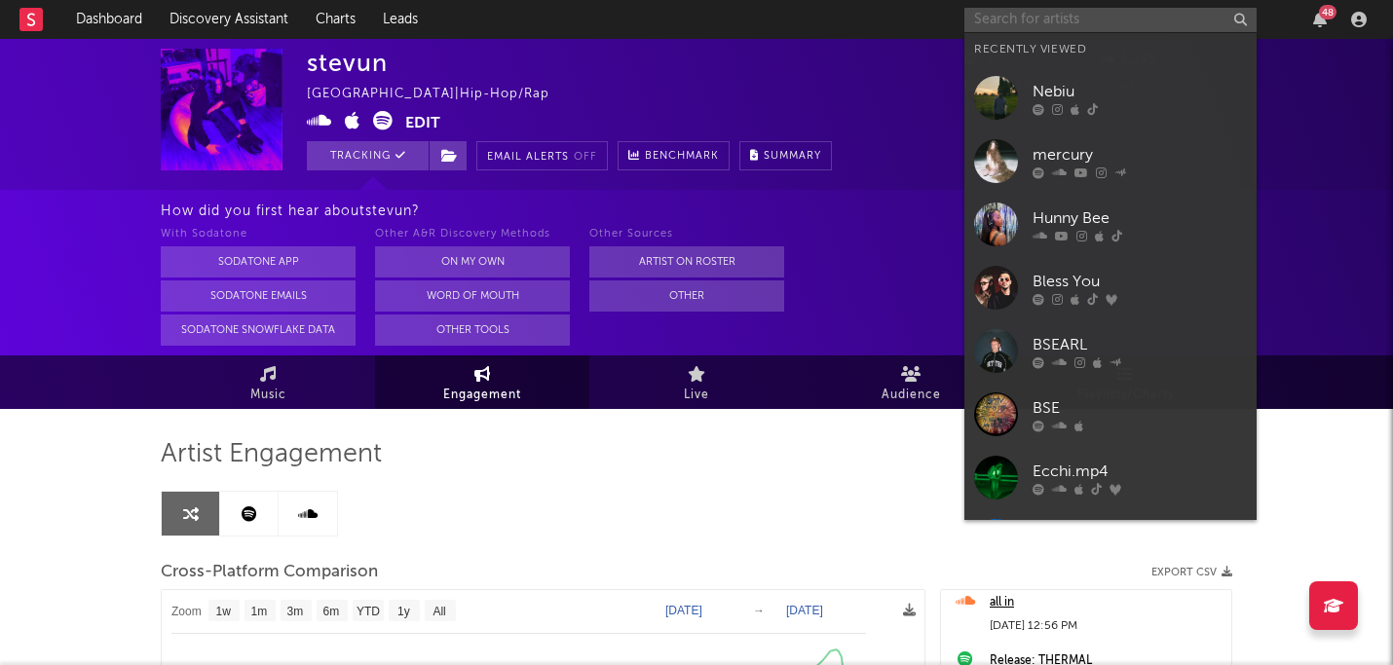
click at [1176, 19] on input "text" at bounding box center [1110, 20] width 292 height 24
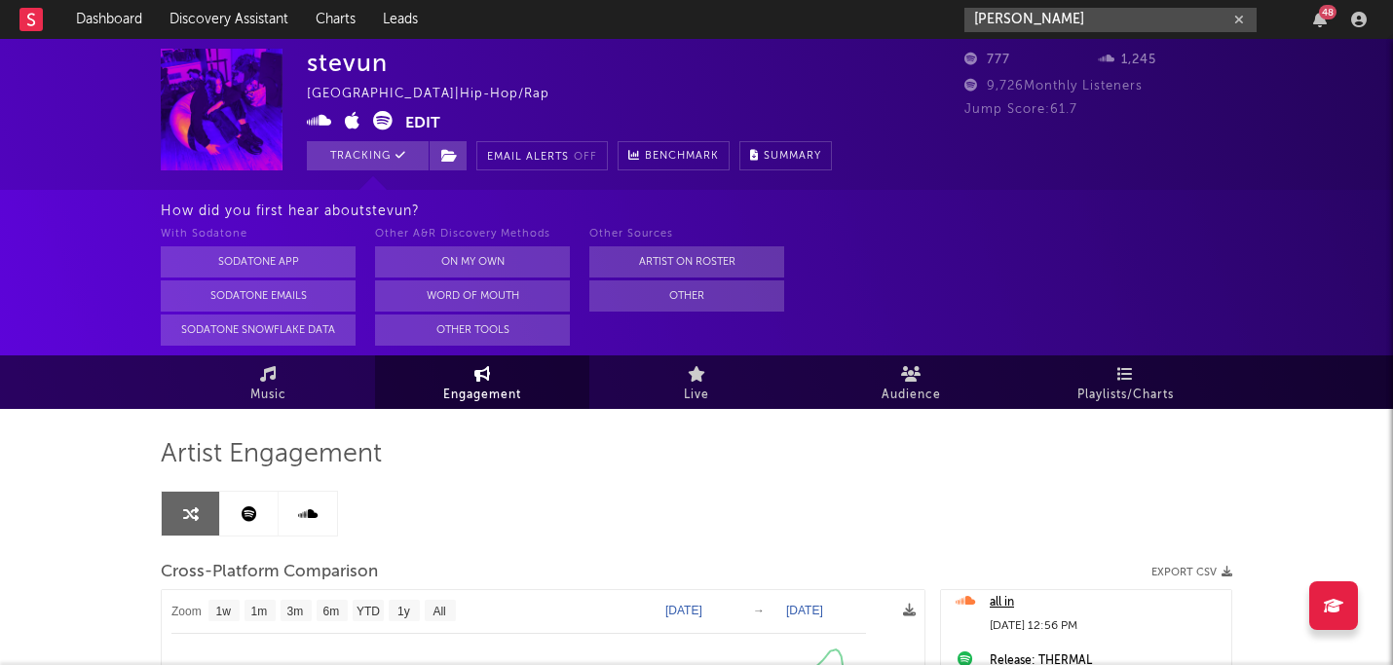
click at [1145, 24] on input "[PERSON_NAME]" at bounding box center [1110, 20] width 292 height 24
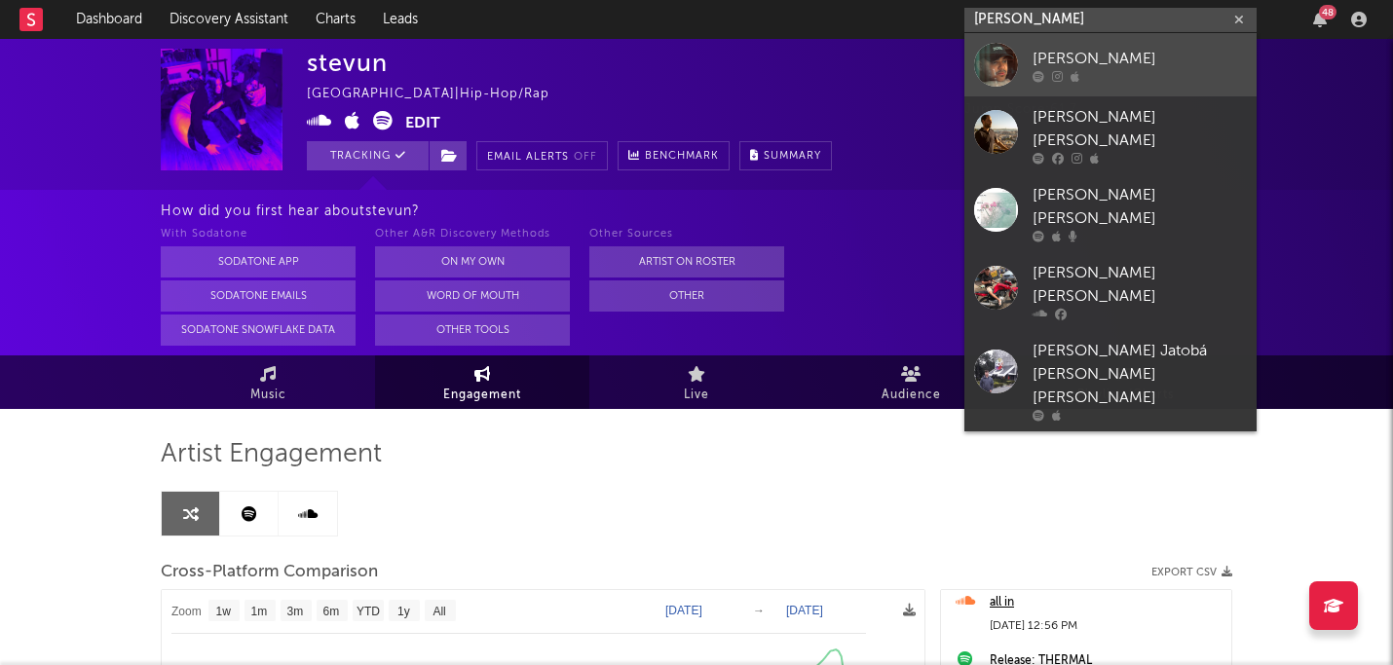
type input "[PERSON_NAME]"
click at [1129, 79] on div at bounding box center [1140, 76] width 214 height 12
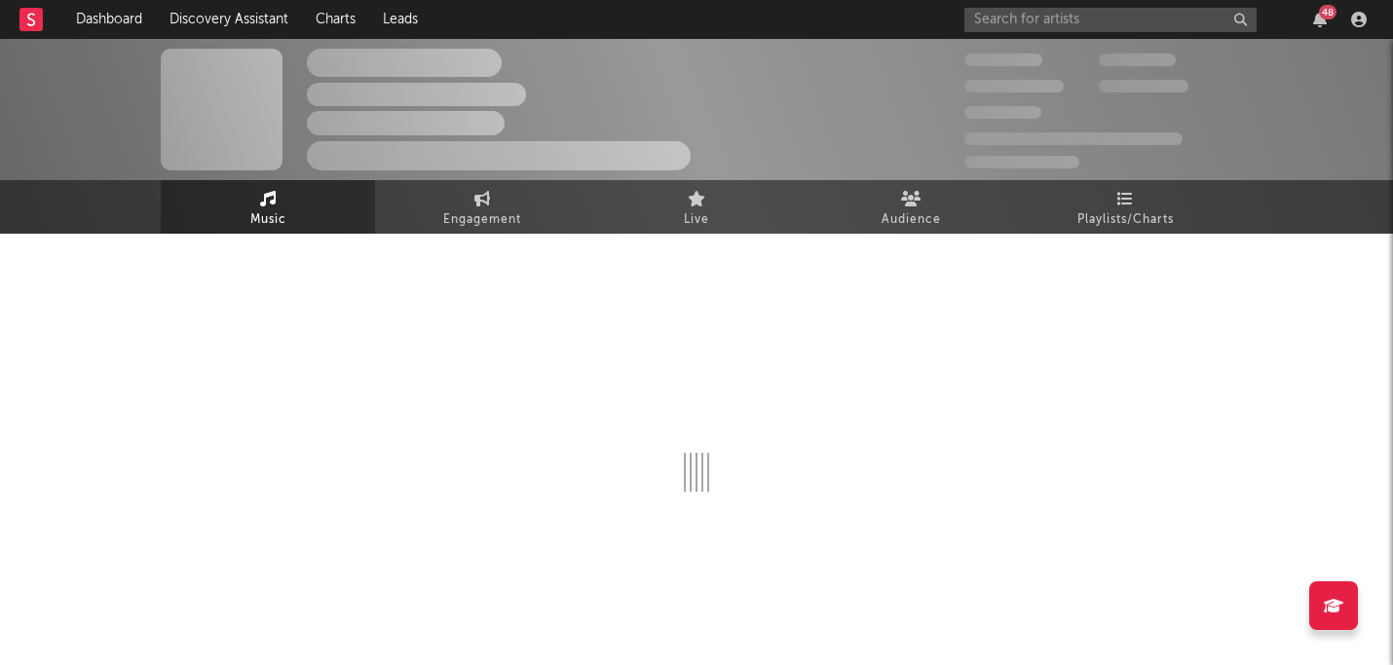
select select "1w"
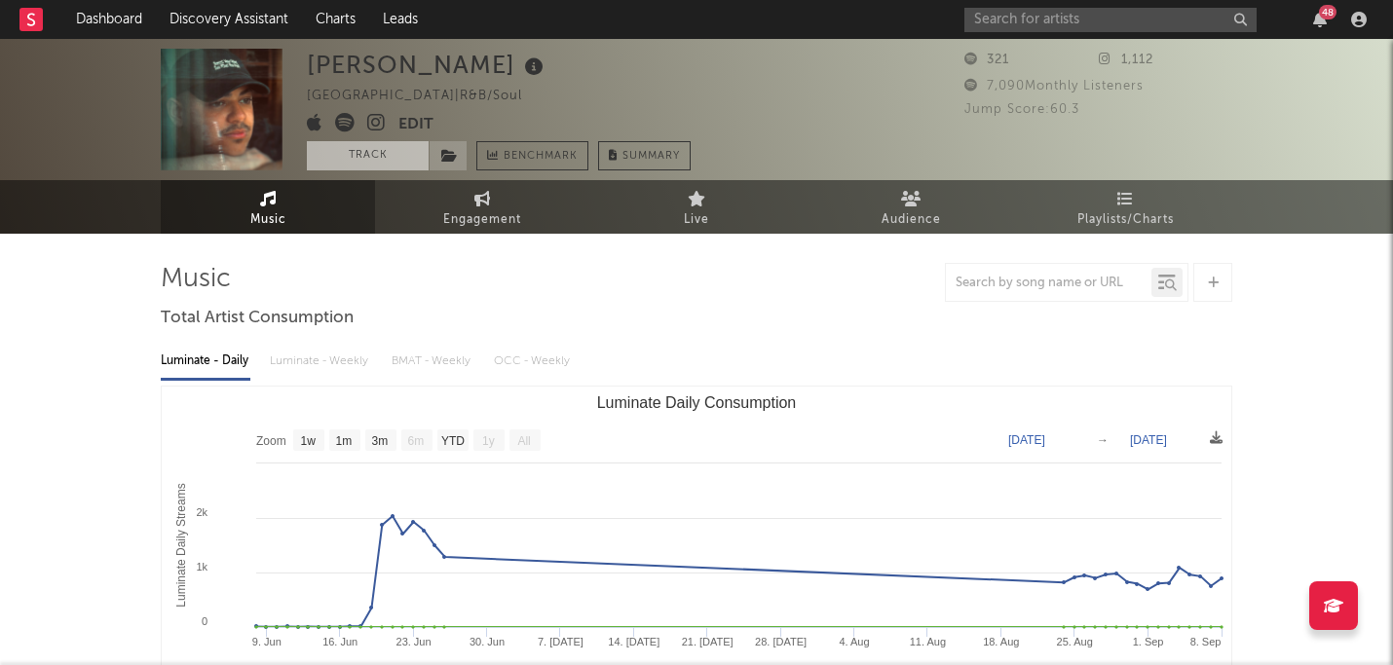
click at [392, 147] on button "Track" at bounding box center [368, 155] width 122 height 29
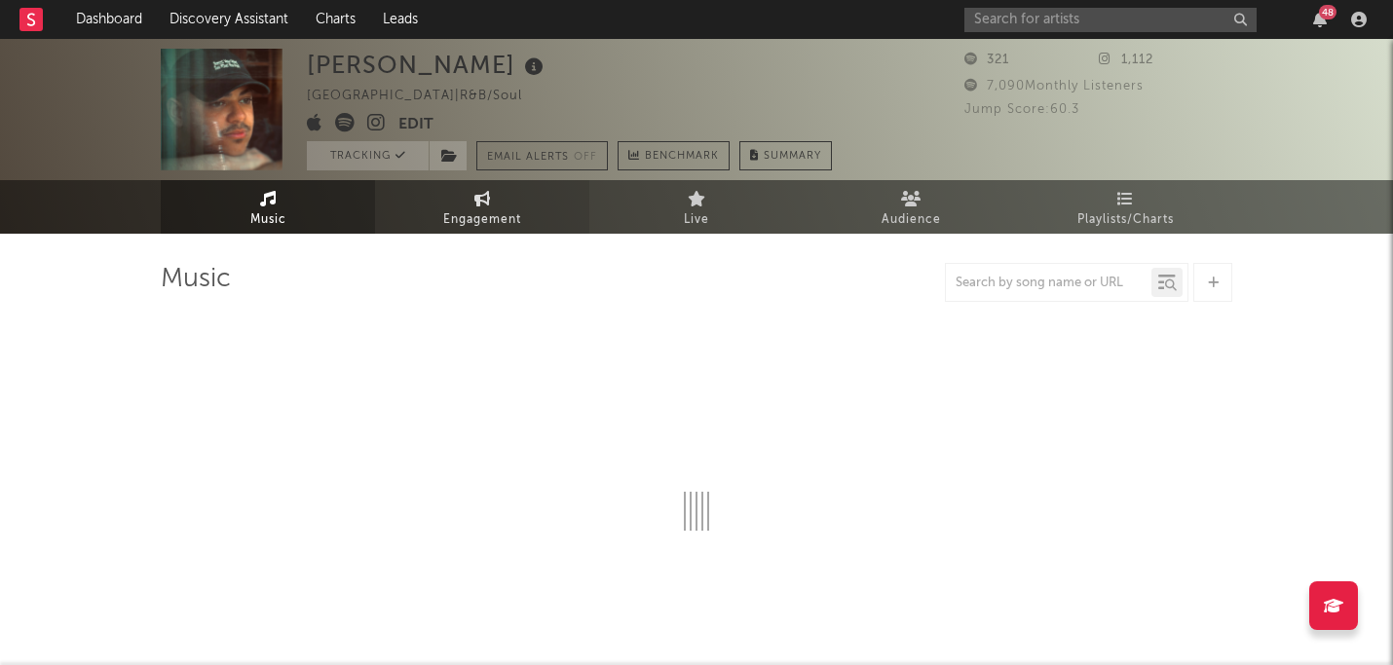
select select "1w"
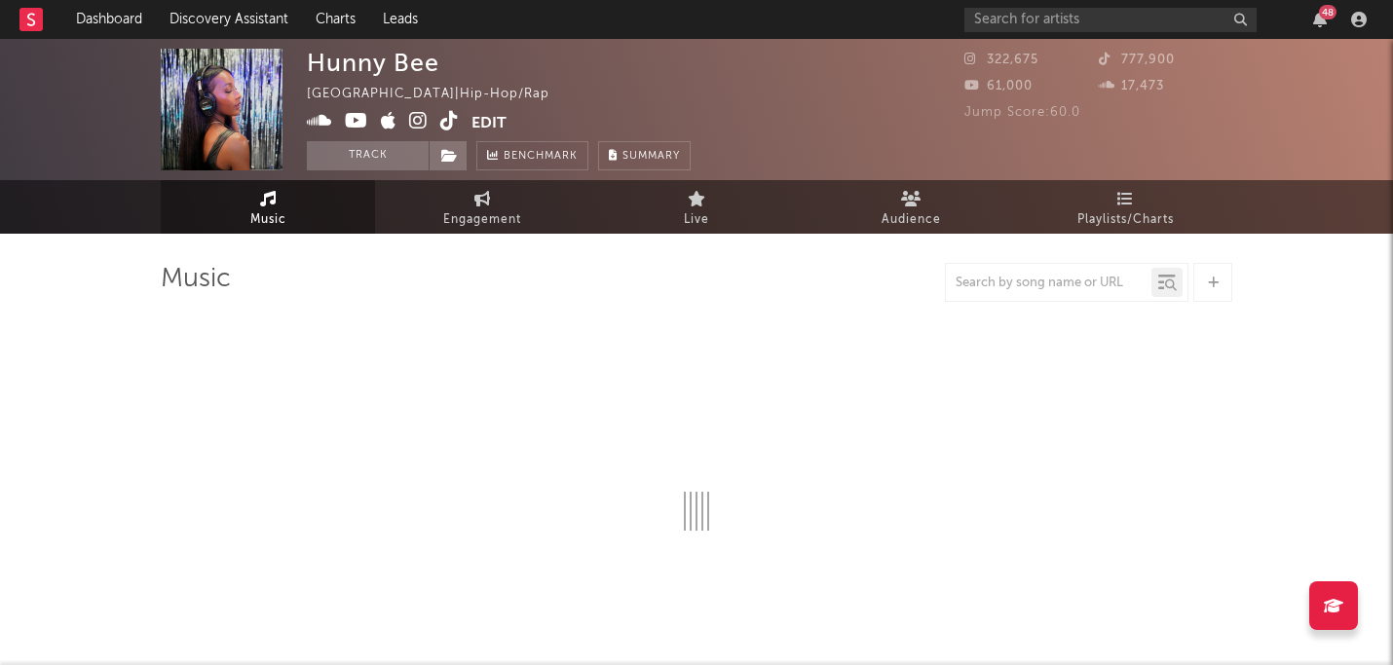
select select "1w"
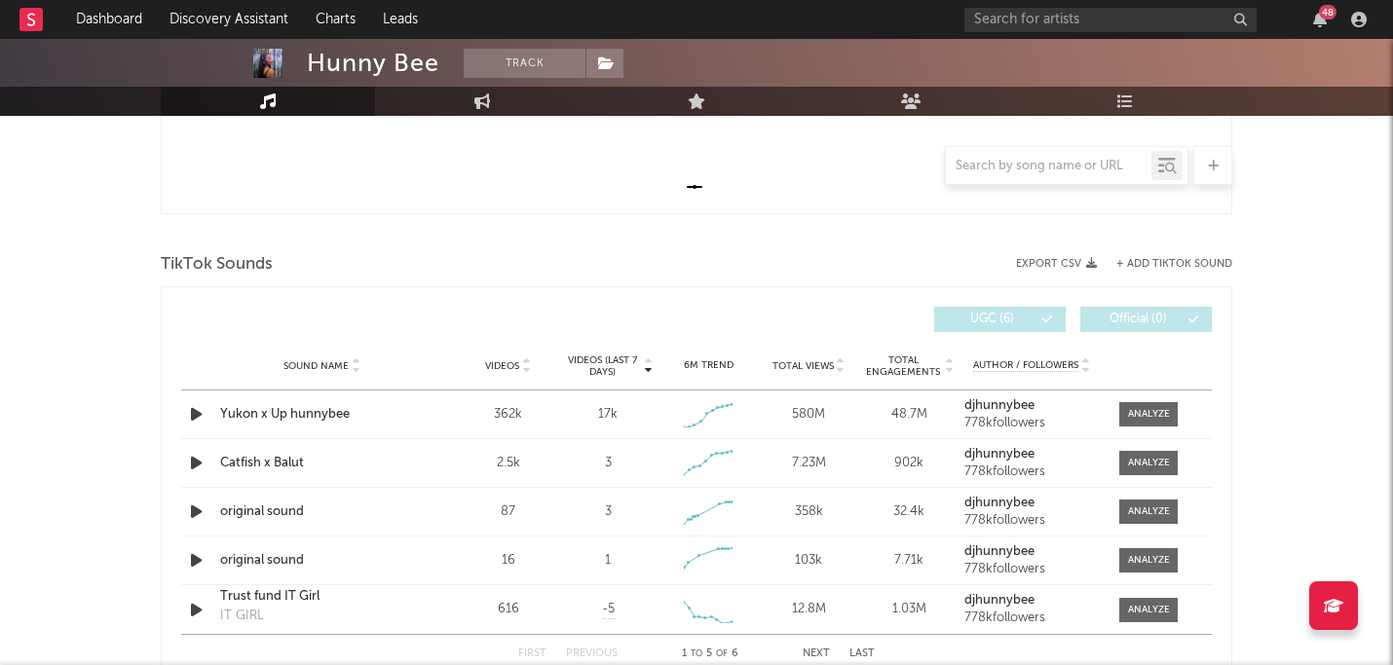
scroll to position [645, 0]
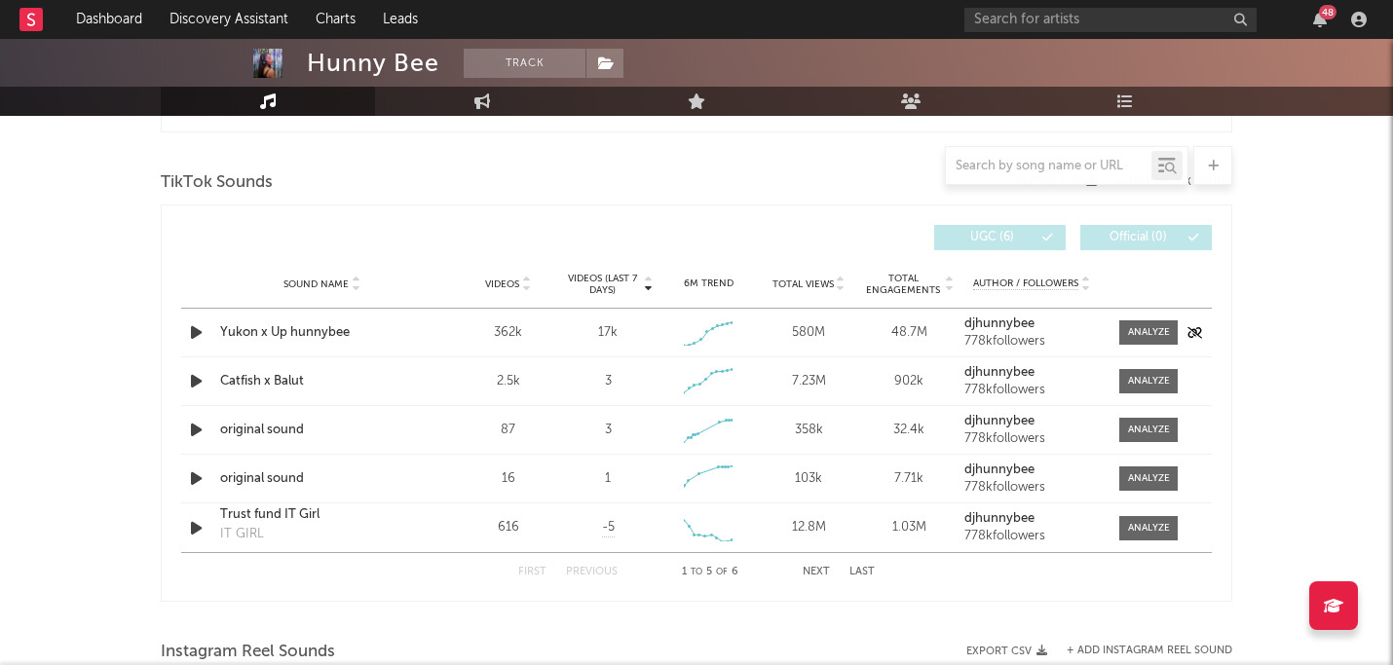
click at [195, 333] on icon "button" at bounding box center [196, 332] width 20 height 24
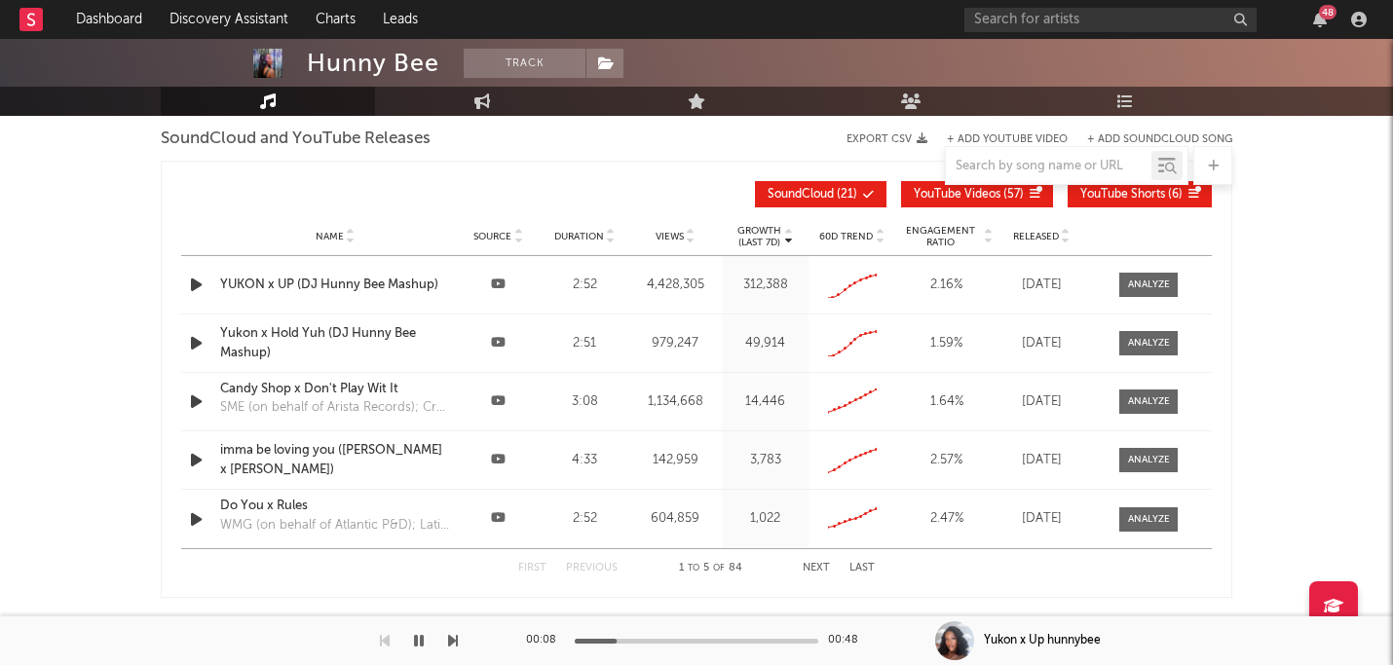
scroll to position [1681, 0]
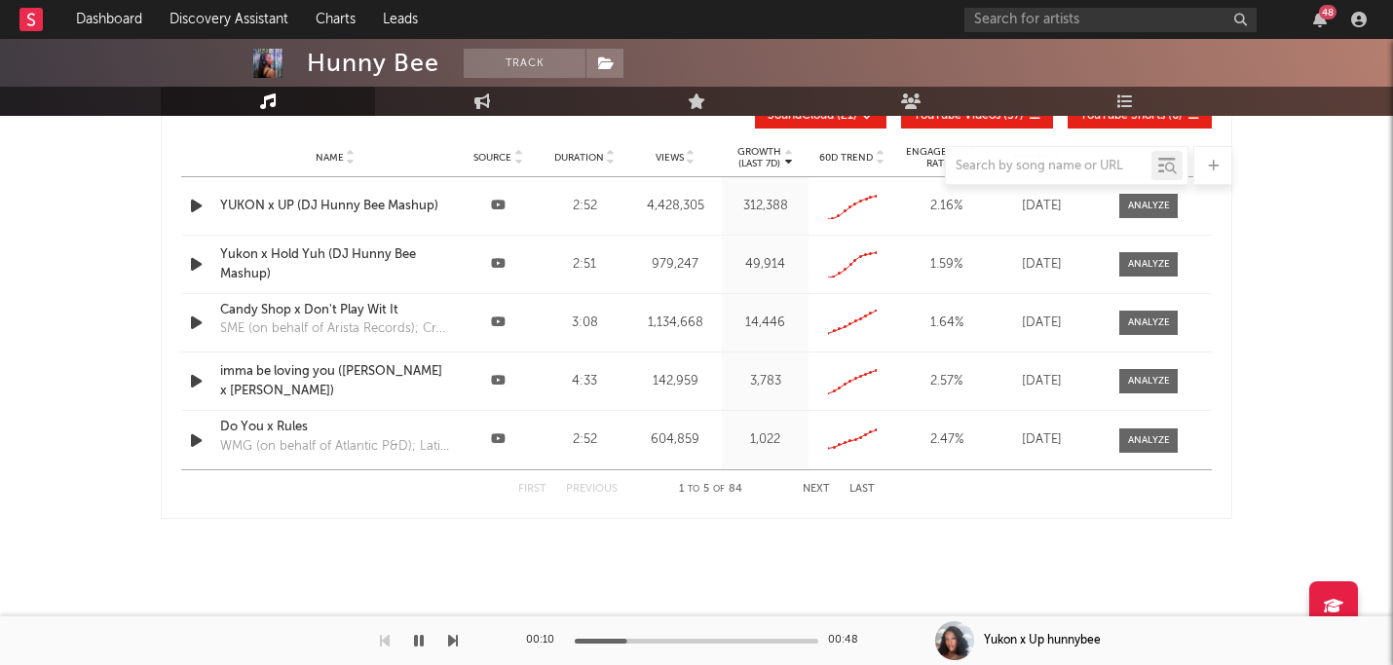
click at [694, 640] on div at bounding box center [697, 641] width 244 height 5
click at [743, 639] on div at bounding box center [697, 641] width 244 height 5
click at [768, 639] on div at bounding box center [697, 641] width 244 height 5
click at [791, 640] on div at bounding box center [697, 641] width 244 height 5
click at [809, 640] on div at bounding box center [697, 641] width 244 height 5
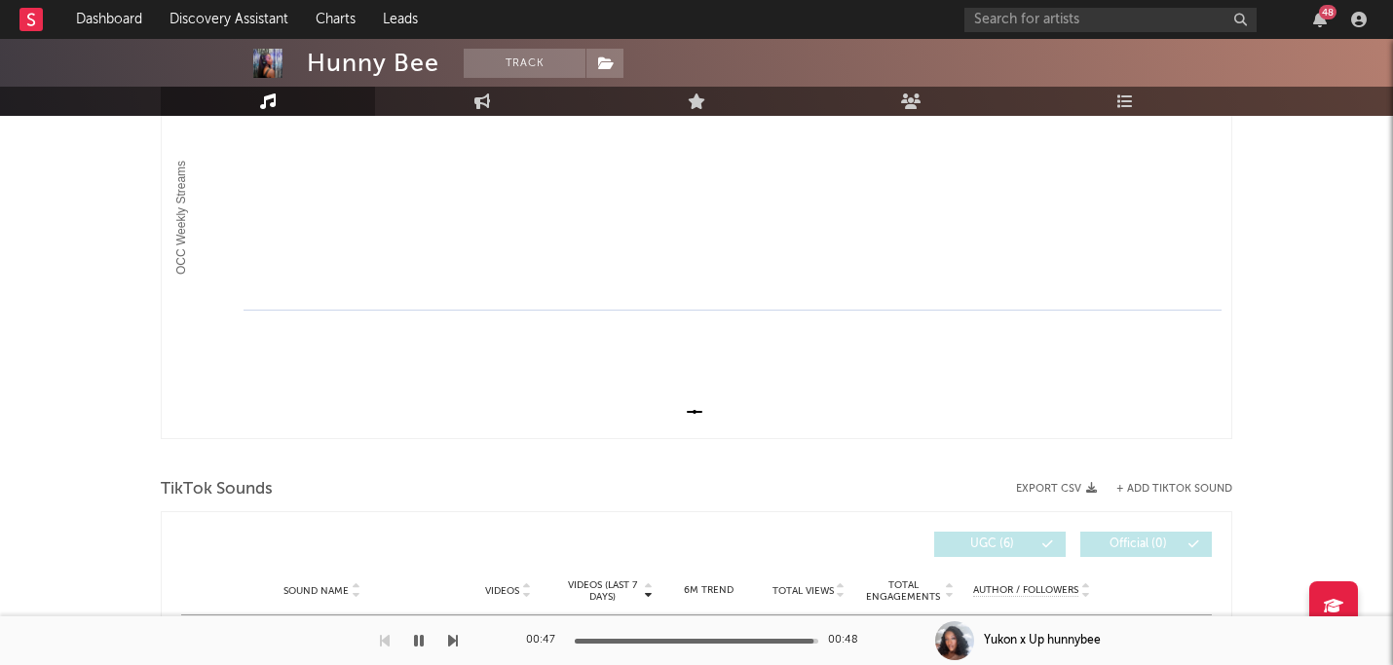
scroll to position [0, 0]
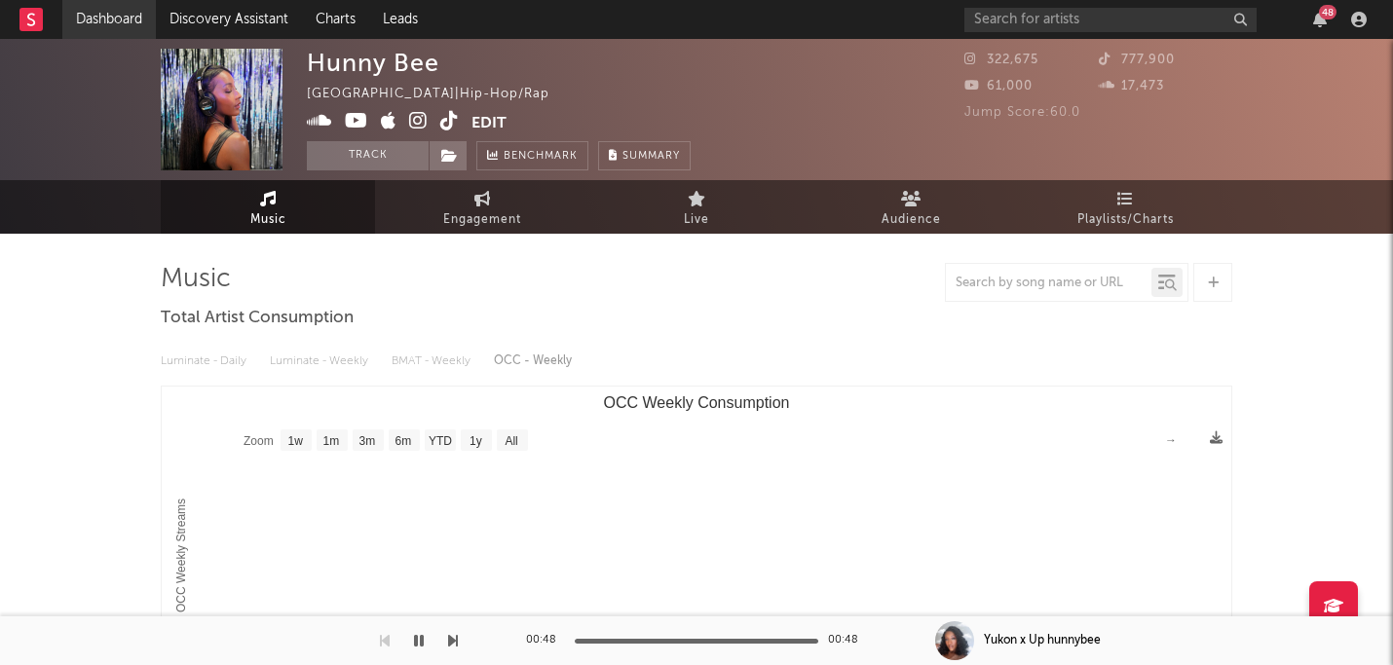
click at [116, 23] on link "Dashboard" at bounding box center [109, 19] width 94 height 39
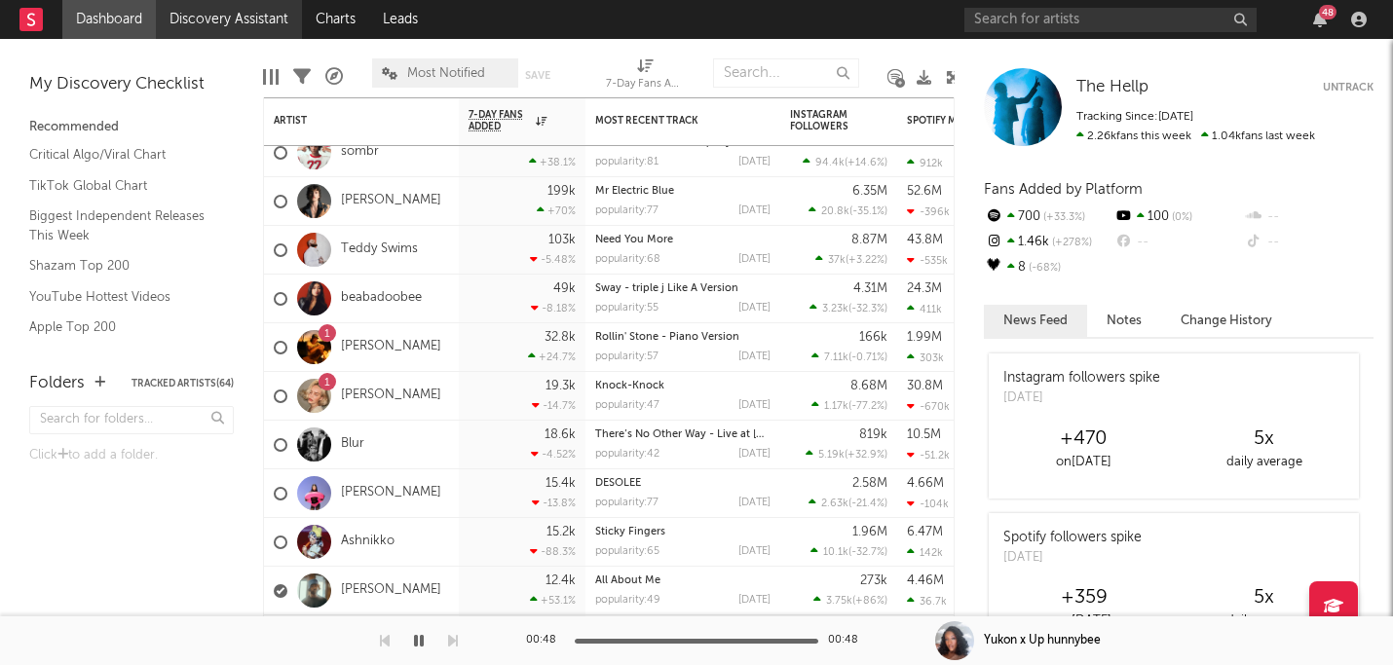
click at [216, 27] on link "Discovery Assistant" at bounding box center [229, 19] width 146 height 39
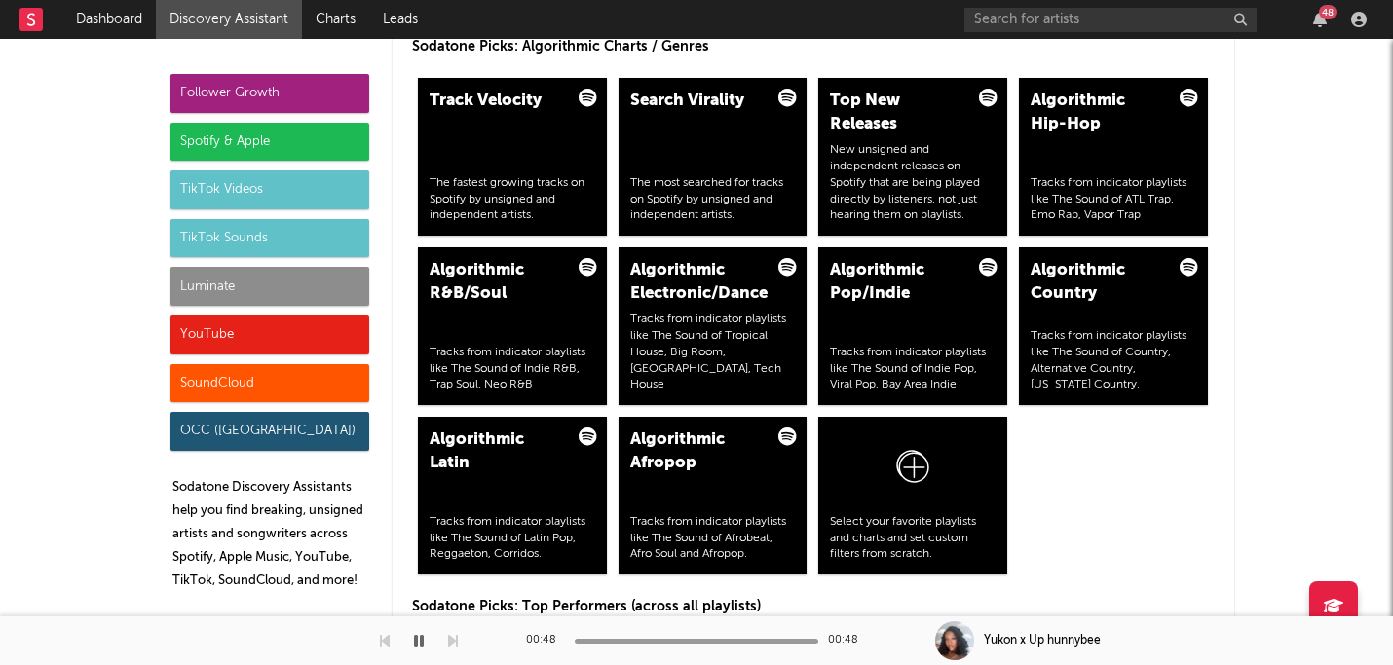
scroll to position [2454, 0]
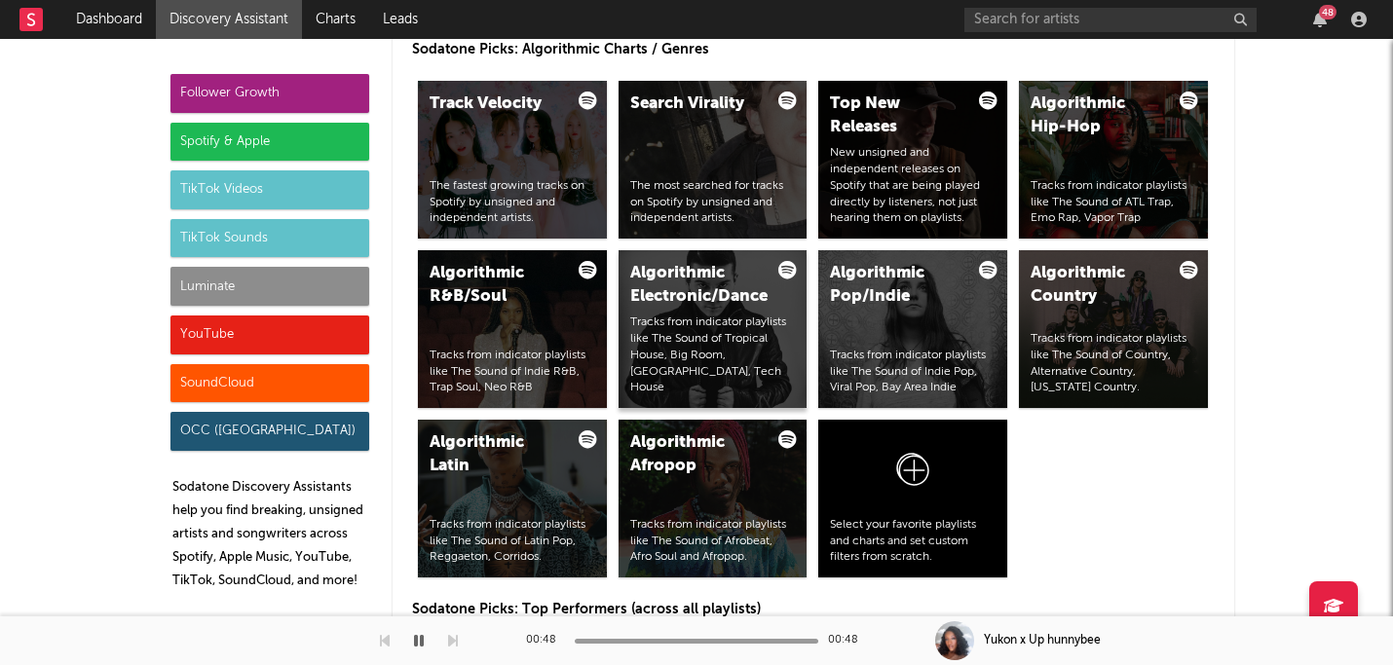
click at [706, 314] on div "Algorithmic Electronic/Dance Tracks from indicator playlists like The Sound of …" at bounding box center [713, 329] width 189 height 158
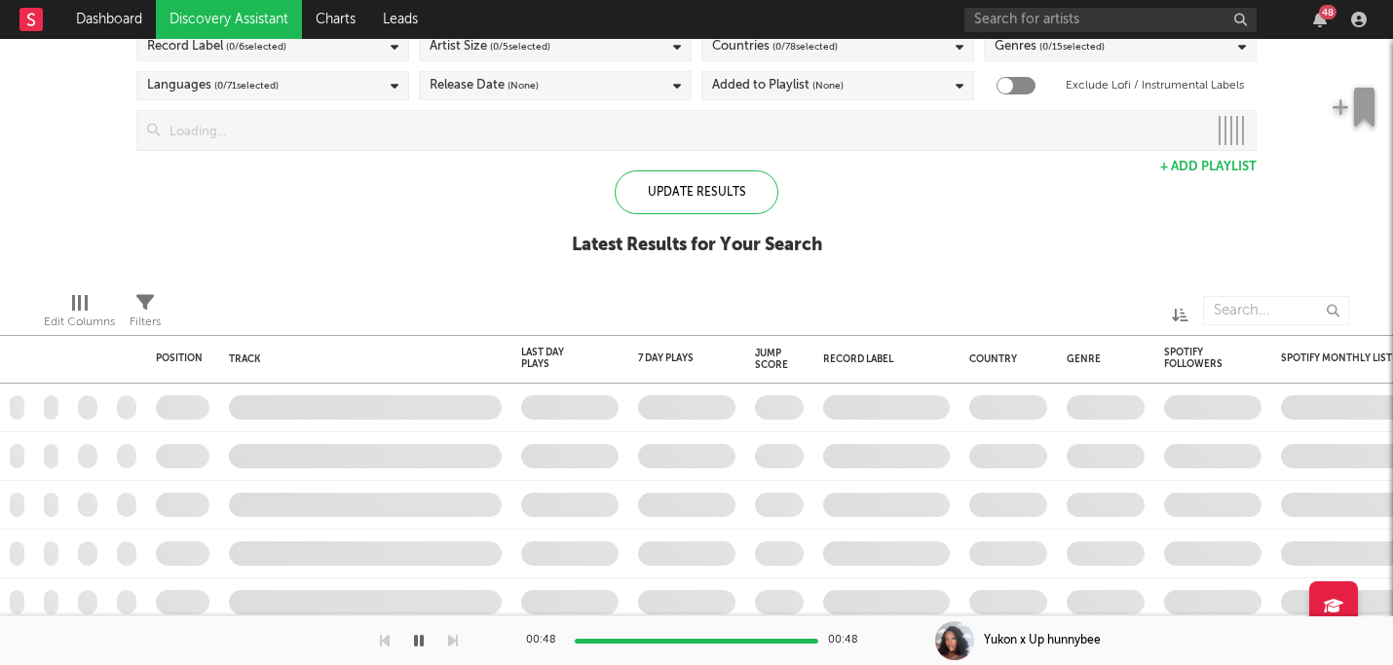
checkbox input "true"
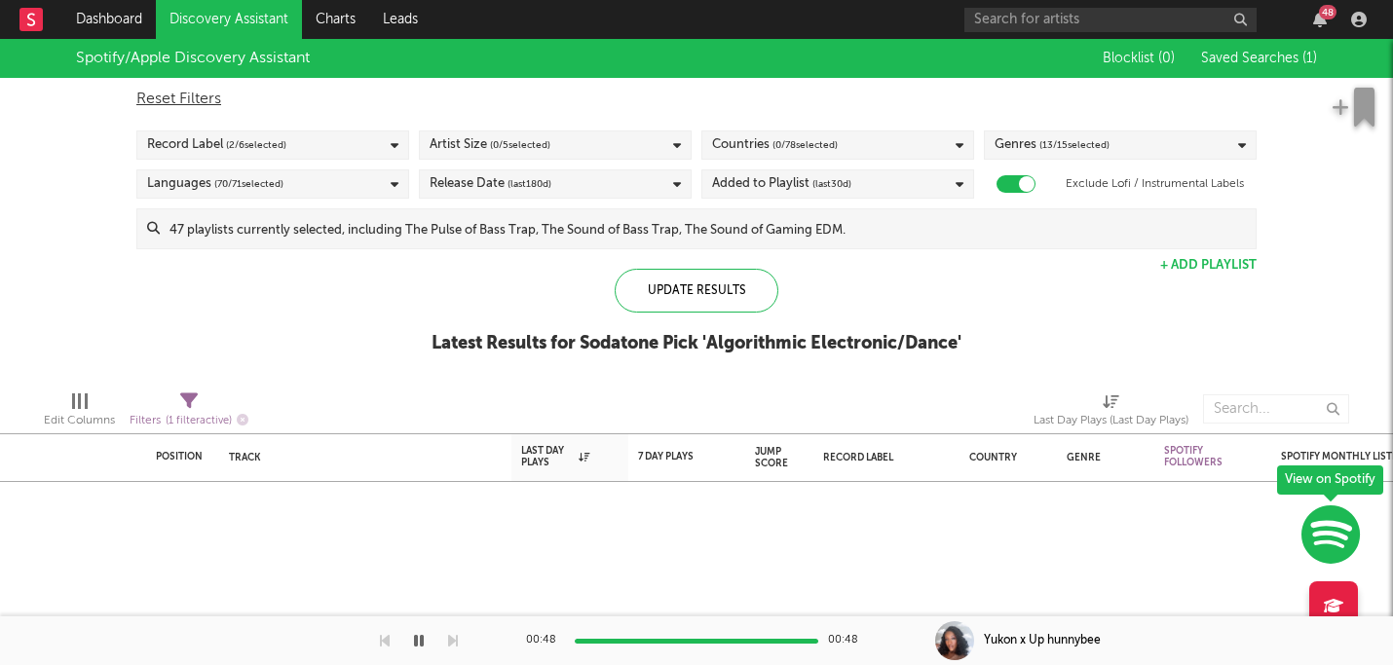
click at [650, 140] on div "Artist Size ( 0 / 5 selected)" at bounding box center [555, 145] width 273 height 29
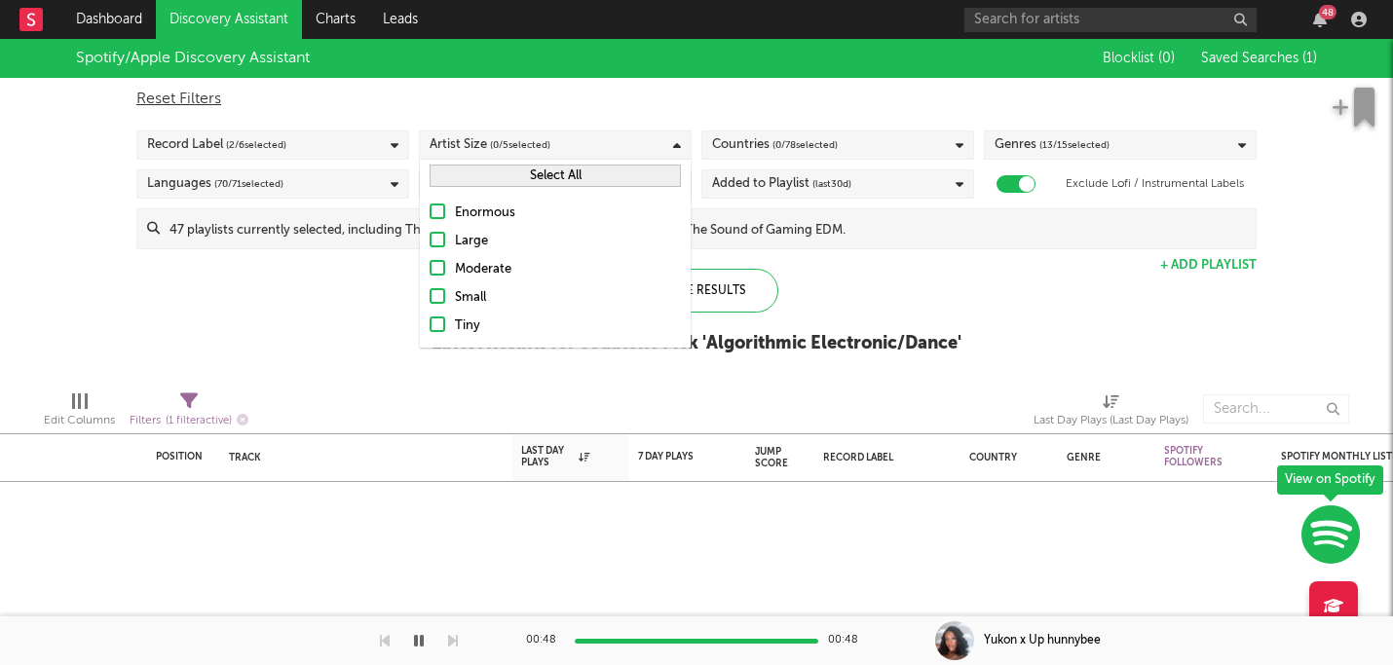
click at [441, 246] on div at bounding box center [438, 240] width 16 height 16
click at [430, 246] on input "Large" at bounding box center [430, 241] width 0 height 23
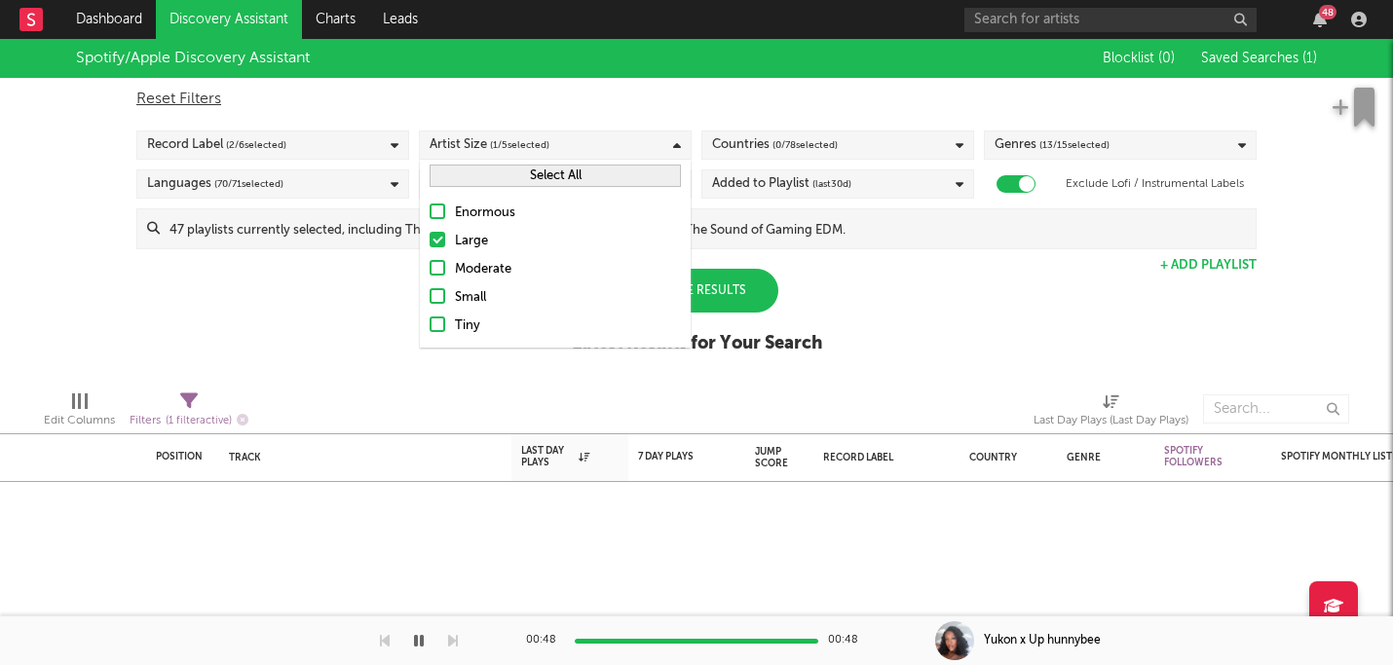
click at [441, 272] on div at bounding box center [438, 268] width 16 height 16
click at [430, 272] on input "Moderate" at bounding box center [430, 269] width 0 height 23
click at [443, 298] on div at bounding box center [438, 296] width 16 height 16
click at [430, 298] on input "Small" at bounding box center [430, 297] width 0 height 23
click at [444, 319] on div at bounding box center [438, 325] width 16 height 16
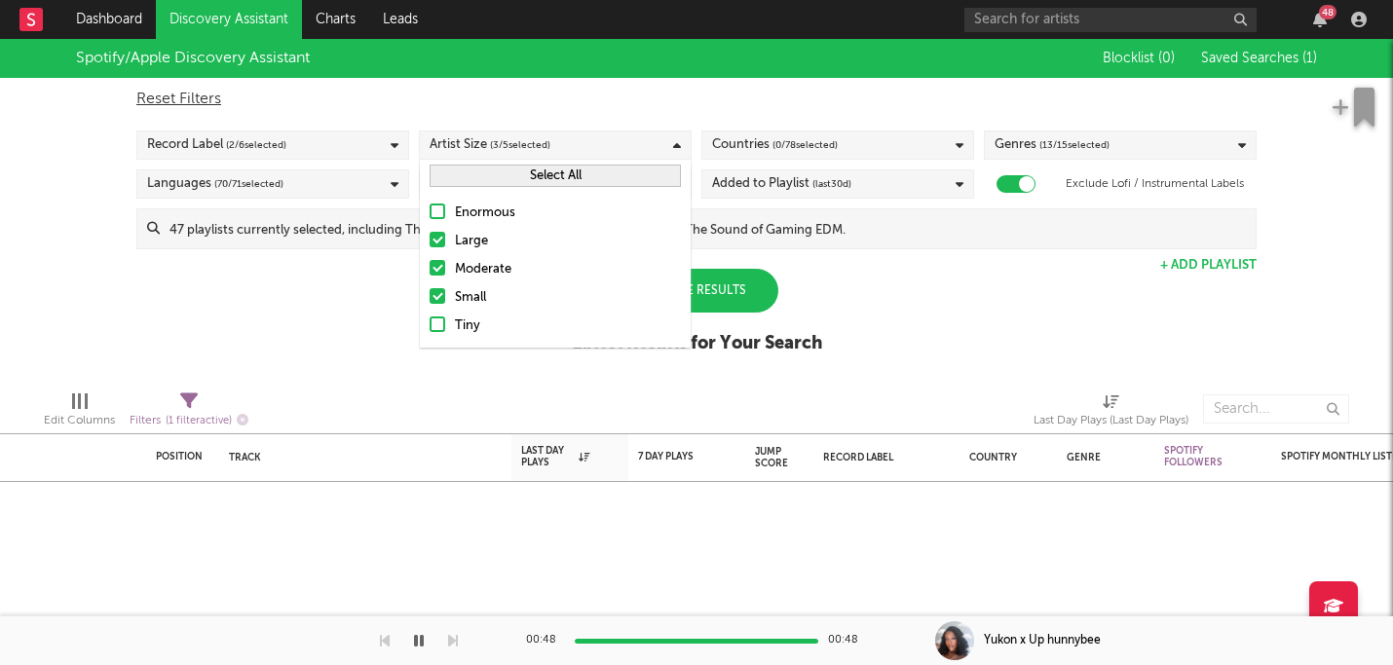
click at [430, 319] on input "Tiny" at bounding box center [430, 326] width 0 height 23
click at [447, 242] on label "Large" at bounding box center [555, 241] width 251 height 23
click at [430, 242] on input "Large" at bounding box center [430, 241] width 0 height 23
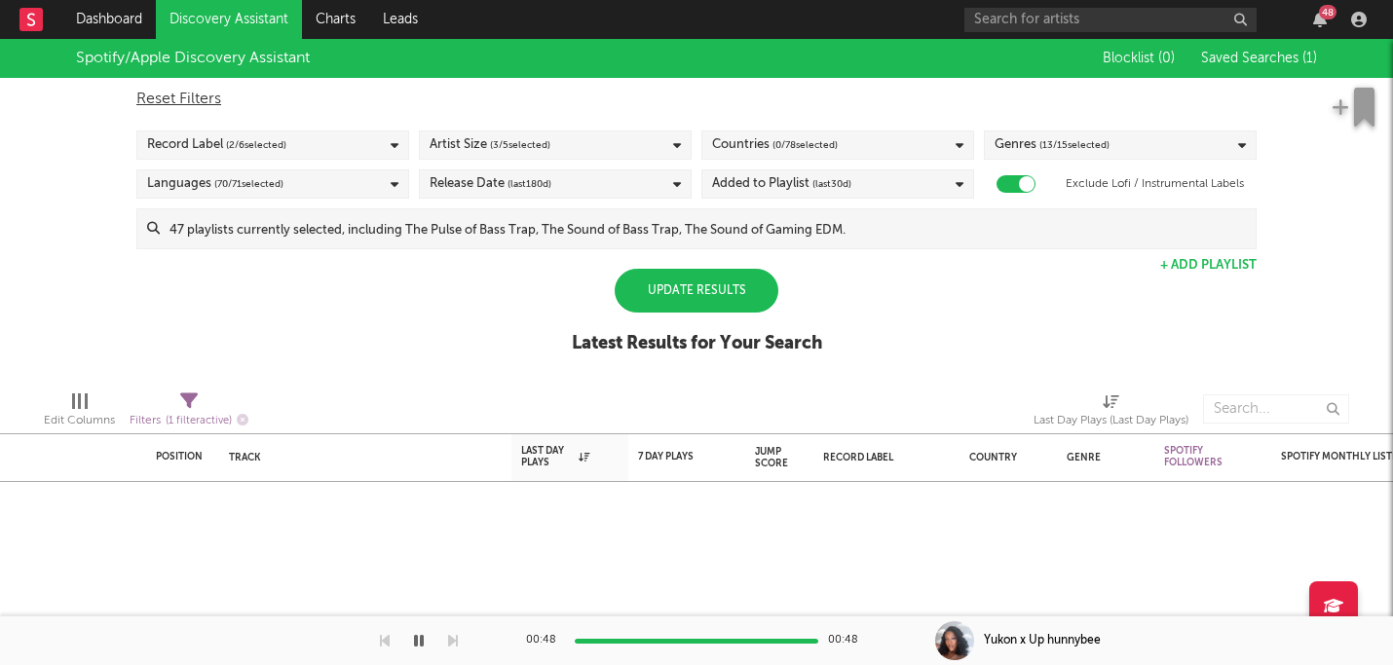
click at [732, 306] on div "Update Results" at bounding box center [697, 291] width 164 height 44
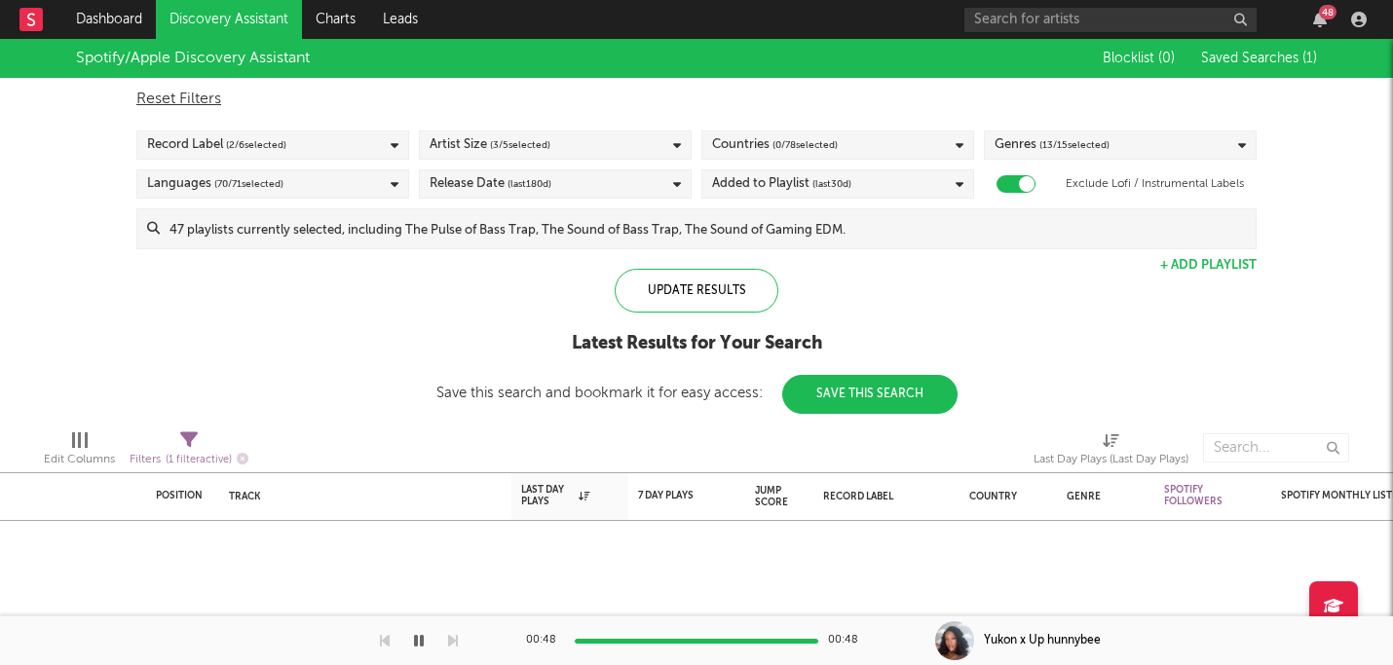
click at [393, 142] on icon at bounding box center [395, 145] width 8 height 13
click at [511, 314] on div "Update Results Latest Results for Your Search Save this search and bookmark it …" at bounding box center [696, 341] width 521 height 145
click at [365, 148] on div "Record Label ( 2 / 6 selected)" at bounding box center [272, 145] width 273 height 29
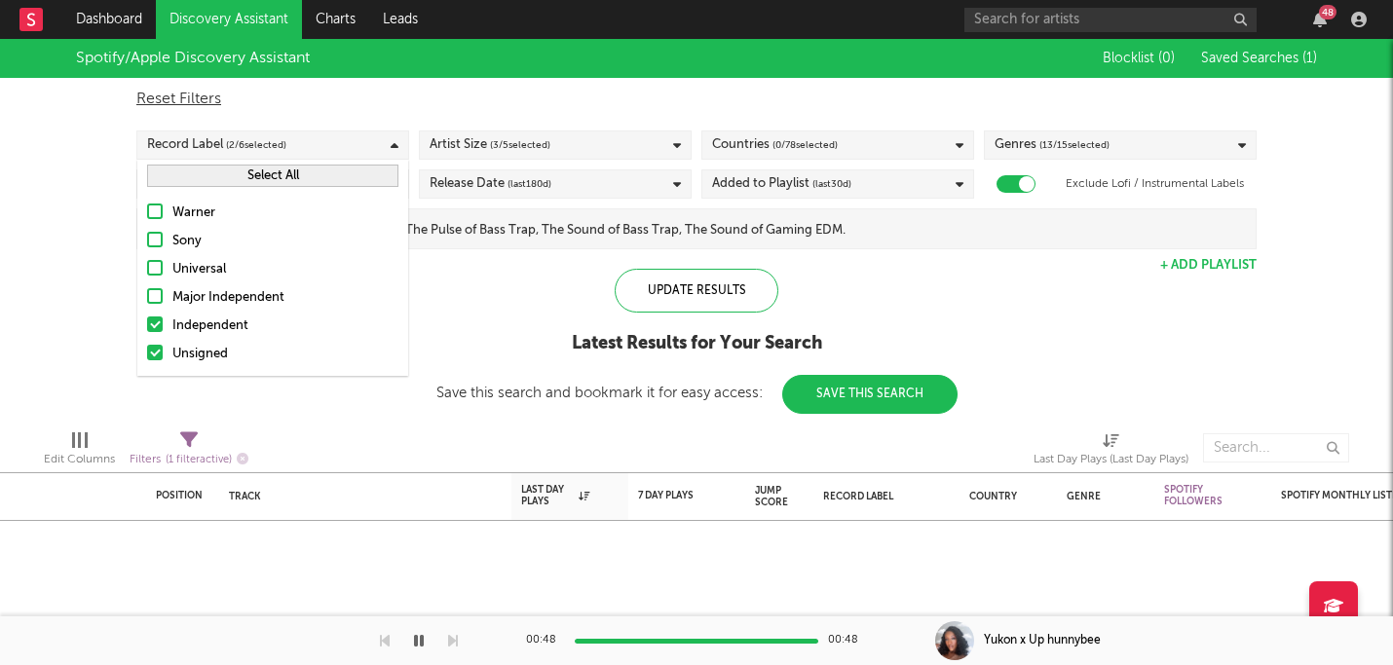
click at [471, 303] on div "Update Results Latest Results for Your Search Save this search and bookmark it …" at bounding box center [696, 341] width 521 height 145
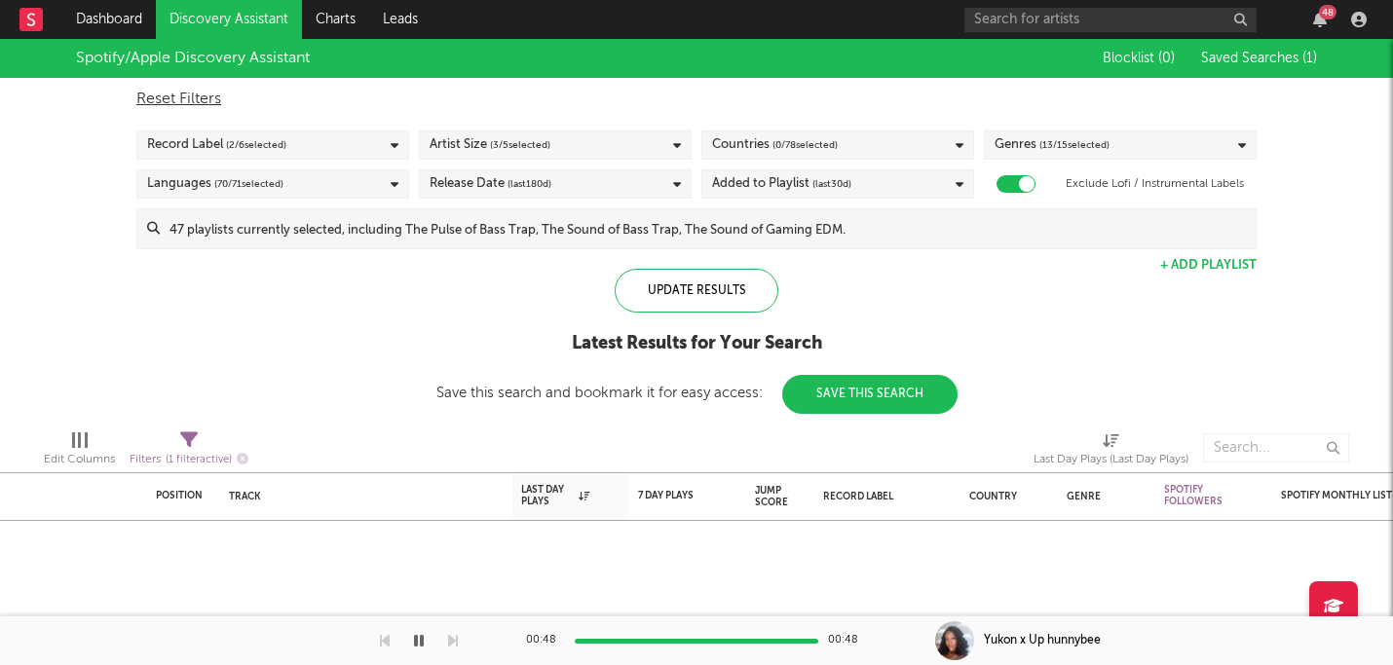
click at [841, 148] on div "Countries ( 0 / 78 selected)" at bounding box center [837, 145] width 273 height 29
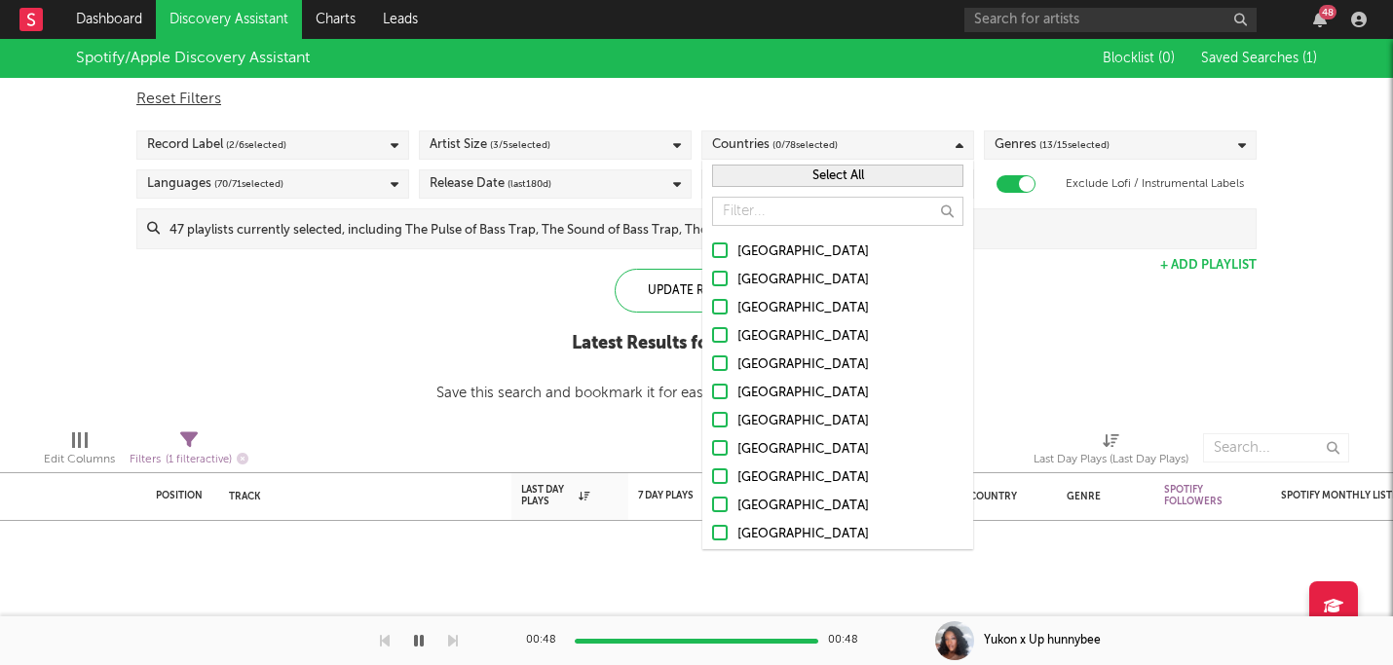
click at [809, 185] on button "Select All" at bounding box center [837, 176] width 251 height 22
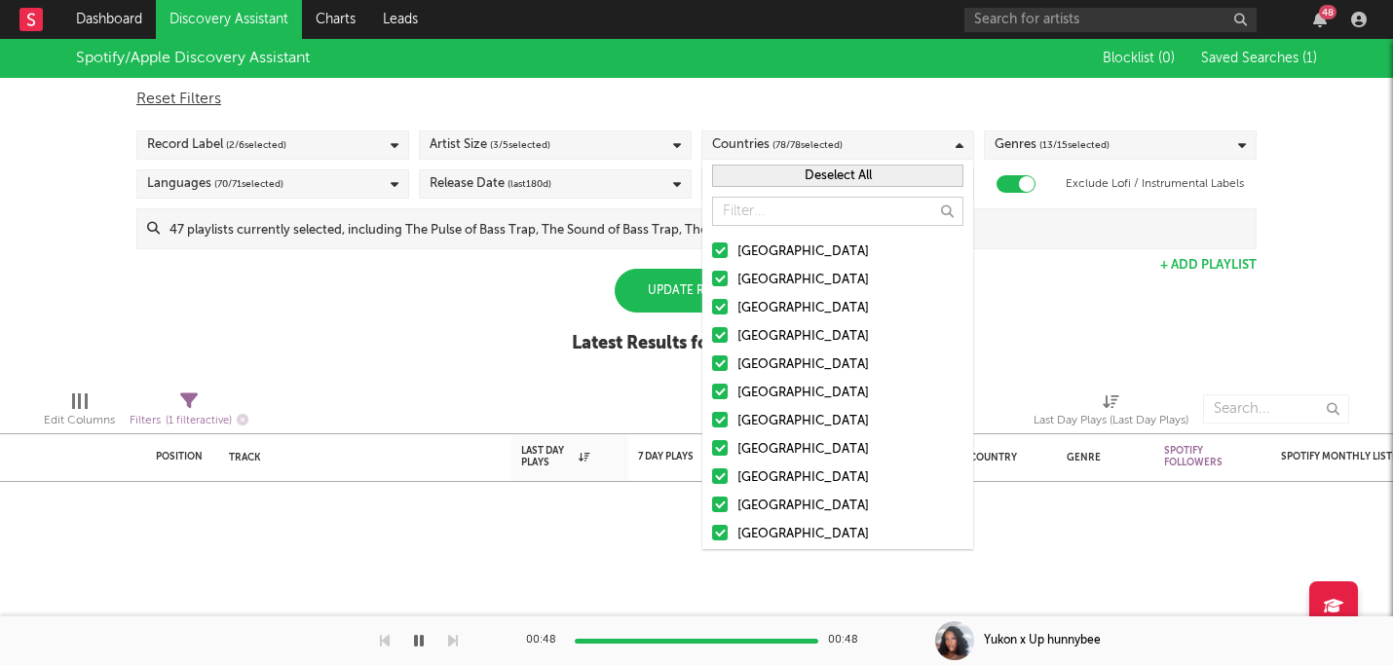
click at [673, 293] on div "Update Results" at bounding box center [697, 291] width 164 height 44
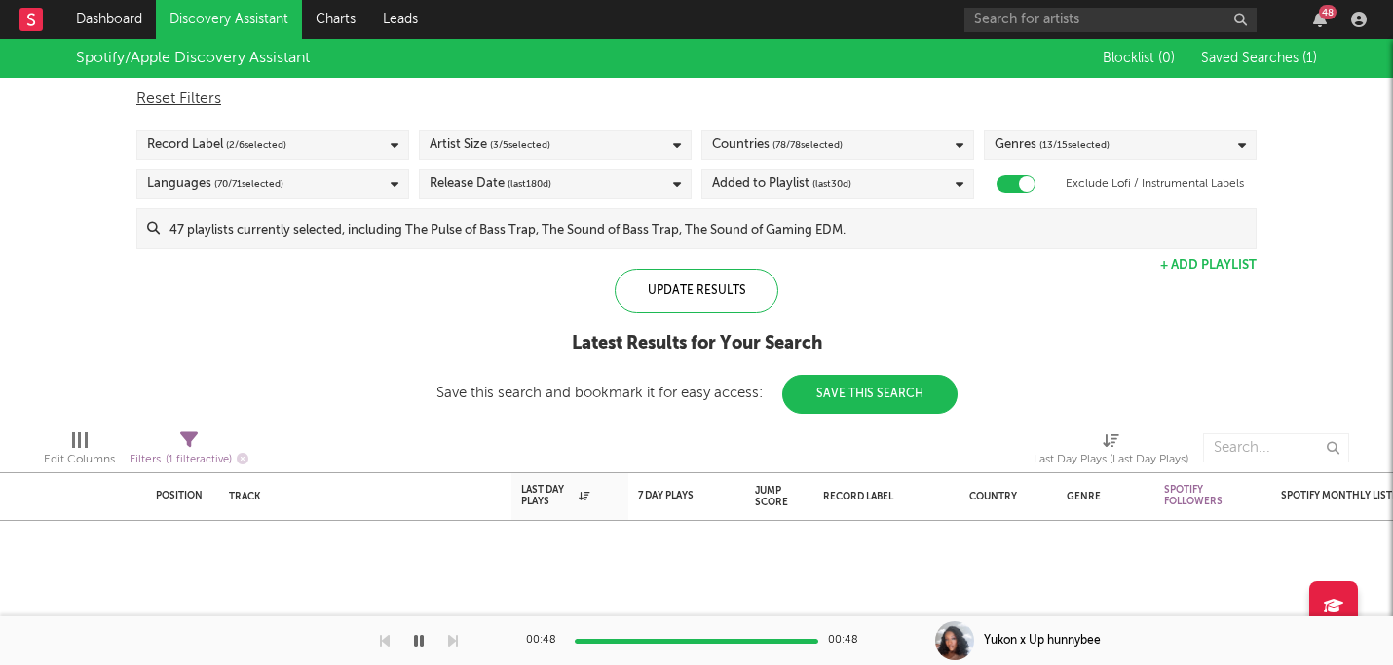
click at [1065, 148] on span "( 13 / 15 selected)" at bounding box center [1074, 144] width 70 height 23
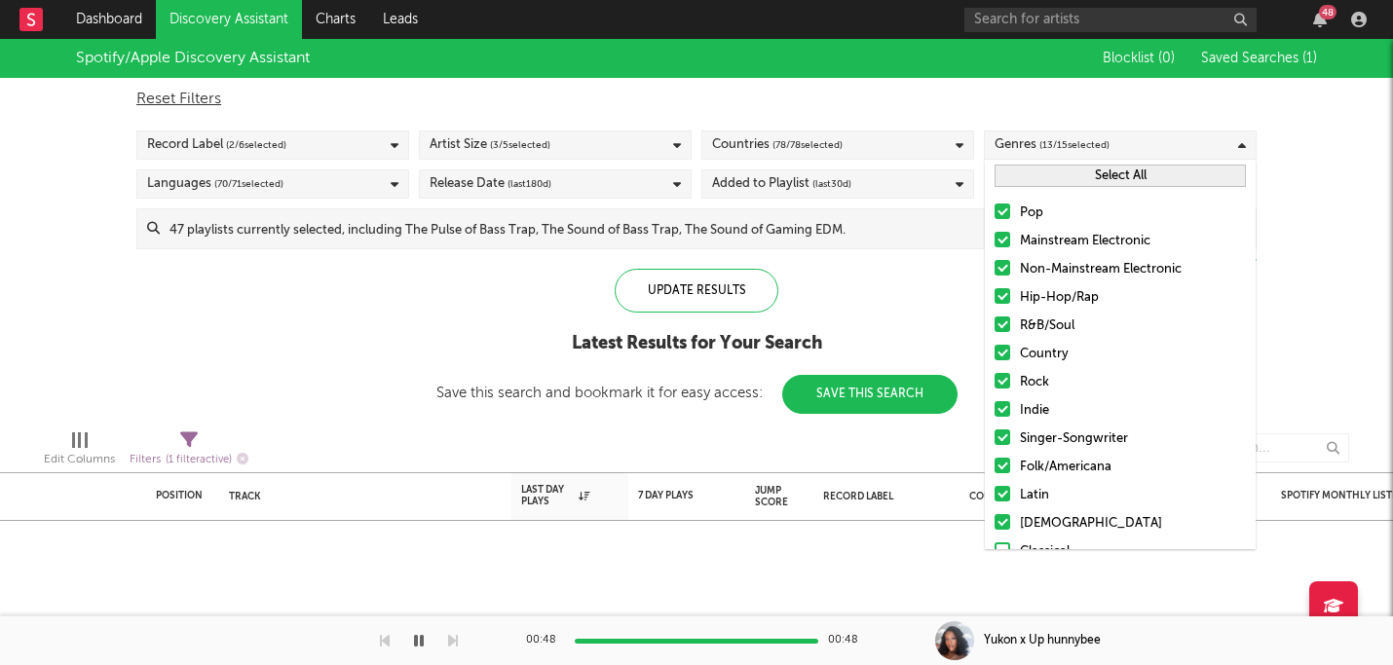
click at [1327, 181] on div "Spotify/Apple Discovery Assistant Blocklist ( 0 ) Saved Searches ( 1 ) Reset Fi…" at bounding box center [696, 226] width 1393 height 375
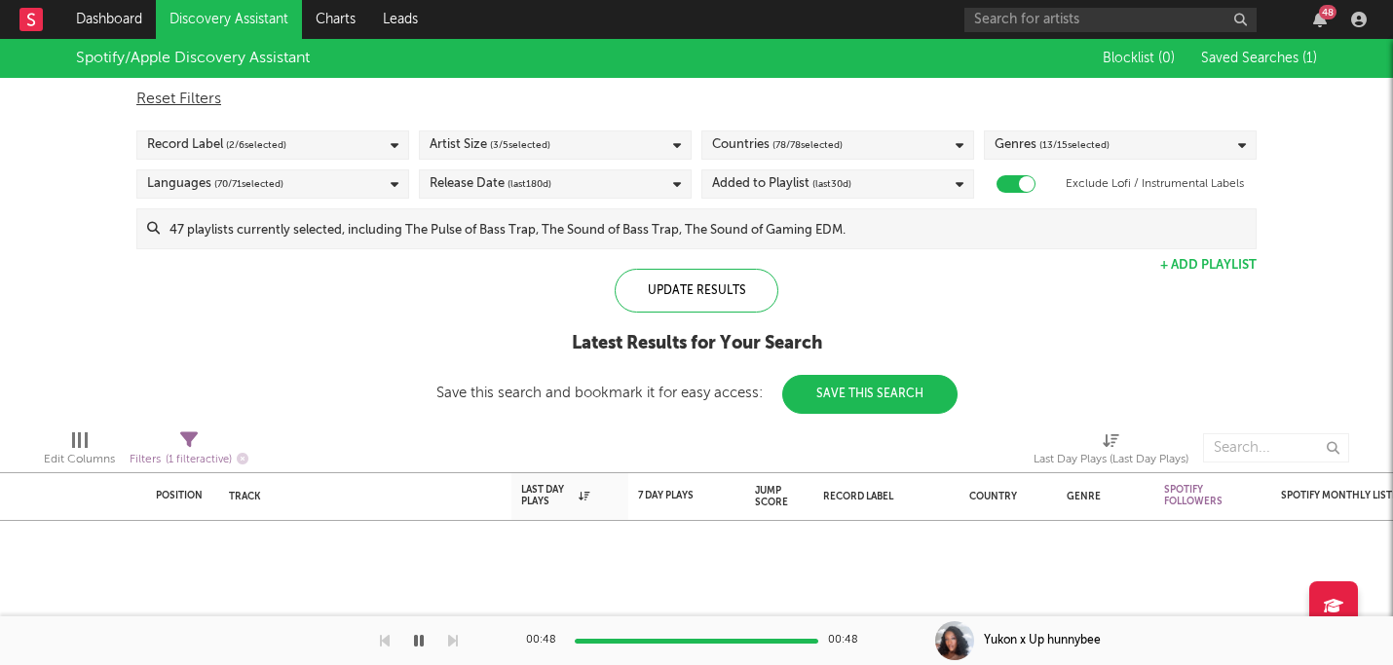
click at [184, 444] on icon at bounding box center [189, 441] width 18 height 18
select select "max"
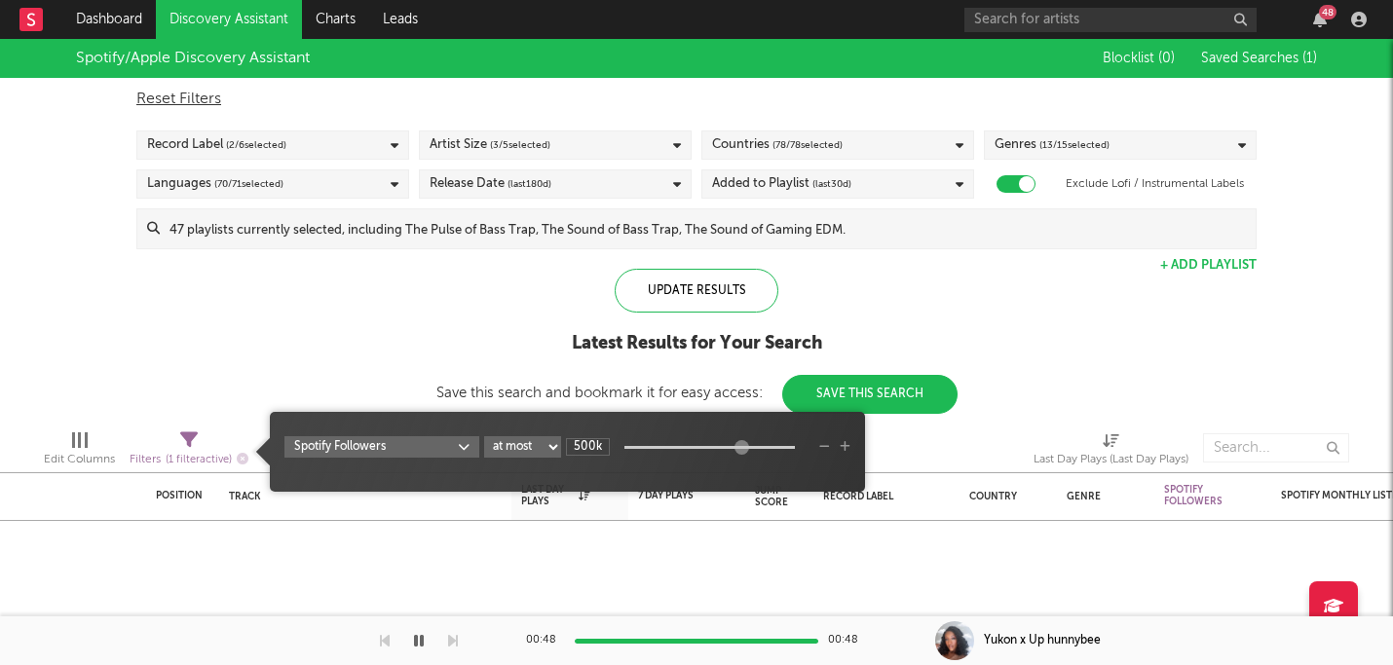
click at [1000, 349] on div "Spotify/Apple Discovery Assistant Blocklist ( 0 ) Saved Searches ( 1 ) Reset Fi…" at bounding box center [696, 226] width 1393 height 375
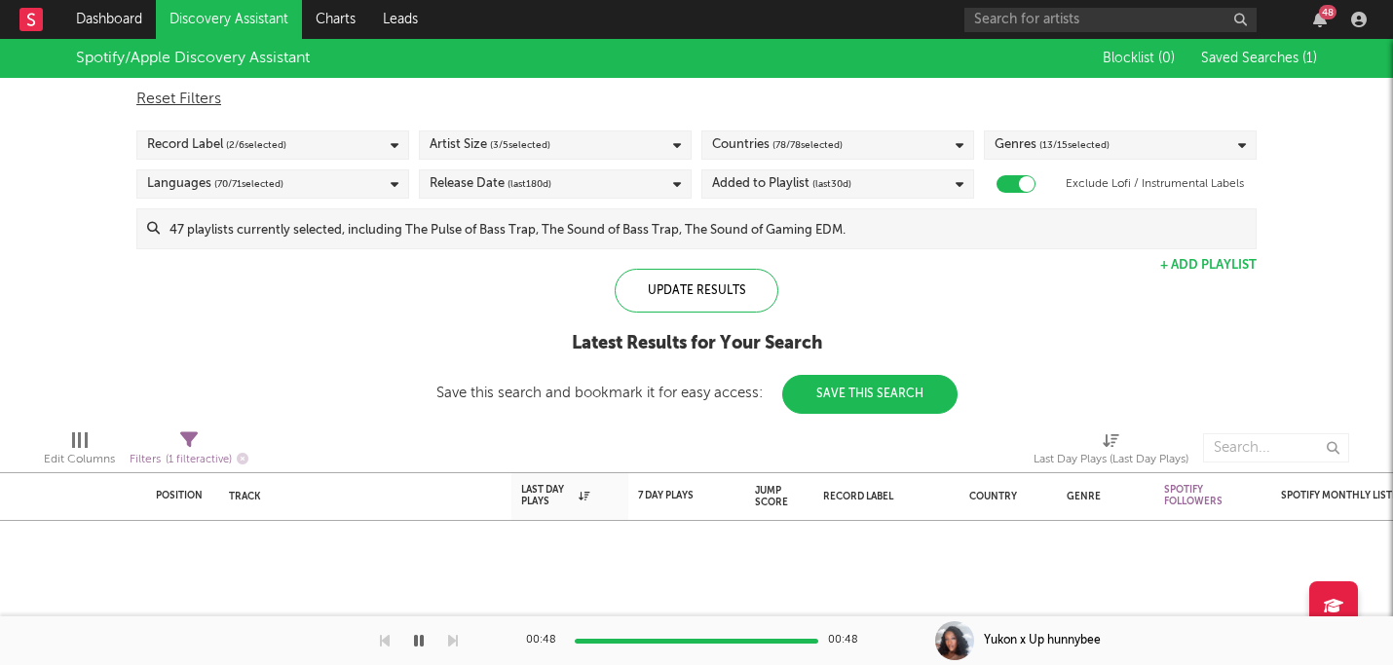
click at [188, 446] on icon at bounding box center [189, 441] width 18 height 18
select select "max"
click at [984, 332] on div "Spotify/Apple Discovery Assistant Blocklist ( 0 ) Saved Searches ( 1 ) Reset Fi…" at bounding box center [696, 226] width 1393 height 375
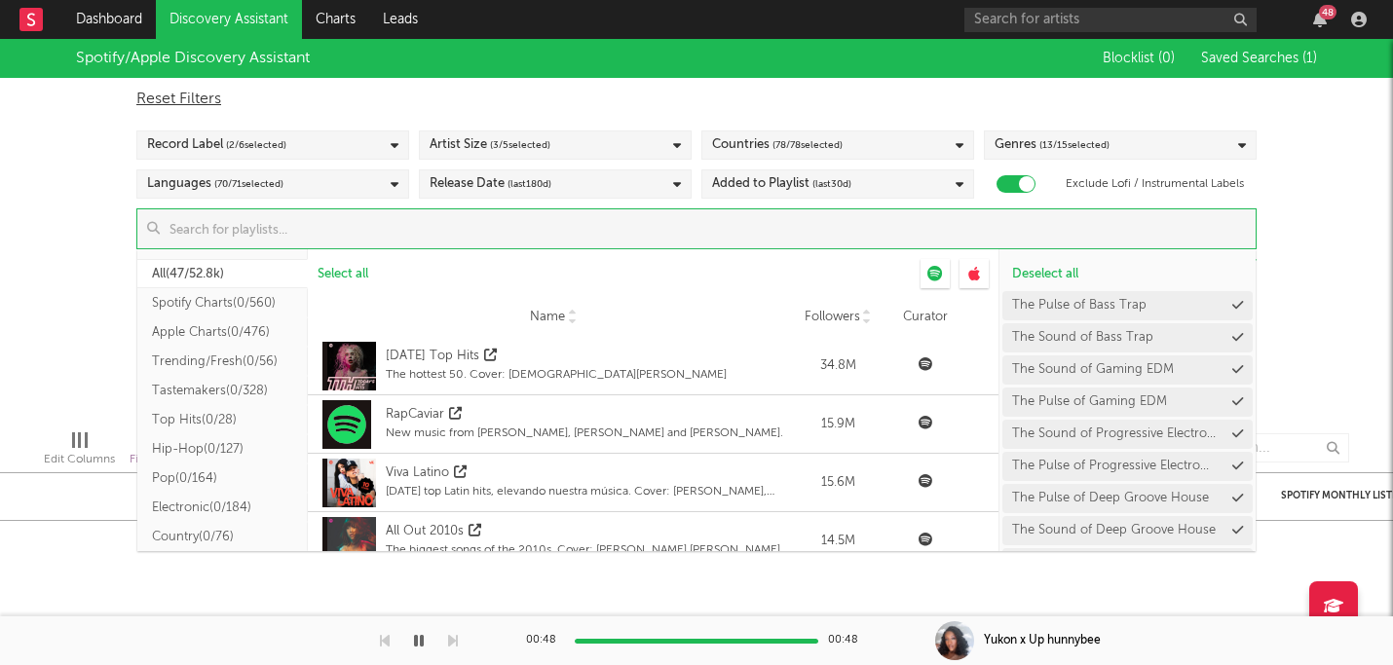
click at [979, 232] on input at bounding box center [708, 228] width 1096 height 39
click at [336, 274] on span "Select all" at bounding box center [343, 274] width 51 height 13
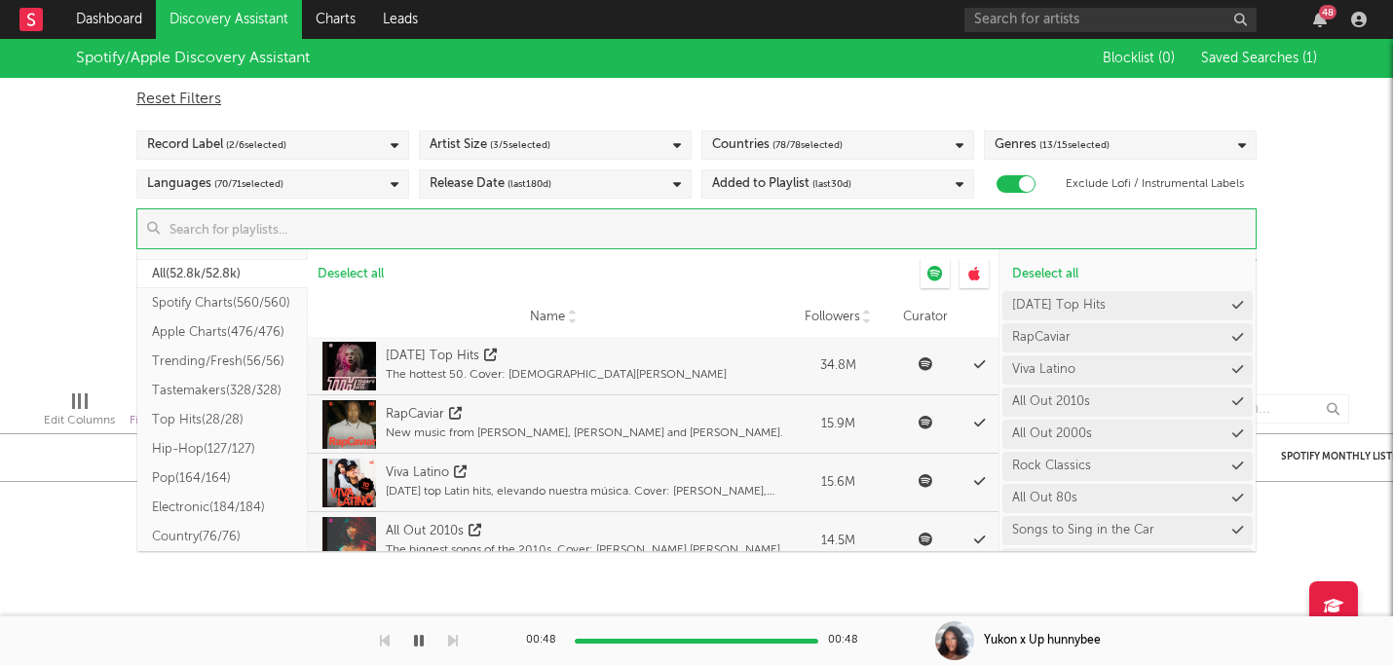
click at [106, 287] on div "Spotify/Apple Discovery Assistant Blocklist ( 0 ) Saved Searches ( 1 ) Reset Fi…" at bounding box center [696, 207] width 1393 height 336
